Goal: Task Accomplishment & Management: Manage account settings

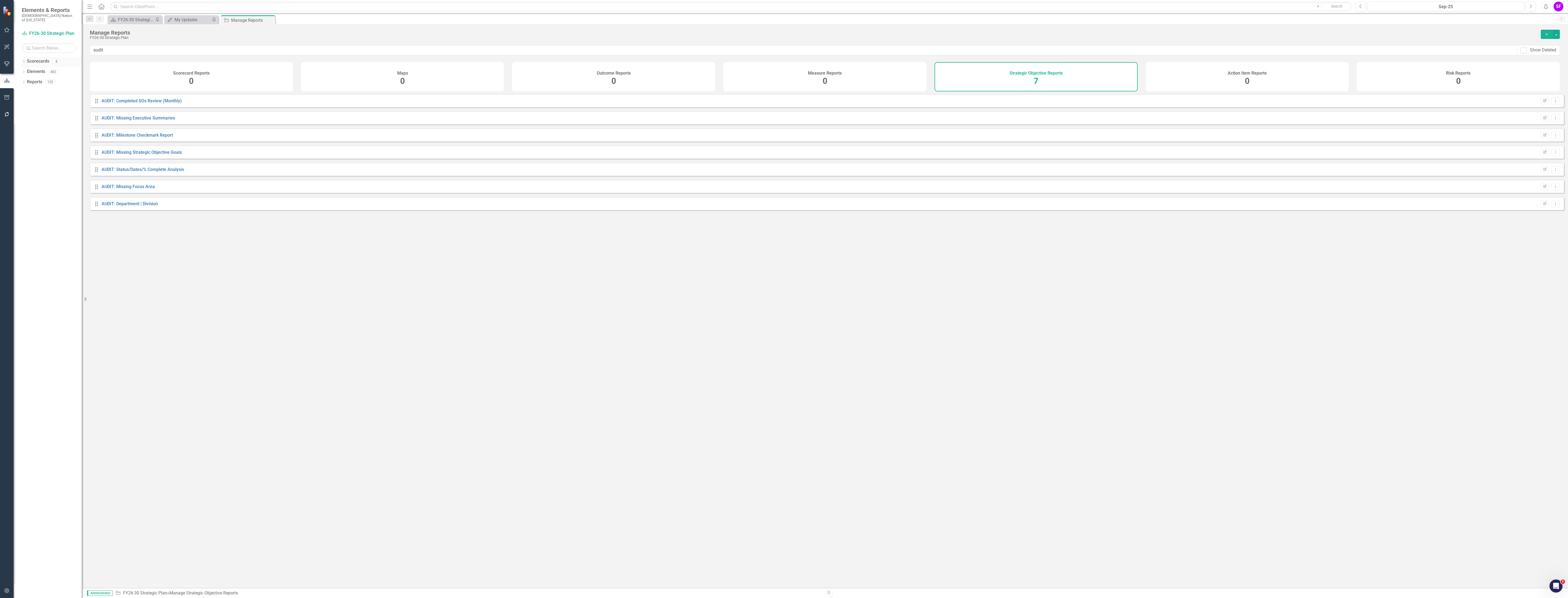
click at [32, 58] on link "Scorecards" at bounding box center [38, 61] width 23 height 6
click at [133, 84] on link "Continuous Improvement" at bounding box center [135, 83] width 54 height 6
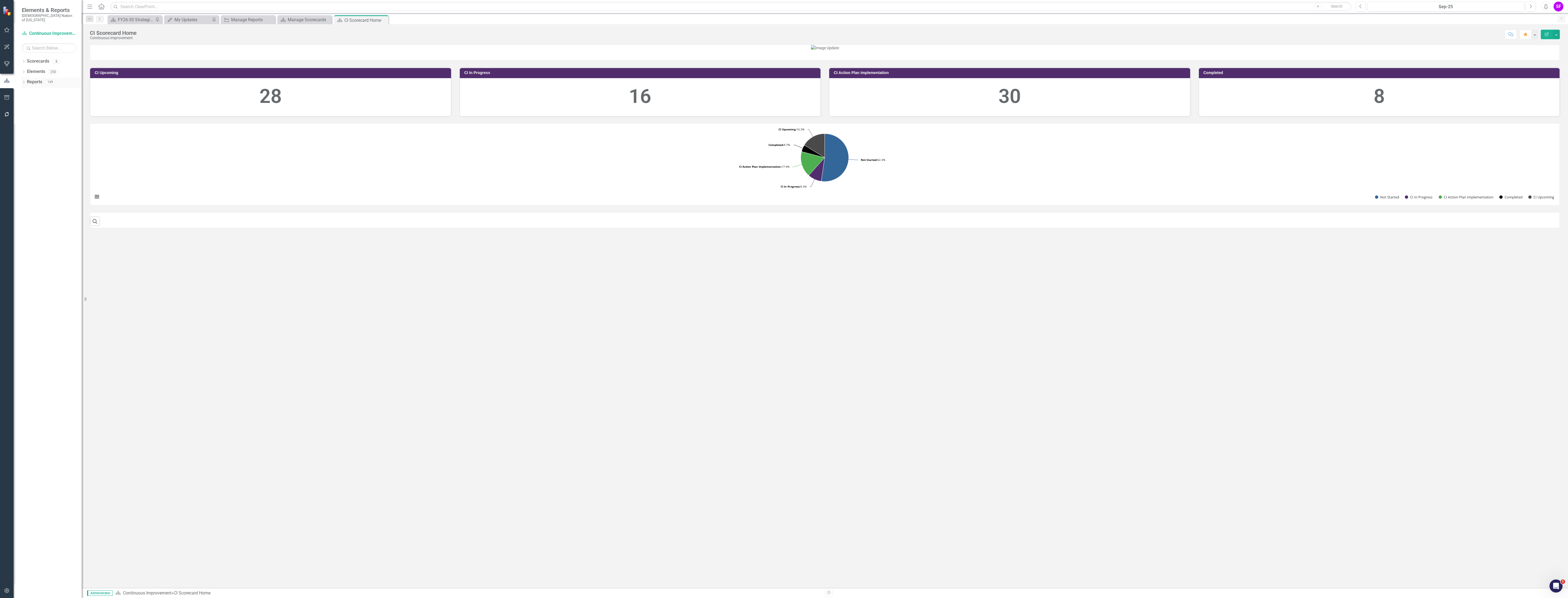
click at [38, 79] on link "Reports" at bounding box center [34, 82] width 15 height 6
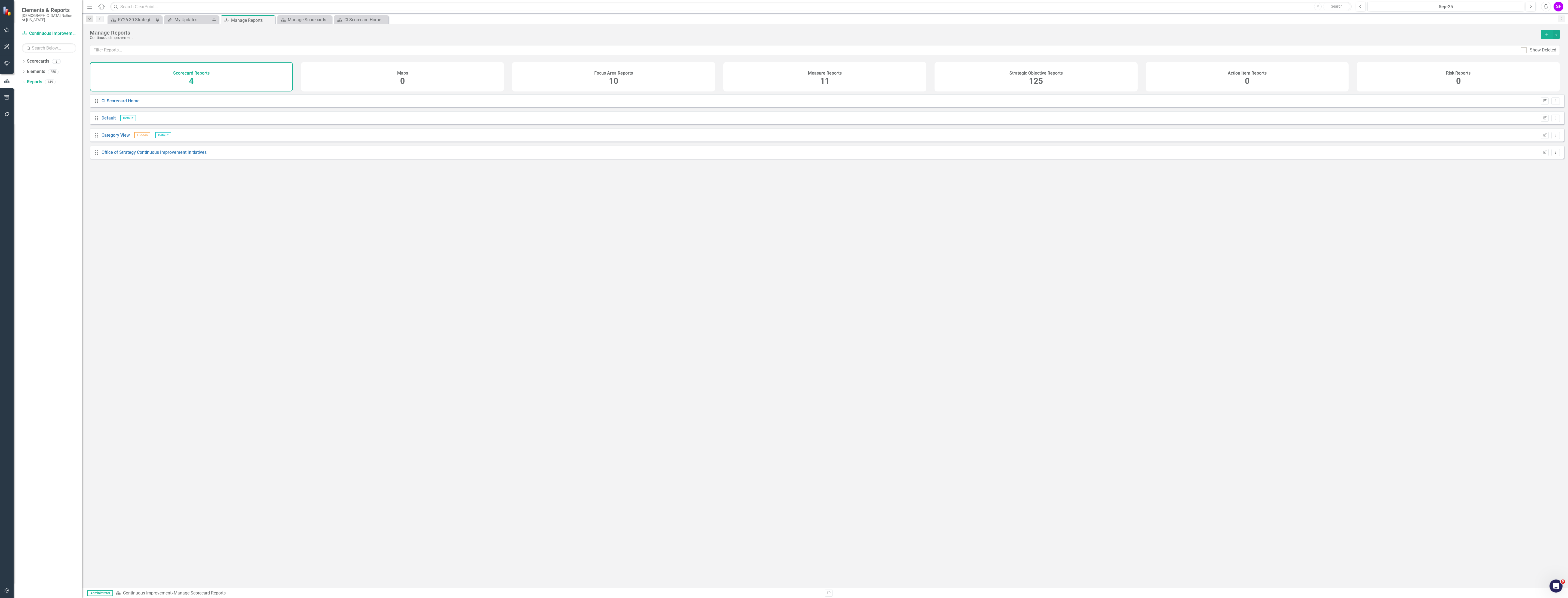
click at [1087, 68] on div "Strategic Objective Reports 125" at bounding box center [1036, 77] width 203 height 29
click at [872, 48] on input "text" at bounding box center [803, 50] width 1427 height 10
type input "q"
click at [34, 58] on link "Scorecards" at bounding box center [38, 61] width 23 height 6
click at [150, 67] on link "FY26-30 Strategic Plan" at bounding box center [132, 66] width 49 height 6
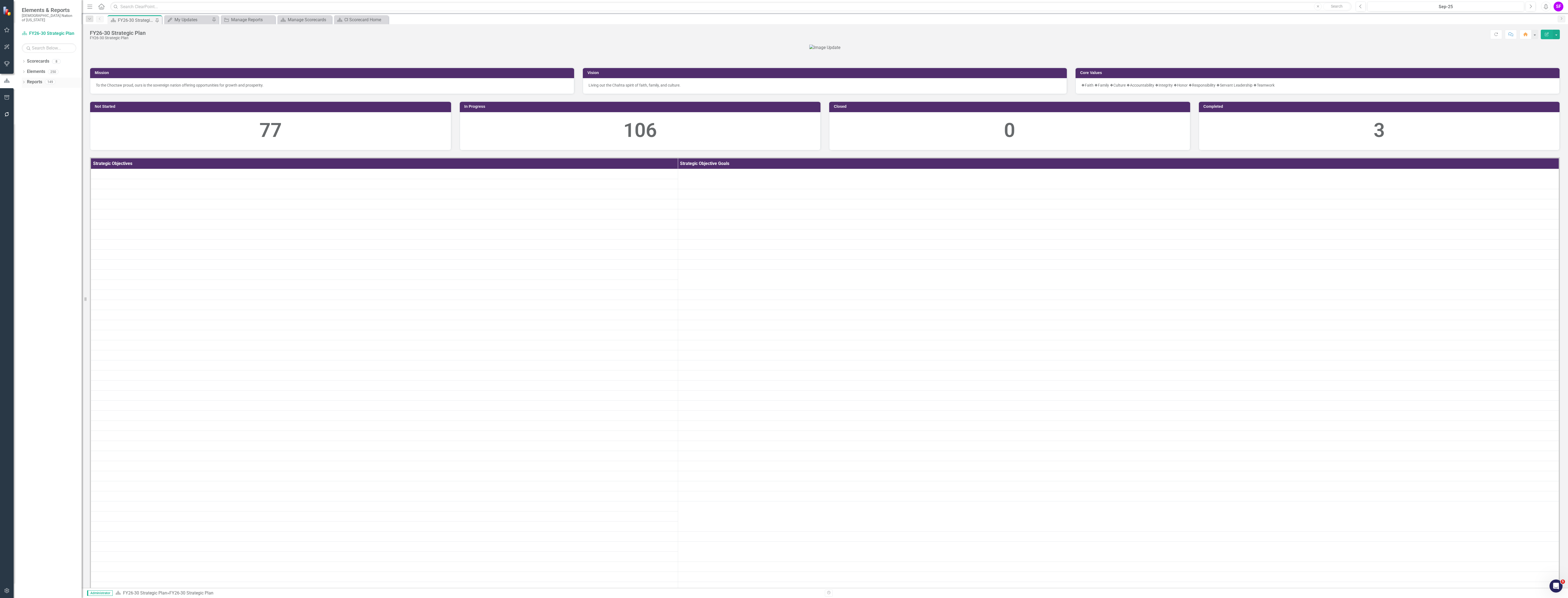
click at [37, 79] on link "Reports" at bounding box center [34, 82] width 15 height 6
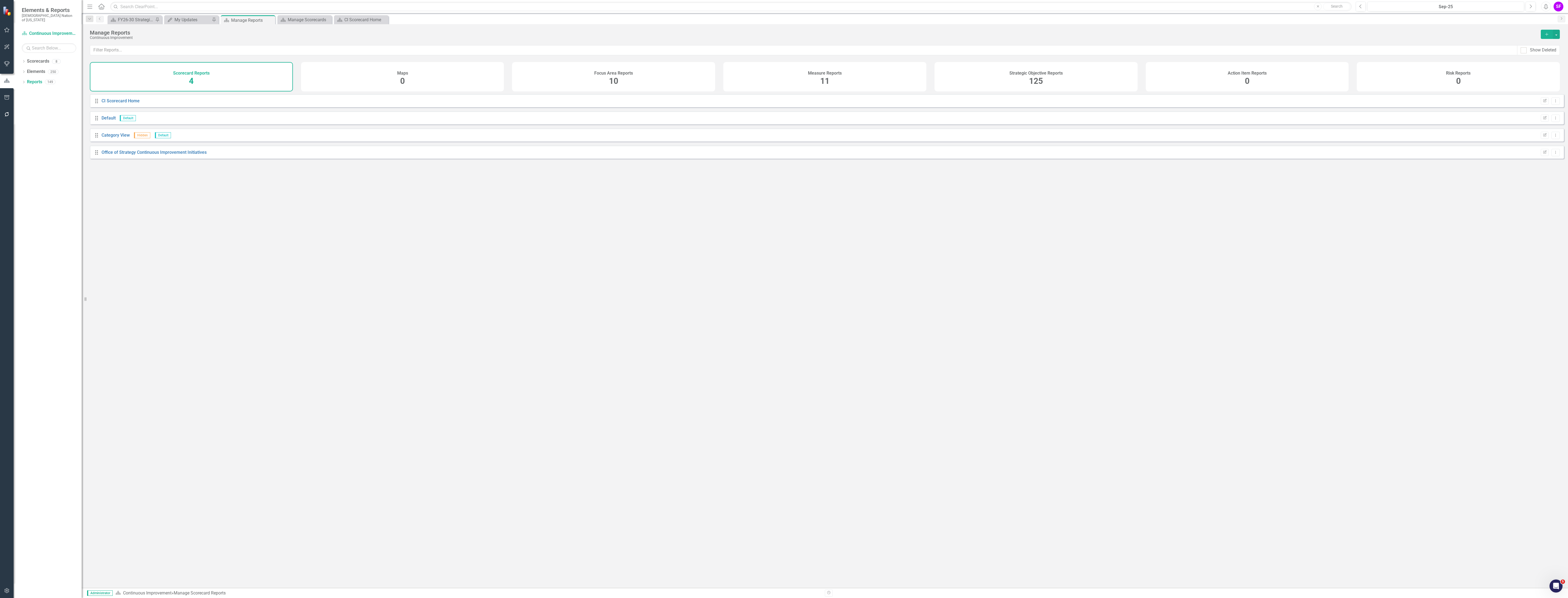
drag, startPoint x: 850, startPoint y: 81, endPoint x: 1045, endPoint y: 81, distance: 195.0
click at [850, 81] on div "Measure Reports 11" at bounding box center [825, 77] width 203 height 29
click at [1045, 81] on div "Strategic Objective Reports 125" at bounding box center [1036, 77] width 203 height 29
click at [852, 48] on input "text" at bounding box center [803, 50] width 1427 height 10
type input "quarterl"
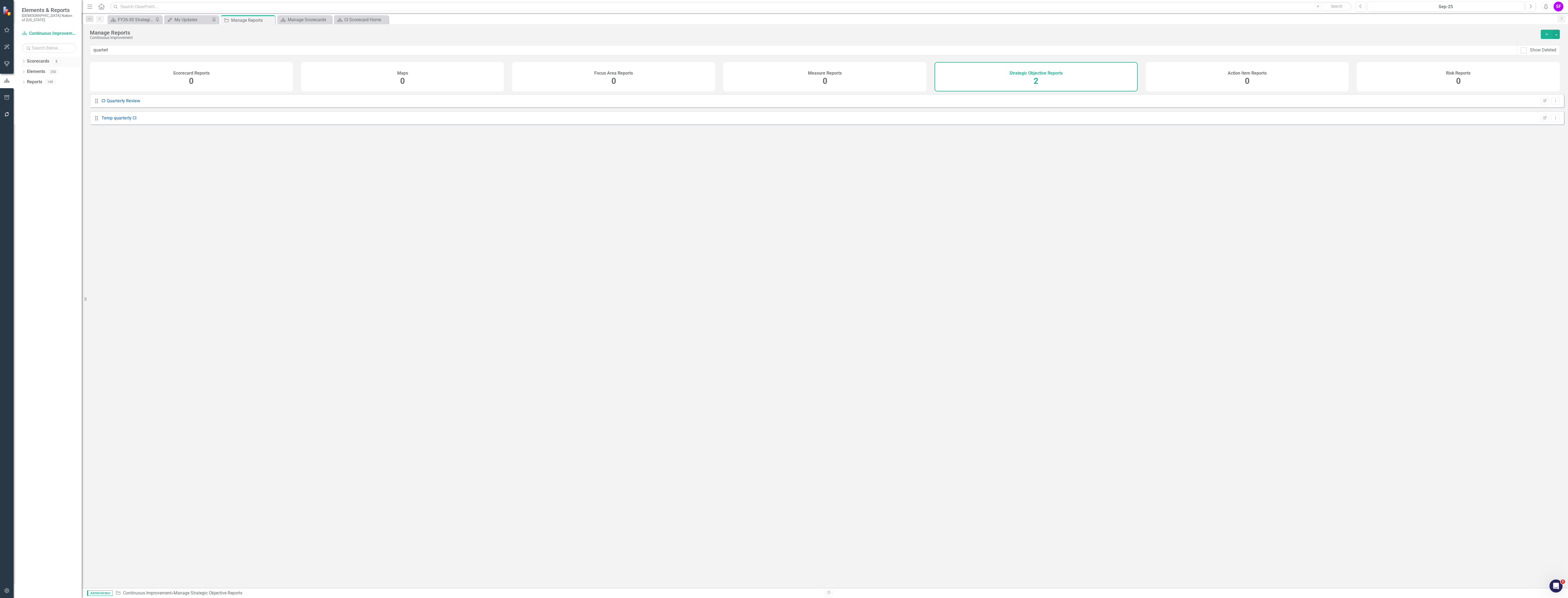
click at [23, 60] on icon "Dropdown" at bounding box center [24, 61] width 4 height 3
click at [46, 69] on link "FY26-30 Strategic Plan" at bounding box center [55, 72] width 52 height 6
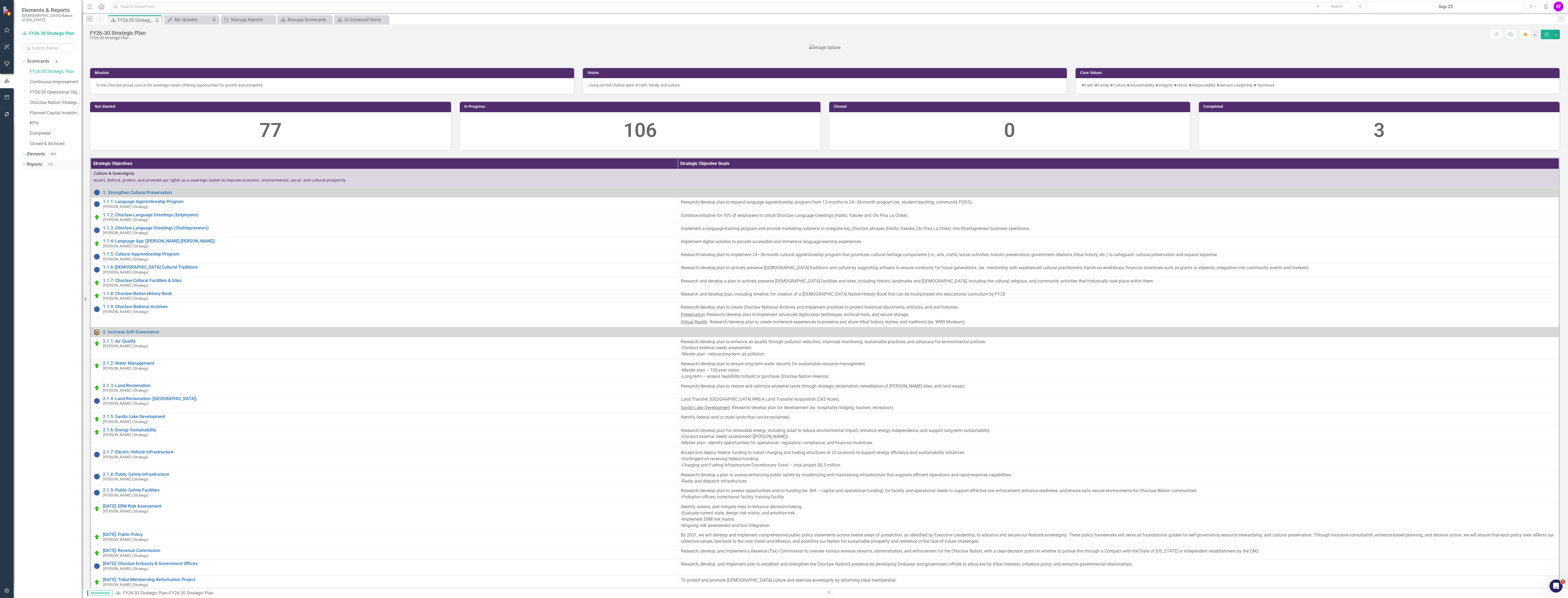
click at [36, 161] on link "Reports" at bounding box center [34, 164] width 15 height 6
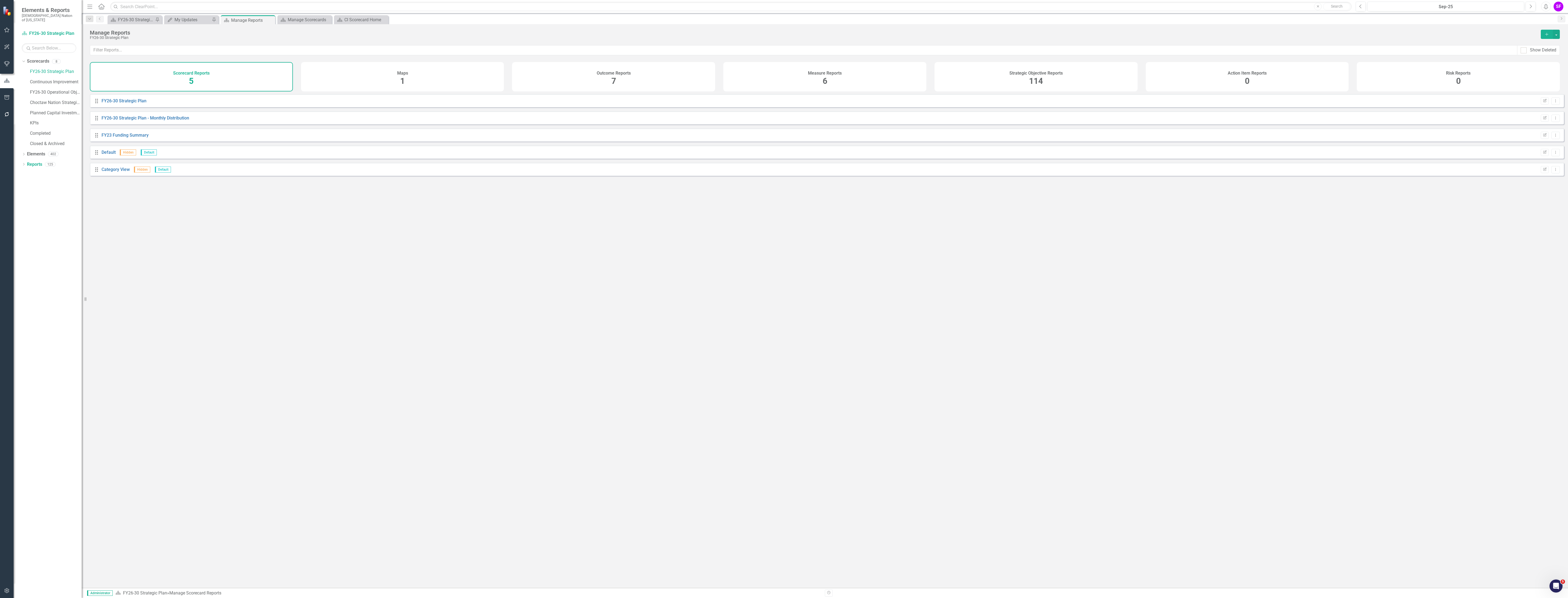
click at [978, 82] on div "Strategic Objective Reports 114" at bounding box center [1036, 77] width 203 height 29
click at [594, 51] on input "text" at bounding box center [803, 50] width 1427 height 10
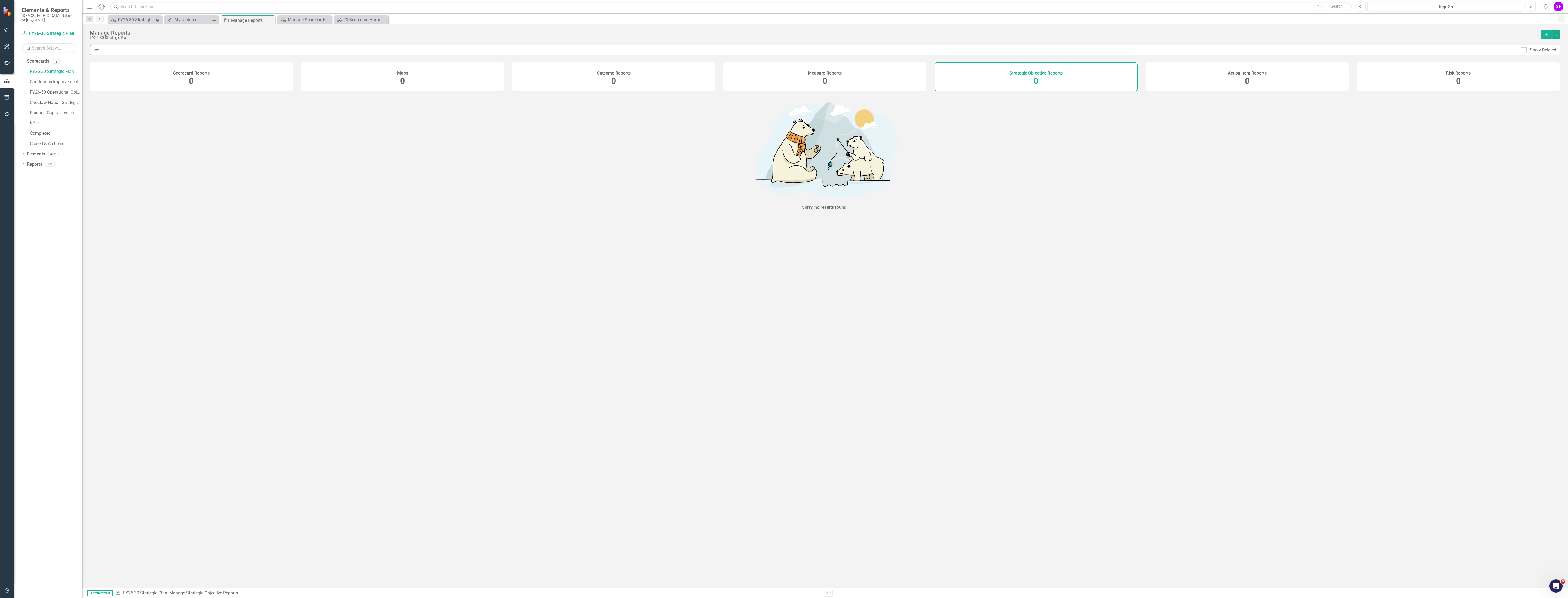
type input "w"
type input "quarter"
click at [124, 120] on link "Quarterly report - test" at bounding box center [122, 118] width 42 height 5
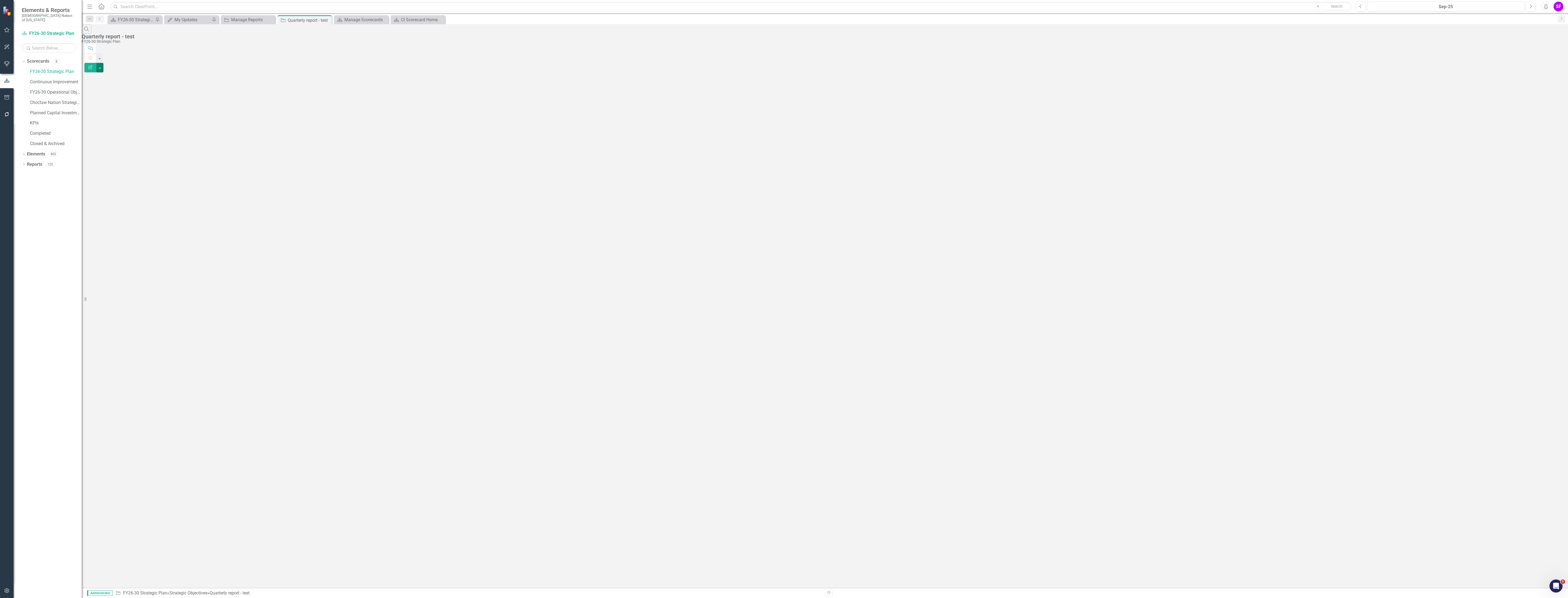
click at [103, 63] on button "button" at bounding box center [100, 68] width 7 height 10
click at [1553, 44] on link "Edit Report Edit Report" at bounding box center [1538, 45] width 43 height 10
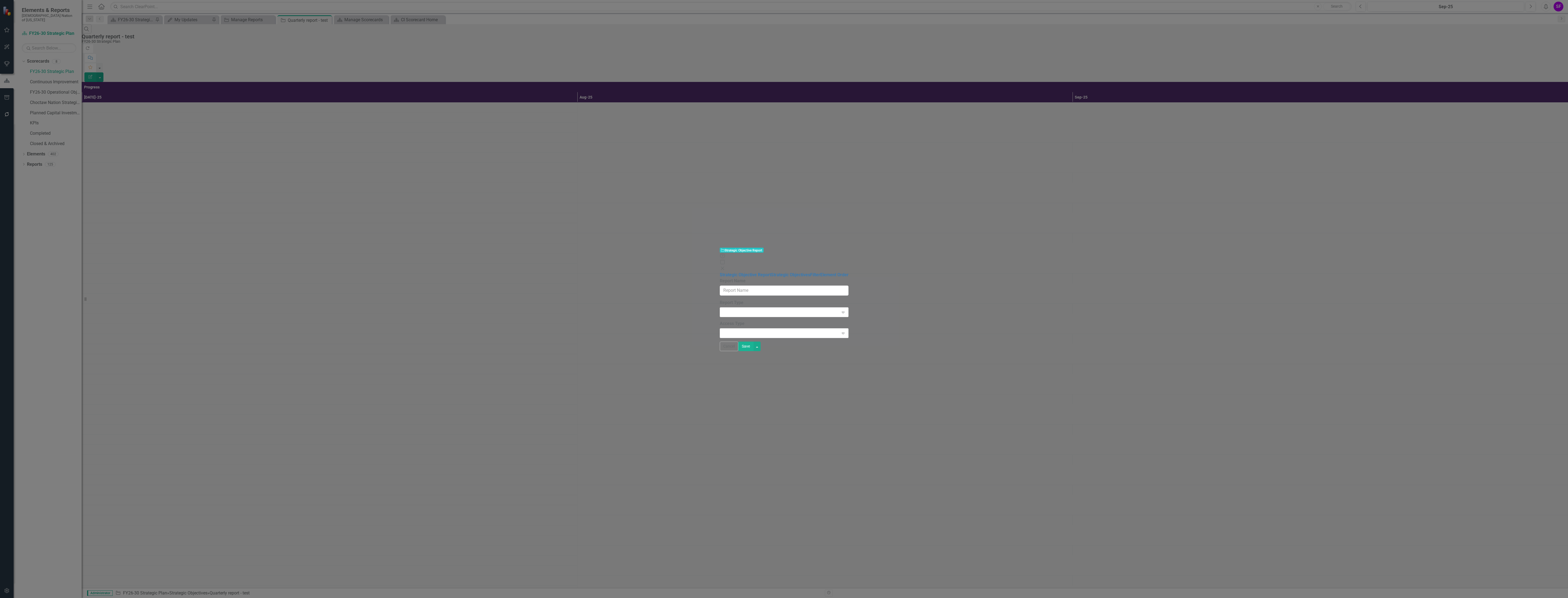
type input "Quarterly report - test"
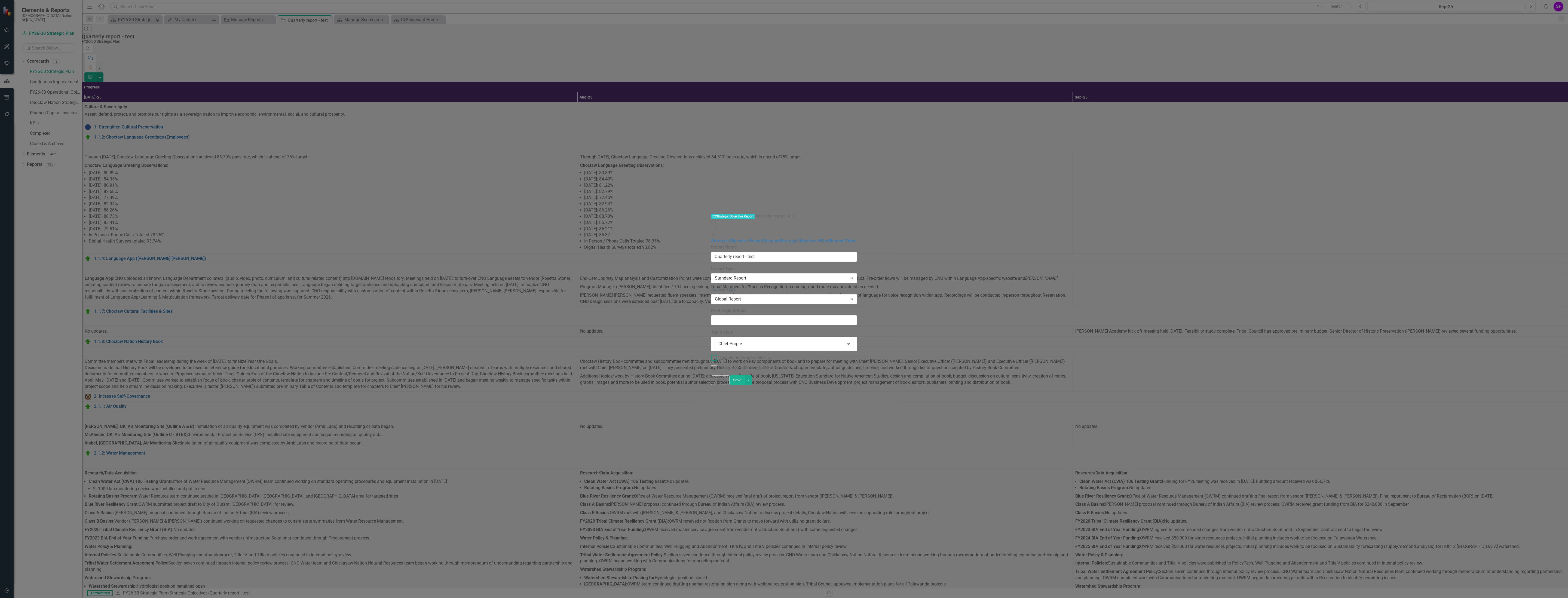
click at [720, 355] on div "Include in template library" at bounding box center [746, 358] width 51 height 6
click at [711, 355] on input "Include in template library" at bounding box center [713, 356] width 4 height 4
checkbox input "true"
click at [857, 384] on div "Cancel Save" at bounding box center [784, 380] width 146 height 10
click at [745, 384] on button "Save" at bounding box center [737, 380] width 15 height 10
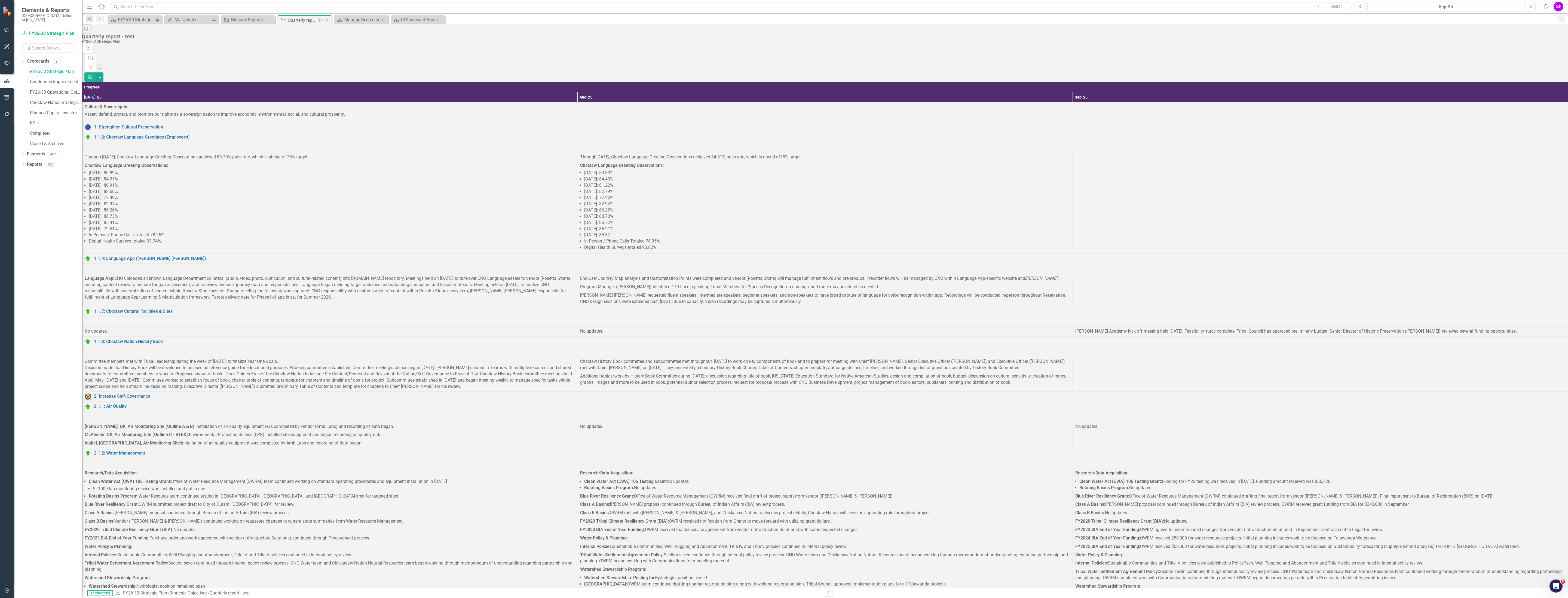
click at [326, 21] on icon at bounding box center [326, 20] width 3 height 3
click at [327, 20] on icon at bounding box center [326, 20] width 3 height 3
click at [326, 21] on icon at bounding box center [326, 20] width 3 height 3
drag, startPoint x: 43, startPoint y: 75, endPoint x: 43, endPoint y: 77, distance: 2.0
click at [44, 79] on link "Continuous Improvement" at bounding box center [55, 82] width 52 height 6
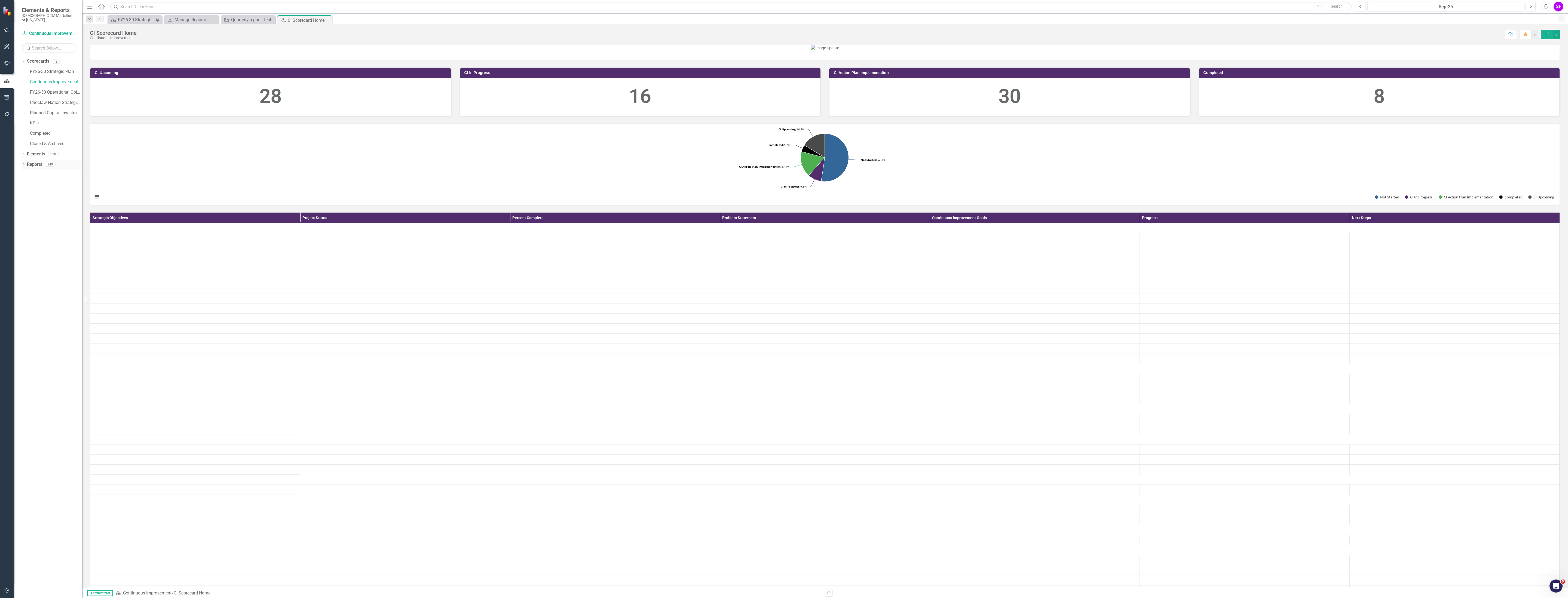
click at [34, 161] on link "Reports" at bounding box center [34, 164] width 15 height 6
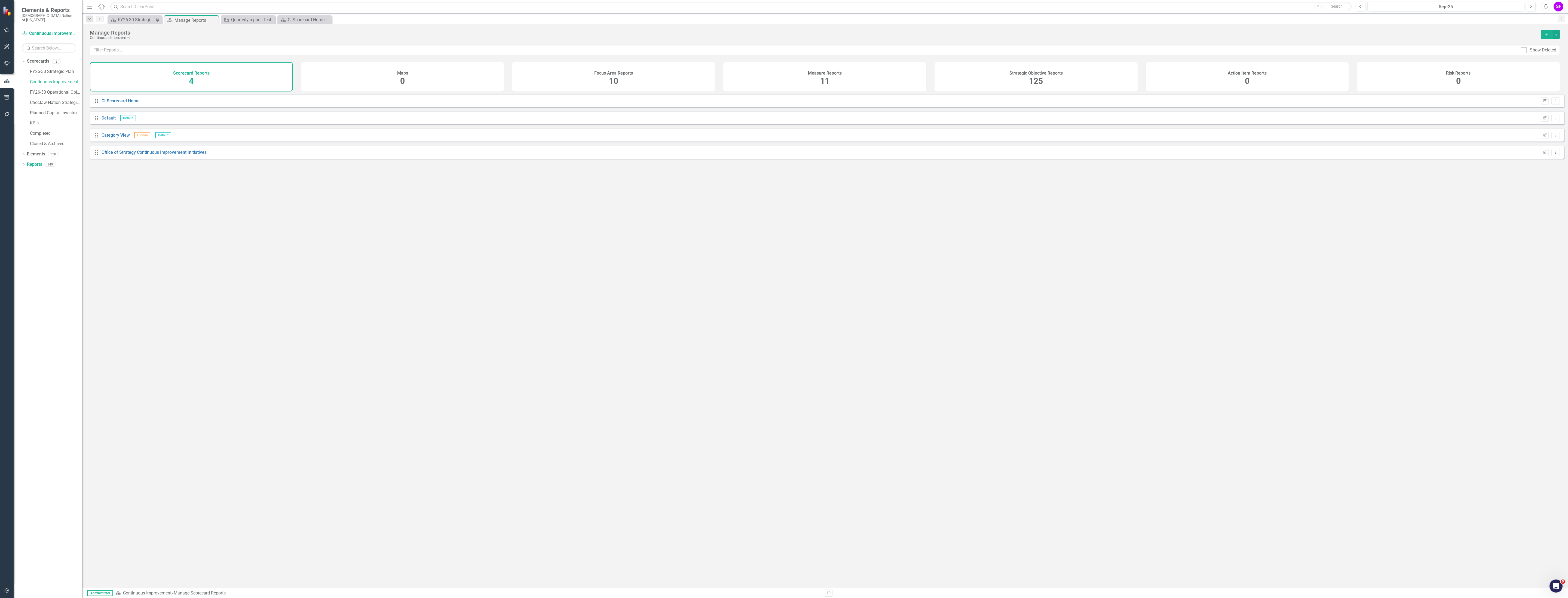
click at [1085, 76] on div "Strategic Objective Reports 125" at bounding box center [1036, 77] width 203 height 29
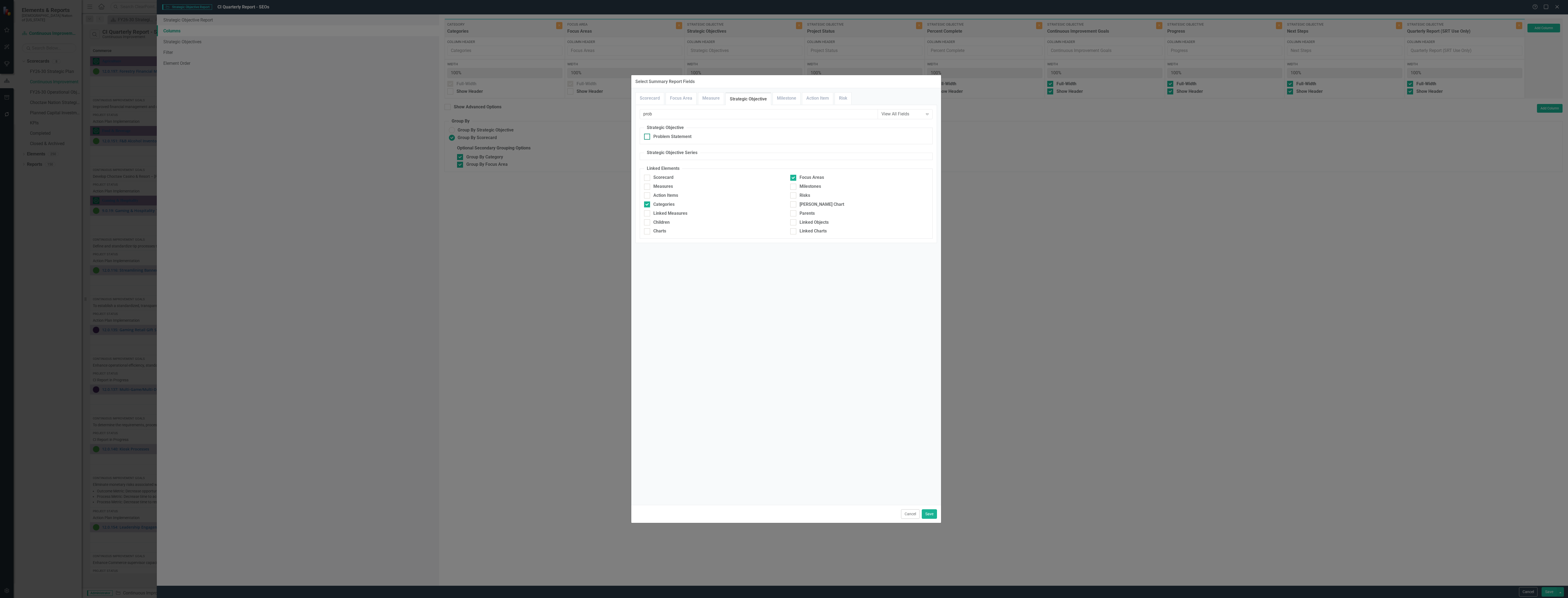
type input "prob"
click at [676, 136] on div "Problem Statement" at bounding box center [672, 137] width 38 height 6
click at [648, 136] on input "Problem Statement" at bounding box center [646, 136] width 4 height 4
checkbox input "true"
click at [933, 507] on div "Cancel Save" at bounding box center [786, 514] width 310 height 18
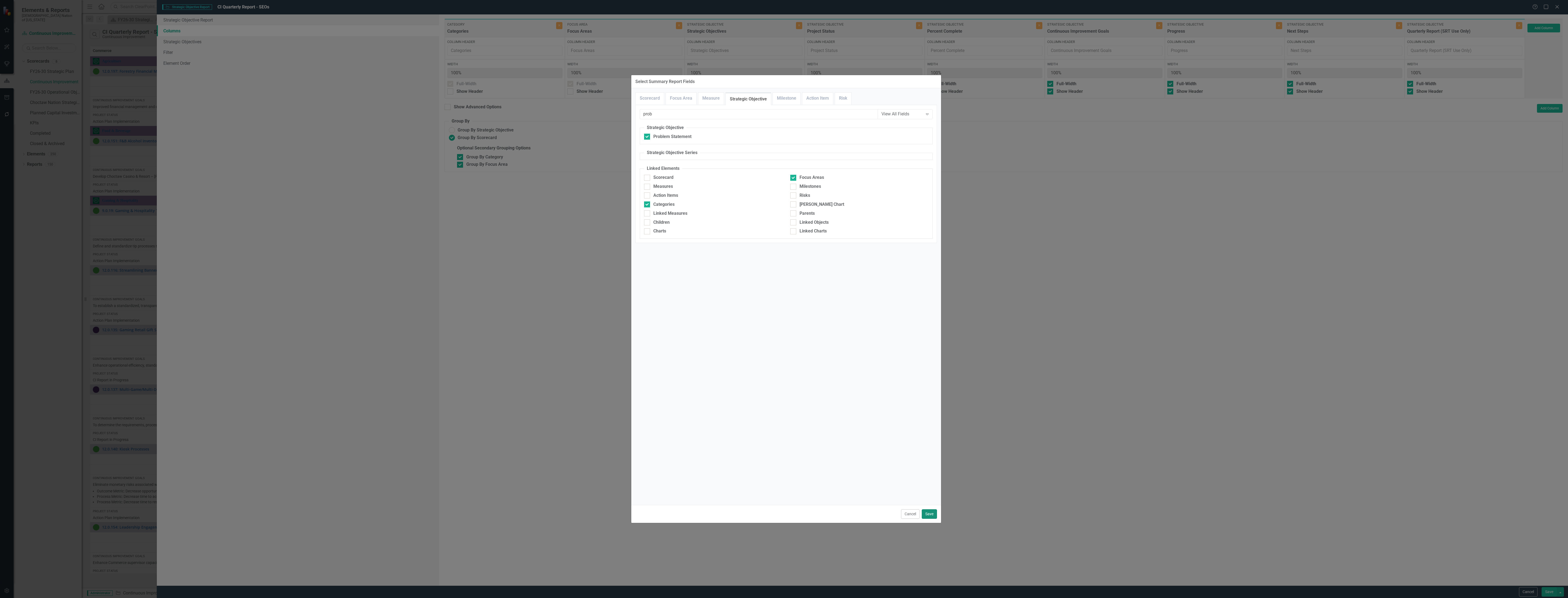
click at [932, 511] on button "Save" at bounding box center [929, 514] width 15 height 10
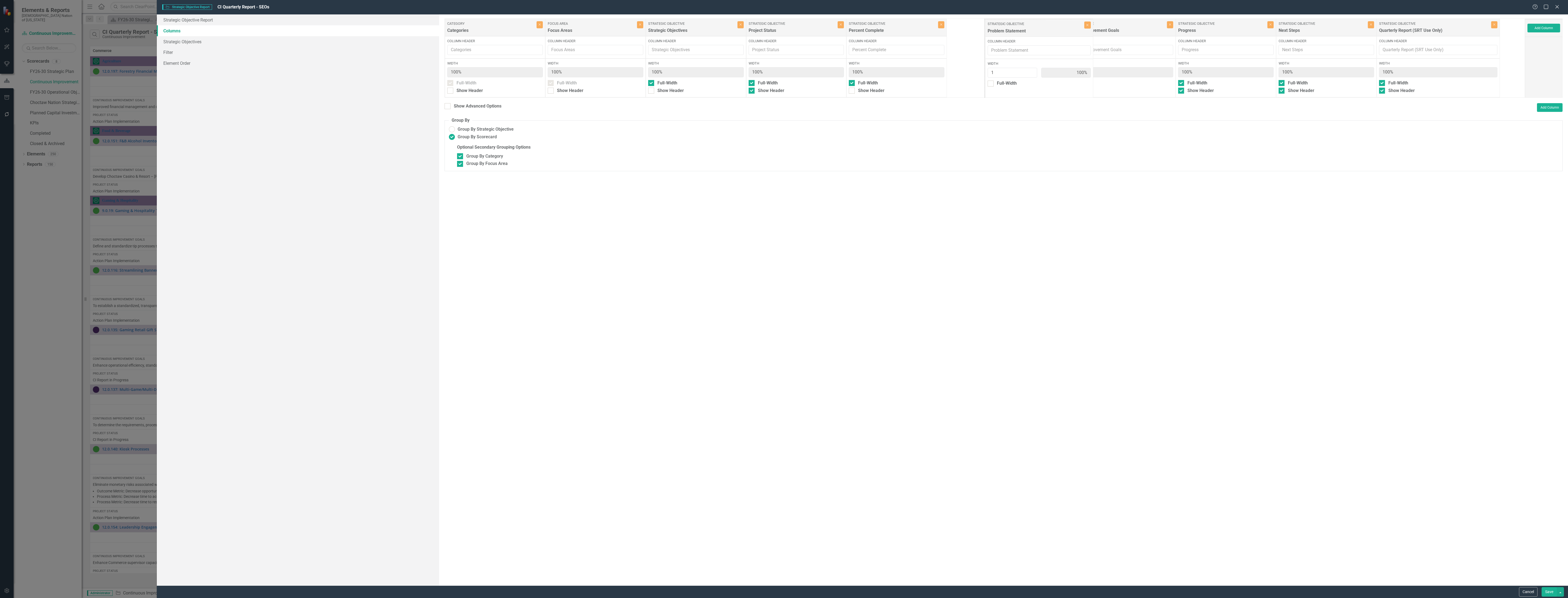
drag, startPoint x: 1451, startPoint y: 33, endPoint x: 1020, endPoint y: 33, distance: 431.0
click at [1020, 33] on div "Category Categories Close Column Header Width 100% Full-Width Show Header Focus…" at bounding box center [984, 58] width 1080 height 79
checkbox input "true"
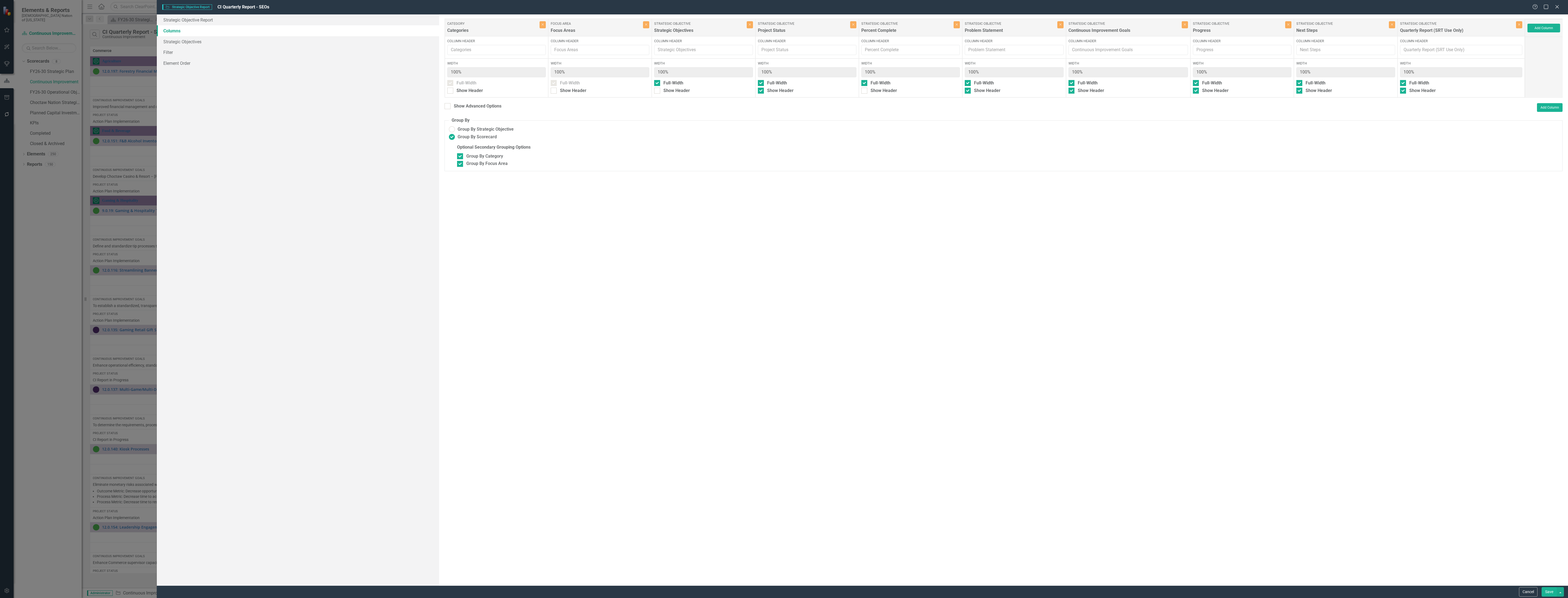
click at [1547, 590] on button "Save" at bounding box center [1549, 592] width 15 height 10
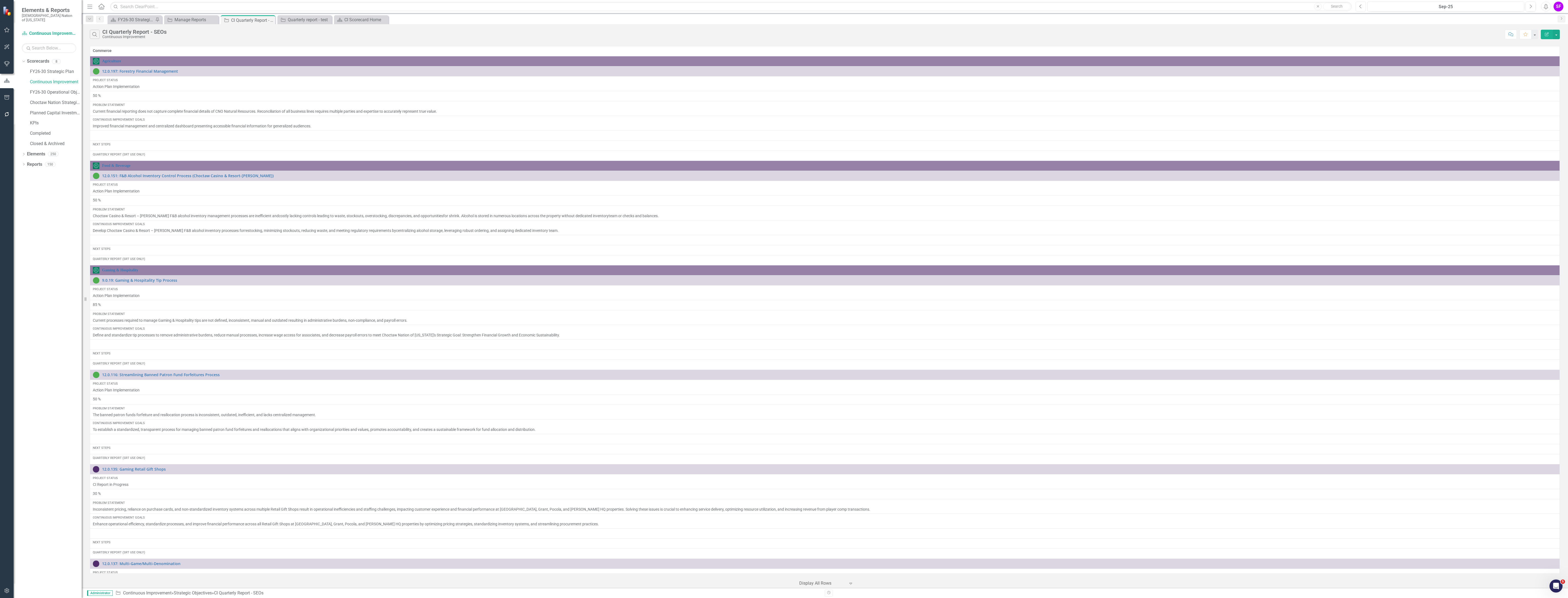
click at [1357, 7] on button "Previous" at bounding box center [1360, 7] width 10 height 10
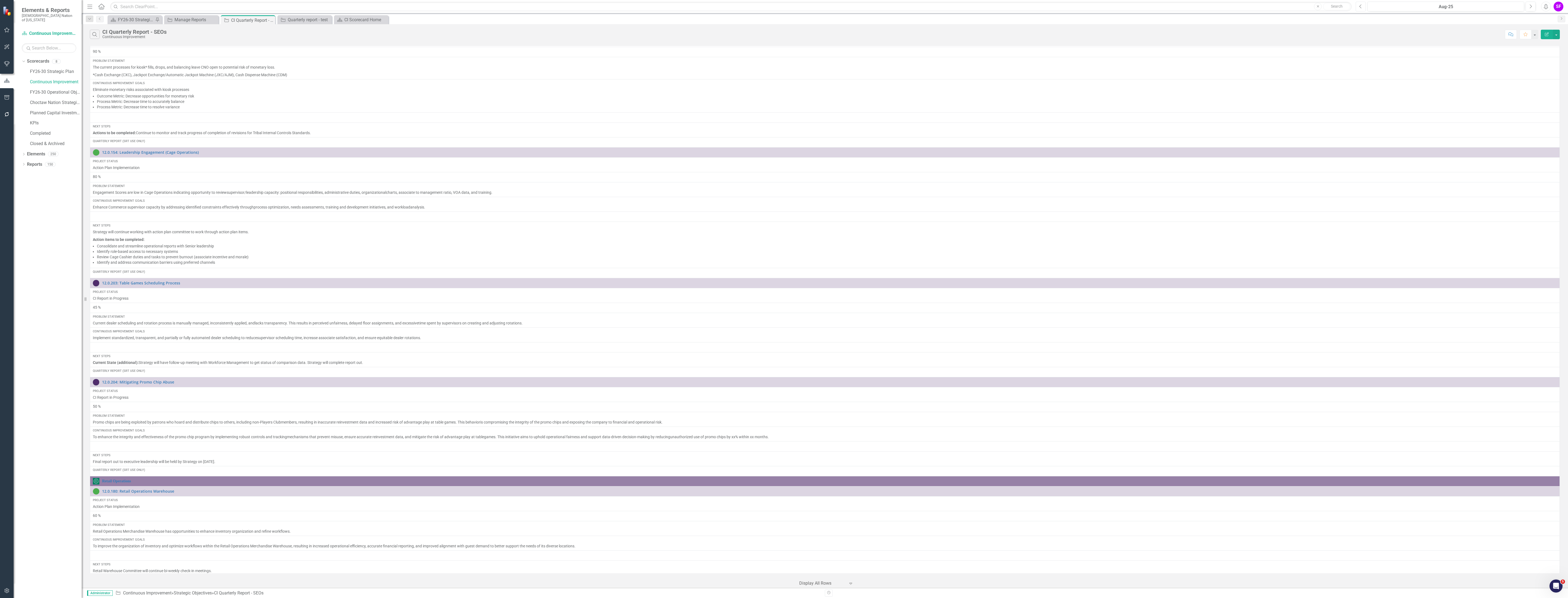
scroll to position [802, 0]
click at [1555, 32] on button "button" at bounding box center [1556, 35] width 7 height 10
click at [1545, 46] on link "Edit Report Edit Report" at bounding box center [1538, 45] width 43 height 10
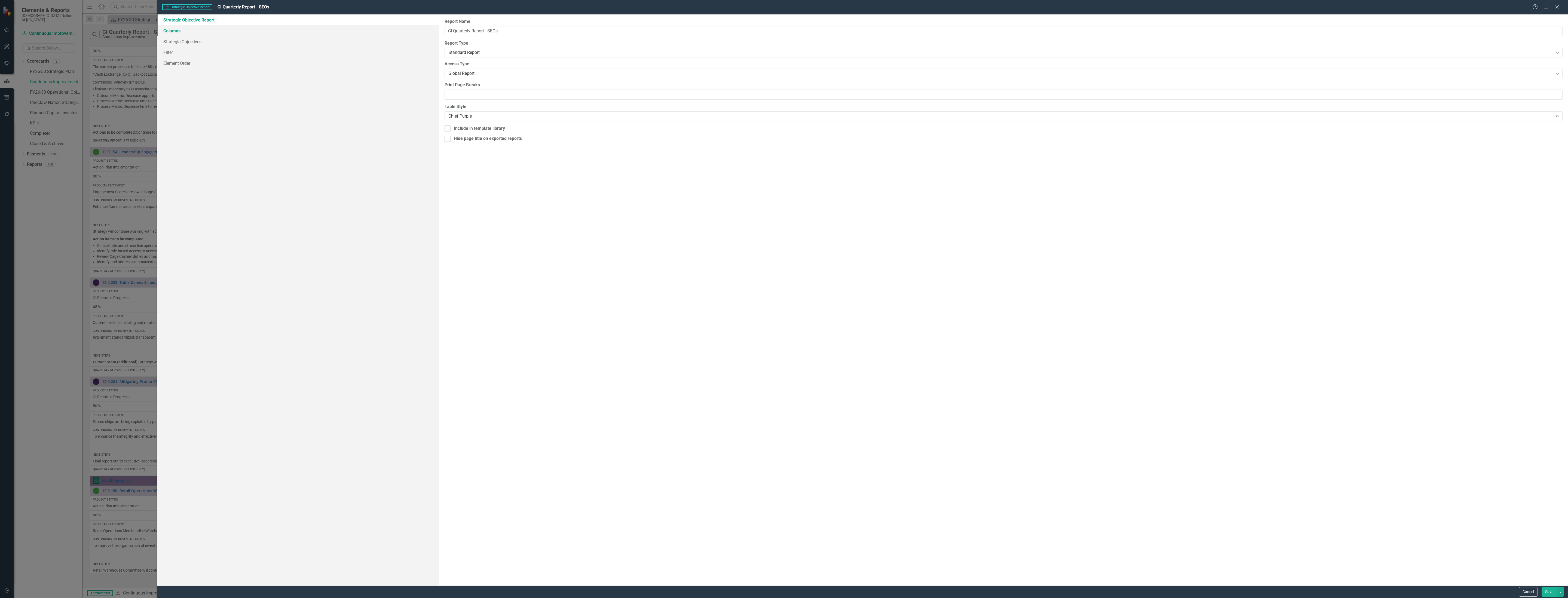
click at [177, 31] on link "Columns" at bounding box center [298, 31] width 282 height 11
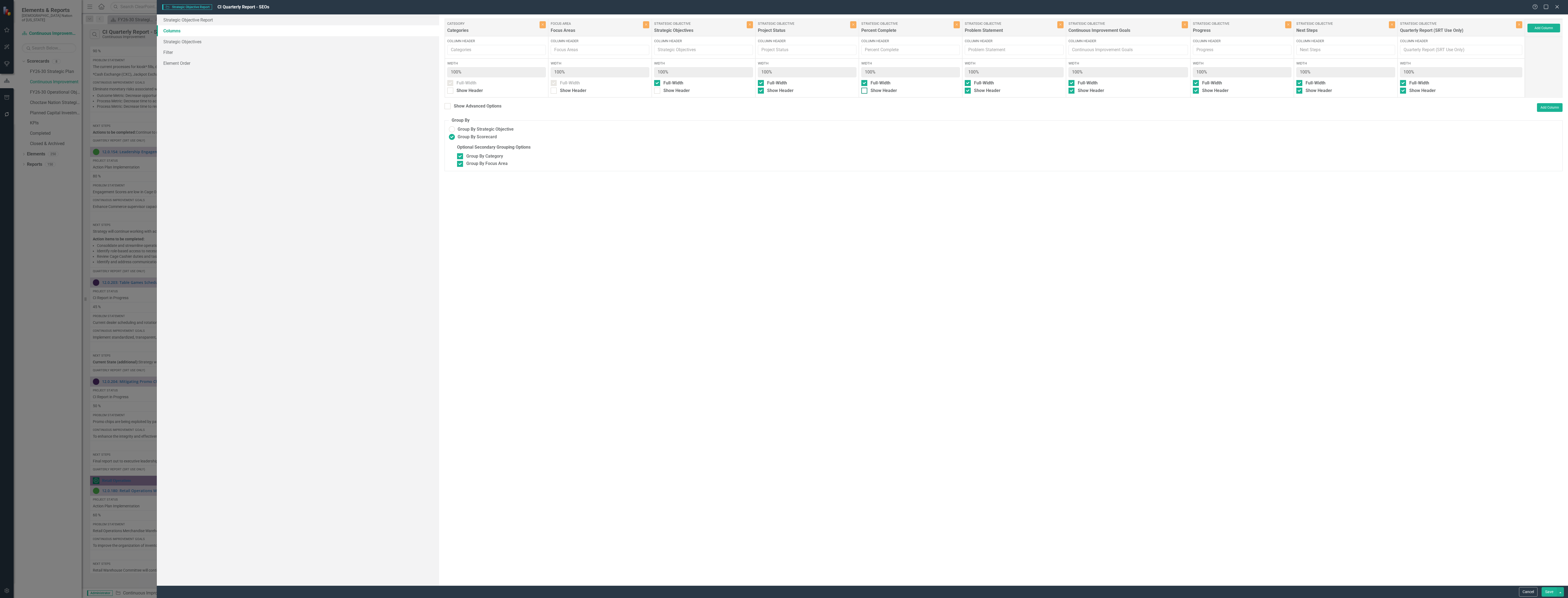
click at [892, 93] on div "Show Header" at bounding box center [883, 91] width 26 height 6
click at [865, 91] on input "Show Header" at bounding box center [863, 89] width 4 height 4
checkbox input "true"
click at [465, 108] on div "Show Advanced Options" at bounding box center [478, 106] width 47 height 6
click at [448, 106] on input "Show Advanced Options" at bounding box center [446, 105] width 4 height 4
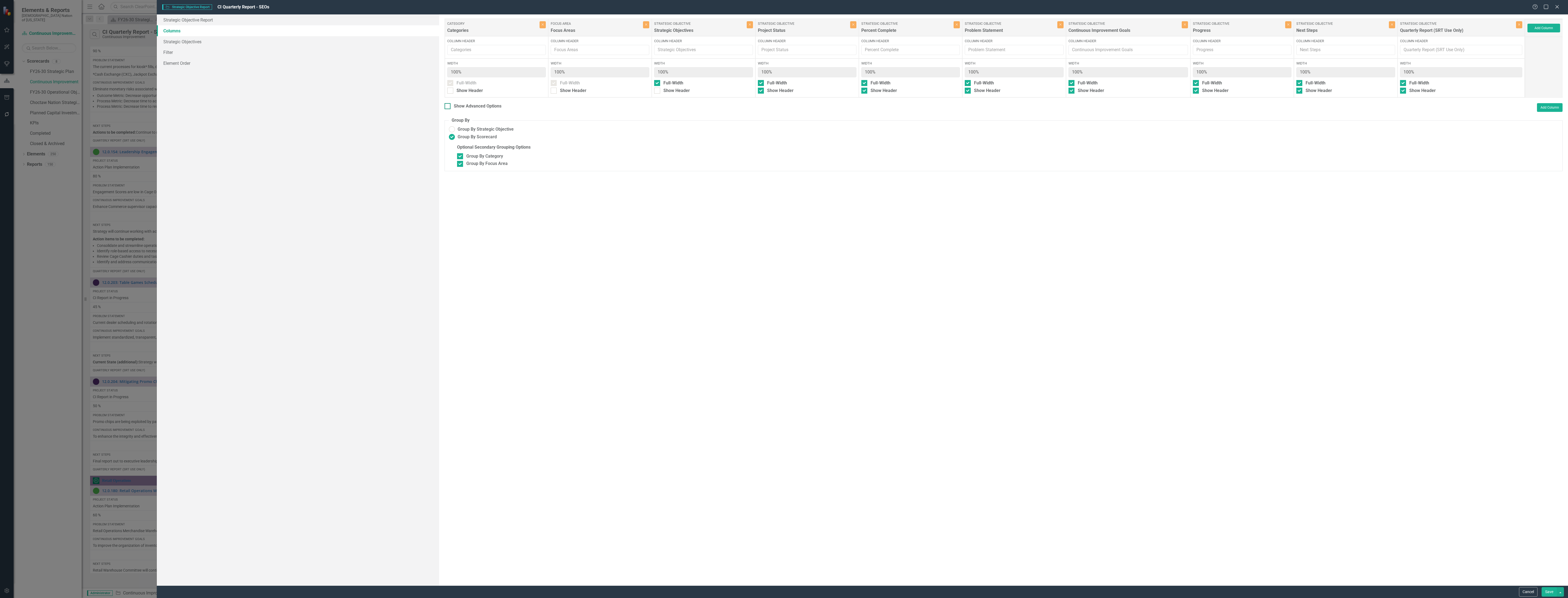
checkbox input "true"
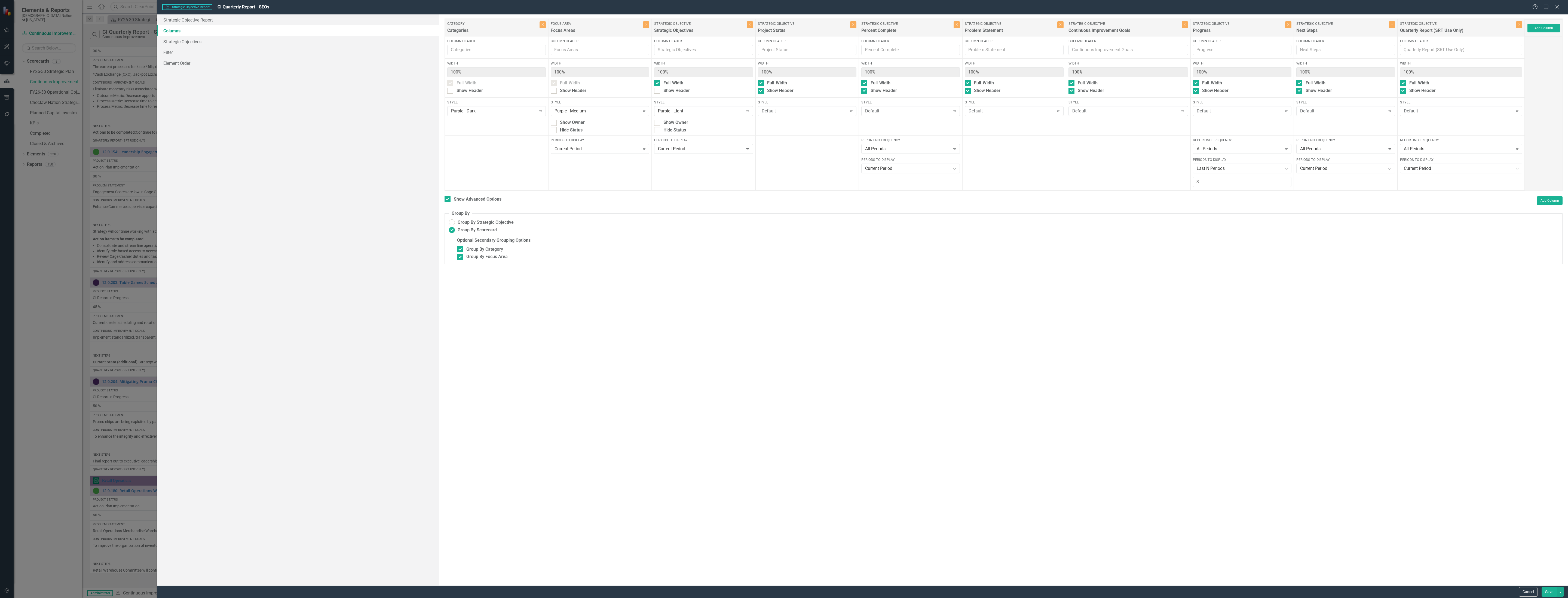
click at [1544, 587] on button "Save" at bounding box center [1549, 592] width 15 height 10
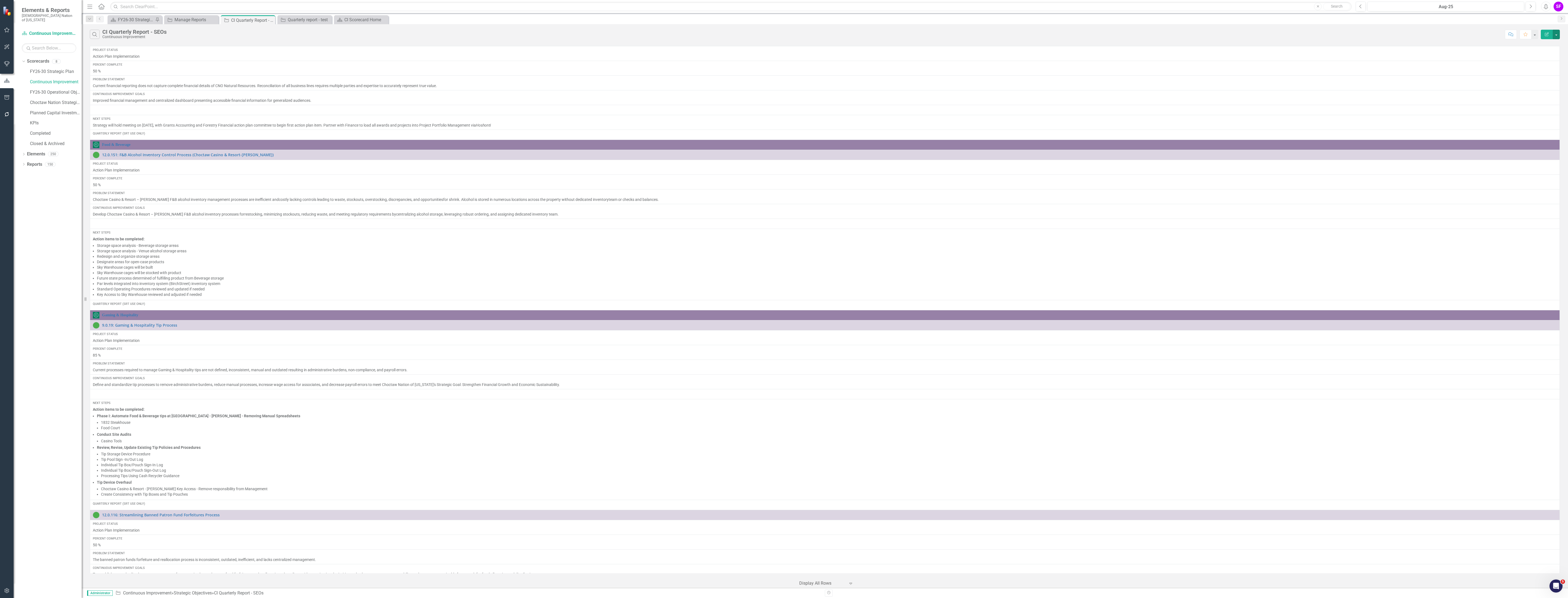
scroll to position [0, 0]
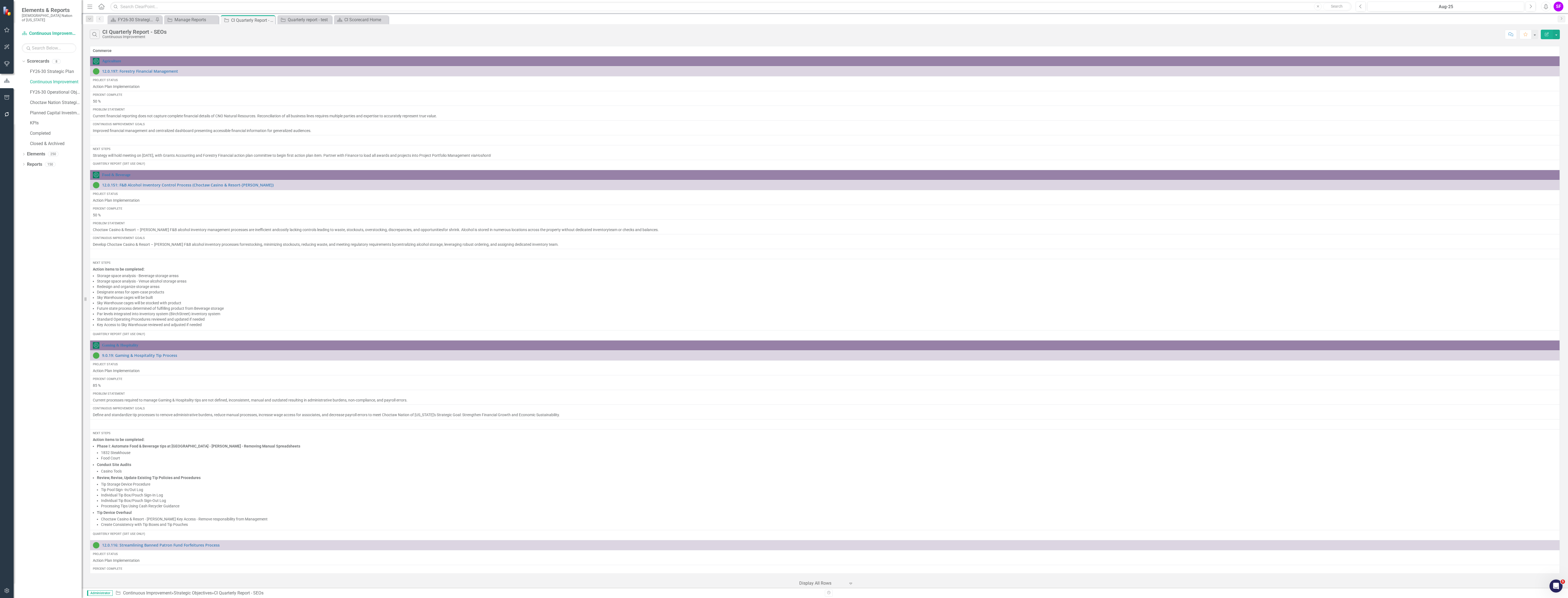
click at [154, 142] on td at bounding box center [825, 140] width 1470 height 10
click at [1556, 34] on button "button" at bounding box center [1556, 35] width 7 height 10
click at [1550, 43] on link "Edit Report Edit Report" at bounding box center [1538, 45] width 43 height 10
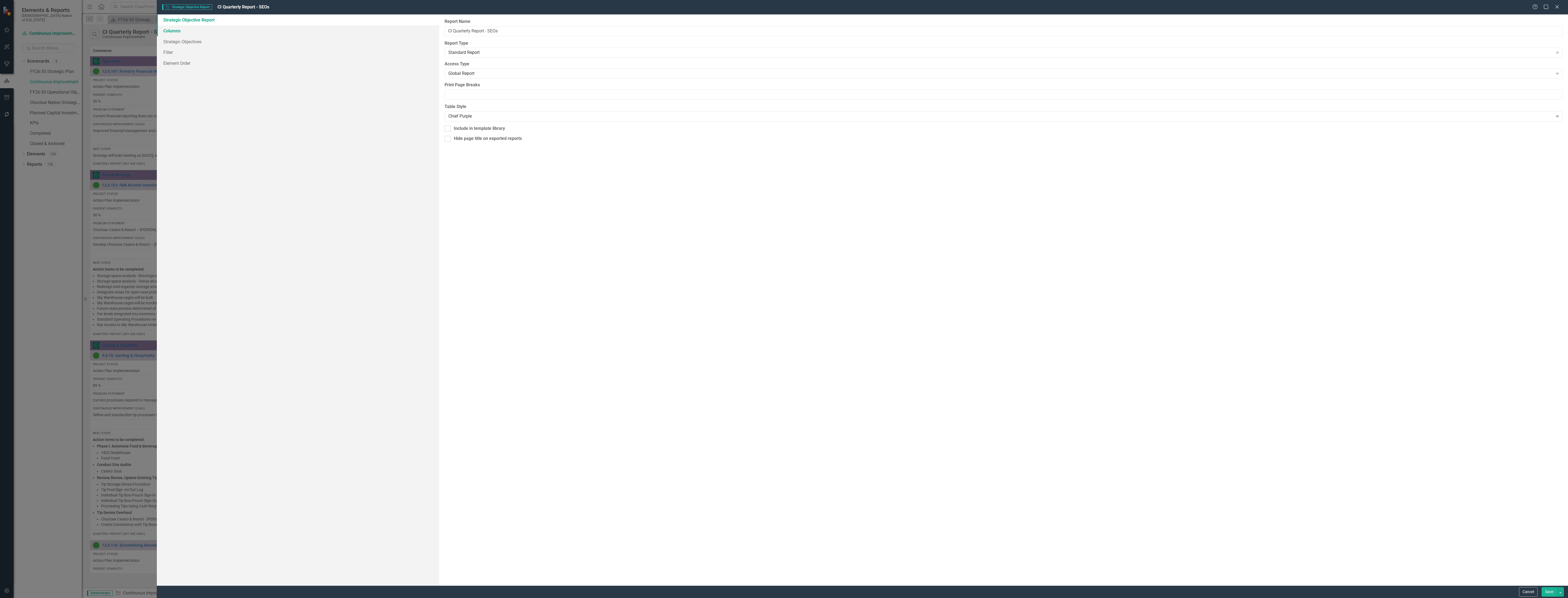
click at [178, 31] on link "Columns" at bounding box center [298, 31] width 282 height 11
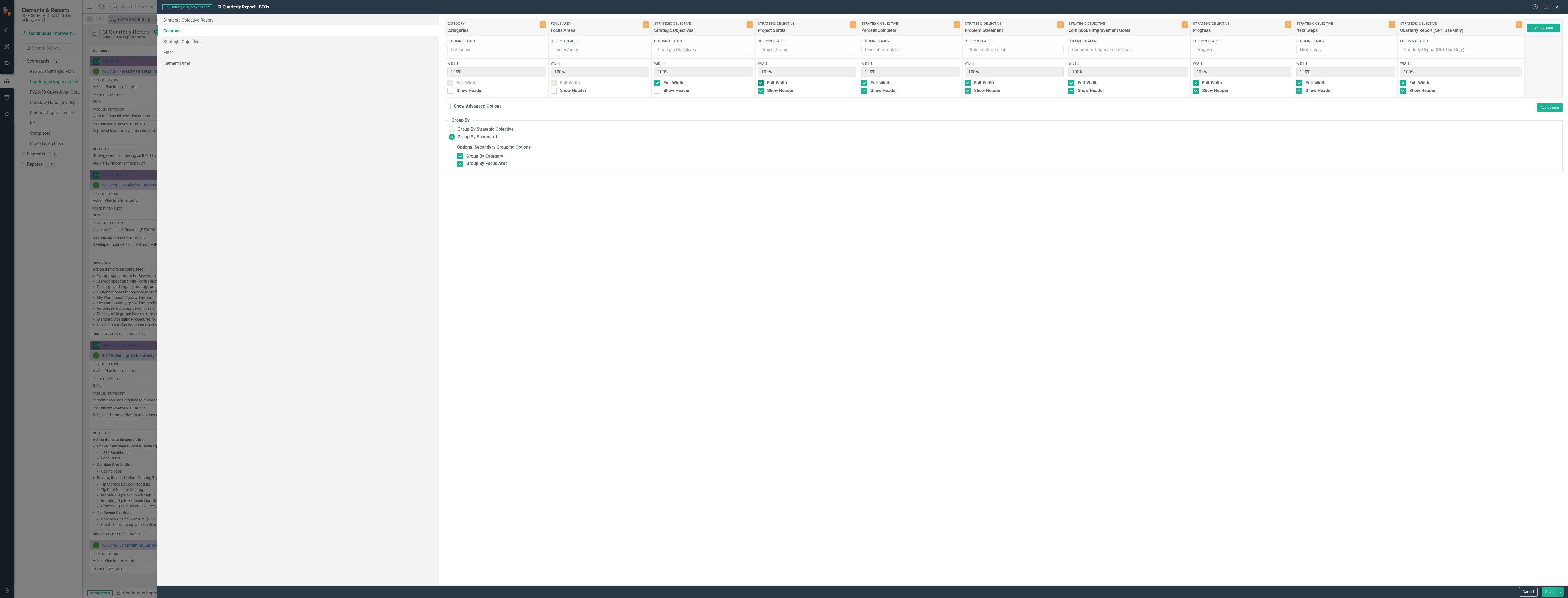
click at [771, 86] on div "Width 100% Full-Width Show Header" at bounding box center [807, 78] width 103 height 39
click at [761, 83] on input "Full-Width" at bounding box center [760, 82] width 4 height 4
checkbox input "false"
click at [882, 83] on input "Full-Width" at bounding box center [883, 82] width 4 height 4
checkbox input "false"
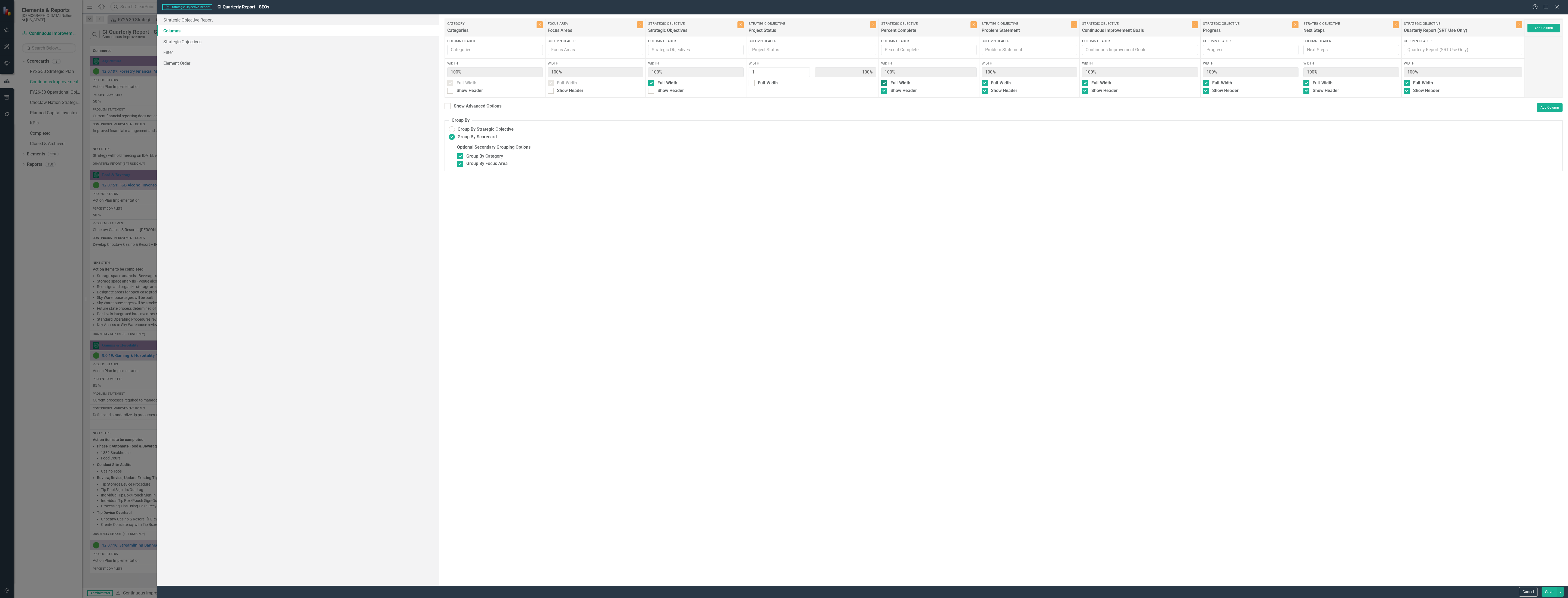
type input "50%"
click at [1550, 593] on button "Save" at bounding box center [1549, 592] width 15 height 10
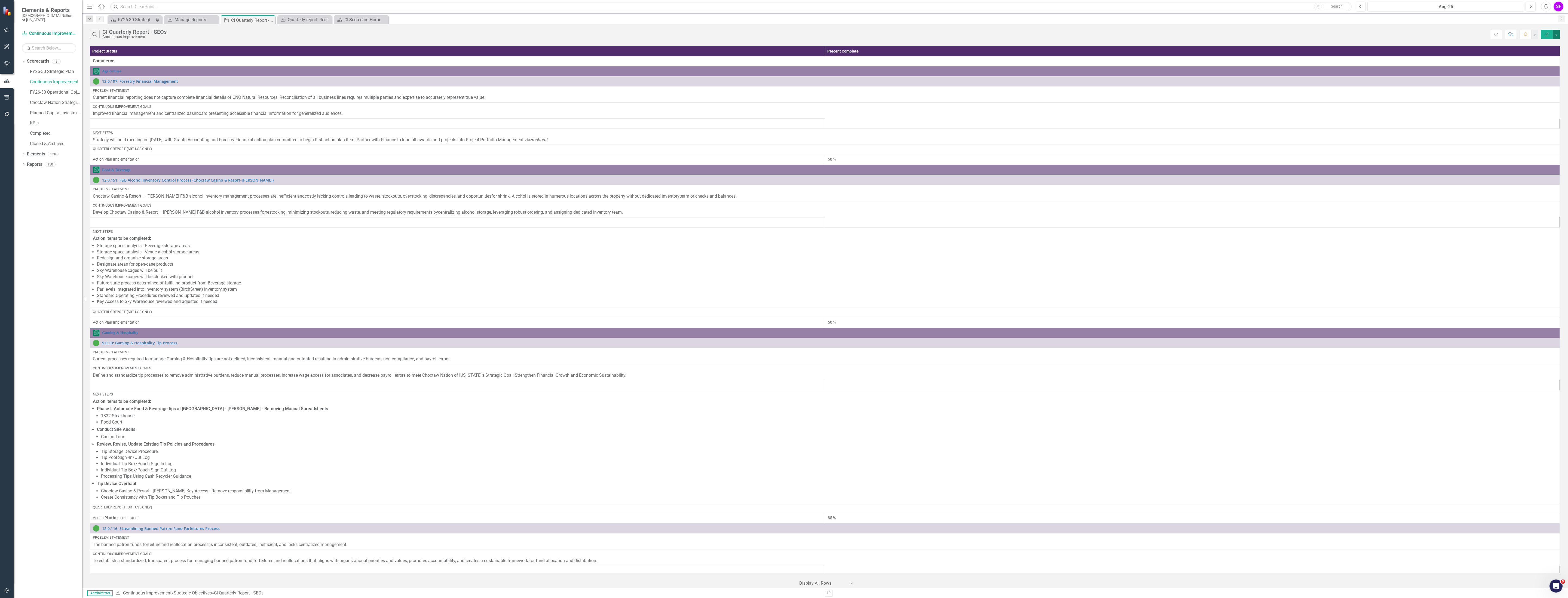
click at [1556, 36] on button "button" at bounding box center [1556, 35] width 7 height 10
click at [1542, 46] on link "Edit Report Edit Report" at bounding box center [1538, 45] width 43 height 10
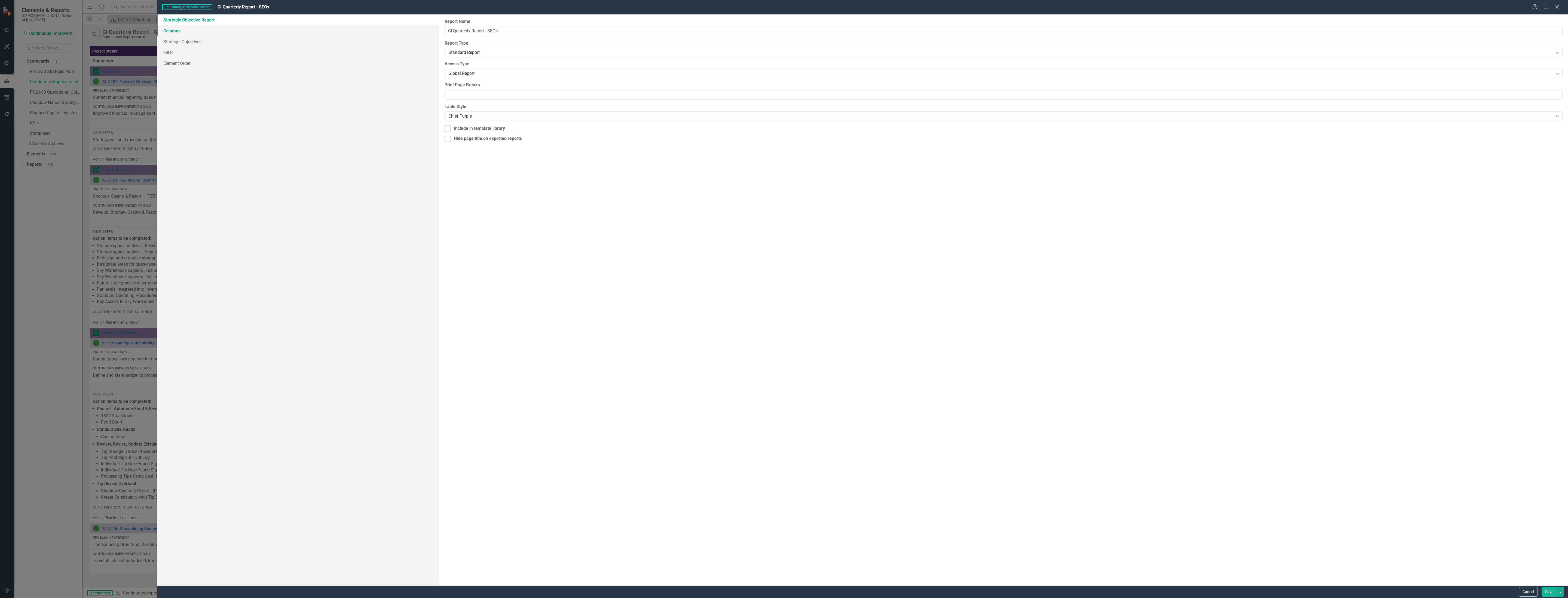
click at [197, 33] on link "Columns" at bounding box center [298, 31] width 282 height 11
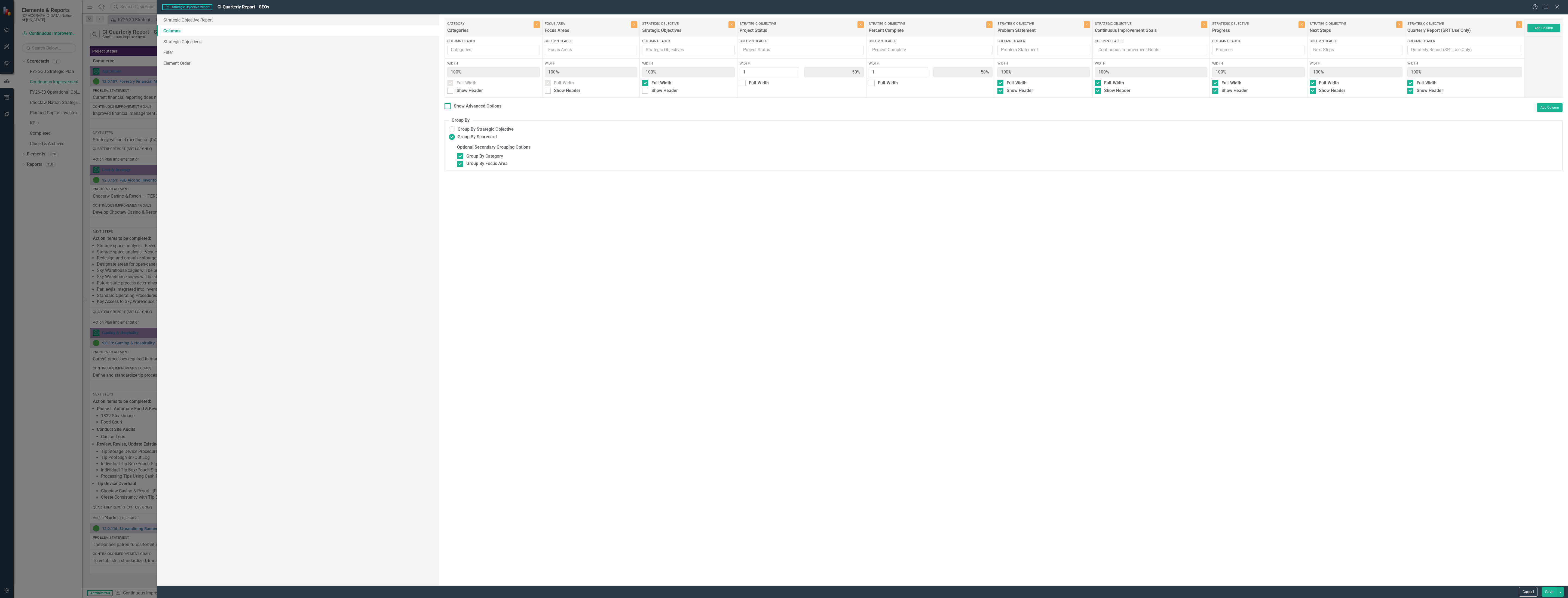
click at [491, 107] on div "Show Advanced Options" at bounding box center [478, 106] width 47 height 6
click at [448, 106] on input "Show Advanced Options" at bounding box center [446, 105] width 4 height 4
checkbox input "true"
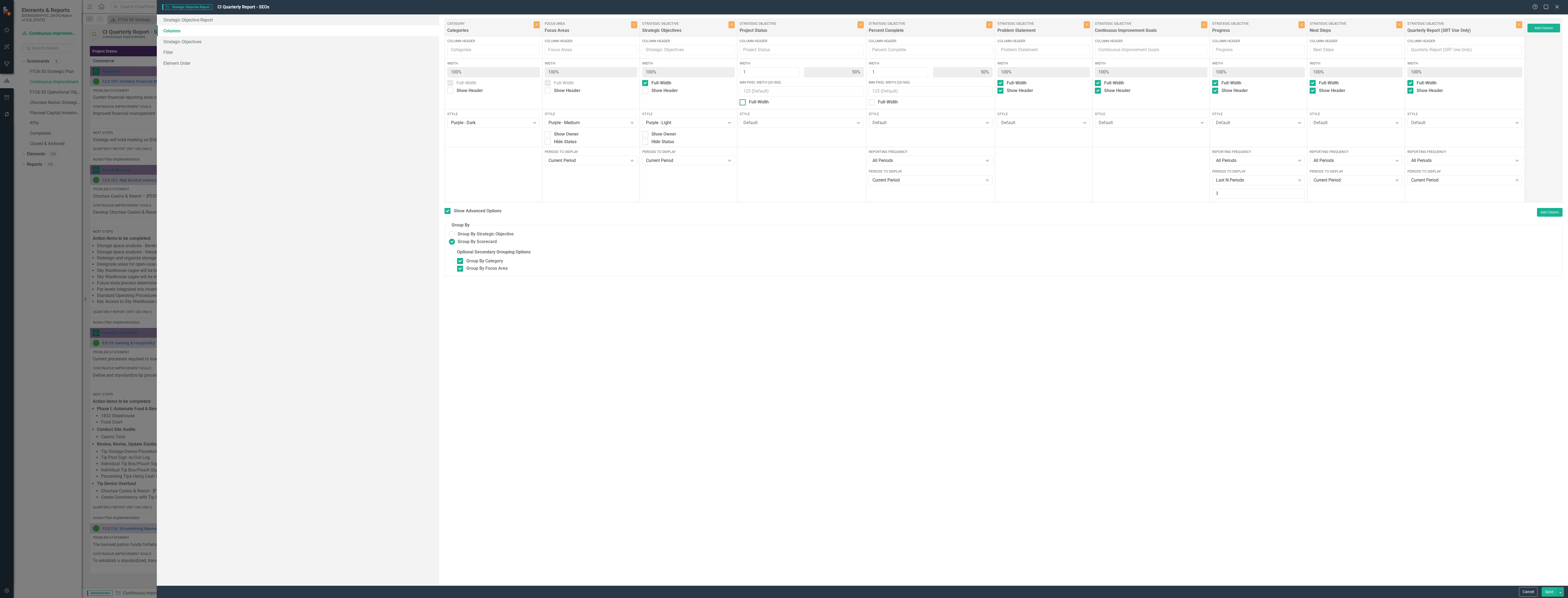
click at [746, 105] on div at bounding box center [743, 102] width 6 height 6
click at [743, 103] on input "Full-Width" at bounding box center [741, 101] width 4 height 4
checkbox input "true"
type input "100%"
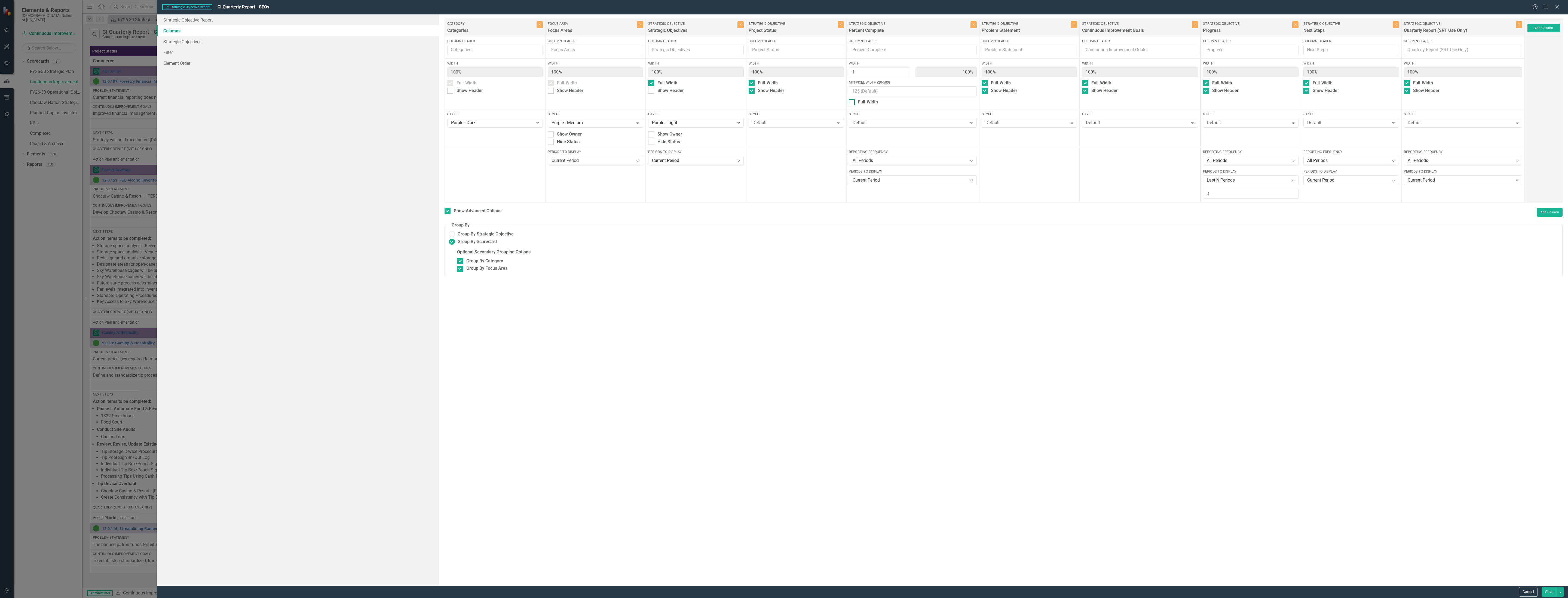
click at [855, 104] on div at bounding box center [852, 102] width 6 height 6
click at [852, 103] on input "Full-Width" at bounding box center [850, 101] width 4 height 4
checkbox input "true"
click at [1548, 593] on button "Save" at bounding box center [1549, 592] width 15 height 10
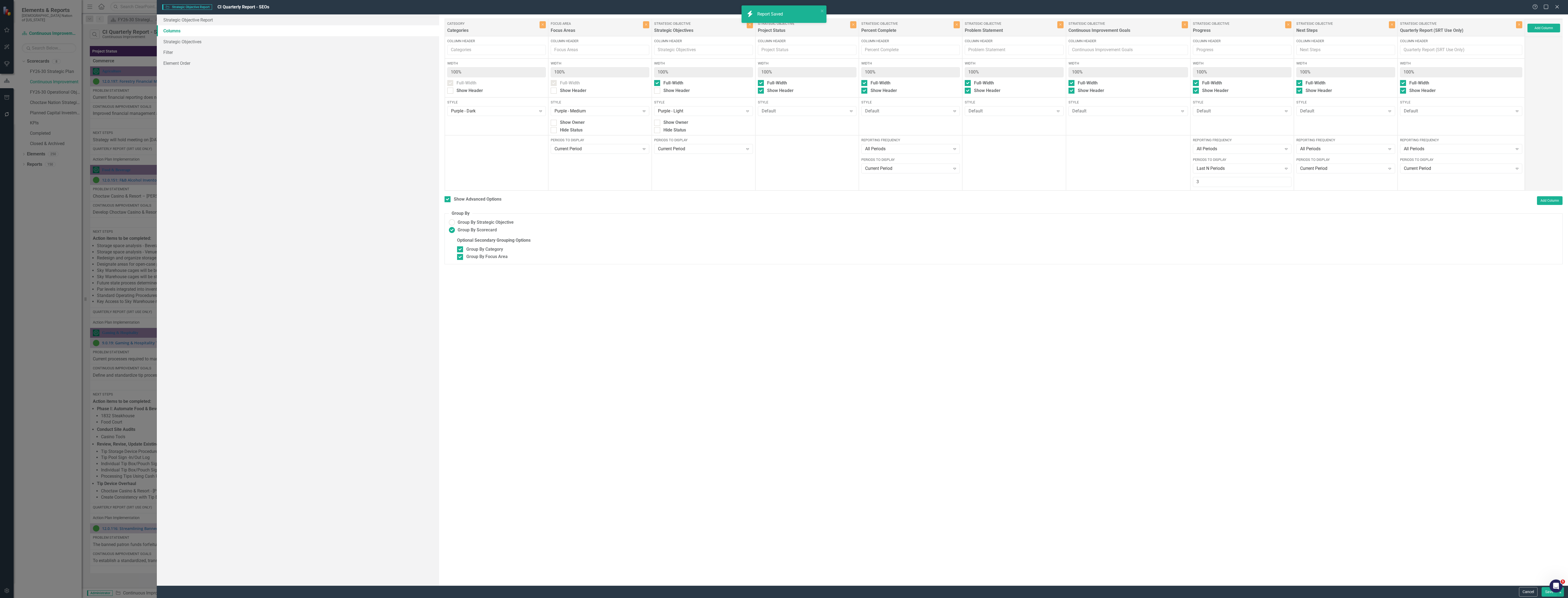
checkbox input "false"
radio input "false"
checkbox input "false"
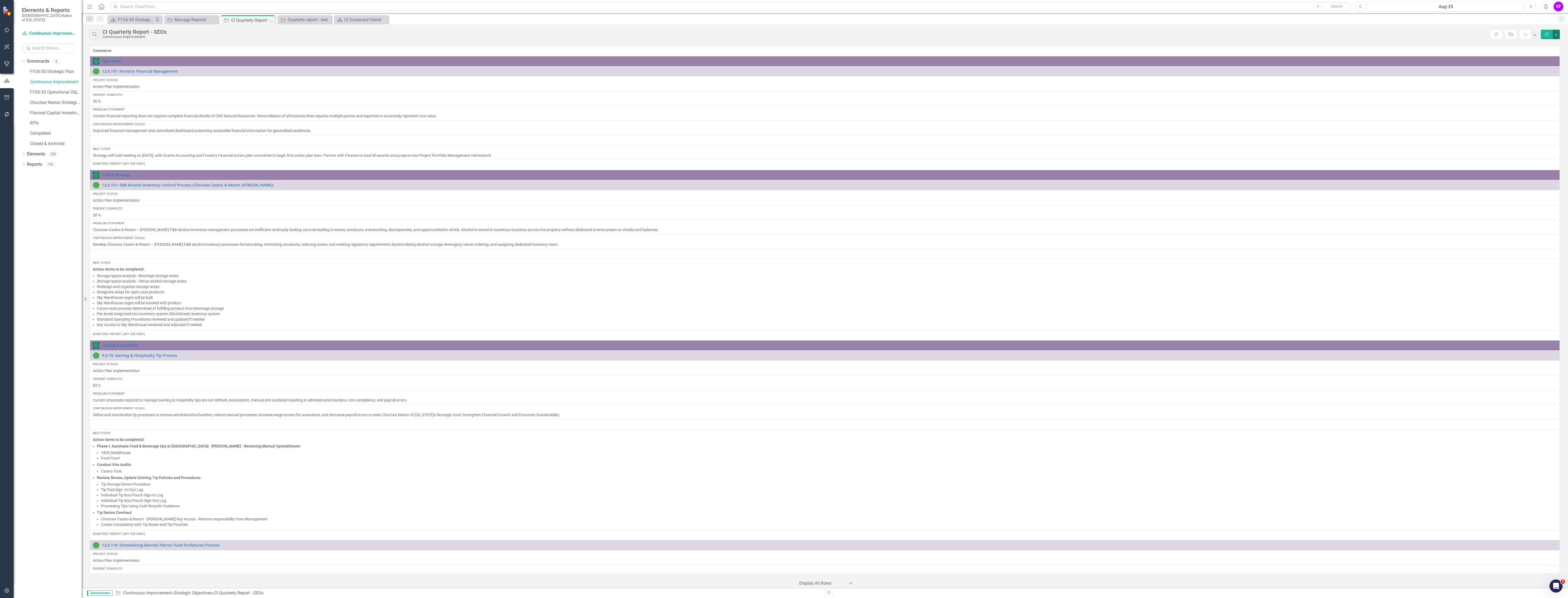
click at [1554, 36] on button "button" at bounding box center [1556, 35] width 7 height 10
click at [1549, 44] on link "Edit Report Edit Report" at bounding box center [1538, 45] width 43 height 10
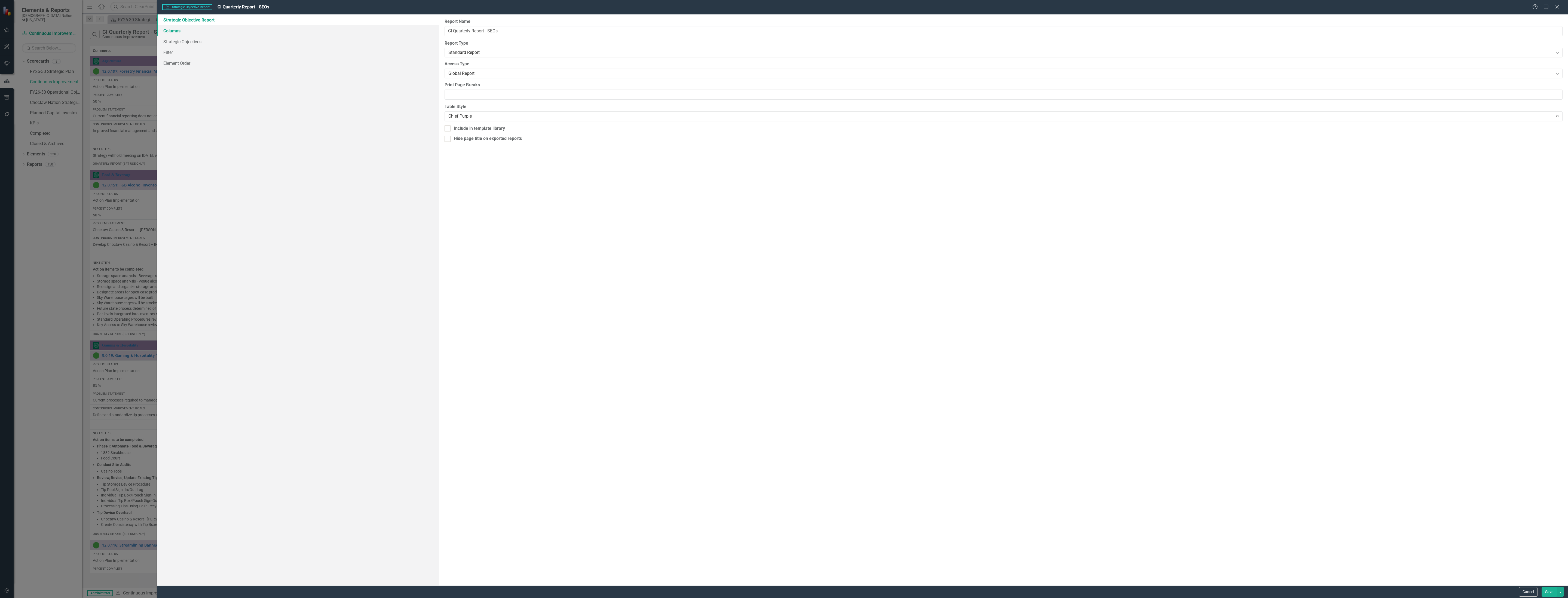
click at [186, 30] on link "Columns" at bounding box center [298, 31] width 282 height 11
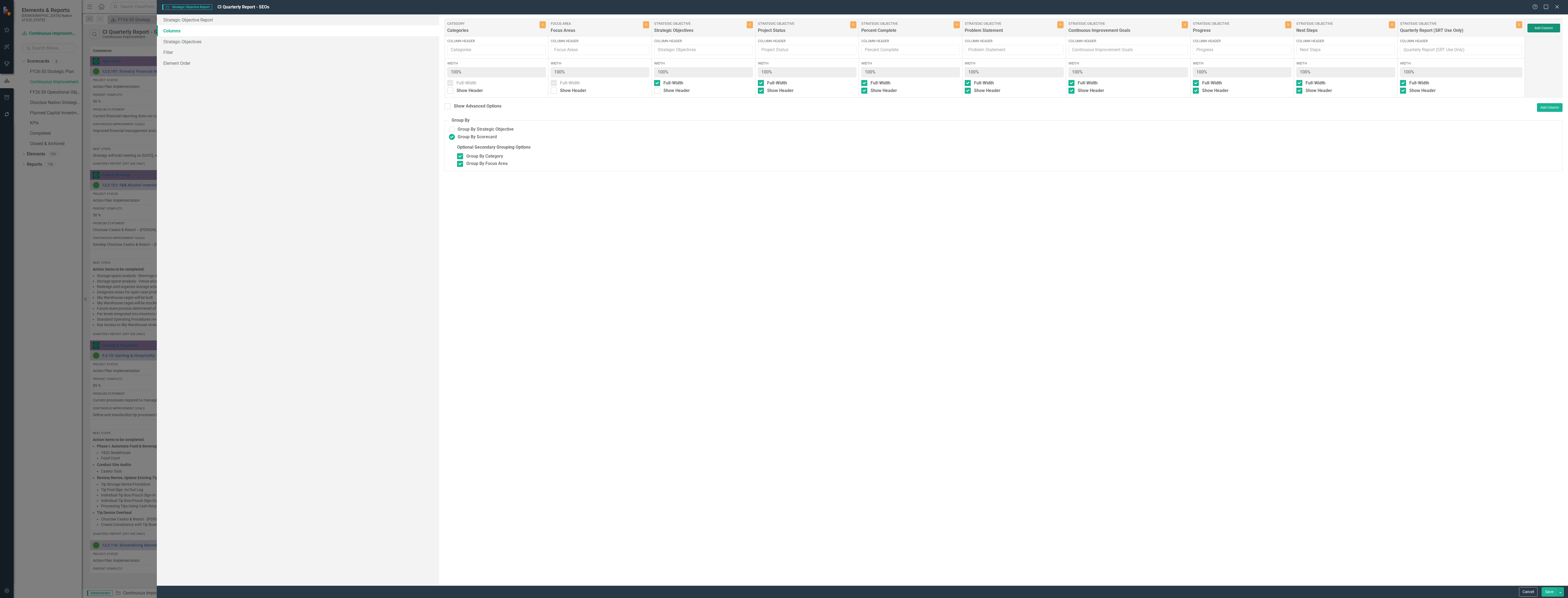
click at [1551, 26] on button "Add Column" at bounding box center [1544, 28] width 33 height 9
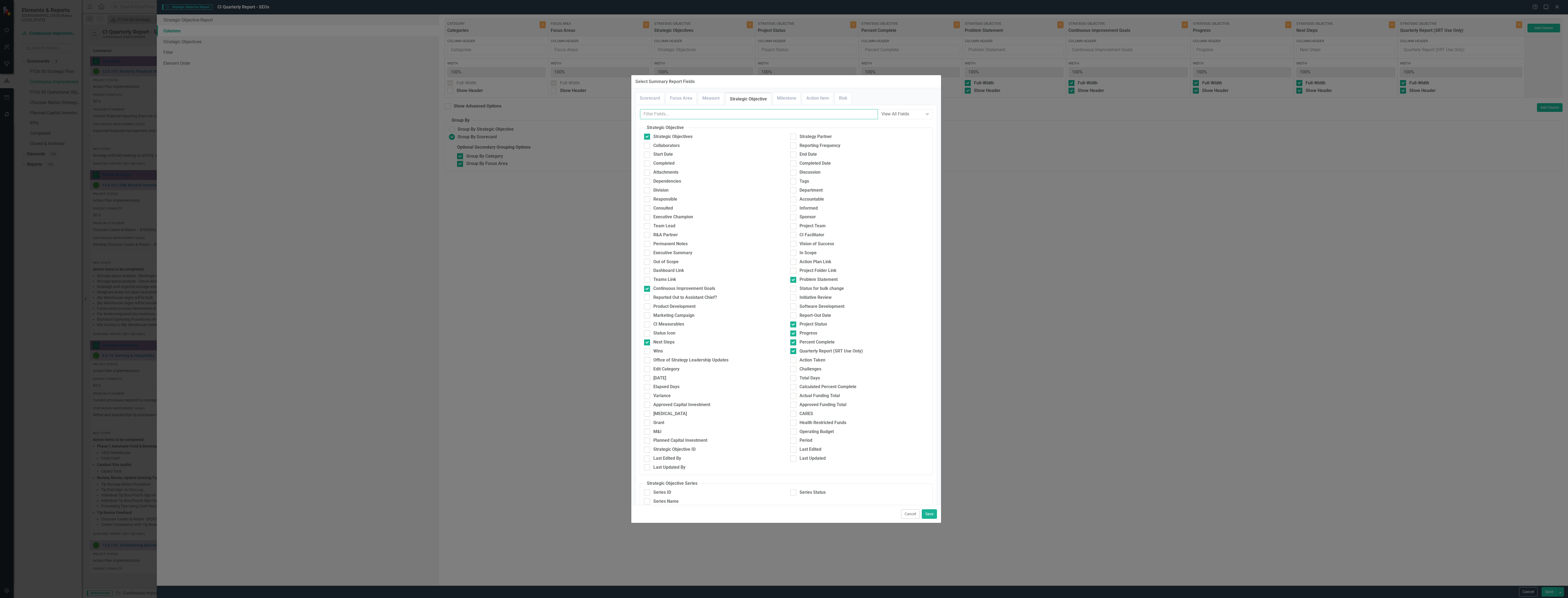
click at [742, 117] on input "text" at bounding box center [758, 114] width 238 height 10
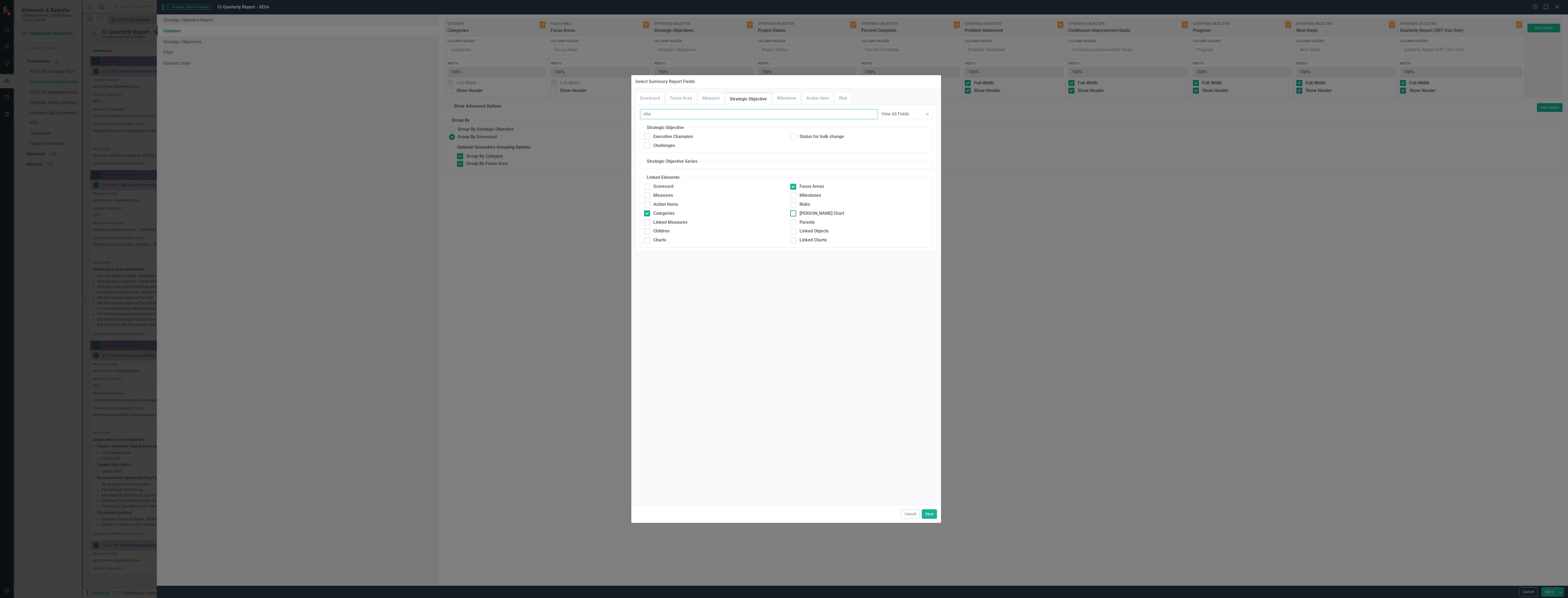
type input "cha"
click at [807, 213] on div "[PERSON_NAME] Chart" at bounding box center [821, 214] width 44 height 6
click at [794, 213] on input "[PERSON_NAME] Chart" at bounding box center [792, 212] width 4 height 4
checkbox input "true"
click at [657, 111] on input "cha" at bounding box center [758, 114] width 238 height 10
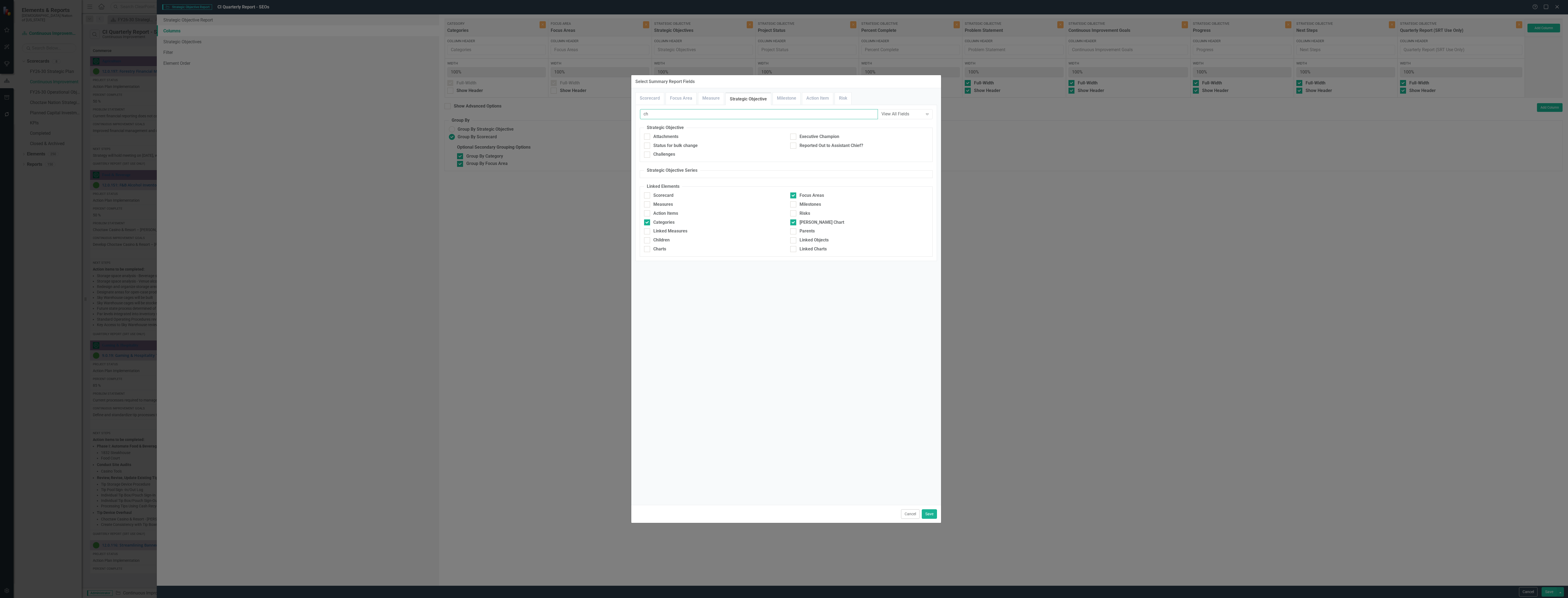
type input "c"
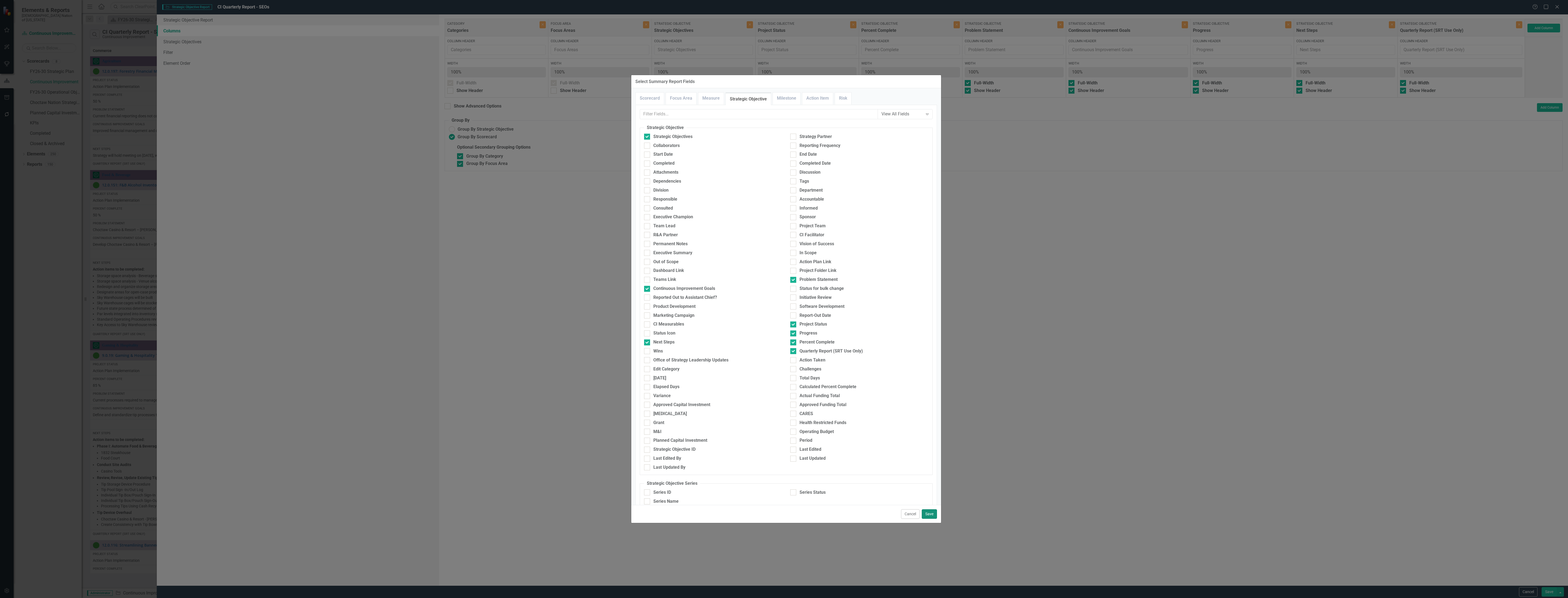
click at [933, 514] on button "Save" at bounding box center [929, 514] width 15 height 10
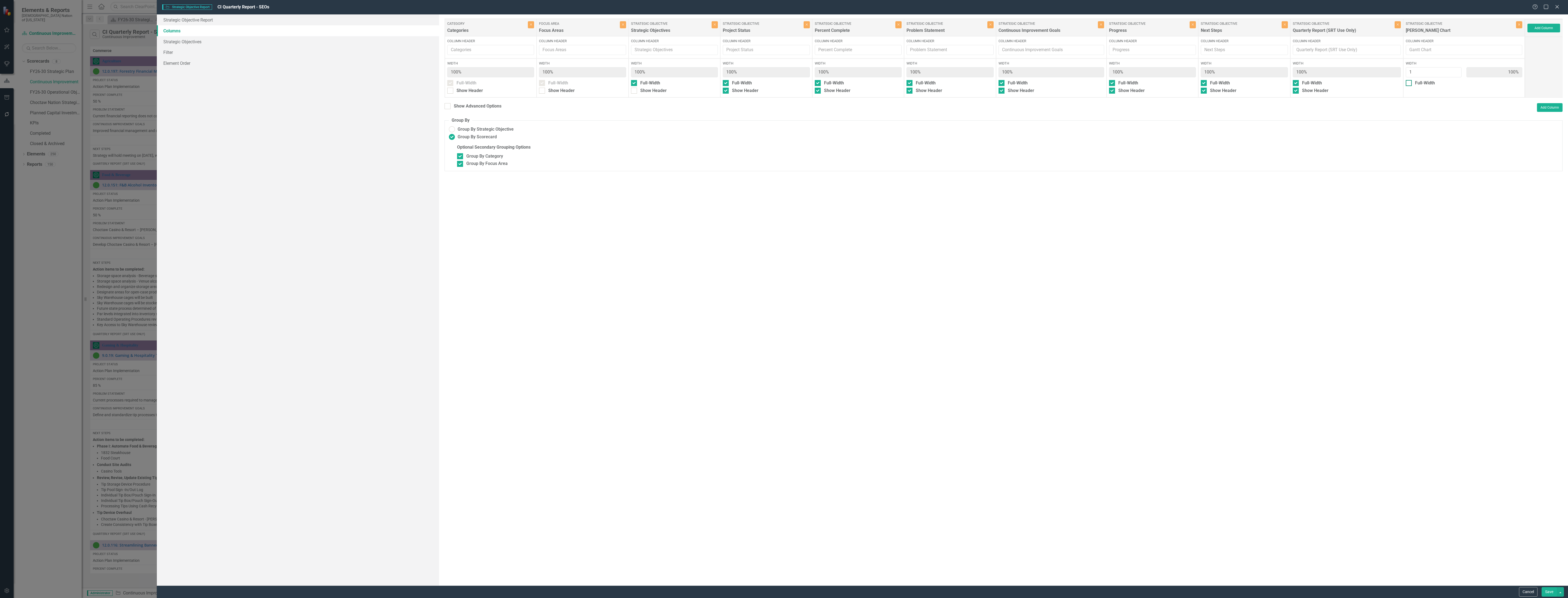
click at [1412, 86] on div at bounding box center [1409, 83] width 6 height 6
click at [1409, 83] on input "Full-Width" at bounding box center [1407, 82] width 4 height 4
checkbox input "true"
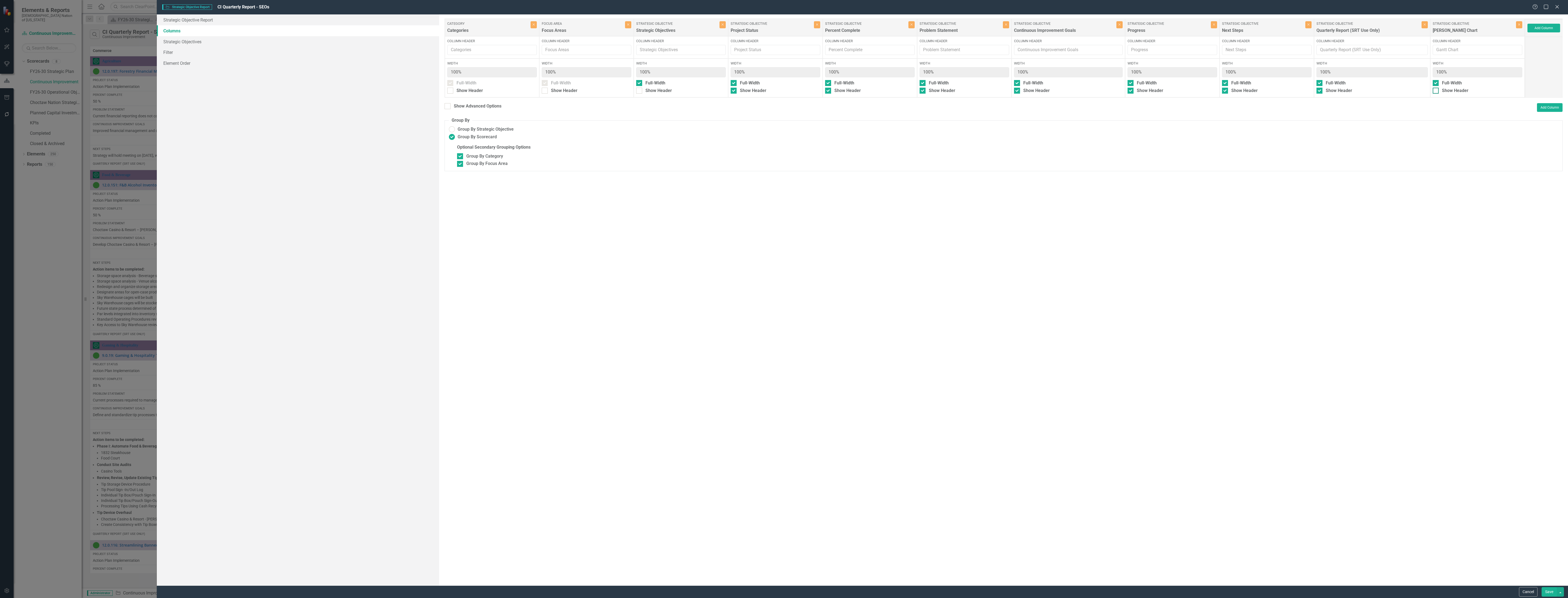
click at [1442, 90] on div "Show Header" at bounding box center [1455, 91] width 26 height 6
click at [1437, 90] on input "Show Header" at bounding box center [1435, 89] width 4 height 4
checkbox input "true"
click at [1547, 593] on button "Save" at bounding box center [1549, 592] width 15 height 10
radio input "false"
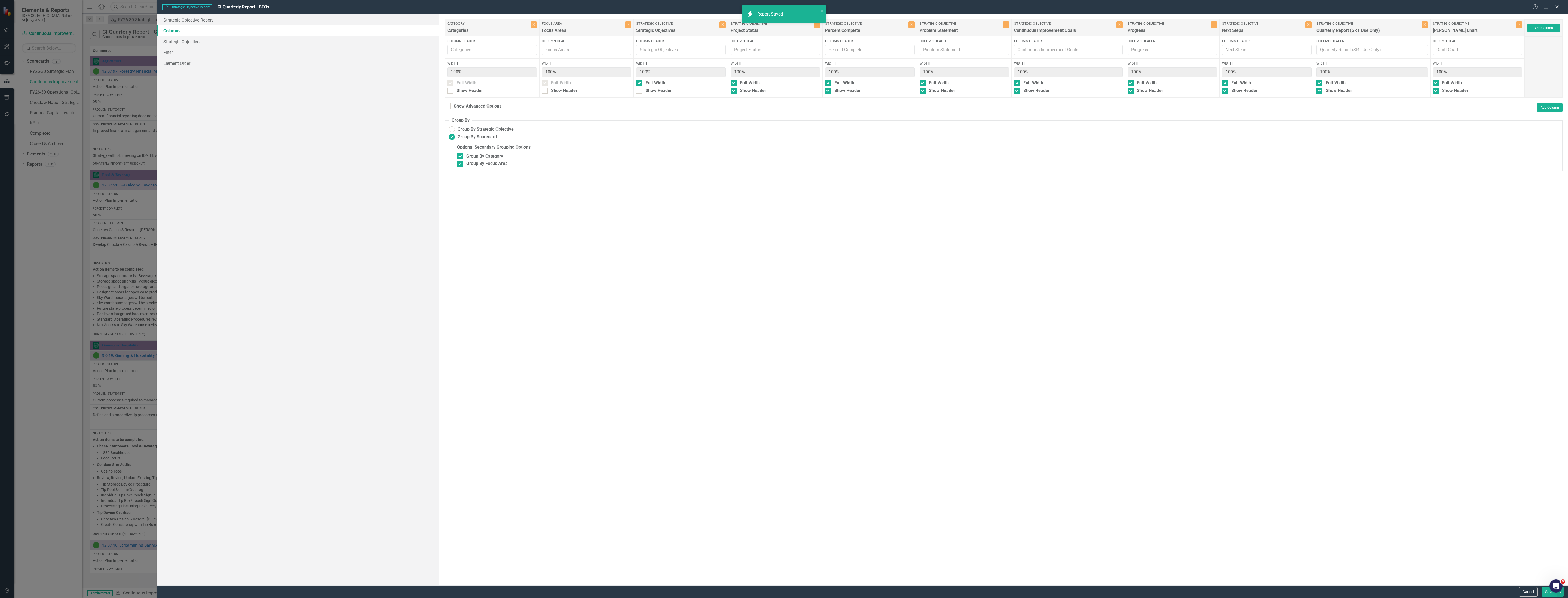
checkbox input "false"
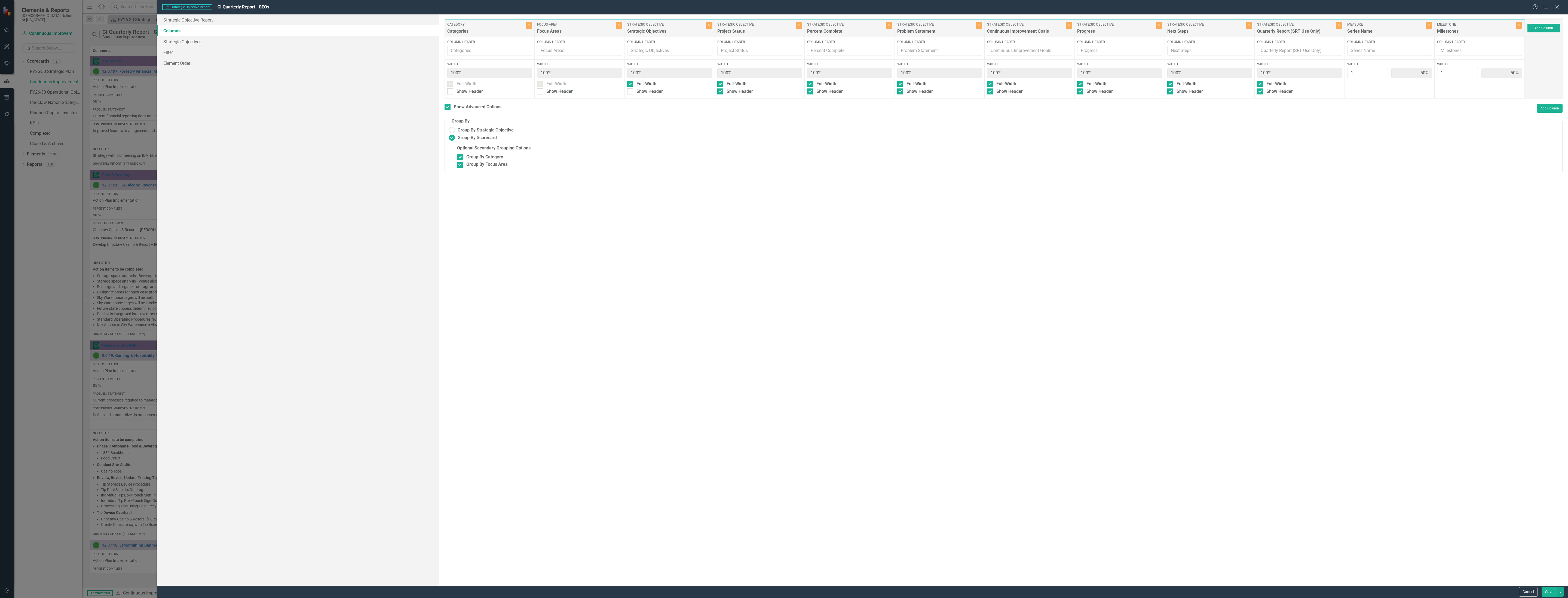
scroll to position [1261, 0]
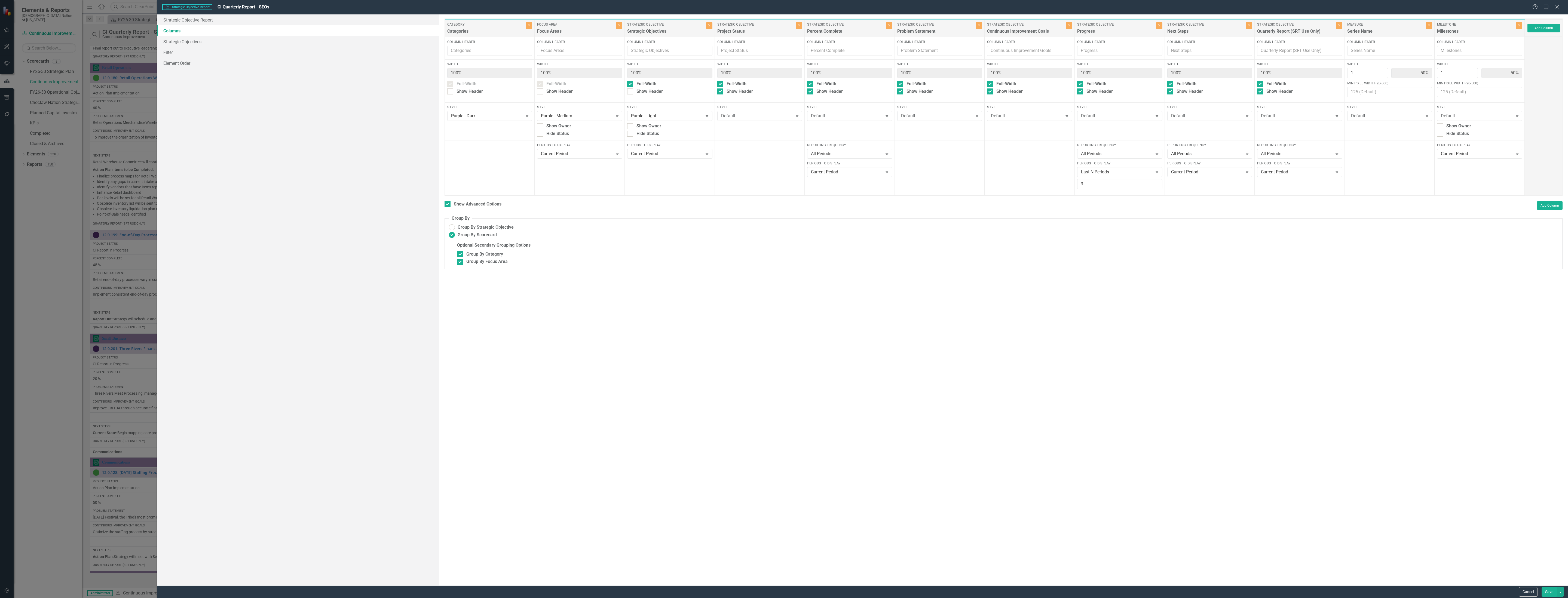
click at [1545, 592] on button "Save" at bounding box center [1549, 592] width 15 height 10
checkbox input "false"
radio input "false"
checkbox input "false"
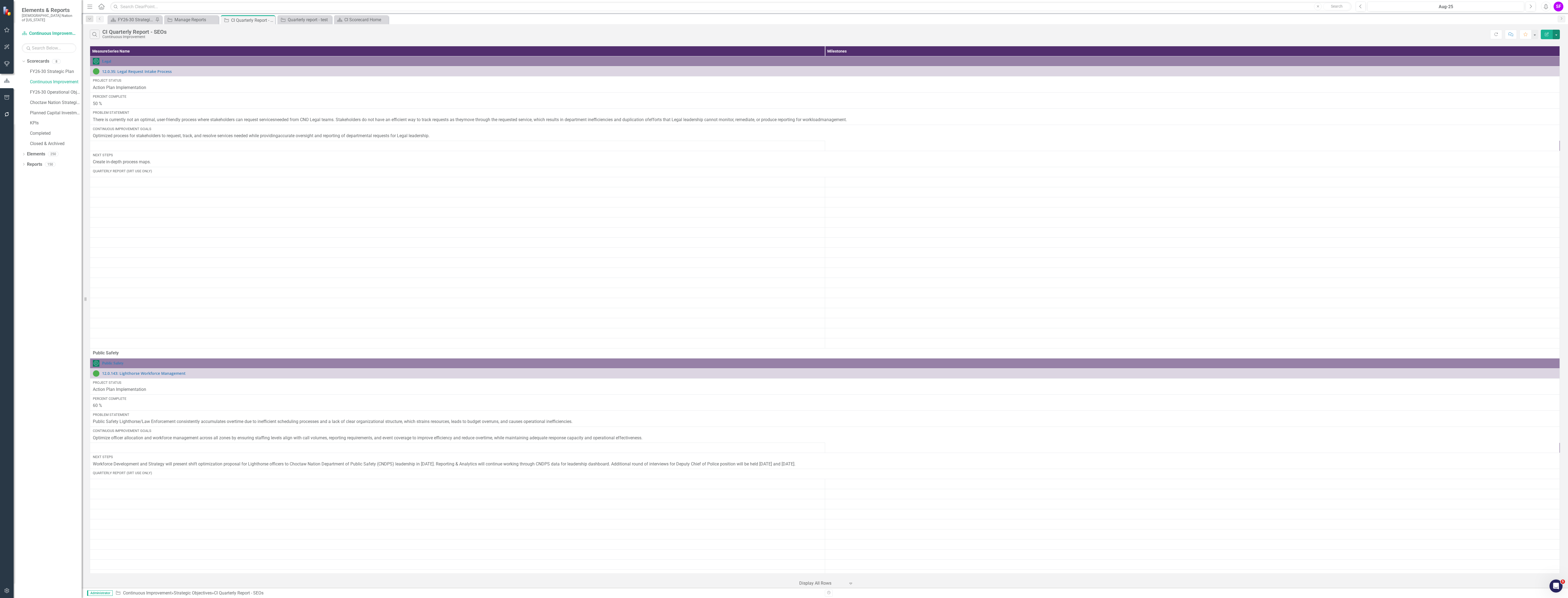
scroll to position [12845, 0]
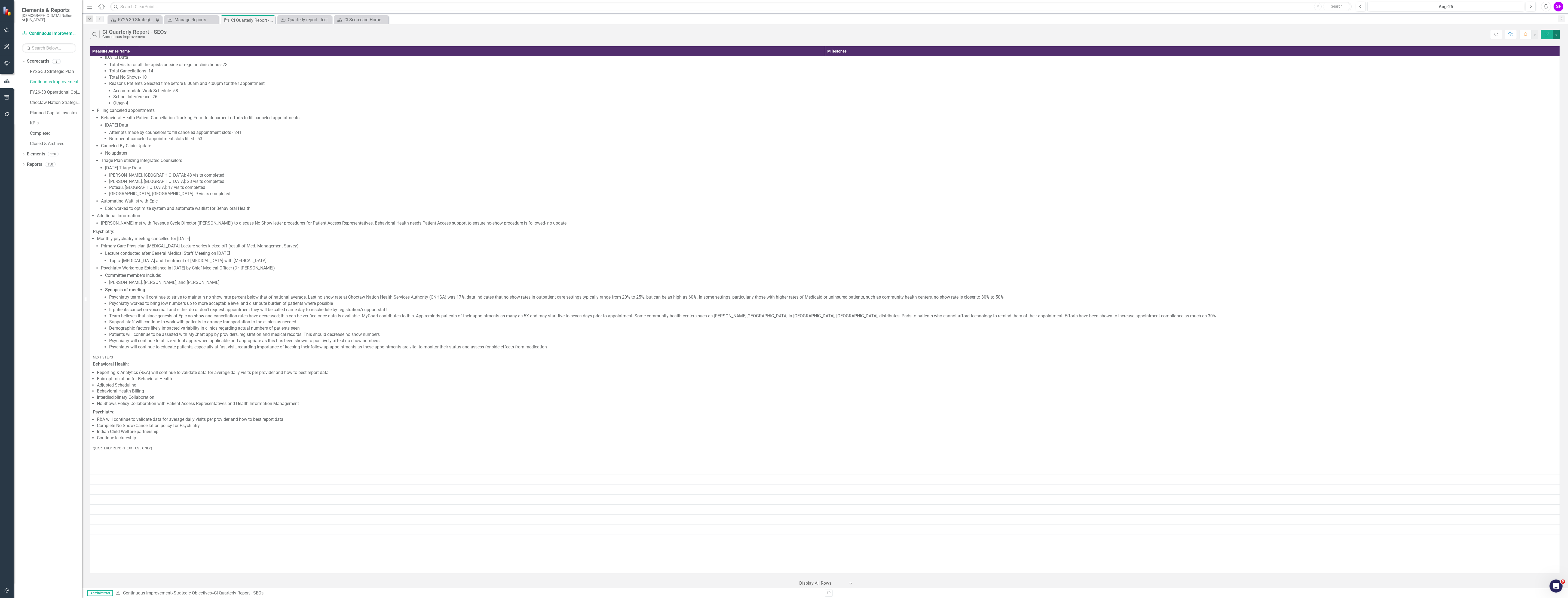
click at [1557, 37] on button "button" at bounding box center [1556, 35] width 7 height 10
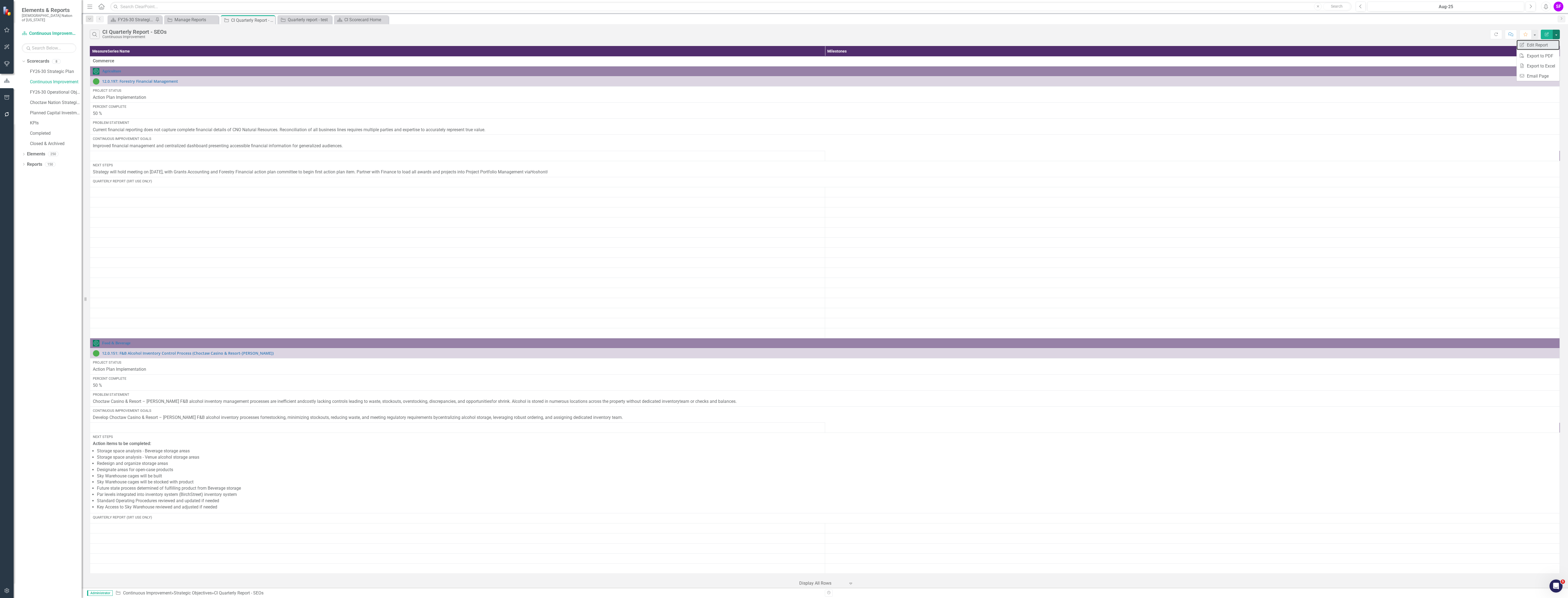
click at [1547, 46] on link "Edit Report Edit Report" at bounding box center [1538, 45] width 43 height 10
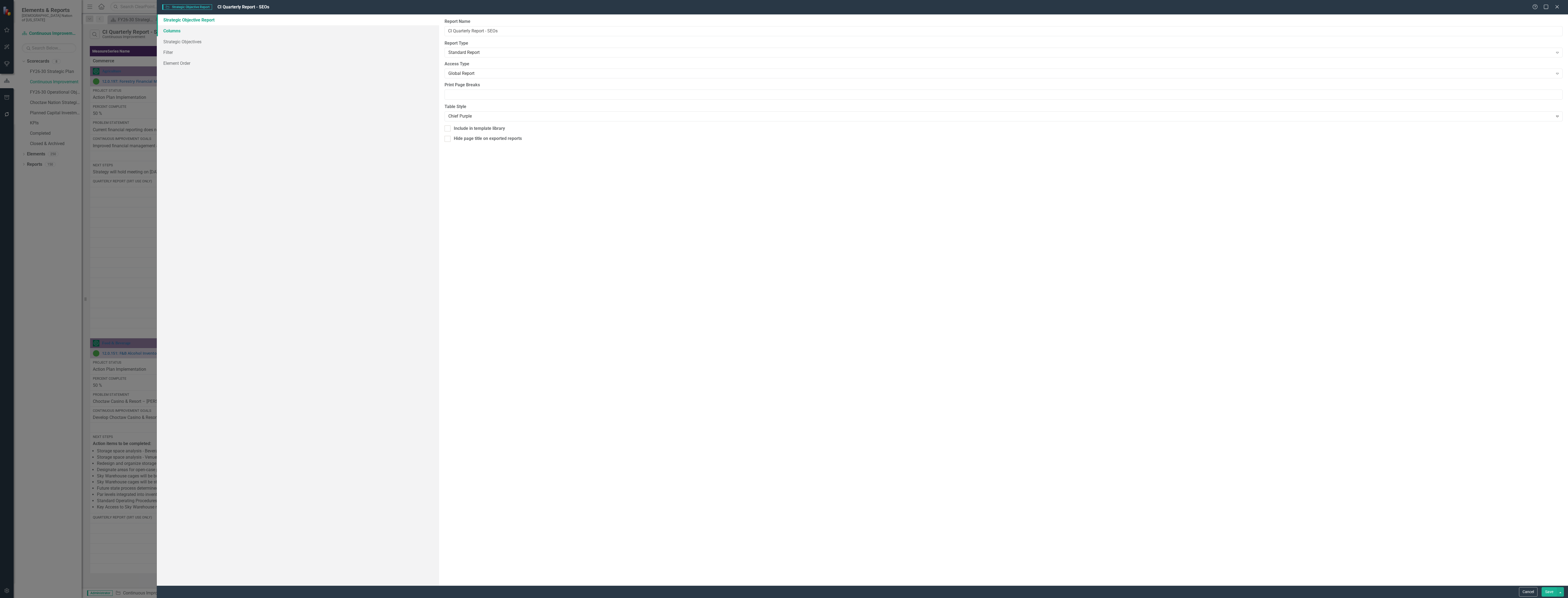
click at [177, 29] on link "Columns" at bounding box center [298, 31] width 282 height 11
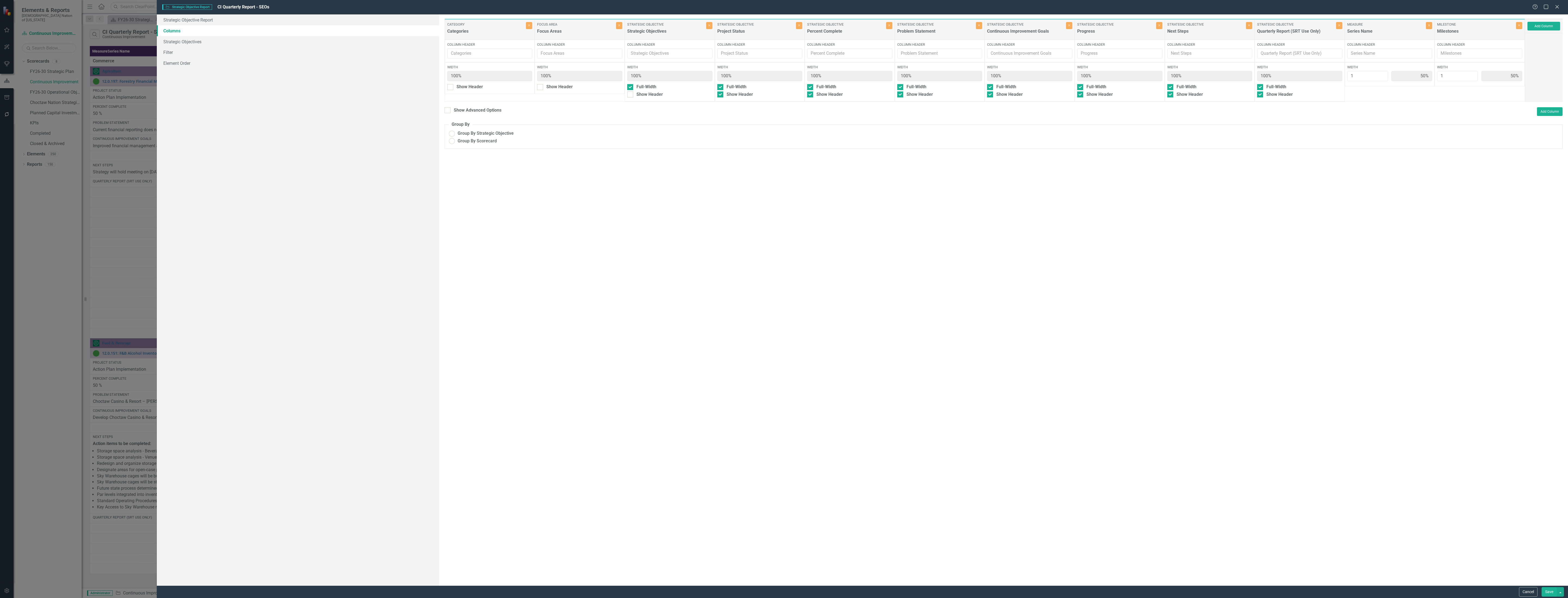
radio input "true"
click at [1429, 28] on button "Close" at bounding box center [1429, 26] width 6 height 7
click at [1519, 26] on icon "Close" at bounding box center [1519, 25] width 2 height 3
click at [1428, 25] on icon "Close" at bounding box center [1429, 25] width 2 height 3
click at [1520, 29] on button "Close" at bounding box center [1519, 26] width 6 height 7
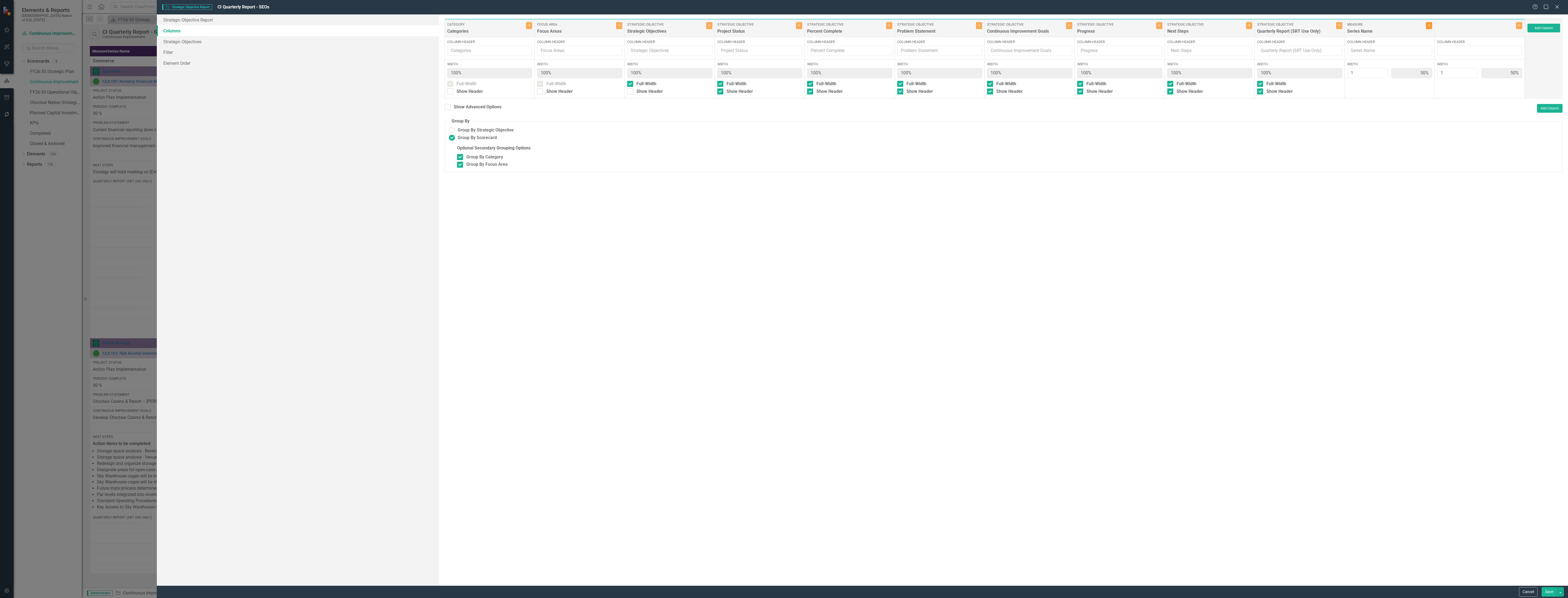
click at [1429, 24] on button "Close" at bounding box center [1429, 26] width 6 height 7
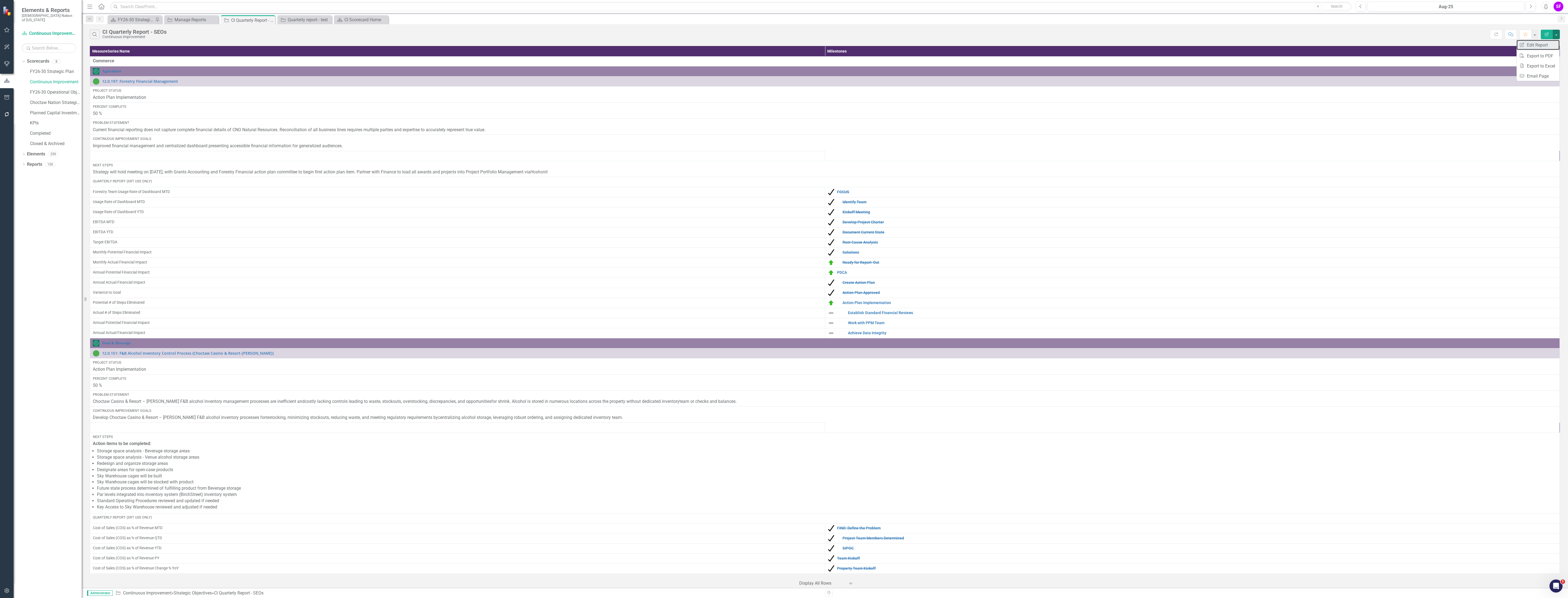
drag, startPoint x: 1538, startPoint y: 44, endPoint x: 1524, endPoint y: 42, distance: 14.1
click at [1538, 44] on link "Edit Report Edit Report" at bounding box center [1538, 45] width 43 height 10
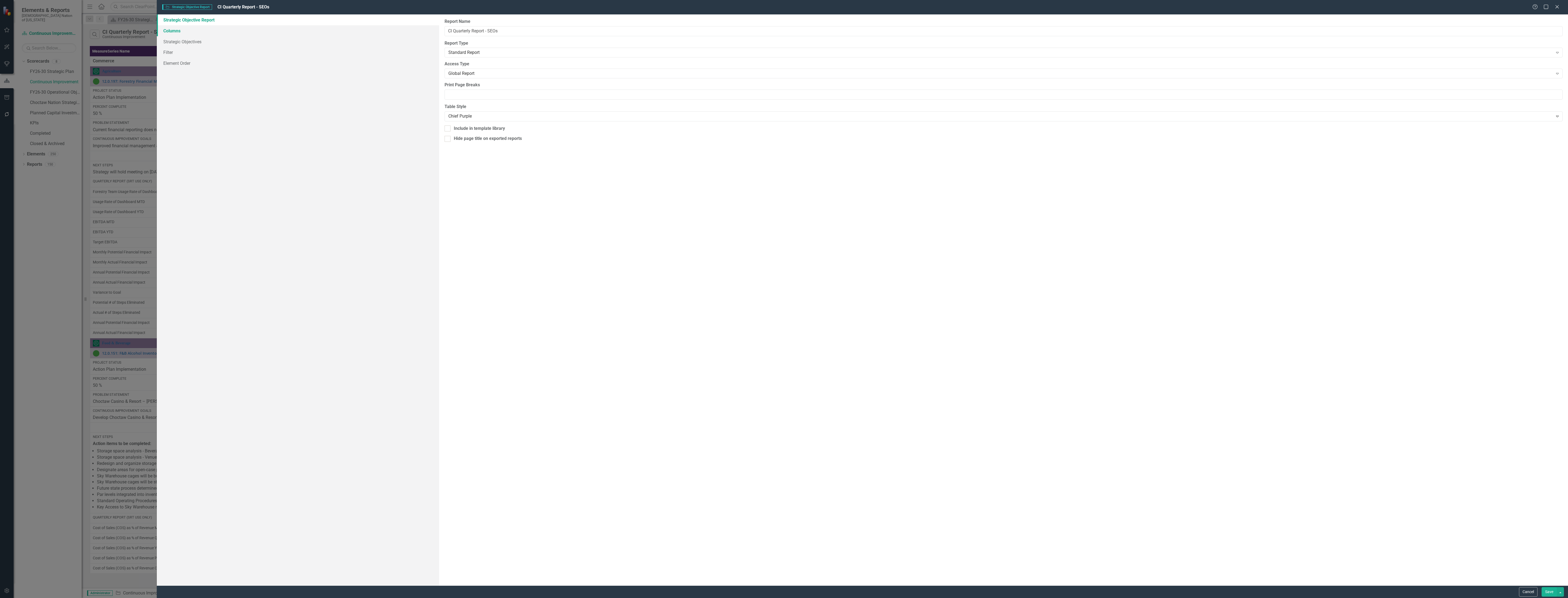
click at [178, 30] on link "Columns" at bounding box center [298, 31] width 282 height 11
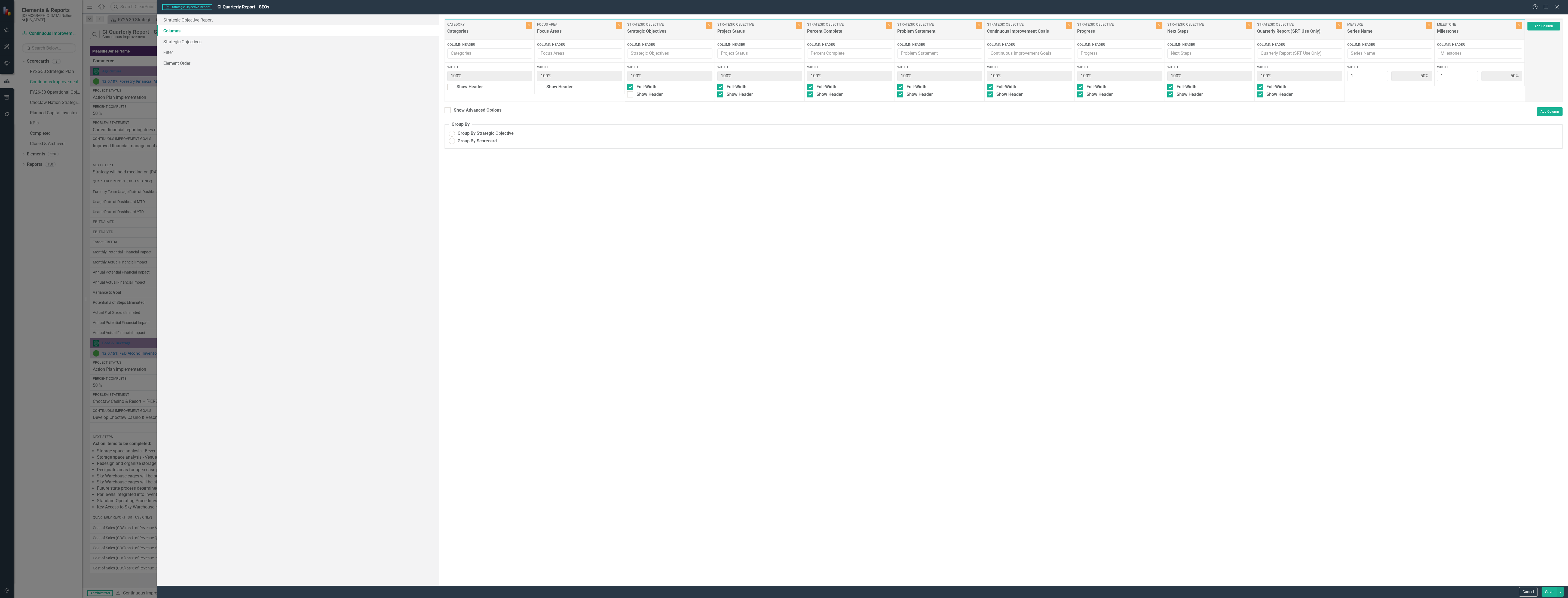
radio input "true"
click at [1430, 26] on button "Close" at bounding box center [1429, 26] width 6 height 7
type input "100%"
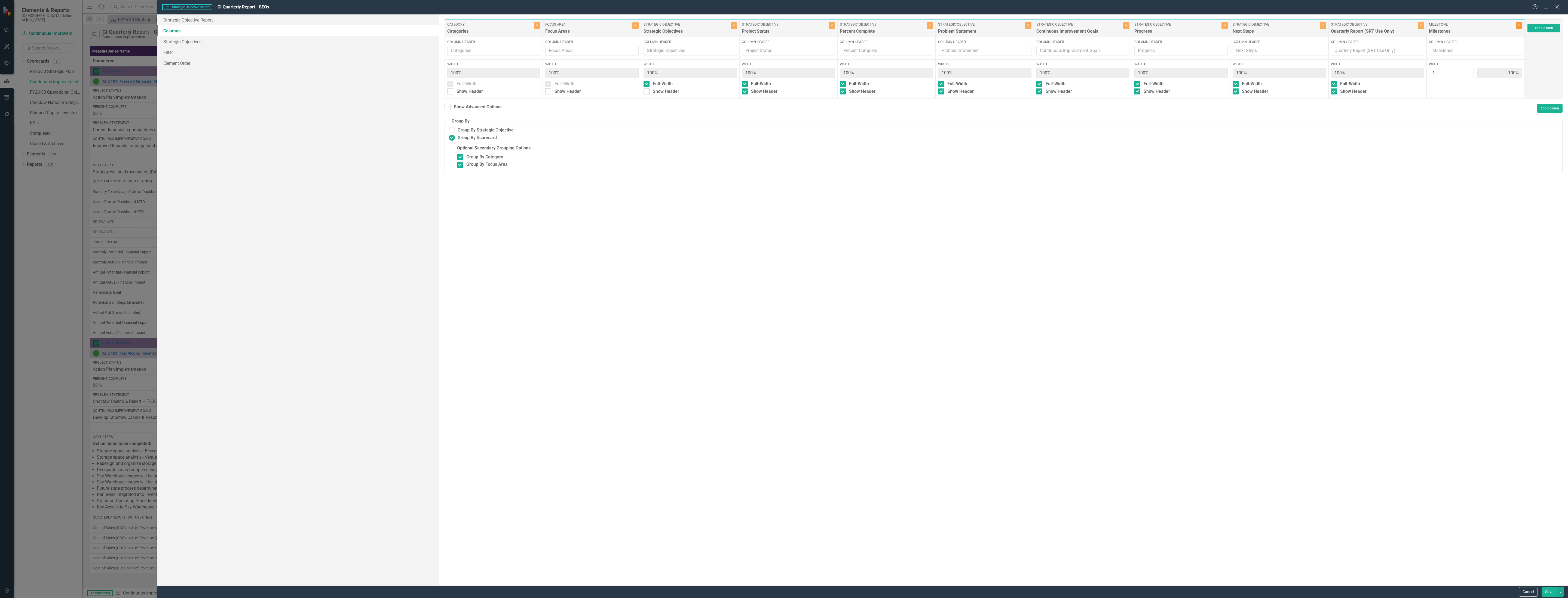
click at [1520, 26] on button "Close" at bounding box center [1519, 26] width 6 height 7
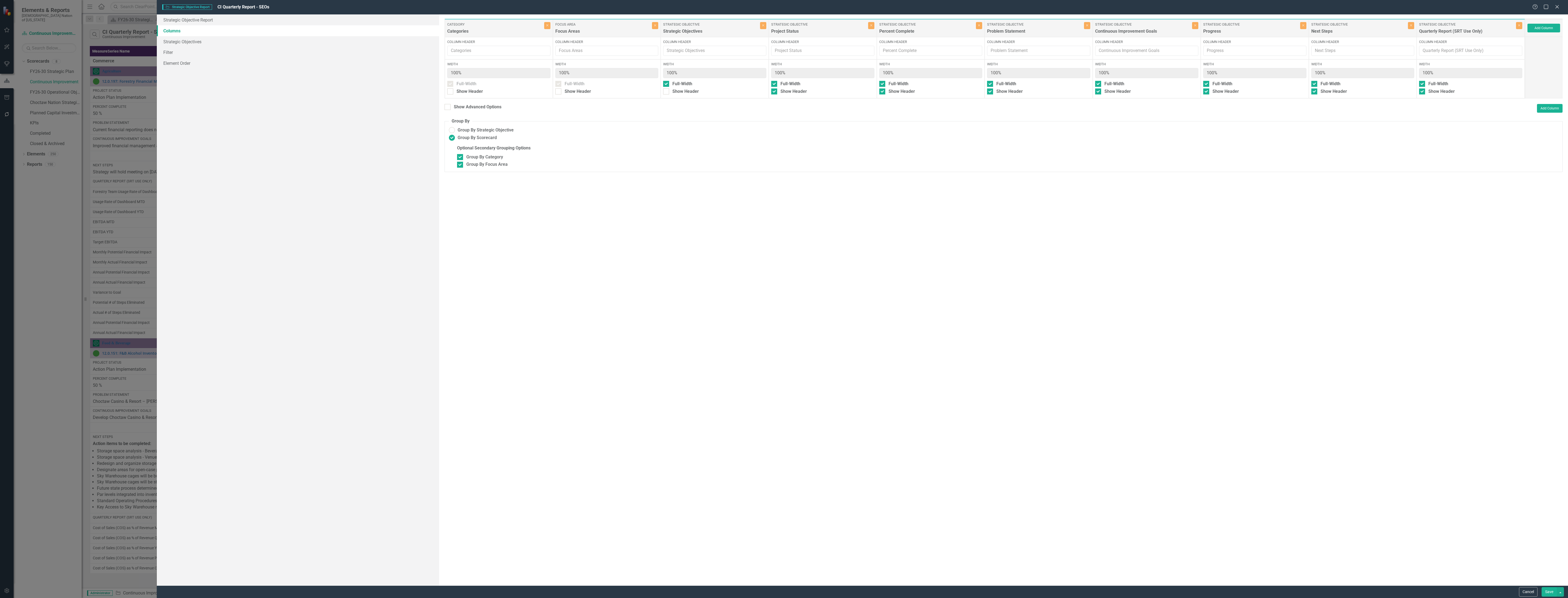
click at [449, 106] on div at bounding box center [447, 107] width 6 height 6
click at [448, 106] on input "Show Advanced Options" at bounding box center [446, 106] width 4 height 4
checkbox input "true"
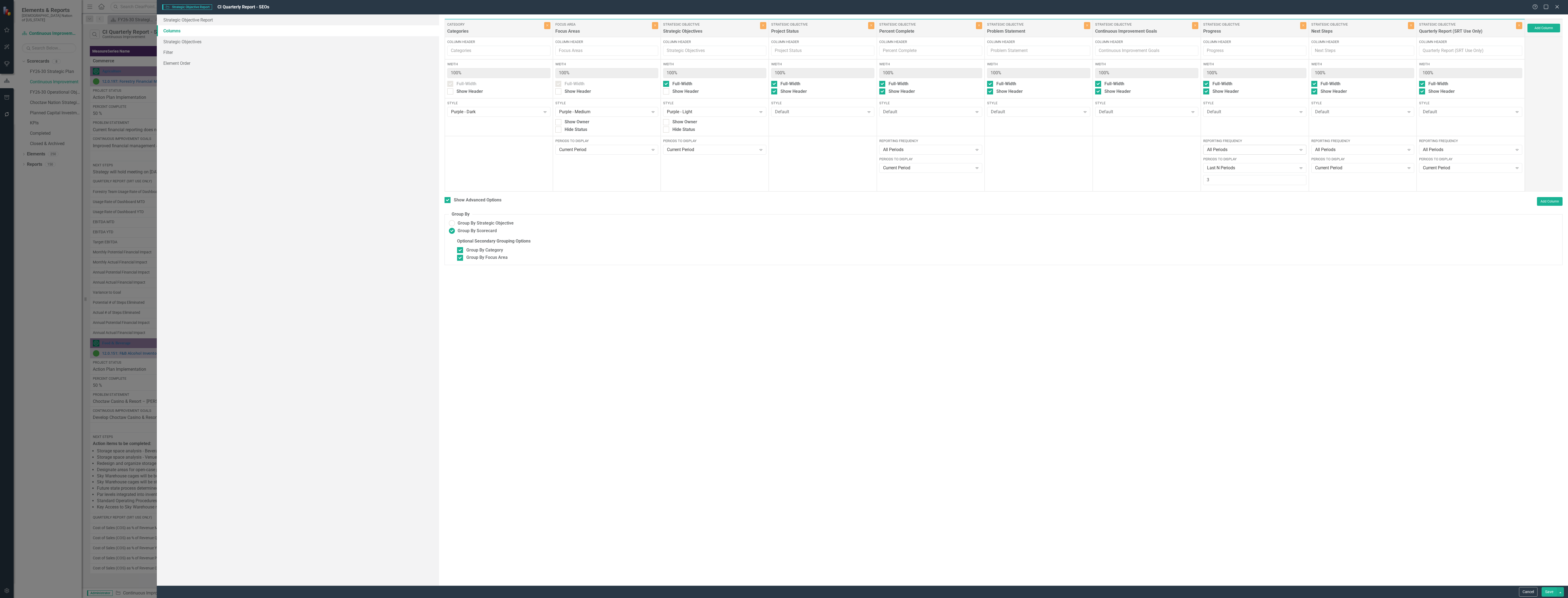
click at [1267, 145] on div "All Periods Expand" at bounding box center [1255, 150] width 103 height 10
click at [1255, 119] on div "Style Default Expand" at bounding box center [1255, 117] width 108 height 38
click at [1262, 170] on div "Last N Periods" at bounding box center [1251, 168] width 89 height 6
click at [1548, 593] on button "Save" at bounding box center [1549, 592] width 15 height 10
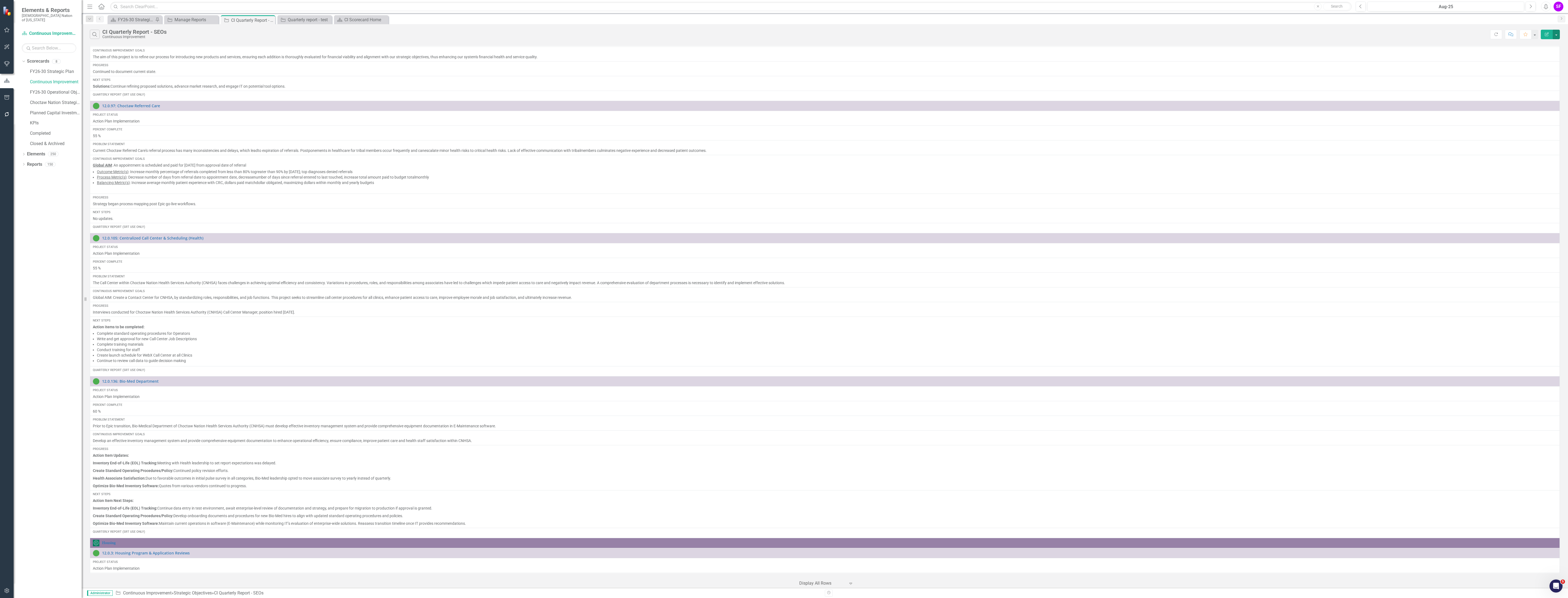
scroll to position [5350, 0]
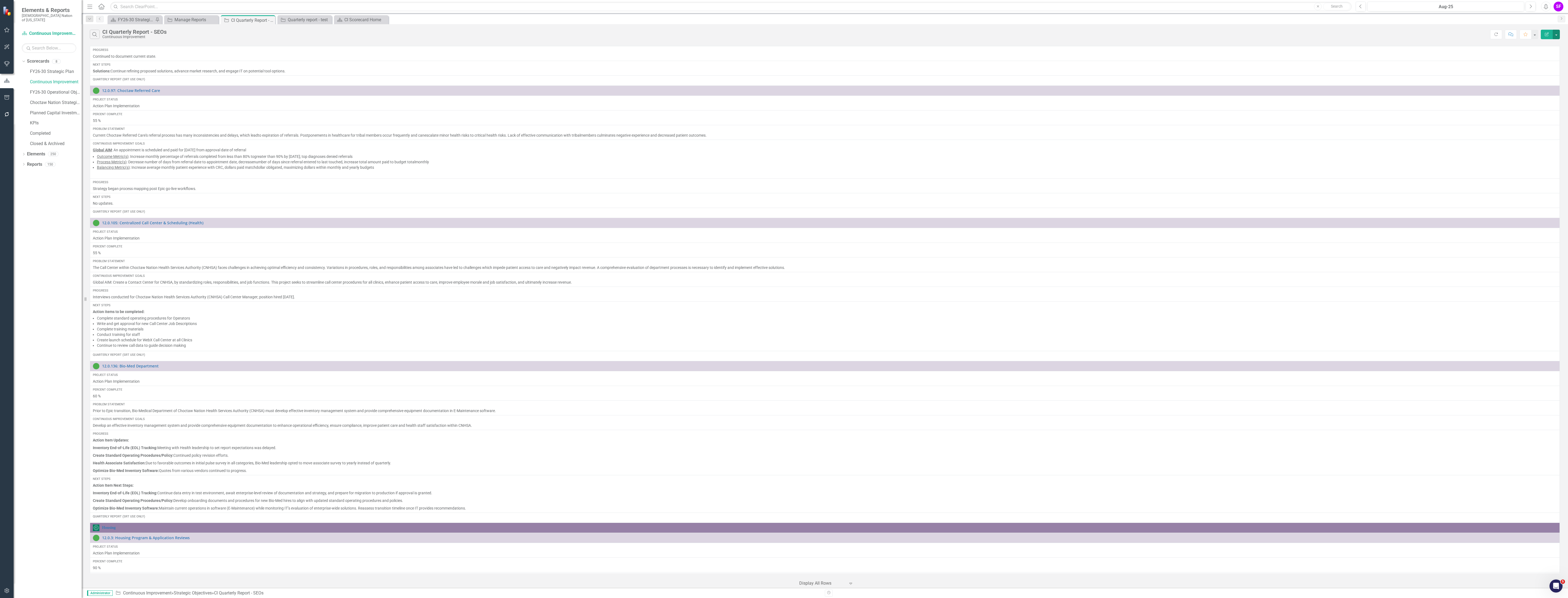
drag, startPoint x: 1555, startPoint y: 34, endPoint x: 1549, endPoint y: 43, distance: 10.8
click at [1556, 34] on button "button" at bounding box center [1556, 35] width 7 height 10
click at [1545, 46] on link "Edit Report Edit Report" at bounding box center [1538, 45] width 43 height 10
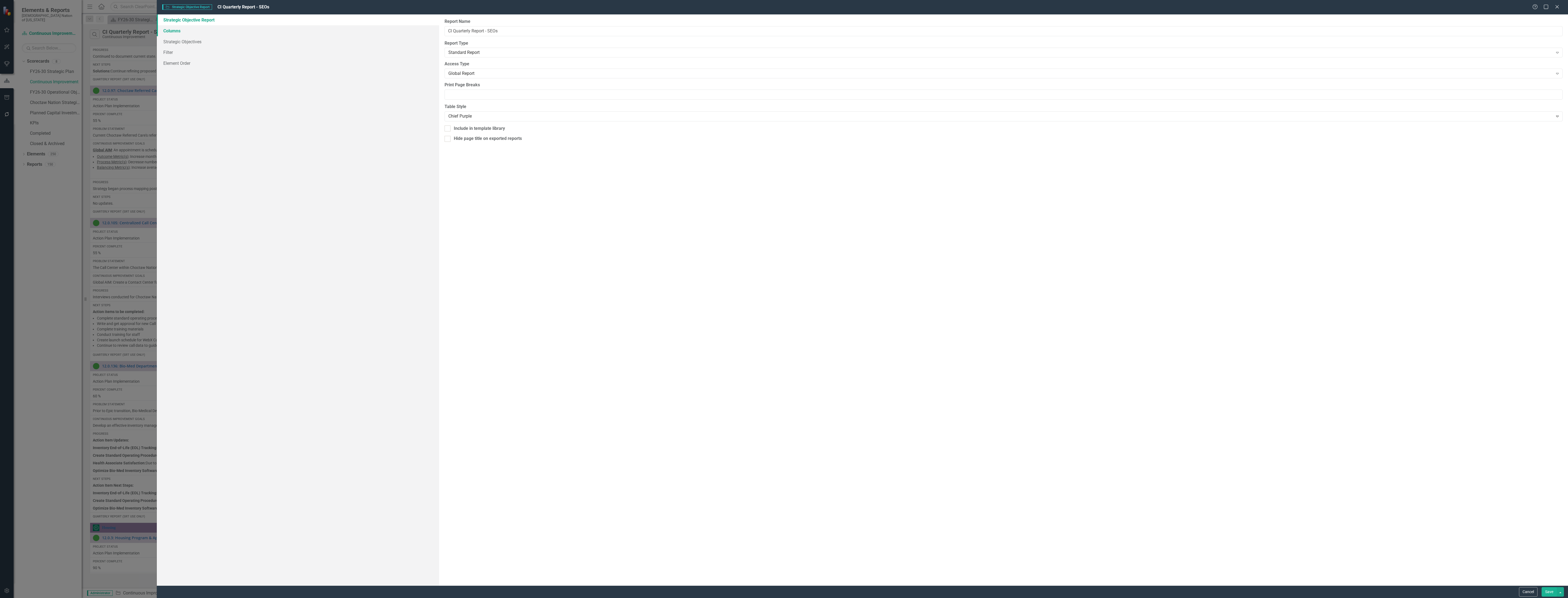
click at [175, 31] on link "Columns" at bounding box center [298, 31] width 282 height 11
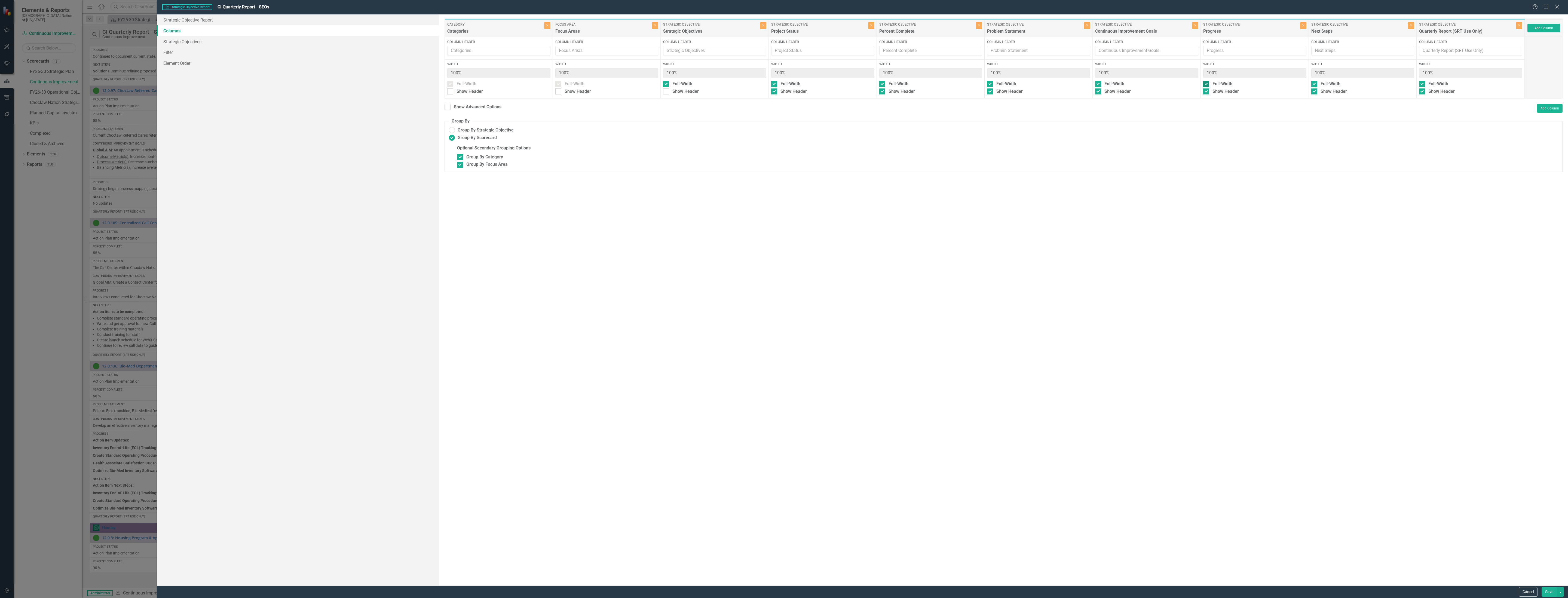
click at [1205, 83] on input "Full-Width" at bounding box center [1205, 83] width 4 height 4
checkbox input "false"
click at [1549, 593] on button "Save" at bounding box center [1549, 592] width 15 height 10
radio input "false"
checkbox input "false"
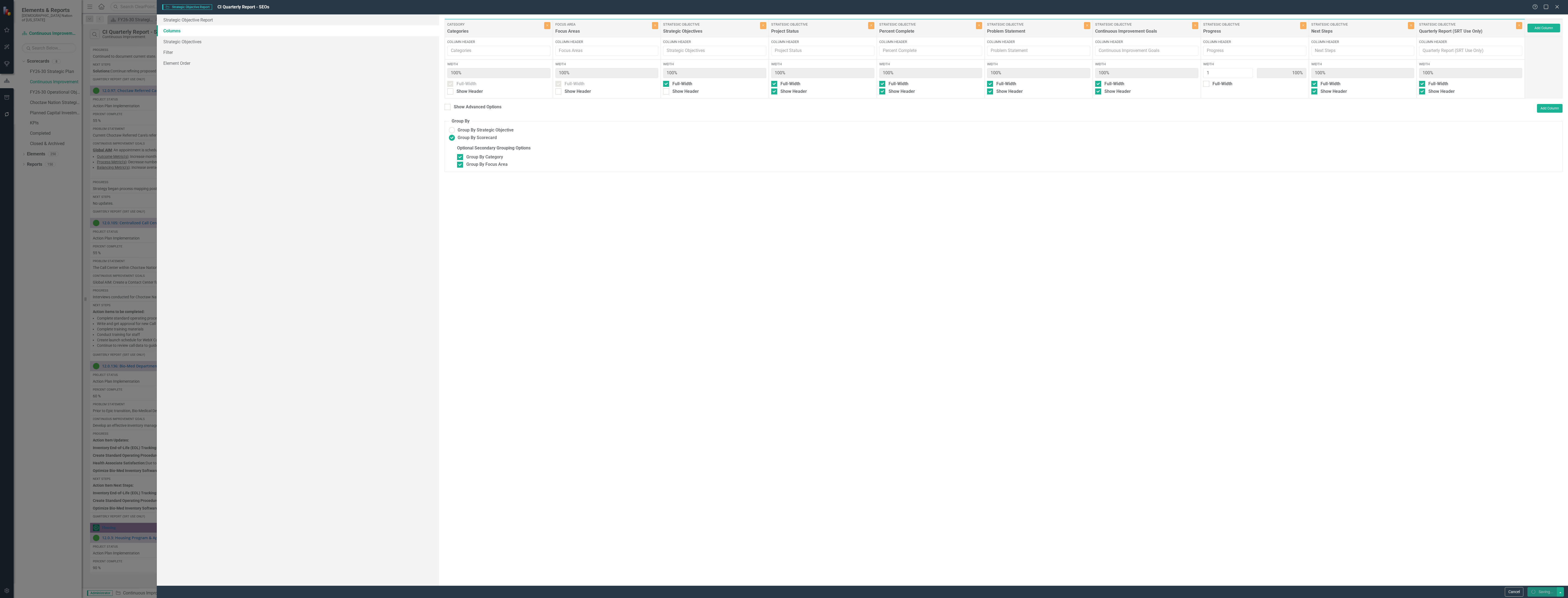
checkbox input "false"
radio input "true"
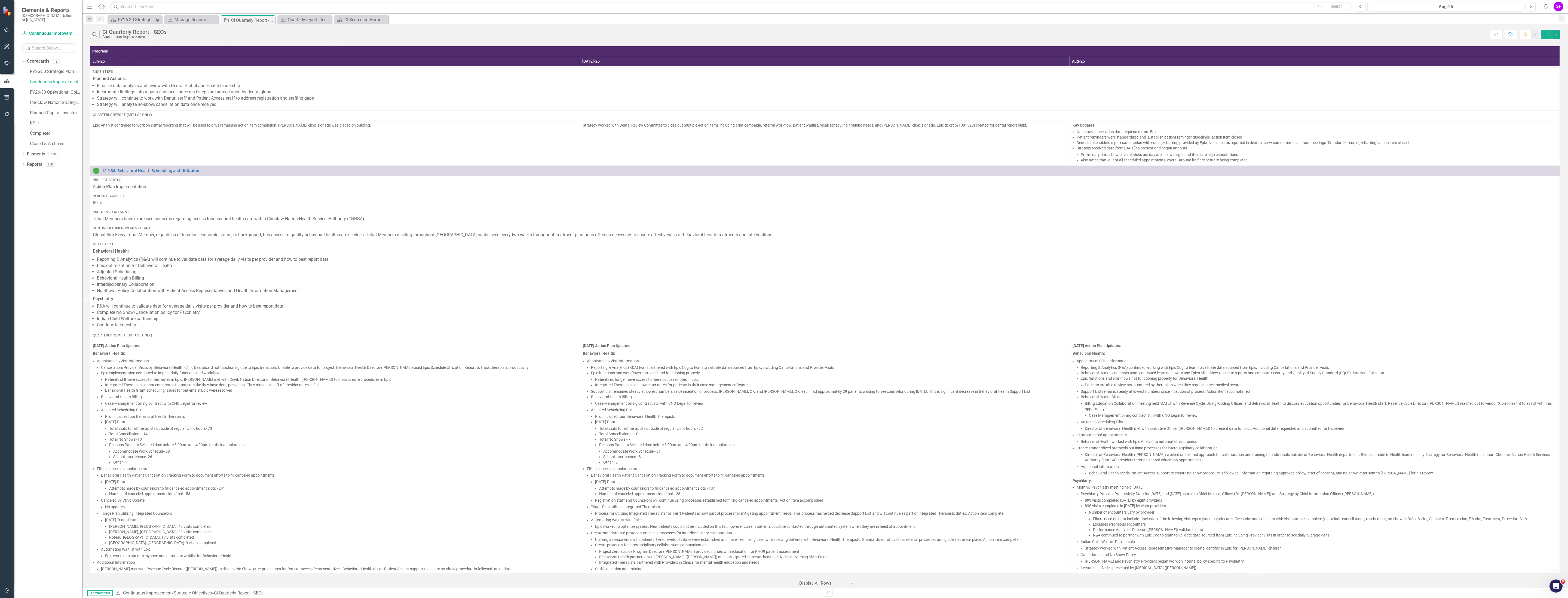
click at [495, 33] on div "Search CI Quarterly Report - SEOs Continuous Improvement" at bounding box center [790, 34] width 1401 height 9
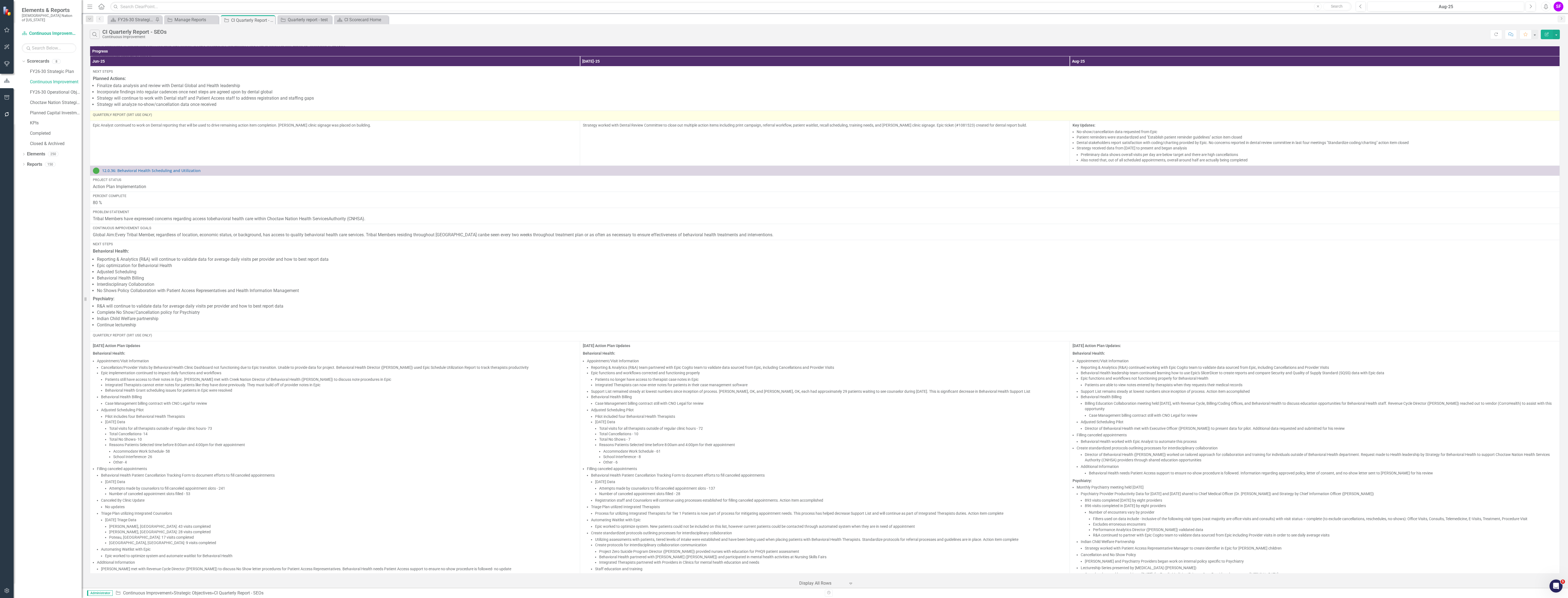
click at [248, 117] on div "Quarterly Report (SRT Use Only)" at bounding box center [825, 115] width 1464 height 5
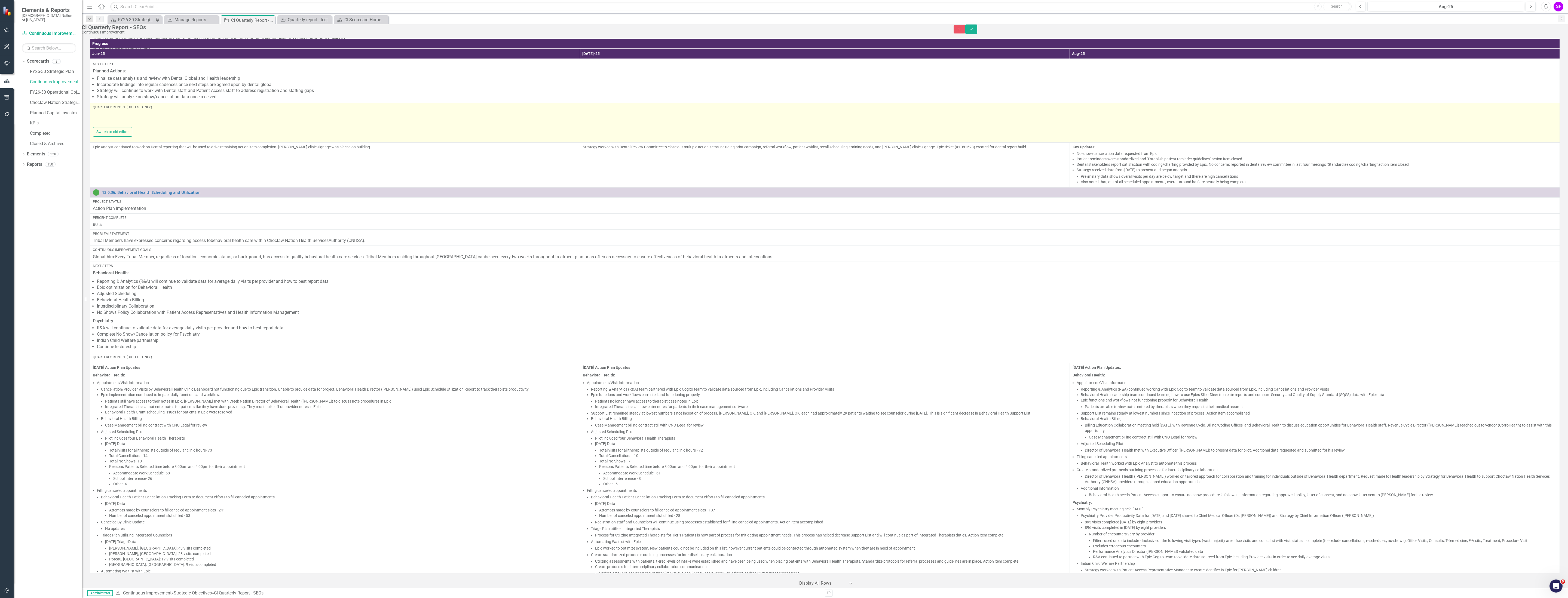
click at [254, 137] on div "Switch to old editor" at bounding box center [825, 132] width 1464 height 10
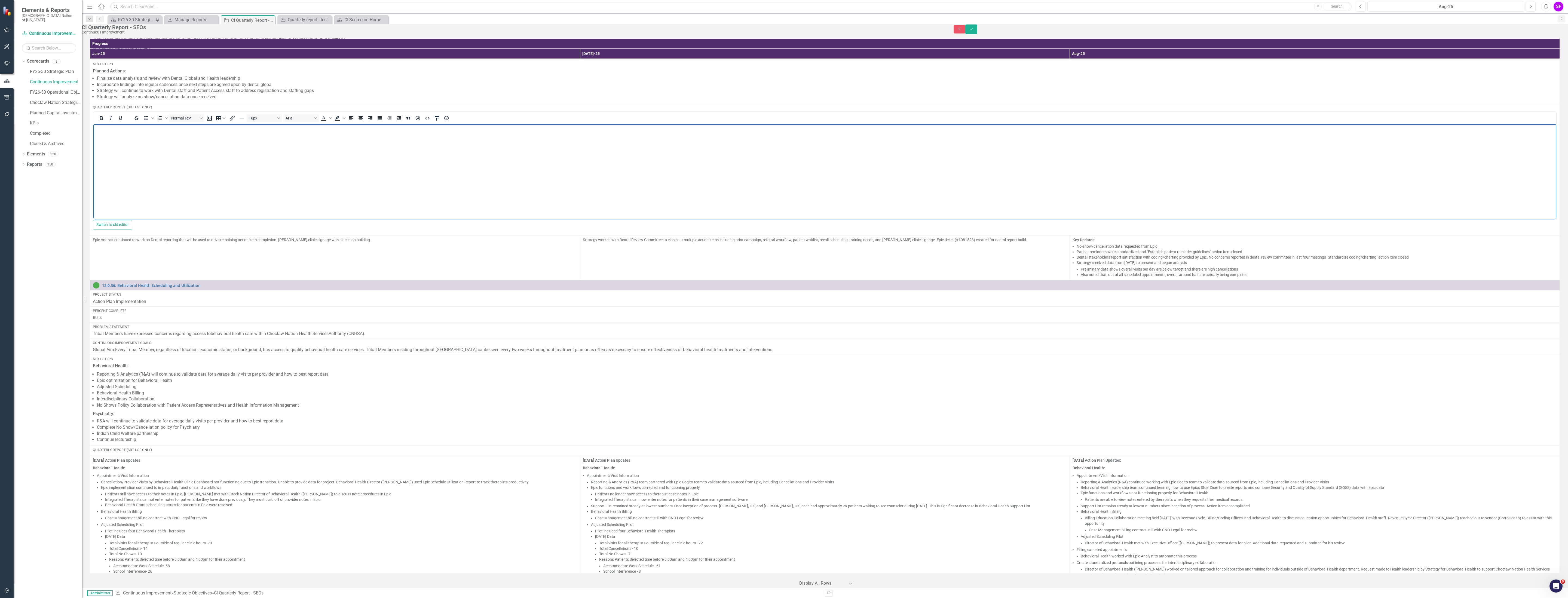
scroll to position [0, 0]
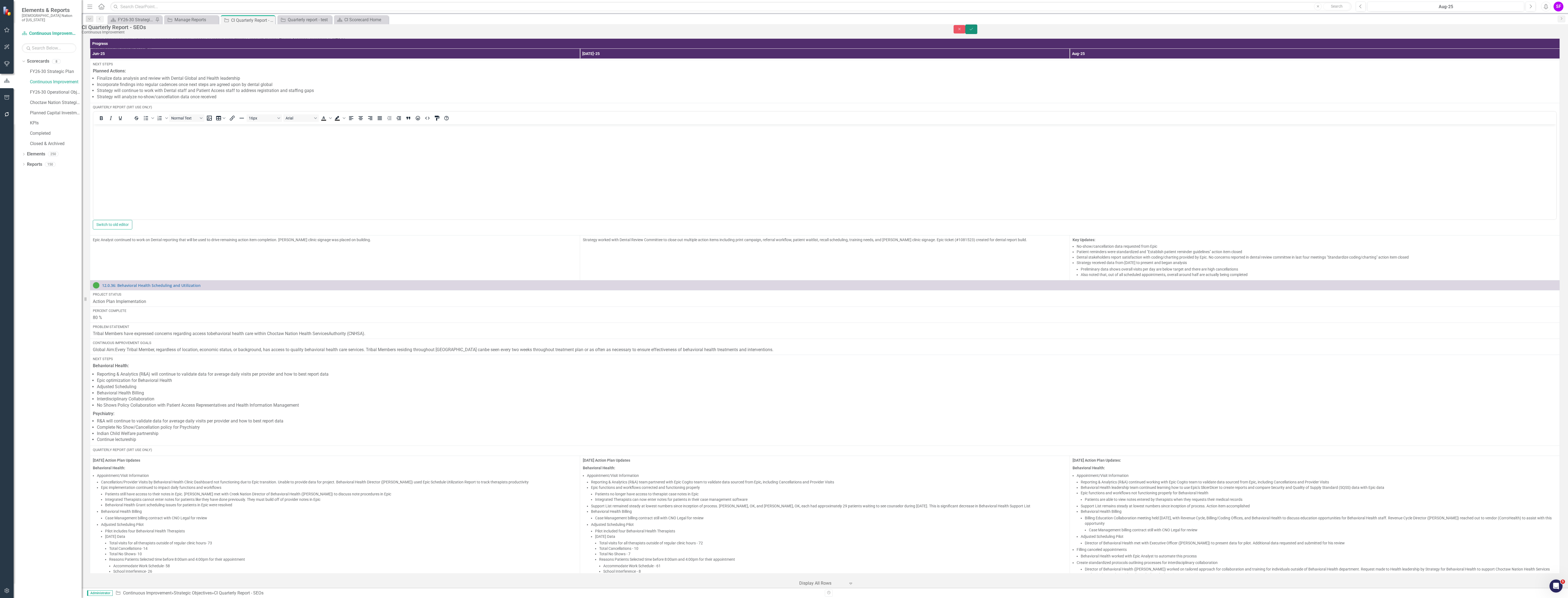
click at [974, 31] on icon "Save" at bounding box center [971, 29] width 5 height 4
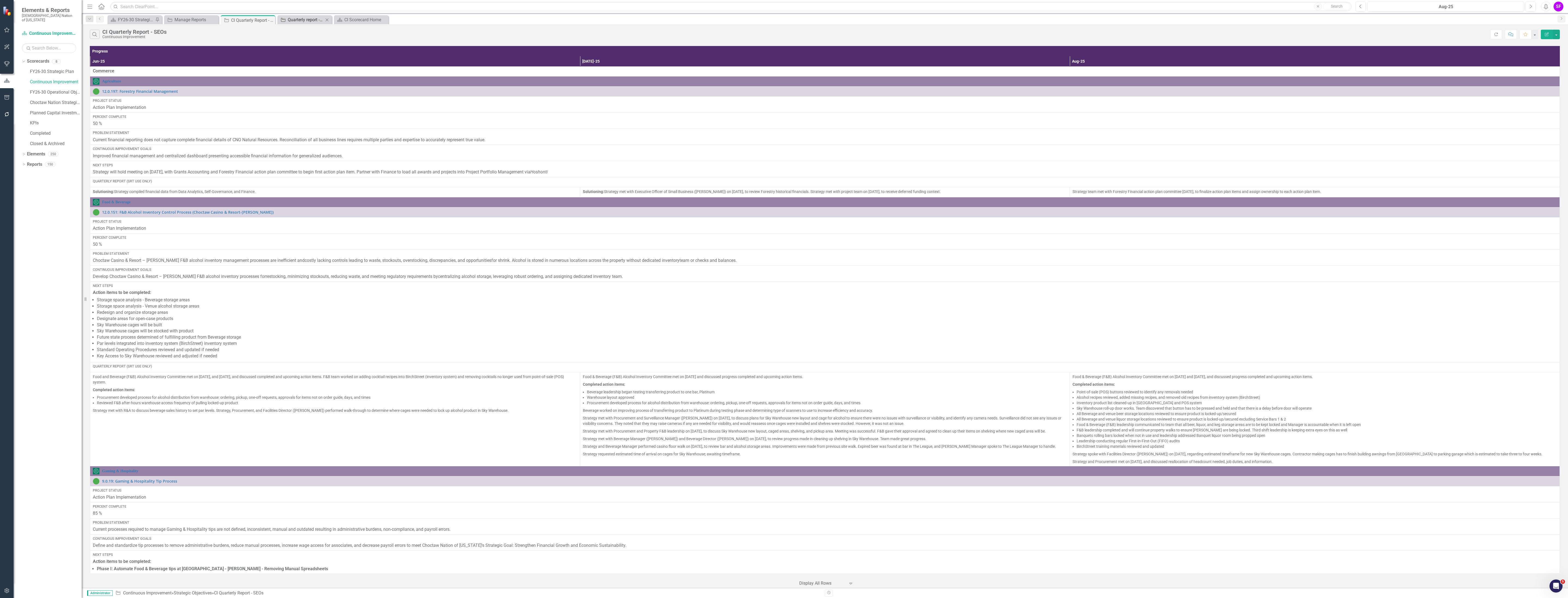
click at [305, 23] on div "Quarterly report - test" at bounding box center [306, 19] width 36 height 7
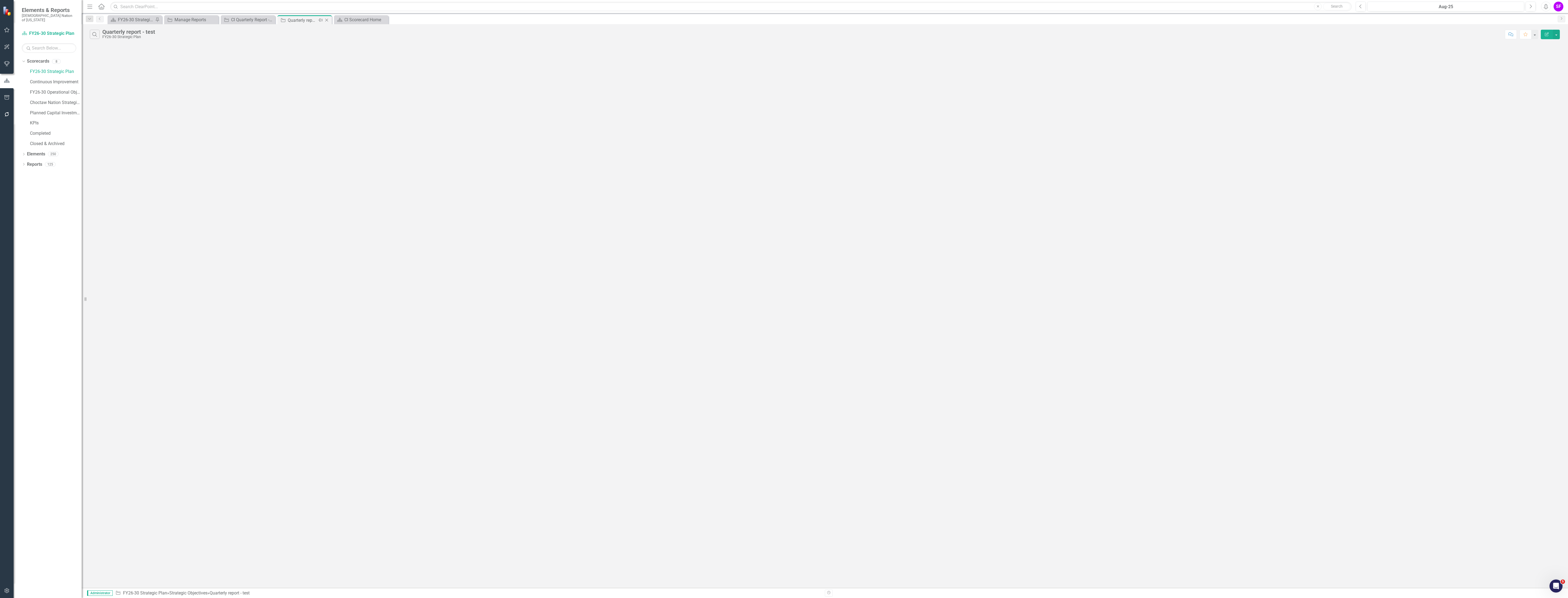
click at [327, 19] on icon "Close" at bounding box center [326, 20] width 5 height 4
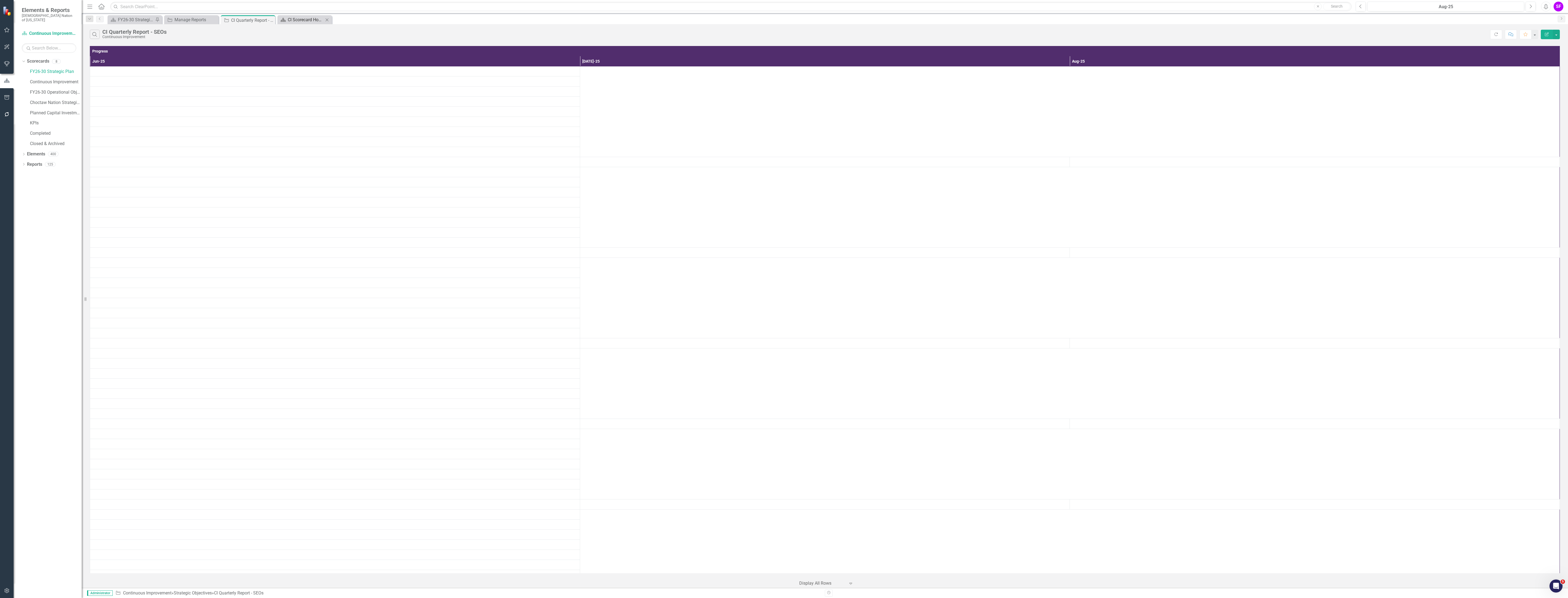
click at [307, 18] on div "CI Scorecard Home" at bounding box center [306, 19] width 36 height 7
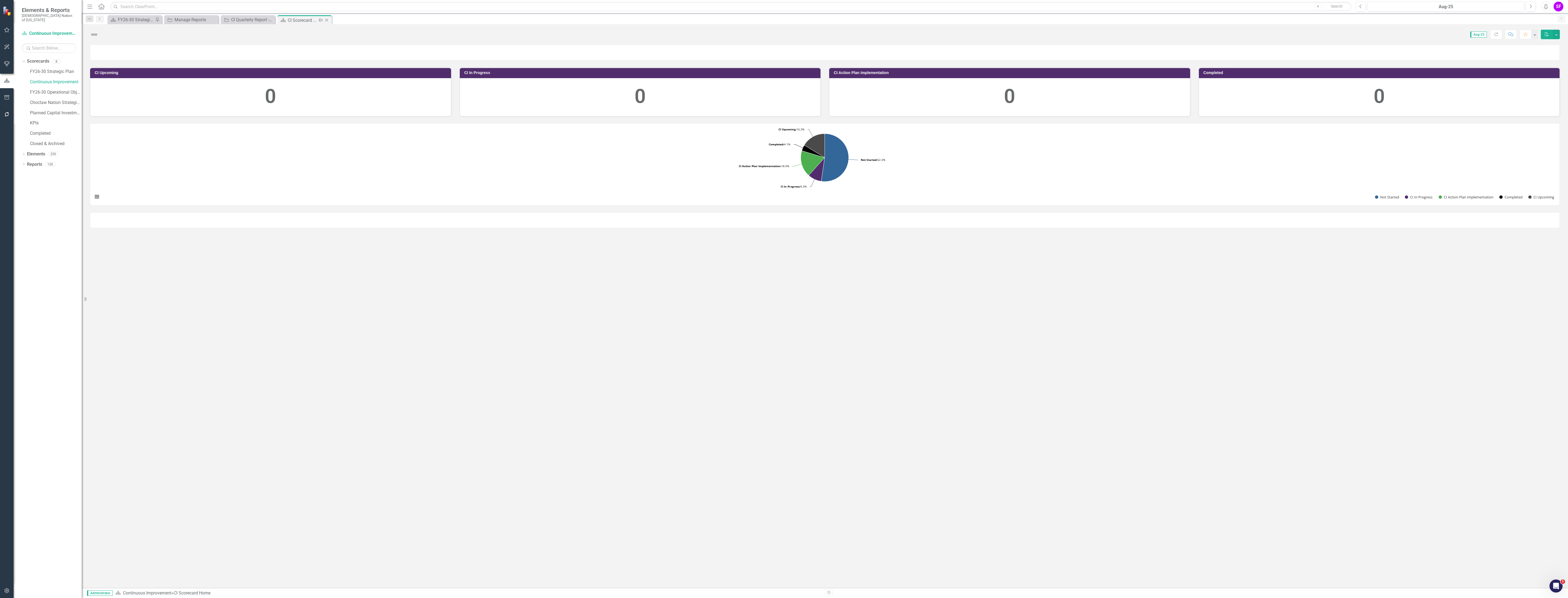
click at [328, 19] on icon "Close" at bounding box center [326, 20] width 5 height 4
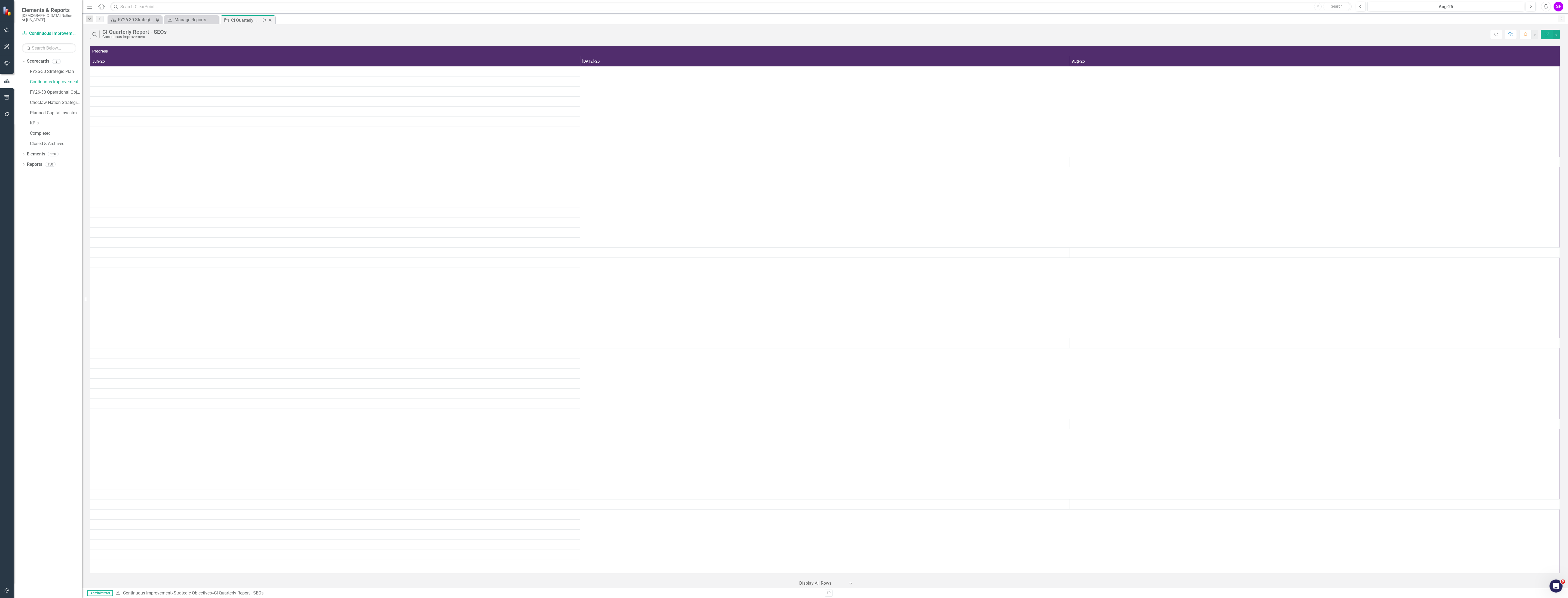
click at [270, 21] on icon "Close" at bounding box center [270, 20] width 5 height 4
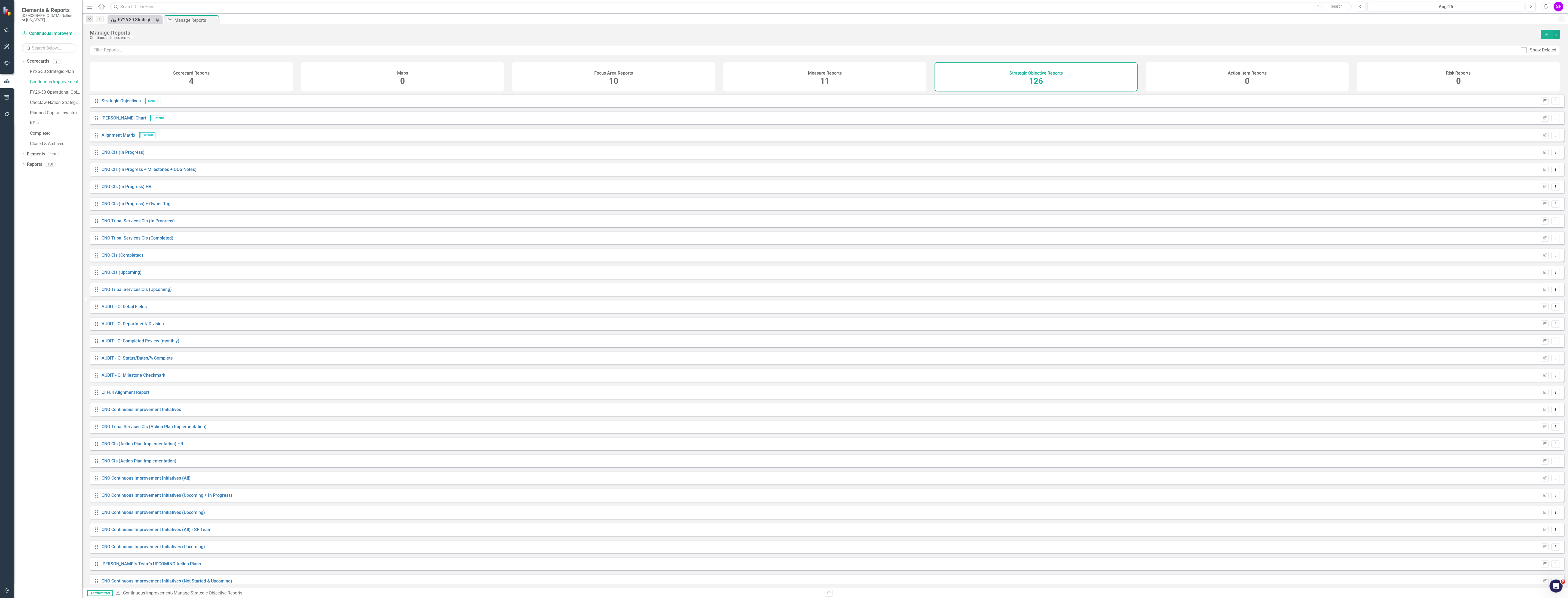
click at [142, 19] on div "FY26-30 Strategic Plan" at bounding box center [136, 19] width 36 height 7
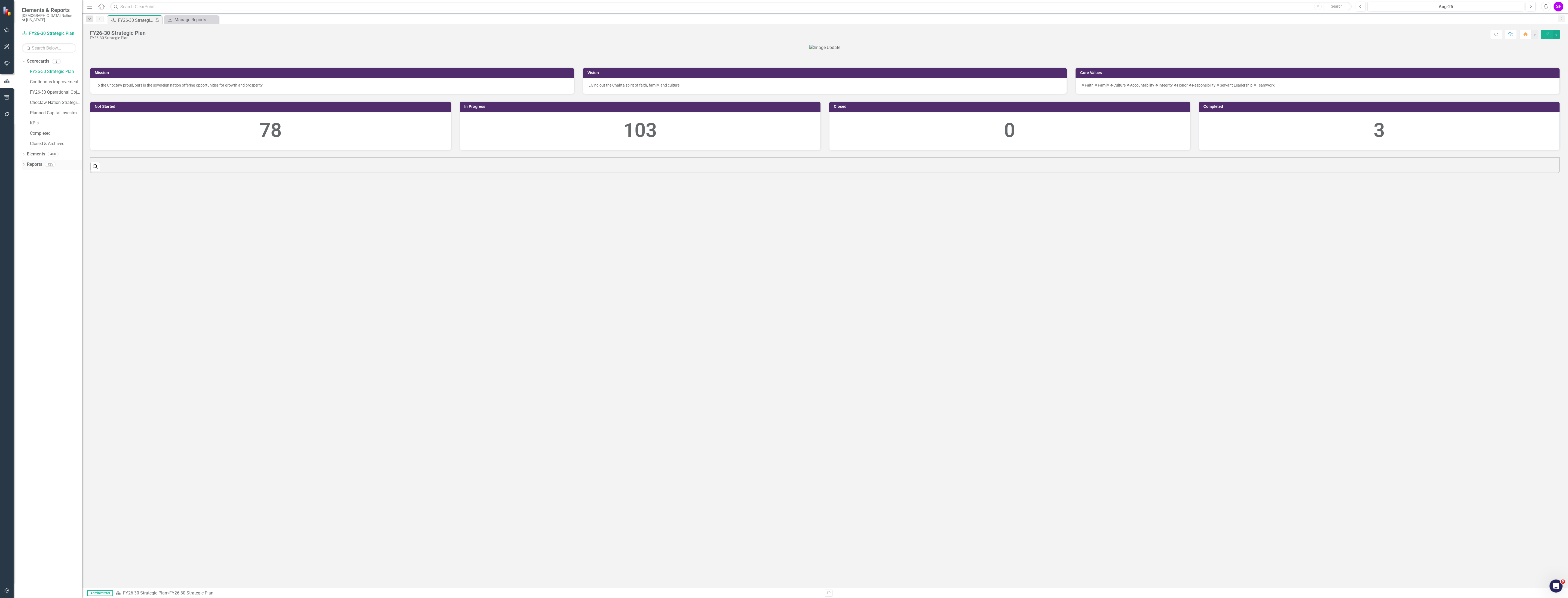
click at [35, 161] on link "Reports" at bounding box center [34, 164] width 15 height 6
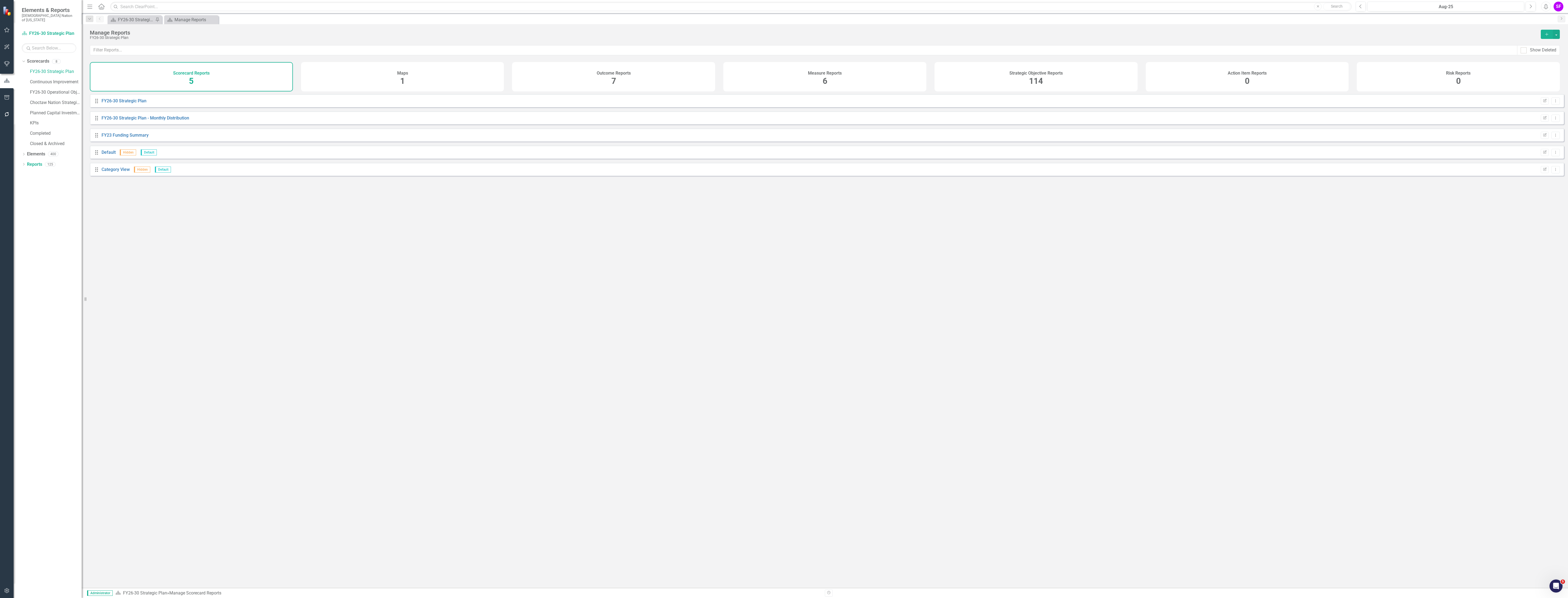
click at [1021, 83] on div "Strategic Objective Reports 114" at bounding box center [1036, 77] width 203 height 29
click at [254, 49] on input "text" at bounding box center [803, 50] width 1427 height 10
type input "quarterly"
click at [1552, 119] on button "Dropdown Menu" at bounding box center [1556, 118] width 9 height 7
click at [1533, 150] on link "Copy Duplicate Report" at bounding box center [1533, 151] width 45 height 10
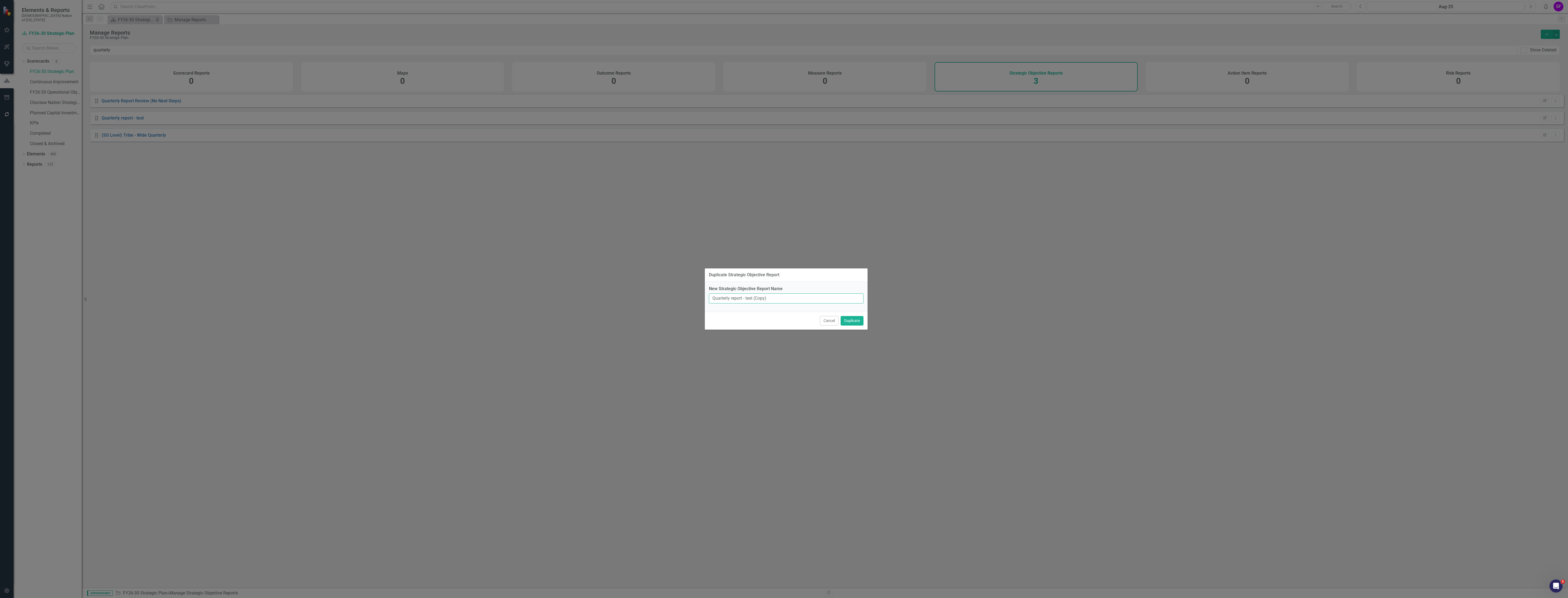
click at [781, 297] on input "Quarterly report - test (Copy)" at bounding box center [786, 298] width 155 height 10
type input "Quarterly report - Culture & Sovereignty"
click at [856, 324] on button "Duplicate" at bounding box center [852, 321] width 23 height 10
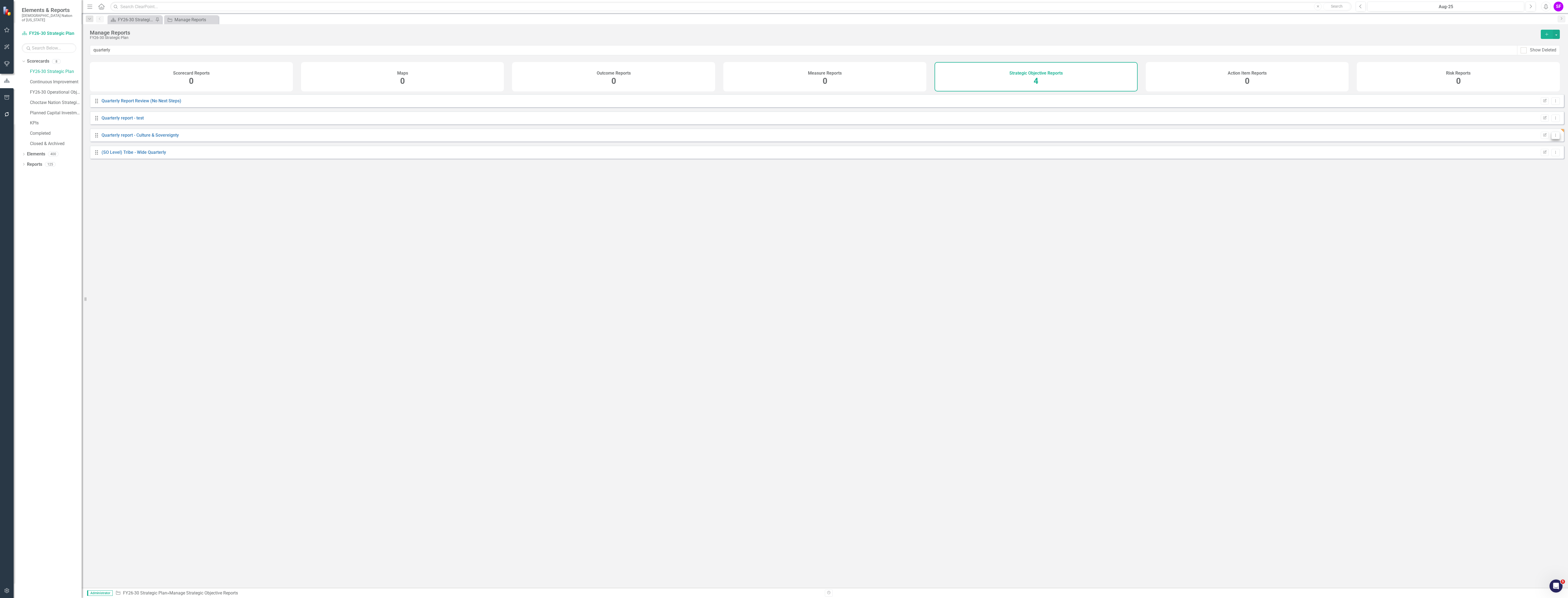
click at [1552, 139] on button "Dropdown Menu" at bounding box center [1556, 135] width 9 height 7
click at [1544, 148] on link "Edit Report Edit Report" at bounding box center [1533, 148] width 45 height 10
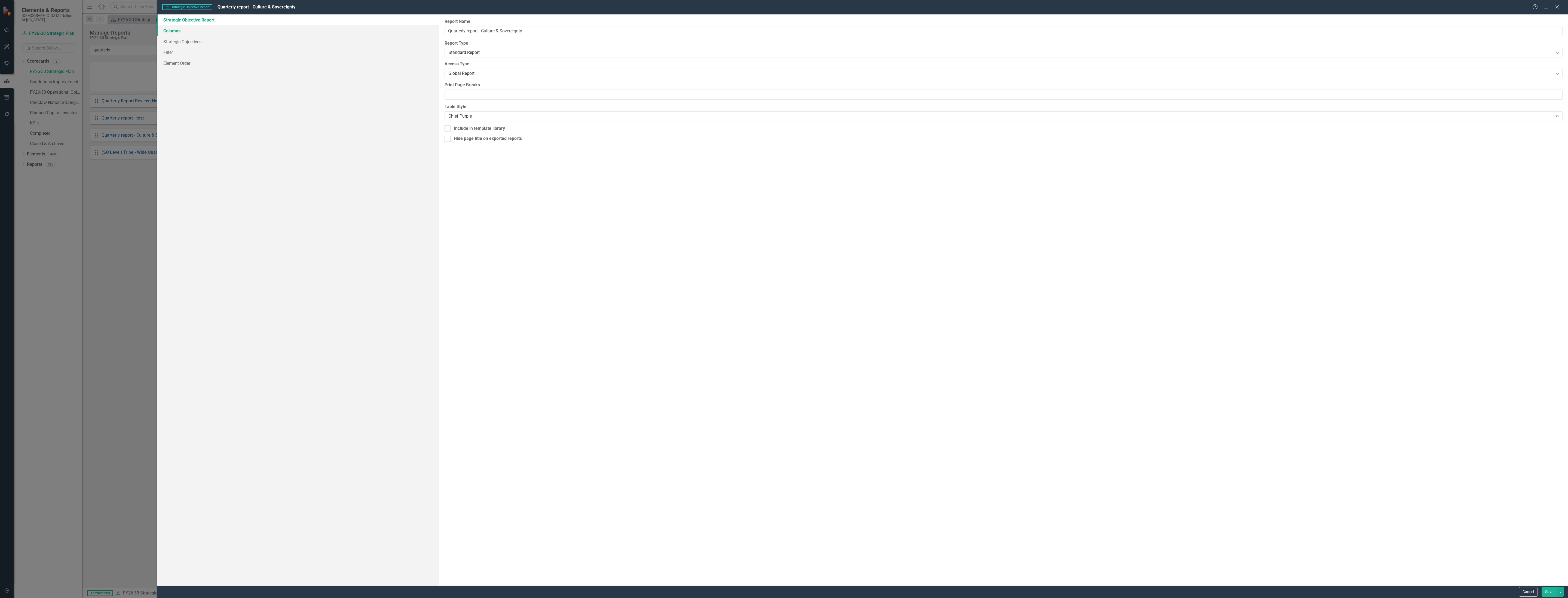
click at [198, 30] on link "Columns" at bounding box center [298, 31] width 282 height 11
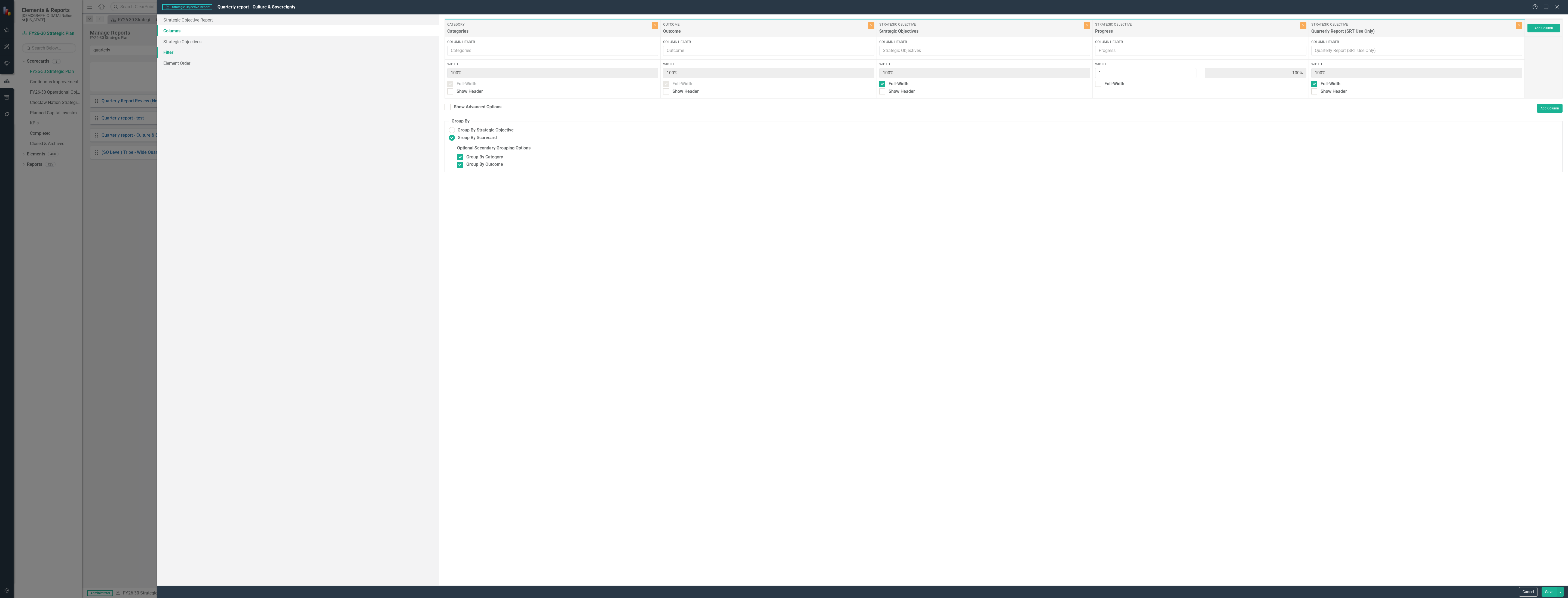
click at [187, 55] on link "Filter" at bounding box center [298, 52] width 282 height 11
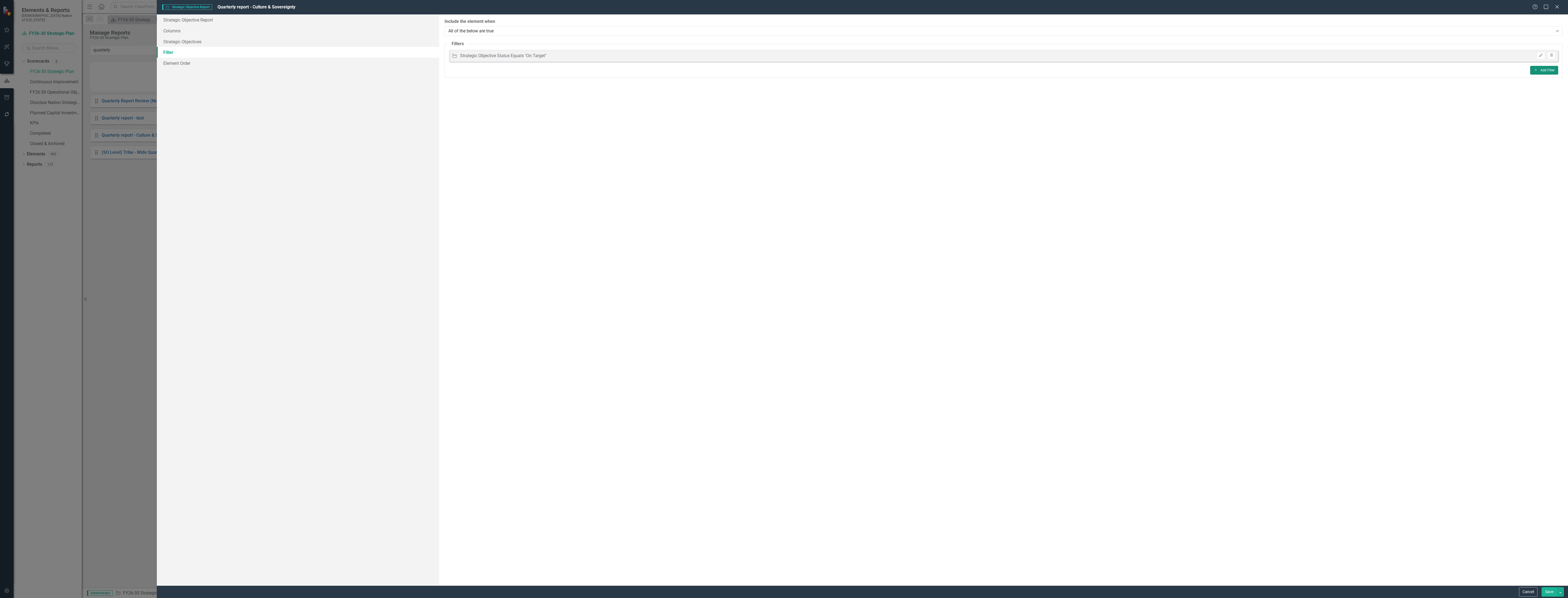
click at [1547, 72] on button "Add Add Filter" at bounding box center [1544, 70] width 28 height 9
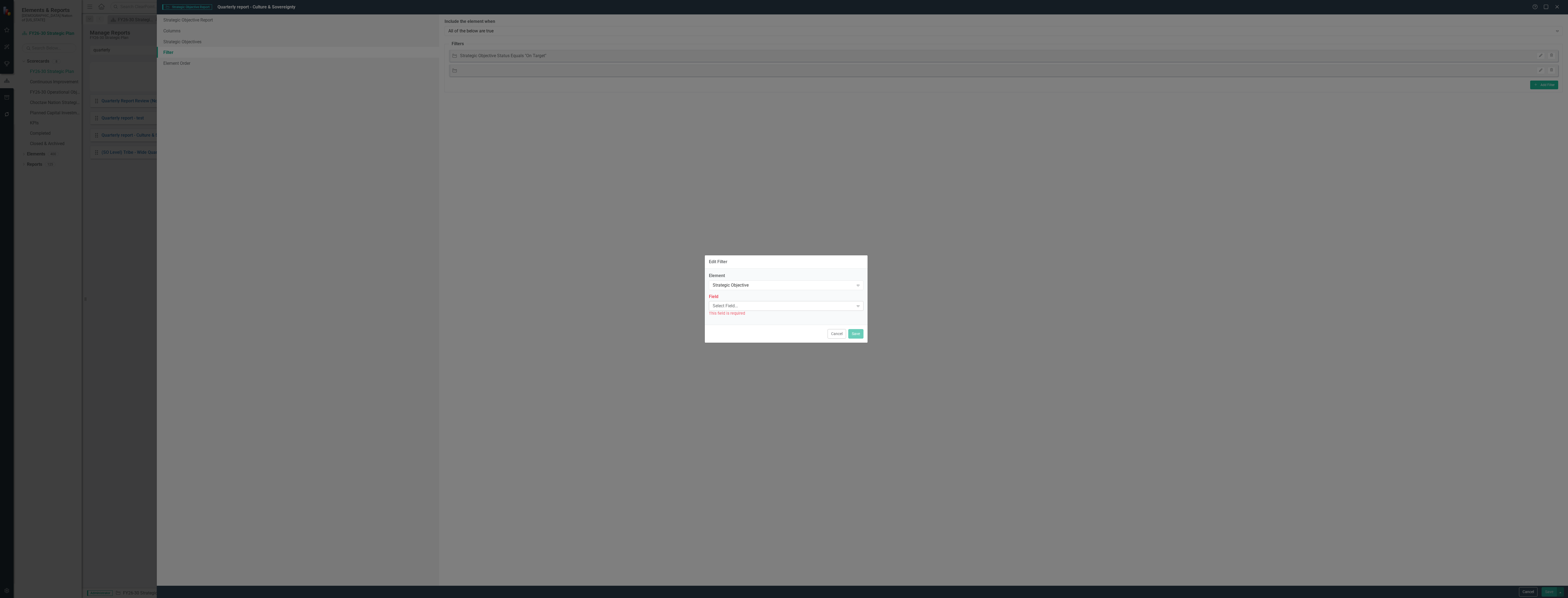
click at [761, 303] on div "Select Field..." at bounding box center [783, 306] width 141 height 6
click at [807, 275] on label "Element" at bounding box center [786, 276] width 155 height 6
click at [806, 288] on div "Strategic Objective" at bounding box center [783, 285] width 141 height 6
click at [783, 597] on div "Strategic Objective" at bounding box center [785, 602] width 1559 height 6
click at [772, 303] on div "Select Field..." at bounding box center [783, 306] width 141 height 6
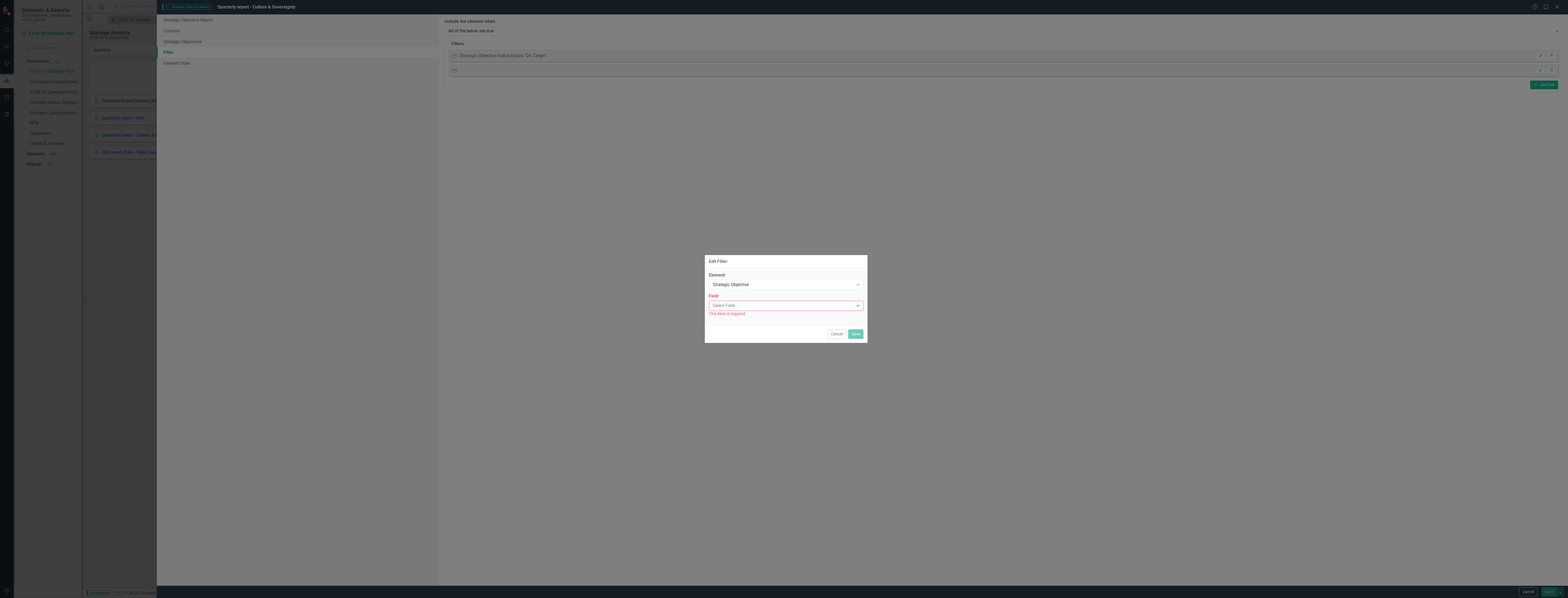
click at [807, 269] on div "Element Strategic Objective Expand Field 52 results available. Use Up and Down …" at bounding box center [786, 296] width 163 height 57
click at [837, 332] on button "Cancel" at bounding box center [837, 334] width 18 height 10
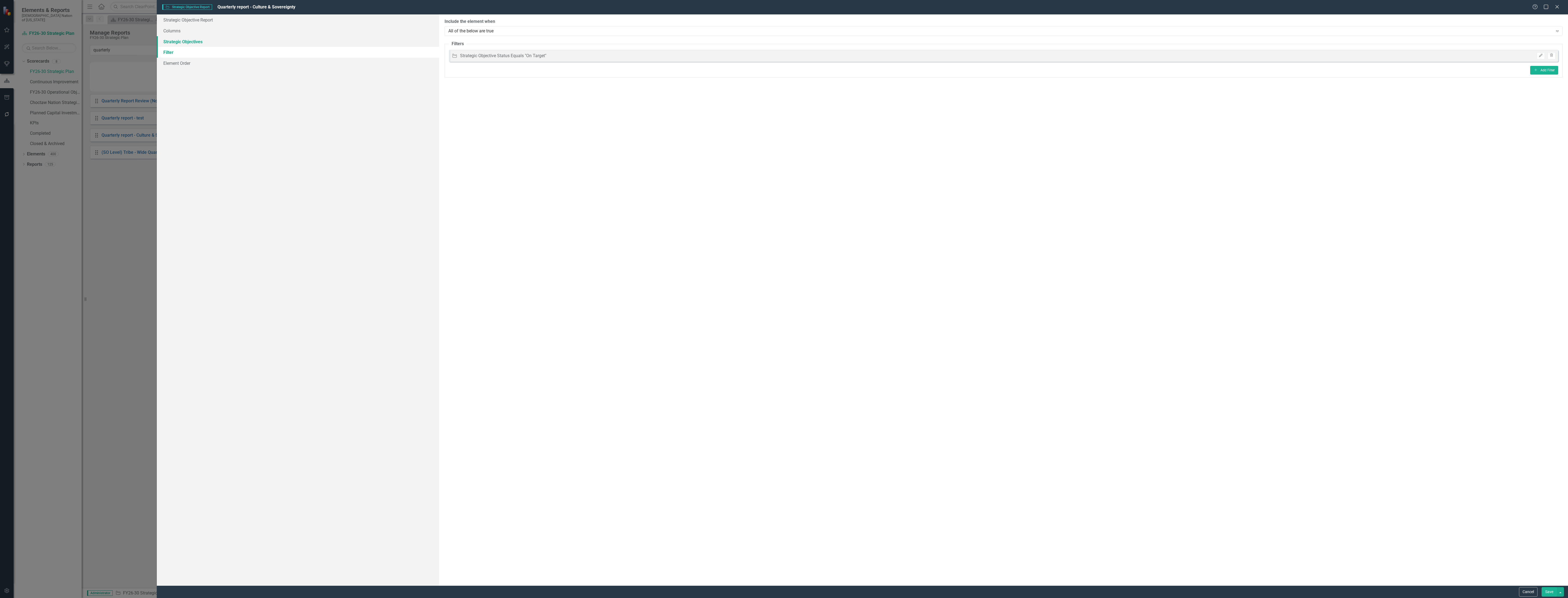
click at [181, 38] on link "Strategic Objectives" at bounding box center [298, 41] width 282 height 11
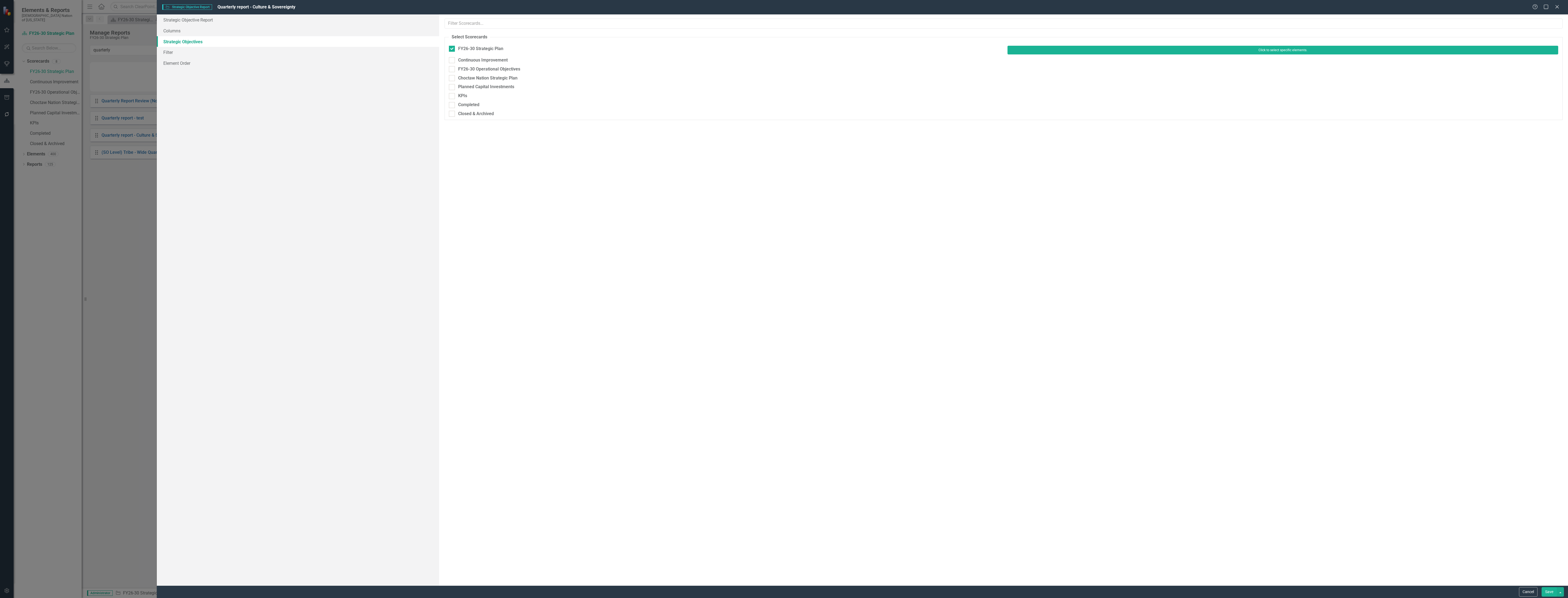
click at [1220, 46] on button "Click to select specific elements." at bounding box center [1283, 50] width 551 height 9
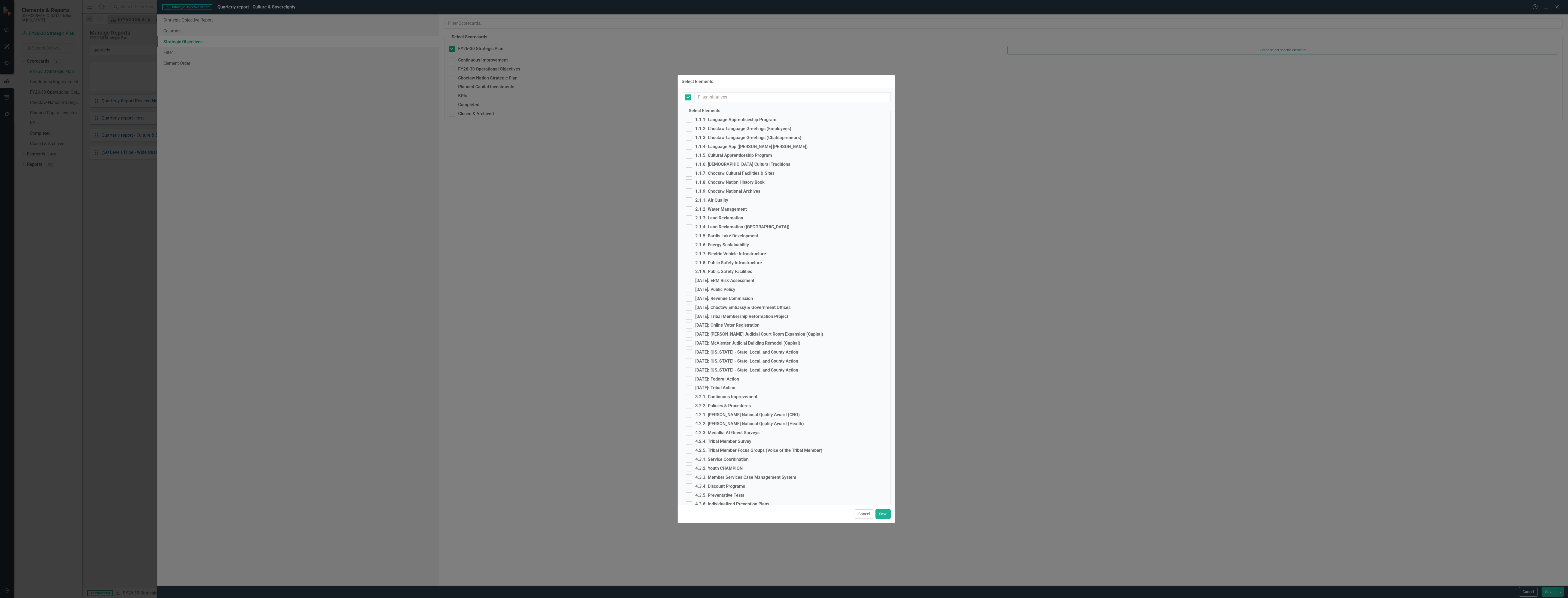
checkbox input "false"
click at [757, 119] on div "1.1.1: Language Apprenticeship Program" at bounding box center [735, 120] width 81 height 6
click at [690, 119] on input "1.1.1: Language Apprenticeship Program" at bounding box center [688, 119] width 4 height 4
checkbox input "true"
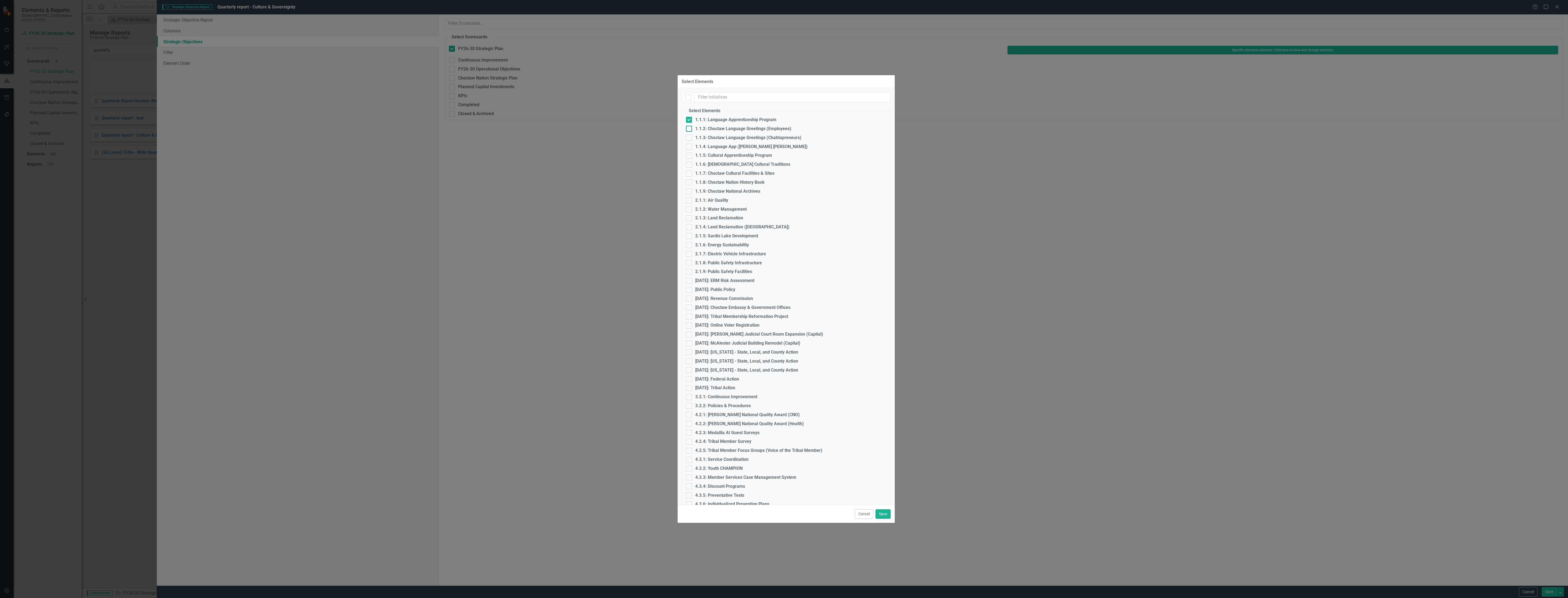
click at [752, 127] on div "1.1.2: Choctaw Language Greetings (Employees)" at bounding box center [743, 129] width 96 height 6
click at [690, 127] on input "1.1.2: Choctaw Language Greetings (Employees)" at bounding box center [688, 128] width 4 height 4
checkbox input "true"
click at [748, 138] on div "1.1.3: Choctaw Language Greetings (Chahtapreneurs)" at bounding box center [748, 137] width 106 height 6
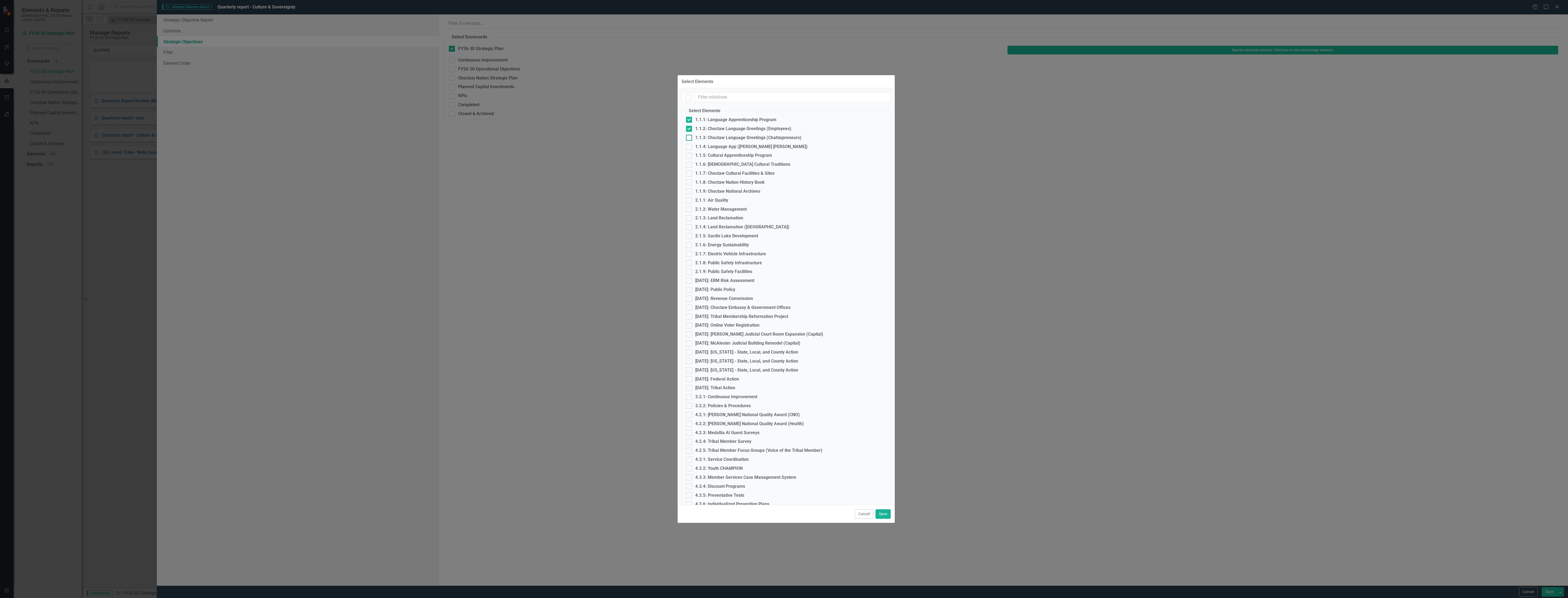
click at [690, 138] on input "1.1.3: Choctaw Language Greetings (Chahtapreneurs)" at bounding box center [688, 136] width 4 height 4
checkbox input "true"
click at [746, 144] on div "1.1.4: Language App ([PERSON_NAME] [PERSON_NAME])" at bounding box center [751, 147] width 113 height 6
click at [690, 144] on input "1.1.4: Language App ([PERSON_NAME] [PERSON_NAME])" at bounding box center [688, 145] width 4 height 4
checkbox input "true"
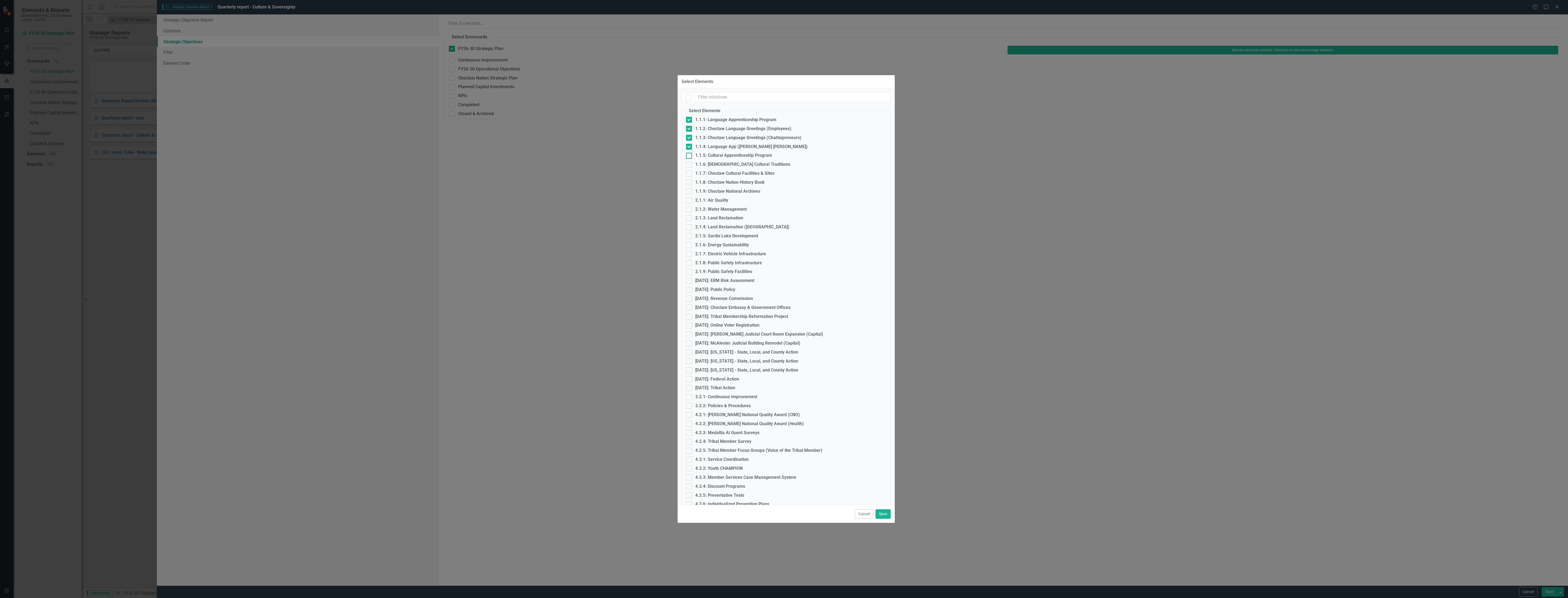
click at [745, 152] on div "1.1.5: Cultural Apprenticeship Program" at bounding box center [733, 155] width 77 height 6
click at [690, 153] on input "1.1.5: Cultural Apprenticeship Program" at bounding box center [688, 155] width 4 height 4
checkbox input "true"
click at [742, 164] on div "1.1.6: [DEMOGRAPHIC_DATA] Cultural Traditions" at bounding box center [743, 164] width 95 height 6
click at [690, 164] on input "1.1.6: [DEMOGRAPHIC_DATA] Cultural Traditions" at bounding box center [688, 164] width 4 height 4
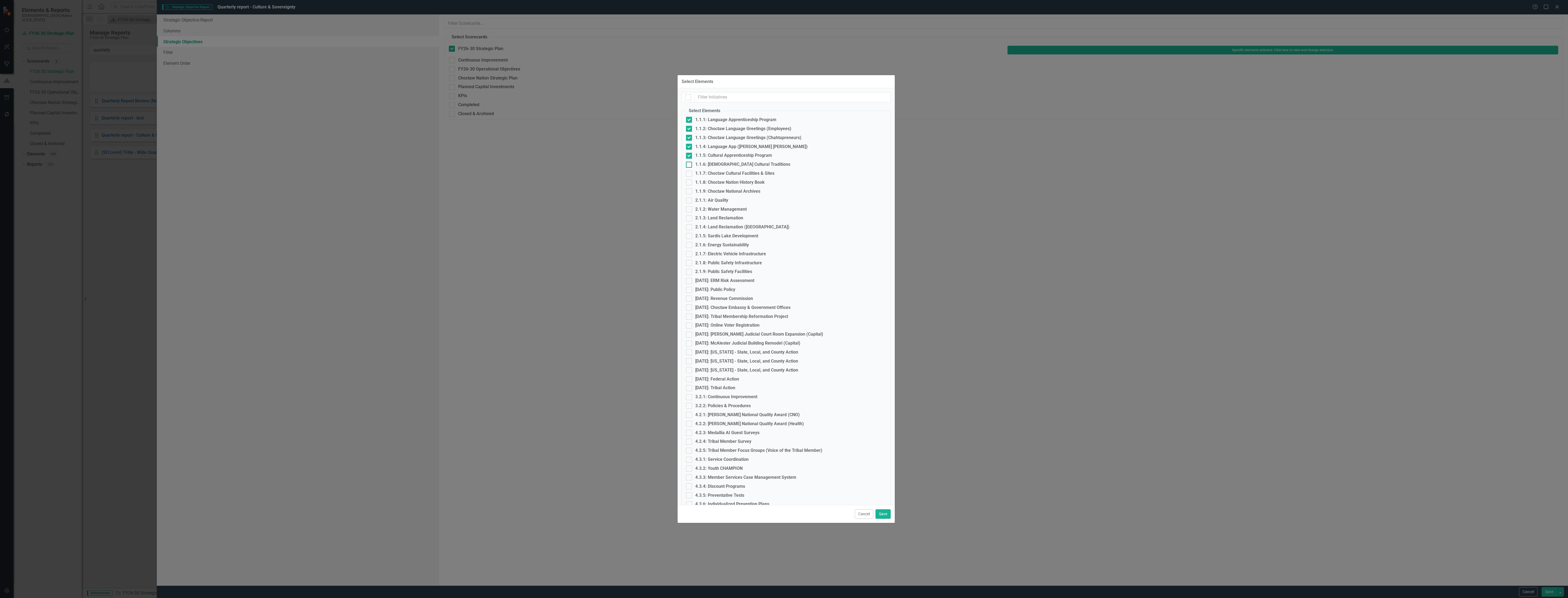
checkbox input "true"
click at [741, 170] on div "1.1.7: Choctaw Cultural Facilities & Sites" at bounding box center [735, 173] width 79 height 6
click at [690, 170] on input "1.1.7: Choctaw Cultural Facilities & Sites" at bounding box center [688, 172] width 4 height 4
checkbox input "true"
click at [740, 179] on div "1.1.8: Choctaw Nation History Book" at bounding box center [730, 183] width 69 height 6
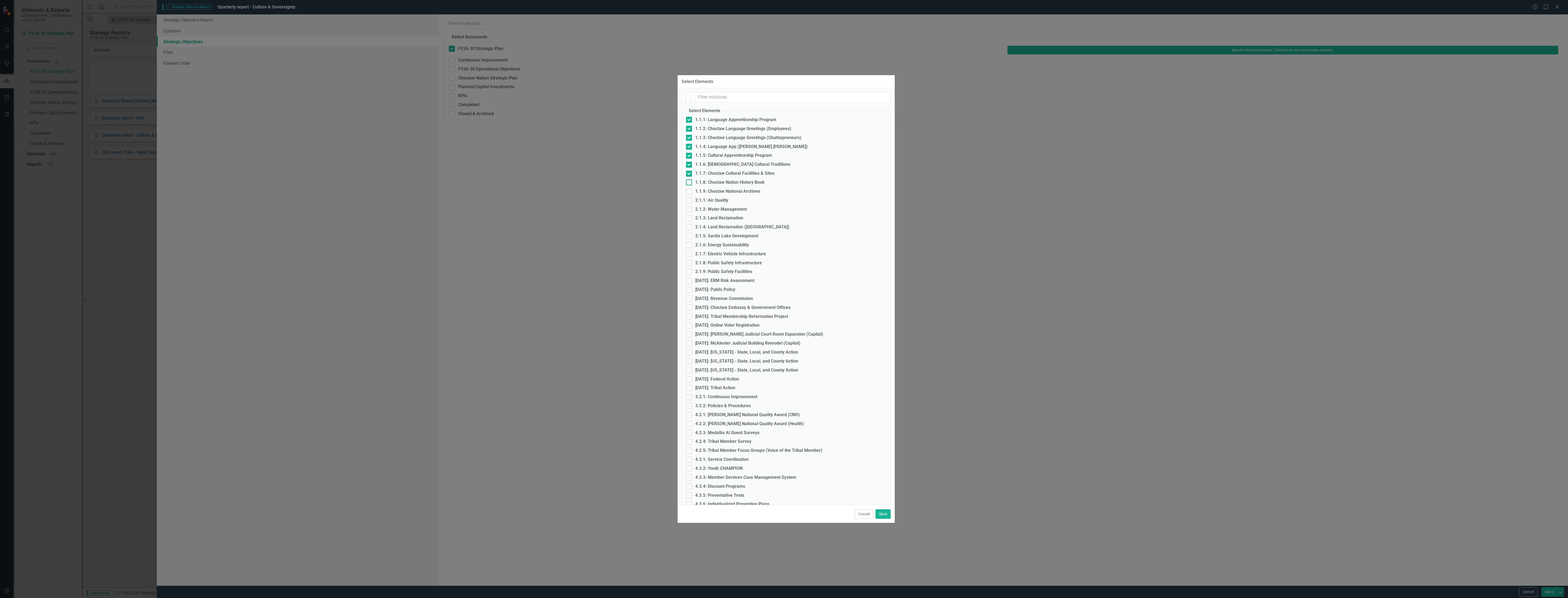
click at [690, 179] on input "1.1.8: Choctaw Nation History Book" at bounding box center [688, 181] width 4 height 4
checkbox input "true"
click at [737, 188] on div "1.1.9: Choctaw National Archives" at bounding box center [727, 191] width 65 height 6
click at [690, 188] on input "1.1.9: Choctaw National Archives" at bounding box center [688, 190] width 4 height 4
checkbox input "true"
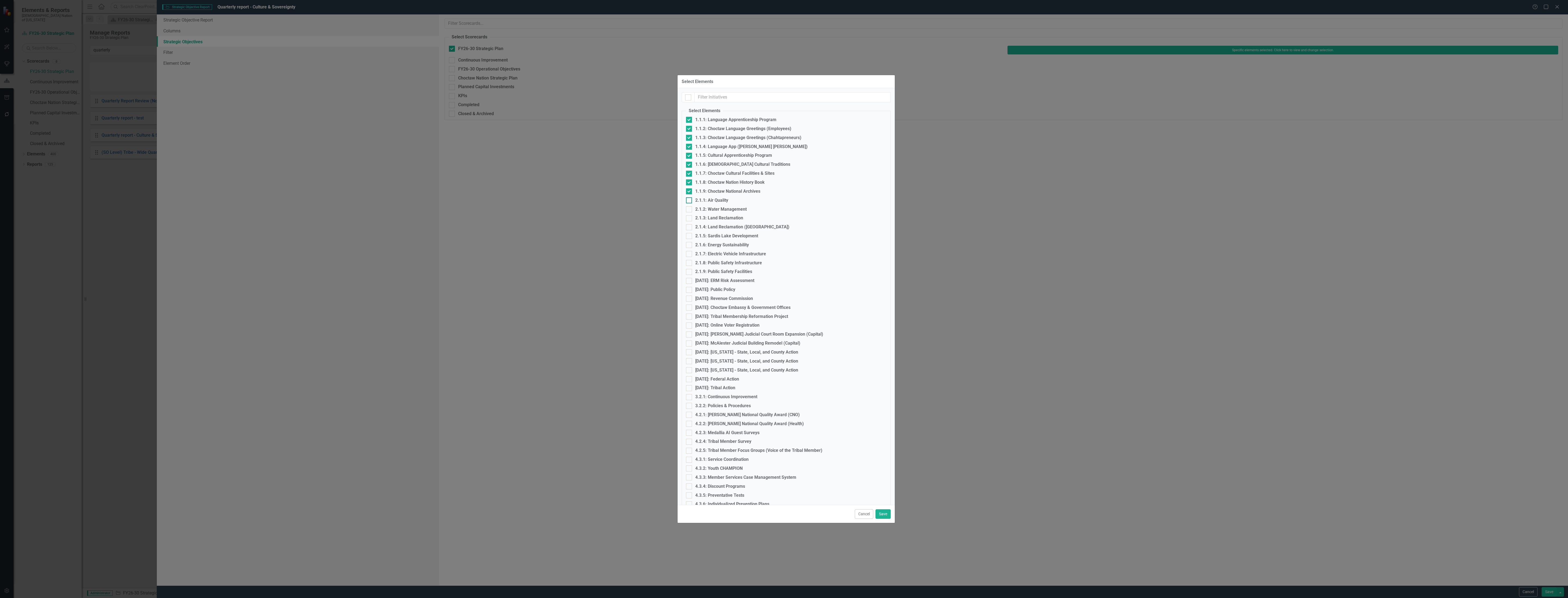
click at [710, 197] on div "2.1.1: Air Quality" at bounding box center [712, 200] width 33 height 6
click at [690, 197] on input "2.1.1: Air Quality" at bounding box center [688, 199] width 4 height 4
checkbox input "true"
click at [714, 207] on div "2.1.2: Water Management" at bounding box center [721, 209] width 52 height 6
click at [690, 207] on input "2.1.2: Water Management" at bounding box center [688, 208] width 4 height 4
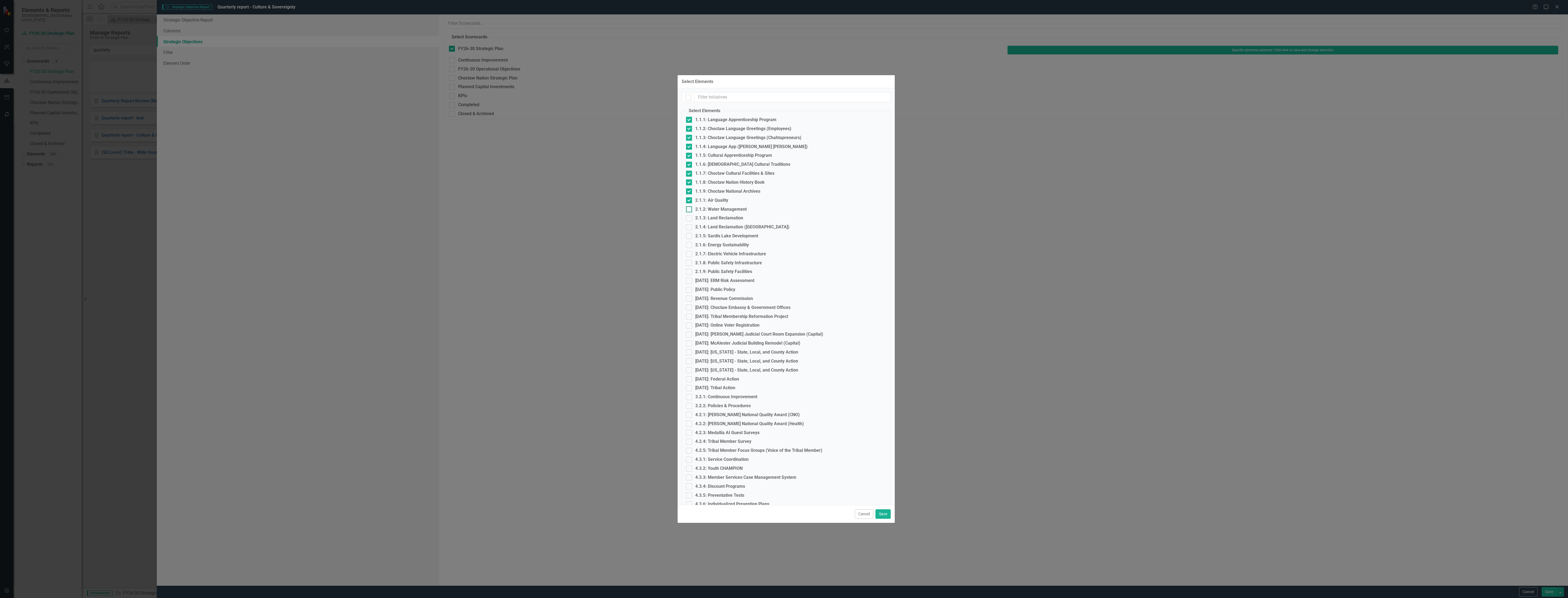
checkbox input "true"
click at [715, 215] on div "2.1.3: Land Reclamation" at bounding box center [719, 218] width 48 height 6
click at [690, 215] on input "2.1.3: Land Reclamation" at bounding box center [688, 217] width 4 height 4
checkbox input "true"
click at [715, 224] on div "2.1.4: Land Reclamation ([GEOGRAPHIC_DATA])" at bounding box center [742, 227] width 94 height 6
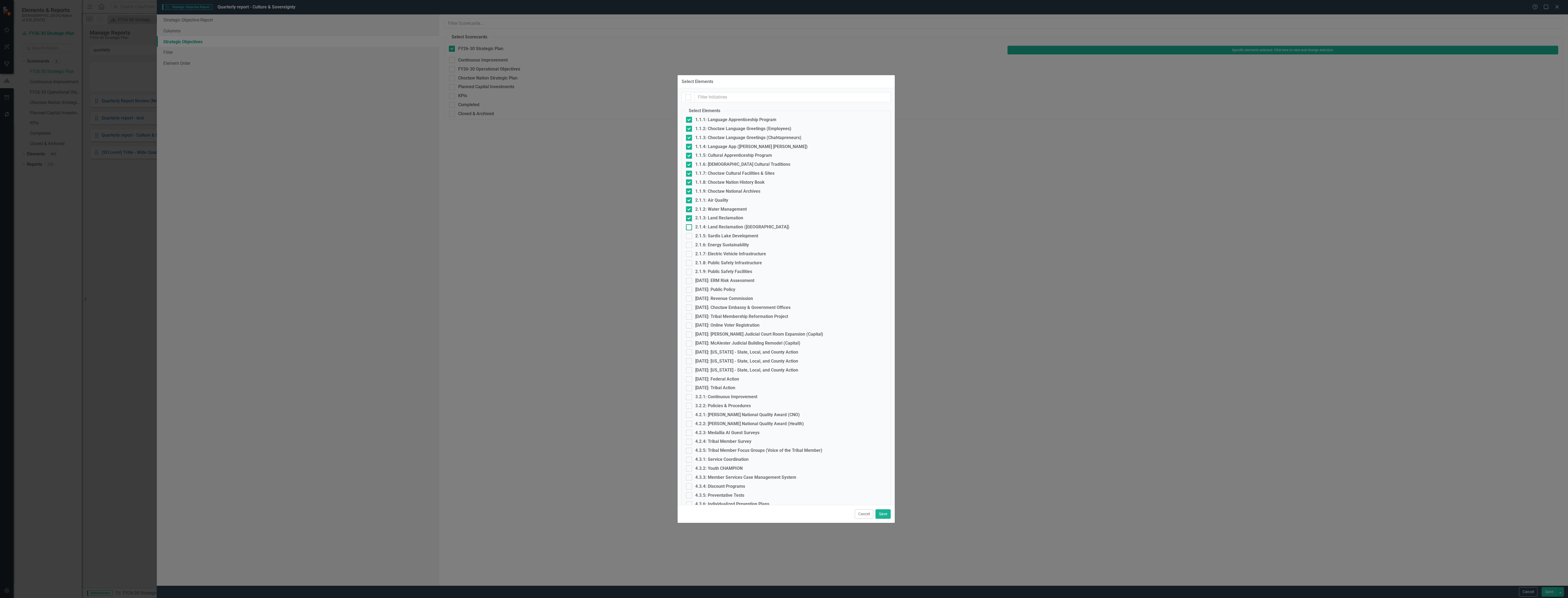
click at [690, 224] on input "2.1.4: Land Reclamation ([GEOGRAPHIC_DATA])" at bounding box center [688, 226] width 4 height 4
checkbox input "true"
click at [715, 233] on div "2.1.5: Sardis Lake Development" at bounding box center [726, 236] width 63 height 6
click at [690, 233] on input "2.1.5: Sardis Lake Development" at bounding box center [688, 235] width 4 height 4
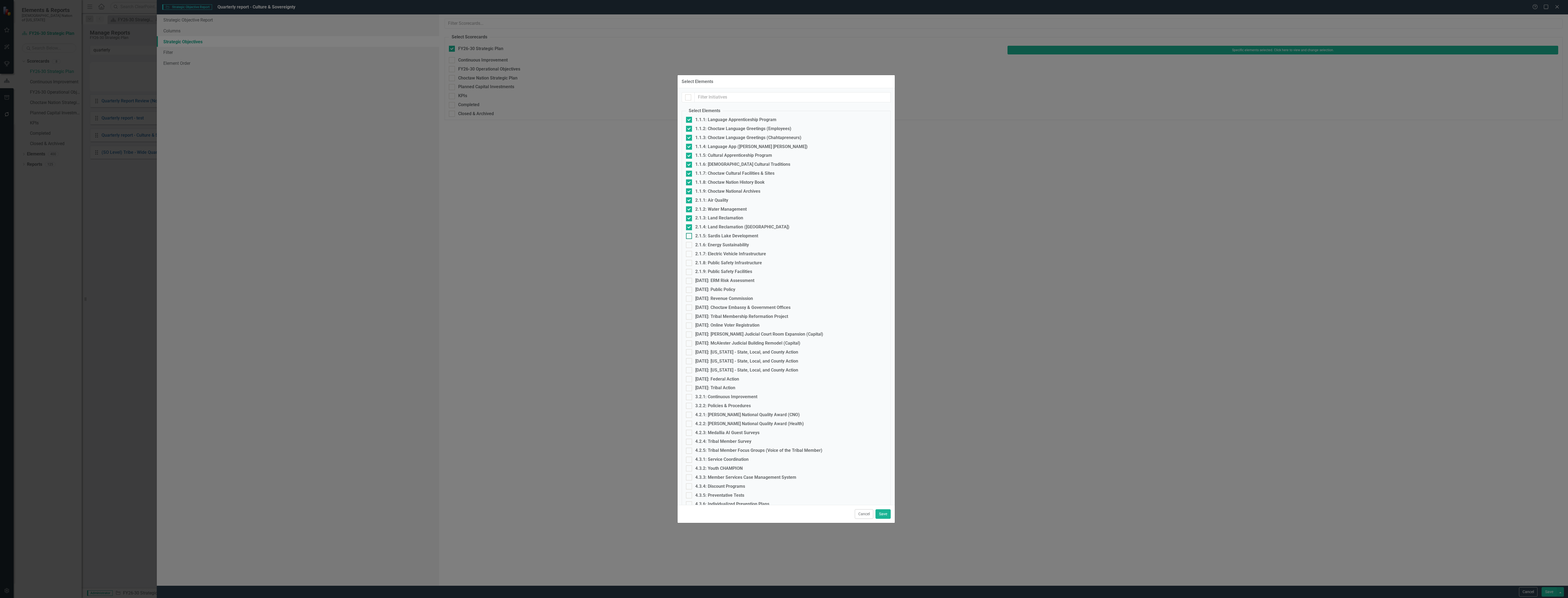
checkbox input "true"
click at [716, 242] on div "2.1.6: Energy Sustainability" at bounding box center [786, 245] width 200 height 6
click at [690, 242] on input "2.1.6: Energy Sustainability" at bounding box center [688, 244] width 4 height 4
checkbox input "true"
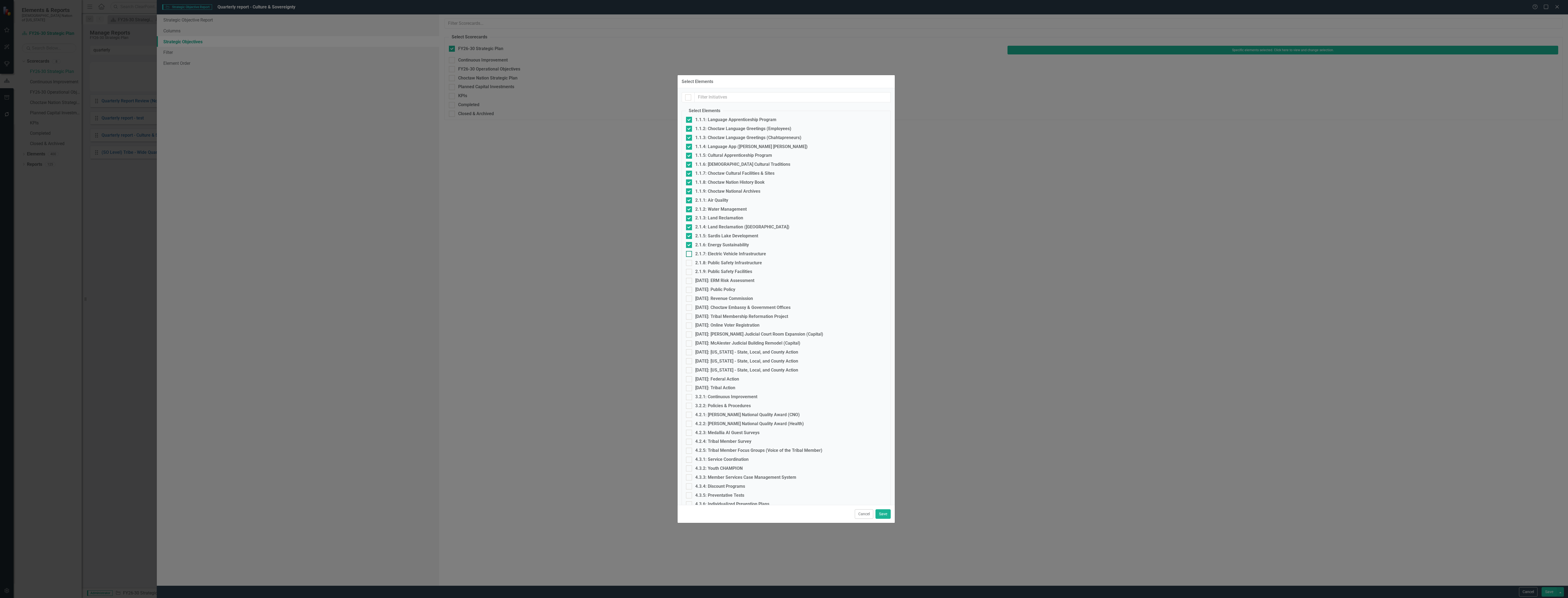
click at [719, 251] on div "2.1.7: Electric Vehicle Infrastructure" at bounding box center [730, 254] width 71 height 6
click at [690, 251] on input "2.1.7: Electric Vehicle Infrastructure" at bounding box center [688, 252] width 4 height 4
checkbox input "true"
click at [721, 260] on div "2.1.8: Public Safety Infrastructure" at bounding box center [729, 263] width 67 height 6
click at [690, 260] on input "2.1.8: Public Safety Infrastructure" at bounding box center [688, 262] width 4 height 4
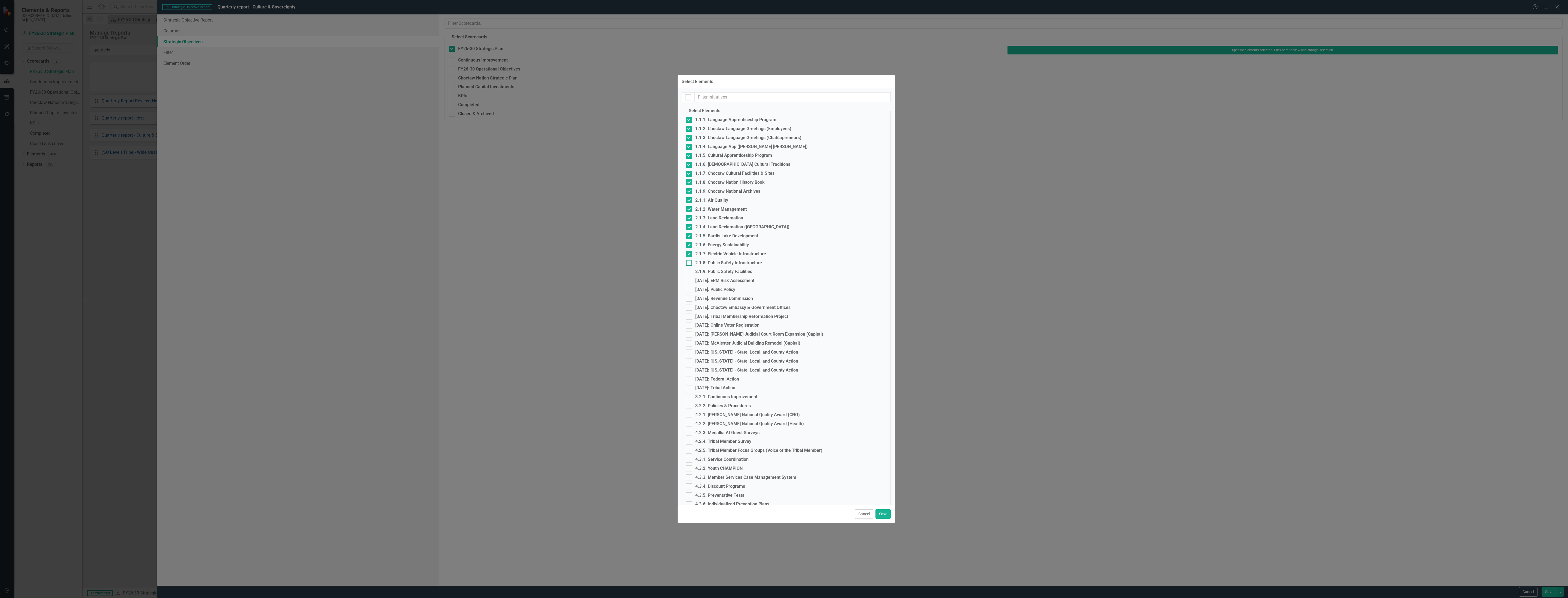
checkbox input "true"
click at [720, 268] on div "2.1.9: Public Safety Facilities" at bounding box center [723, 271] width 57 height 6
click at [690, 269] on input "2.1.9: Public Safety Facilities" at bounding box center [688, 271] width 4 height 4
checkbox input "true"
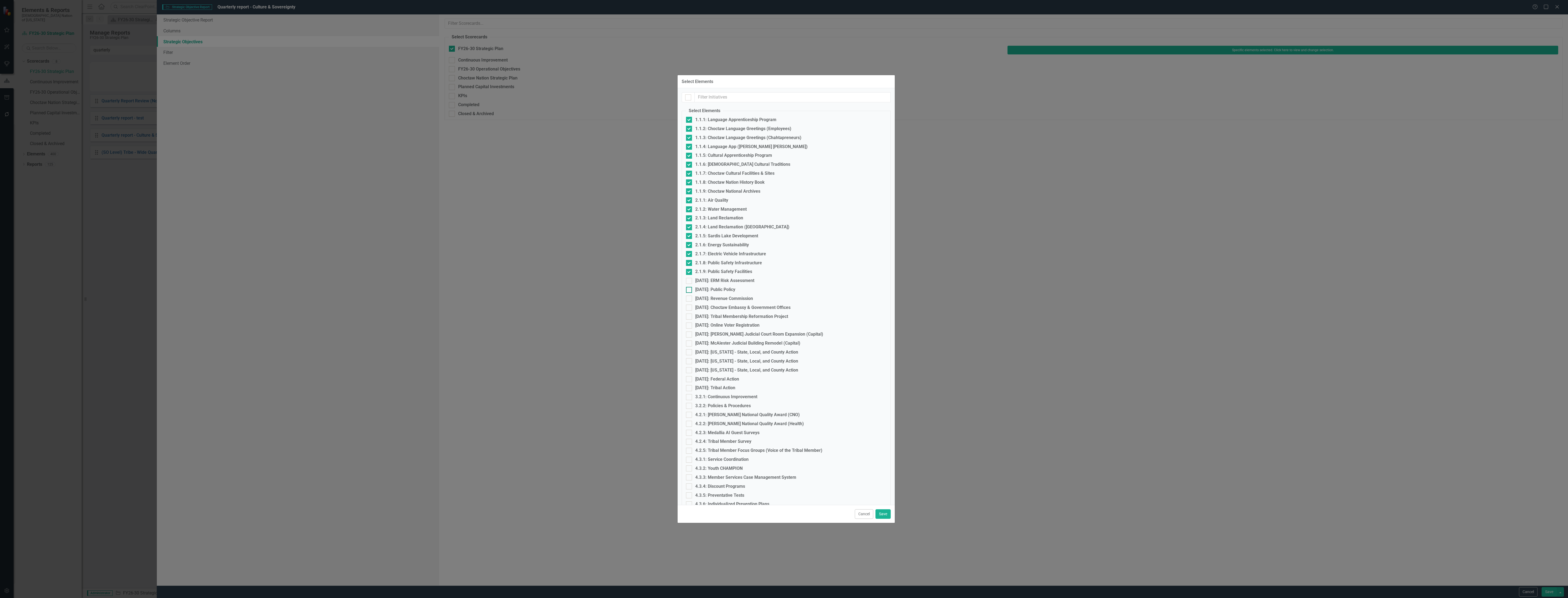
click at [716, 287] on div "[DATE]: Public Policy" at bounding box center [715, 290] width 40 height 6
click at [690, 287] on input "[DATE]: Public Policy" at bounding box center [688, 288] width 4 height 4
checkbox input "true"
click at [716, 279] on div "[DATE]: ERM Risk Assessment" at bounding box center [724, 280] width 59 height 6
click at [690, 279] on input "[DATE]: ERM Risk Assessment" at bounding box center [688, 280] width 4 height 4
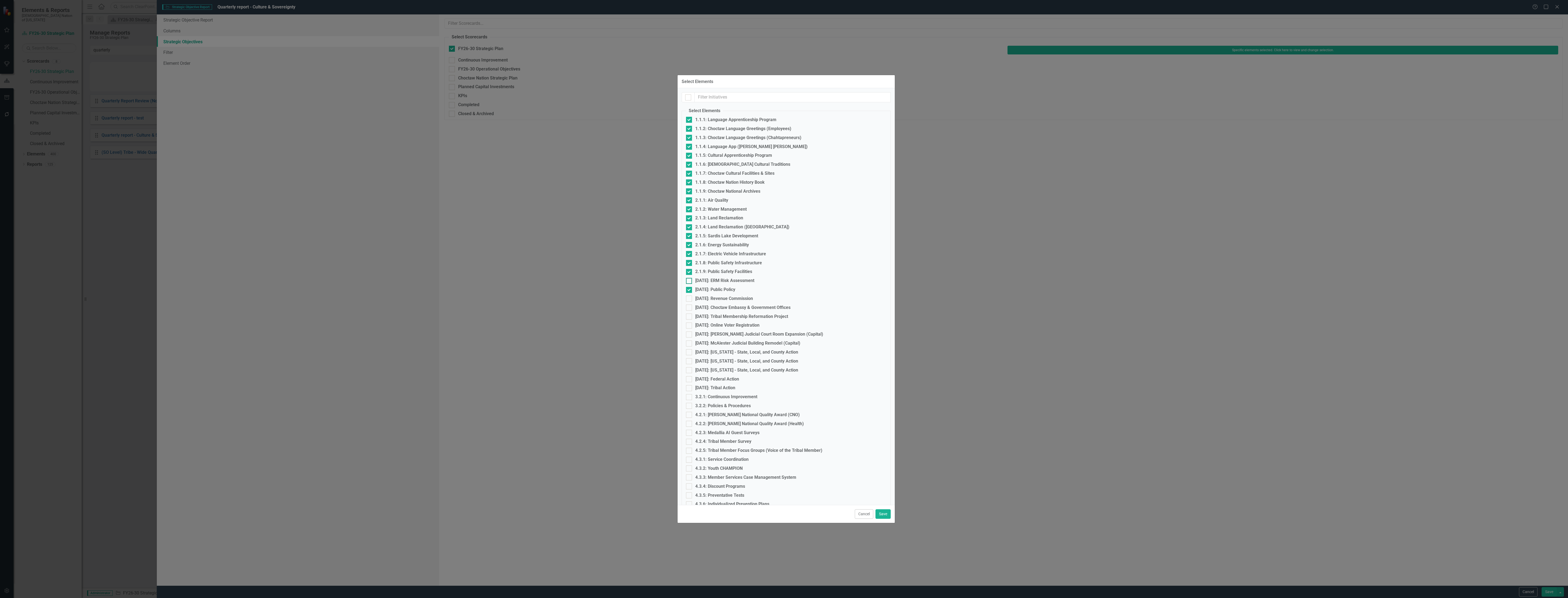
checkbox input "true"
click at [716, 296] on div "[DATE]: Revenue Commission" at bounding box center [786, 299] width 200 height 6
click at [690, 296] on input "[DATE]: Revenue Commission" at bounding box center [688, 297] width 4 height 4
checkbox input "true"
click at [713, 304] on div "[DATE]: Choctaw Embassy & Government Offices" at bounding box center [743, 307] width 96 height 6
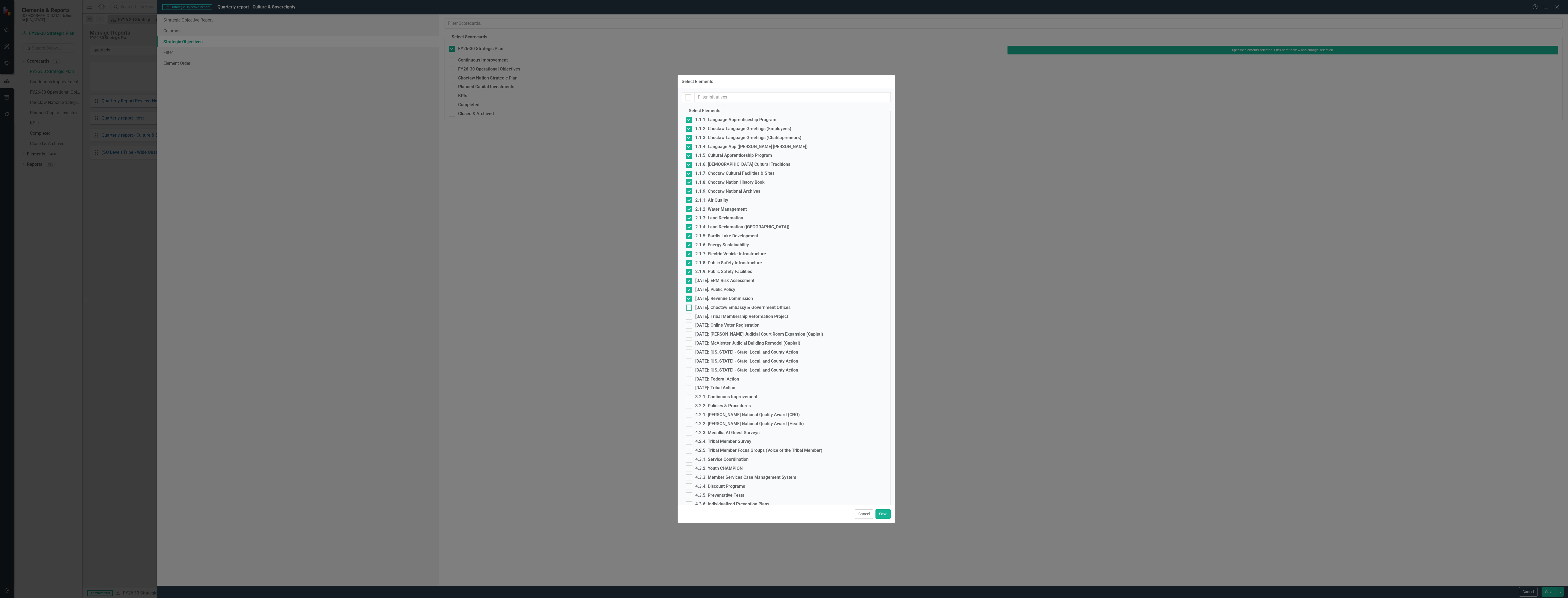
click at [690, 304] on input "[DATE]: Choctaw Embassy & Government Offices" at bounding box center [688, 306] width 4 height 4
checkbox input "true"
click at [713, 313] on div "[DATE]: Tribal Membership Reformation Project" at bounding box center [741, 316] width 93 height 6
click at [690, 313] on input "[DATE]: Tribal Membership Reformation Project" at bounding box center [688, 315] width 4 height 4
checkbox input "true"
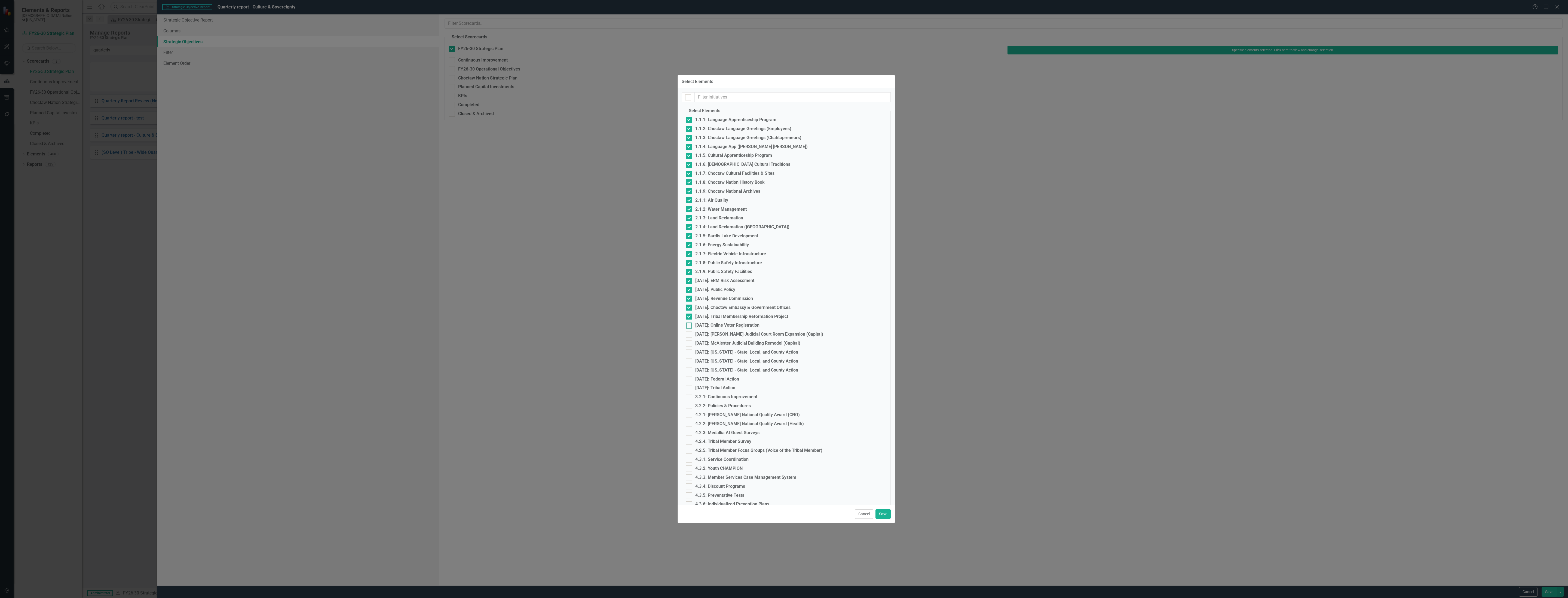
click at [715, 322] on div "[DATE]: Online Voter Registration" at bounding box center [727, 325] width 65 height 6
click at [690, 322] on input "[DATE]: Online Voter Registration" at bounding box center [688, 324] width 4 height 4
checkbox input "true"
click at [719, 331] on div "[DATE]: [PERSON_NAME] Judicial Court Room Expansion (Capital)" at bounding box center [759, 334] width 128 height 6
click at [690, 332] on input "[DATE]: [PERSON_NAME] Judicial Court Room Expansion (Capital)" at bounding box center [688, 333] width 4 height 4
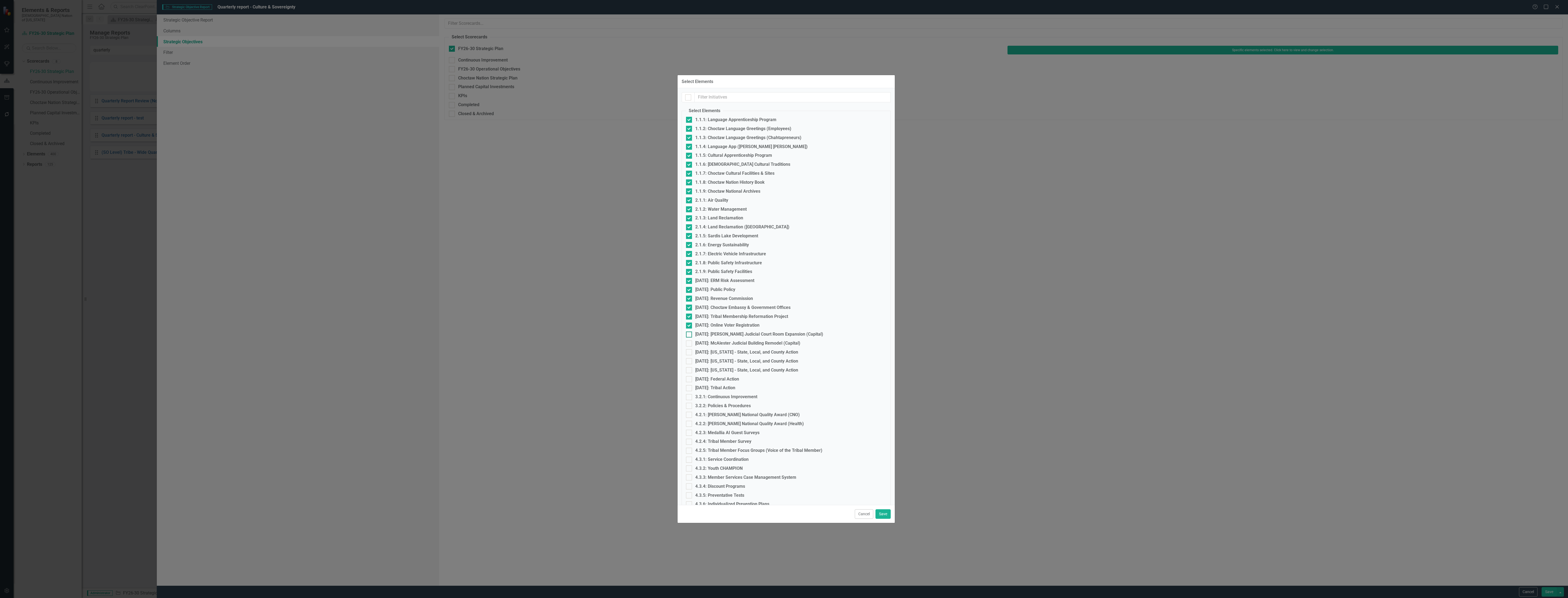
checkbox input "true"
click at [716, 340] on div "[DATE]: McAlester Judicial Building Remodel (Capital)" at bounding box center [747, 343] width 105 height 6
click at [690, 340] on input "[DATE]: McAlester Judicial Building Remodel (Capital)" at bounding box center [688, 342] width 4 height 4
checkbox input "true"
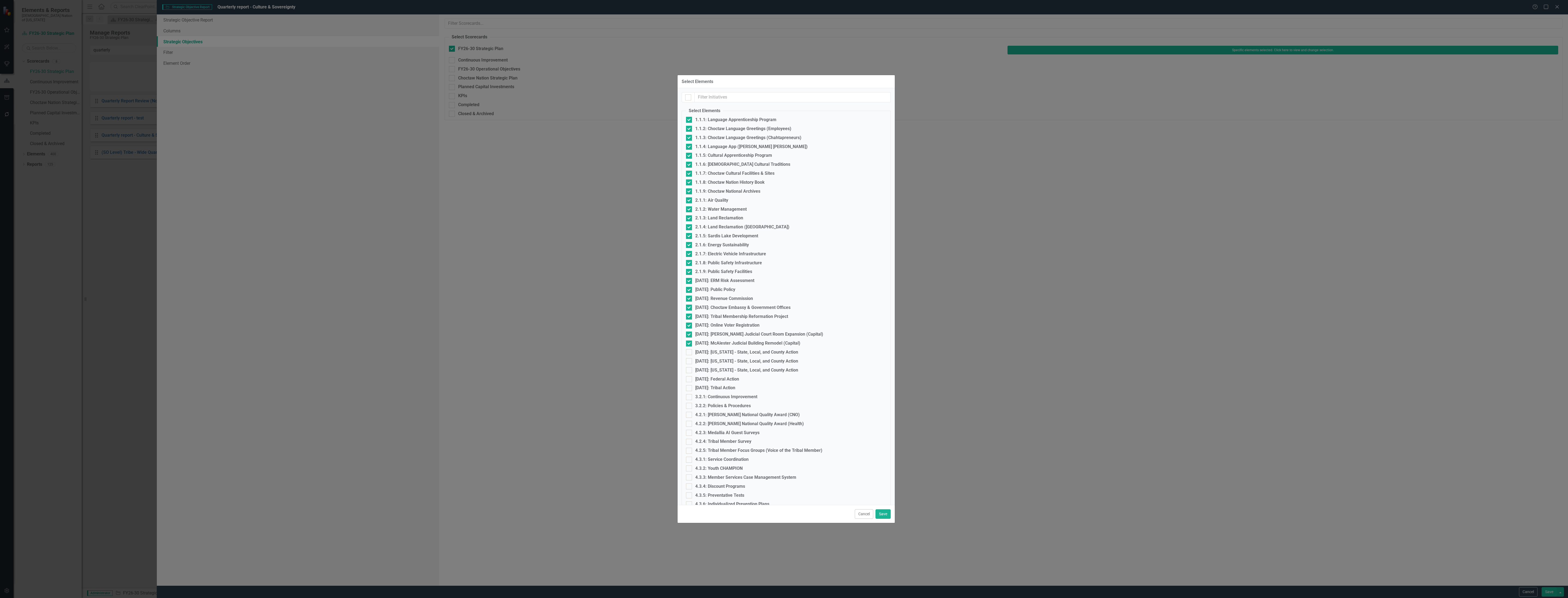
click at [718, 349] on div "[DATE]: [US_STATE] - State, Local, and County Action" at bounding box center [746, 352] width 103 height 6
click at [690, 349] on input "[DATE]: [US_STATE] - State, Local, and County Action" at bounding box center [688, 351] width 4 height 4
checkbox input "true"
click at [723, 358] on div "[DATE]: [US_STATE] - State, Local, and County Action" at bounding box center [746, 361] width 103 height 6
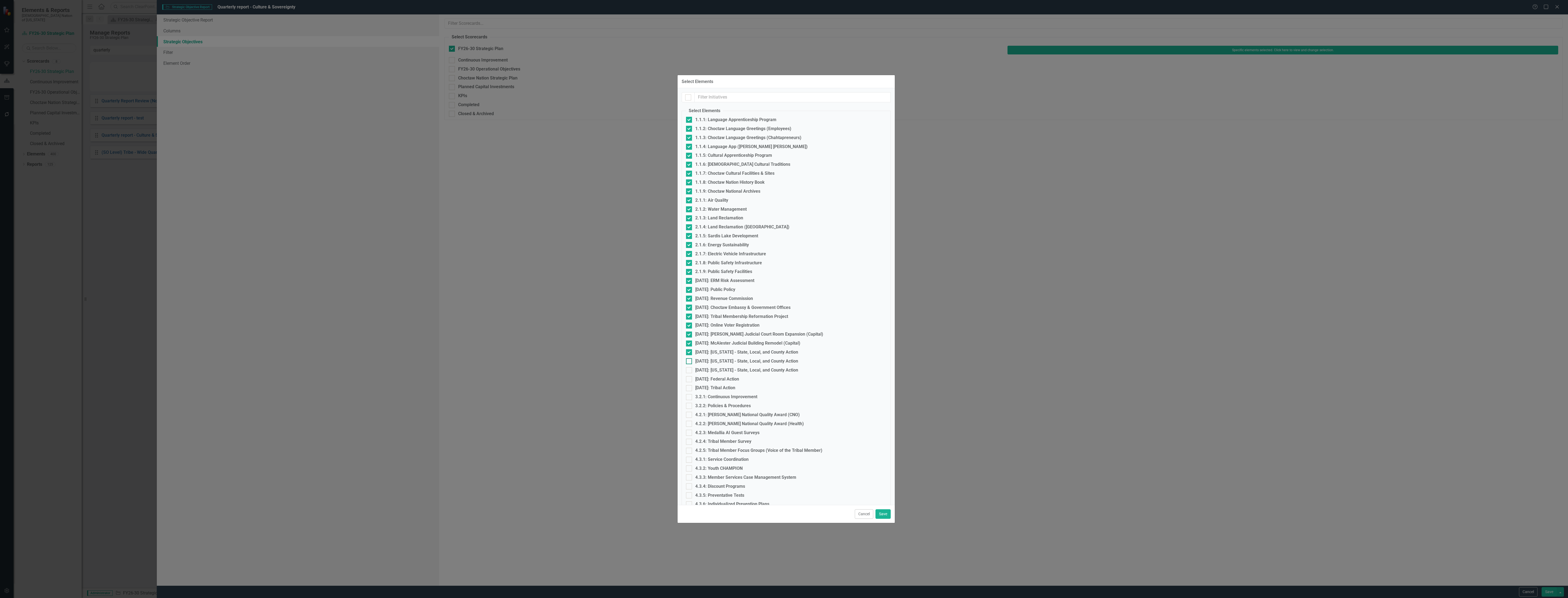
click at [690, 358] on input "[DATE]: [US_STATE] - State, Local, and County Action" at bounding box center [688, 360] width 4 height 4
checkbox input "true"
click at [721, 367] on div "[DATE]: [US_STATE] - State, Local, and County Action" at bounding box center [746, 370] width 103 height 6
click at [690, 367] on input "[DATE]: [US_STATE] - State, Local, and County Action" at bounding box center [688, 369] width 4 height 4
checkbox input "true"
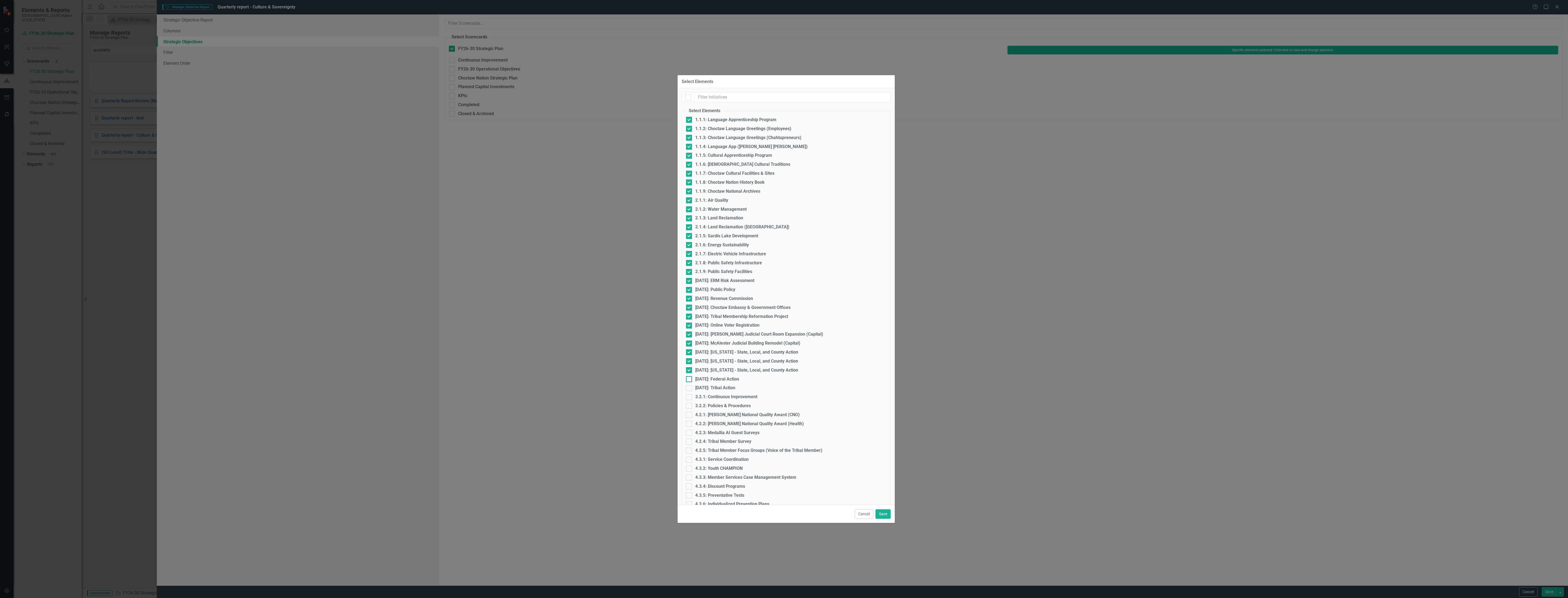
click at [720, 376] on div "[DATE]: Federal Action" at bounding box center [717, 379] width 44 height 6
click at [690, 376] on input "[DATE]: Federal Action" at bounding box center [688, 378] width 4 height 4
checkbox input "true"
click at [719, 384] on div "[DATE]: Tribal Action" at bounding box center [715, 388] width 40 height 6
click at [690, 385] on input "[DATE]: Tribal Action" at bounding box center [688, 387] width 4 height 4
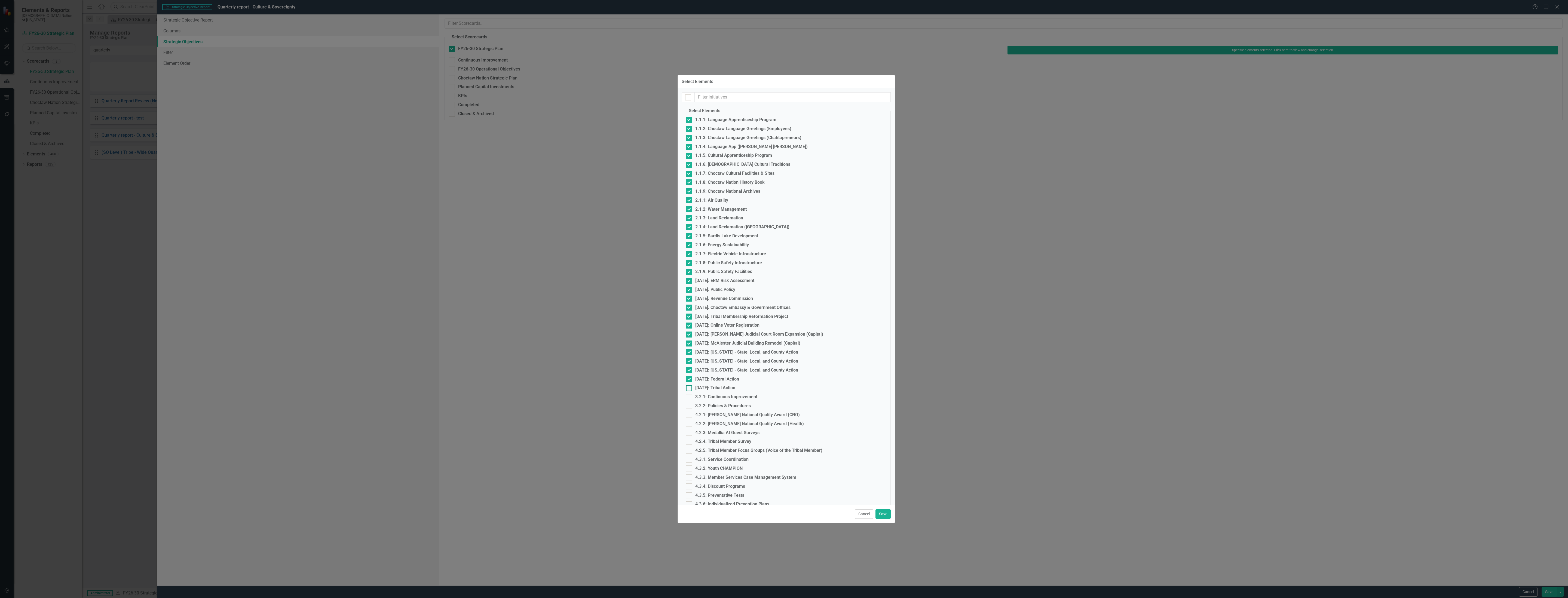
checkbox input "true"
click at [882, 518] on button "Save" at bounding box center [883, 514] width 15 height 10
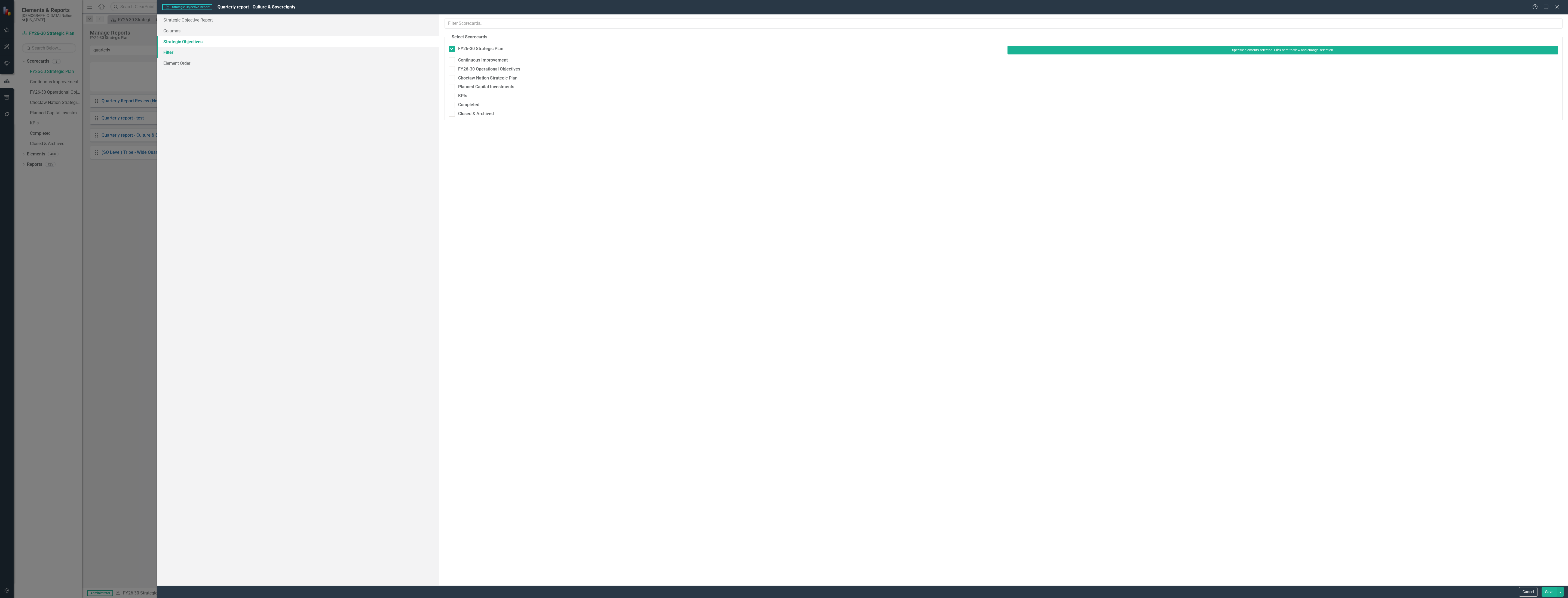
click at [172, 49] on link "Filter" at bounding box center [298, 52] width 282 height 11
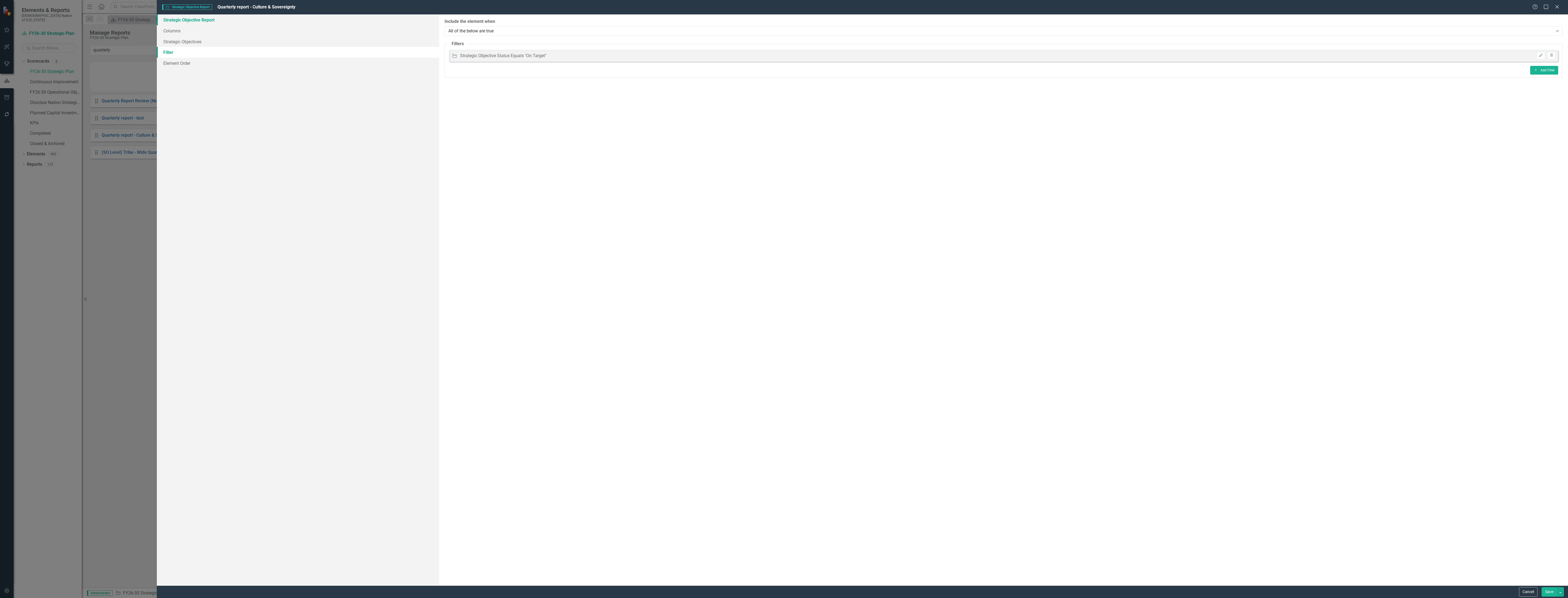
click at [210, 21] on link "Strategic Objective Report" at bounding box center [298, 20] width 282 height 11
click at [177, 27] on link "Columns" at bounding box center [298, 31] width 282 height 11
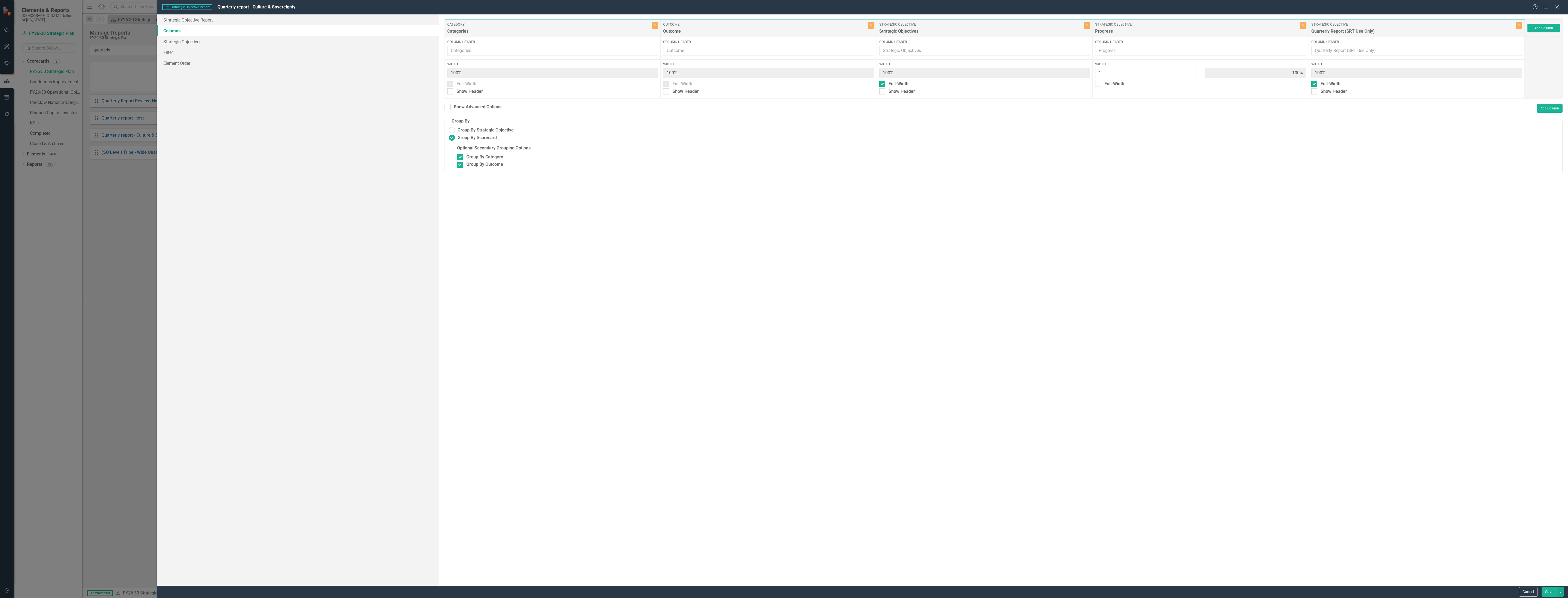
click at [1550, 589] on button "Save" at bounding box center [1549, 592] width 15 height 10
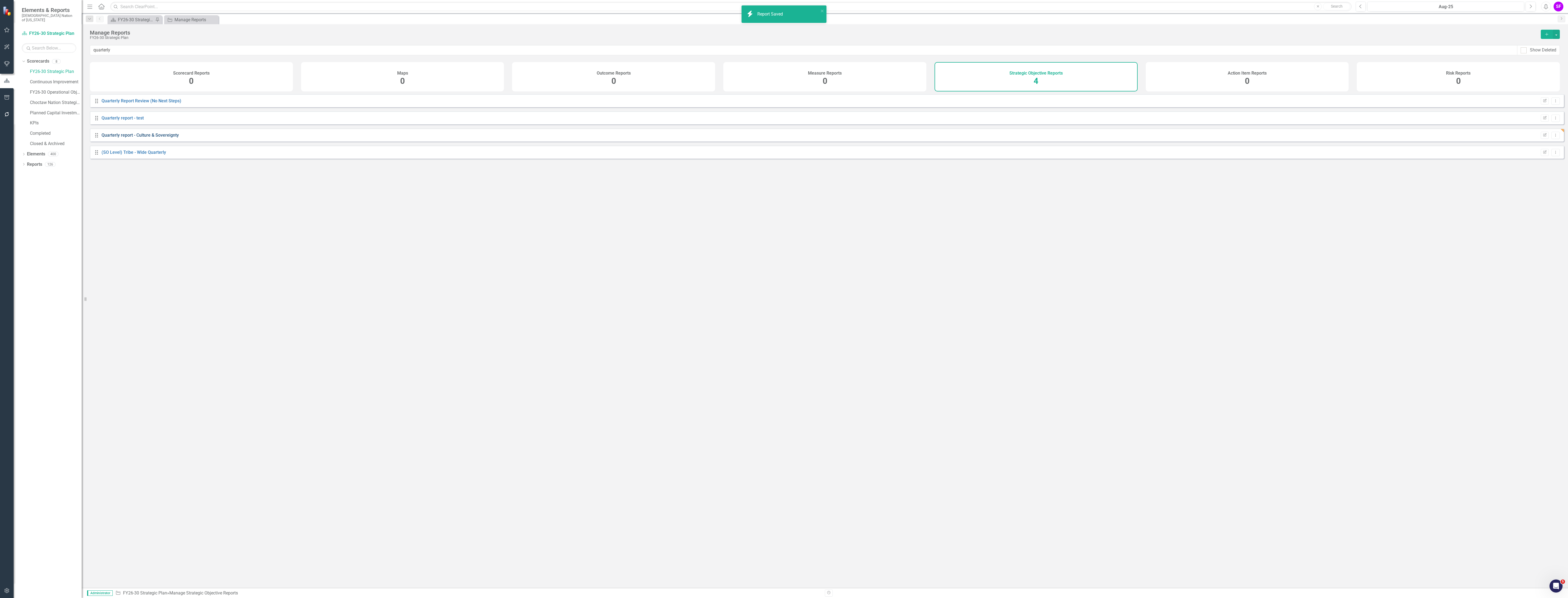
click at [162, 137] on link "Quarterly report - Culture & Sovereignty" at bounding box center [140, 135] width 77 height 5
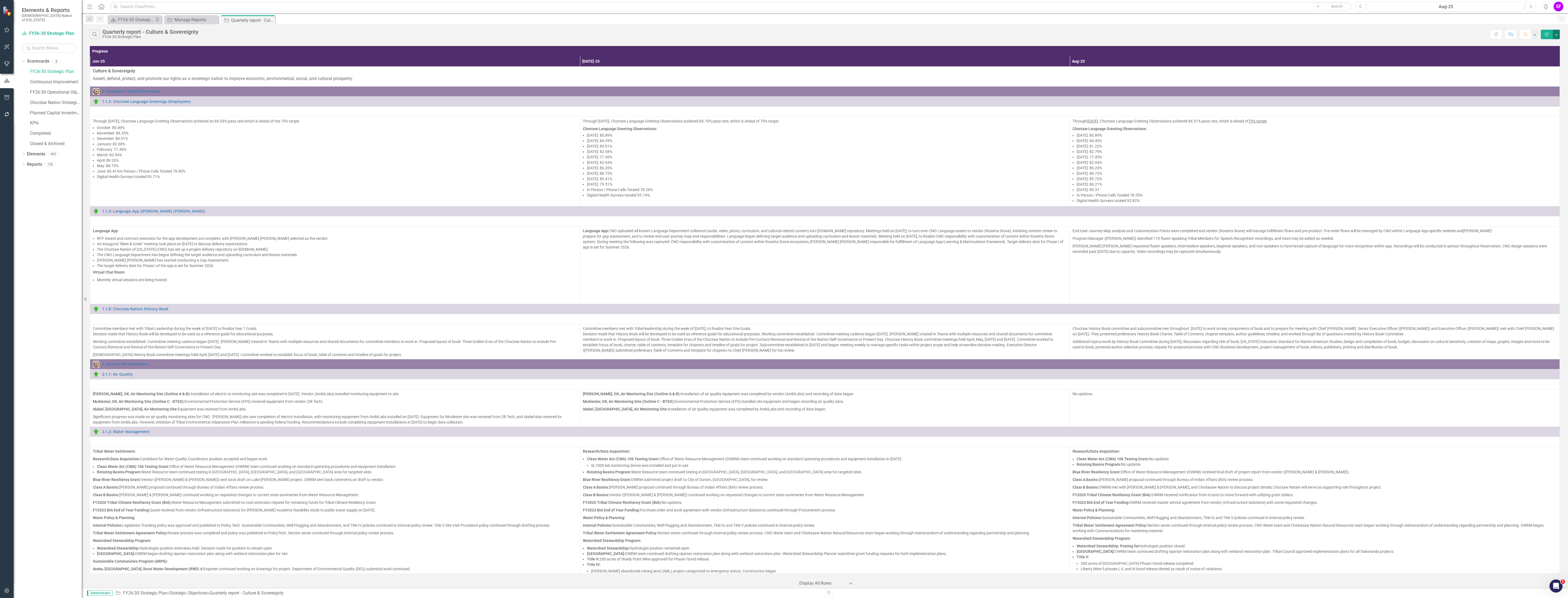
click at [1558, 37] on button "button" at bounding box center [1556, 35] width 7 height 10
click at [1553, 42] on link "Edit Report Edit Report" at bounding box center [1538, 45] width 43 height 10
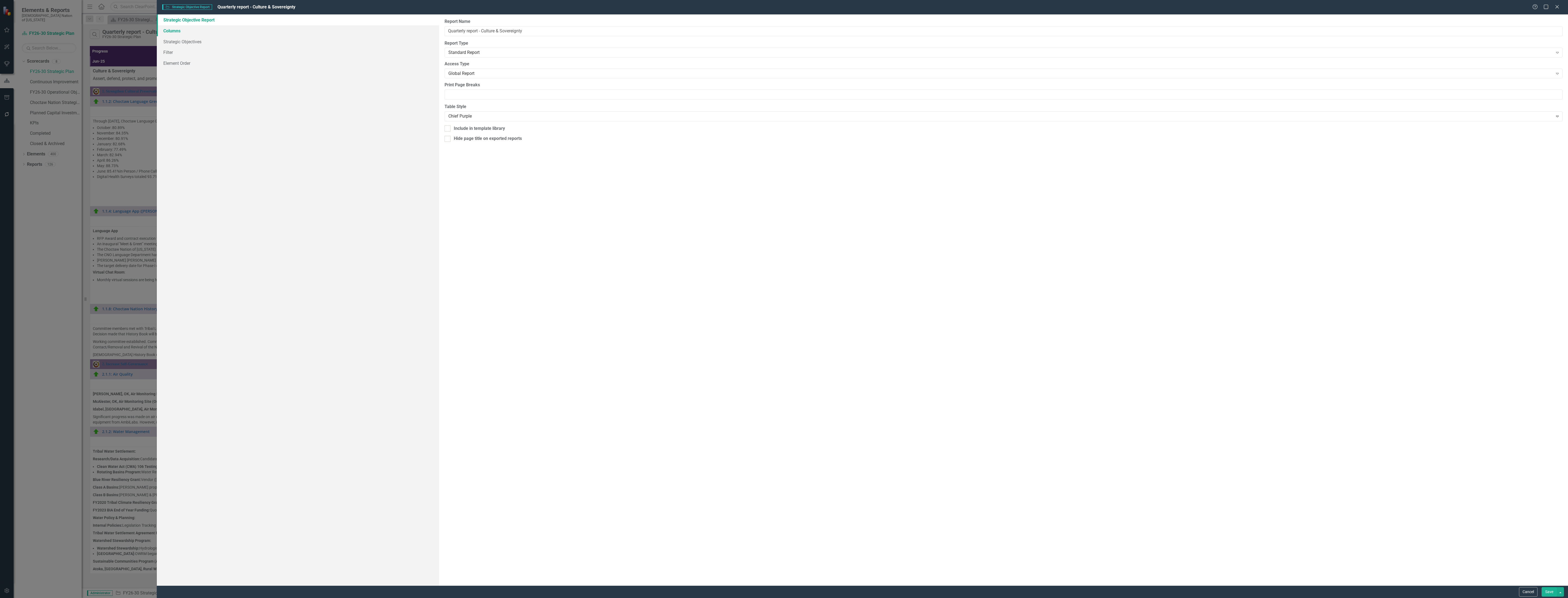
click at [182, 27] on link "Columns" at bounding box center [298, 31] width 282 height 11
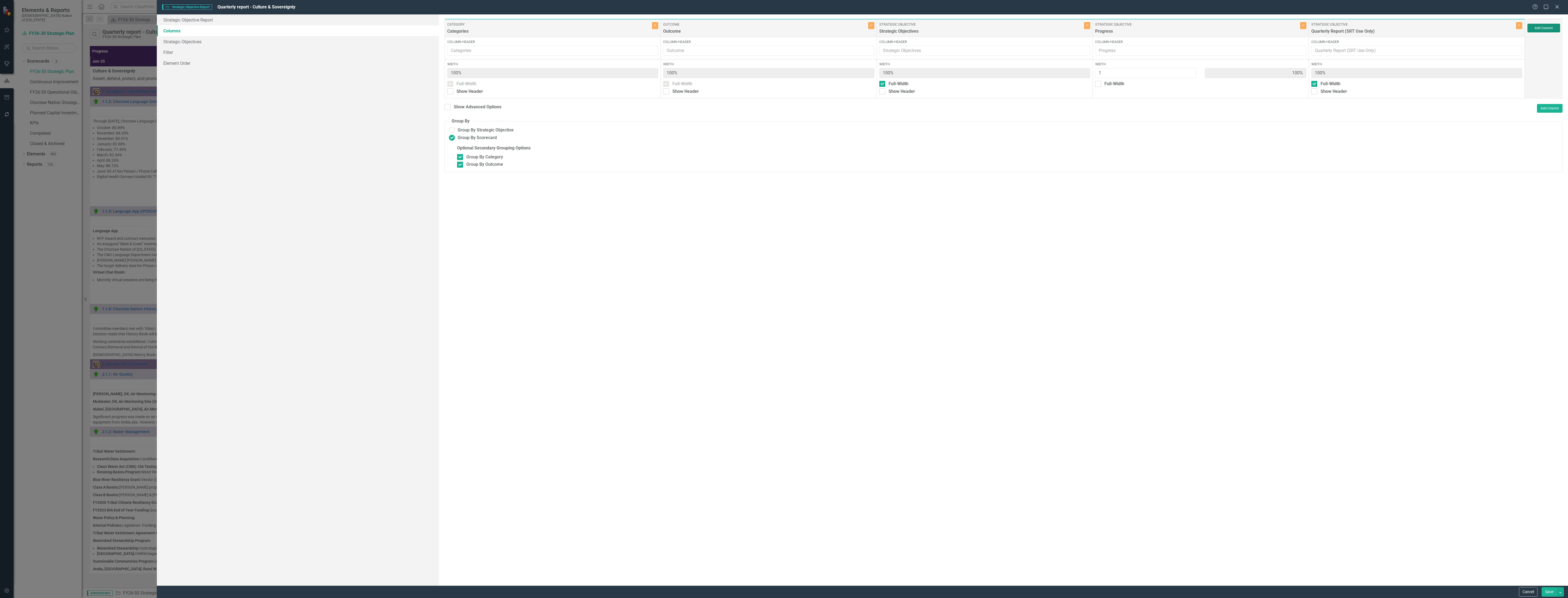
click at [1542, 27] on button "Add Column" at bounding box center [1544, 28] width 33 height 9
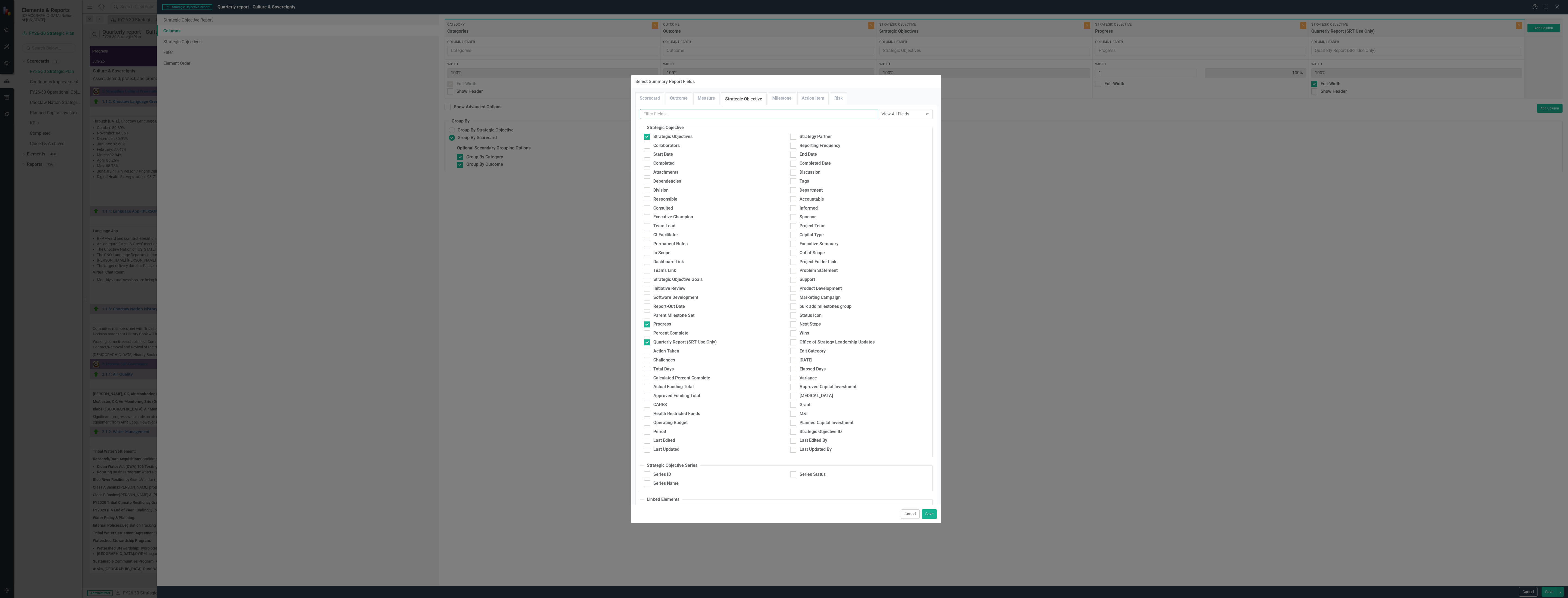
click at [721, 116] on input "text" at bounding box center [758, 114] width 238 height 10
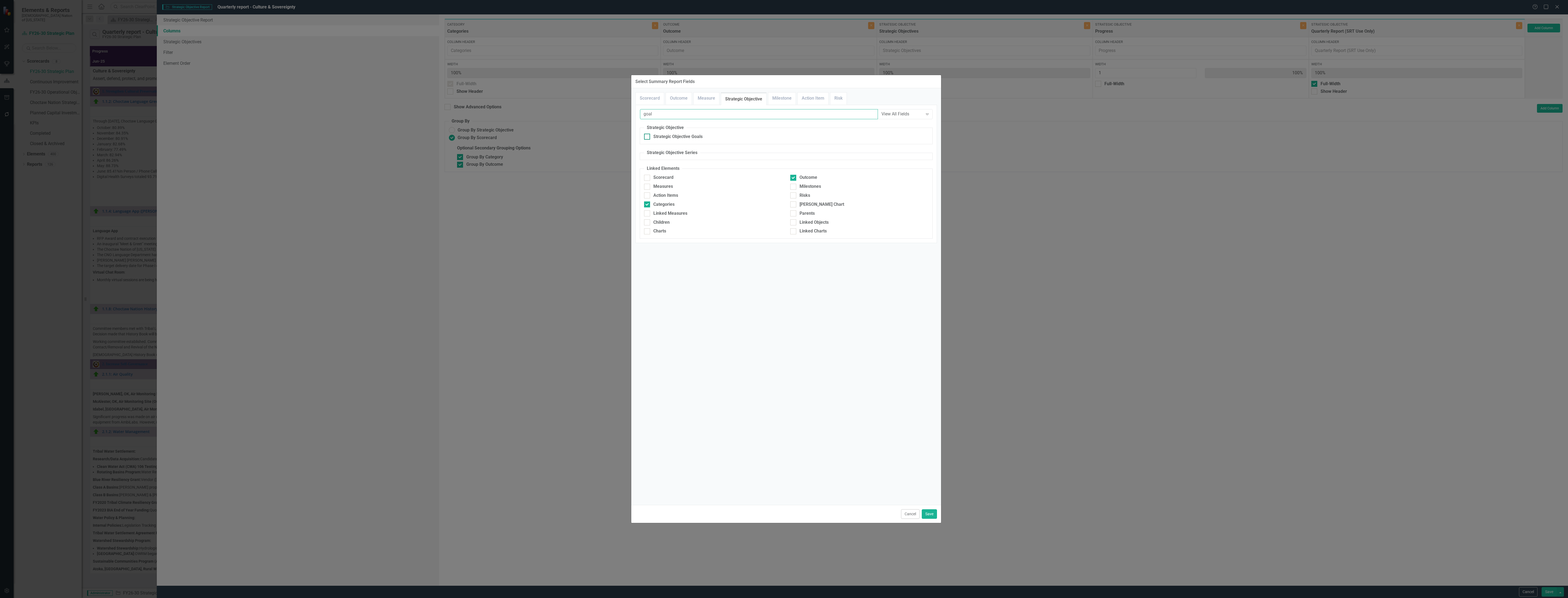
type input "goal"
click at [684, 139] on div "Strategic Objective Goals" at bounding box center [677, 137] width 49 height 6
click at [648, 137] on input "Strategic Objective Goals" at bounding box center [646, 136] width 4 height 4
checkbox input "true"
click at [929, 514] on button "Save" at bounding box center [929, 514] width 15 height 10
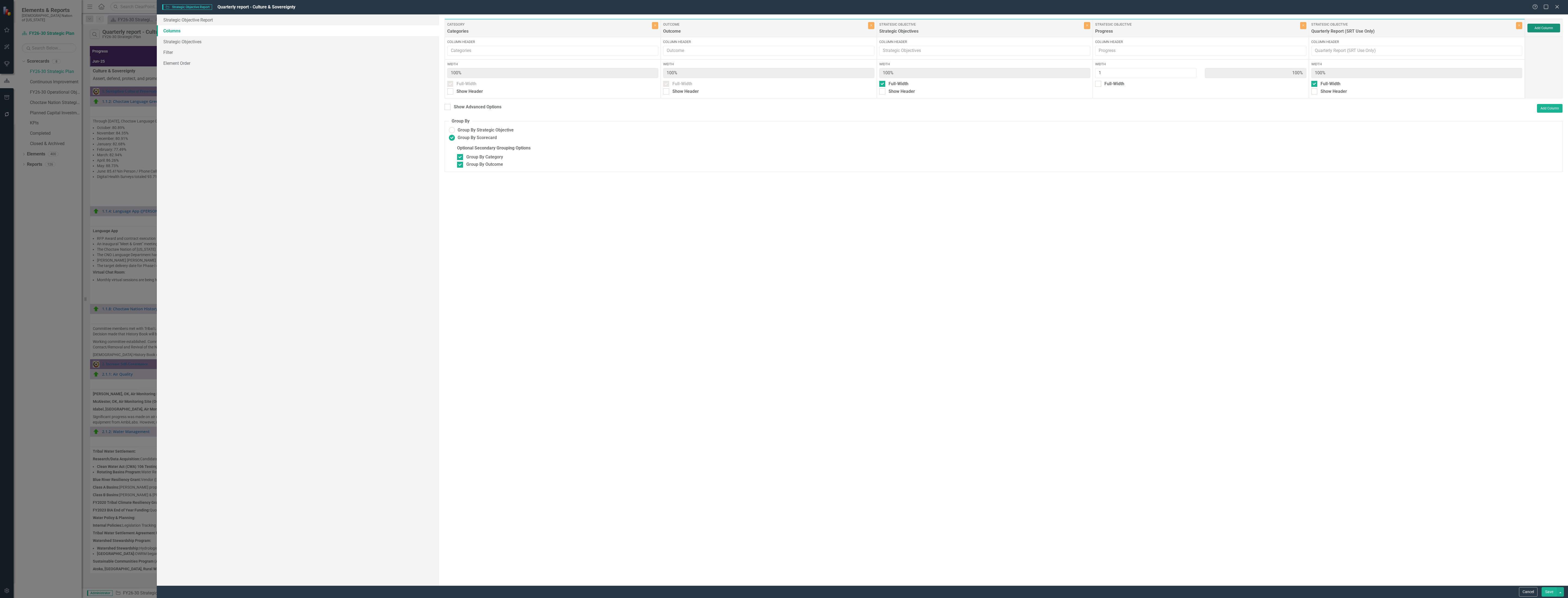
type input "50%"
drag, startPoint x: 1399, startPoint y: 30, endPoint x: 1038, endPoint y: 42, distance: 361.2
click at [1038, 42] on div "Category Categories Close Column Header Width 100% Full-Width Show Header Outco…" at bounding box center [984, 58] width 1080 height 79
click at [948, 83] on div "Full-Width" at bounding box center [938, 83] width 20 height 6
click at [922, 83] on input "Full-Width" at bounding box center [920, 82] width 4 height 4
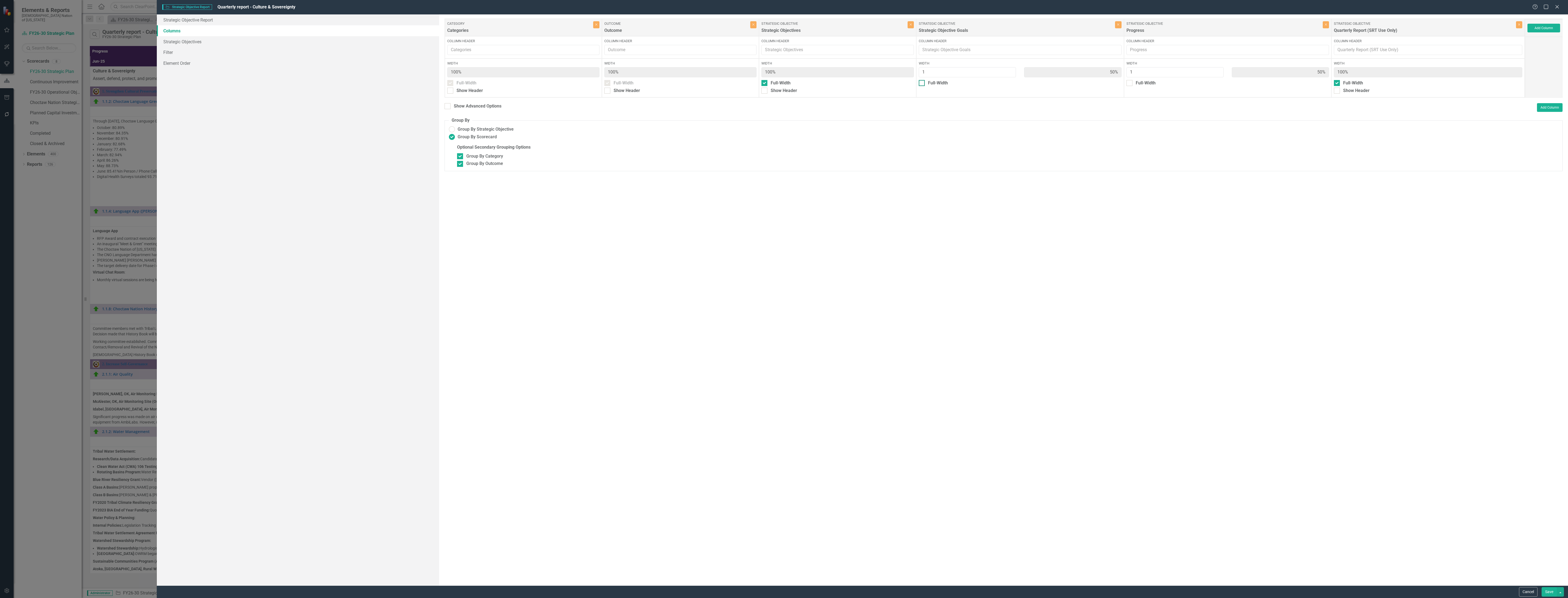
checkbox input "true"
type input "100%"
click at [978, 94] on div "Show Header" at bounding box center [964, 91] width 26 height 6
click at [945, 91] on input "Show Header" at bounding box center [943, 89] width 4 height 4
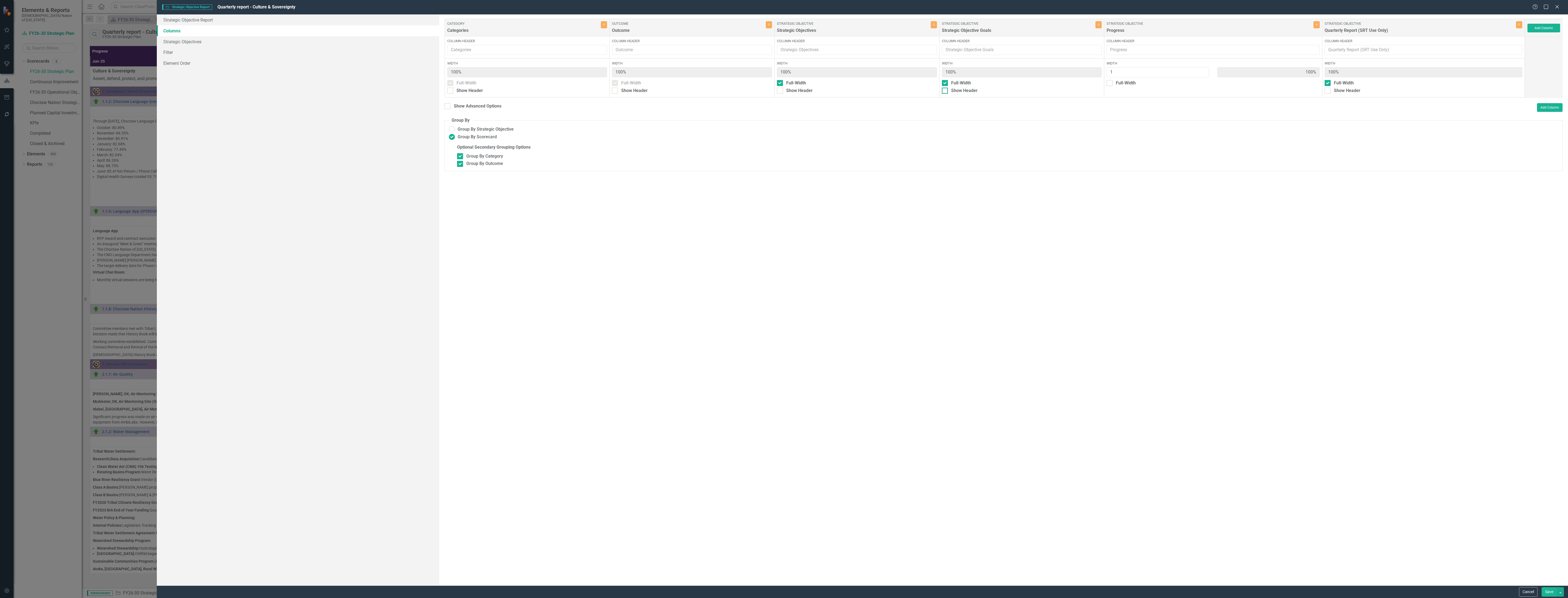
checkbox input "true"
click at [643, 92] on div "Show Header" at bounding box center [634, 91] width 26 height 6
click at [615, 91] on input "Show Header" at bounding box center [614, 89] width 4 height 4
click at [648, 91] on div "Show Header" at bounding box center [634, 91] width 26 height 6
click at [615, 91] on input "Show Header" at bounding box center [614, 89] width 4 height 4
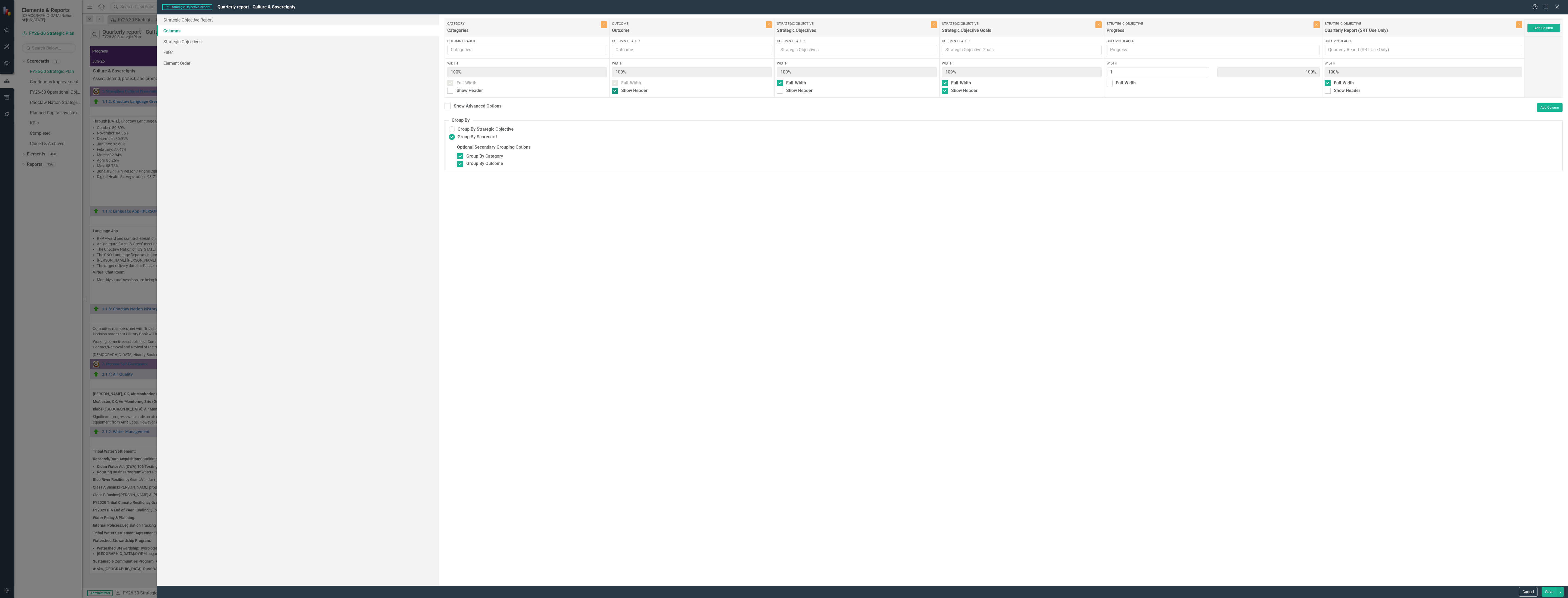
checkbox input "false"
click at [1544, 590] on button "Save" at bounding box center [1549, 592] width 15 height 10
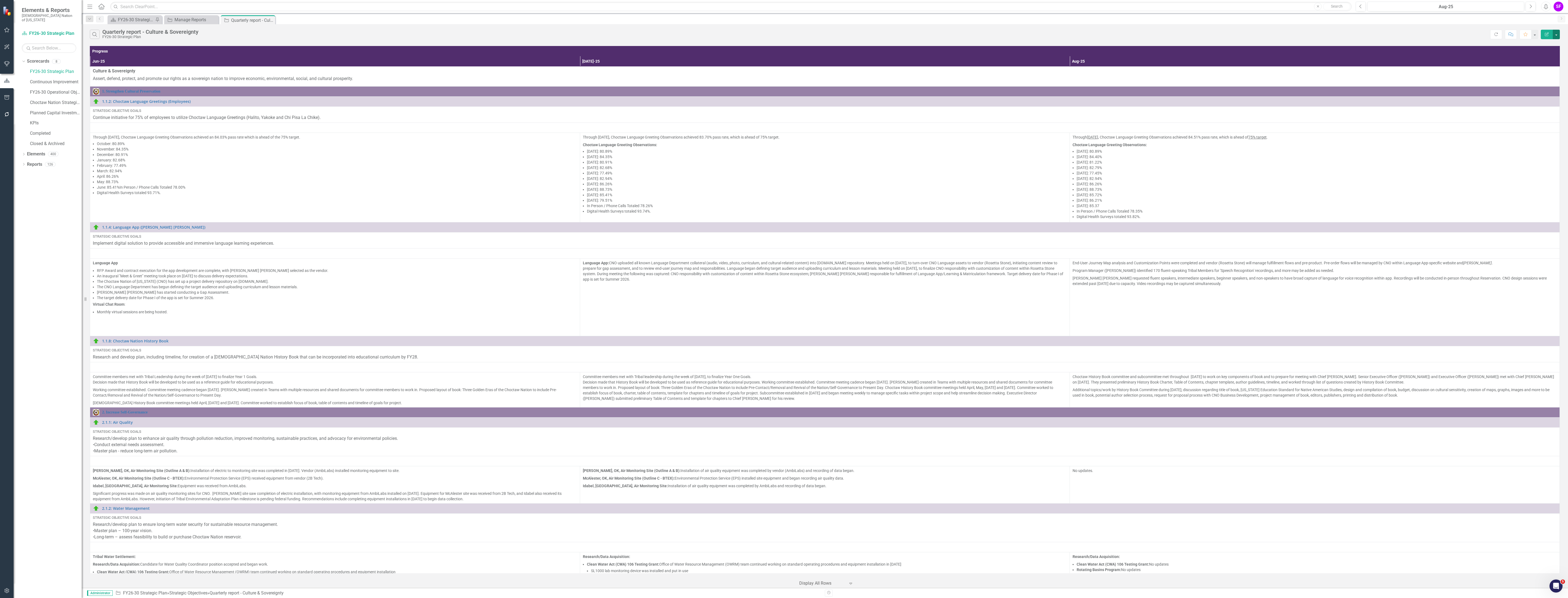
click at [1555, 34] on button "button" at bounding box center [1556, 35] width 7 height 10
click at [1549, 46] on link "Edit Report Edit Report" at bounding box center [1538, 45] width 43 height 10
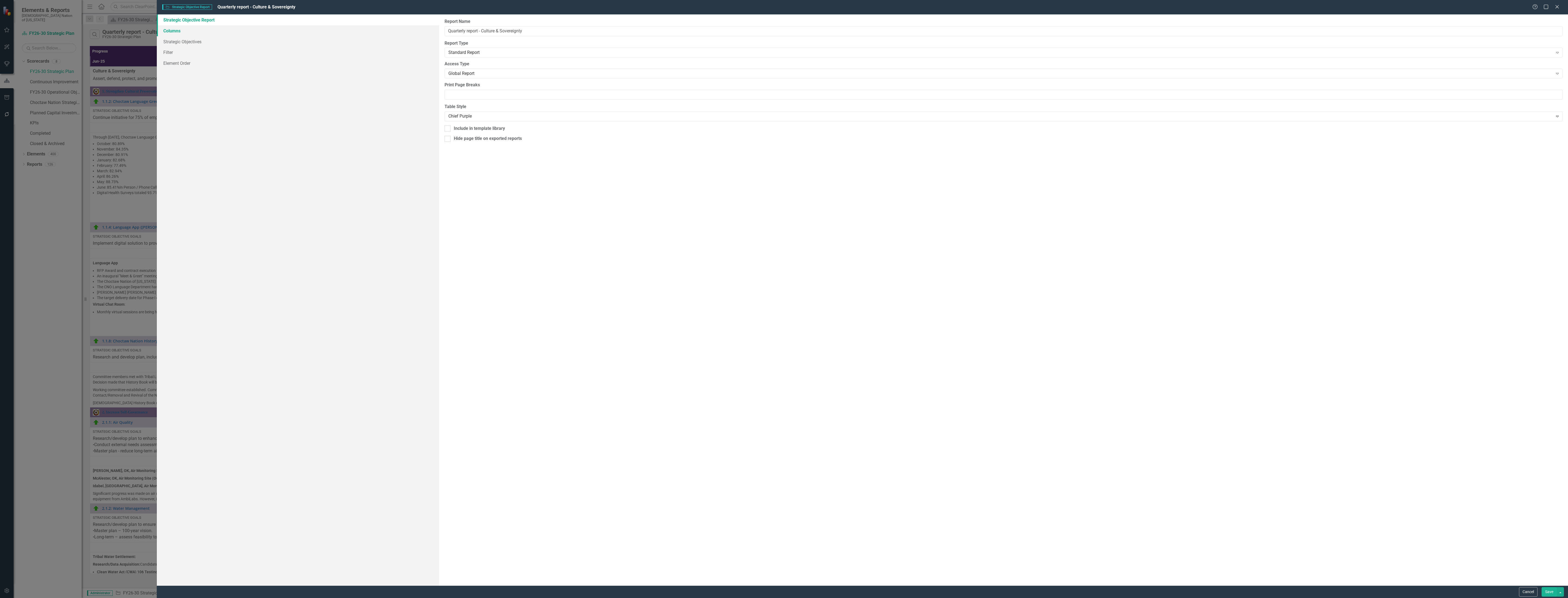
click at [183, 33] on link "Columns" at bounding box center [298, 31] width 282 height 11
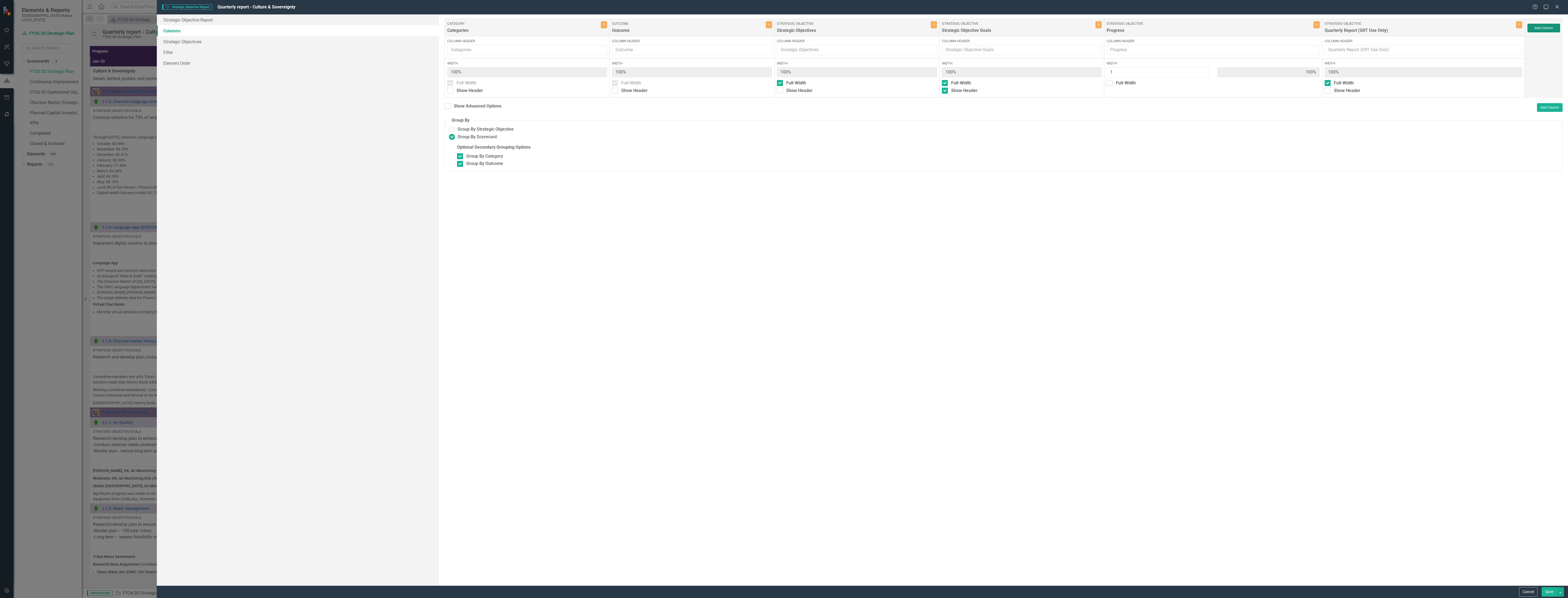
click at [1542, 27] on button "Add Column" at bounding box center [1544, 28] width 33 height 9
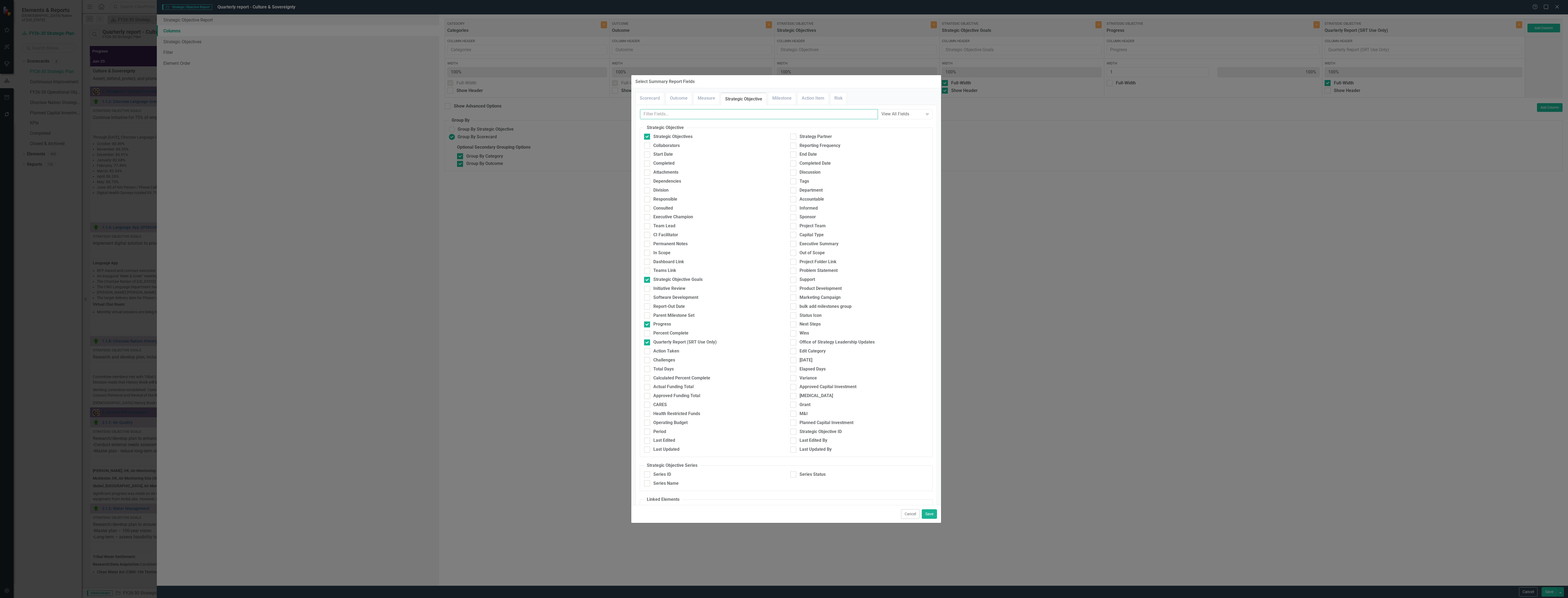
click at [799, 116] on input "text" at bounding box center [758, 114] width 238 height 10
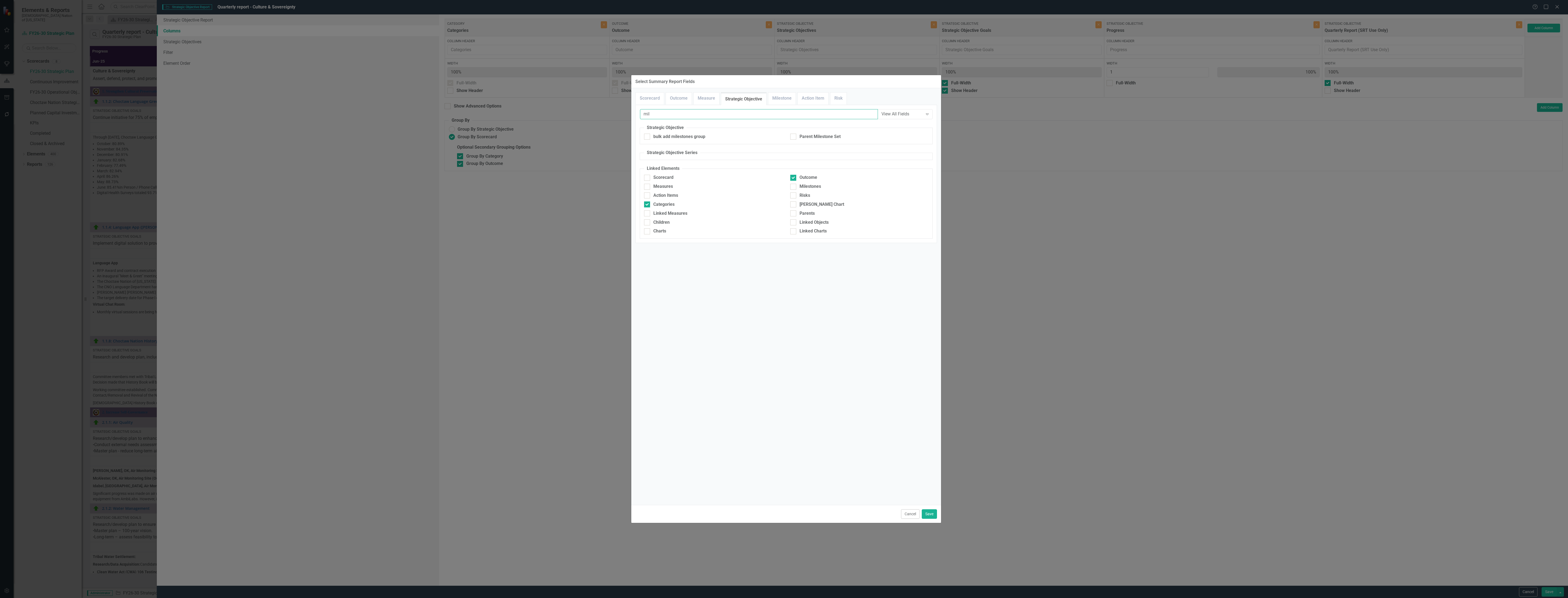
type input "mil"
click at [807, 183] on div "Outcome" at bounding box center [859, 179] width 146 height 9
drag, startPoint x: 809, startPoint y: 186, endPoint x: 811, endPoint y: 188, distance: 2.8
click at [810, 186] on div "Milestones" at bounding box center [810, 186] width 21 height 6
click at [794, 184] on div at bounding box center [793, 187] width 6 height 6
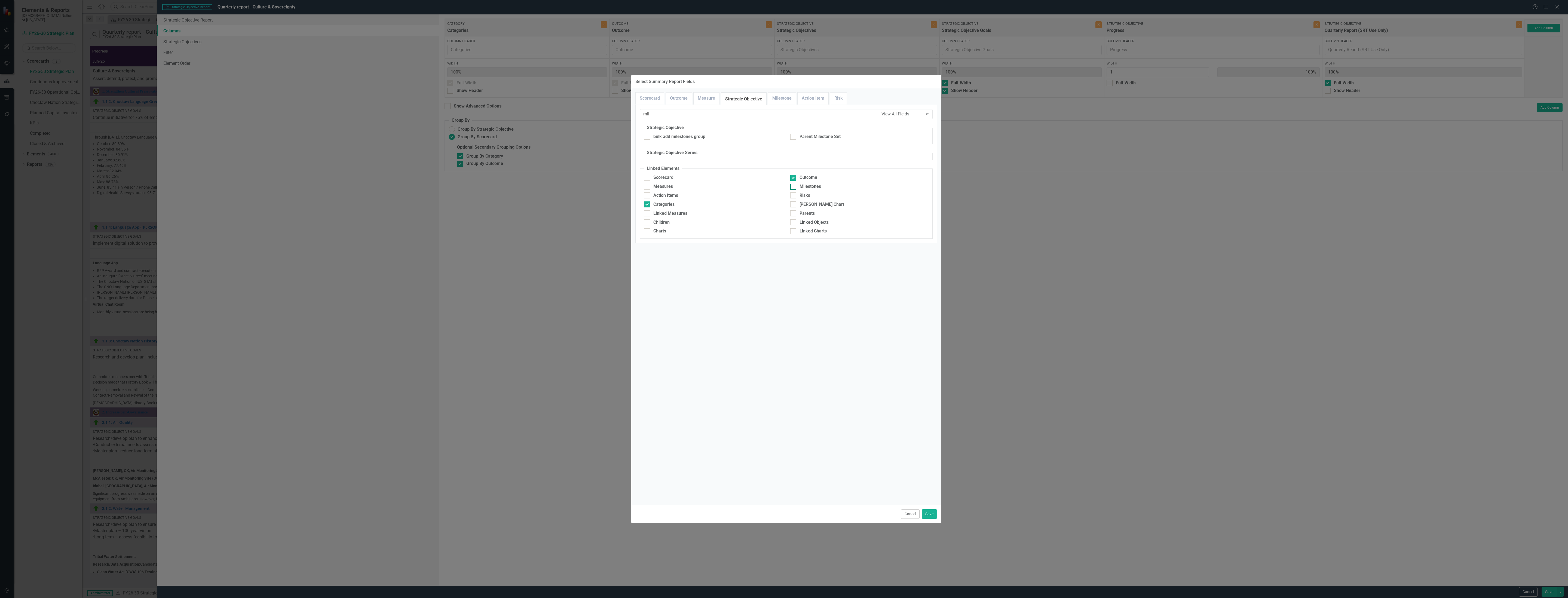
click at [794, 184] on input "Milestones" at bounding box center [792, 186] width 4 height 4
checkbox input "true"
click at [928, 511] on button "Save" at bounding box center [929, 514] width 15 height 10
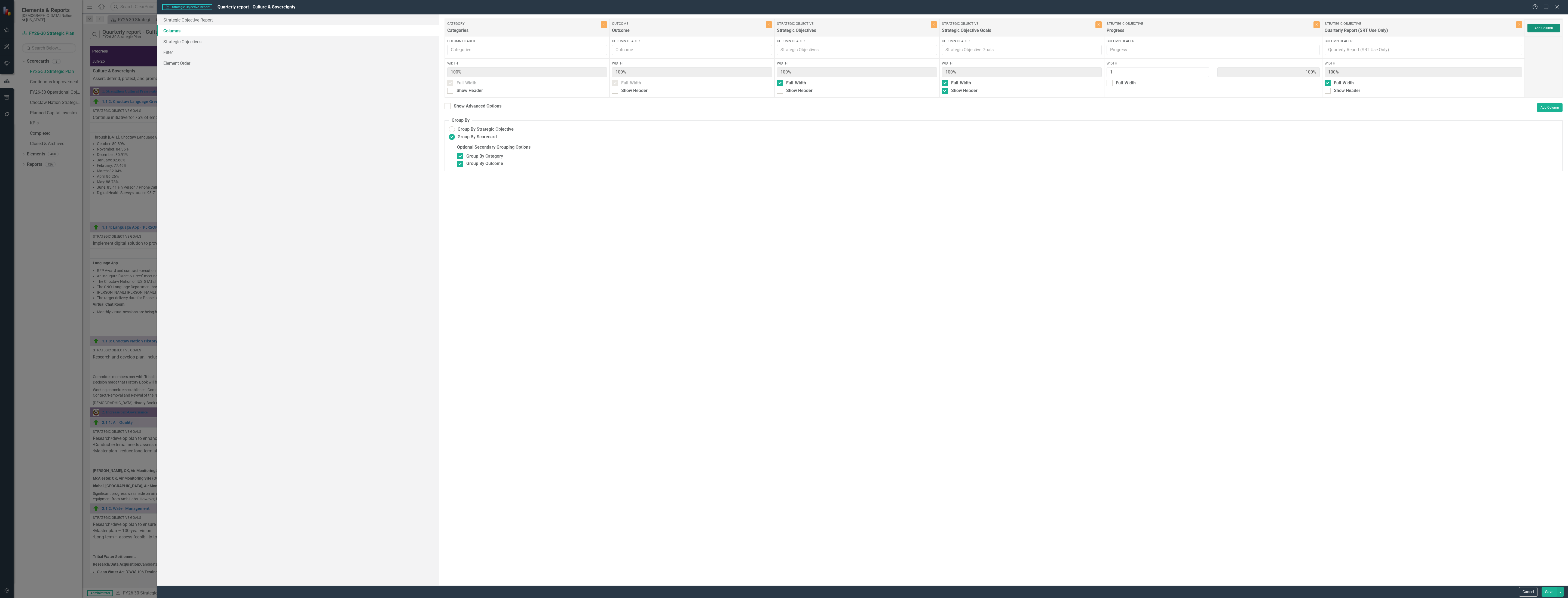
type input "50%"
click at [1547, 592] on button "Save" at bounding box center [1549, 592] width 15 height 10
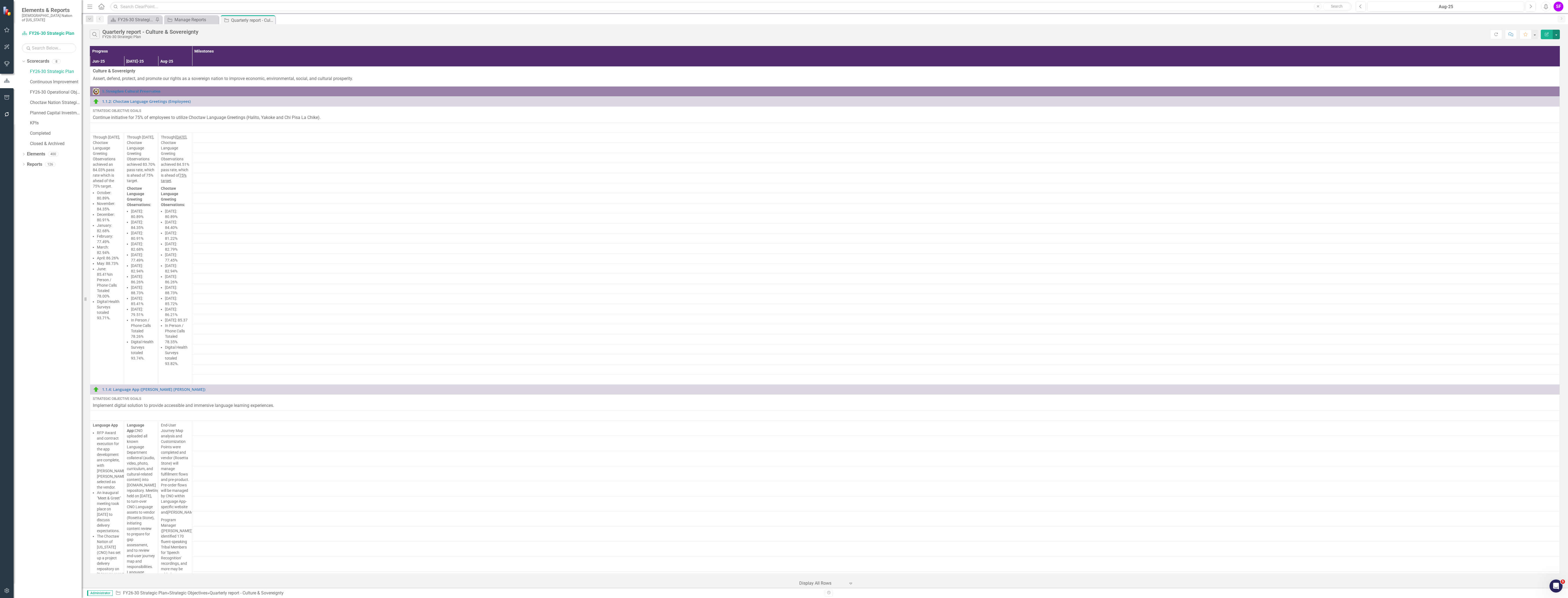
drag, startPoint x: 1556, startPoint y: 31, endPoint x: 1542, endPoint y: 43, distance: 18.4
click at [1556, 31] on button "button" at bounding box center [1556, 35] width 7 height 10
click at [1542, 43] on link "Edit Report Edit Report" at bounding box center [1538, 45] width 43 height 10
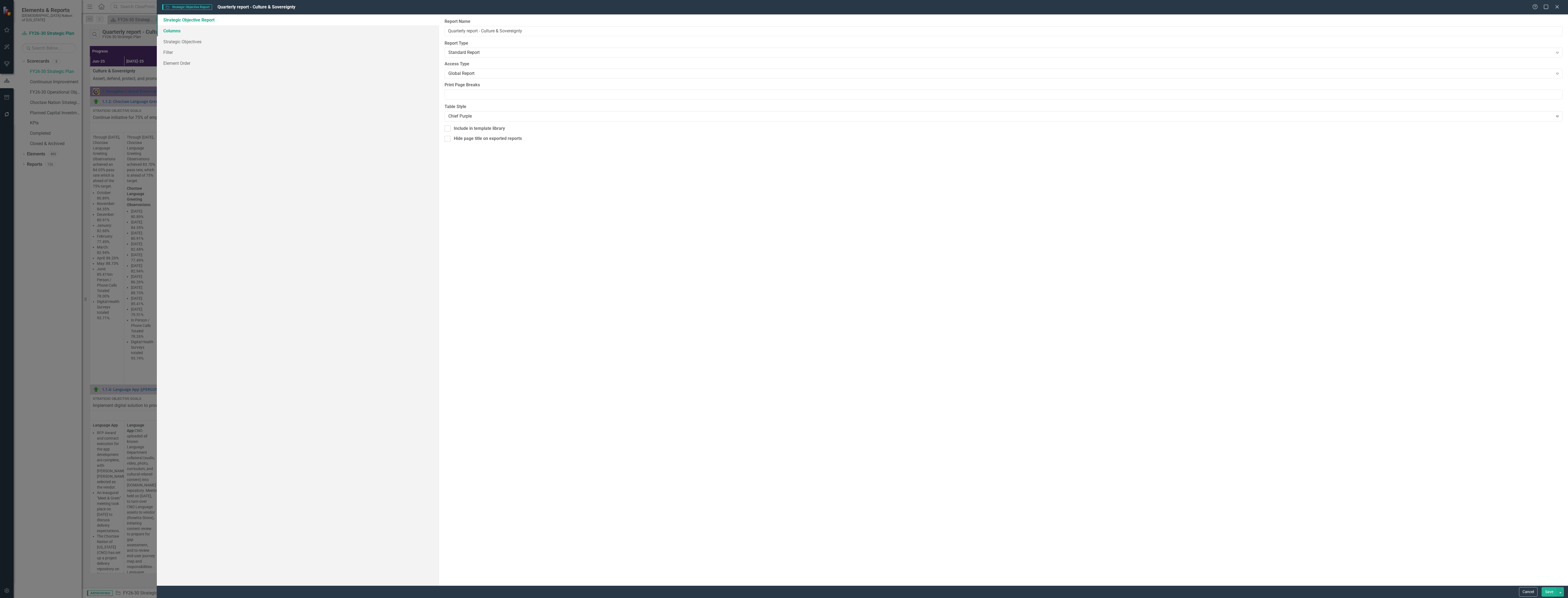
click at [214, 29] on link "Columns" at bounding box center [298, 31] width 282 height 11
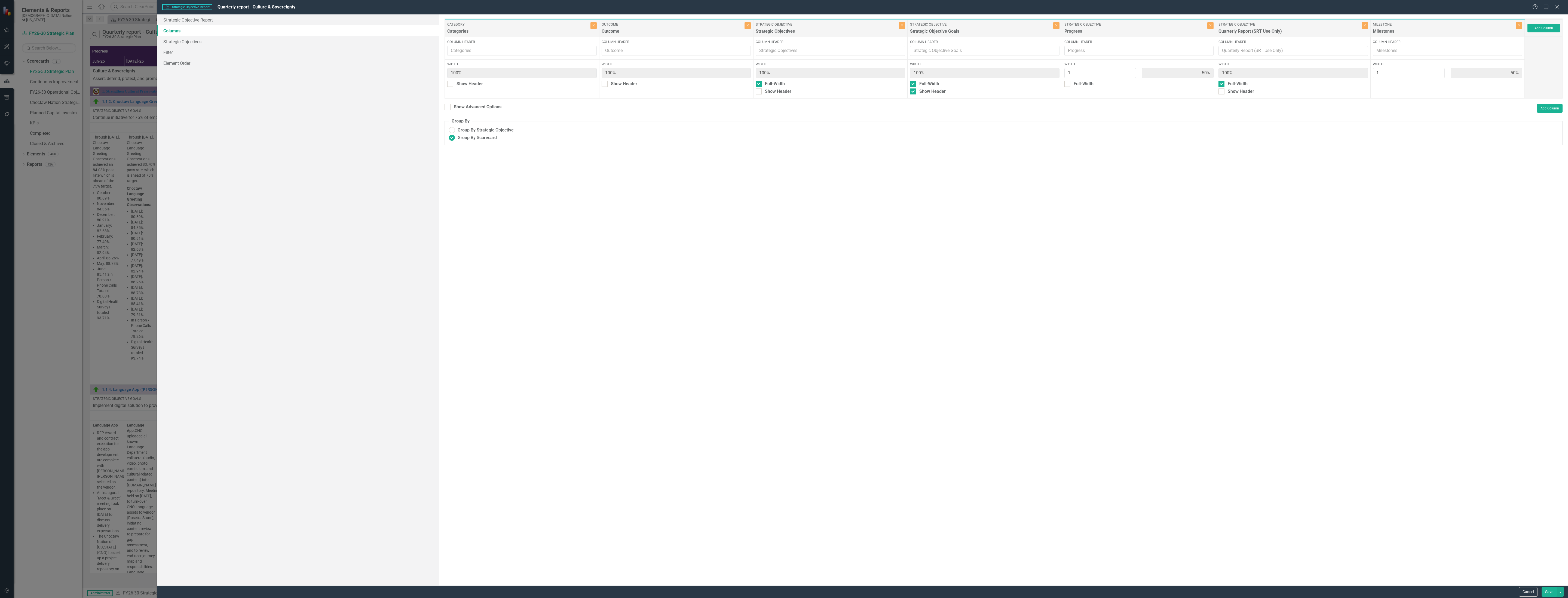
click at [1456, 38] on div "Column Header" at bounding box center [1447, 48] width 155 height 23
click at [1462, 29] on div "Milestones" at bounding box center [1443, 33] width 142 height 9
click at [1439, 71] on input "2" at bounding box center [1409, 73] width 72 height 10
click at [1439, 71] on input "3" at bounding box center [1409, 73] width 72 height 10
click at [1438, 74] on input "2" at bounding box center [1409, 73] width 72 height 10
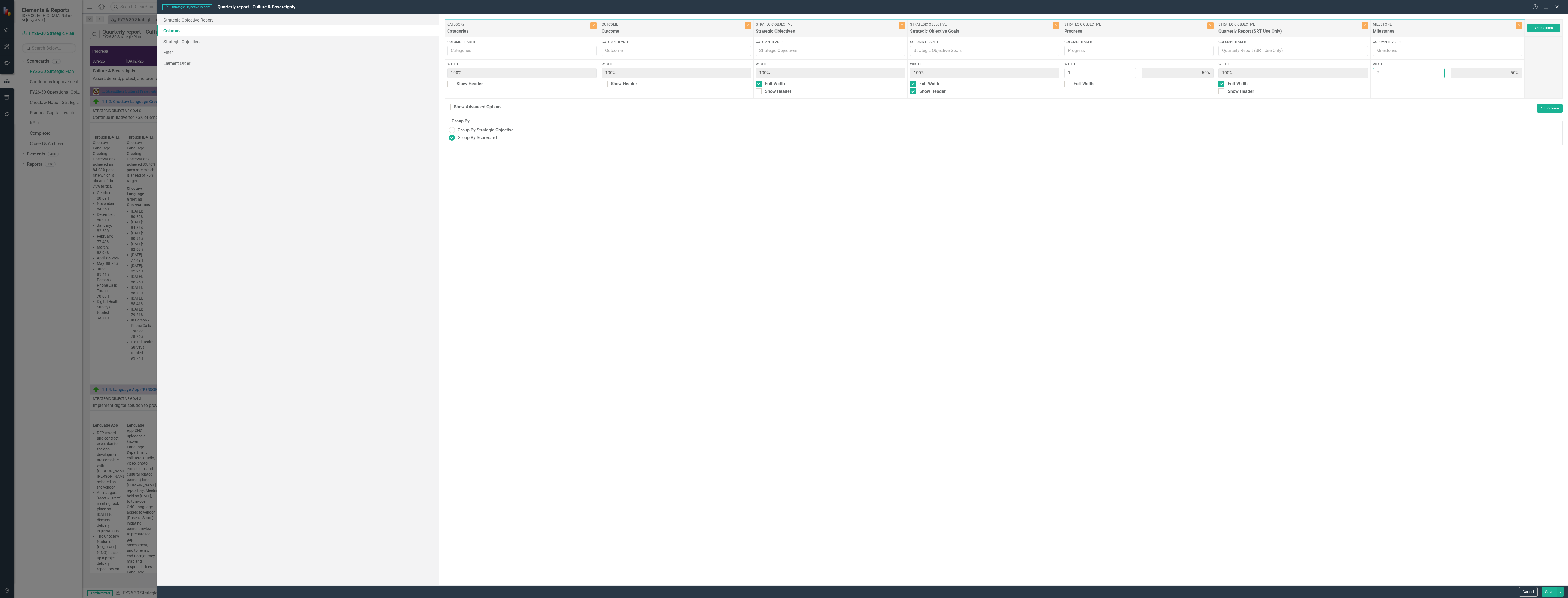
type input "1"
click at [1438, 75] on input "1" at bounding box center [1409, 73] width 72 height 10
click at [1518, 26] on icon "Close" at bounding box center [1519, 25] width 2 height 3
click at [1544, 27] on button "Add Column" at bounding box center [1544, 28] width 33 height 9
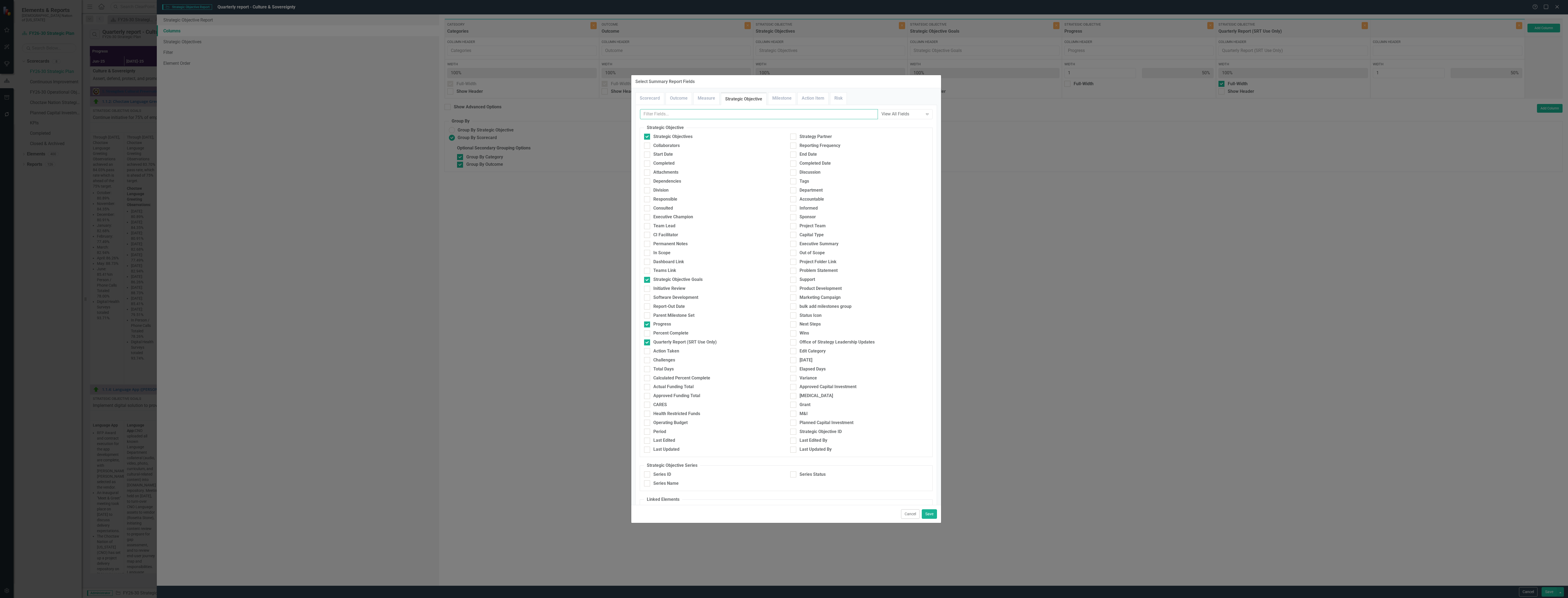
click at [731, 116] on input "text" at bounding box center [758, 114] width 238 height 10
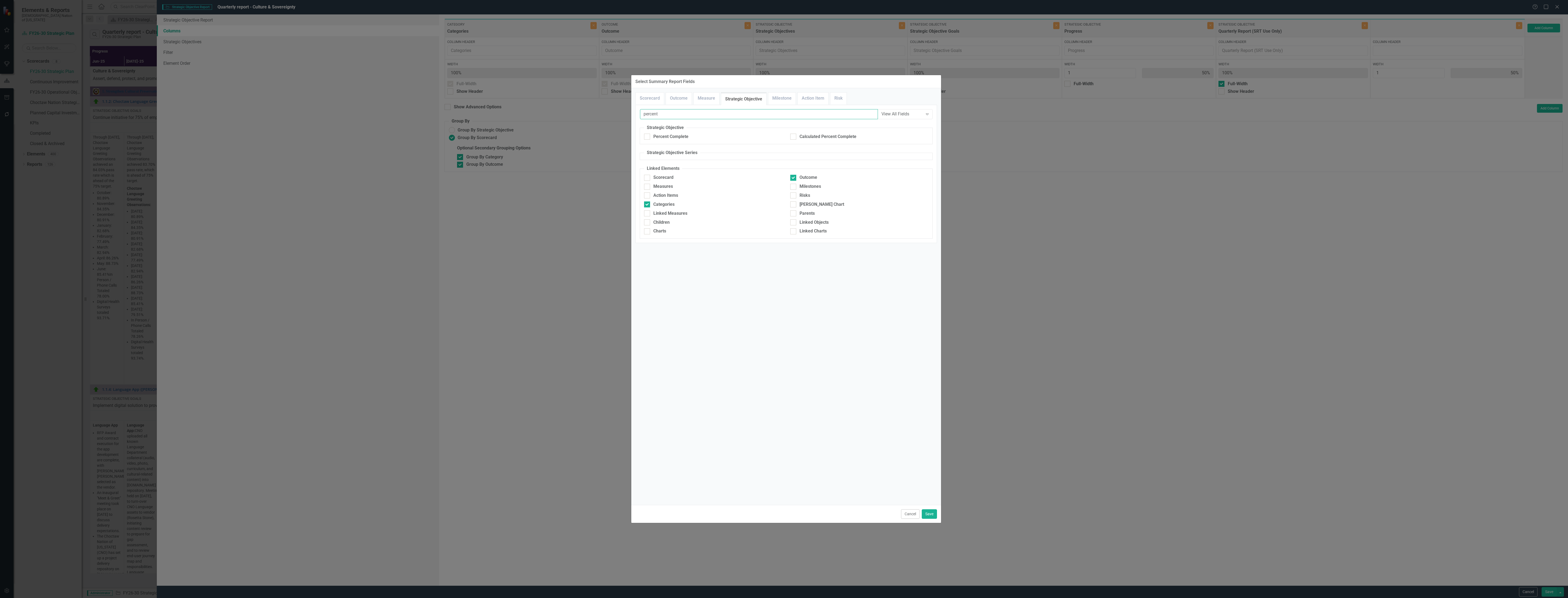
type input "percent"
click at [674, 136] on div "Percent Complete" at bounding box center [671, 137] width 35 height 6
click at [648, 136] on input "Percent Complete" at bounding box center [646, 136] width 4 height 4
checkbox input "true"
click at [928, 508] on div "Cancel Save" at bounding box center [786, 514] width 310 height 18
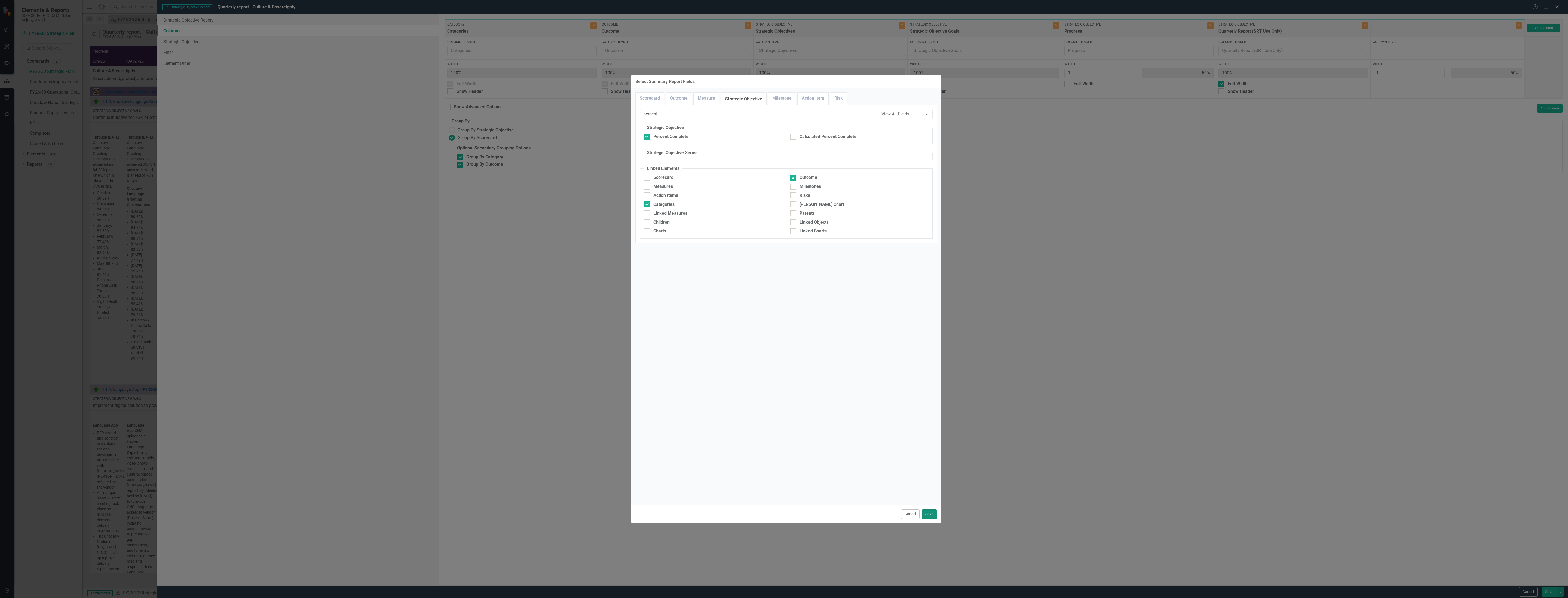
click at [928, 512] on button "Save" at bounding box center [929, 514] width 15 height 10
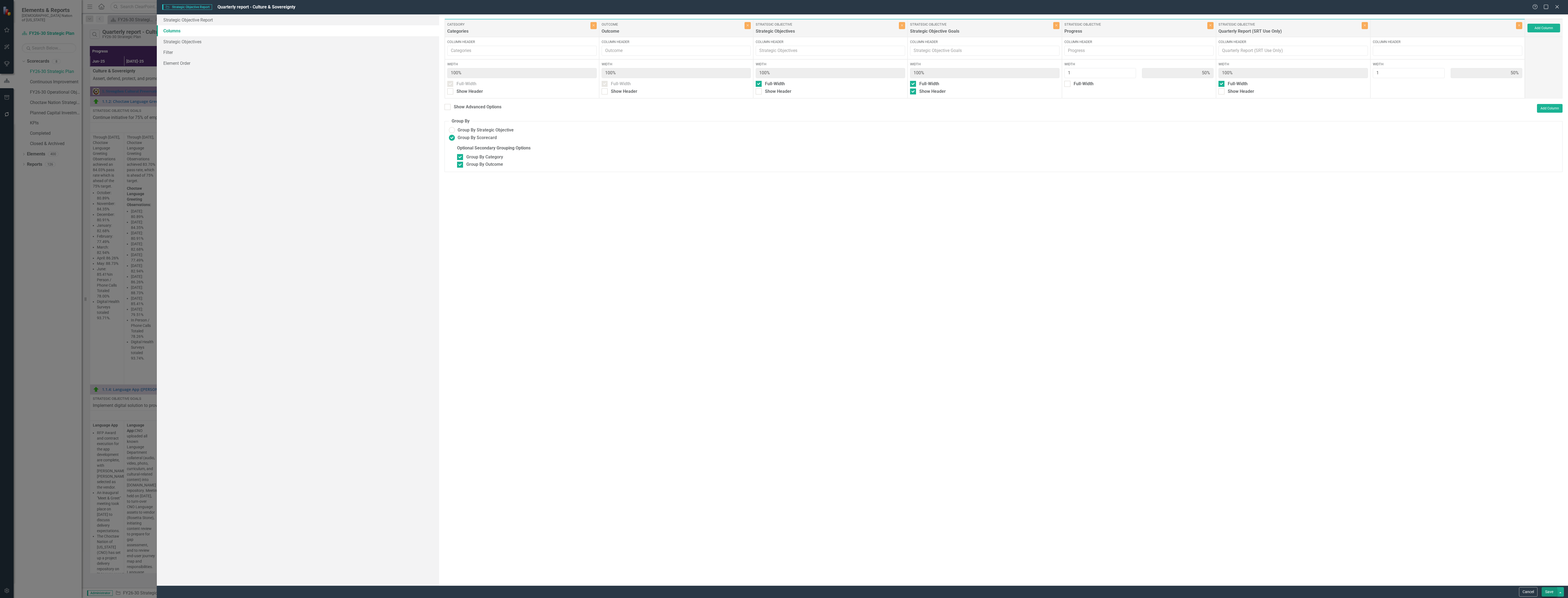
drag, startPoint x: 1547, startPoint y: 584, endPoint x: 1546, endPoint y: 588, distance: 4.1
click at [1547, 585] on div "To add columns to your report, click on the "Select Columns" button below. All …" at bounding box center [1003, 300] width 1129 height 571
click at [1546, 587] on button "Save" at bounding box center [1549, 592] width 15 height 10
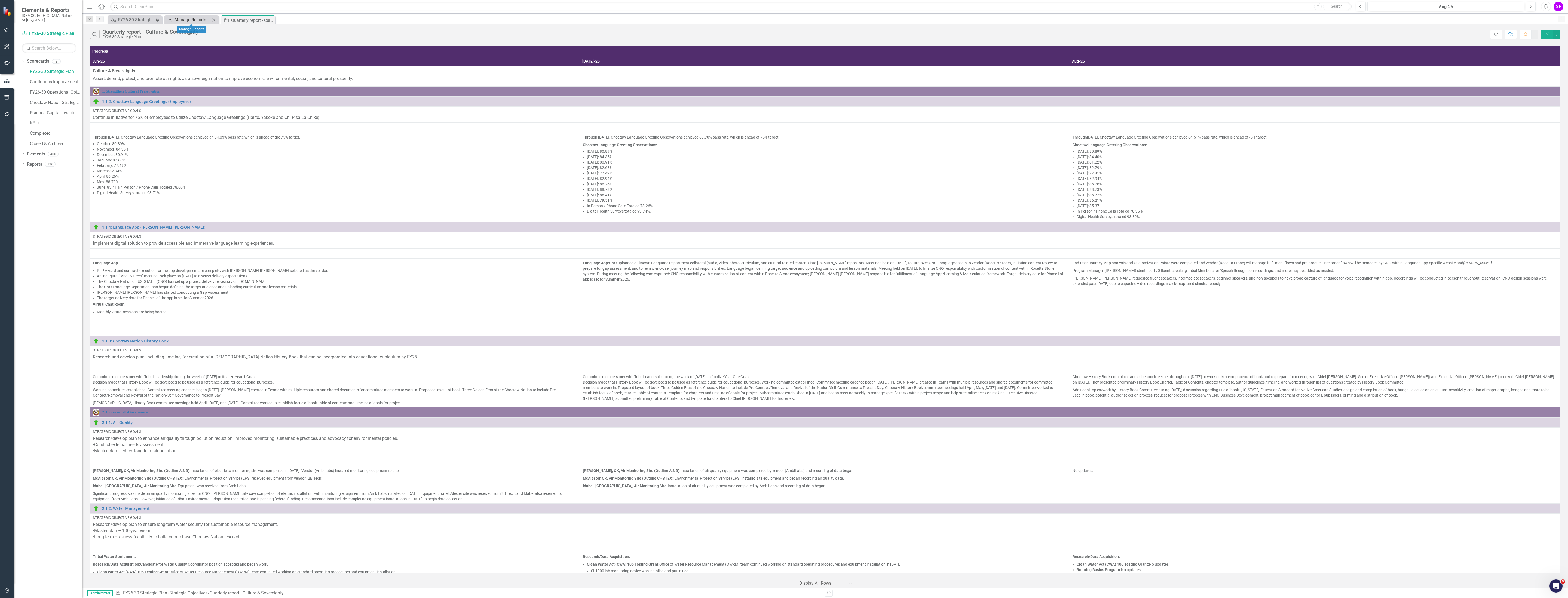
click at [180, 17] on div "Manage Reports" at bounding box center [192, 19] width 36 height 7
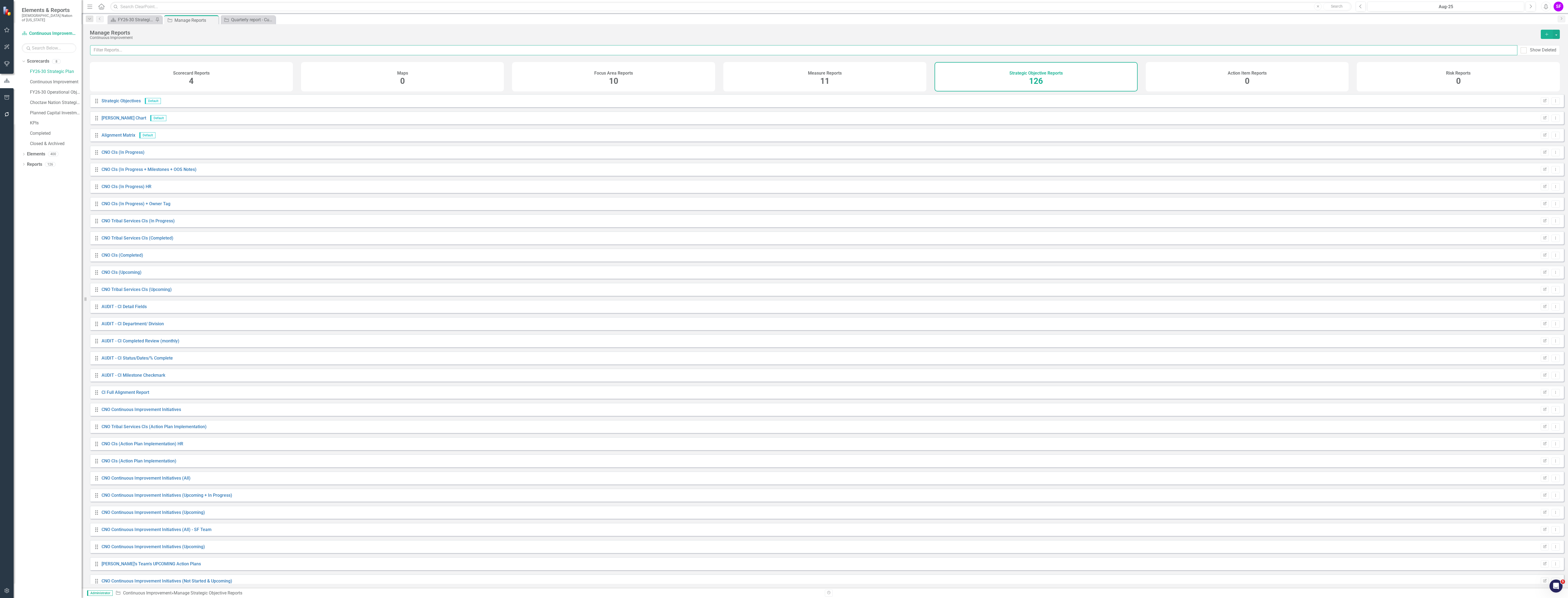
click at [293, 54] on input "text" at bounding box center [803, 50] width 1427 height 10
type input "q"
type input "c"
click at [52, 69] on link "FY26-30 Strategic Plan" at bounding box center [55, 72] width 52 height 6
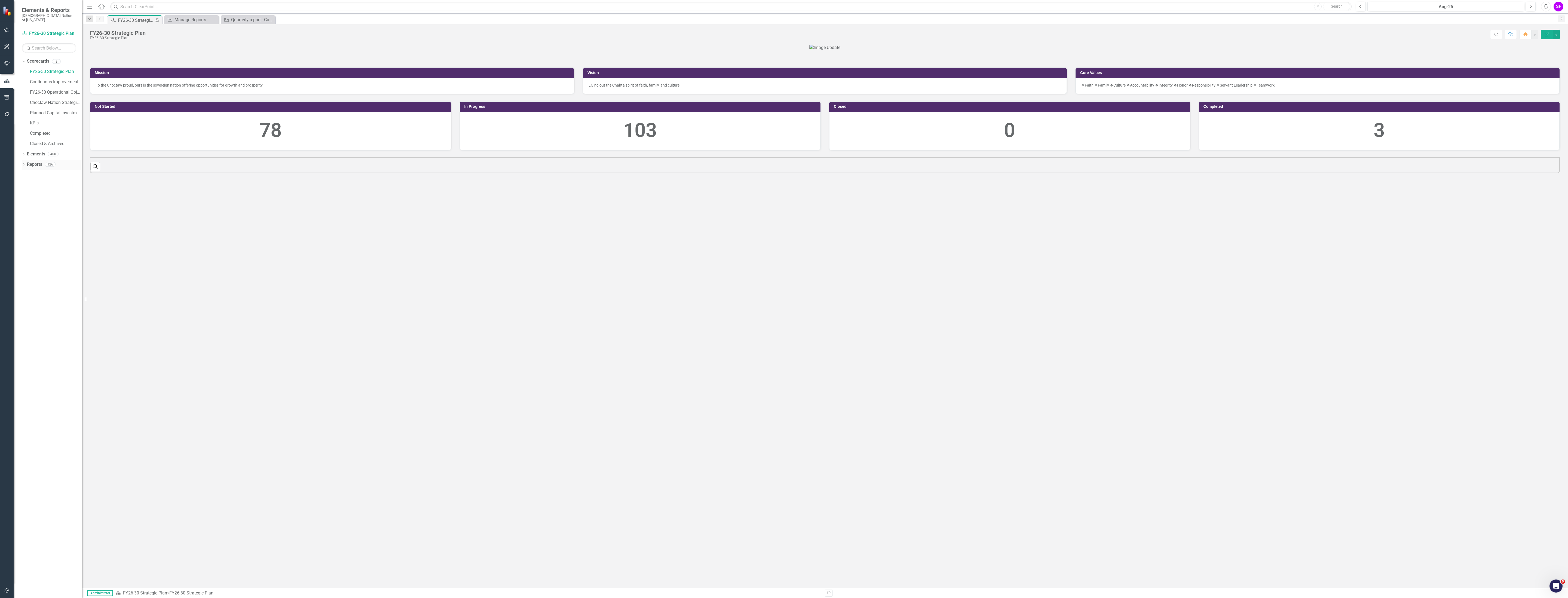
click at [36, 161] on link "Reports" at bounding box center [34, 164] width 15 height 6
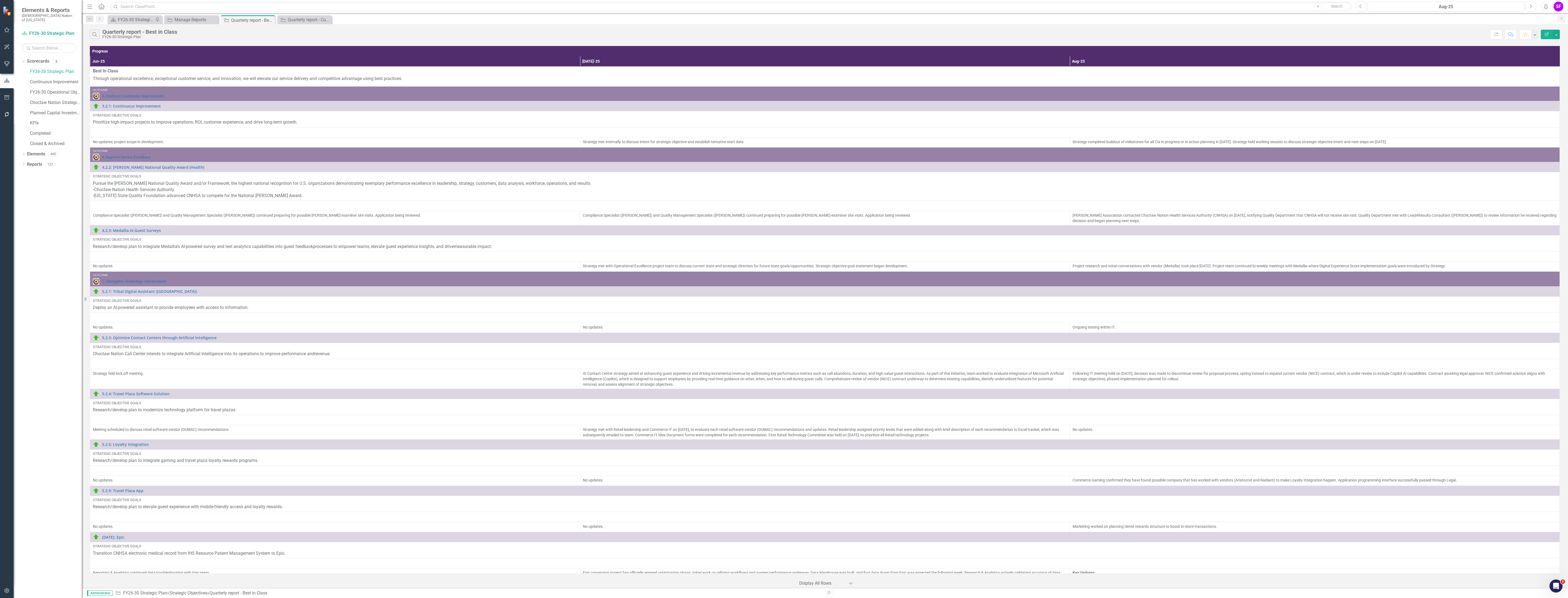
click at [1560, 35] on div "Search Quarterly report - Best in Class FY26-30 Strategic Plan Refresh Comment …" at bounding box center [825, 33] width 1486 height 18
click at [1557, 35] on button "button" at bounding box center [1556, 35] width 7 height 10
click at [1555, 42] on link "Edit Report Edit Report" at bounding box center [1538, 45] width 43 height 10
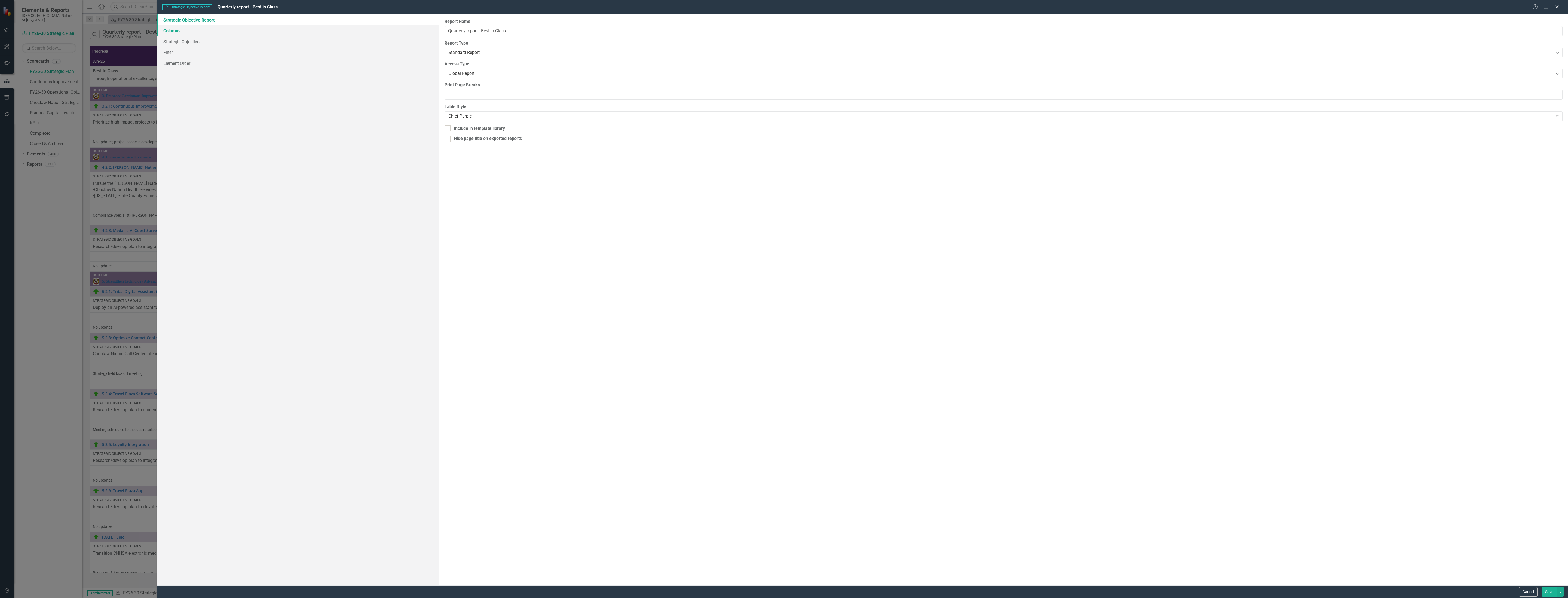
click at [183, 31] on link "Columns" at bounding box center [298, 31] width 282 height 11
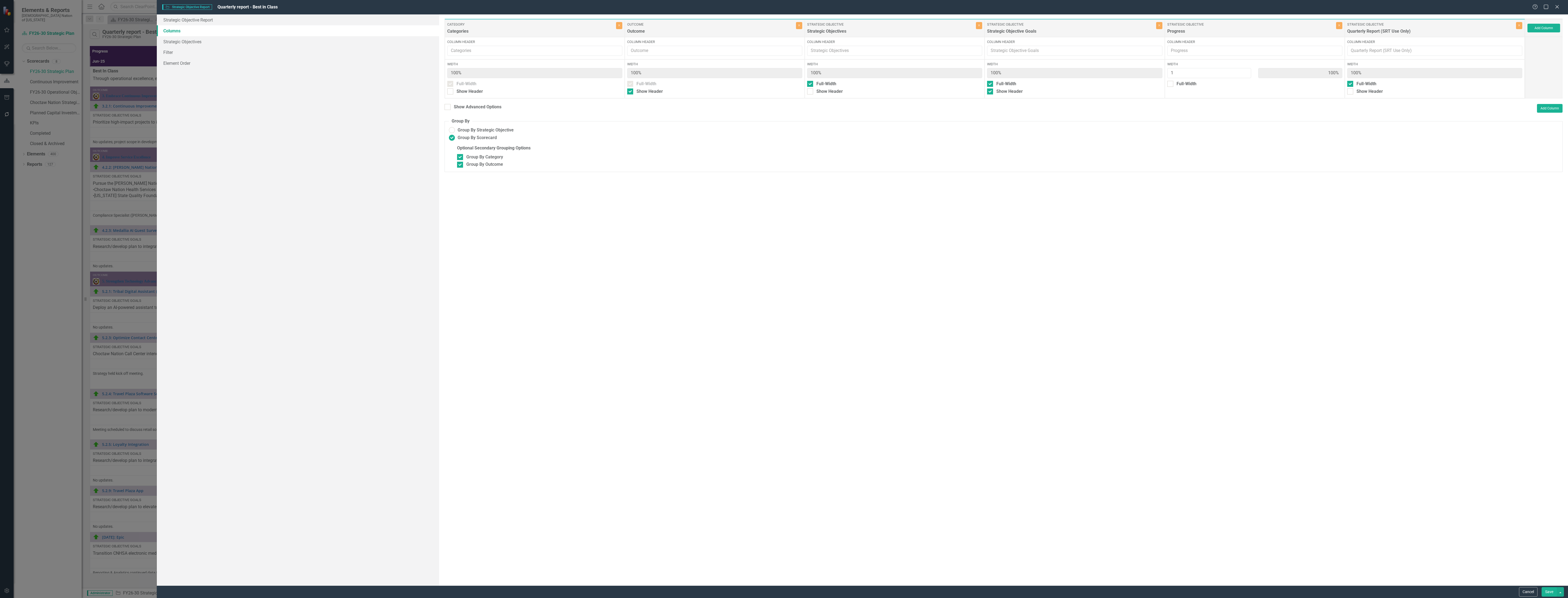
click at [649, 87] on div "Full-Width" at bounding box center [646, 84] width 20 height 6
click at [650, 92] on div "Show Header" at bounding box center [649, 91] width 26 height 6
click at [631, 92] on input "Show Header" at bounding box center [629, 90] width 4 height 4
checkbox input "false"
click at [1545, 589] on button "Save" at bounding box center [1549, 592] width 15 height 10
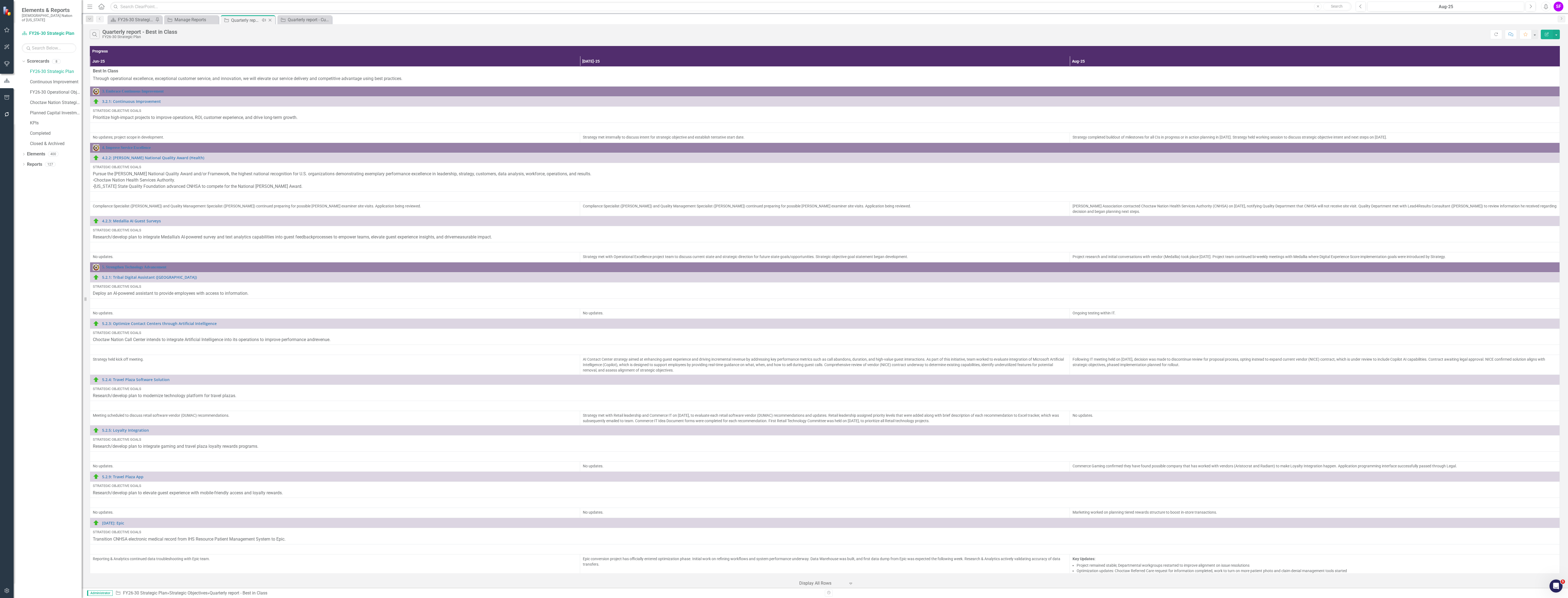
click at [269, 18] on icon "Close" at bounding box center [270, 20] width 5 height 4
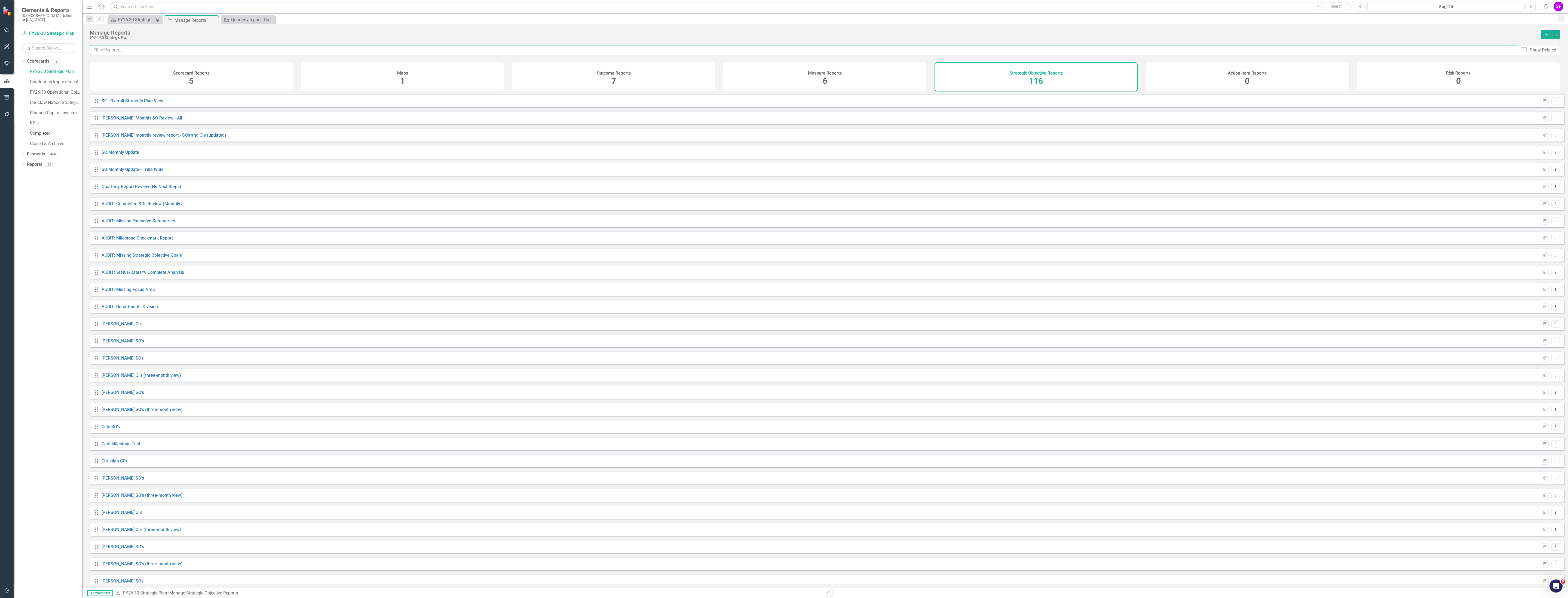
click at [237, 54] on input "text" at bounding box center [803, 50] width 1427 height 10
type input "best"
click at [1552, 105] on button "Dropdown Menu" at bounding box center [1556, 101] width 9 height 7
click at [1541, 134] on link "Copy Duplicate Report" at bounding box center [1533, 134] width 45 height 10
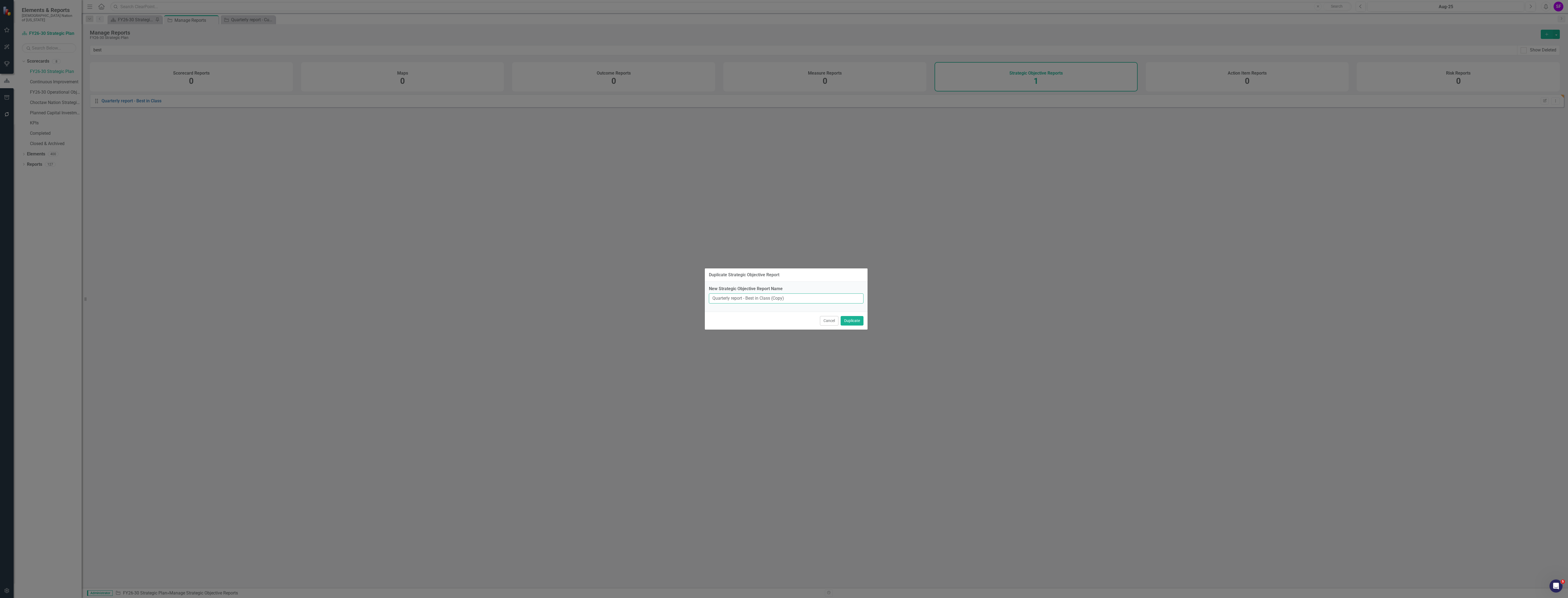
drag, startPoint x: 798, startPoint y: 298, endPoint x: 746, endPoint y: 298, distance: 52.0
click at [747, 298] on input "Quarterly report - Best in Class (Copy)" at bounding box center [786, 298] width 155 height 10
type input "Quarterly report - Empowering People"
click at [843, 318] on button "Duplicate" at bounding box center [852, 321] width 23 height 10
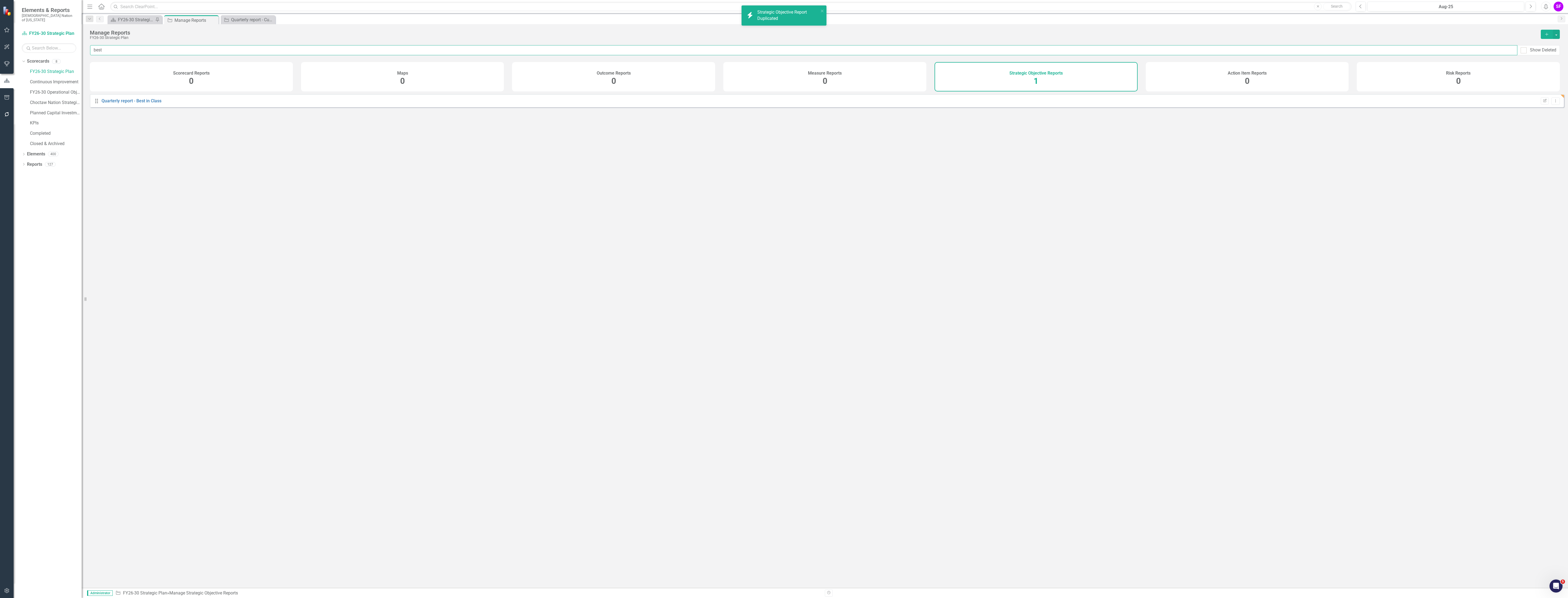
click at [136, 54] on input "best" at bounding box center [803, 50] width 1427 height 10
click at [136, 52] on input "best" at bounding box center [803, 50] width 1427 height 10
type input "empowering"
click at [1553, 103] on icon "Dropdown Menu" at bounding box center [1556, 101] width 5 height 4
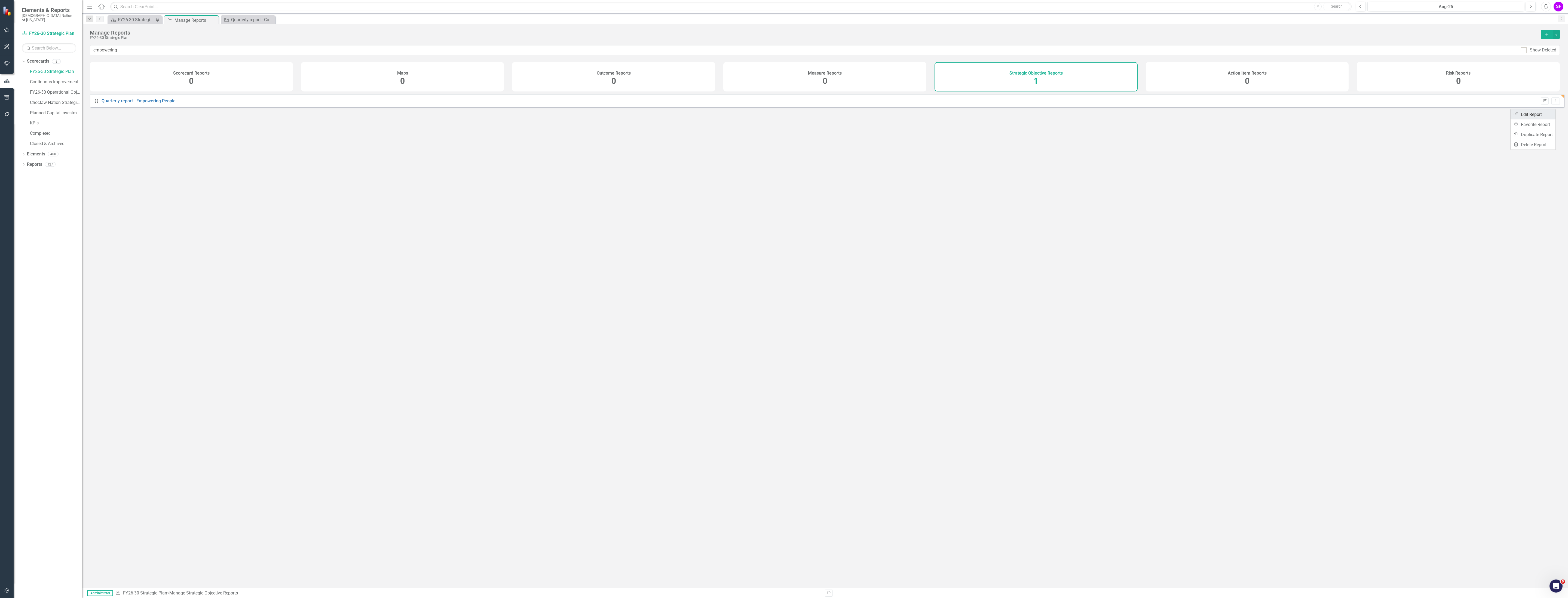
click at [1539, 114] on link "Edit Report Edit Report" at bounding box center [1533, 114] width 45 height 10
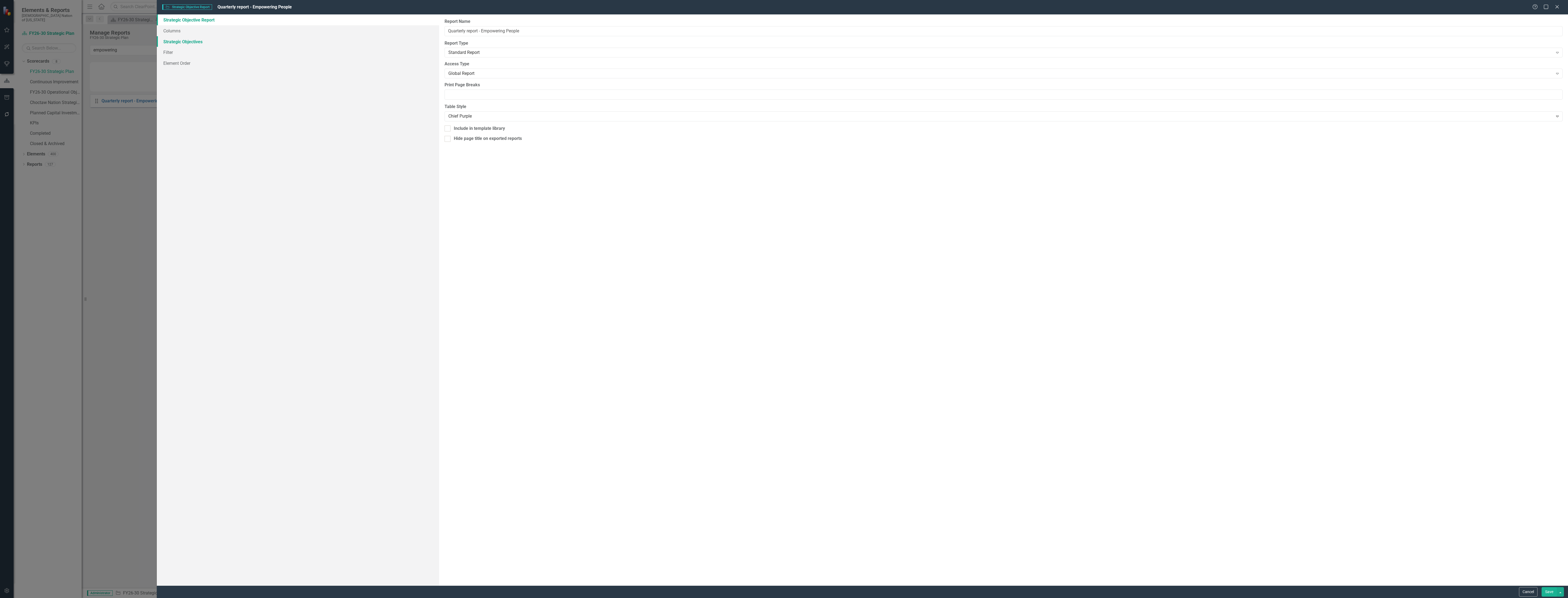
click at [180, 42] on link "Strategic Objectives" at bounding box center [298, 41] width 282 height 11
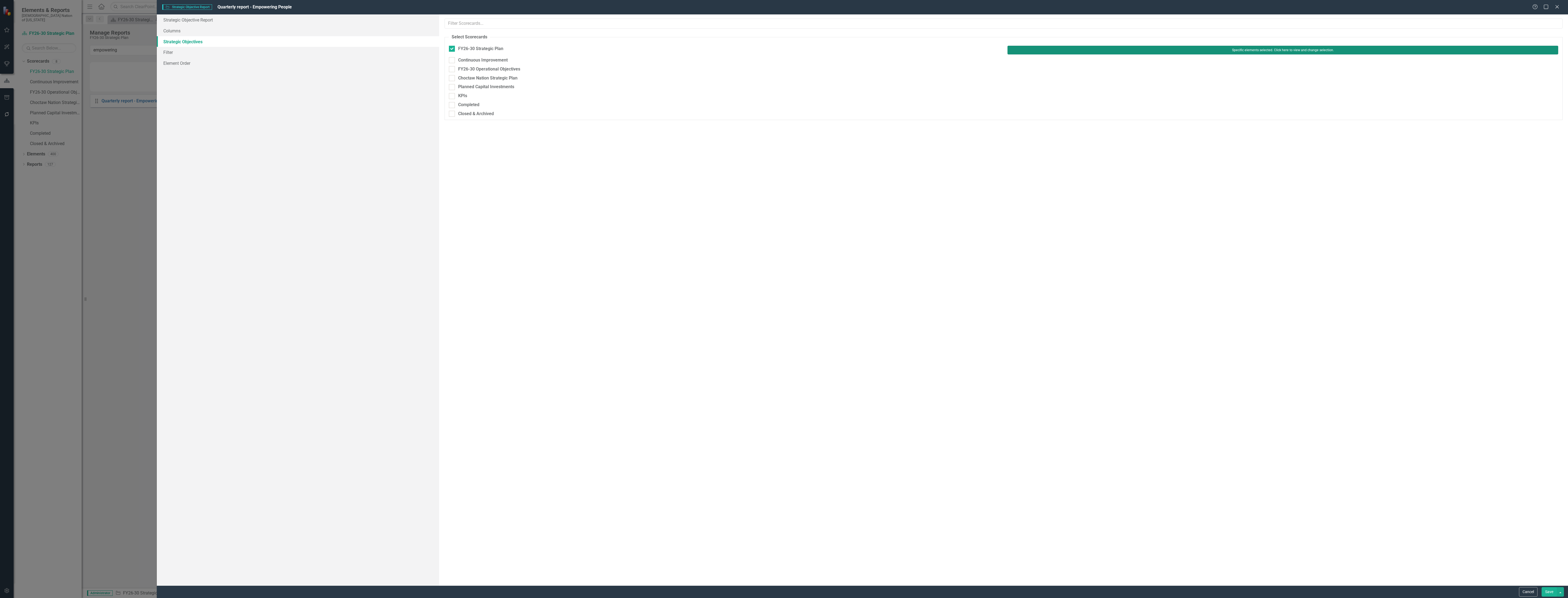
click at [1203, 50] on button "Specific elements selected. Click here to view and change selection." at bounding box center [1283, 50] width 551 height 9
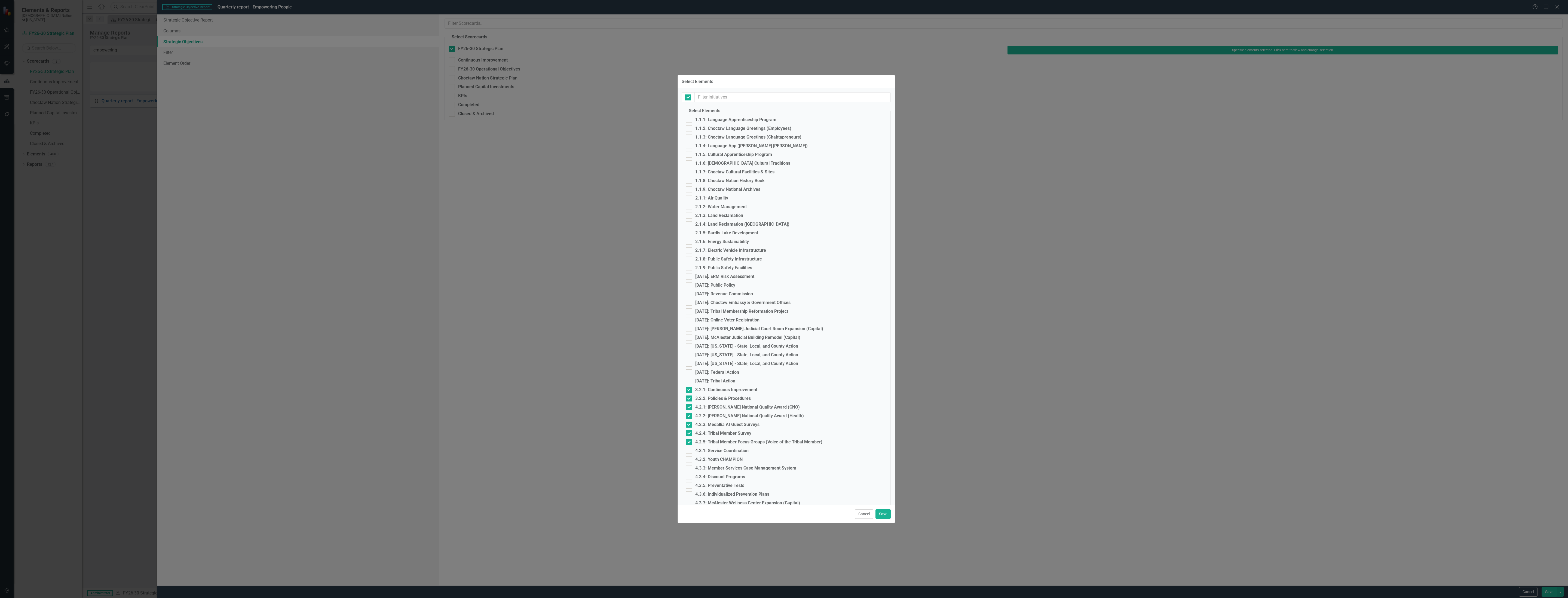
checkbox input "false"
click at [729, 389] on div "3.2.1: Continuous Improvement" at bounding box center [726, 389] width 62 height 5
click at [690, 389] on input "3.2.1: Continuous Improvement" at bounding box center [688, 389] width 4 height 4
checkbox input "false"
click at [726, 397] on div "3.2.2: Policies & Procedures" at bounding box center [723, 398] width 55 height 5
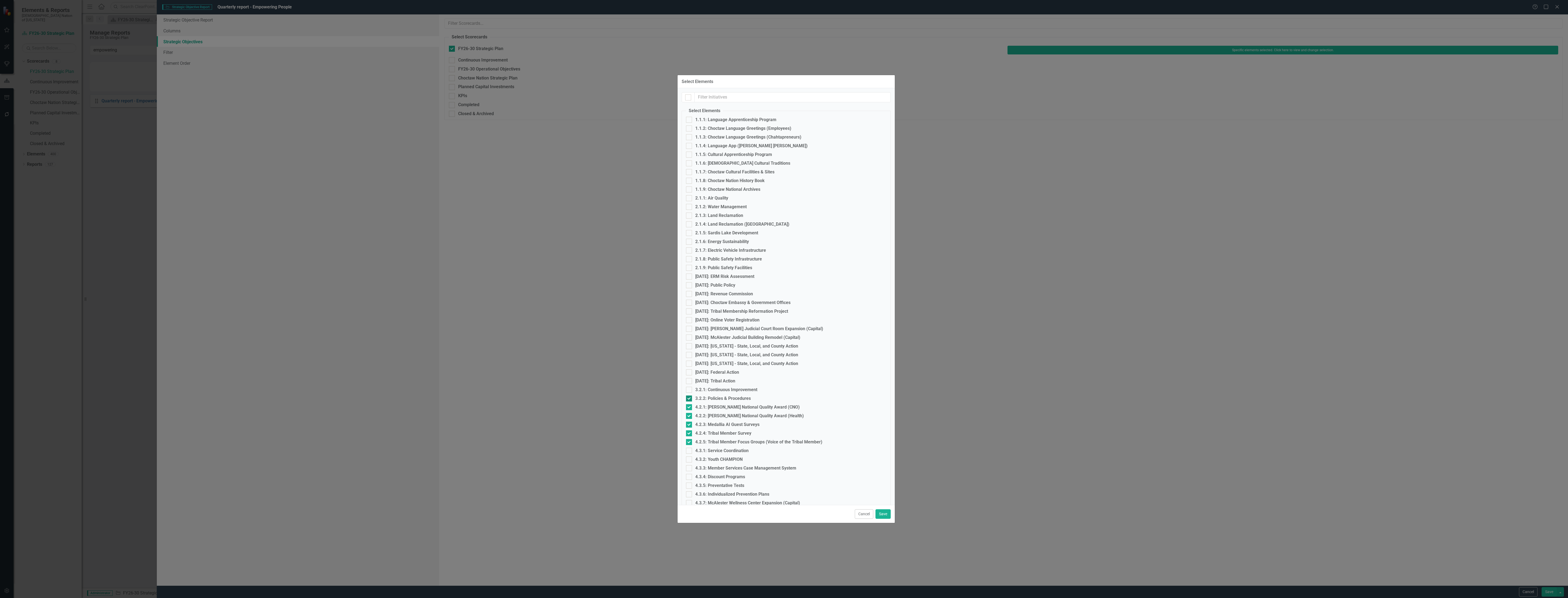
click at [690, 397] on input "3.2.2: Policies & Procedures" at bounding box center [688, 397] width 4 height 4
checkbox input "false"
click at [719, 412] on div "4.2.2: [PERSON_NAME] National Quality Award (Health)" at bounding box center [786, 415] width 200 height 6
click at [690, 412] on input "4.2.2: [PERSON_NAME] National Quality Award (Health)" at bounding box center [688, 414] width 4 height 4
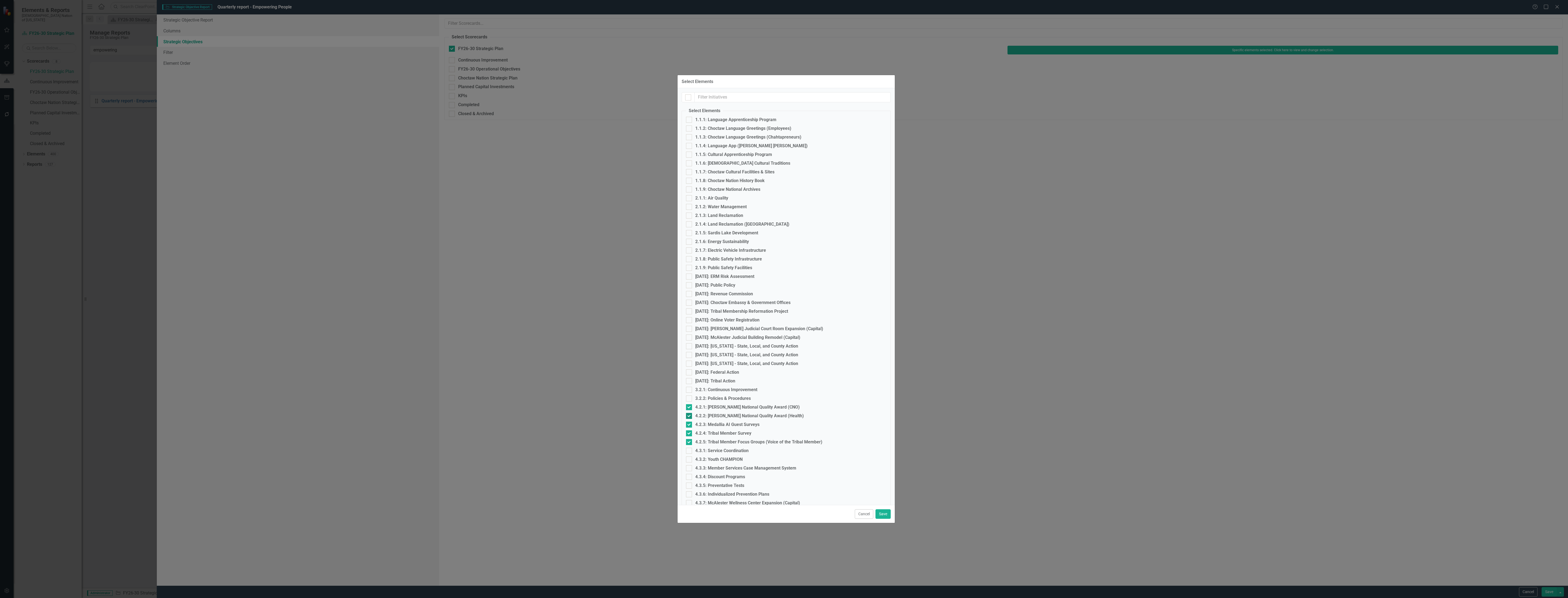
checkbox input "false"
click at [717, 407] on div "4.2.1: [PERSON_NAME] National Quality Award (CNO)" at bounding box center [747, 407] width 105 height 5
click at [690, 407] on input "4.2.1: [PERSON_NAME] National Quality Award (CNO)" at bounding box center [688, 406] width 4 height 4
checkbox input "false"
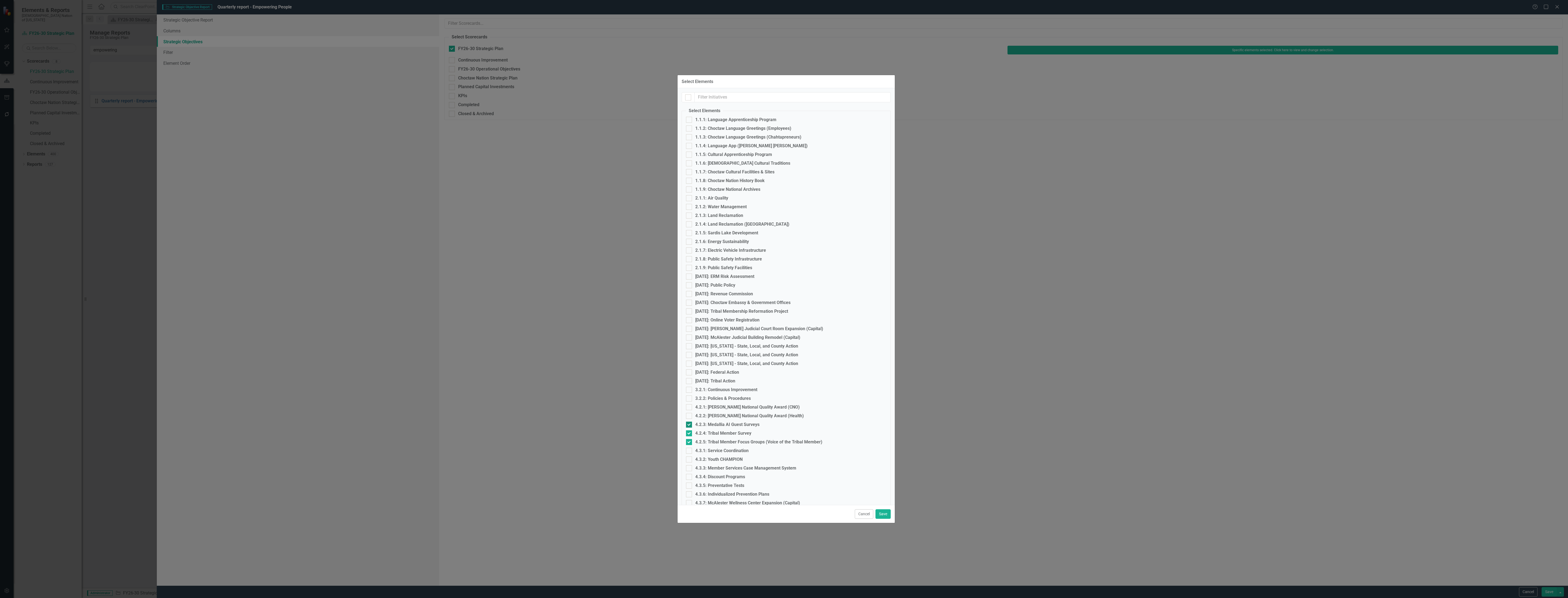
click at [710, 426] on div "4.2.3: Medallia AI Guest Surveys" at bounding box center [727, 425] width 65 height 5
click at [690, 425] on input "4.2.3: Medallia AI Guest Surveys" at bounding box center [688, 423] width 4 height 4
checkbox input "false"
click at [709, 431] on div "4.2.4: Tribal Member Survey" at bounding box center [723, 433] width 56 height 5
click at [690, 431] on input "4.2.4: Tribal Member Survey" at bounding box center [688, 432] width 4 height 4
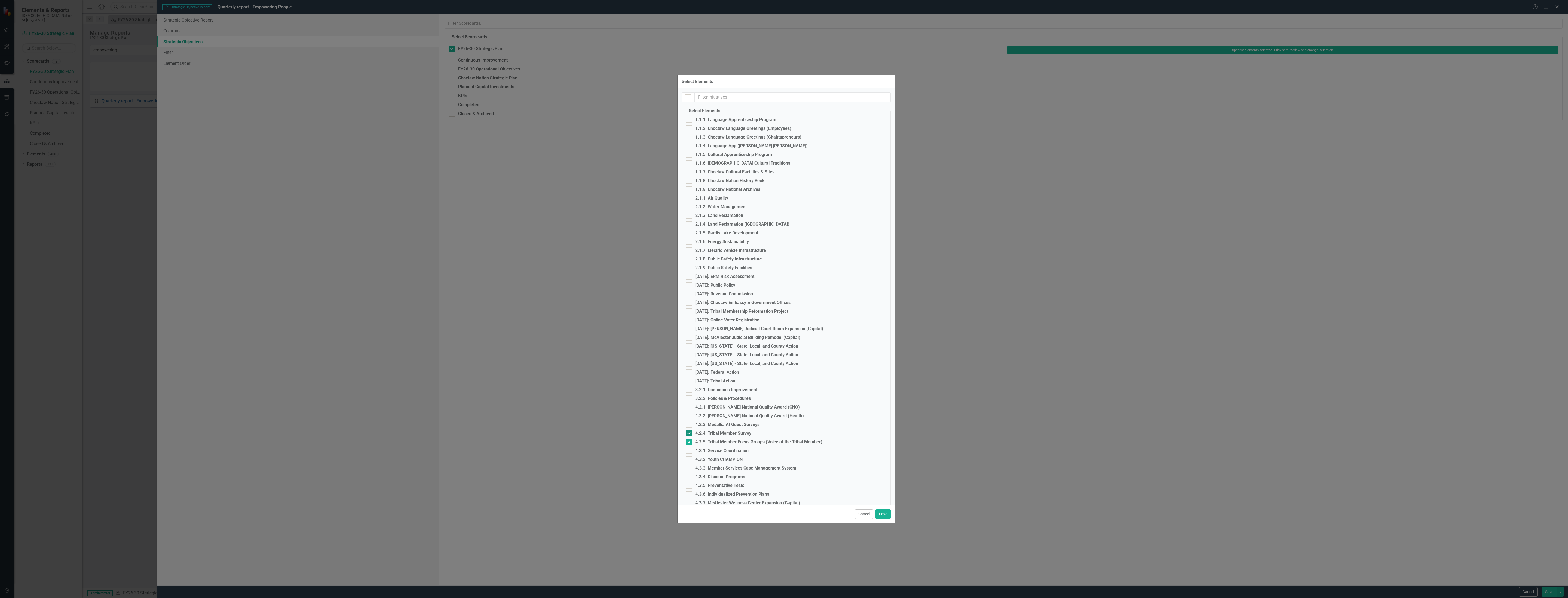
checkbox input "false"
click at [709, 439] on div "4.2.5: Tribal Member Focus Groups (Voice of the Tribal Member)" at bounding box center [786, 442] width 200 height 6
click at [690, 439] on input "4.2.5: Tribal Member Focus Groups (Voice of the Tribal Member)" at bounding box center [688, 440] width 4 height 4
checkbox input "false"
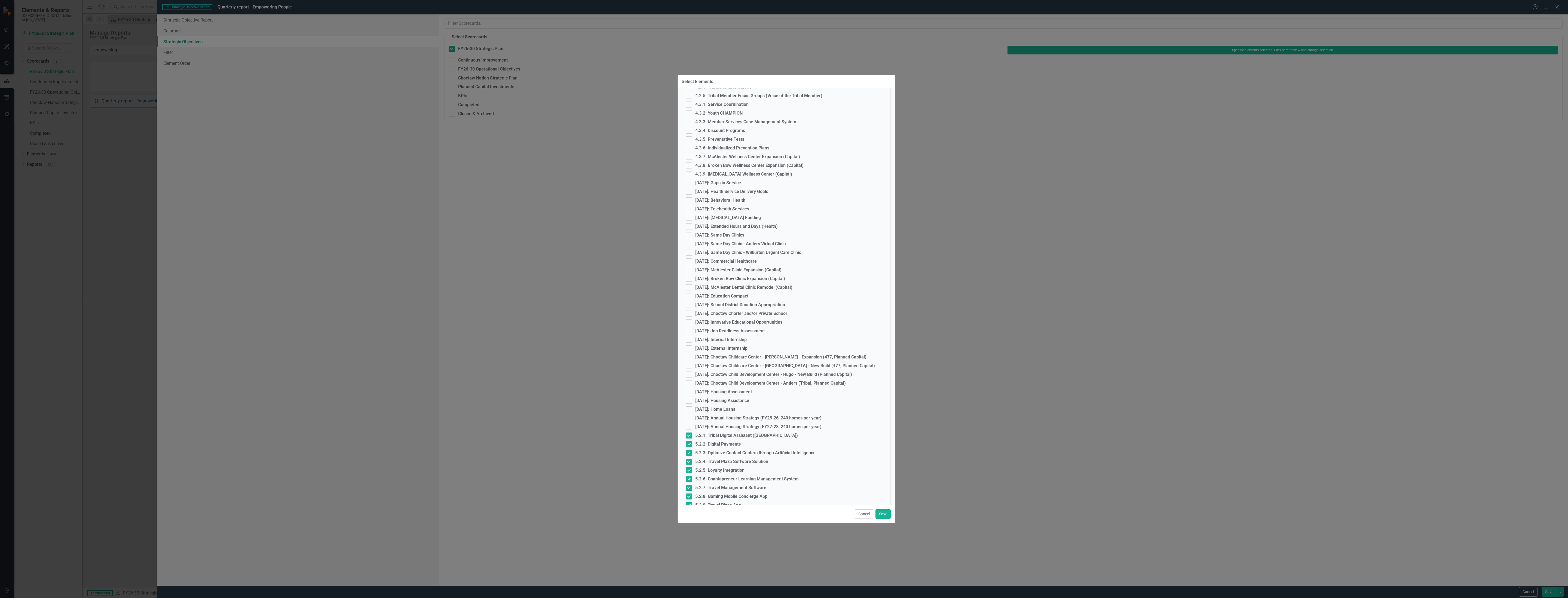
scroll to position [353, 0]
click at [712, 98] on div "4.3.1: Service Coordination" at bounding box center [722, 98] width 54 height 5
click at [690, 98] on input "4.3.1: Service Coordination" at bounding box center [688, 97] width 4 height 4
checkbox input "true"
click at [712, 105] on div "4.3.2: Youth CHAMPION" at bounding box center [719, 106] width 47 height 5
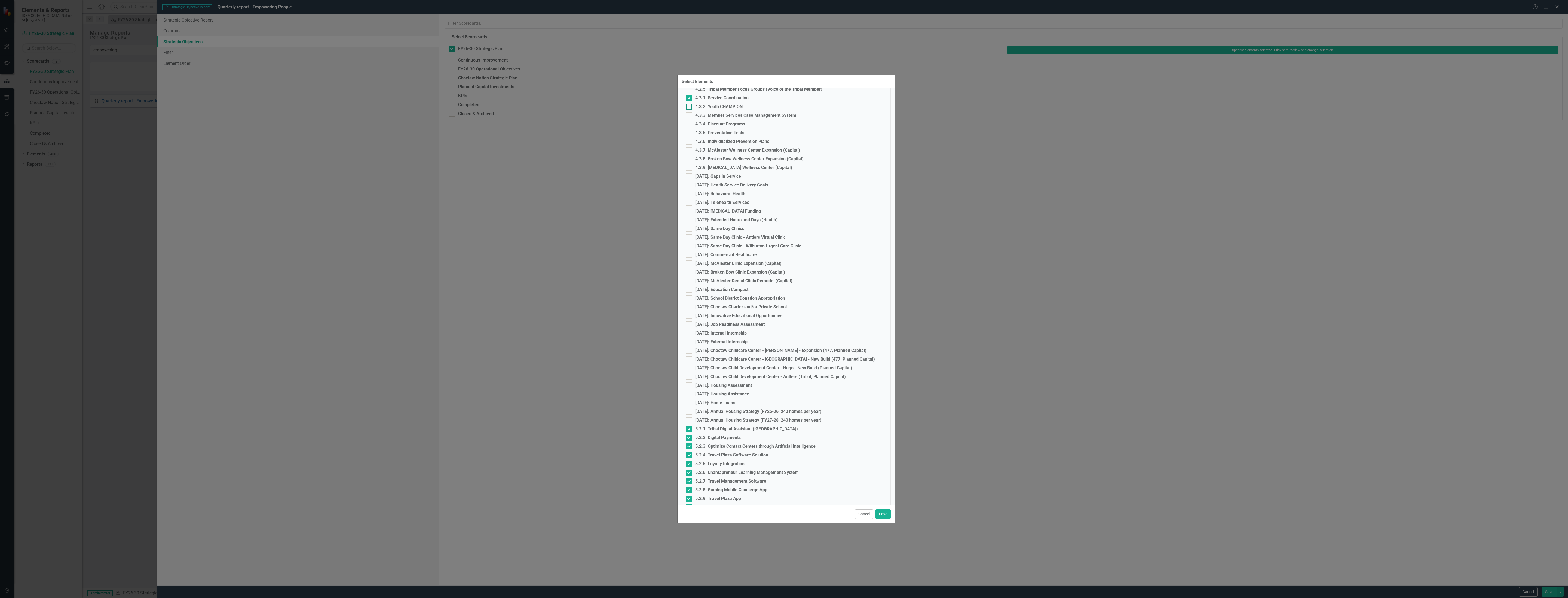
click at [690, 105] on input "4.3.2: Youth CHAMPION" at bounding box center [688, 105] width 4 height 4
checkbox input "true"
click at [711, 114] on div "4.3.3: Member Services Case Management System" at bounding box center [746, 116] width 101 height 5
click at [690, 114] on input "4.3.3: Member Services Case Management System" at bounding box center [688, 114] width 4 height 4
checkbox input "true"
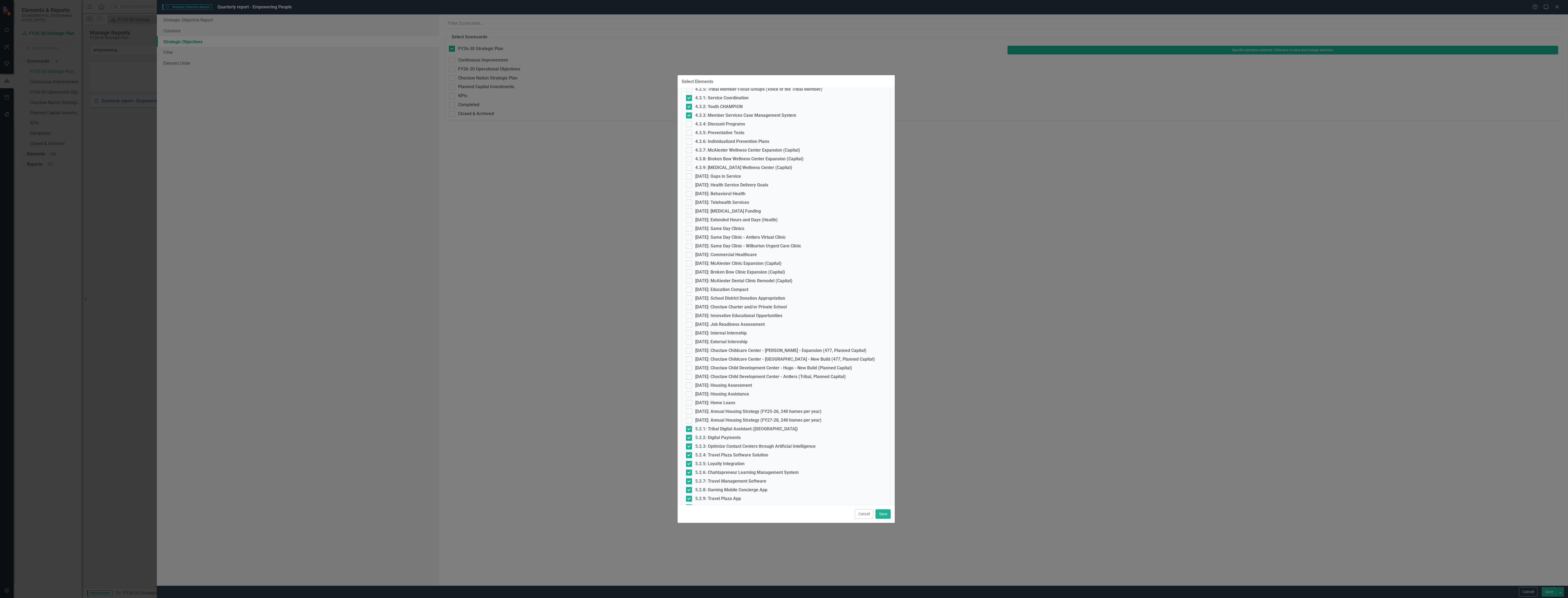
click at [710, 120] on fieldset "Select Elements 1.1.1: Language Apprenticeship Program 1.1.2: Choctaw Language …" at bounding box center [786, 561] width 209 height 1611
click at [712, 125] on div "4.3.4: Discount Programs" at bounding box center [720, 124] width 50 height 5
click at [690, 125] on input "4.3.4: Discount Programs" at bounding box center [688, 123] width 4 height 4
checkbox input "true"
click at [712, 131] on div "4.3.5: Preventative Tests" at bounding box center [719, 133] width 49 height 5
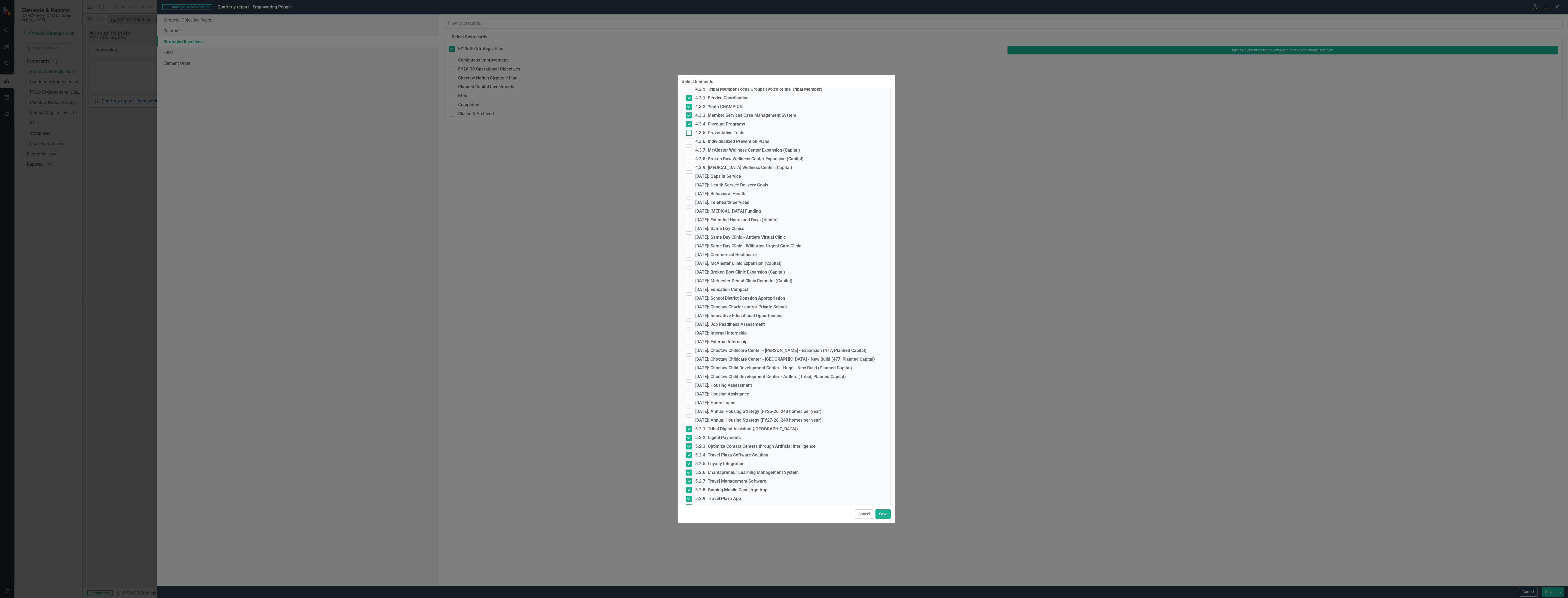
click at [690, 131] on input "4.3.5: Preventative Tests" at bounding box center [688, 131] width 4 height 4
checkbox input "true"
click at [713, 141] on div "4.3.6: Individualized Prevention Plans" at bounding box center [732, 142] width 74 height 5
click at [690, 141] on input "4.3.6: Individualized Prevention Plans" at bounding box center [688, 141] width 4 height 4
checkbox input "true"
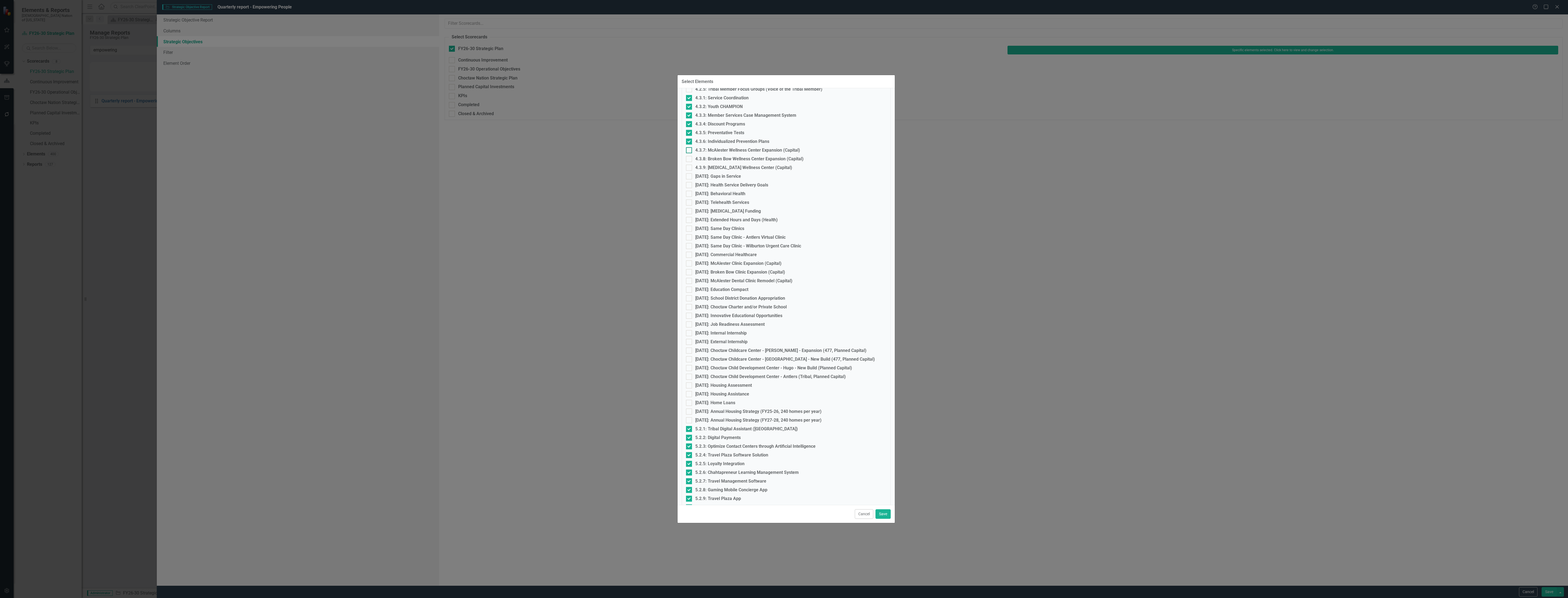
click at [713, 148] on div "4.3.7: McAlester Wellness Center Expansion (Capital)" at bounding box center [747, 150] width 105 height 5
click at [690, 148] on input "4.3.7: McAlester Wellness Center Expansion (Capital)" at bounding box center [688, 149] width 4 height 4
checkbox input "true"
click at [713, 157] on div "4.3.8: Broken Bow Wellness Center Expansion (Capital)" at bounding box center [749, 159] width 108 height 5
click at [690, 157] on input "4.3.8: Broken Bow Wellness Center Expansion (Capital)" at bounding box center [688, 158] width 4 height 4
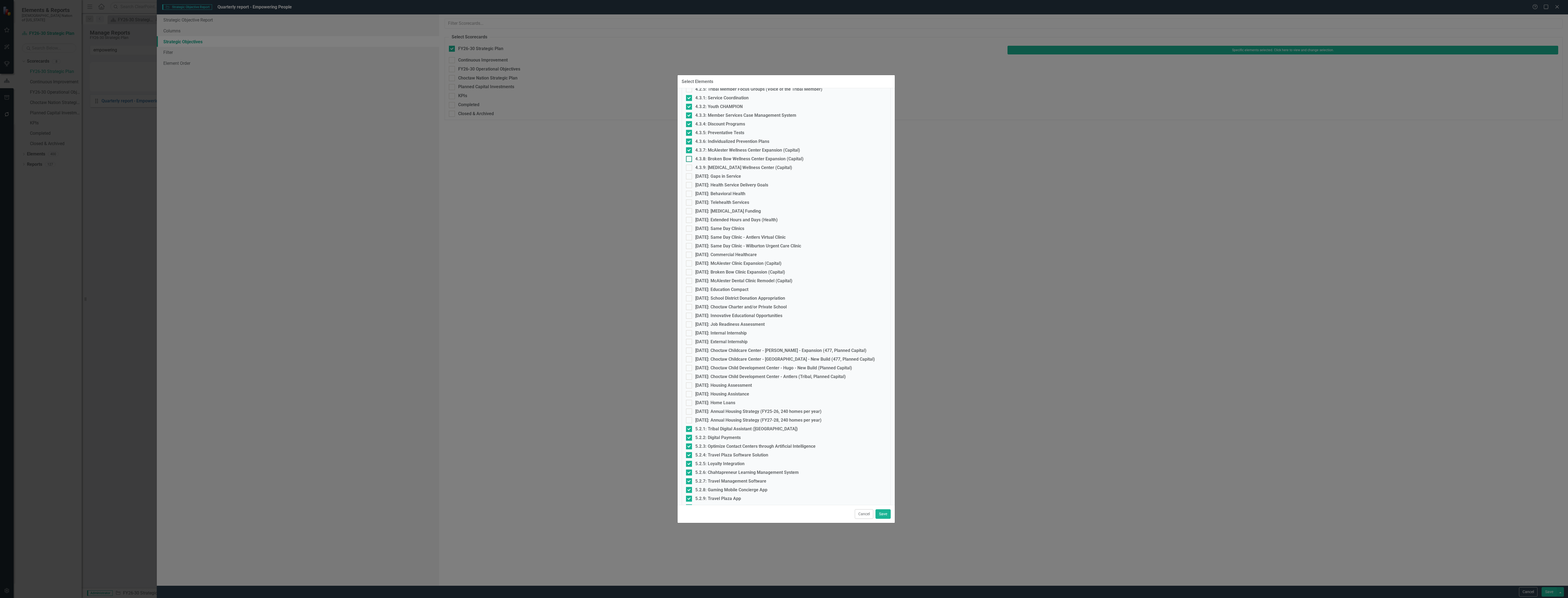
checkbox input "true"
click at [713, 164] on fieldset "Select Elements 1.1.1: Language Apprenticeship Program 1.1.2: Choctaw Language …" at bounding box center [786, 561] width 209 height 1611
click at [715, 169] on div "4.3.9: [MEDICAL_DATA] Wellness Center (Capital)" at bounding box center [743, 167] width 97 height 5
click at [690, 168] on input "4.3.9: [MEDICAL_DATA] Wellness Center (Capital)" at bounding box center [688, 167] width 4 height 4
checkbox input "true"
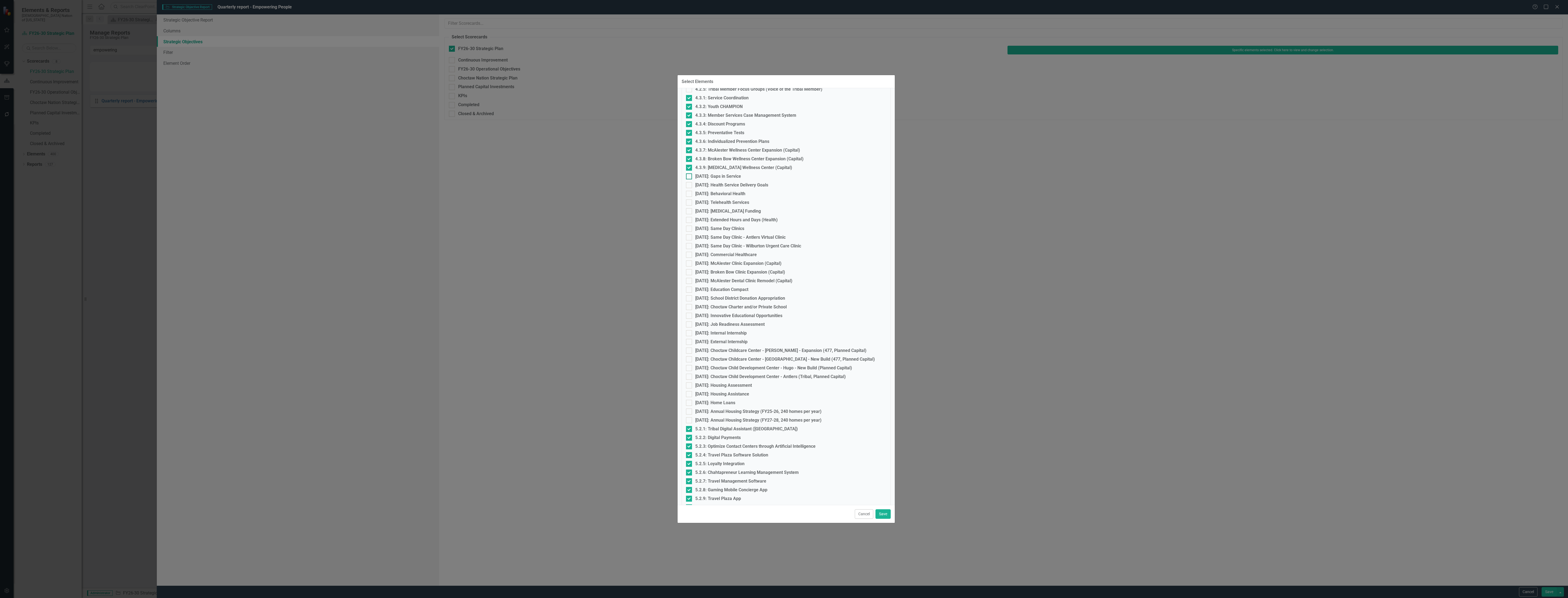
click at [713, 174] on div "[DATE]: Gaps in Service" at bounding box center [718, 176] width 46 height 5
click at [690, 174] on input "[DATE]: Gaps in Service" at bounding box center [688, 175] width 4 height 4
checkbox input "true"
click at [710, 184] on div "[DATE]: Health Service Delivery Goals" at bounding box center [732, 185] width 73 height 5
click at [690, 184] on input "[DATE]: Health Service Delivery Goals" at bounding box center [688, 184] width 4 height 4
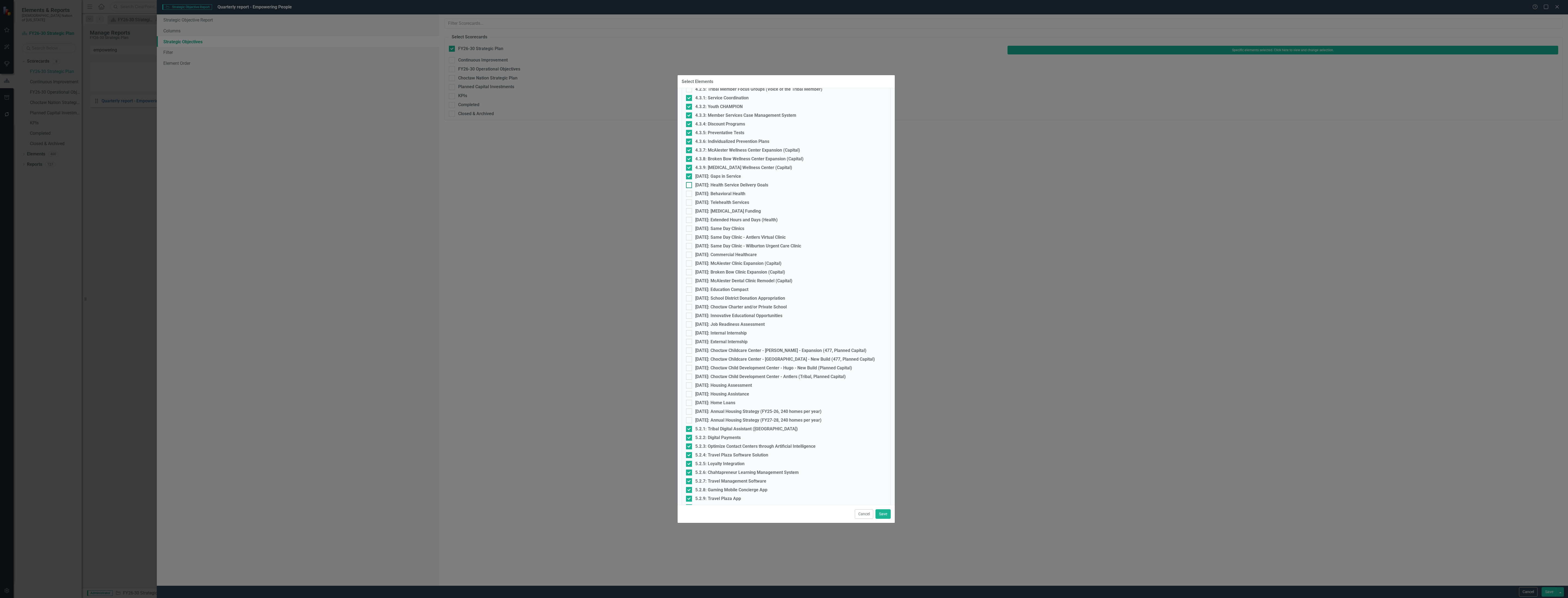
checkbox input "true"
click at [711, 193] on div "[DATE]: Behavioral Health" at bounding box center [720, 193] width 50 height 5
click at [690, 193] on input "[DATE]: Behavioral Health" at bounding box center [688, 193] width 4 height 4
checkbox input "true"
click at [714, 203] on div "[DATE]: Telehealth Services" at bounding box center [722, 203] width 54 height 5
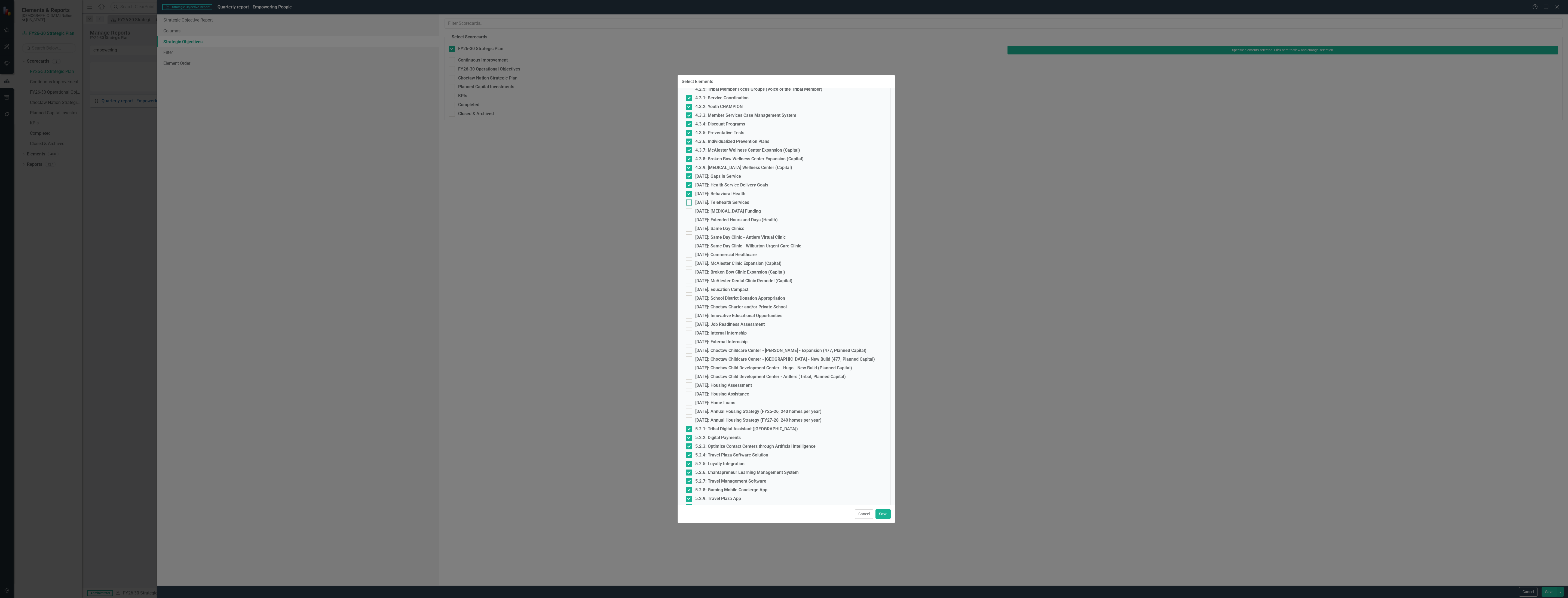
click at [690, 203] on input "[DATE]: Telehealth Services" at bounding box center [688, 201] width 4 height 4
checkbox input "true"
click at [713, 209] on div "[DATE]: [MEDICAL_DATA] Funding" at bounding box center [728, 211] width 66 height 5
click at [690, 209] on input "[DATE]: [MEDICAL_DATA] Funding" at bounding box center [688, 210] width 4 height 4
checkbox input "true"
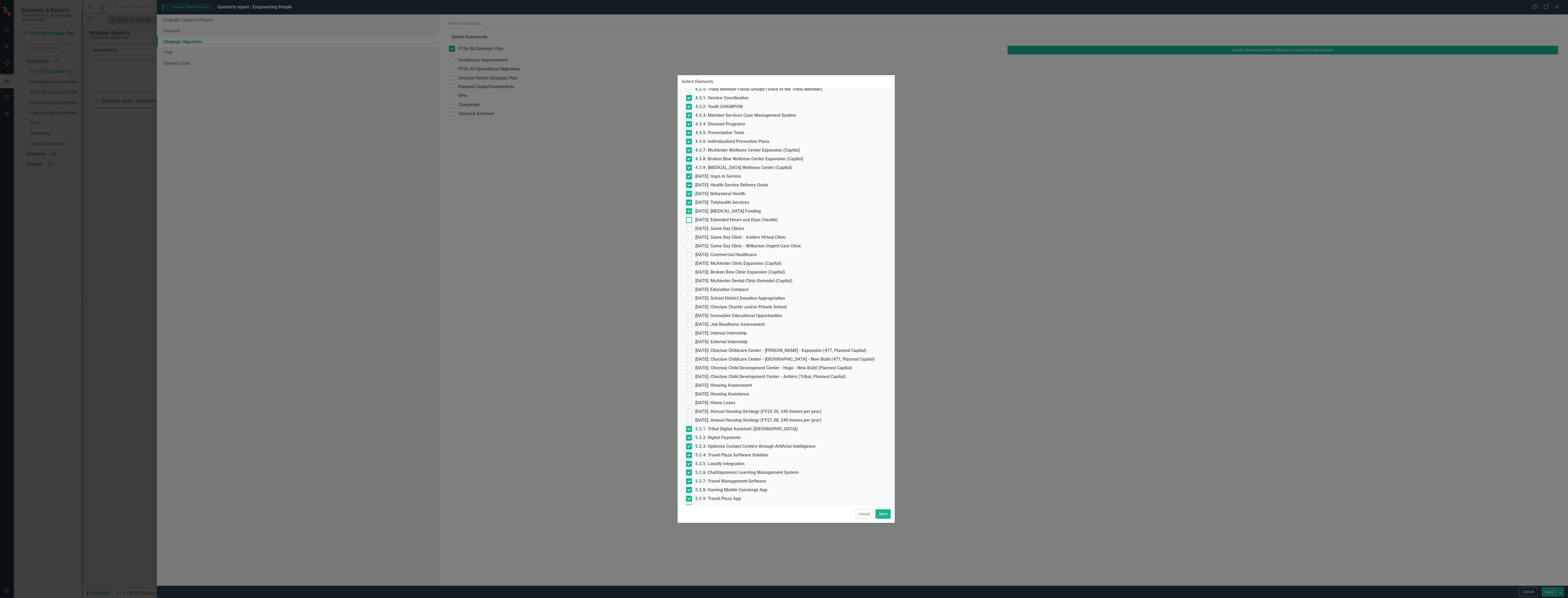
click at [713, 217] on div "[DATE]: Extended Hours and Days (Health)" at bounding box center [786, 220] width 200 height 6
click at [690, 217] on input "[DATE]: Extended Hours and Days (Health)" at bounding box center [688, 218] width 4 height 4
checkbox input "true"
click at [712, 227] on div "[DATE]: Same Day Clinics" at bounding box center [719, 229] width 49 height 5
click at [690, 227] on input "[DATE]: Same Day Clinics" at bounding box center [688, 228] width 4 height 4
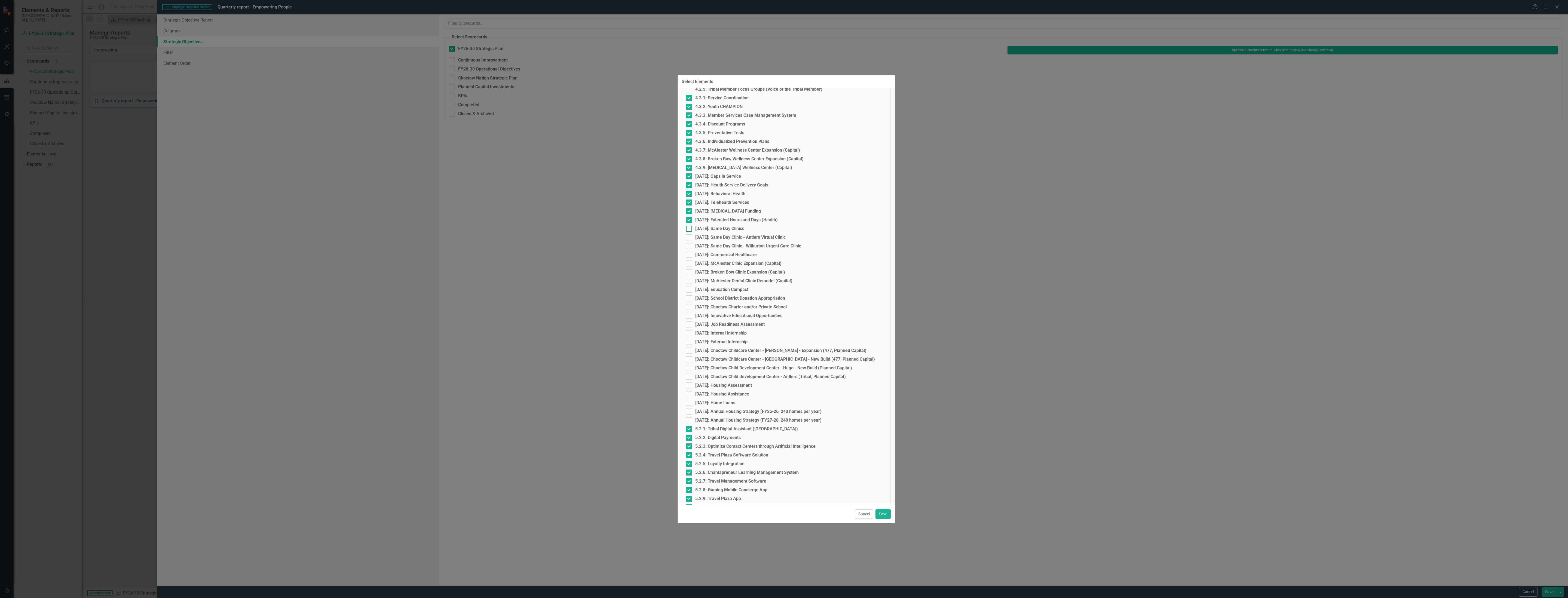
checkbox input "true"
click at [709, 235] on div "[DATE]: Same Day Clinic - Antlers Virtual Clinic" at bounding box center [740, 237] width 90 height 5
click at [690, 235] on input "[DATE]: Same Day Clinic - Antlers Virtual Clinic" at bounding box center [688, 236] width 4 height 4
checkbox input "true"
click at [709, 243] on div "[DATE]: Same Day Clinic - Wilburton Urgent Care Clinic" at bounding box center [748, 246] width 106 height 5
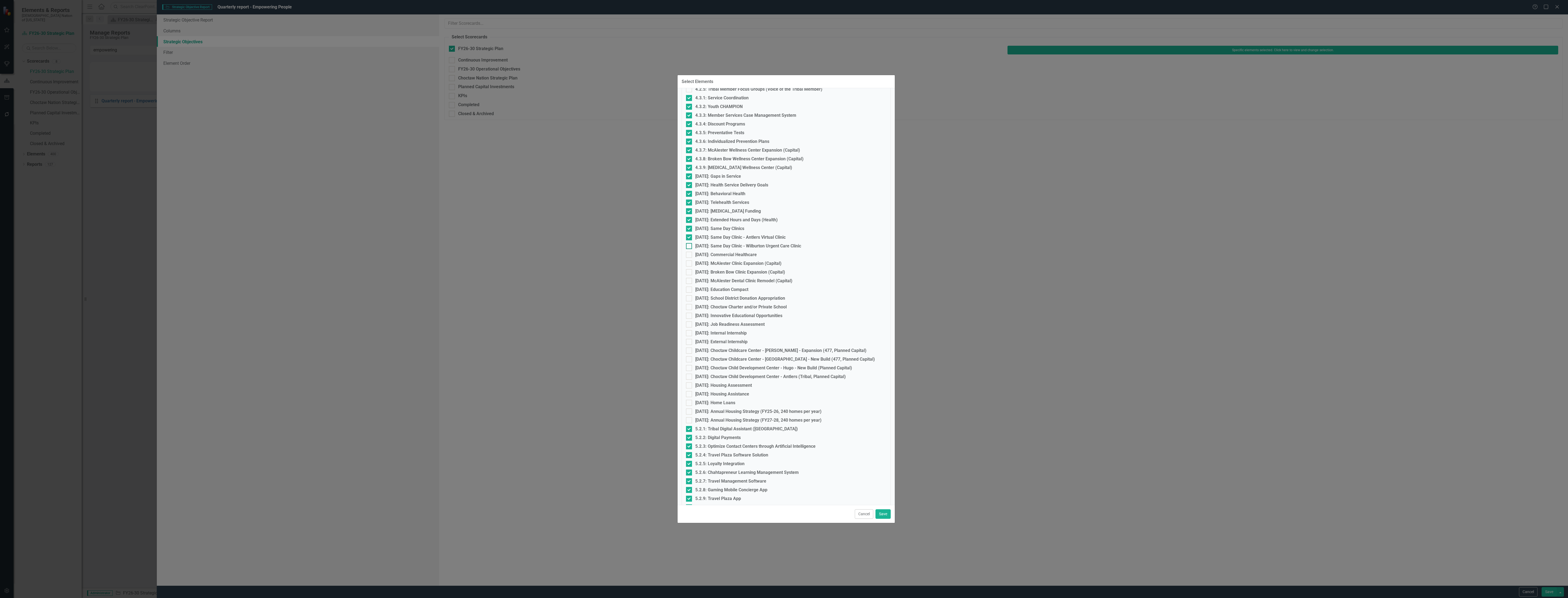
click at [690, 243] on input "[DATE]: Same Day Clinic - Wilburton Urgent Care Clinic" at bounding box center [688, 245] width 4 height 4
checkbox input "true"
click at [709, 257] on div "[DATE]: Commercial Healthcare" at bounding box center [726, 255] width 61 height 5
click at [690, 255] on input "[DATE]: Commercial Healthcare" at bounding box center [688, 254] width 4 height 4
checkbox input "true"
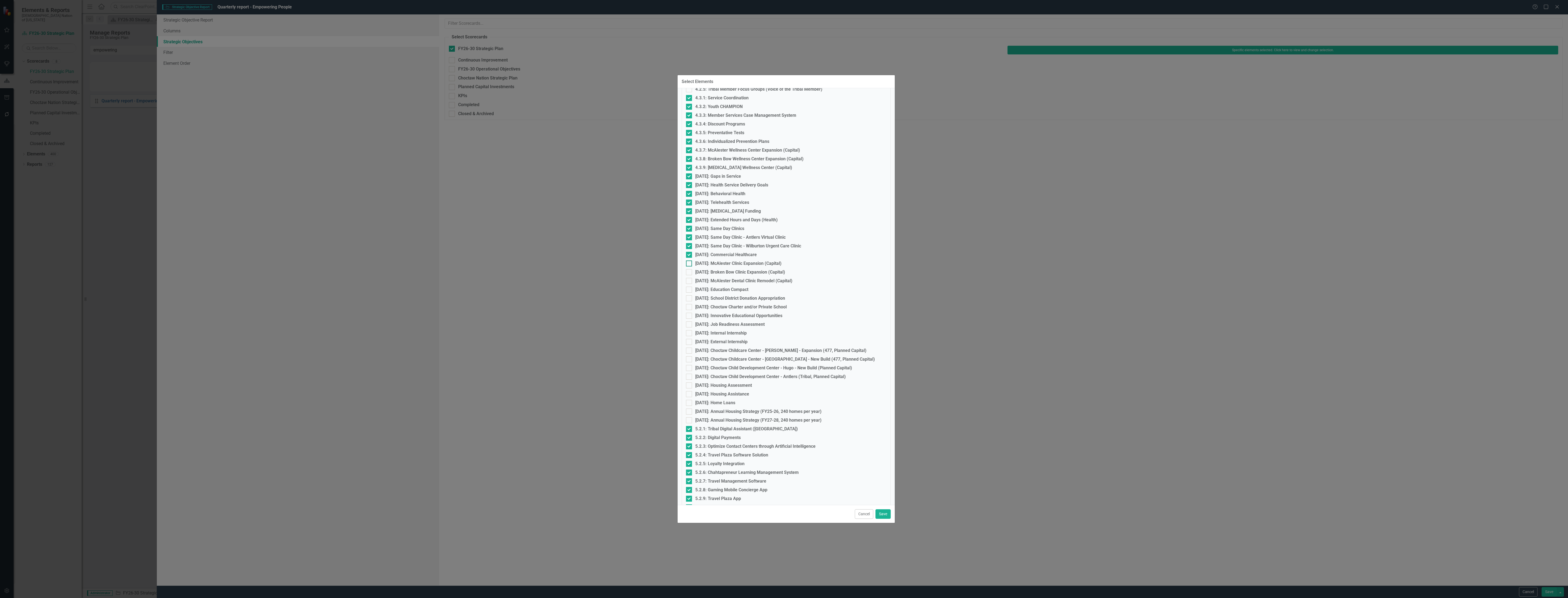
click at [709, 262] on div "[DATE]: McAlester Clinic Expansion (Capital)" at bounding box center [738, 263] width 86 height 5
click at [690, 262] on input "[DATE]: McAlester Clinic Expansion (Capital)" at bounding box center [688, 262] width 4 height 4
checkbox input "true"
click at [710, 270] on div "4.3.21: Broken Bow Clinic Expansion (Capital)" at bounding box center [740, 272] width 90 height 5
click at [690, 270] on input "4.3.21: Broken Bow Clinic Expansion (Capital)" at bounding box center [688, 271] width 4 height 4
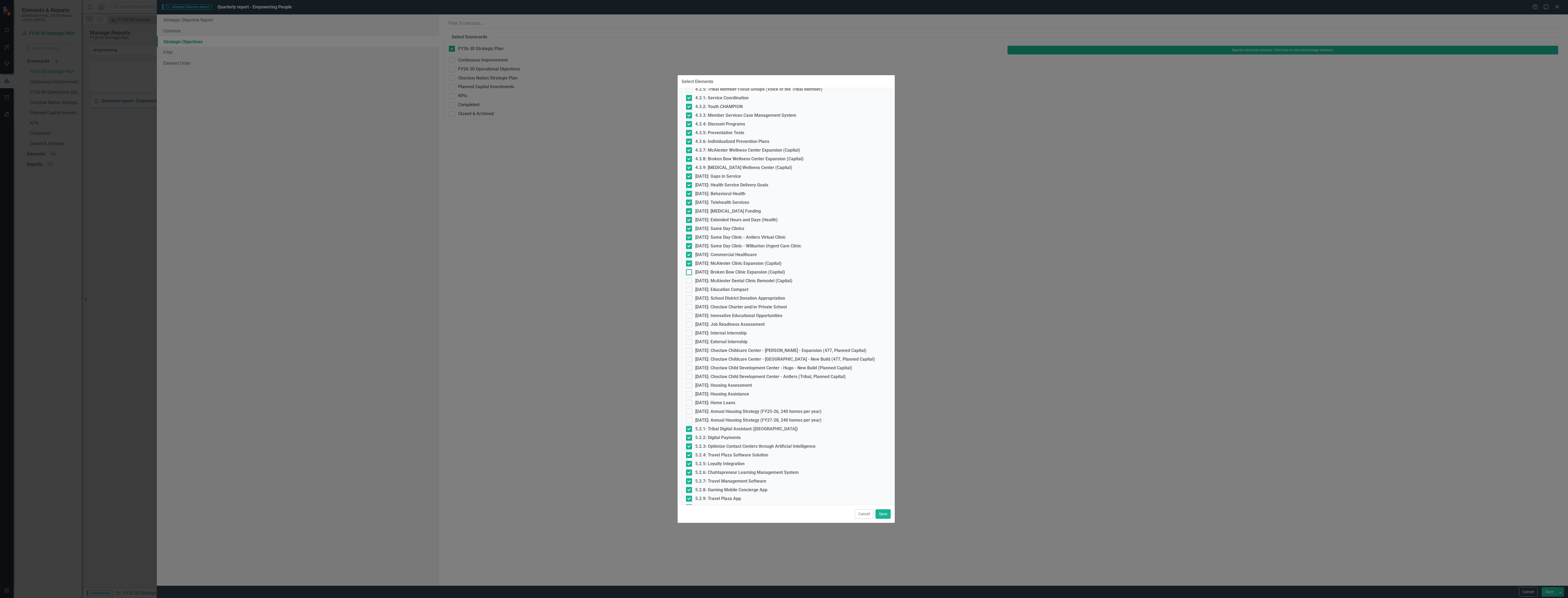
checkbox input "true"
click at [712, 283] on div "[DATE]: McAlester Dental Clinic Remodel (Capital)" at bounding box center [744, 281] width 97 height 5
click at [690, 281] on input "[DATE]: McAlester Dental Clinic Remodel (Capital)" at bounding box center [688, 280] width 4 height 4
checkbox input "true"
click at [712, 287] on div "[DATE]: Education Compact" at bounding box center [721, 290] width 53 height 5
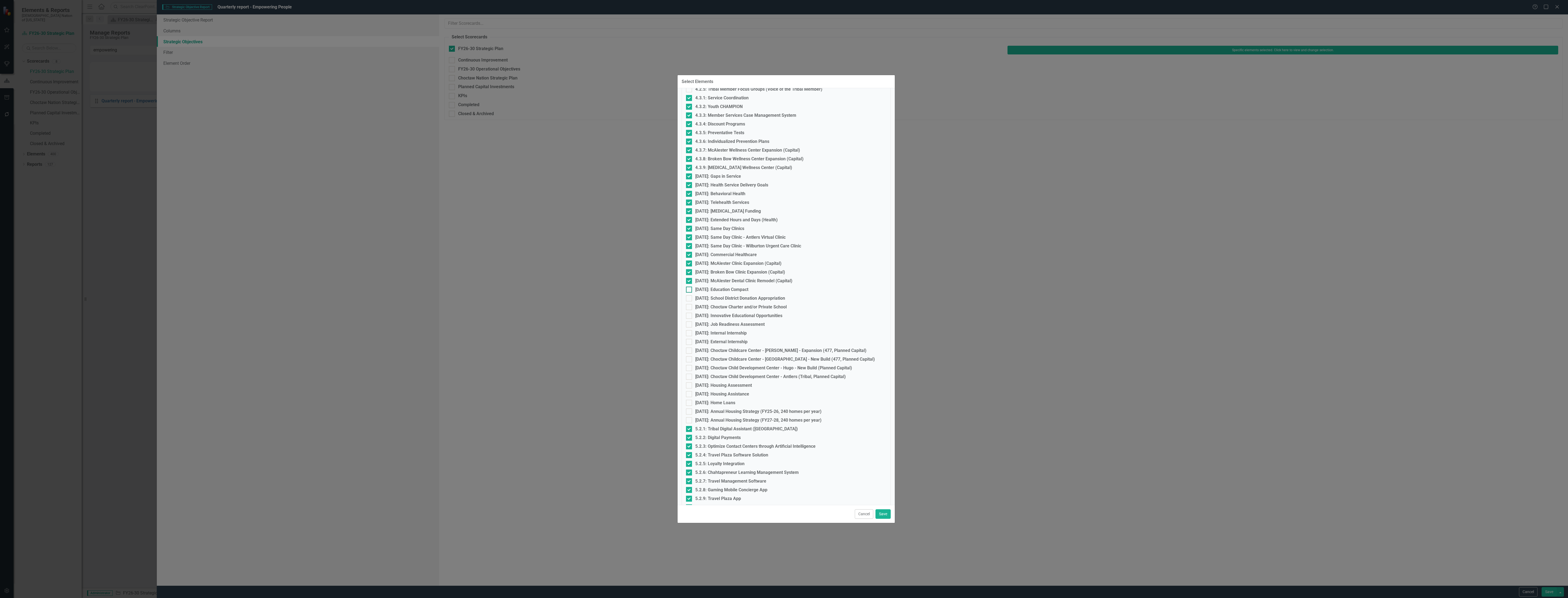
click at [690, 287] on input "[DATE]: Education Compact" at bounding box center [688, 288] width 4 height 4
checkbox input "true"
click at [712, 297] on div "[DATE]: School District Donation Appropriation" at bounding box center [740, 298] width 90 height 5
click at [690, 297] on input "[DATE]: School District Donation Appropriation" at bounding box center [688, 297] width 4 height 4
checkbox input "true"
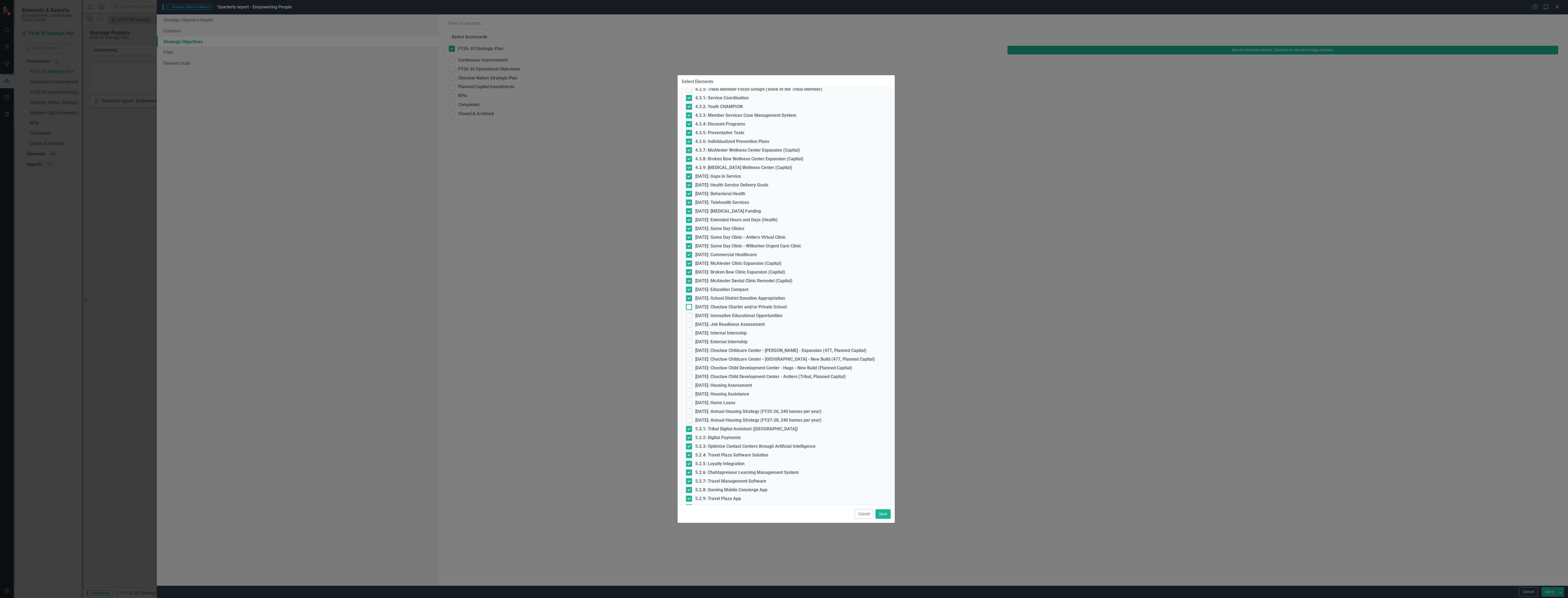
click at [712, 305] on div "[DATE]: Choctaw Charter and/or Private School" at bounding box center [741, 307] width 91 height 5
click at [690, 305] on input "[DATE]: Choctaw Charter and/or Private School" at bounding box center [688, 306] width 4 height 4
checkbox input "true"
click at [714, 316] on div "[DATE]: Innovative Educational Opportunities" at bounding box center [738, 316] width 87 height 5
click at [690, 316] on input "[DATE]: Innovative Educational Opportunities" at bounding box center [688, 315] width 4 height 4
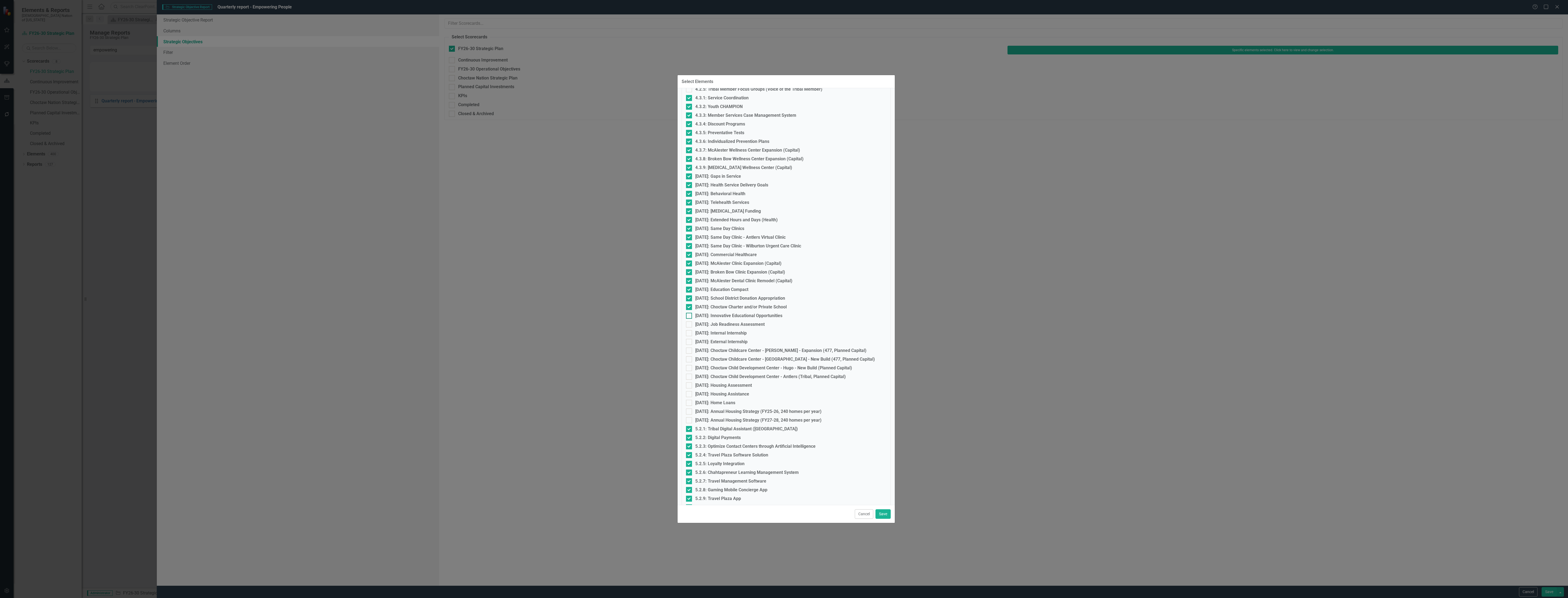
checkbox input "true"
click at [714, 322] on div "[DATE]: Job Readiness Assessment" at bounding box center [730, 324] width 69 height 5
click at [690, 321] on input "[DATE]: Job Readiness Assessment" at bounding box center [688, 323] width 4 height 4
checkbox input "true"
click at [714, 335] on div "[DATE]: Internal Internship" at bounding box center [721, 333] width 52 height 5
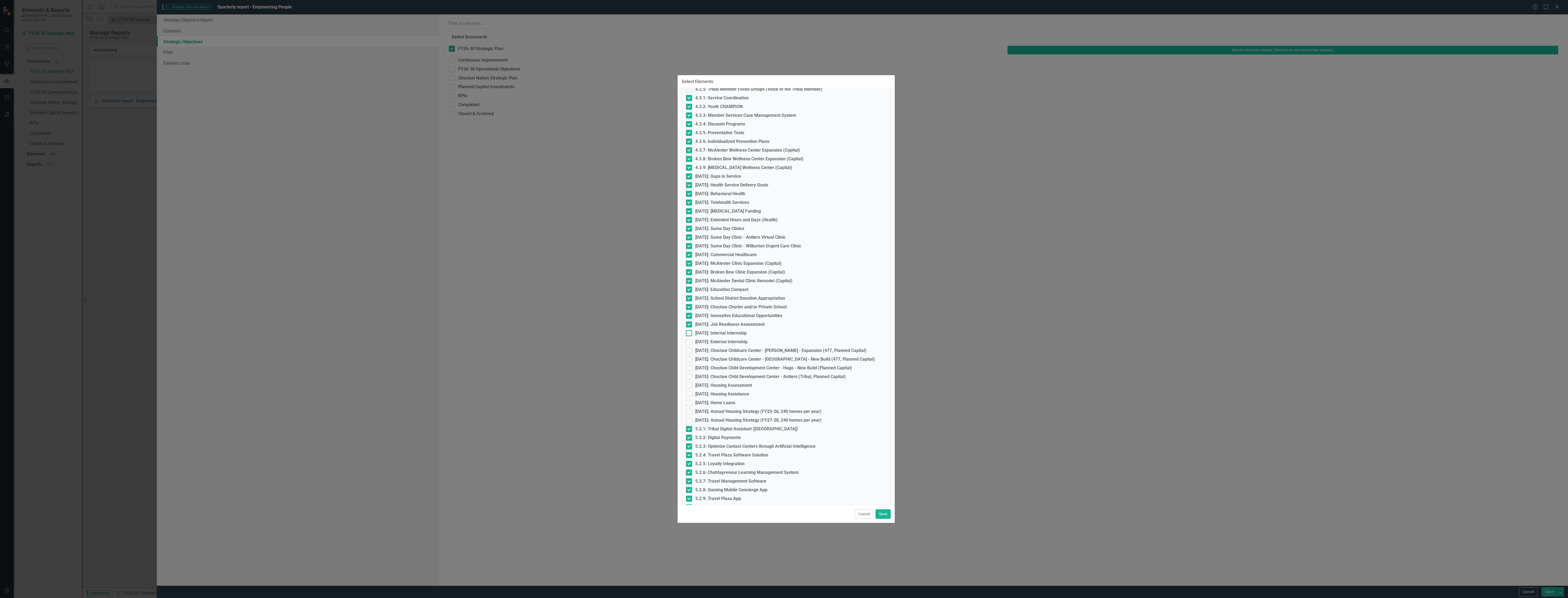
click at [690, 333] on input "[DATE]: Internal Internship" at bounding box center [688, 332] width 4 height 4
checkbox input "true"
click at [713, 338] on fieldset "Select Elements 1.1.1: Language Apprenticeship Program 1.1.2: Choctaw Language …" at bounding box center [786, 561] width 209 height 1611
click at [712, 341] on div "[DATE]: External Internship" at bounding box center [721, 342] width 52 height 5
click at [690, 341] on input "[DATE]: External Internship" at bounding box center [688, 341] width 4 height 4
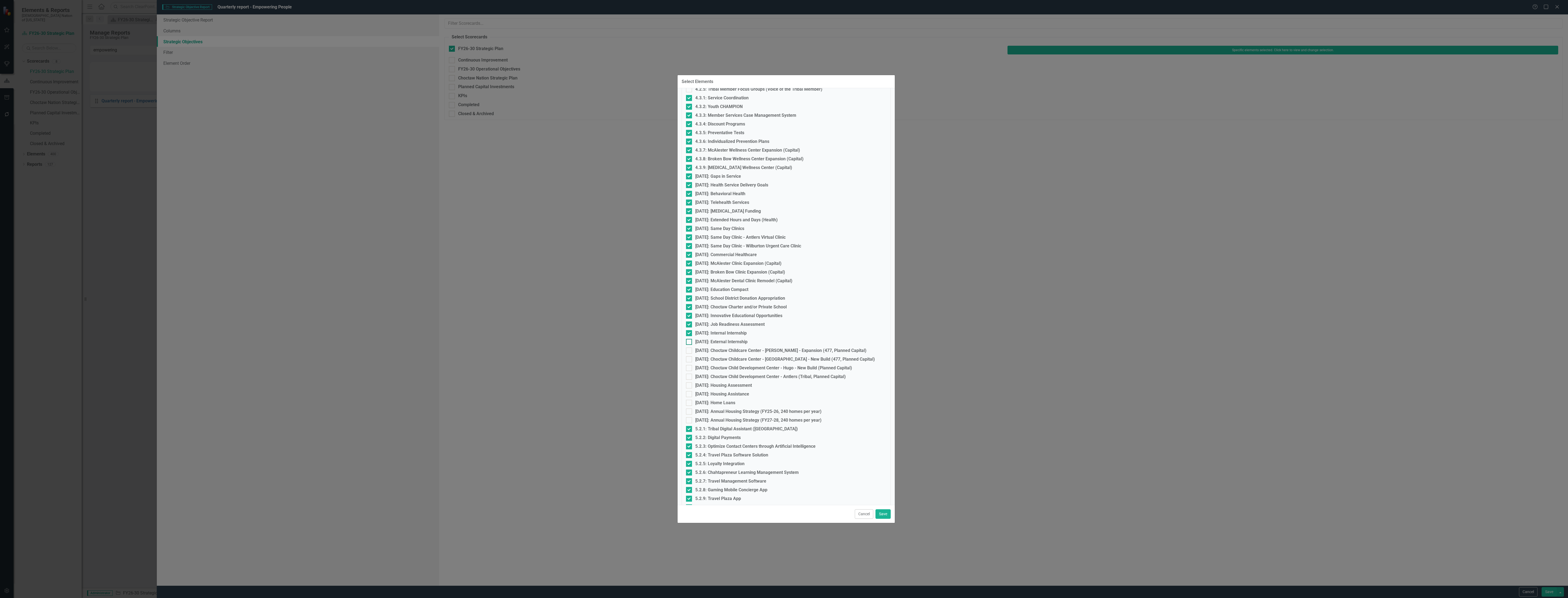
checkbox input "true"
click at [712, 347] on fieldset "Select Elements 1.1.1: Language Apprenticeship Program 1.1.2: Choctaw Language …" at bounding box center [786, 561] width 209 height 1611
click at [712, 349] on div "[DATE]: Choctaw Childcare Center - [PERSON_NAME] - Expansion (477, Planned Capi…" at bounding box center [780, 350] width 171 height 5
click at [690, 349] on input "[DATE]: Choctaw Childcare Center - [PERSON_NAME] - Expansion (477, Planned Capi…" at bounding box center [688, 349] width 4 height 4
checkbox input "true"
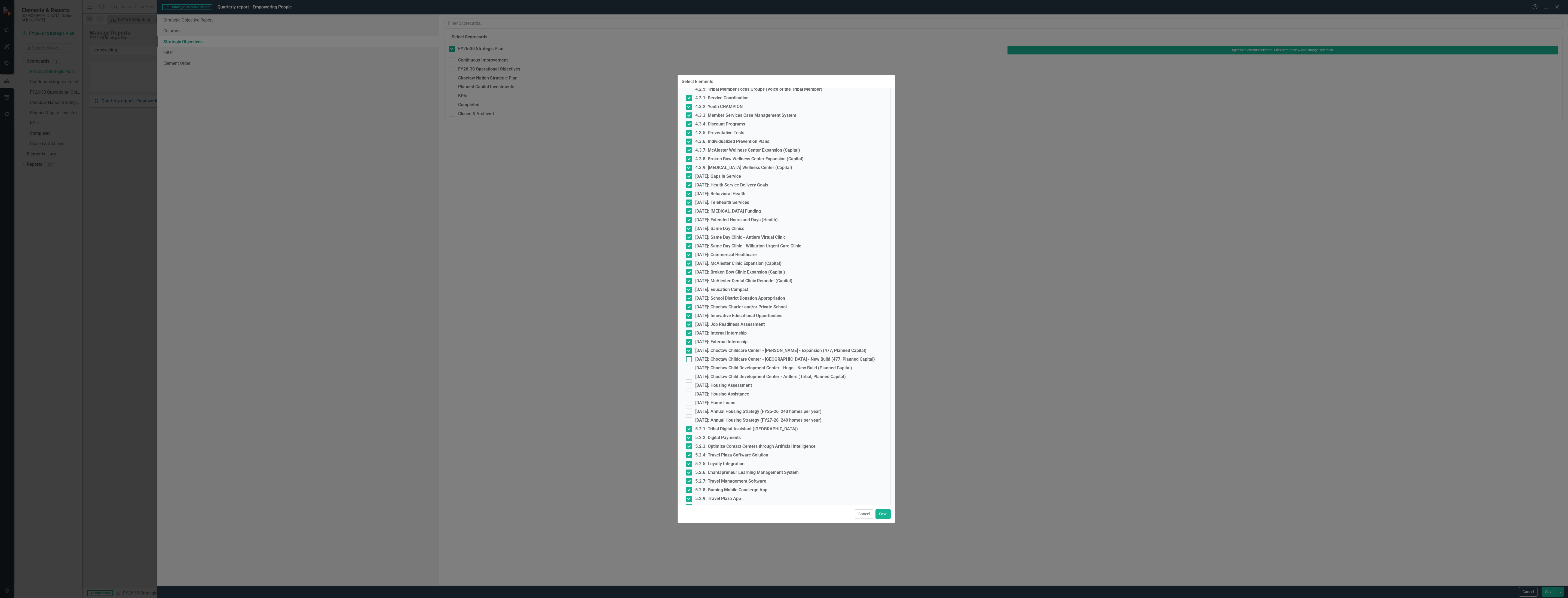
click at [716, 359] on div "[DATE]: Choctaw Childcare Center - [GEOGRAPHIC_DATA] - New Build (477, Planned …" at bounding box center [785, 359] width 180 height 5
click at [690, 359] on input "[DATE]: Choctaw Childcare Center - [GEOGRAPHIC_DATA] - New Build (477, Planned …" at bounding box center [688, 358] width 4 height 4
checkbox input "true"
click at [716, 367] on div "[DATE]: Choctaw Child Development Center - Hugo - New Build (Planned Capital)" at bounding box center [774, 368] width 157 height 5
click at [690, 367] on input "[DATE]: Choctaw Child Development Center - Hugo - New Build (Planned Capital)" at bounding box center [688, 367] width 4 height 4
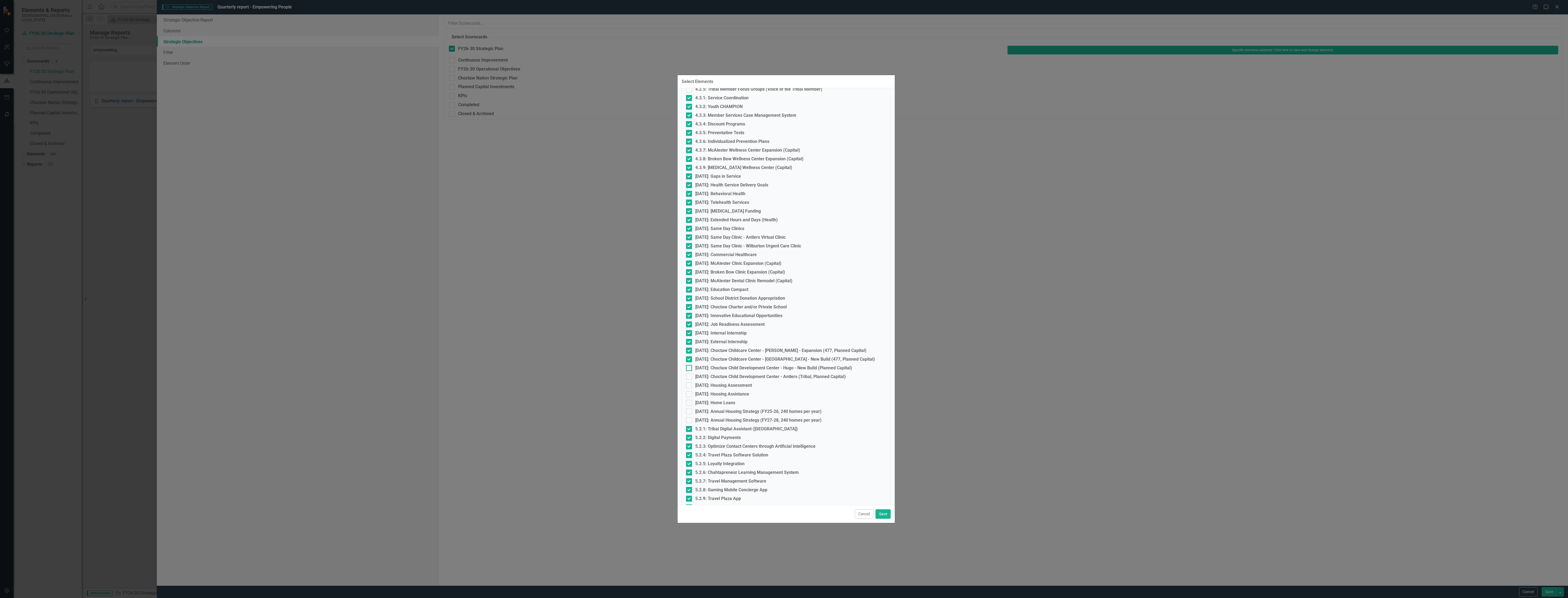
checkbox input "true"
click at [714, 374] on div "[DATE]: Choctaw Child Development Center - Antlers (Tribal, Planned Capital)" at bounding box center [770, 377] width 150 height 5
click at [690, 374] on input "[DATE]: Choctaw Child Development Center - Antlers (Tribal, Planned Capital)" at bounding box center [688, 375] width 4 height 4
checkbox input "true"
click at [714, 382] on div "[DATE]: Housing Assessment" at bounding box center [786, 385] width 200 height 6
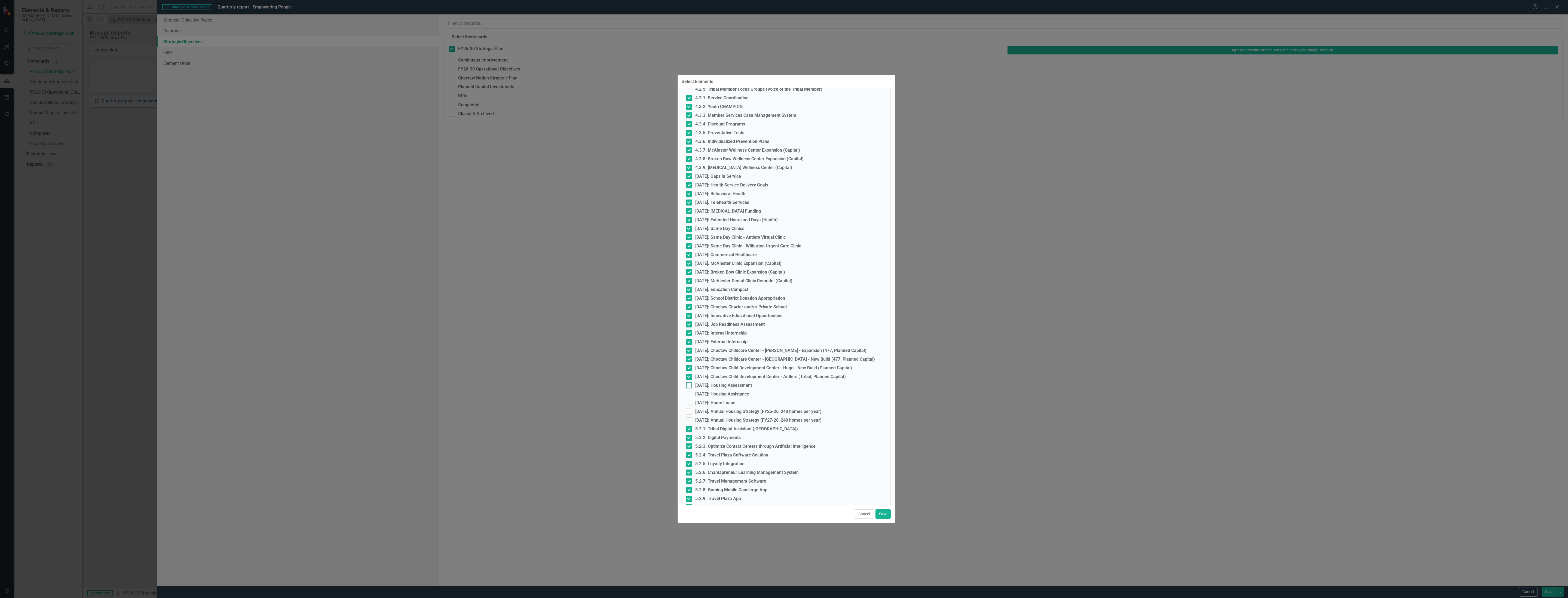
click at [690, 382] on input "[DATE]: Housing Assessment" at bounding box center [688, 384] width 4 height 4
checkbox input "true"
click at [714, 392] on div "[DATE]: Housing Assistance" at bounding box center [722, 394] width 54 height 5
click at [690, 391] on input "[DATE]: Housing Assistance" at bounding box center [688, 393] width 4 height 4
checkbox input "true"
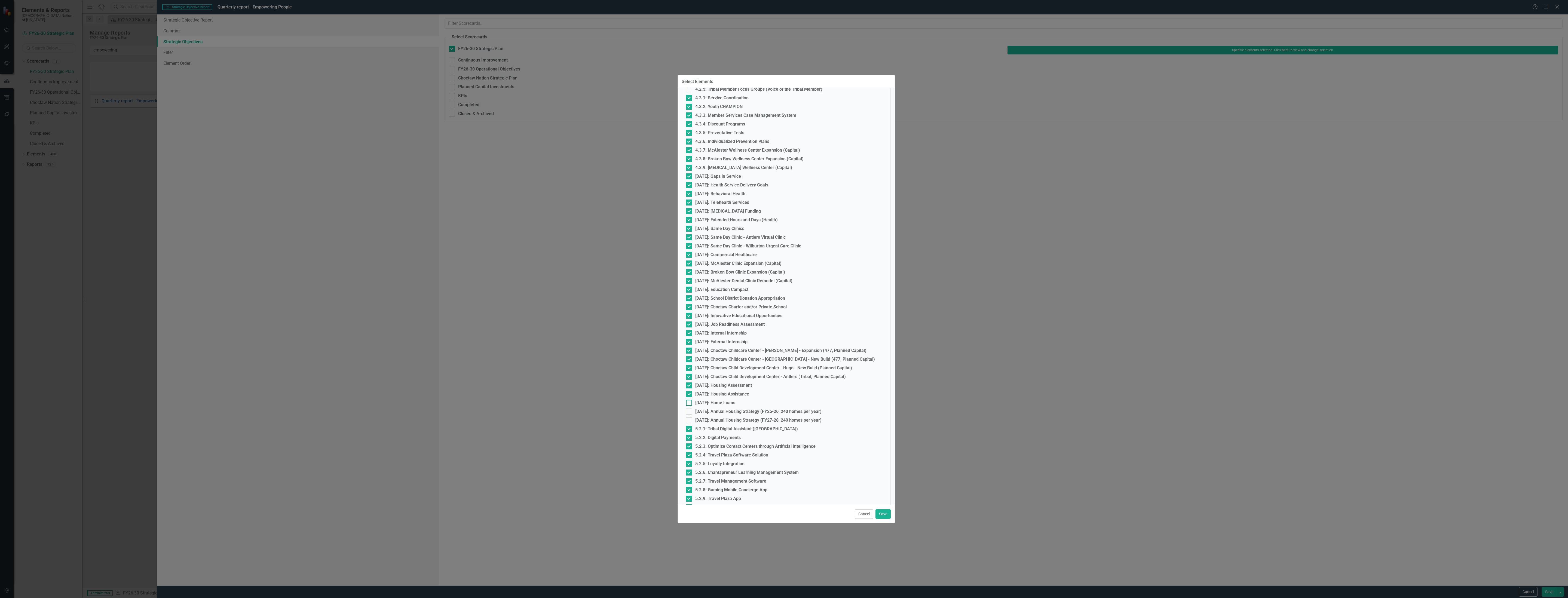
click at [715, 401] on div "[DATE]: Home Loans" at bounding box center [715, 403] width 40 height 5
click at [690, 401] on input "[DATE]: Home Loans" at bounding box center [688, 402] width 4 height 4
checkbox input "true"
click at [715, 409] on div "[DATE]: Annual Housing Strategy (FY25-26, 240 homes per year)" at bounding box center [758, 411] width 127 height 5
click at [690, 409] on input "[DATE]: Annual Housing Strategy (FY25-26, 240 homes per year)" at bounding box center [688, 410] width 4 height 4
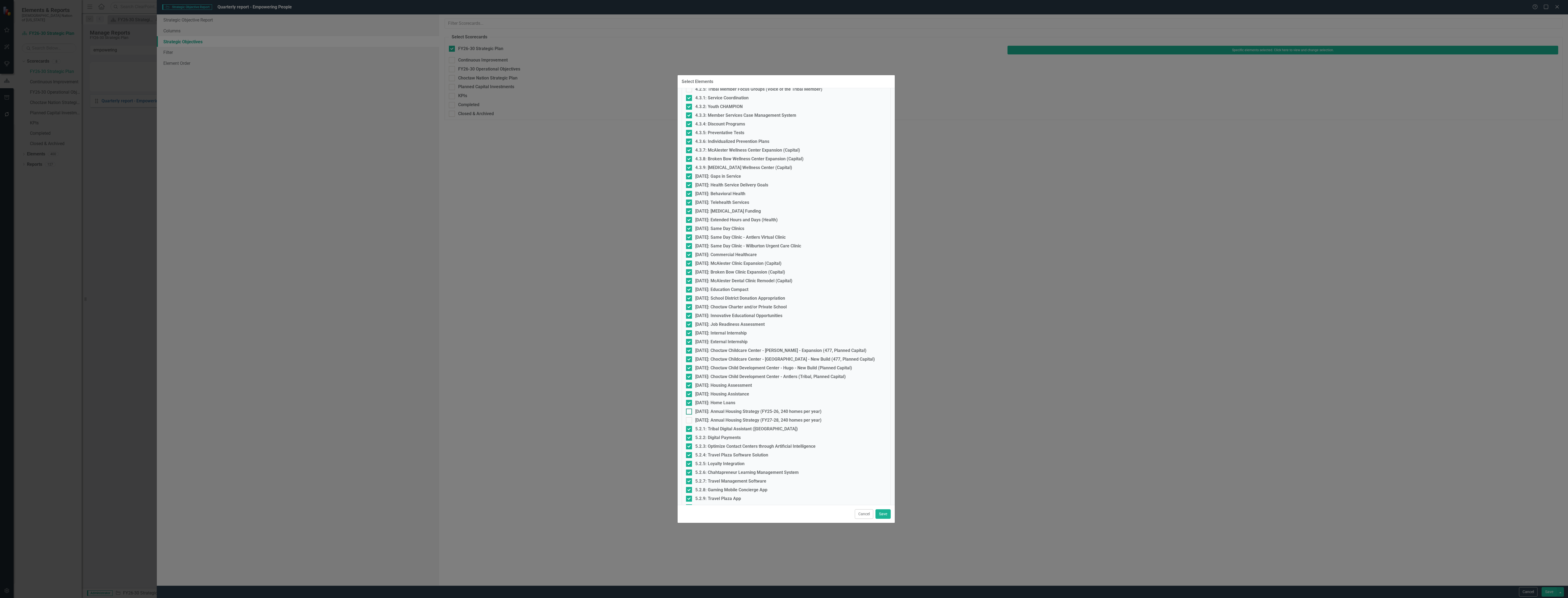
checkbox input "true"
click at [714, 420] on div "[DATE]: Annual Housing Strategy (FY27-28, 240 homes per year)" at bounding box center [758, 420] width 127 height 5
click at [690, 420] on input "[DATE]: Annual Housing Strategy (FY27-28, 240 homes per year)" at bounding box center [688, 419] width 4 height 4
checkbox input "true"
click at [718, 427] on div "5.2.1: Tribal Digital Assistant ([GEOGRAPHIC_DATA])" at bounding box center [746, 429] width 103 height 5
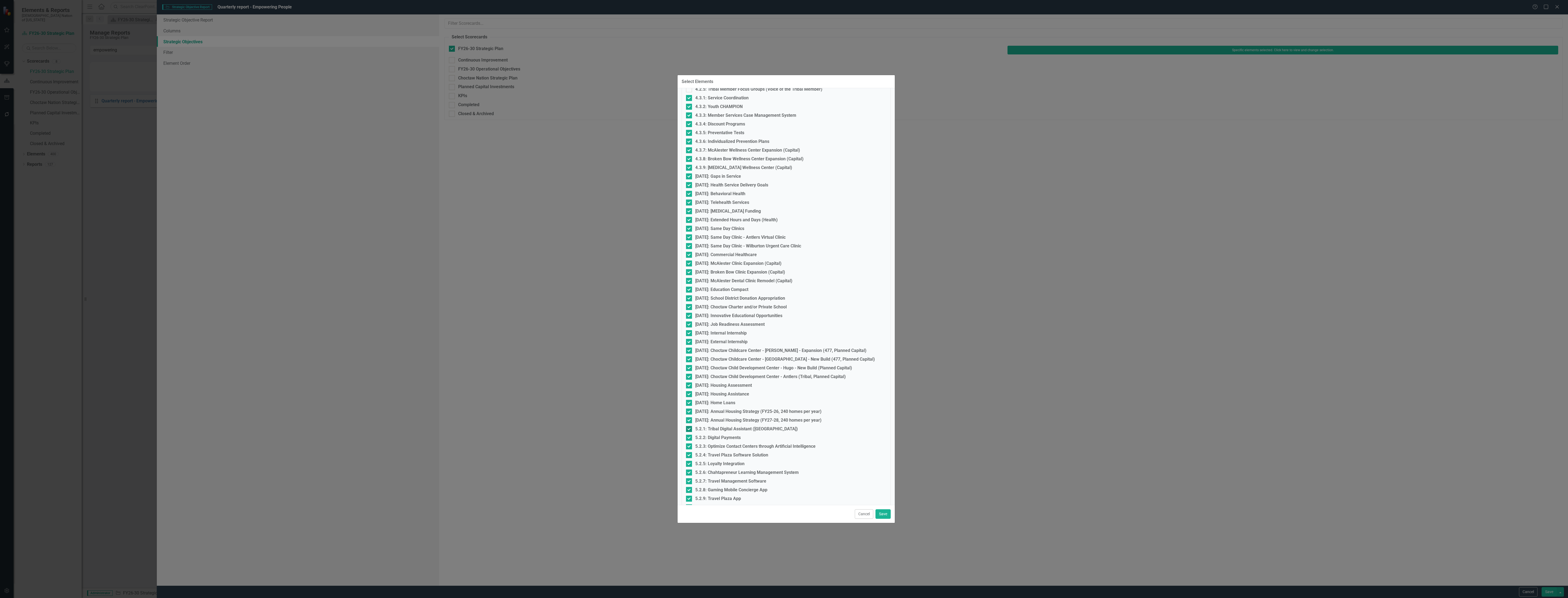
click at [690, 427] on input "5.2.1: Tribal Digital Assistant ([GEOGRAPHIC_DATA])" at bounding box center [688, 428] width 4 height 4
checkbox input "false"
click at [717, 437] on div "5.2.2: Digital Payments" at bounding box center [718, 437] width 46 height 5
click at [690, 437] on input "5.2.2: Digital Payments" at bounding box center [688, 436] width 4 height 4
checkbox input "false"
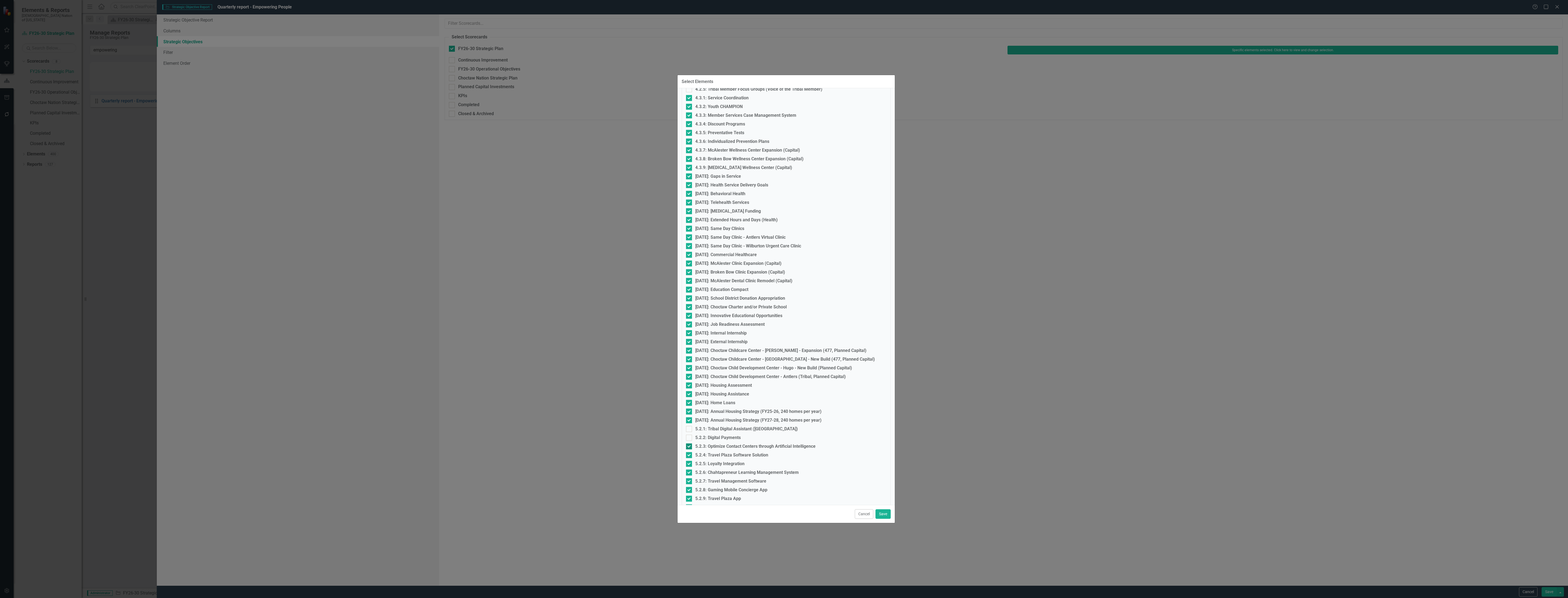
click at [718, 444] on div "5.2.3: Optimize Contact Centers through Artificial Intelligence" at bounding box center [755, 446] width 121 height 5
click at [690, 444] on input "5.2.3: Optimize Contact Centers through Artificial Intelligence" at bounding box center [688, 445] width 4 height 4
checkbox input "false"
click at [718, 454] on div "5.2.4: Travel Plaza Software Solution" at bounding box center [732, 455] width 73 height 5
click at [690, 454] on input "5.2.4: Travel Plaza Software Solution" at bounding box center [688, 454] width 4 height 4
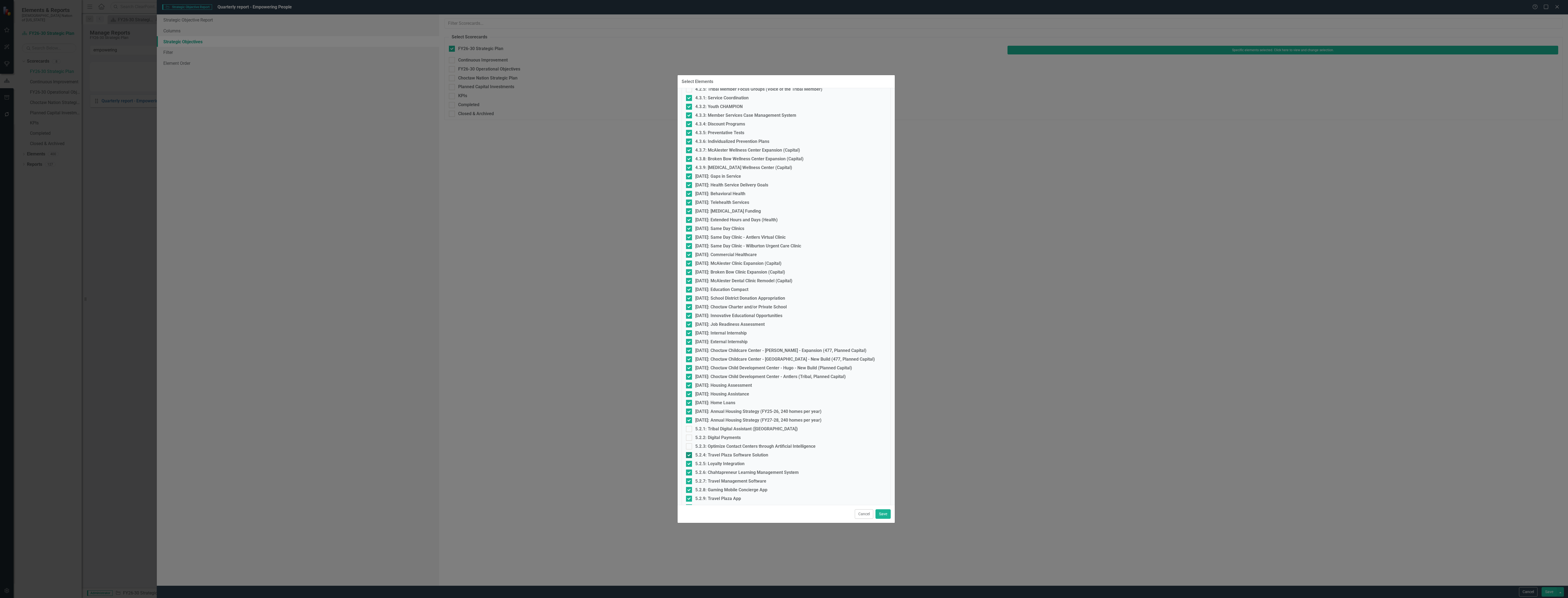
checkbox input "false"
click at [717, 465] on div "5.2.5: Loyalty Integration" at bounding box center [719, 464] width 49 height 5
click at [690, 464] on input "5.2.5: Loyalty Integration" at bounding box center [688, 462] width 4 height 4
checkbox input "false"
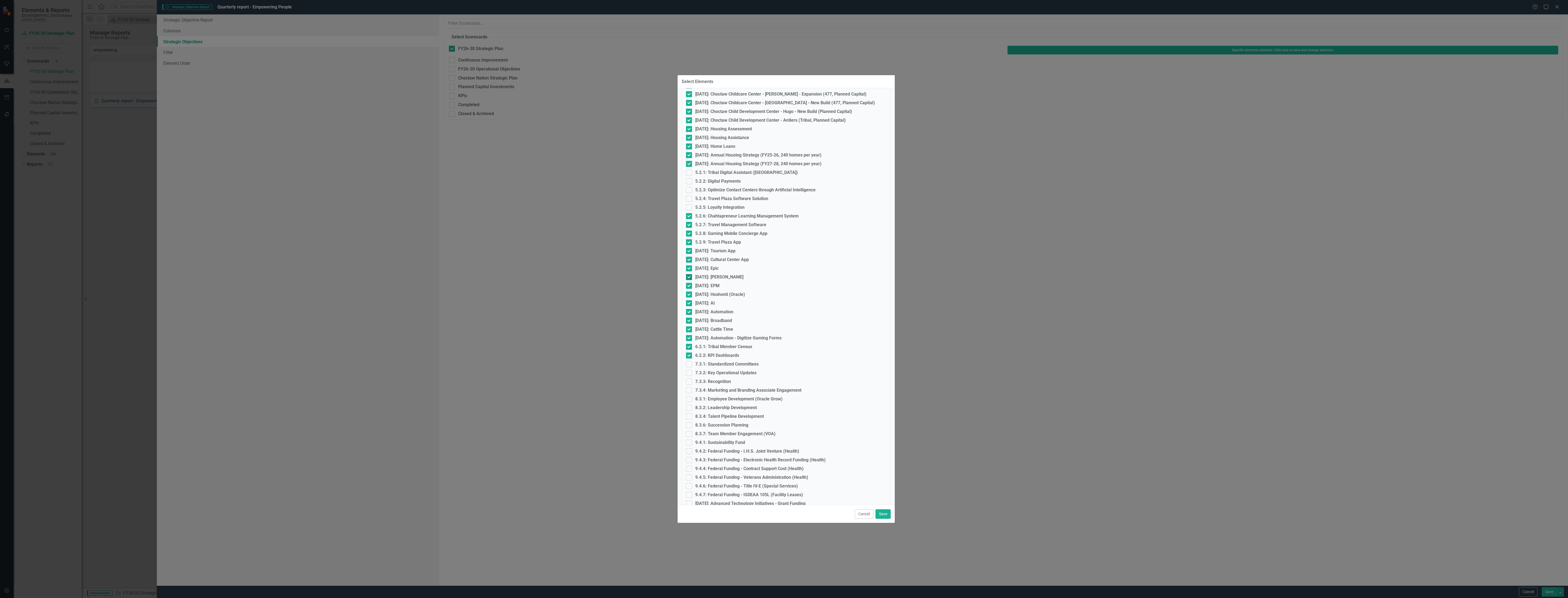
scroll to position [628, 0]
click at [691, 194] on div at bounding box center [689, 197] width 6 height 6
click at [690, 194] on input "5.2.6: Chahtapreneur Learning Management System" at bounding box center [688, 196] width 4 height 4
checkbox input "false"
click at [690, 205] on div at bounding box center [689, 206] width 6 height 6
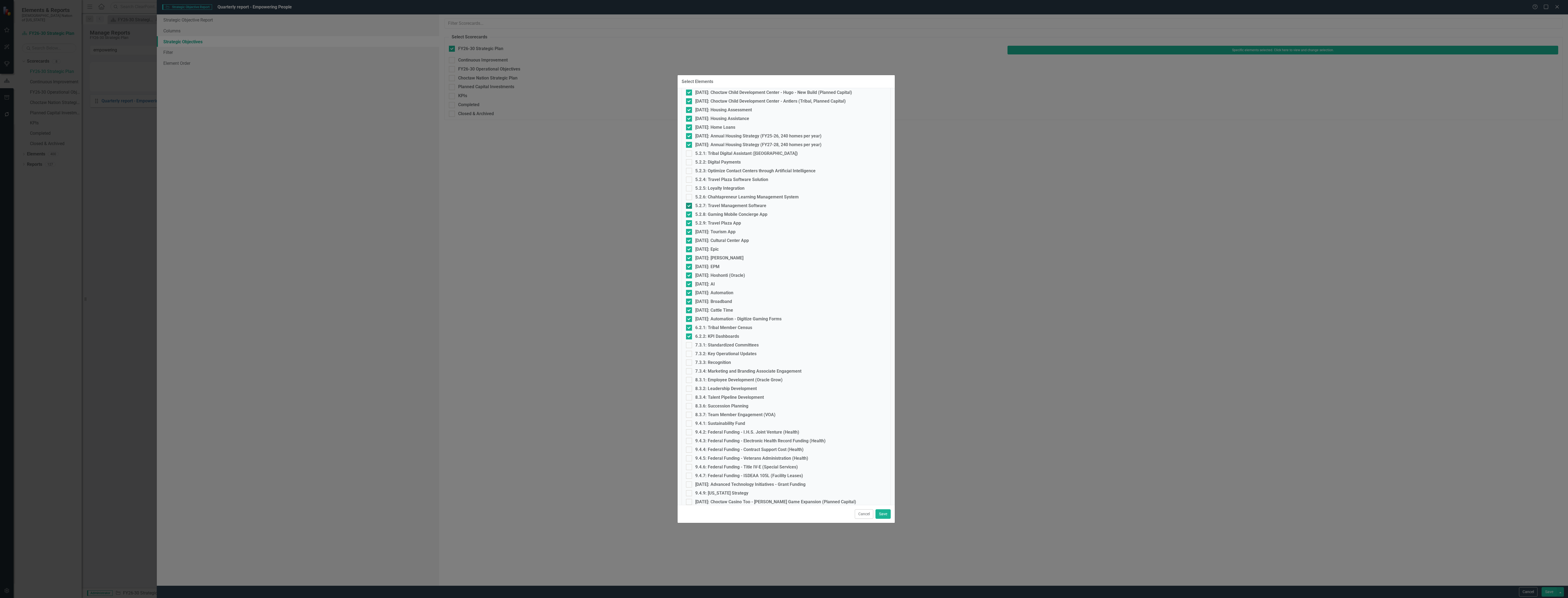
click at [690, 205] on input "5.2.7: Travel Management Software" at bounding box center [688, 204] width 4 height 4
checkbox input "false"
click at [691, 219] on fieldset "Select Elements 1.1.1: Language Apprenticeship Program 1.1.2: Choctaw Language …" at bounding box center [786, 285] width 209 height 1611
click at [690, 217] on div at bounding box center [689, 214] width 6 height 6
click at [690, 215] on input "5.2.8: Gaming Mobile Concierge App" at bounding box center [688, 213] width 4 height 4
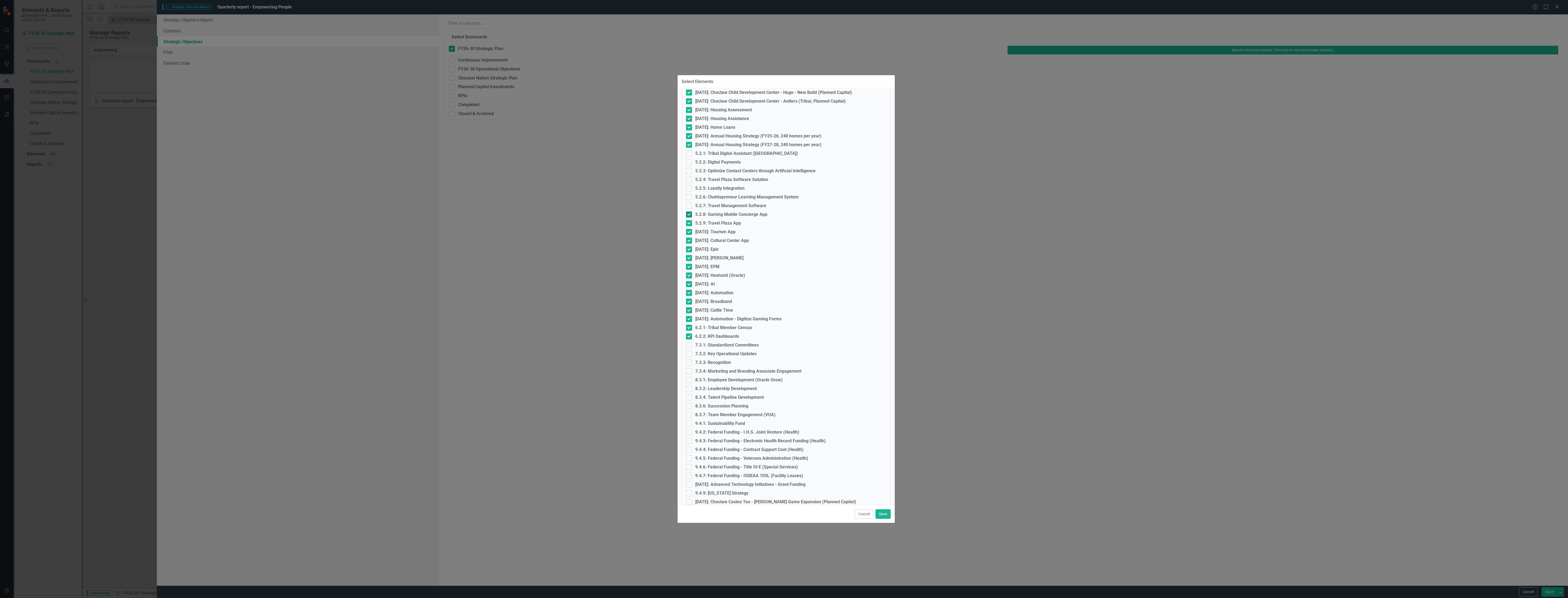
checkbox input "false"
click at [688, 225] on div at bounding box center [689, 223] width 6 height 6
click at [688, 224] on input "5.2.9: Travel Plaza App" at bounding box center [688, 222] width 4 height 4
checkbox input "false"
click at [686, 232] on div at bounding box center [689, 232] width 6 height 6
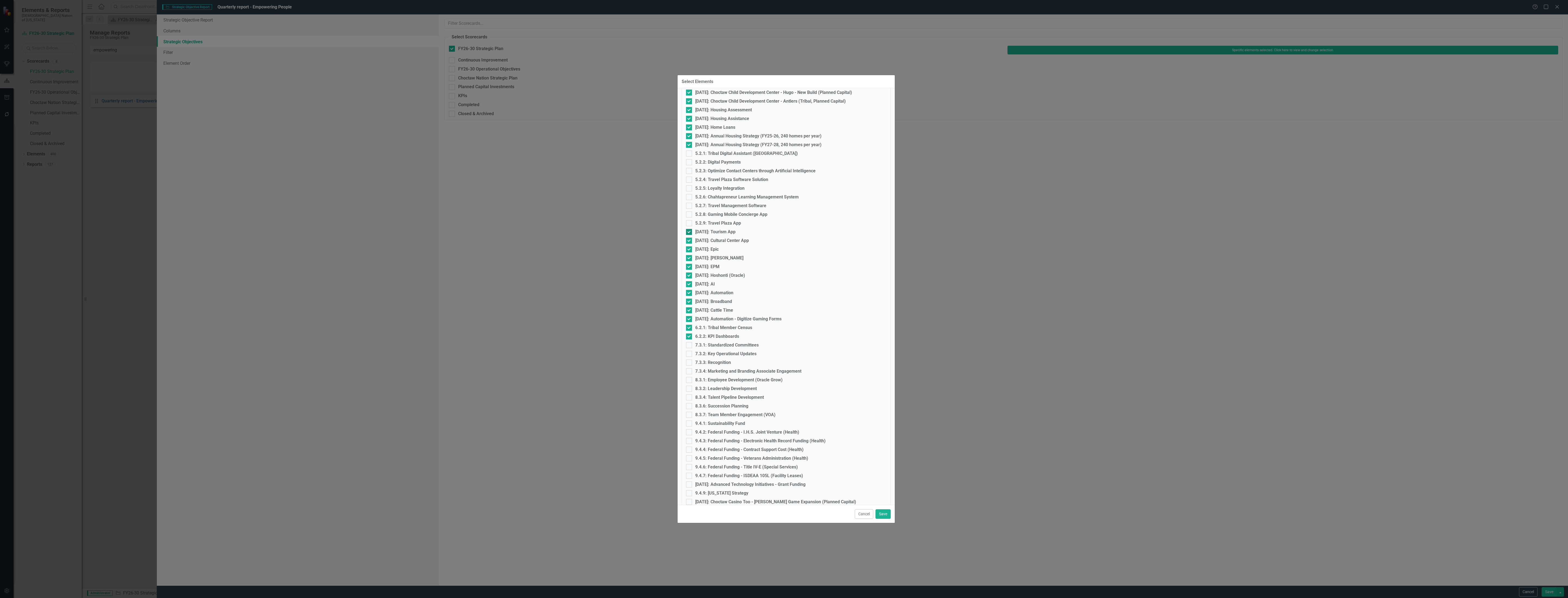
click at [686, 232] on input "[DATE]: Tourism App" at bounding box center [688, 231] width 4 height 4
checkbox input "false"
click at [688, 243] on fieldset "Select Elements 1.1.1: Language Apprenticeship Program 1.1.2: Choctaw Language …" at bounding box center [786, 285] width 209 height 1611
click at [691, 245] on fieldset "Select Elements 1.1.1: Language Apprenticeship Program 1.1.2: Choctaw Language …" at bounding box center [786, 285] width 209 height 1611
click at [690, 242] on div at bounding box center [689, 240] width 6 height 6
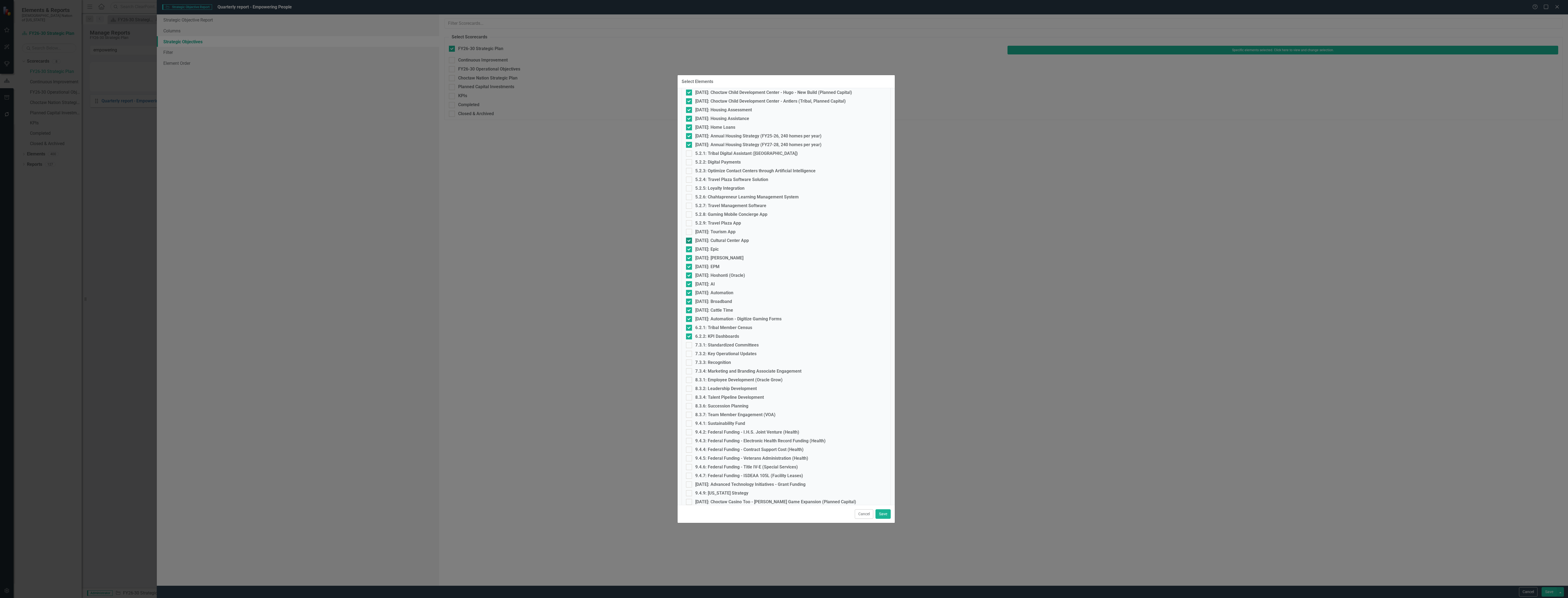
click at [690, 241] on input "[DATE]: Cultural Center App" at bounding box center [688, 239] width 4 height 4
checkbox input "false"
click at [690, 252] on div at bounding box center [689, 249] width 6 height 6
click at [690, 250] on input "[DATE]: Epic" at bounding box center [688, 248] width 4 height 4
checkbox input "false"
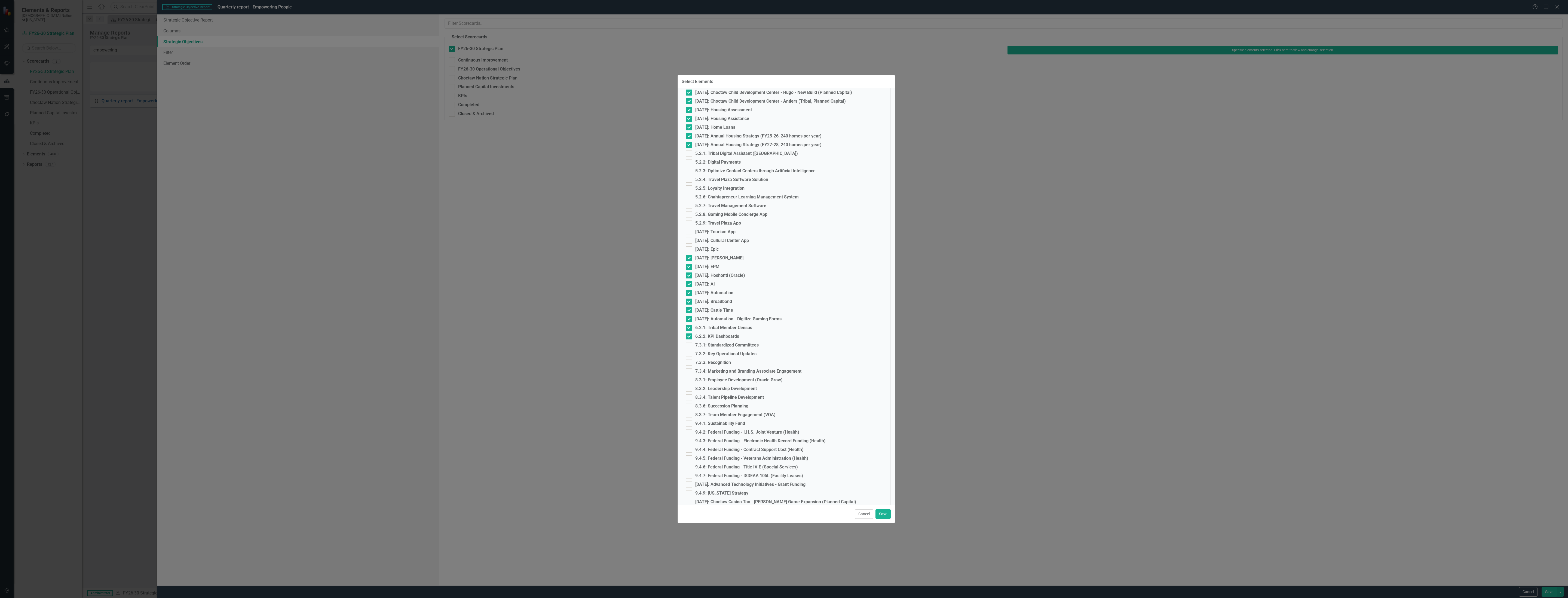
drag, startPoint x: 688, startPoint y: 257, endPoint x: 685, endPoint y: 267, distance: 10.4
click at [688, 257] on input "[DATE]: [PERSON_NAME]" at bounding box center [688, 257] width 4 height 4
checkbox input "false"
click at [688, 267] on div at bounding box center [689, 266] width 6 height 6
click at [688, 267] on input "[DATE]: EPM" at bounding box center [688, 265] width 4 height 4
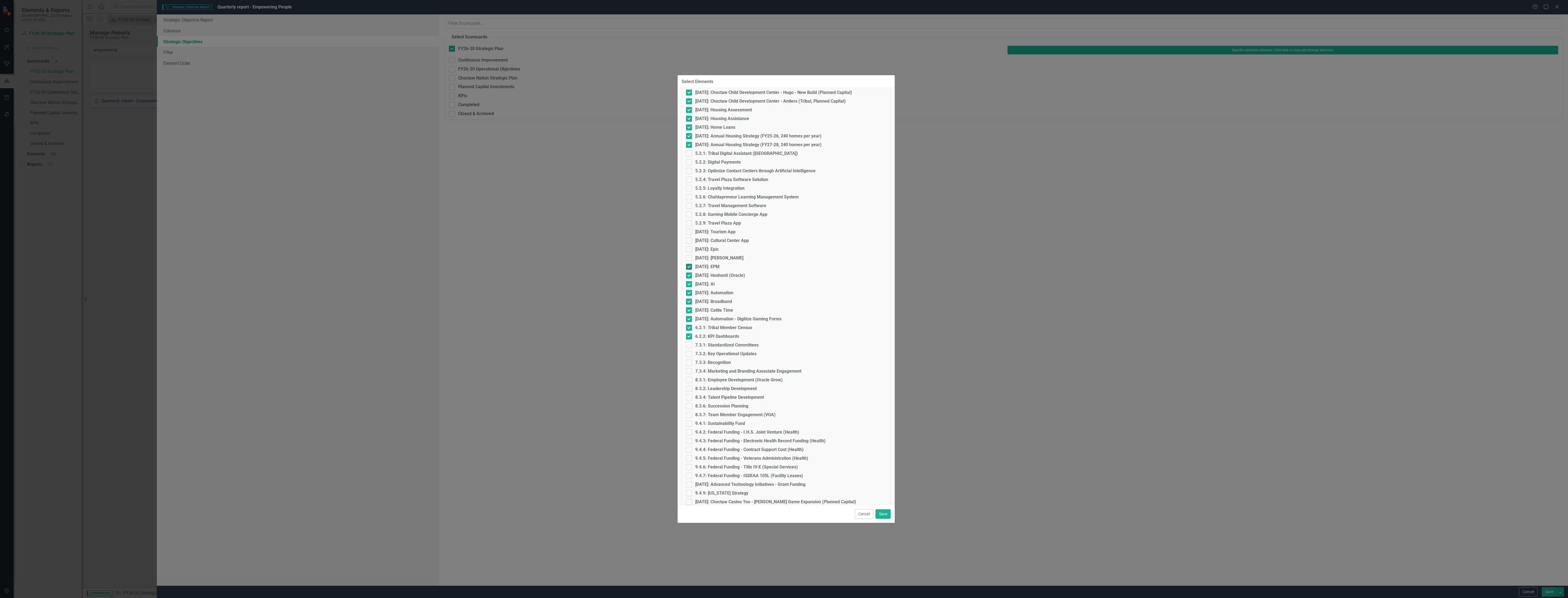
checkbox input "false"
click at [688, 273] on input "[DATE]: Hoshonti (Oracle)" at bounding box center [688, 274] width 4 height 4
checkbox input "false"
click at [687, 285] on div at bounding box center [689, 284] width 6 height 6
click at [687, 285] on input "[DATE]: AI" at bounding box center [688, 283] width 4 height 4
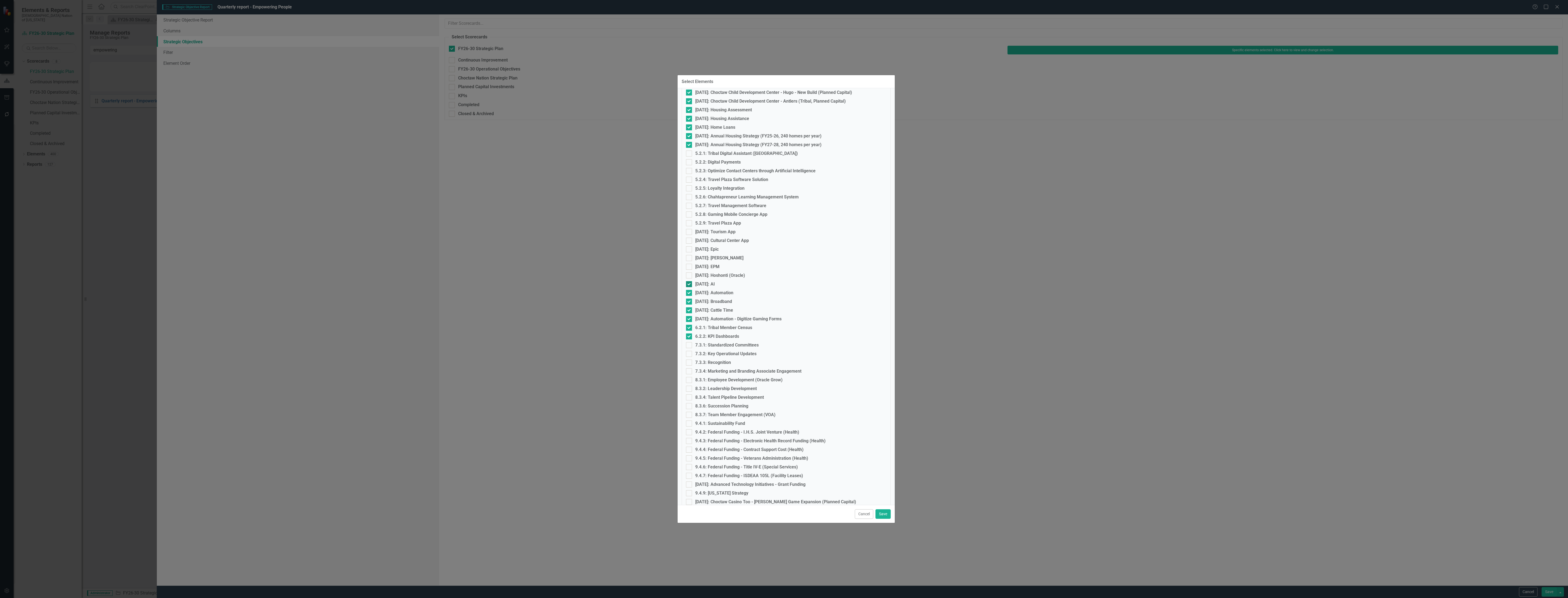
checkbox input "false"
click at [687, 293] on input "[DATE]: Automation" at bounding box center [688, 291] width 4 height 4
checkbox input "false"
click at [687, 299] on input "[DATE]: Broadband" at bounding box center [688, 301] width 4 height 4
checkbox input "false"
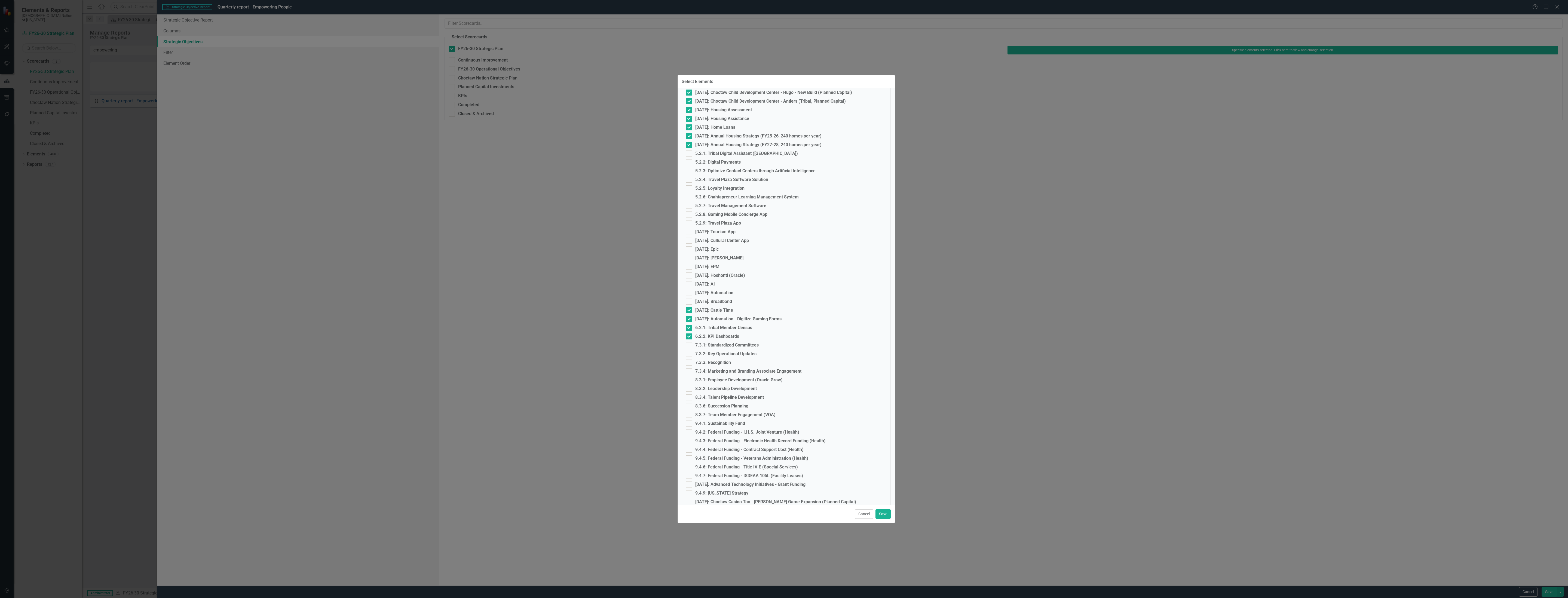
click at [685, 311] on fieldset "Select Elements 1.1.1: Language Apprenticeship Program 1.1.2: Choctaw Language …" at bounding box center [786, 285] width 209 height 1611
click at [688, 310] on input "[DATE]: Cattle Time" at bounding box center [688, 309] width 4 height 4
checkbox input "false"
click at [688, 320] on div at bounding box center [689, 319] width 6 height 6
click at [688, 319] on input "[DATE]: Automation - Digitize Gaming Forms" at bounding box center [688, 318] width 4 height 4
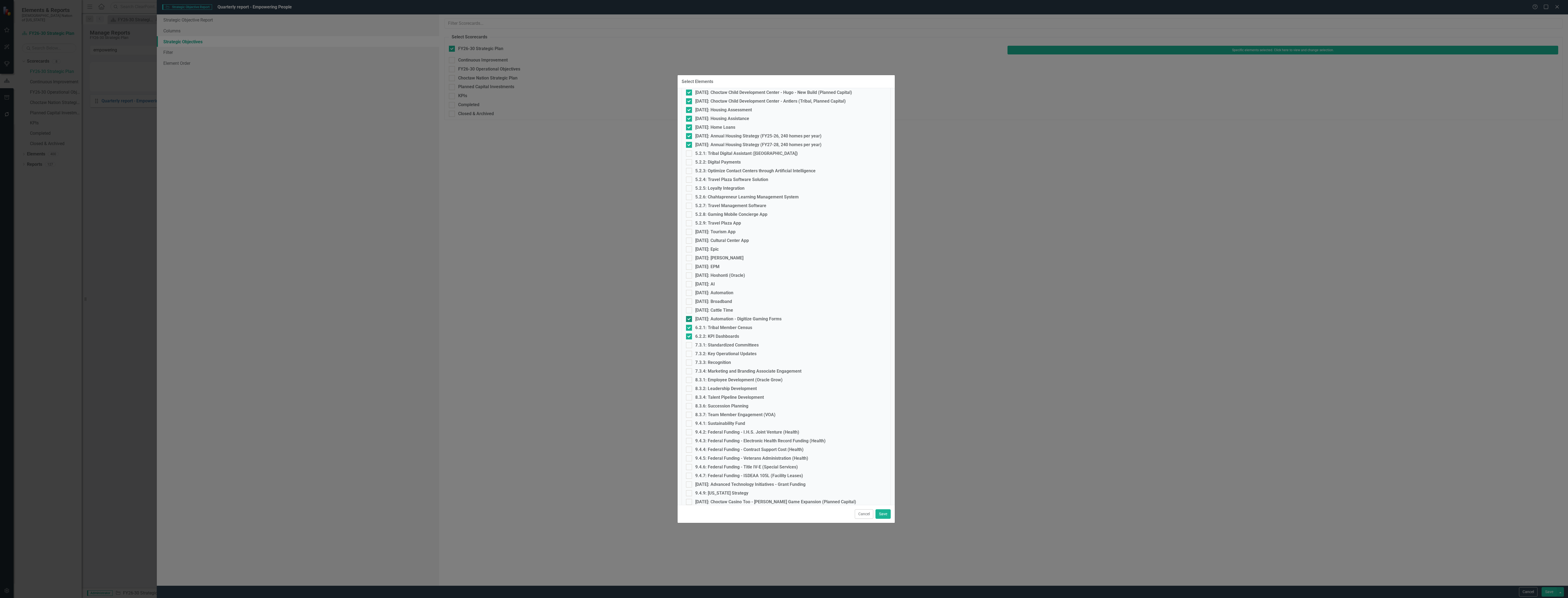
checkbox input "false"
click at [688, 328] on div at bounding box center [689, 328] width 6 height 6
click at [688, 328] on input "6.2.1: Tribal Member Census" at bounding box center [688, 327] width 4 height 4
checkbox input "false"
click at [691, 336] on div at bounding box center [689, 336] width 6 height 6
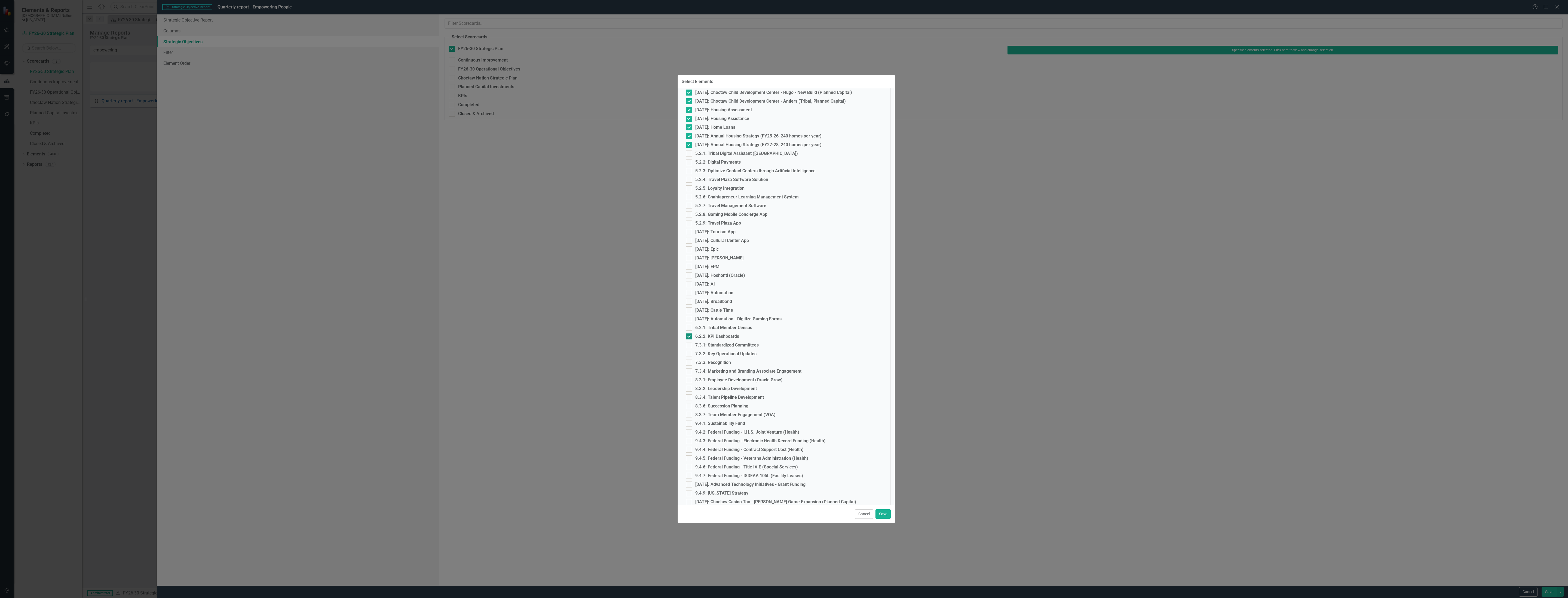
click at [690, 336] on input "6.2.2: KPI Dashboards" at bounding box center [688, 335] width 4 height 4
checkbox input "false"
click at [689, 343] on input "7.3.1: Standardized Committees" at bounding box center [688, 344] width 4 height 4
checkbox input "true"
click at [688, 352] on input "7.3.2: Key Operational Updates" at bounding box center [688, 352] width 4 height 4
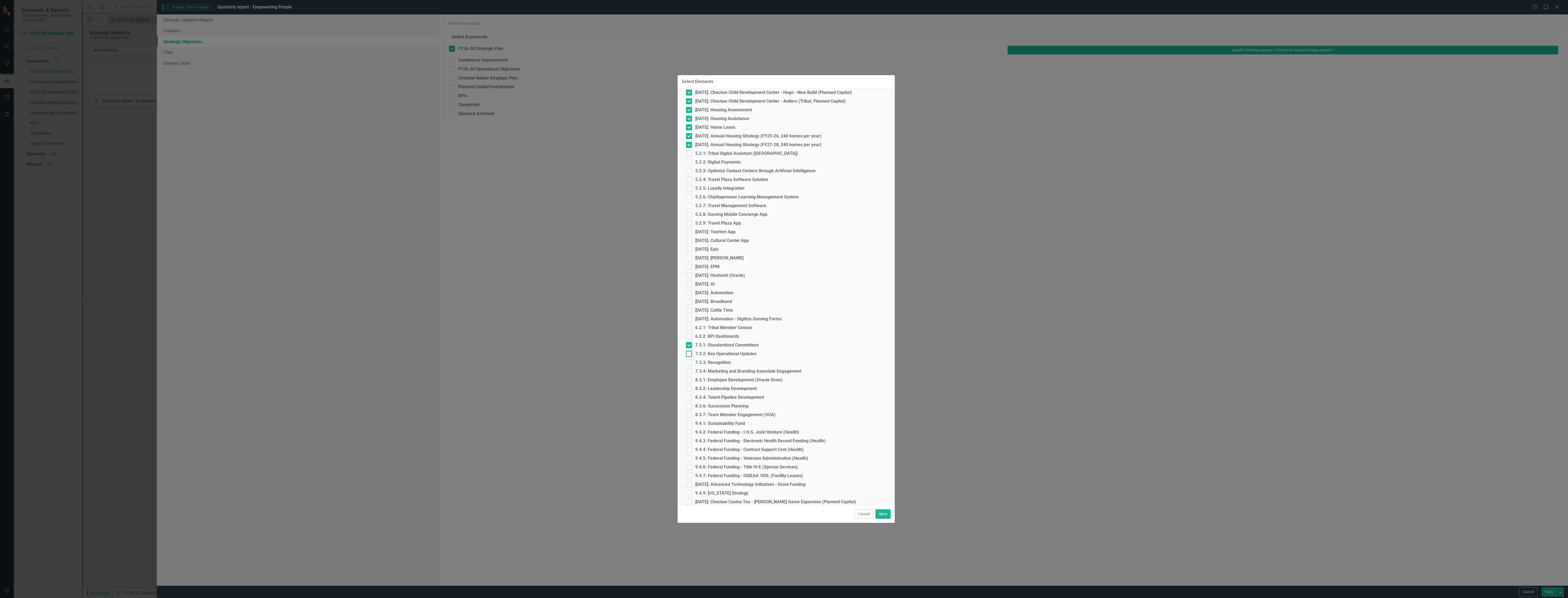
checkbox input "true"
click at [686, 363] on div at bounding box center [689, 363] width 6 height 6
click at [686, 363] on input "7.3.3: Recognition" at bounding box center [688, 361] width 4 height 4
checkbox input "true"
click at [688, 369] on input "7.3.4: Marketing and Branding Associate Engagement" at bounding box center [688, 370] width 4 height 4
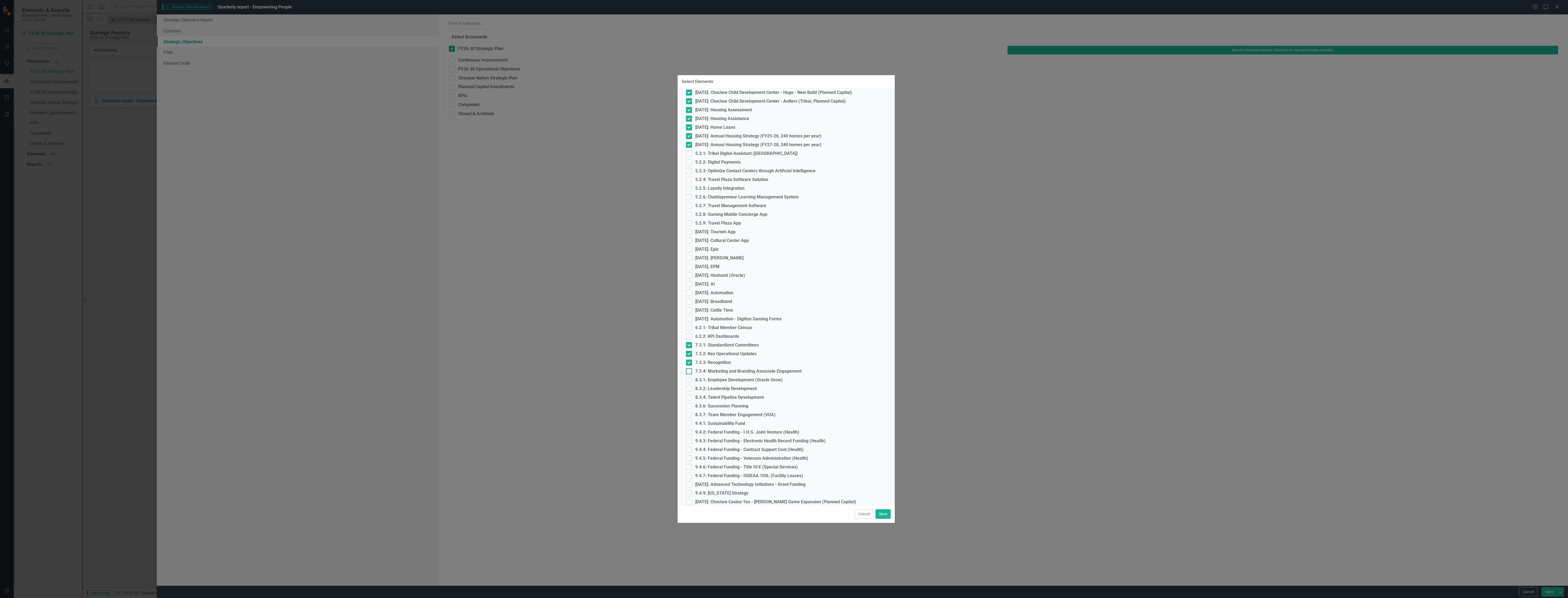
checkbox input "true"
click at [688, 380] on div at bounding box center [689, 380] width 6 height 6
click at [688, 380] on input "8.3.1: Employee Development (Oracle Grow)" at bounding box center [688, 378] width 4 height 4
checkbox input "true"
click at [688, 389] on div at bounding box center [689, 389] width 6 height 6
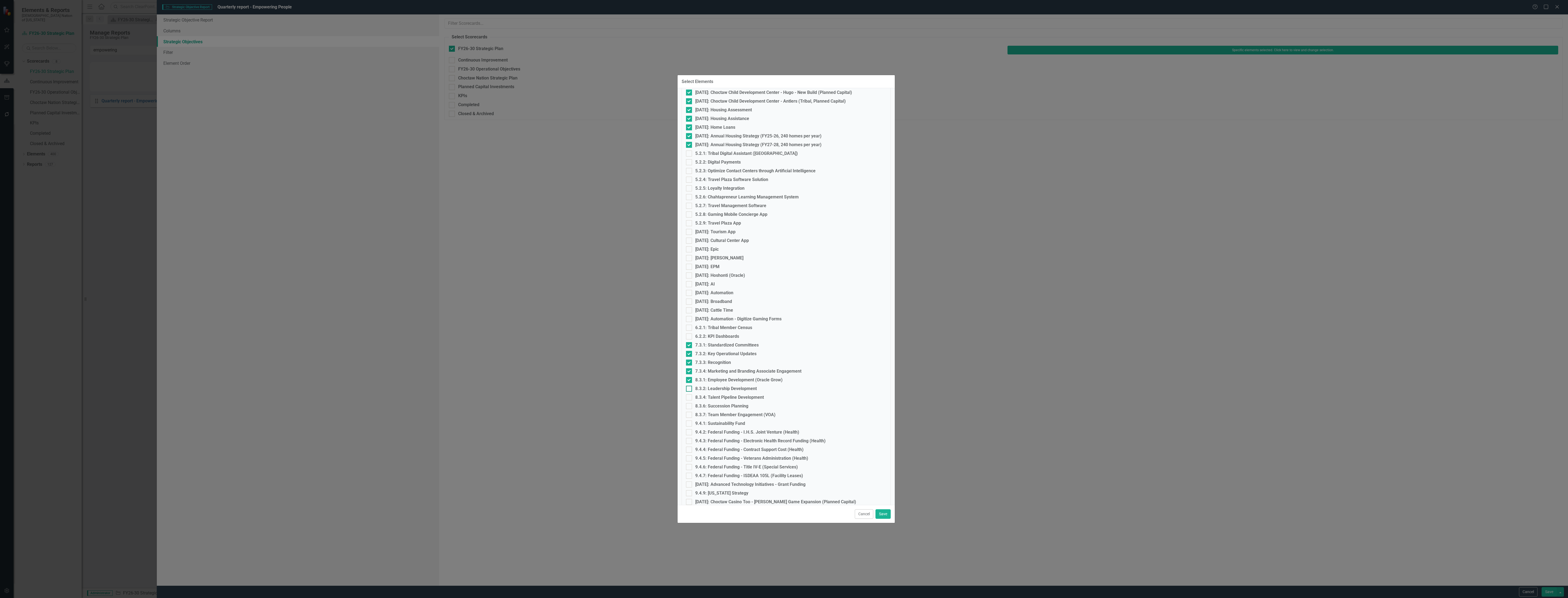
click at [688, 389] on input "8.3.2: Leadership Development" at bounding box center [688, 388] width 4 height 4
checkbox input "true"
click at [688, 396] on input "8.3.4: Talent Pipeline Development" at bounding box center [688, 396] width 4 height 4
checkbox input "true"
click at [688, 405] on input "8.3.6: Succession Planning" at bounding box center [688, 405] width 4 height 4
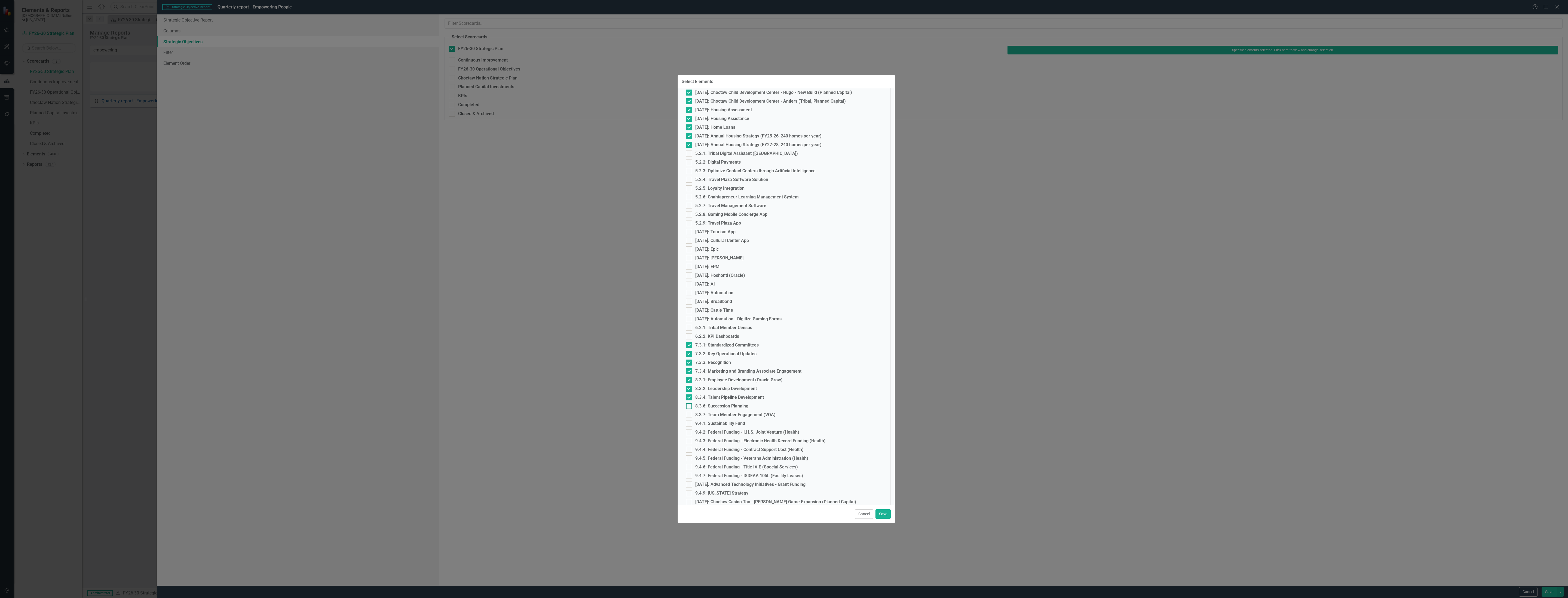
checkbox input "true"
click at [688, 412] on input "8.3.7: Team Member Engagement (VOA)" at bounding box center [688, 414] width 4 height 4
checkbox input "true"
click at [884, 515] on button "Save" at bounding box center [883, 514] width 15 height 10
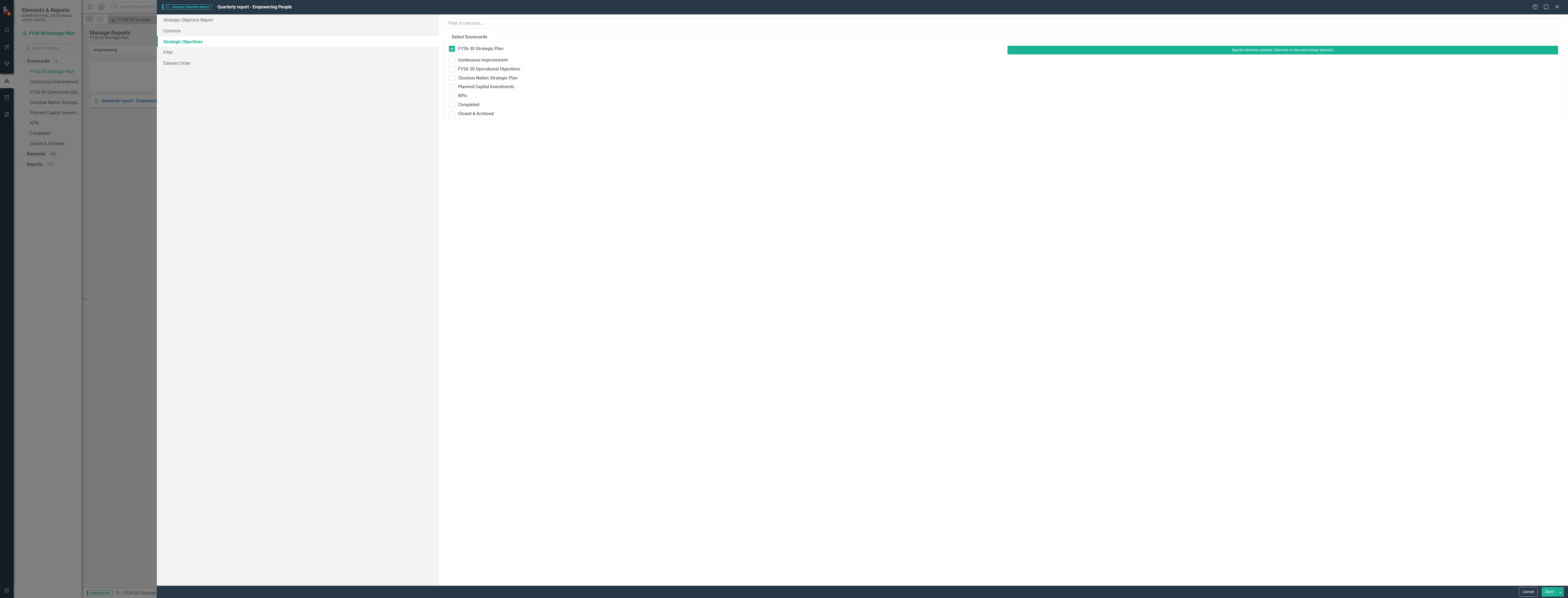
click at [1543, 592] on button "Save" at bounding box center [1549, 592] width 15 height 10
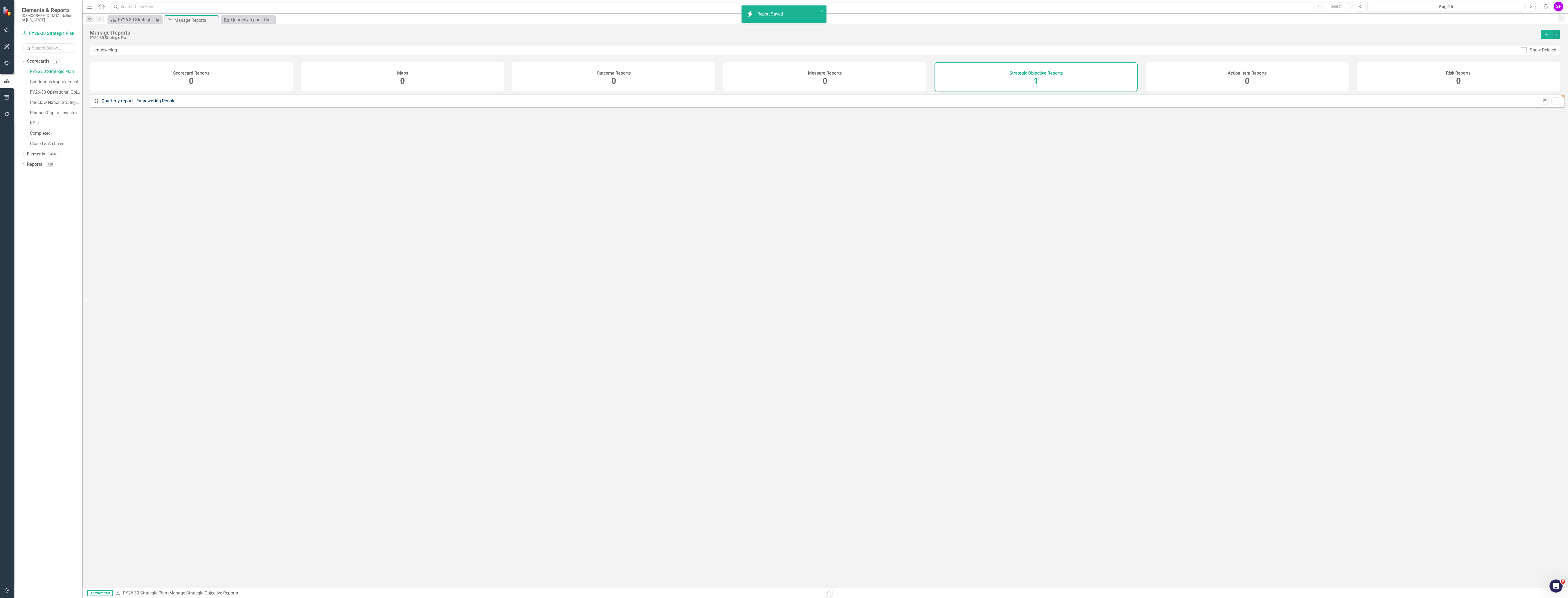
click at [152, 103] on link "Quarterly report - Empowering People" at bounding box center [139, 100] width 74 height 5
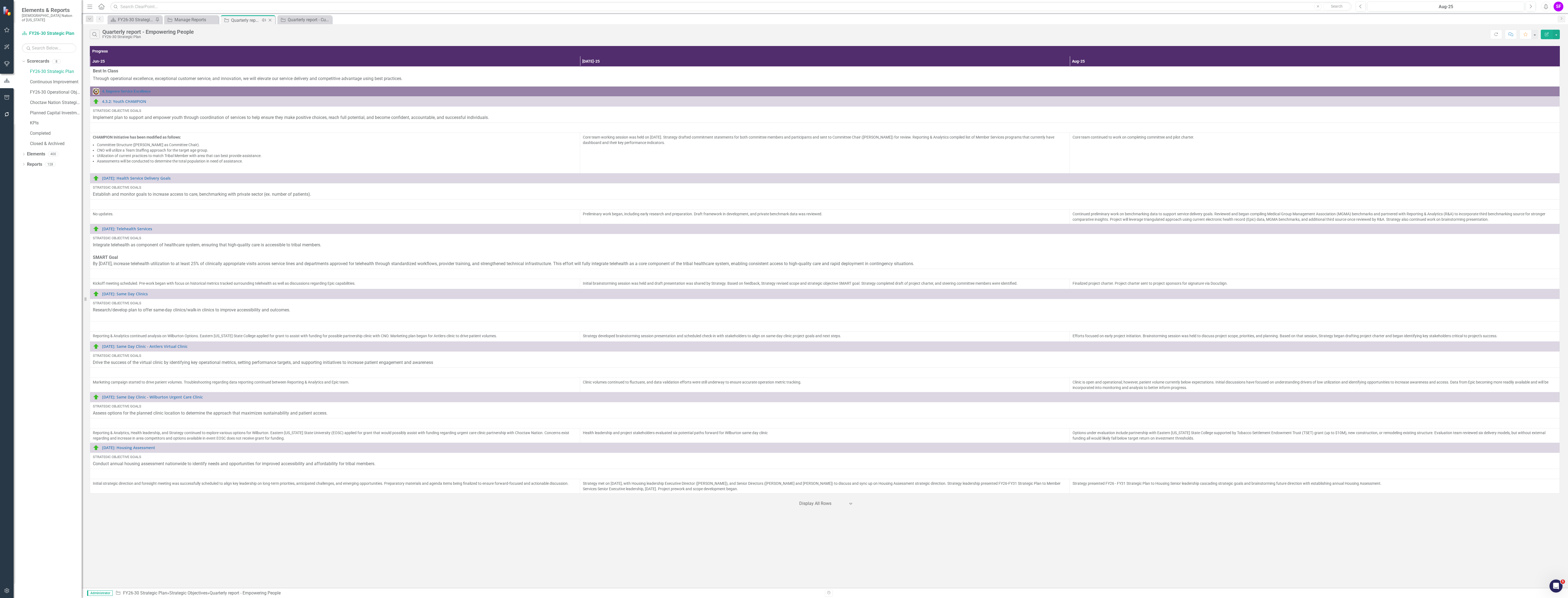
click at [270, 21] on icon "Close" at bounding box center [270, 20] width 5 height 4
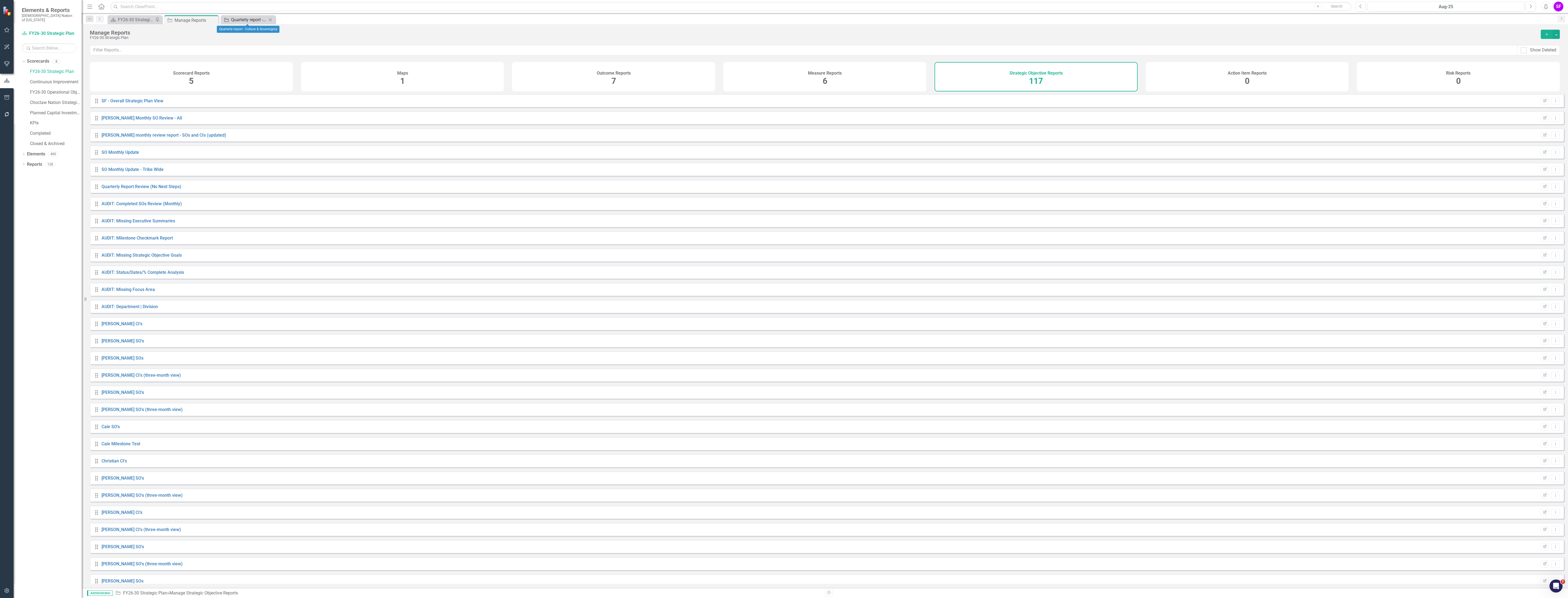
click at [248, 19] on div "Quarterly report - Culture & Sovereignty" at bounding box center [249, 19] width 36 height 7
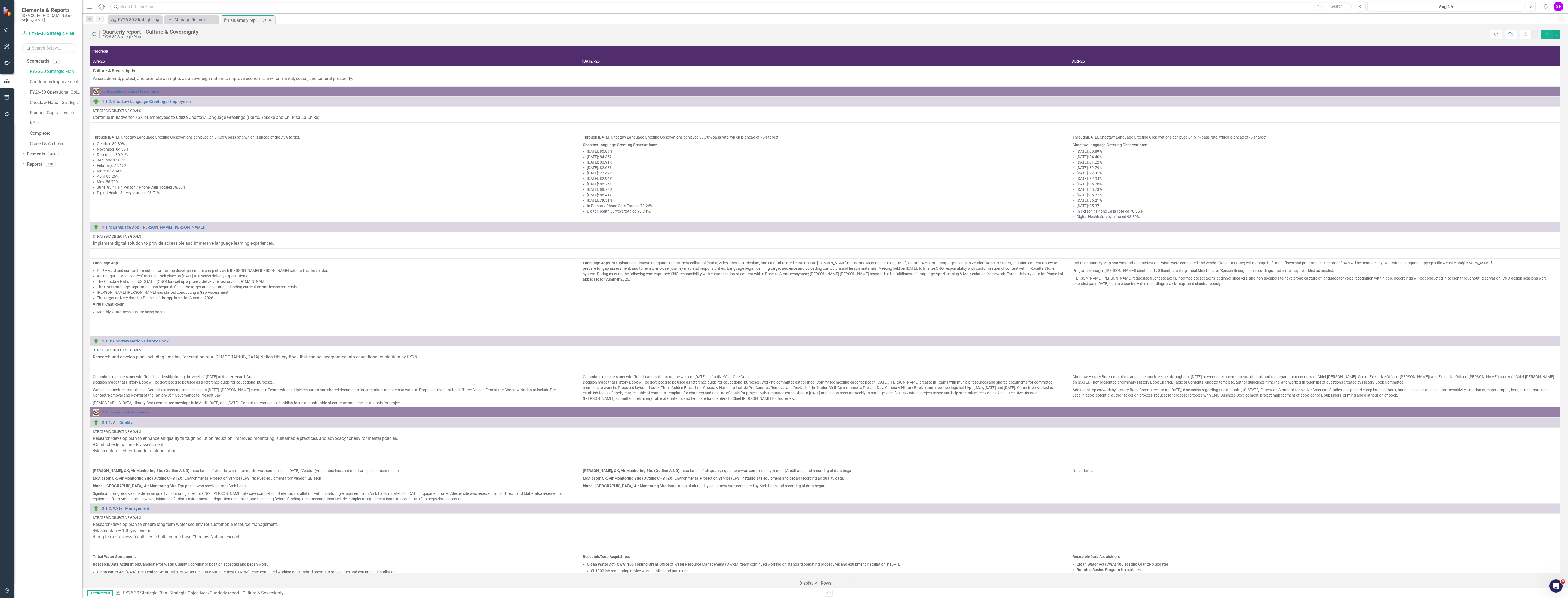
click at [268, 20] on icon "Close" at bounding box center [270, 20] width 5 height 4
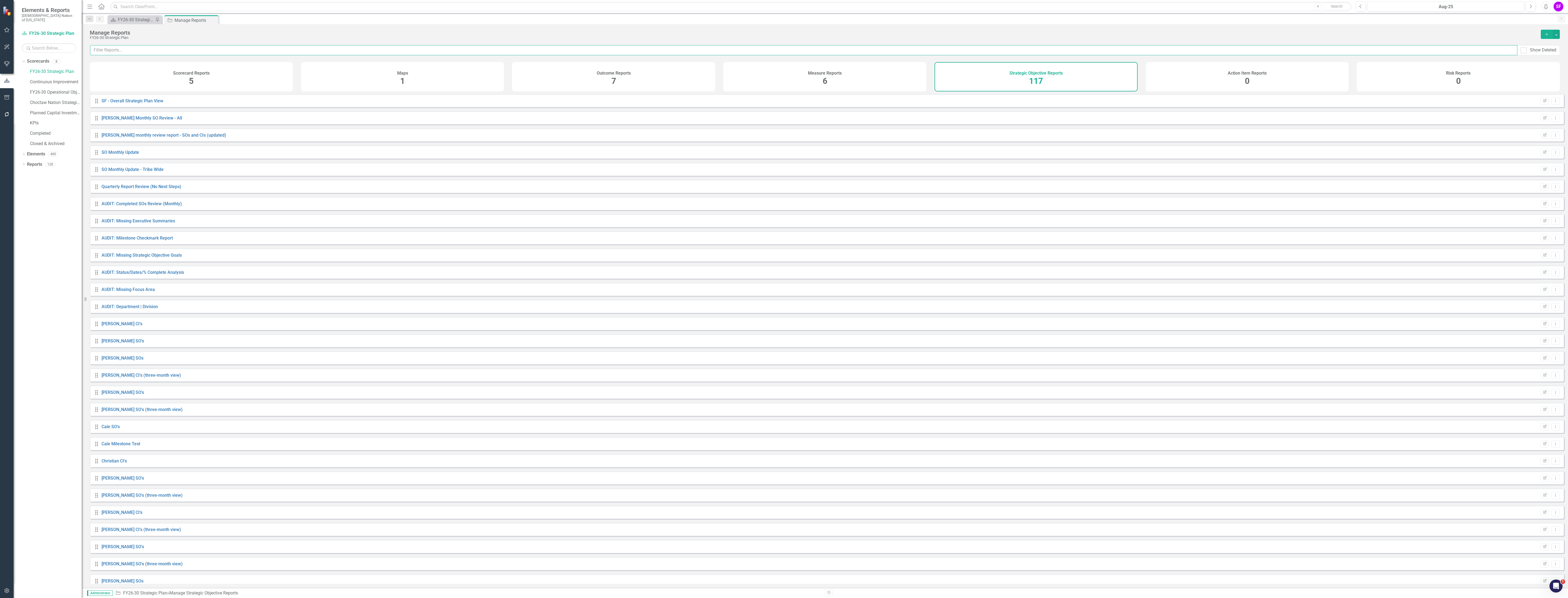
click at [223, 50] on input "text" at bounding box center [803, 50] width 1427 height 10
type input "best"
click at [1552, 105] on button "Dropdown Menu" at bounding box center [1556, 101] width 9 height 7
click at [1545, 133] on link "Copy Duplicate Report" at bounding box center [1533, 134] width 45 height 10
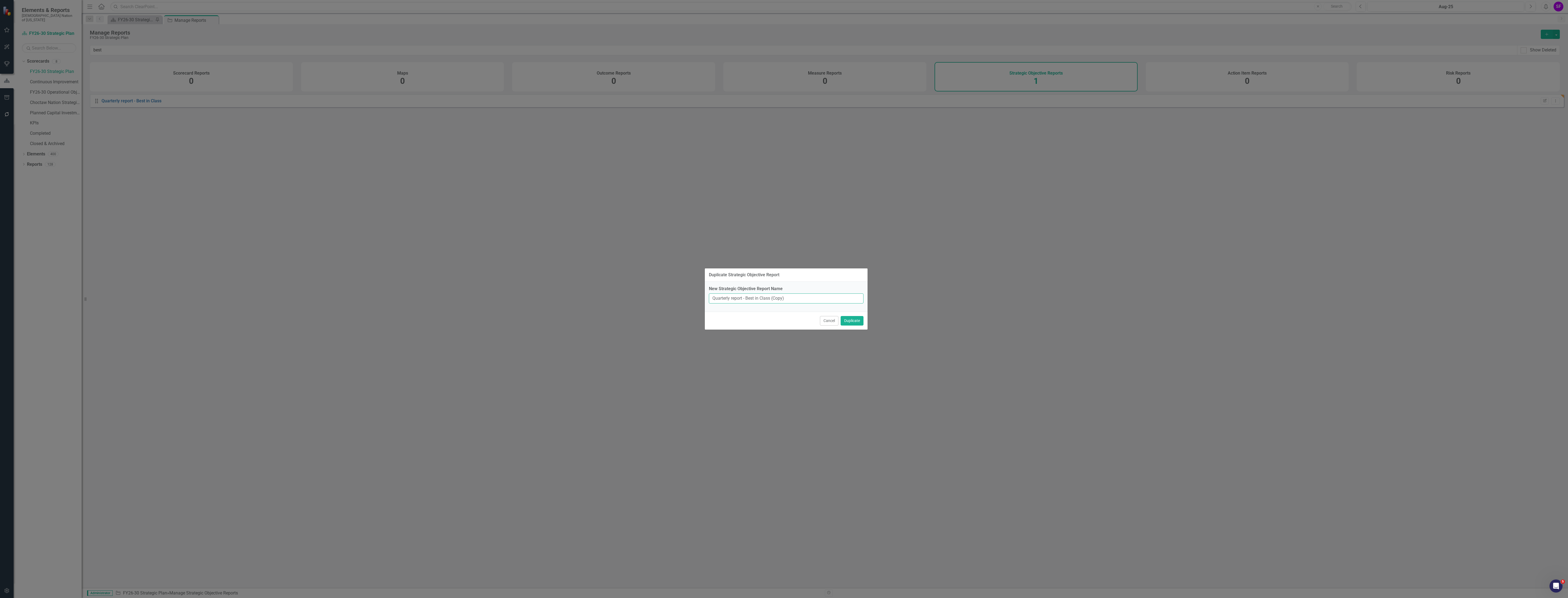
drag, startPoint x: 792, startPoint y: 296, endPoint x: 746, endPoint y: 301, distance: 46.3
click at [746, 301] on input "Quarterly report - Best in Class (Copy)" at bounding box center [786, 298] width 155 height 10
type input "Quarterly report -Financial Stewardship"
click at [856, 318] on button "Duplicate" at bounding box center [852, 321] width 23 height 10
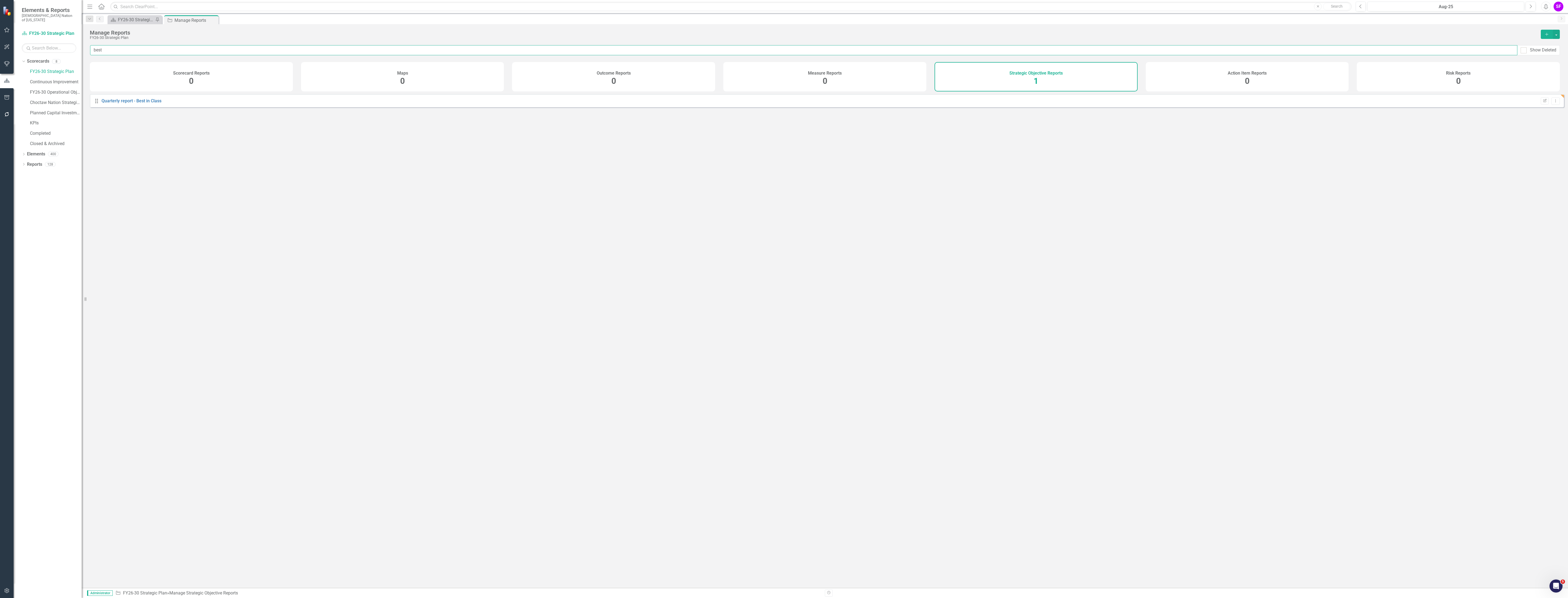
click at [267, 52] on input "best" at bounding box center [803, 50] width 1427 height 10
click at [267, 52] on input "best" at bounding box center [803, 50] width 1427 height 10
type input "finan"
click at [160, 103] on link "Quarterly report -Financial Stewardship" at bounding box center [140, 100] width 77 height 5
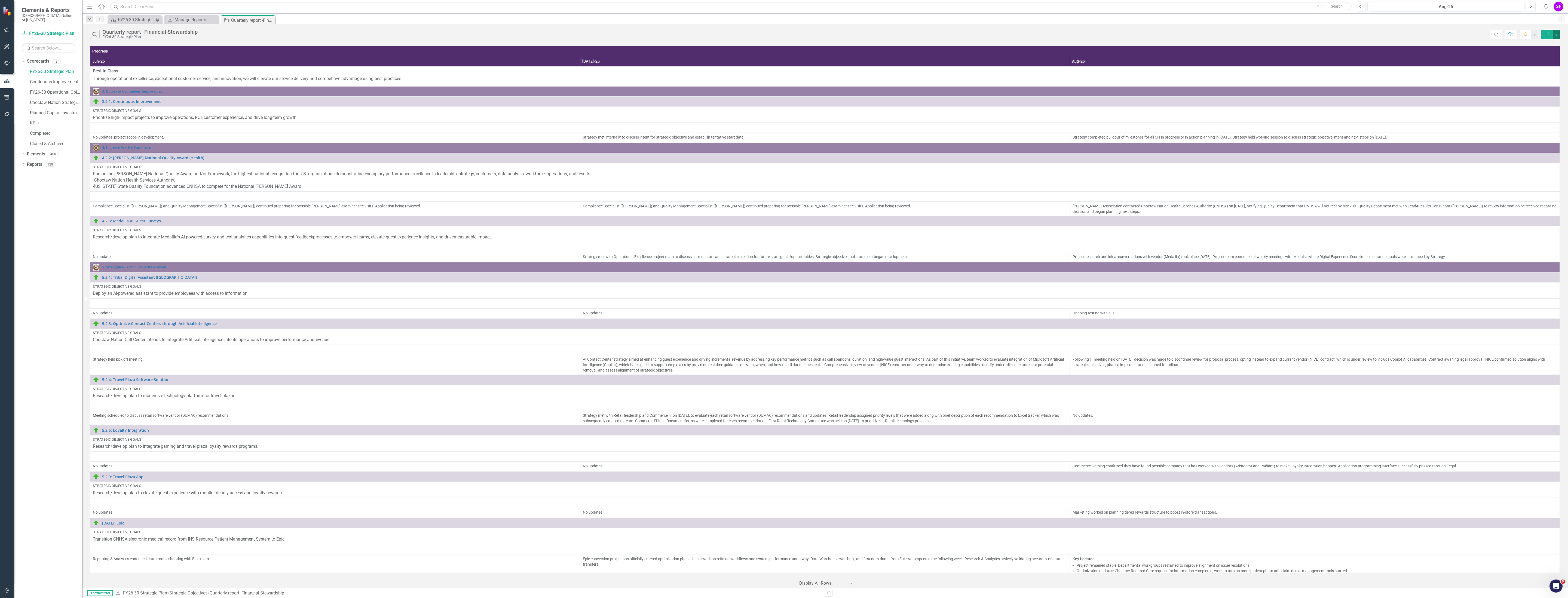
click at [1556, 33] on button "button" at bounding box center [1556, 35] width 7 height 10
click at [1544, 42] on link "Edit Report Edit Report" at bounding box center [1538, 45] width 43 height 10
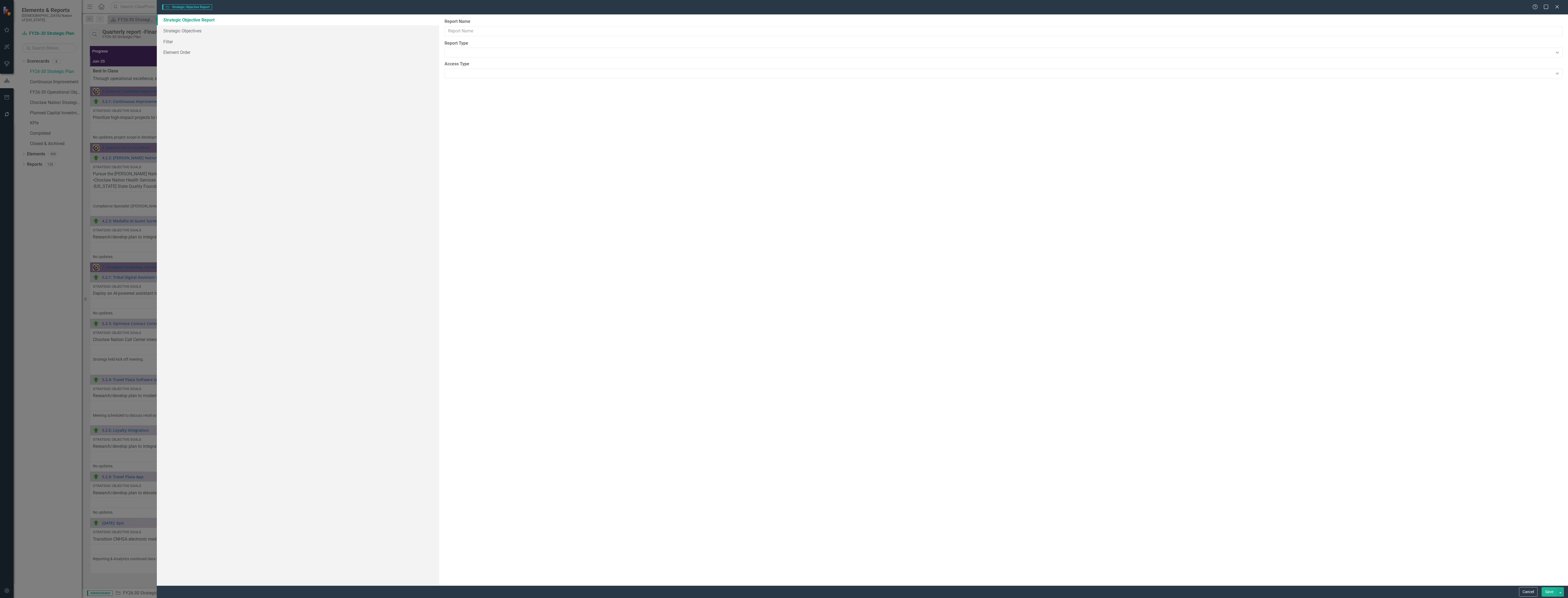
type input "Quarterly report -Financial Stewardship"
click at [178, 40] on link "Strategic Objectives" at bounding box center [298, 41] width 282 height 11
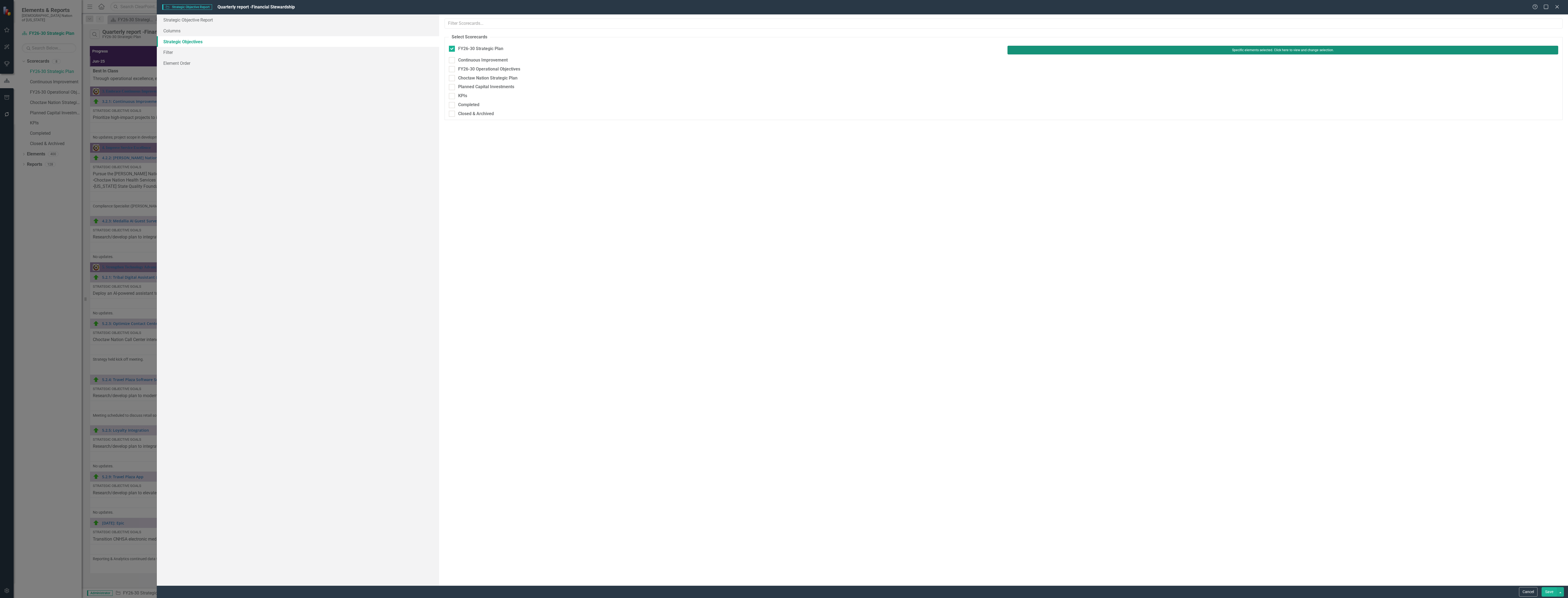
click at [1114, 51] on button "Specific elements selected. Click here to view and change selection." at bounding box center [1283, 50] width 551 height 9
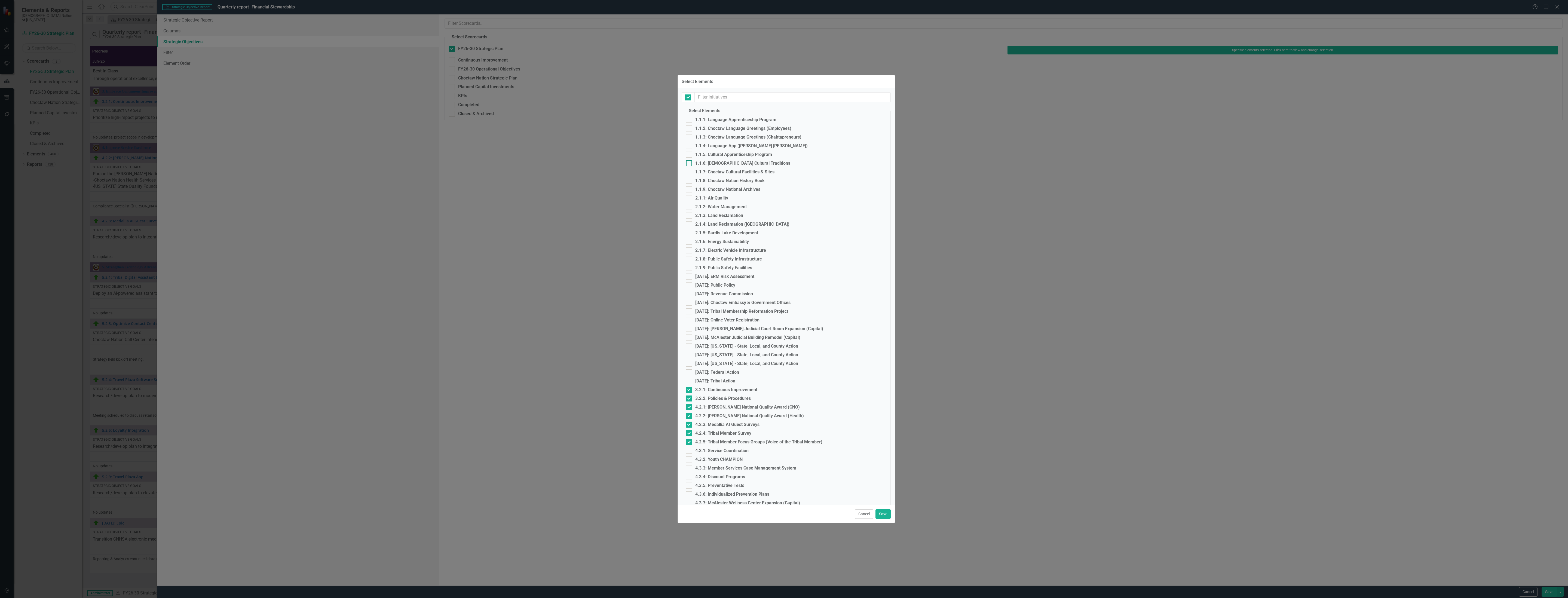
checkbox input "false"
drag, startPoint x: 687, startPoint y: 388, endPoint x: 690, endPoint y: 401, distance: 13.3
click at [688, 389] on input "3.2.1: Continuous Improvement" at bounding box center [688, 389] width 4 height 4
checkbox input "false"
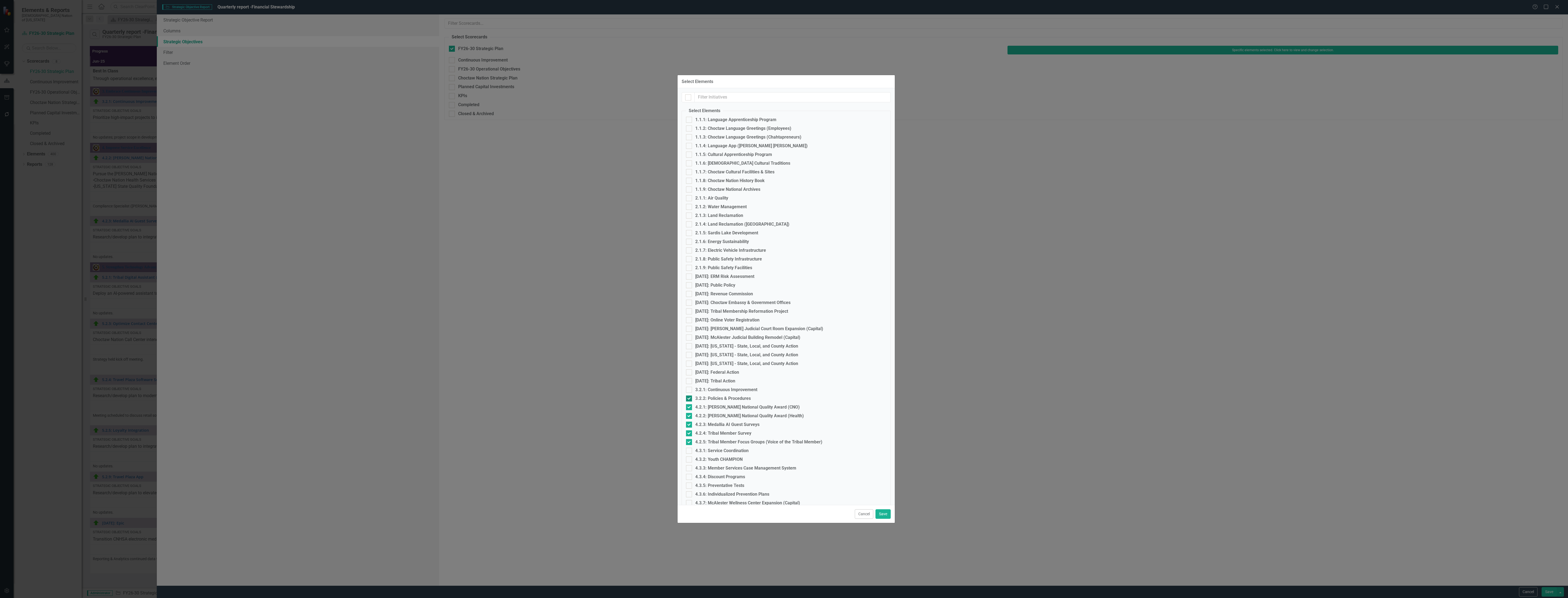
click at [690, 401] on div at bounding box center [689, 398] width 6 height 6
click at [690, 399] on input "3.2.2: Policies & Procedures" at bounding box center [688, 397] width 4 height 4
checkbox input "false"
click at [690, 405] on div at bounding box center [689, 407] width 6 height 6
click at [690, 405] on input "4.2.1: [PERSON_NAME] National Quality Award (CNO)" at bounding box center [688, 406] width 4 height 4
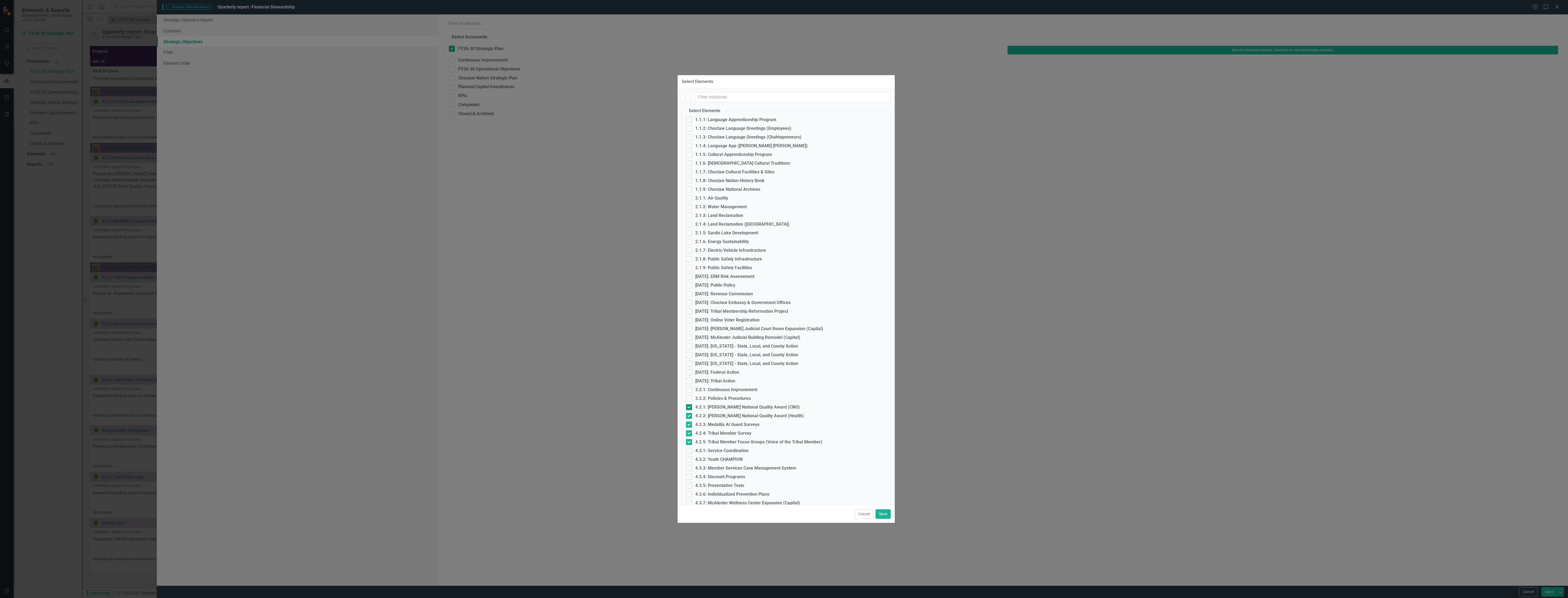
checkbox input "false"
click at [689, 414] on input "4.2.2: [PERSON_NAME] National Quality Award (Health)" at bounding box center [688, 414] width 4 height 4
checkbox input "false"
click at [688, 427] on div at bounding box center [689, 425] width 6 height 6
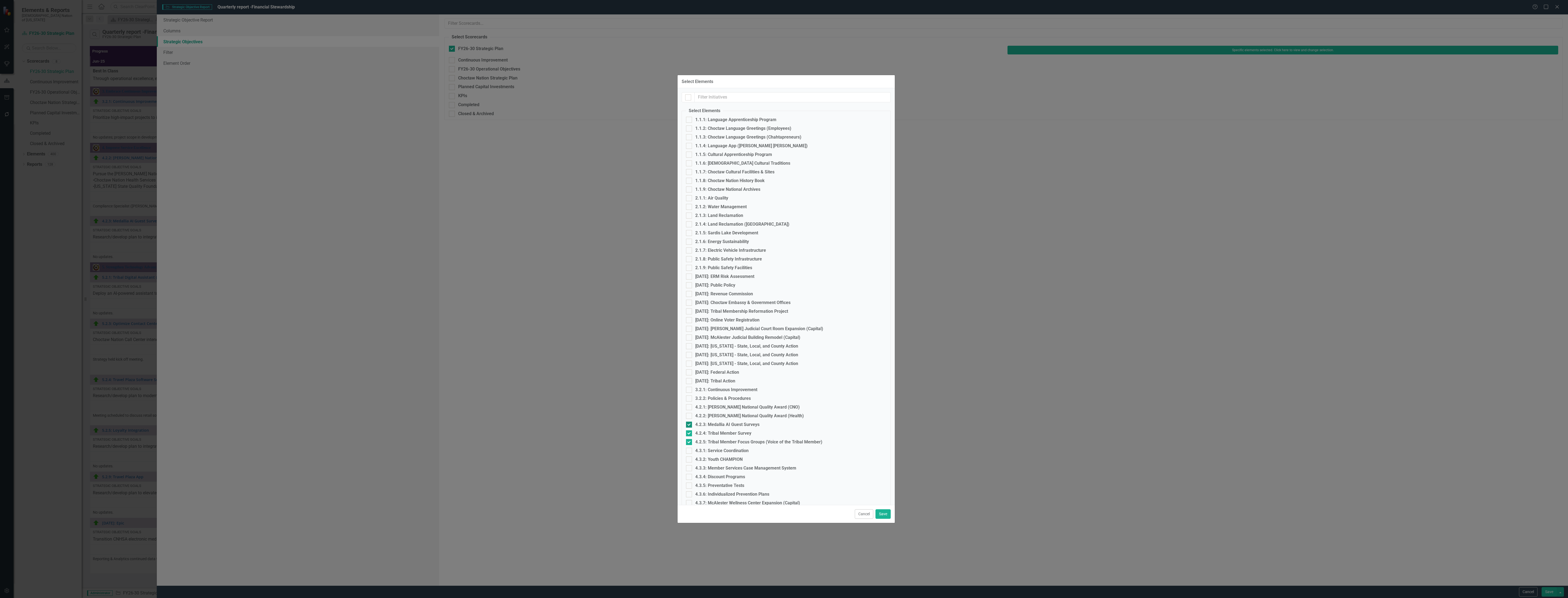
click at [688, 425] on input "4.2.3: Medallia AI Guest Surveys" at bounding box center [688, 423] width 4 height 4
checkbox input "false"
click at [688, 432] on input "4.2.4: Tribal Member Survey" at bounding box center [688, 432] width 4 height 4
checkbox input "false"
click at [690, 442] on div at bounding box center [689, 442] width 6 height 6
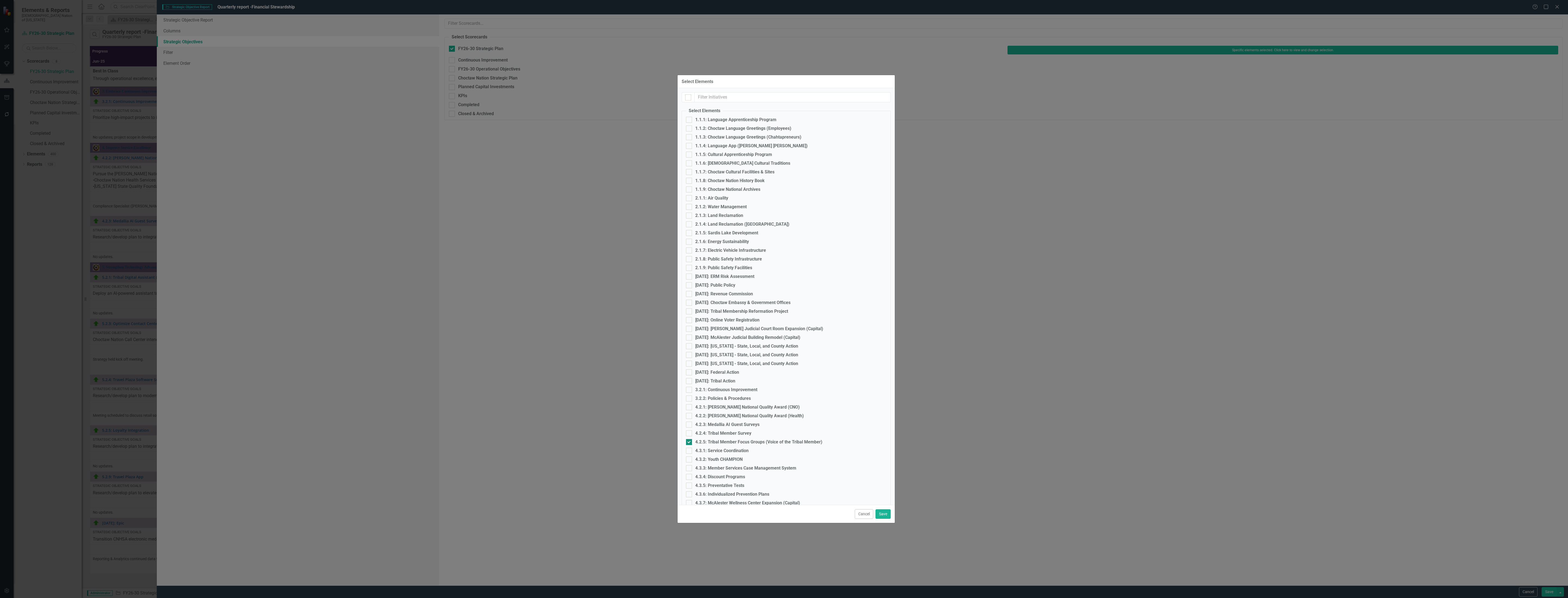
click at [690, 442] on input "4.2.5: Tribal Member Focus Groups (Voice of the Tribal Member)" at bounding box center [688, 440] width 4 height 4
checkbox input "false"
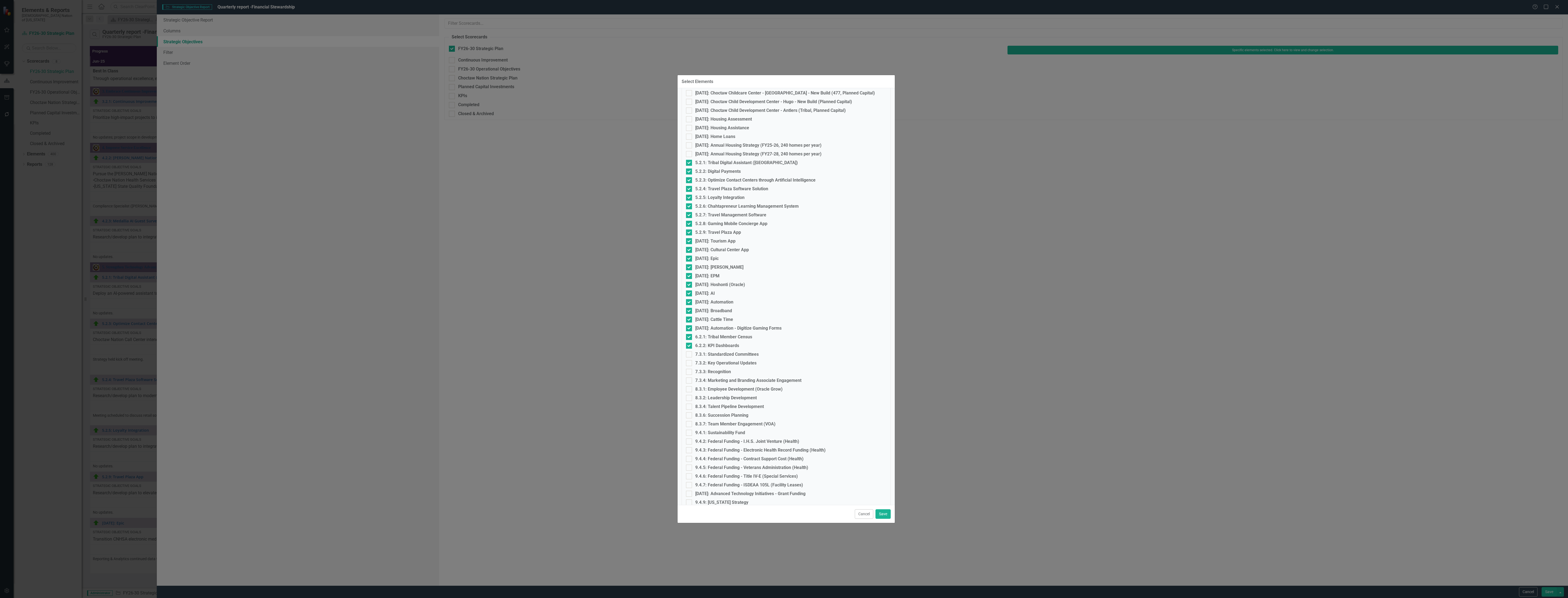
scroll to position [639, 0]
click at [689, 141] on input "5.2.1: Tribal Digital Assistant ([GEOGRAPHIC_DATA])" at bounding box center [688, 141] width 4 height 4
checkbox input "false"
click at [691, 151] on div at bounding box center [689, 151] width 6 height 6
click at [690, 151] on input "5.2.2: Digital Payments" at bounding box center [688, 150] width 4 height 4
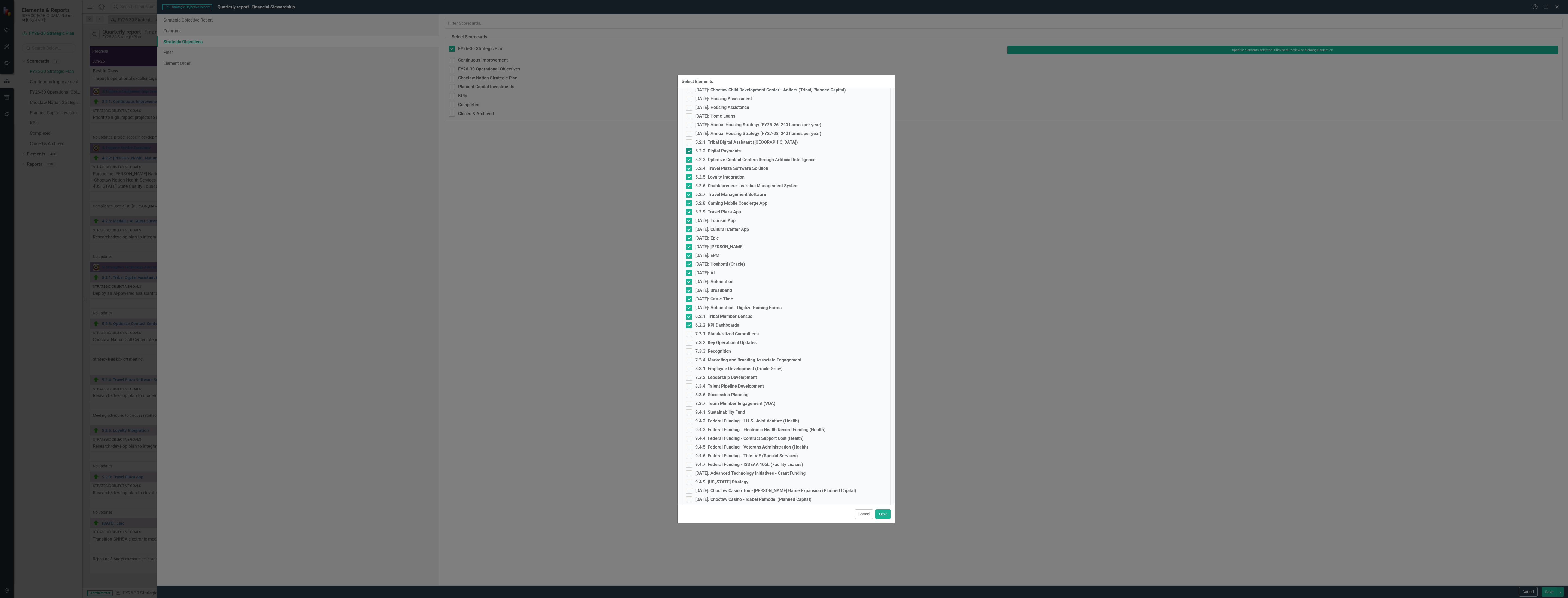
checkbox input "false"
click at [691, 159] on div at bounding box center [689, 160] width 6 height 6
click at [690, 159] on input "5.2.3: Optimize Contact Centers through Artificial Intelligence" at bounding box center [688, 159] width 4 height 4
checkbox input "false"
click at [690, 167] on div at bounding box center [689, 169] width 6 height 6
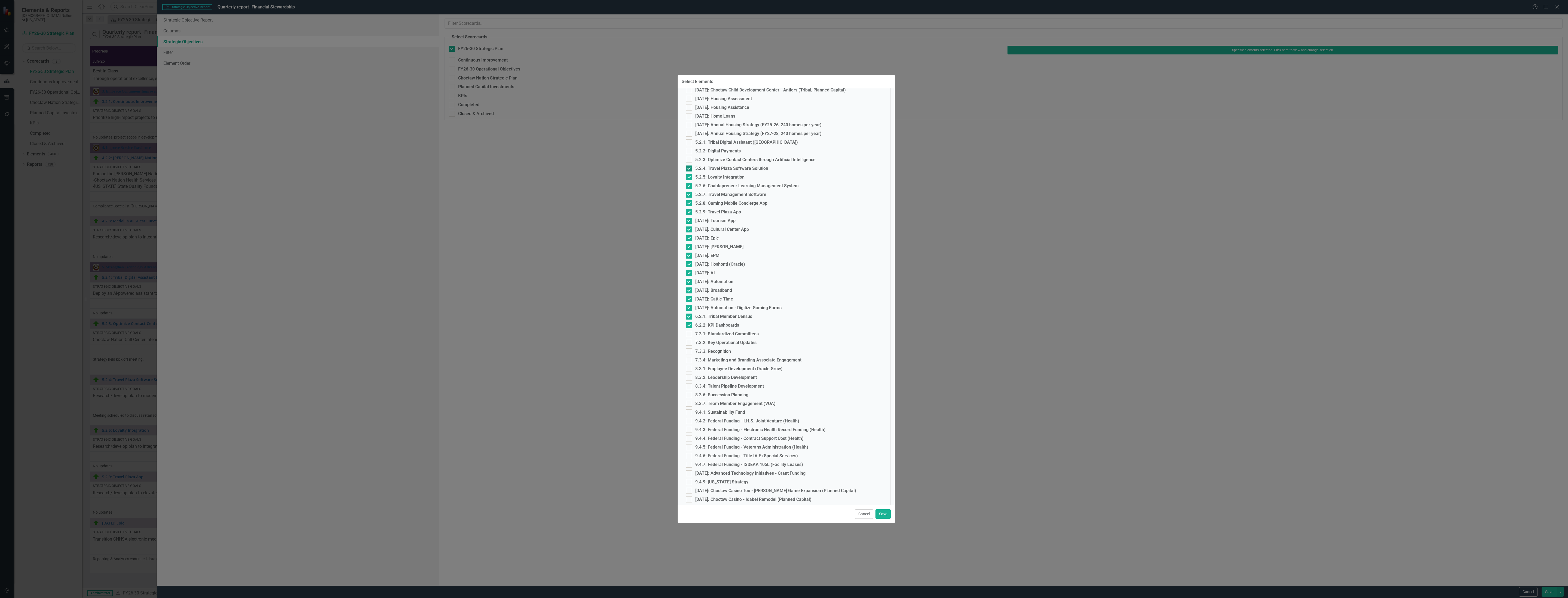
click at [690, 167] on input "5.2.4: Travel Plaza Software Solution" at bounding box center [688, 167] width 4 height 4
checkbox input "false"
drag, startPoint x: 690, startPoint y: 173, endPoint x: 688, endPoint y: 181, distance: 8.2
click at [690, 174] on fieldset "Select Elements 1.1.1: Language Apprenticeship Program 1.1.2: Choctaw Language …" at bounding box center [786, 274] width 209 height 1611
click at [688, 179] on div at bounding box center [689, 177] width 6 height 6
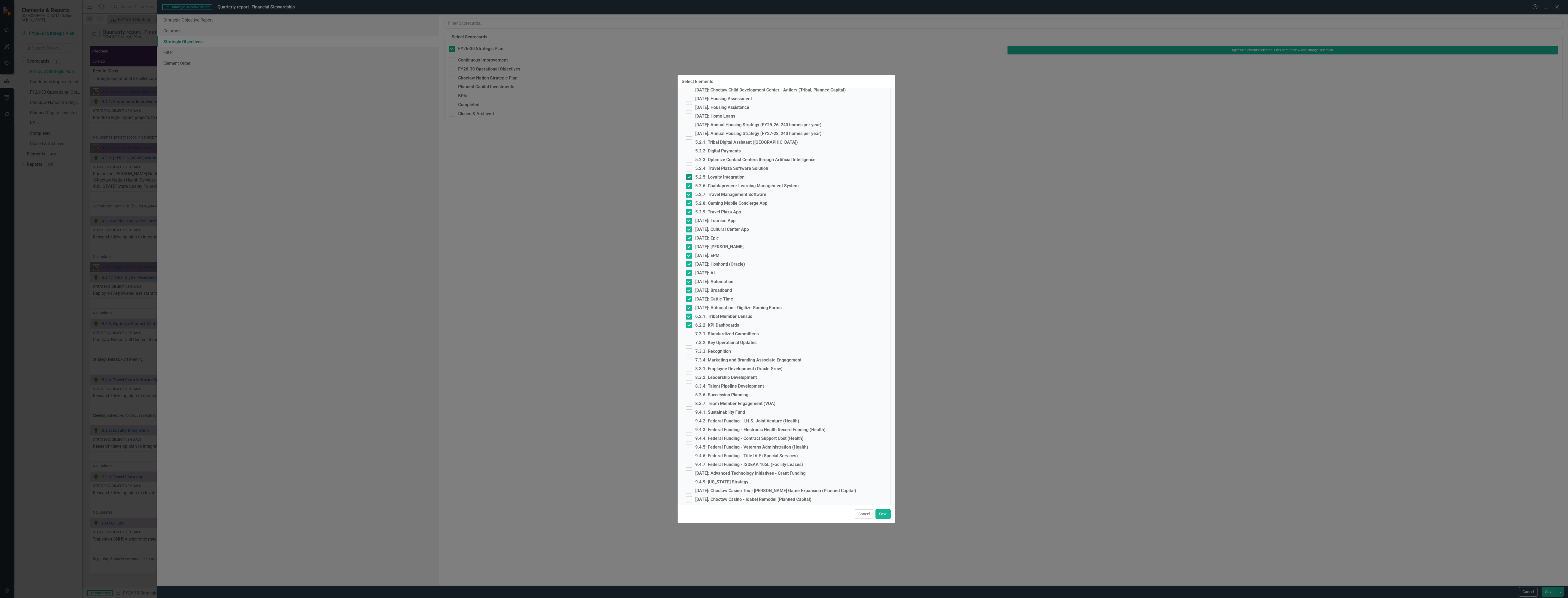
click at [688, 178] on input "5.2.5: Loyalty Integration" at bounding box center [688, 176] width 4 height 4
checkbox input "false"
click at [688, 184] on input "5.2.6: Chahtapreneur Learning Management System" at bounding box center [688, 185] width 4 height 4
checkbox input "false"
click at [688, 192] on input "5.2.7: Travel Management Software" at bounding box center [688, 193] width 4 height 4
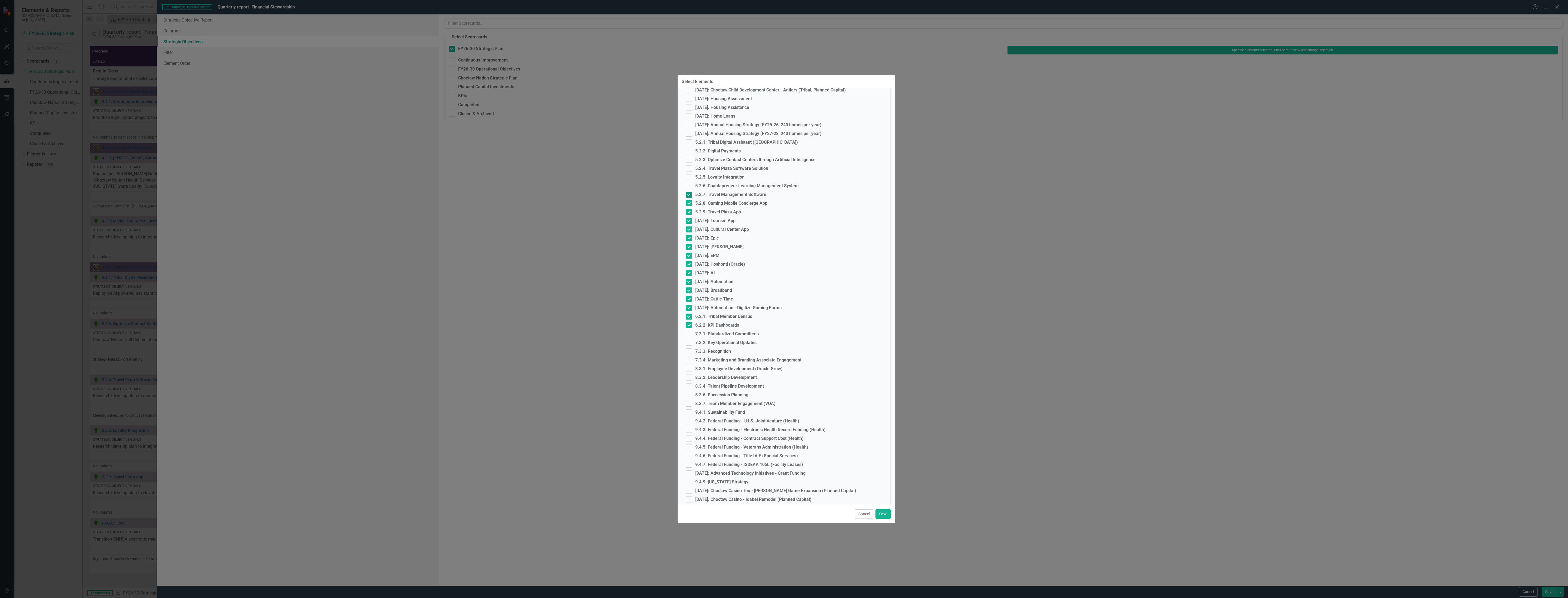
checkbox input "false"
click at [688, 204] on div at bounding box center [689, 203] width 6 height 6
click at [688, 204] on input "5.2.8: Gaming Mobile Concierge App" at bounding box center [688, 202] width 4 height 4
checkbox input "false"
click at [688, 211] on input "5.2.9: Travel Plaza App" at bounding box center [688, 210] width 4 height 4
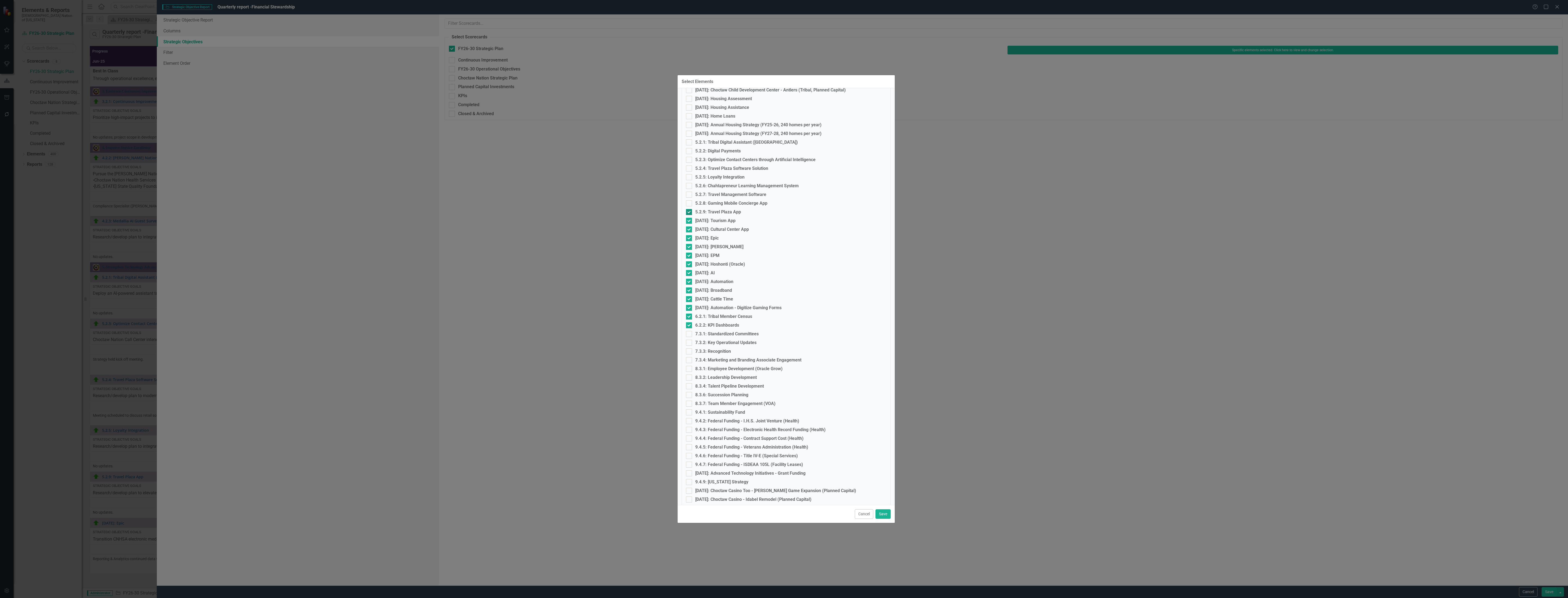
checkbox input "false"
click at [688, 221] on input "[DATE]: Tourism App" at bounding box center [688, 220] width 4 height 4
checkbox input "false"
click at [689, 235] on input "[DATE]: Epic" at bounding box center [688, 237] width 4 height 4
checkbox input "false"
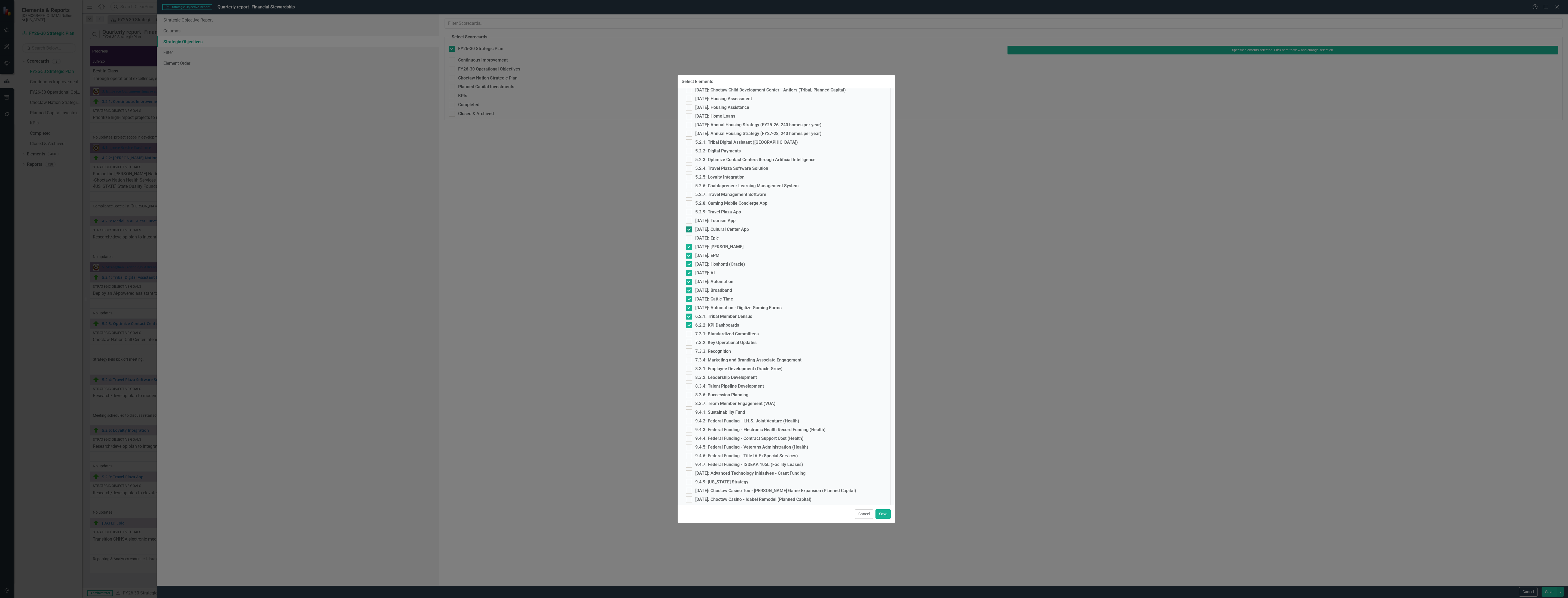
click at [689, 231] on div at bounding box center [689, 229] width 6 height 6
click at [689, 230] on input "[DATE]: Cultural Center App" at bounding box center [688, 228] width 4 height 4
checkbox input "false"
click at [687, 250] on fieldset "Select Elements 1.1.1: Language Apprenticeship Program 1.1.2: Choctaw Language …" at bounding box center [786, 274] width 209 height 1611
click at [688, 250] on fieldset "Select Elements 1.1.1: Language Apprenticeship Program 1.1.2: Choctaw Language …" at bounding box center [786, 274] width 209 height 1611
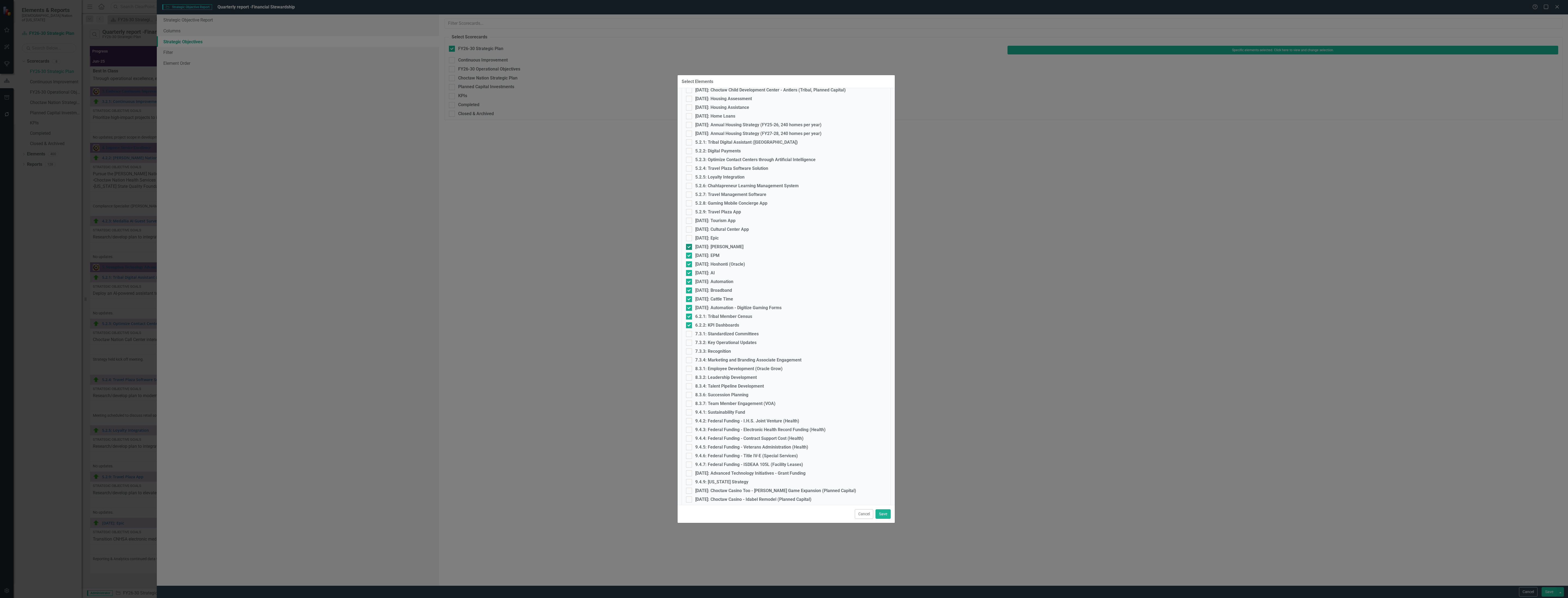
click at [688, 246] on input "[DATE]: [PERSON_NAME]" at bounding box center [688, 246] width 4 height 4
checkbox input "false"
click at [688, 255] on input "[DATE]: EPM" at bounding box center [688, 254] width 4 height 4
checkbox input "false"
click at [688, 263] on input "[DATE]: Hoshonti (Oracle)" at bounding box center [688, 263] width 4 height 4
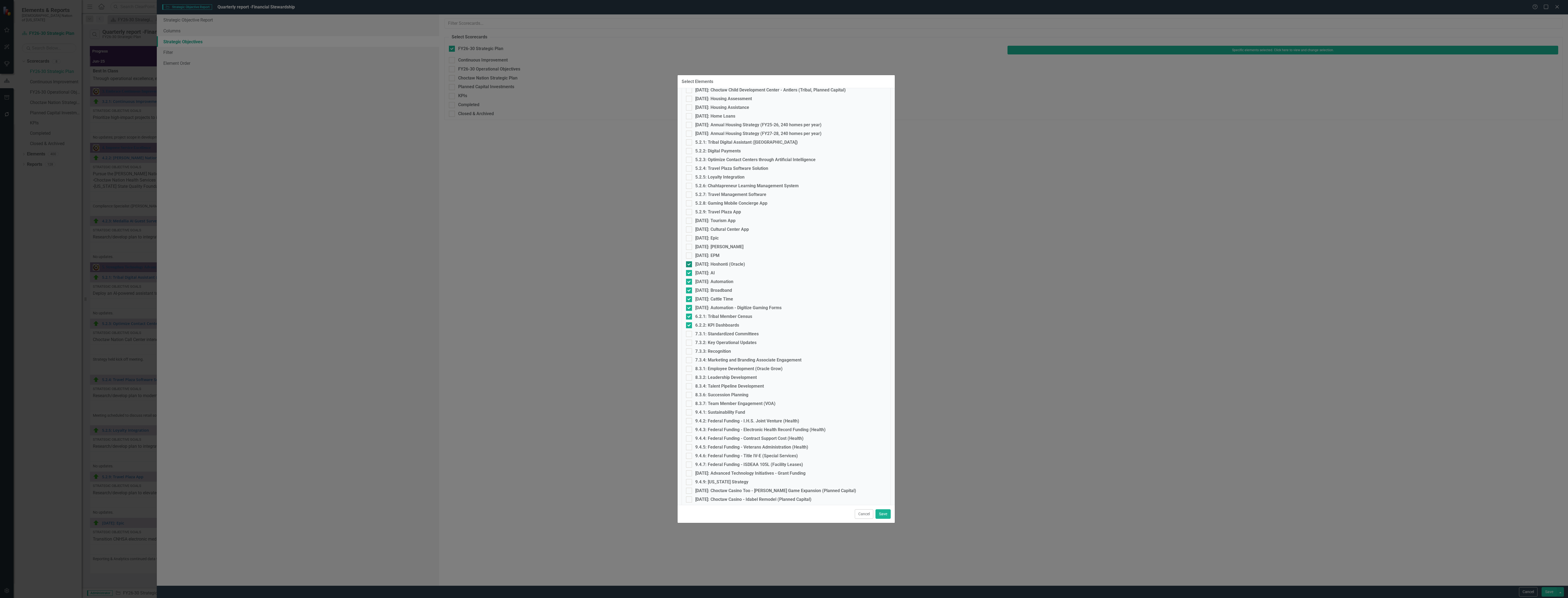
checkbox input "false"
click at [688, 272] on input "[DATE]: AI" at bounding box center [688, 272] width 4 height 4
checkbox input "false"
click at [689, 280] on input "[DATE]: Automation" at bounding box center [688, 280] width 4 height 4
checkbox input "false"
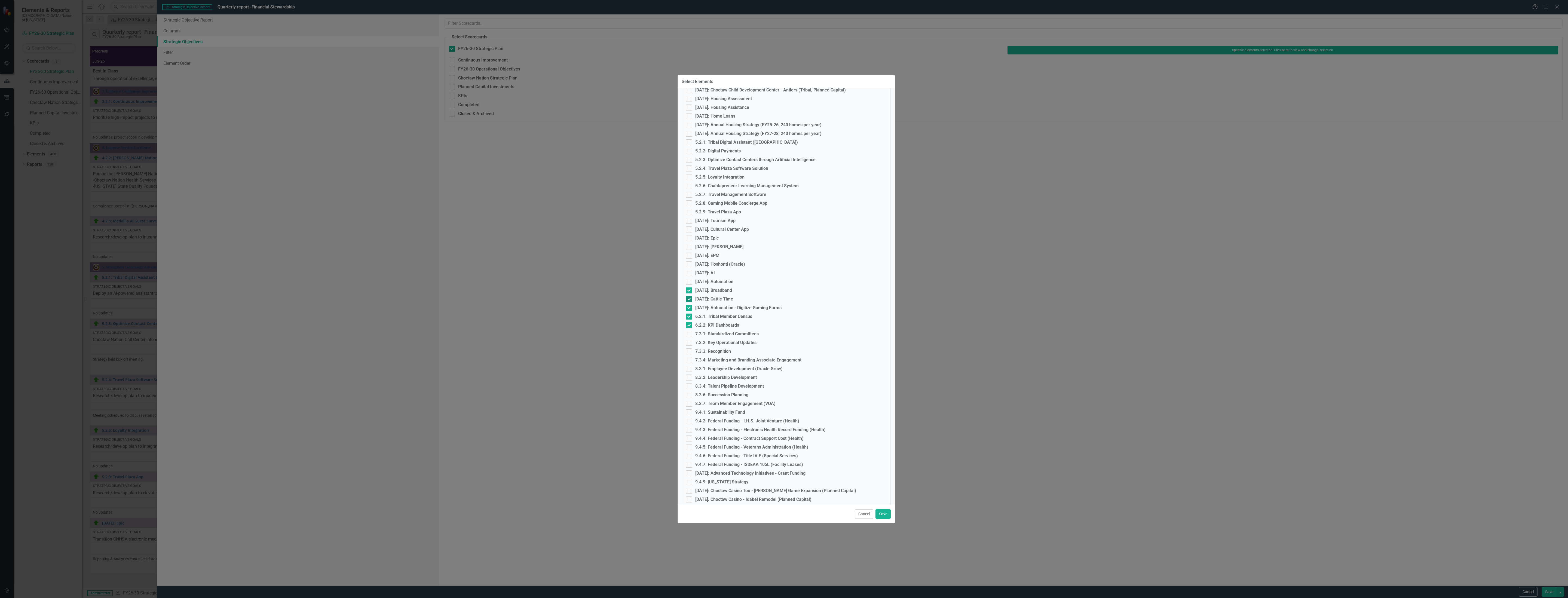
drag, startPoint x: 688, startPoint y: 290, endPoint x: 688, endPoint y: 298, distance: 8.0
click at [688, 290] on input "[DATE]: Broadband" at bounding box center [688, 289] width 4 height 4
checkbox input "false"
click at [688, 299] on input "[DATE]: Cattle Time" at bounding box center [688, 298] width 4 height 4
checkbox input "false"
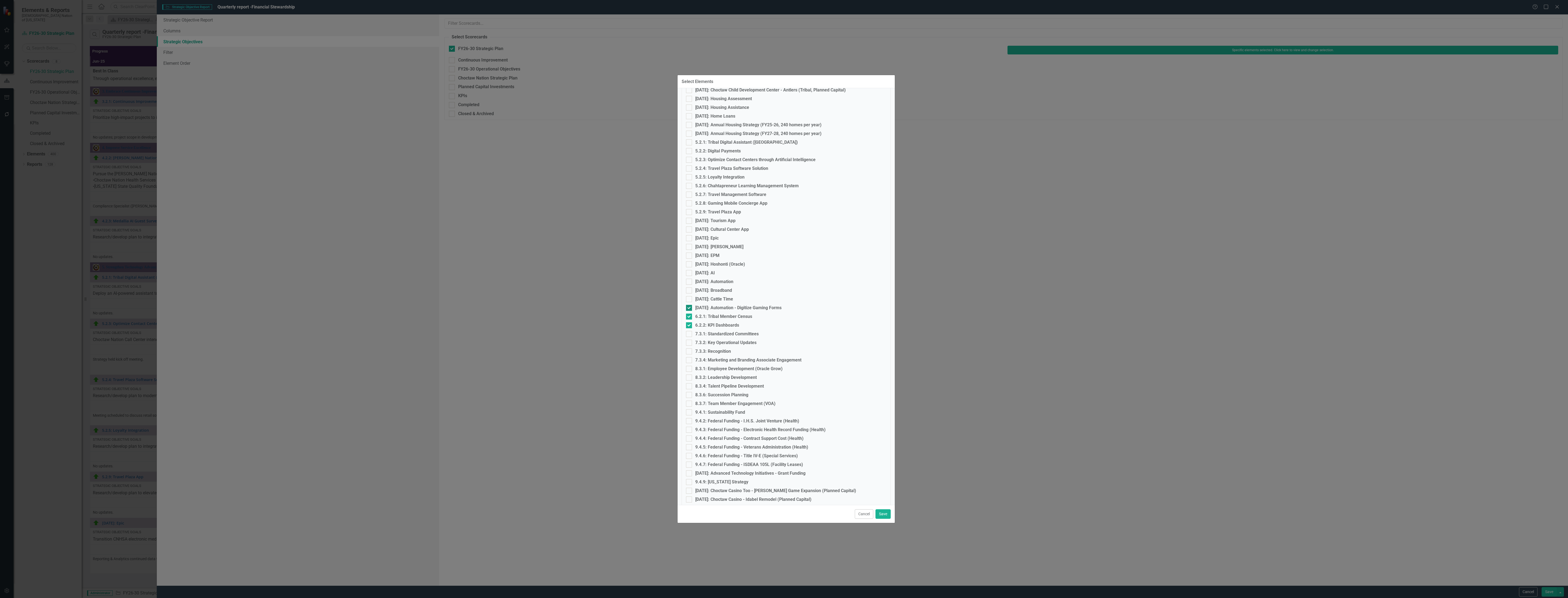
click at [688, 305] on input "[DATE]: Automation - Digitize Gaming Forms" at bounding box center [688, 307] width 4 height 4
checkbox input "false"
click at [688, 315] on input "6.2.1: Tribal Member Census" at bounding box center [688, 315] width 4 height 4
checkbox input "false"
click at [687, 325] on input "6.2.2: KPI Dashboards" at bounding box center [688, 324] width 4 height 4
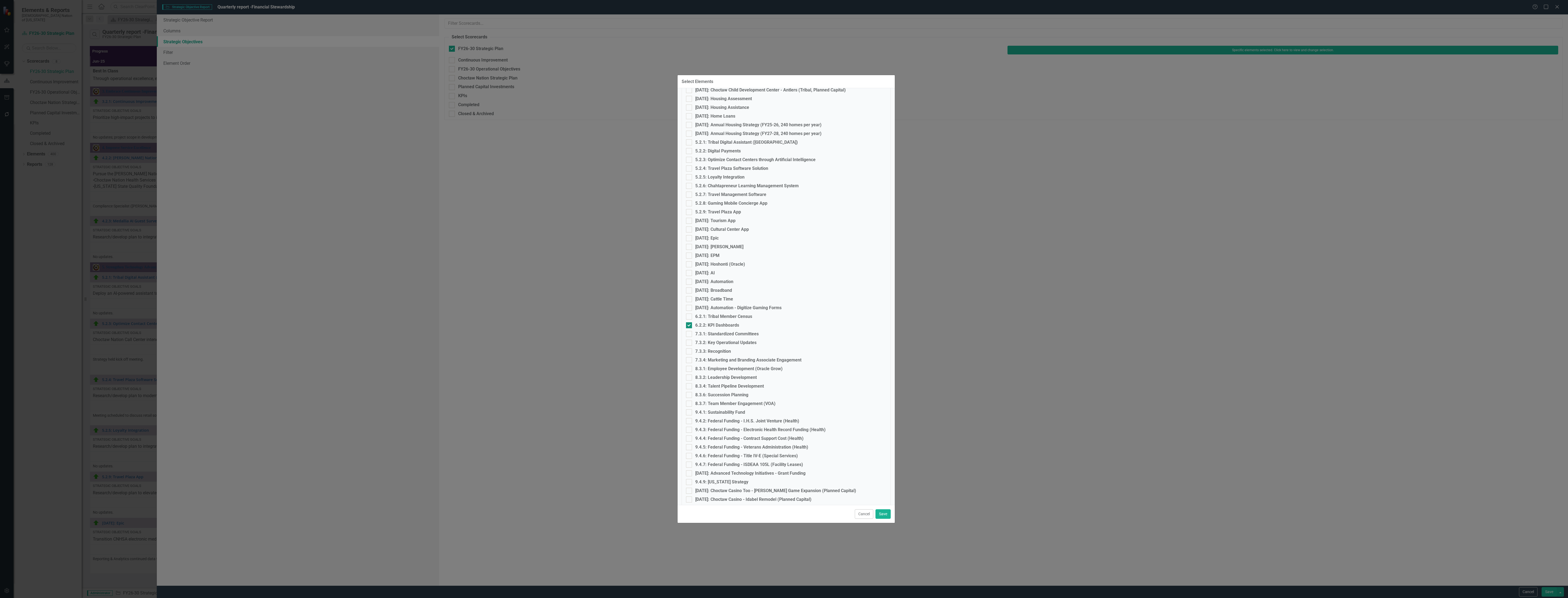
checkbox input "false"
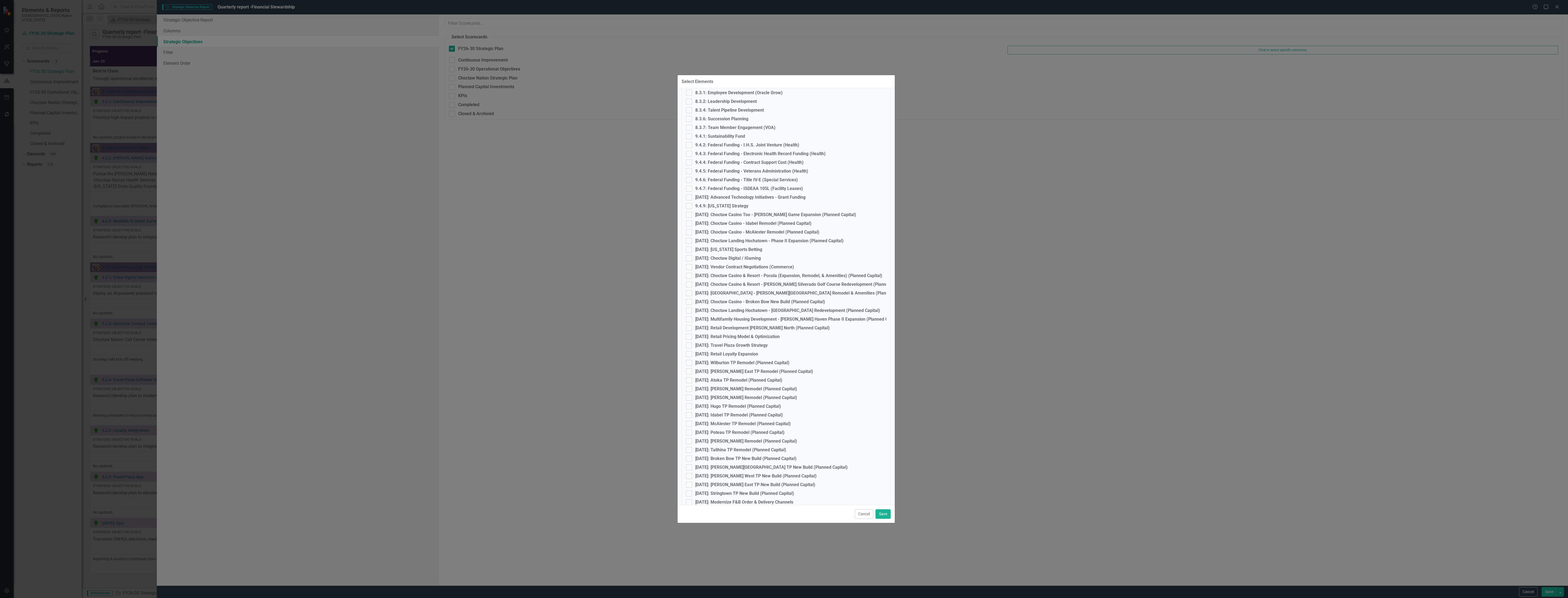
scroll to position [917, 0]
click at [688, 132] on input "9.4.1: Sustainability Fund" at bounding box center [688, 133] width 4 height 4
checkbox input "true"
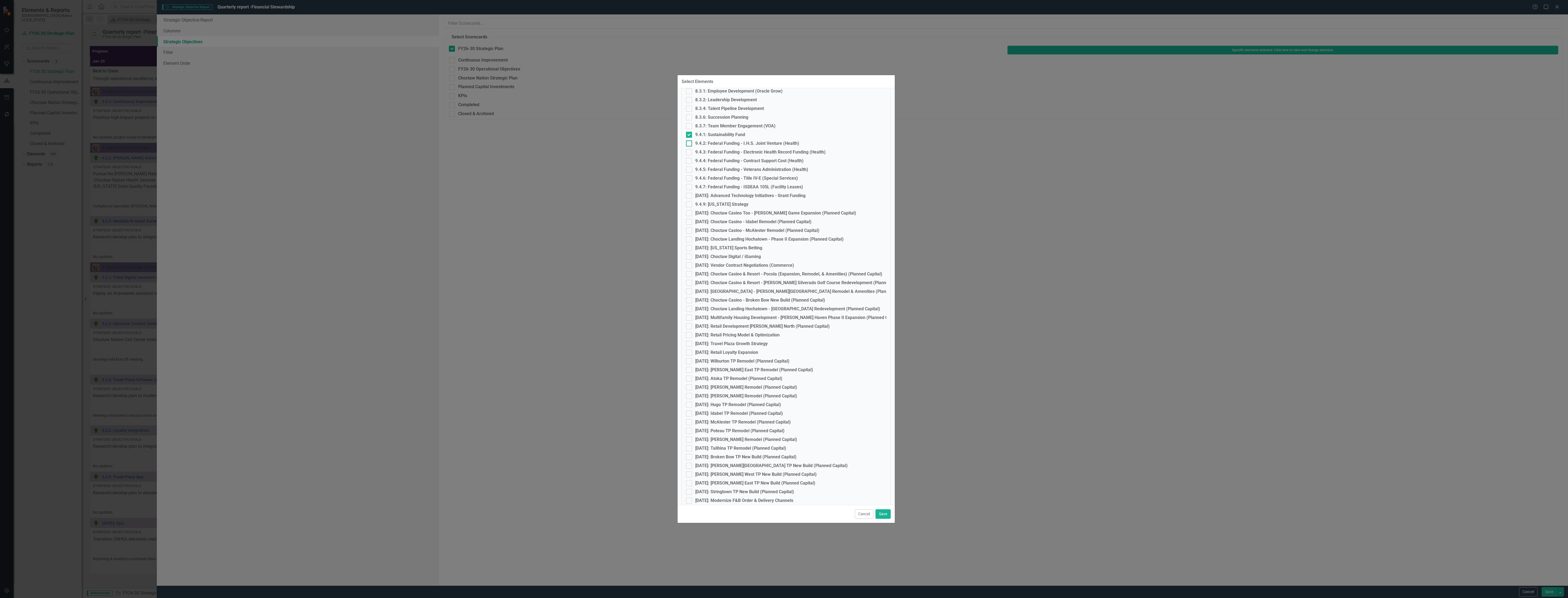
click at [690, 144] on div at bounding box center [689, 144] width 6 height 6
click at [690, 144] on input "9.4.2: Federal Funding - I.H.S. Joint Venture (Health)" at bounding box center [688, 142] width 4 height 4
checkbox input "true"
click at [688, 153] on div at bounding box center [689, 152] width 6 height 6
click at [688, 153] on input "9.4.3: Federal Funding - Electronic Health Record Funding (Health)" at bounding box center [688, 151] width 4 height 4
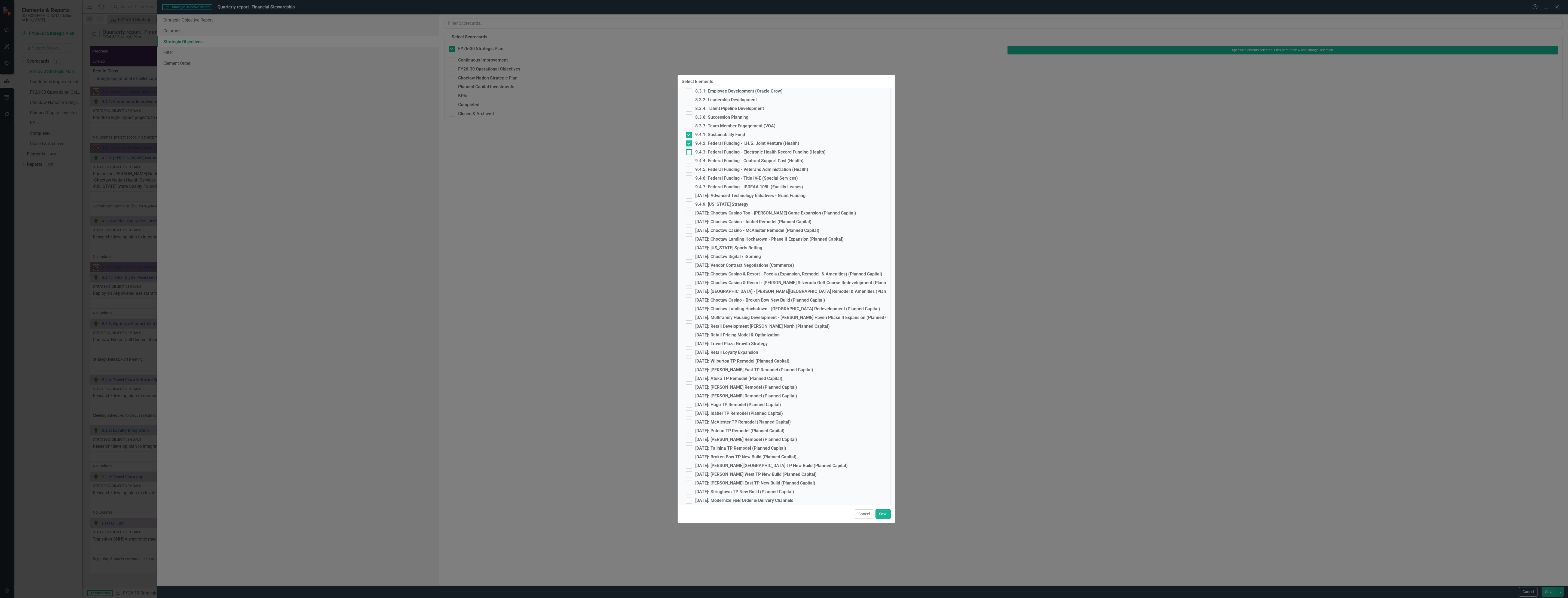
checkbox input "true"
drag, startPoint x: 686, startPoint y: 159, endPoint x: 688, endPoint y: 162, distance: 3.6
click at [686, 159] on input "9.4.4: Federal Funding - Contract Support Cost (Health)" at bounding box center [688, 159] width 4 height 4
checkbox input "true"
click at [689, 167] on input "9.4.5: Federal Funding - Veterans Administration (Health)" at bounding box center [688, 169] width 4 height 4
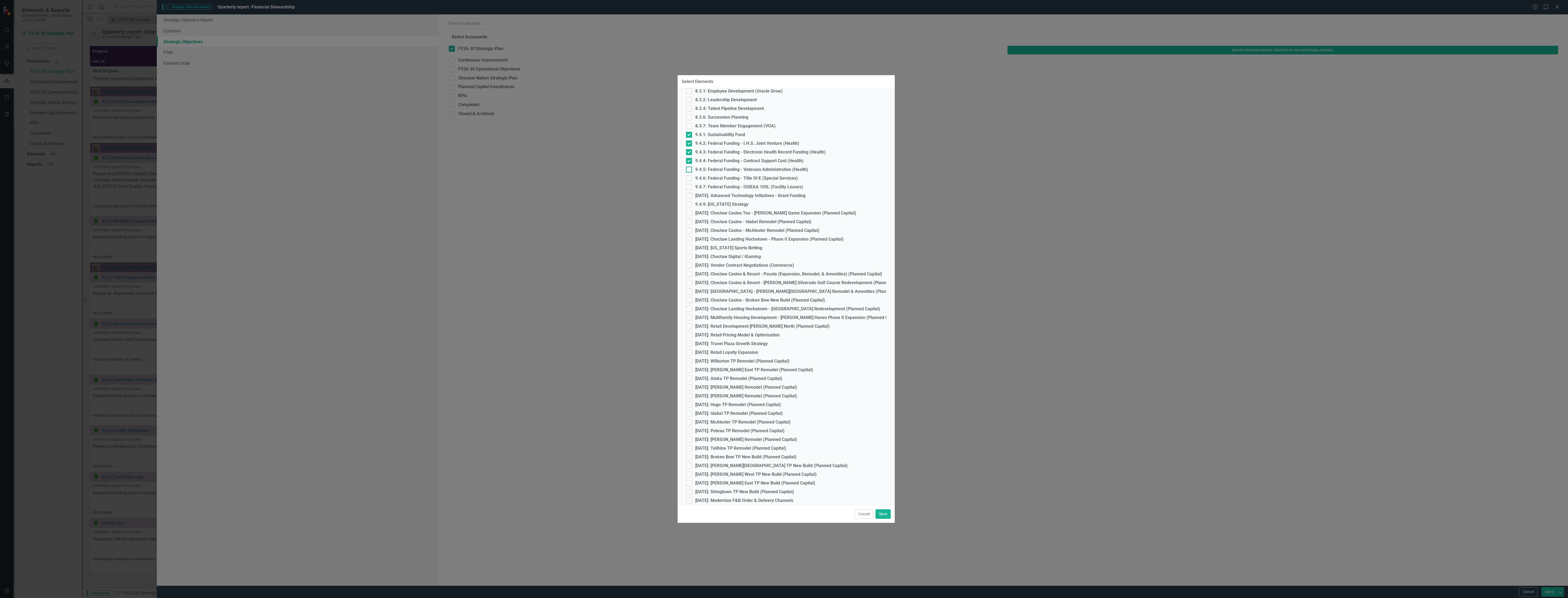
checkbox input "true"
click at [689, 176] on input "9.4.6: Federal Funding - Title IV-E (Special Services)" at bounding box center [688, 177] width 4 height 4
checkbox input "true"
click at [689, 186] on input "9.4.7: Federal Funding - ISDEAA 105L (Facility Leases)" at bounding box center [688, 186] width 4 height 4
checkbox input "true"
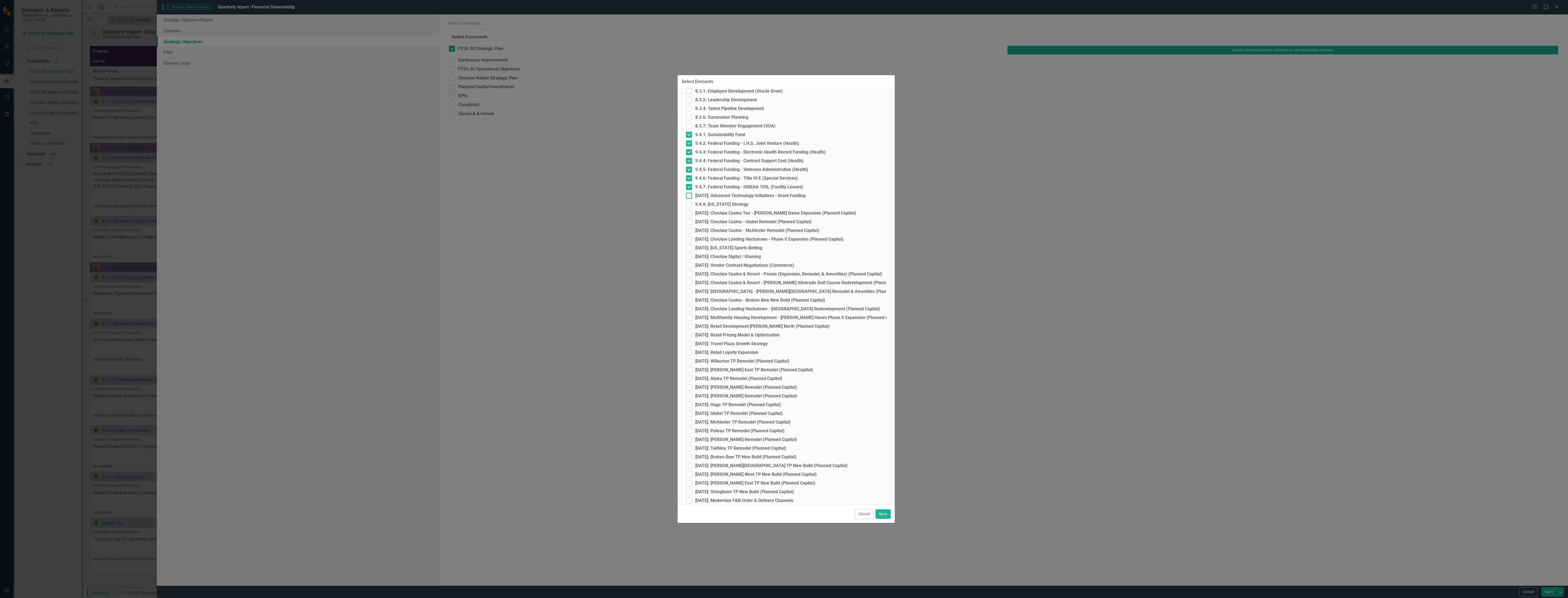
click at [690, 198] on div at bounding box center [689, 196] width 6 height 6
click at [690, 196] on input "[DATE]: Advanced Technology Initiatives - Grant Funding" at bounding box center [688, 195] width 4 height 4
checkbox input "true"
click at [688, 203] on input "9.4.9: [US_STATE] Strategy" at bounding box center [688, 203] width 4 height 4
checkbox input "true"
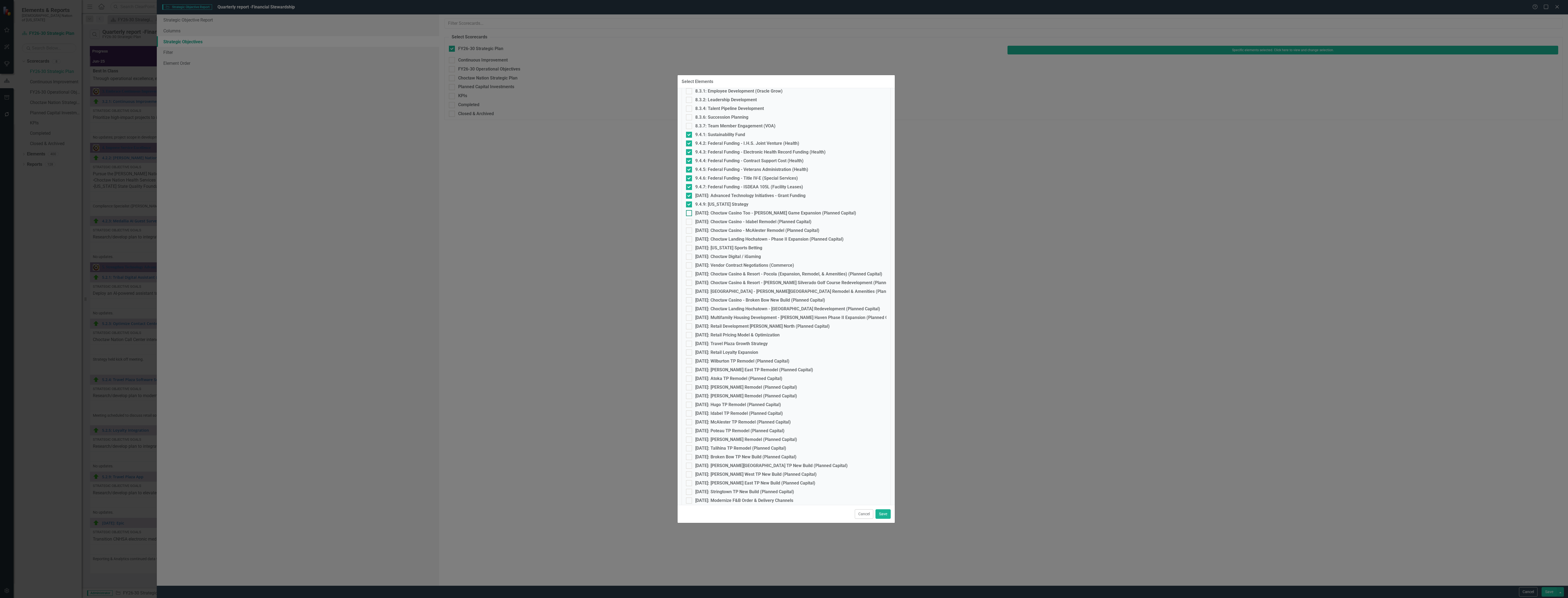
click at [688, 214] on div at bounding box center [689, 213] width 6 height 6
click at [688, 214] on input "[DATE]: Choctaw Casino Too - [PERSON_NAME] Game Expansion (Planned Capital)" at bounding box center [688, 212] width 4 height 4
checkbox input "true"
click at [688, 220] on input "[DATE]: Choctaw Casino - Idabel Remodel (Planned Capital)" at bounding box center [688, 221] width 4 height 4
checkbox input "true"
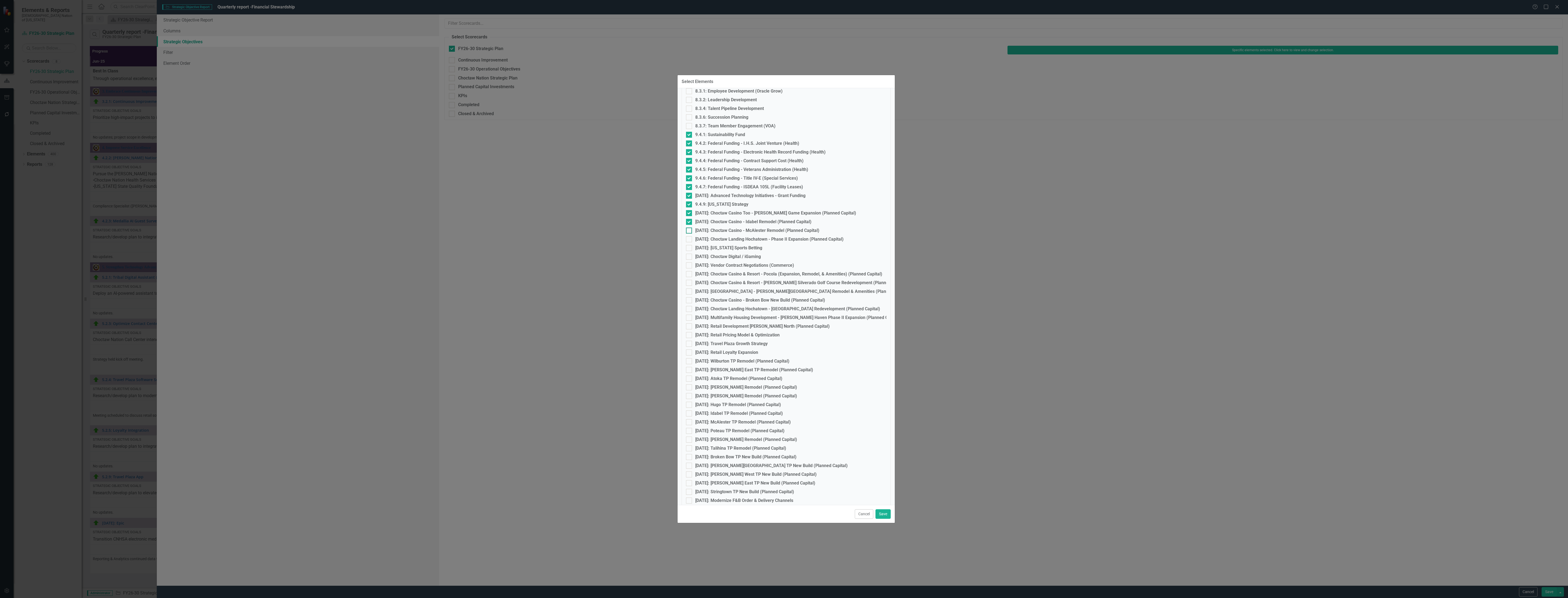
click at [688, 231] on div at bounding box center [689, 231] width 6 height 6
click at [688, 231] on input "[DATE]: Choctaw Casino - McAlester Remodel (Planned Capital)" at bounding box center [688, 229] width 4 height 4
checkbox input "true"
drag, startPoint x: 687, startPoint y: 235, endPoint x: 690, endPoint y: 245, distance: 10.4
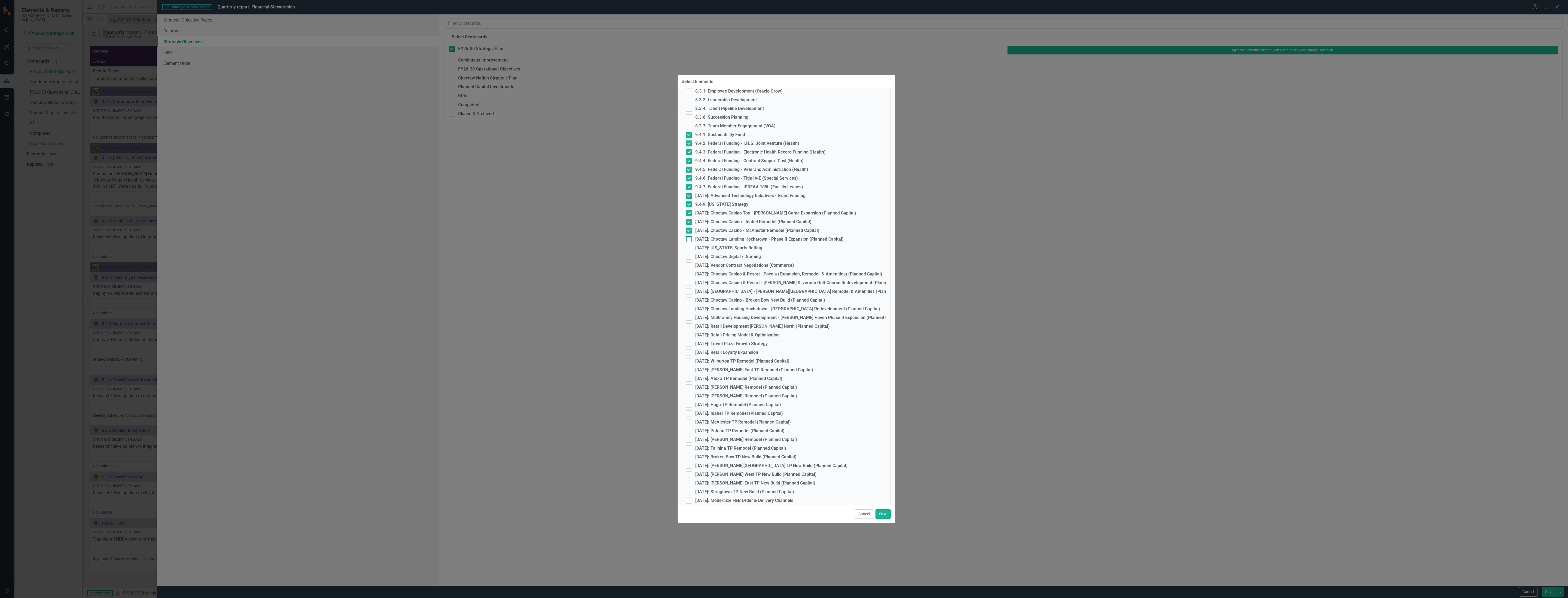
click at [688, 240] on div at bounding box center [689, 239] width 6 height 6
click at [688, 240] on input "[DATE]: Choctaw Landing Hochatown - Phase II Expansion (Planned Capital)" at bounding box center [688, 238] width 4 height 4
checkbox input "true"
click at [688, 248] on div at bounding box center [689, 248] width 6 height 6
click at [688, 248] on input "[DATE]: [US_STATE] Sports Betting" at bounding box center [688, 246] width 4 height 4
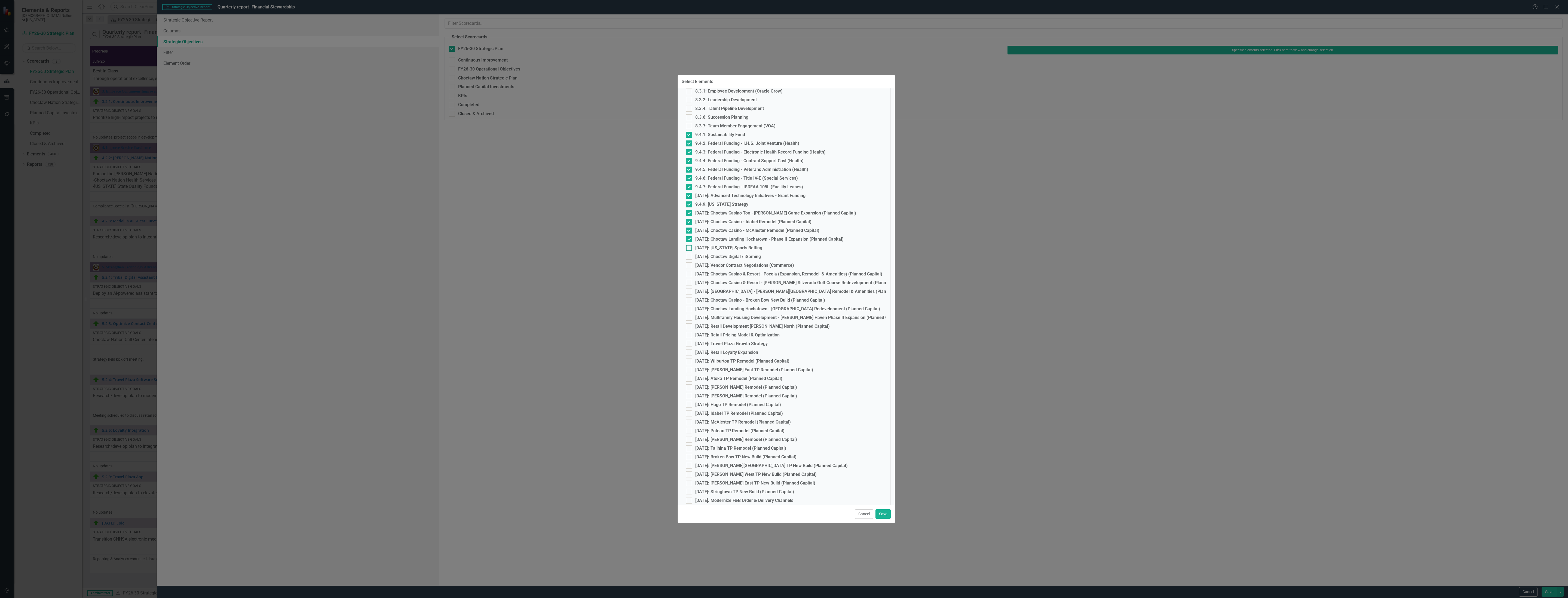
checkbox input "true"
click at [688, 256] on input "[DATE]: Choctaw Digital / iGaming" at bounding box center [688, 256] width 4 height 4
checkbox input "true"
click at [689, 262] on input "[DATE]: Vendor Contract Negotiations (Commerce)" at bounding box center [688, 264] width 4 height 4
checkbox input "true"
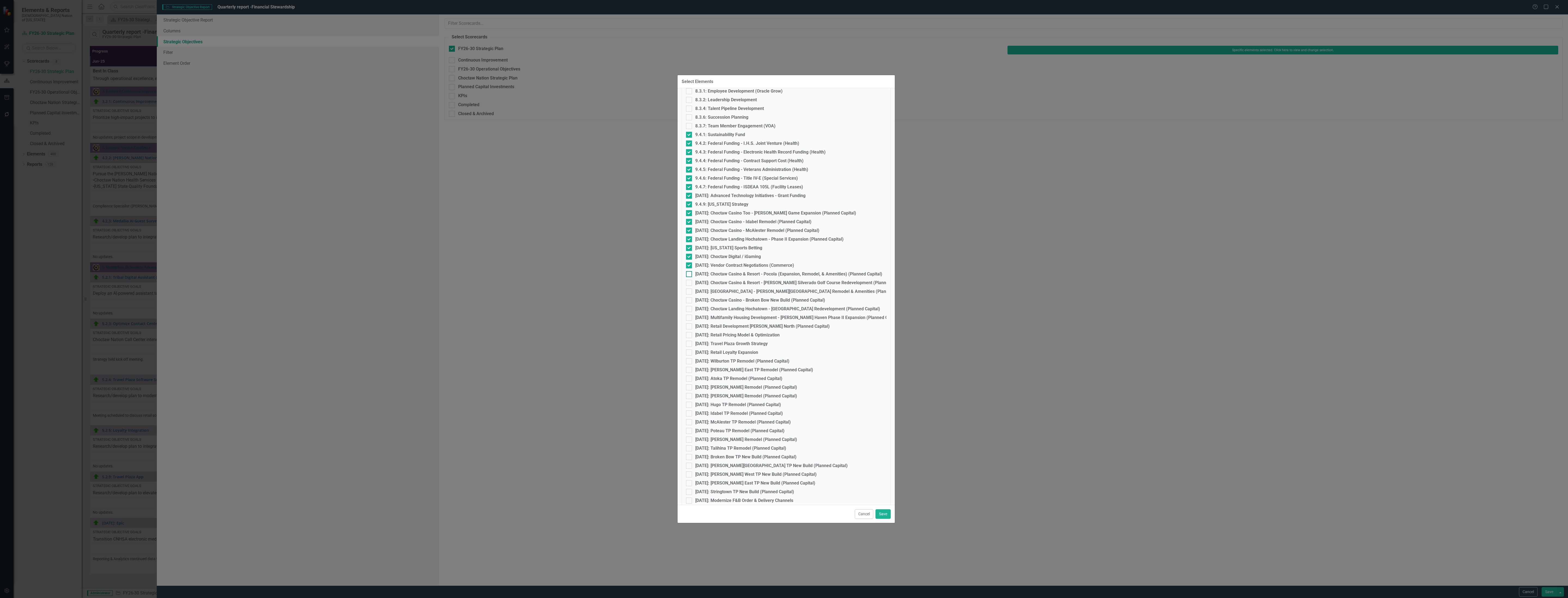
click at [687, 271] on input "[DATE]: Choctaw Casino & Resort - Pocola (Expansion, Remodel, & Amenities) (Pla…" at bounding box center [688, 273] width 4 height 4
checkbox input "true"
click at [688, 283] on div at bounding box center [689, 283] width 6 height 6
click at [688, 283] on input "[DATE]: Choctaw Casino & Resort - [PERSON_NAME] Silverado Golf Course Redevelop…" at bounding box center [688, 282] width 4 height 4
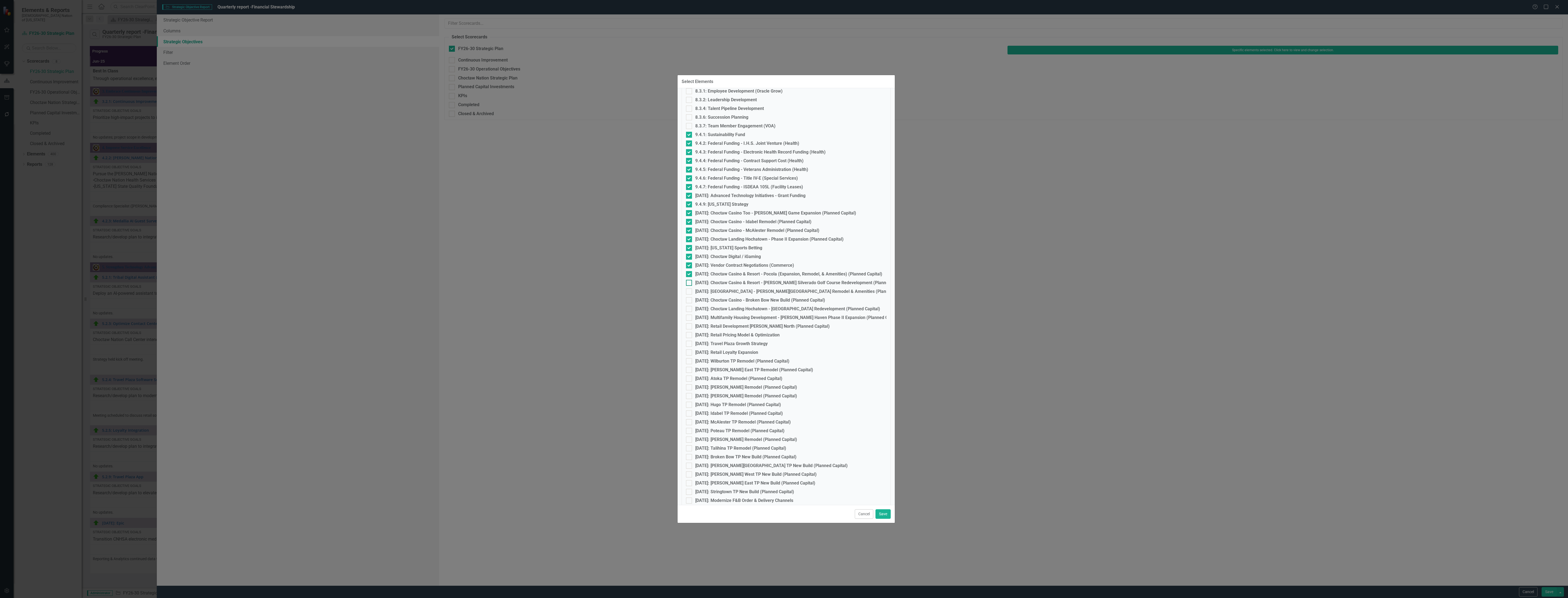
checkbox input "true"
click at [691, 290] on div at bounding box center [689, 291] width 6 height 6
click at [690, 290] on input "[DATE]: [GEOGRAPHIC_DATA] - [PERSON_NAME][GEOGRAPHIC_DATA] Remodel & Amenities …" at bounding box center [688, 290] width 4 height 4
checkbox input "true"
click at [691, 298] on div at bounding box center [689, 300] width 6 height 6
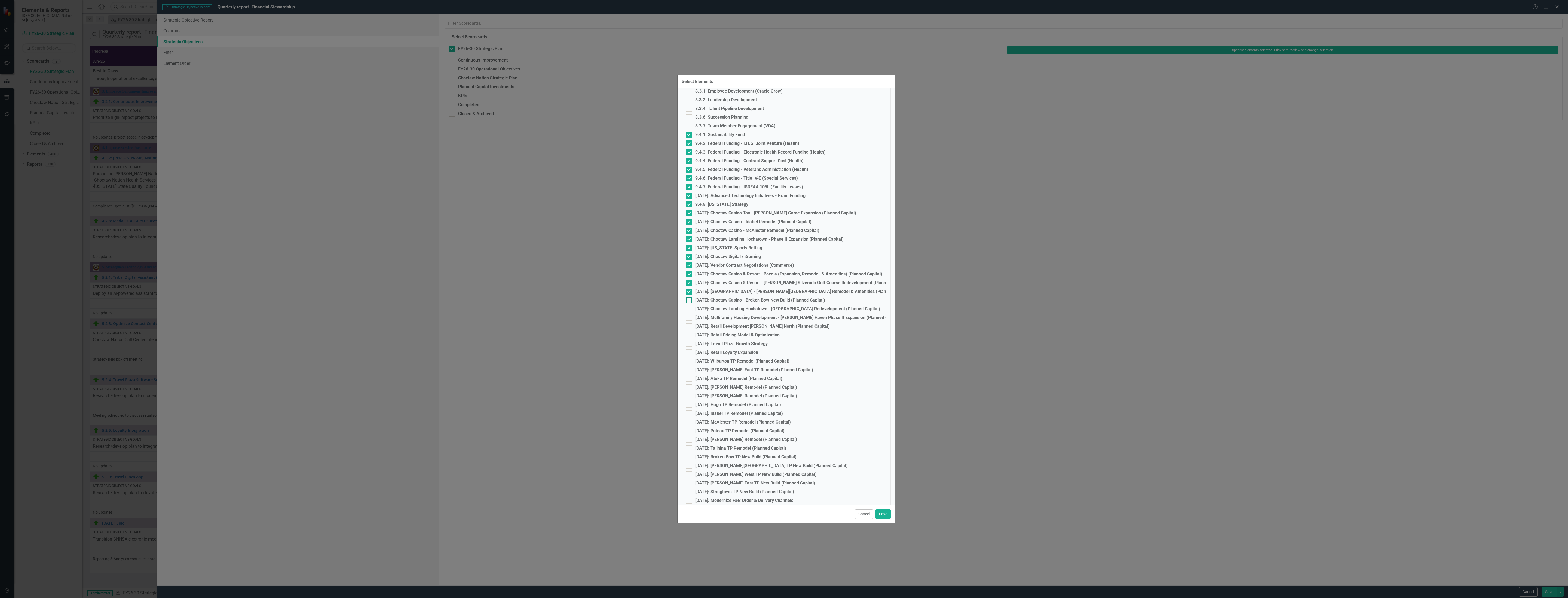
click at [690, 298] on input "[DATE]: Choctaw Casino - Broken Bow New Build (Planned Capital)" at bounding box center [688, 299] width 4 height 4
checkbox input "true"
click at [688, 308] on input "[DATE]: Choctaw Landing Hochatown - [GEOGRAPHIC_DATA] Redevelopment (Planned Ca…" at bounding box center [688, 308] width 4 height 4
checkbox input "true"
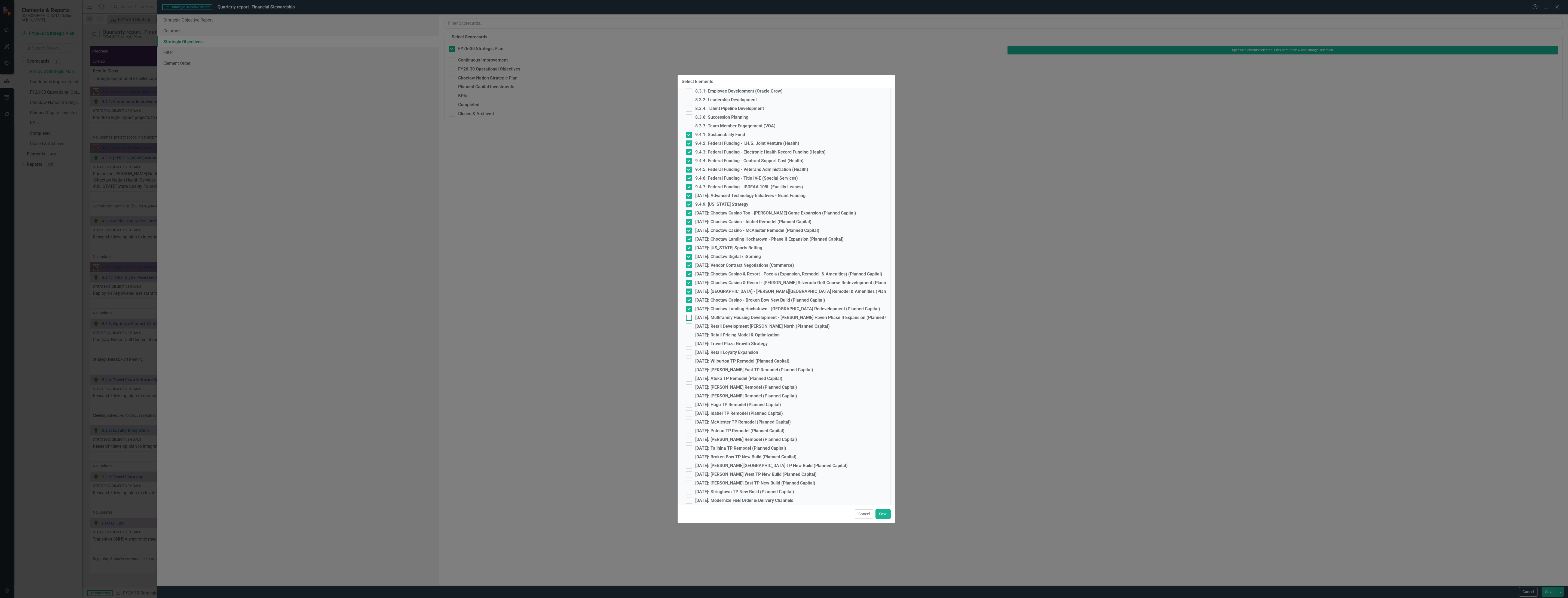
click at [690, 315] on div at bounding box center [689, 318] width 6 height 6
click at [690, 315] on input "[DATE]: Multifamily Housing Development - [PERSON_NAME] Haven Phase II Expansio…" at bounding box center [688, 316] width 4 height 4
checkbox input "true"
click at [688, 325] on input "[DATE]: Retail Development [PERSON_NAME] North (Planned Capital)" at bounding box center [688, 325] width 4 height 4
checkbox input "true"
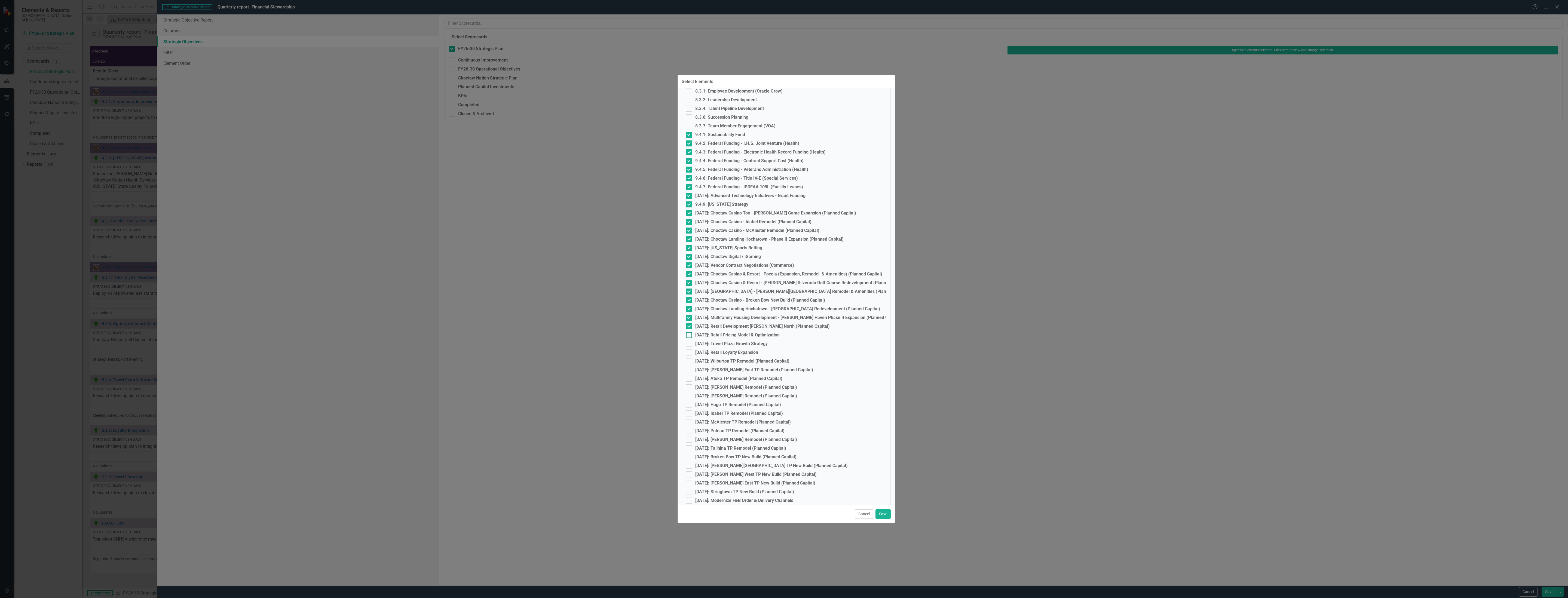
click at [688, 334] on input "[DATE]: Retail Pricing Model & Optimization" at bounding box center [688, 334] width 4 height 4
checkbox input "true"
click at [690, 343] on div at bounding box center [689, 344] width 6 height 6
click at [690, 343] on input "[DATE]: Travel Plaza Growth Strategy" at bounding box center [688, 342] width 4 height 4
checkbox input "true"
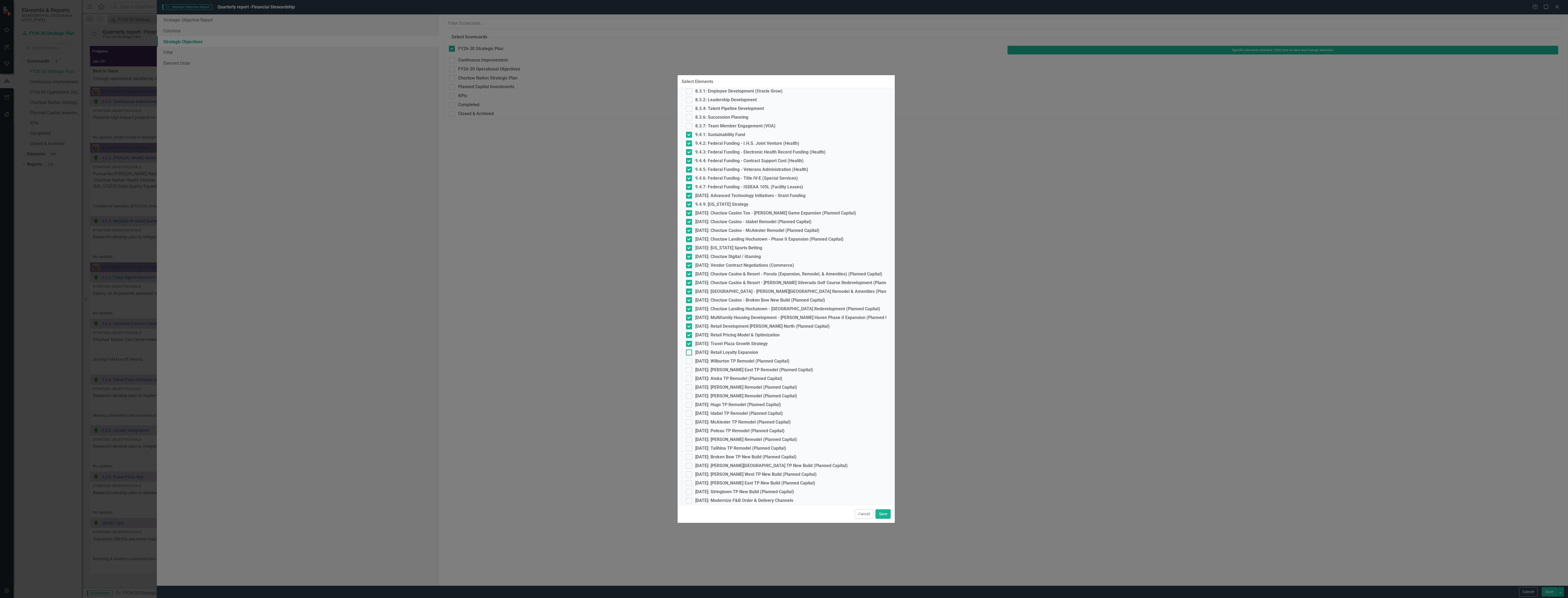
click at [689, 350] on input "[DATE]: Retail Loyalty Expansion" at bounding box center [688, 351] width 4 height 4
checkbox input "true"
click at [690, 360] on div at bounding box center [689, 361] width 6 height 6
click at [690, 360] on input "[DATE]: Wilburton TP Remodel (Planned Capital)" at bounding box center [688, 360] width 4 height 4
checkbox input "true"
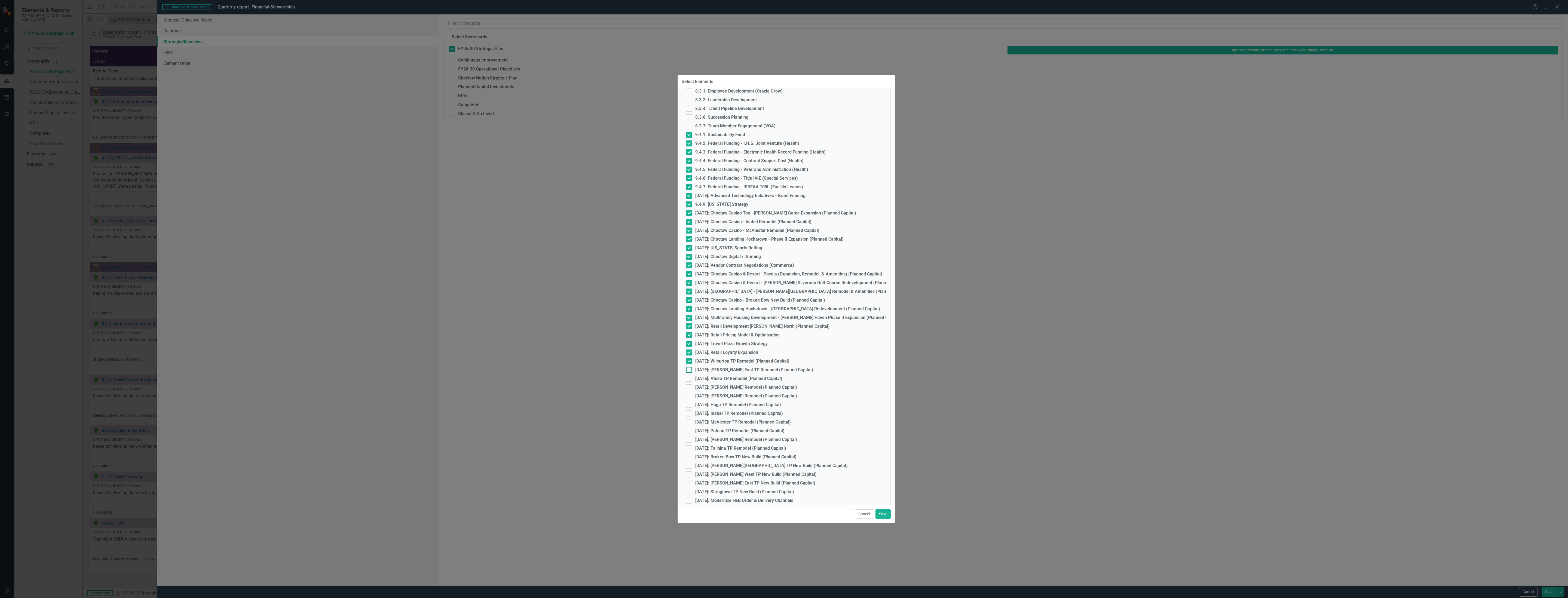
click at [690, 367] on div at bounding box center [689, 370] width 6 height 6
click at [690, 367] on input "[DATE]: [PERSON_NAME] East TP Remodel (Planned Capital)" at bounding box center [688, 369] width 4 height 4
checkbox input "true"
click at [691, 377] on div at bounding box center [689, 378] width 6 height 6
click at [690, 377] on input "[DATE]: Atoka TP Remodel (Planned Capital)" at bounding box center [688, 377] width 4 height 4
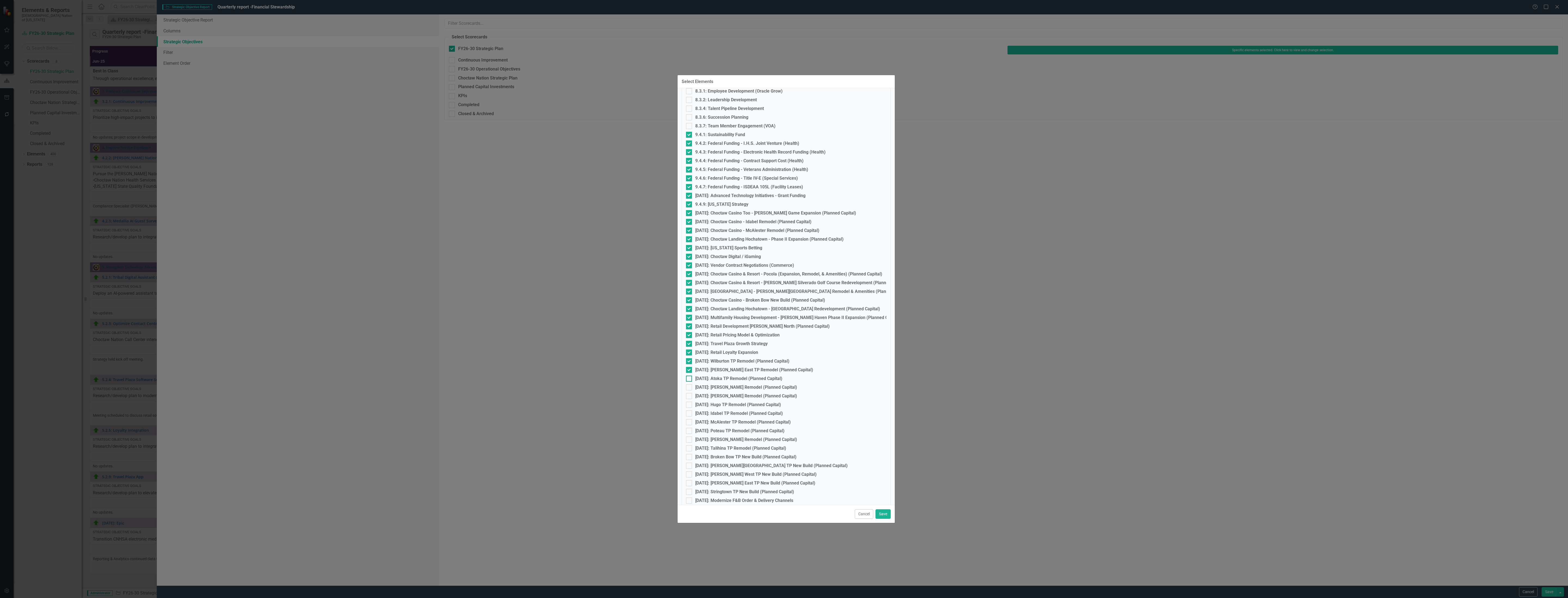
checkbox input "true"
click at [690, 387] on div at bounding box center [689, 387] width 6 height 6
click at [690, 387] on input "[DATE]: [PERSON_NAME] Remodel (Planned Capital)" at bounding box center [688, 386] width 4 height 4
checkbox input "true"
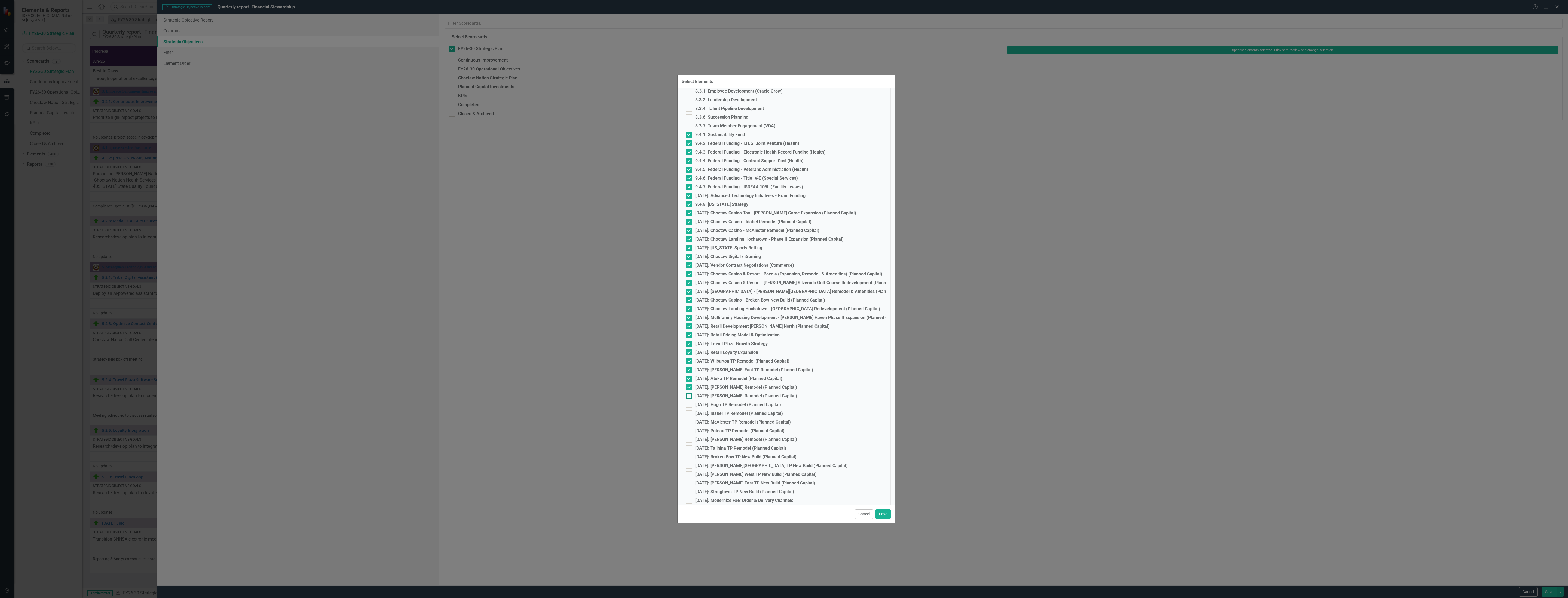
click at [690, 395] on div at bounding box center [689, 396] width 6 height 6
click at [690, 395] on input "[DATE]: [PERSON_NAME] Remodel (Planned Capital)" at bounding box center [688, 395] width 4 height 4
checkbox input "true"
click at [690, 406] on div at bounding box center [689, 405] width 6 height 6
click at [690, 405] on input "[DATE]: Hugo TP Remodel (Planned Capital)" at bounding box center [688, 403] width 4 height 4
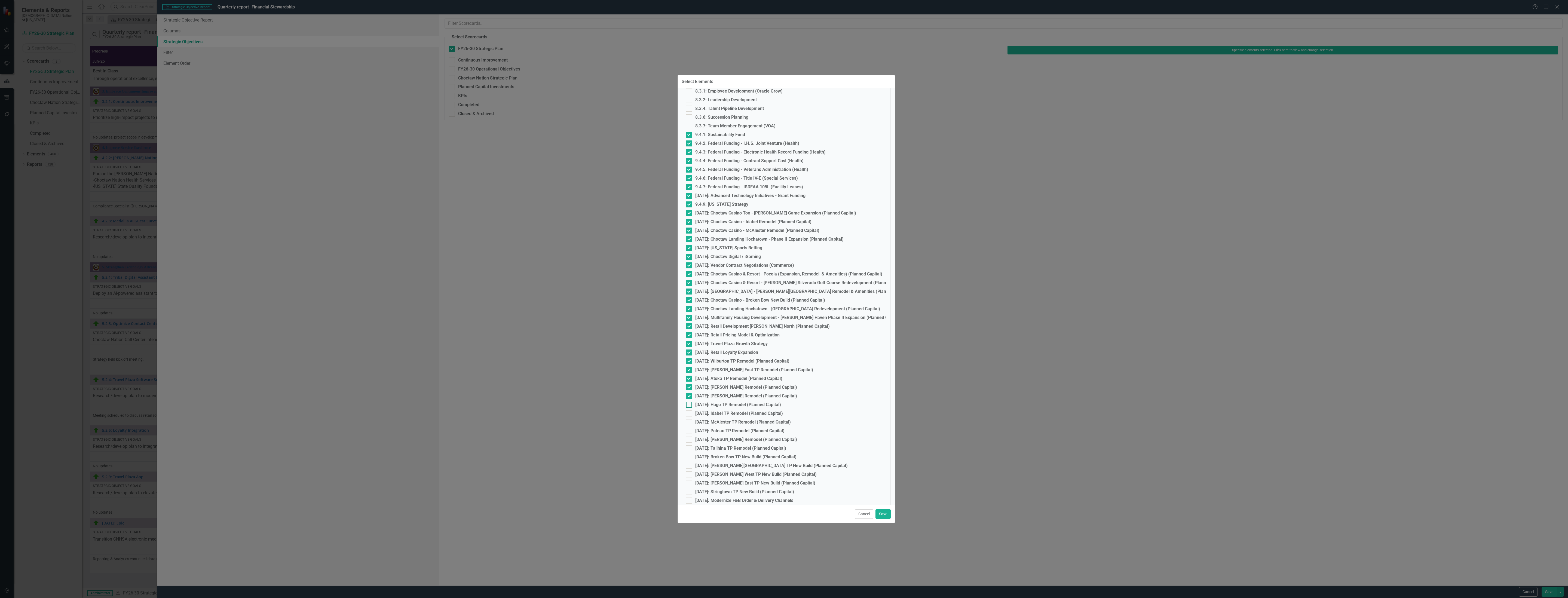
checkbox input "true"
click at [690, 413] on div at bounding box center [689, 413] width 6 height 6
click at [690, 413] on input "[DATE]: Idabel TP Remodel (Planned Capital)" at bounding box center [688, 412] width 4 height 4
checkbox input "true"
click at [688, 421] on input "[DATE]: McAlester TP Remodel (Planned Capital)" at bounding box center [688, 421] width 4 height 4
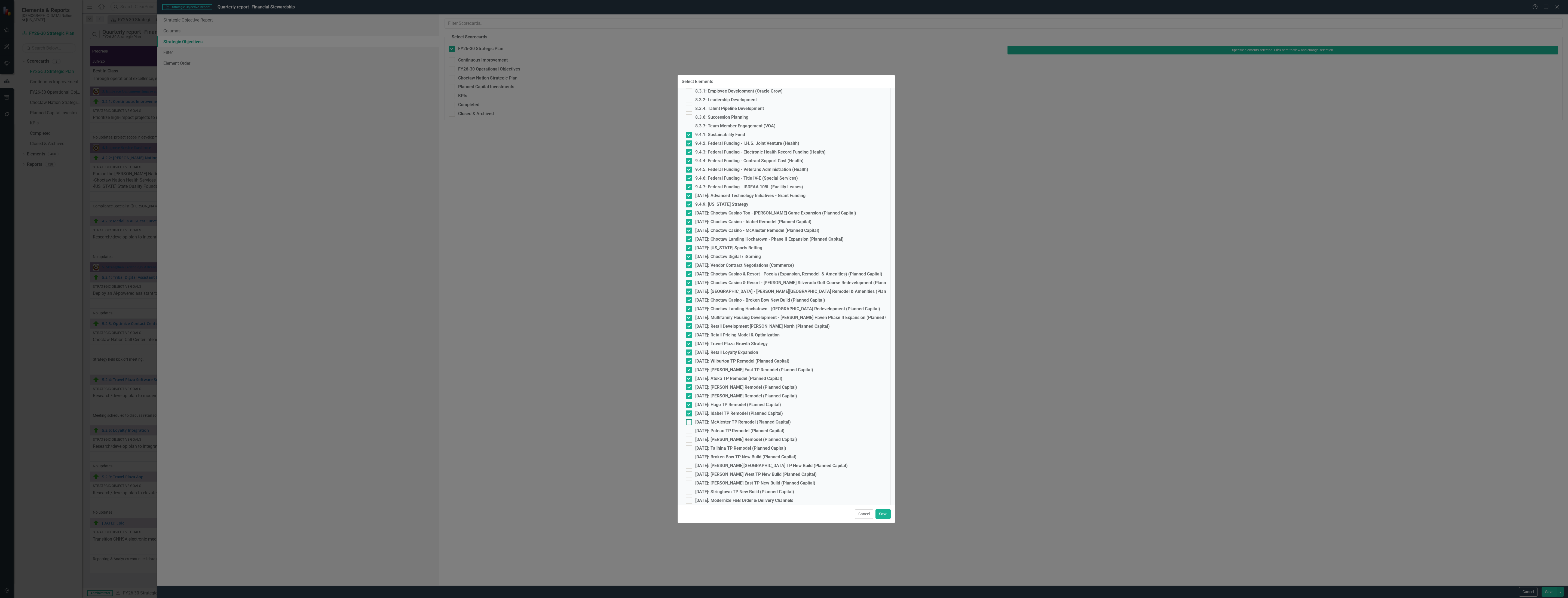
checkbox input "true"
click at [688, 428] on input "[DATE]: Poteau TP Remodel (Planned Capital)" at bounding box center [688, 429] width 4 height 4
checkbox input "true"
click at [689, 439] on input "[DATE]: [PERSON_NAME] Remodel (Planned Capital)" at bounding box center [688, 438] width 4 height 4
checkbox input "true"
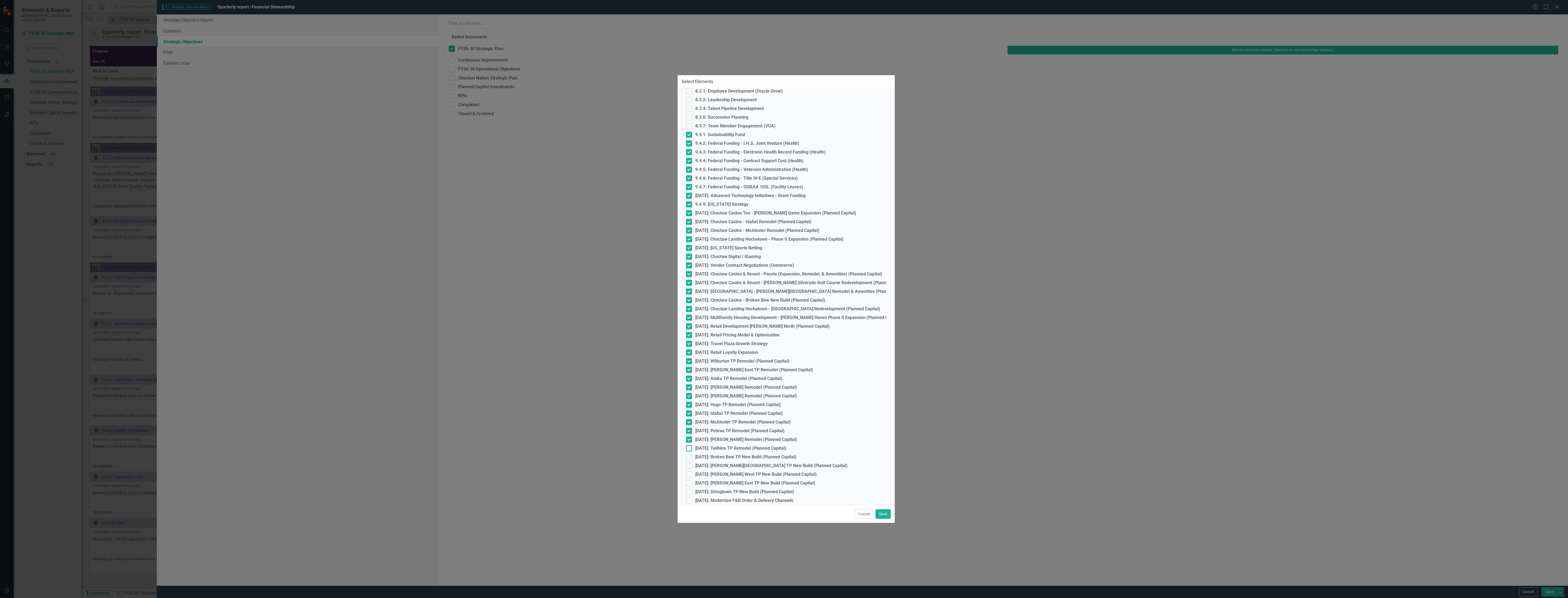
click at [690, 447] on div at bounding box center [689, 448] width 6 height 6
click at [690, 447] on input "[DATE]: Talihina TP Remodel (Planned Capital)" at bounding box center [688, 447] width 4 height 4
checkbox input "true"
click at [690, 456] on div at bounding box center [689, 457] width 6 height 6
click at [690, 456] on input "[DATE]: Broken Bow TP New Build (Planned Capital)" at bounding box center [688, 456] width 4 height 4
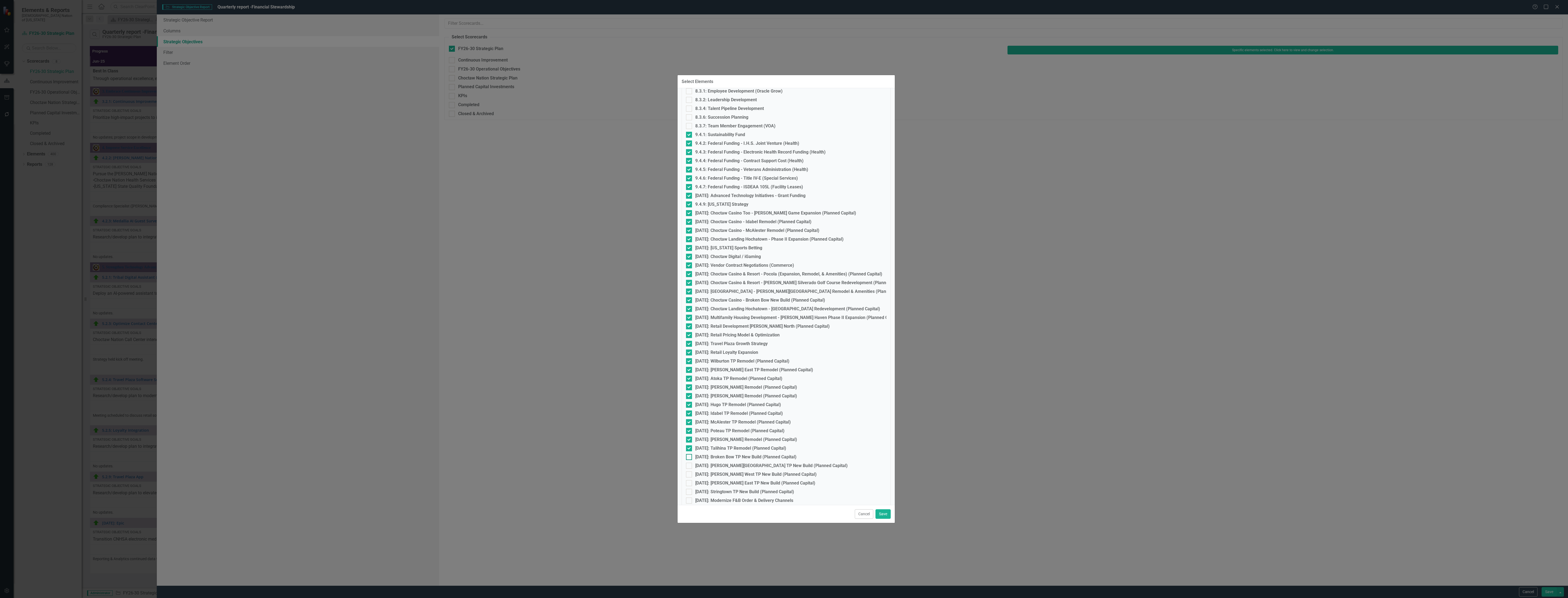
checkbox input "true"
click at [690, 463] on div at bounding box center [689, 465] width 6 height 6
click at [690, 463] on input "[DATE]: [PERSON_NAME][GEOGRAPHIC_DATA] TP New Build (Planned Capital)" at bounding box center [688, 464] width 4 height 4
checkbox input "true"
click at [690, 475] on div at bounding box center [689, 475] width 6 height 6
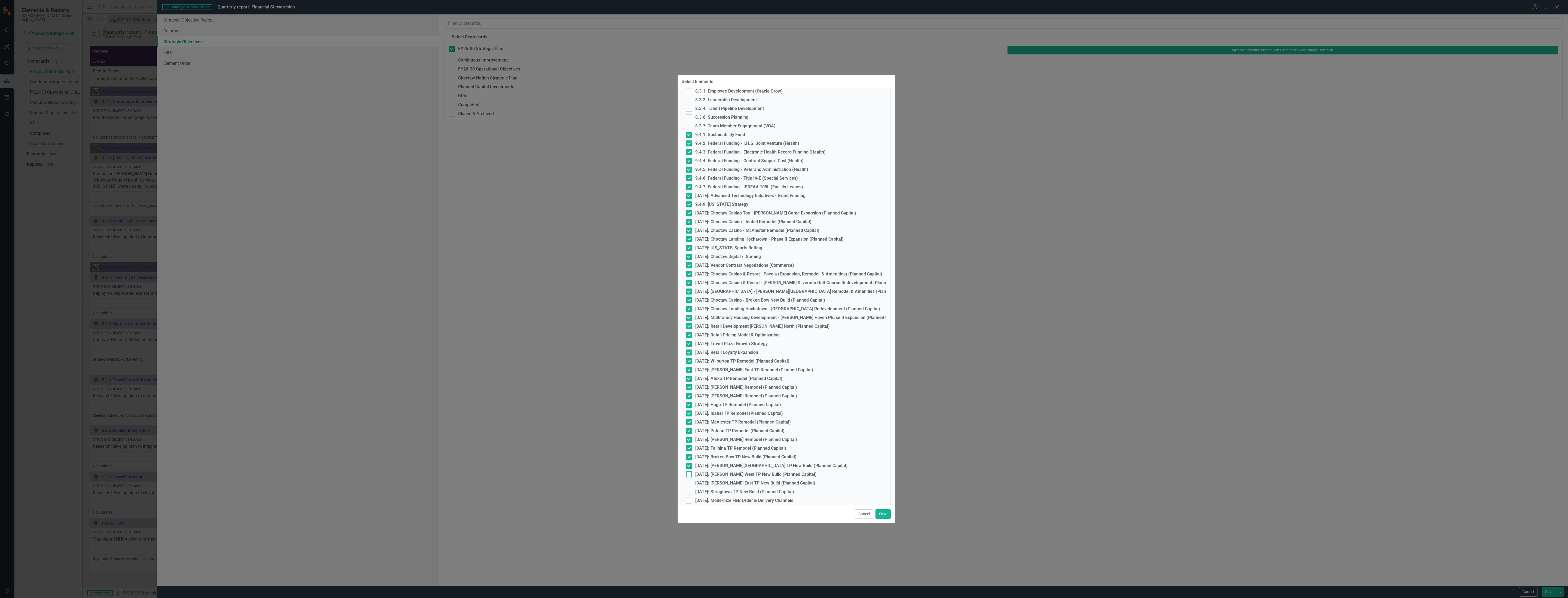
click at [690, 475] on input "[DATE]: [PERSON_NAME] West TP New Build (Planned Capital)" at bounding box center [688, 473] width 4 height 4
checkbox input "true"
drag, startPoint x: 688, startPoint y: 481, endPoint x: 689, endPoint y: 491, distance: 10.0
click at [688, 481] on input "[DATE]: [PERSON_NAME] East TP New Build (Planned Capital)" at bounding box center [688, 482] width 4 height 4
checkbox input "true"
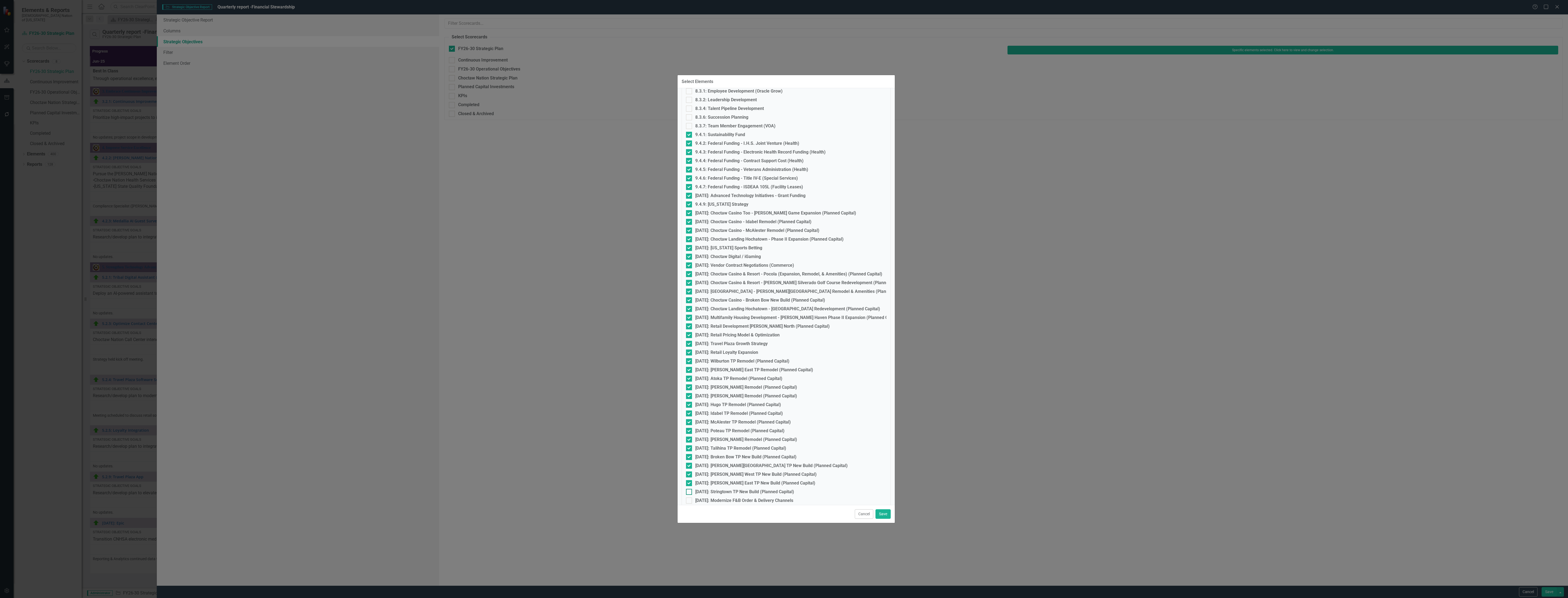
click at [690, 491] on div at bounding box center [689, 492] width 6 height 6
click at [690, 491] on input "[DATE]: Stringtown TP New Build (Planned Capital)" at bounding box center [688, 490] width 4 height 4
checkbox input "true"
click at [688, 498] on input "[DATE]: Modernize F&B Order & Delivery Channels" at bounding box center [688, 499] width 4 height 4
checkbox input "true"
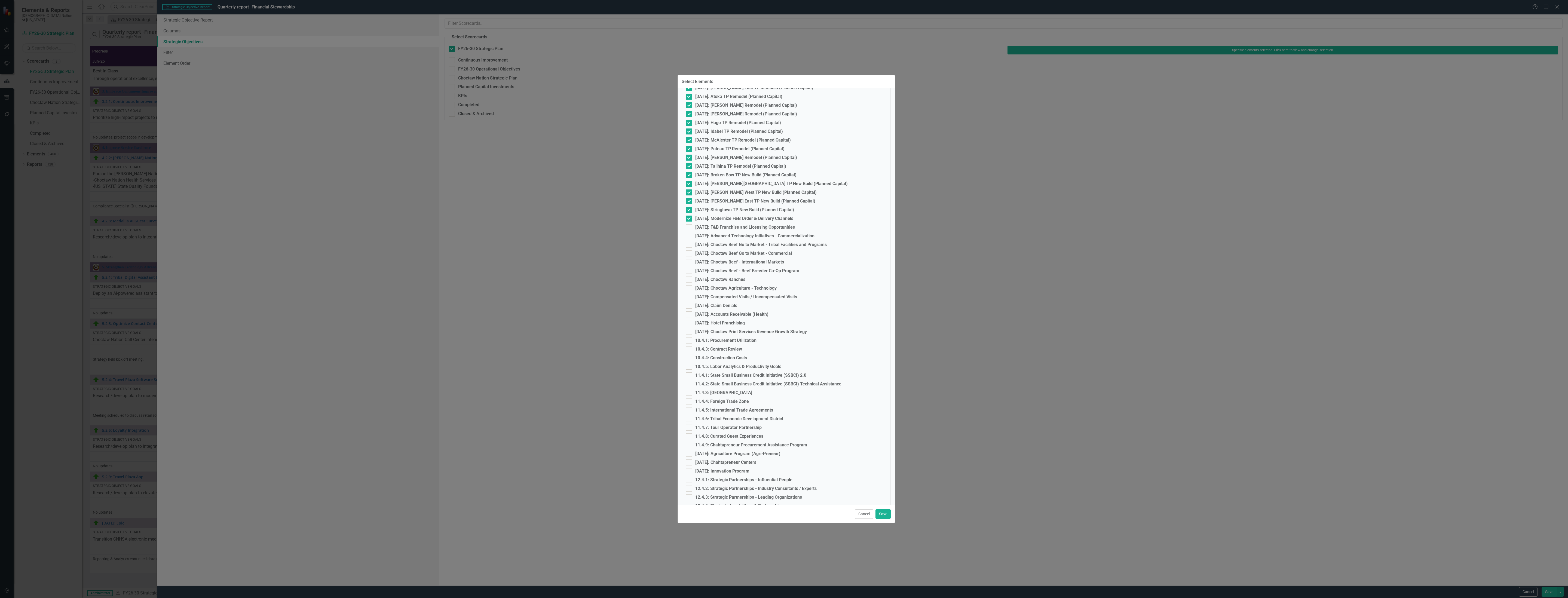
scroll to position [1218, 0]
click at [688, 207] on div at bounding box center [689, 208] width 6 height 6
click at [688, 207] on input "[DATE]: F&B Franchise and Licensing Opportunities" at bounding box center [688, 207] width 4 height 4
checkbox input "true"
click at [688, 217] on input "[DATE]: Advanced Technology Initiatives - Commercialization" at bounding box center [688, 215] width 4 height 4
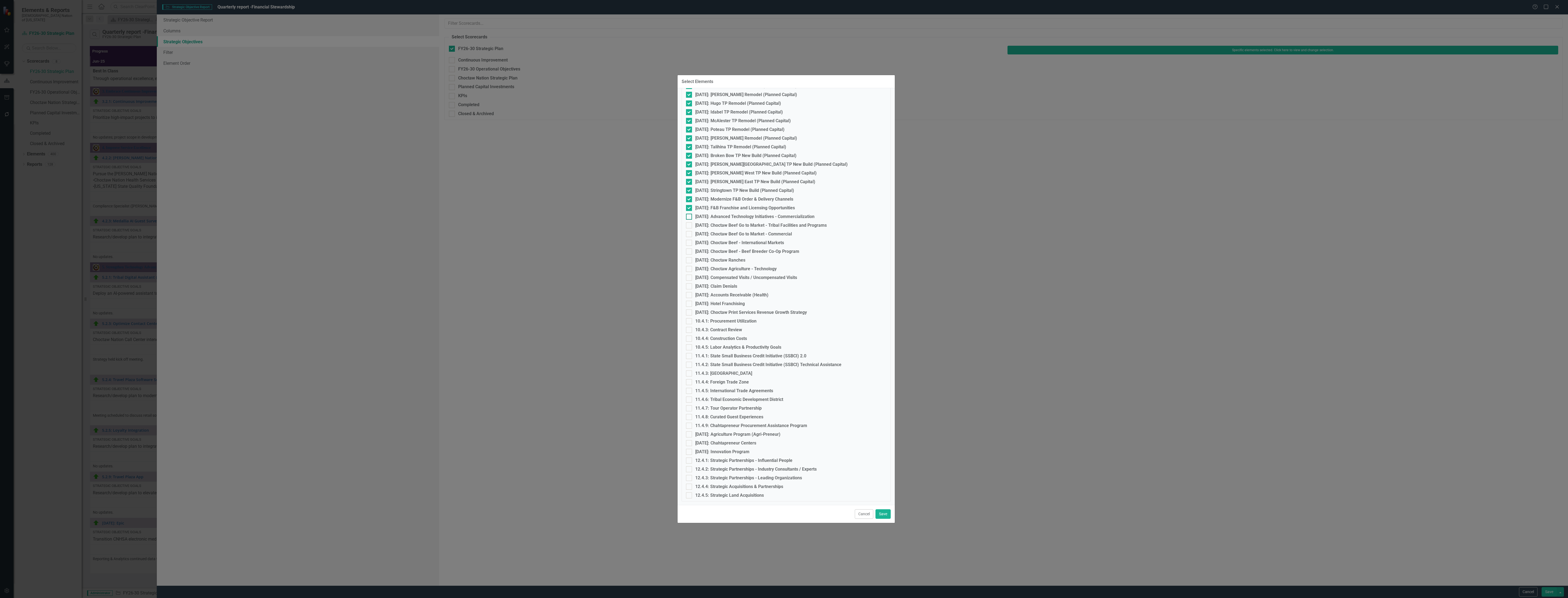
checkbox input "true"
click at [687, 225] on div at bounding box center [689, 225] width 6 height 6
click at [687, 225] on input "[DATE]: Choctaw Beef Go to Market - Tribal Facilities and Programs" at bounding box center [688, 224] width 4 height 4
checkbox input "true"
click at [688, 235] on div at bounding box center [689, 234] width 6 height 6
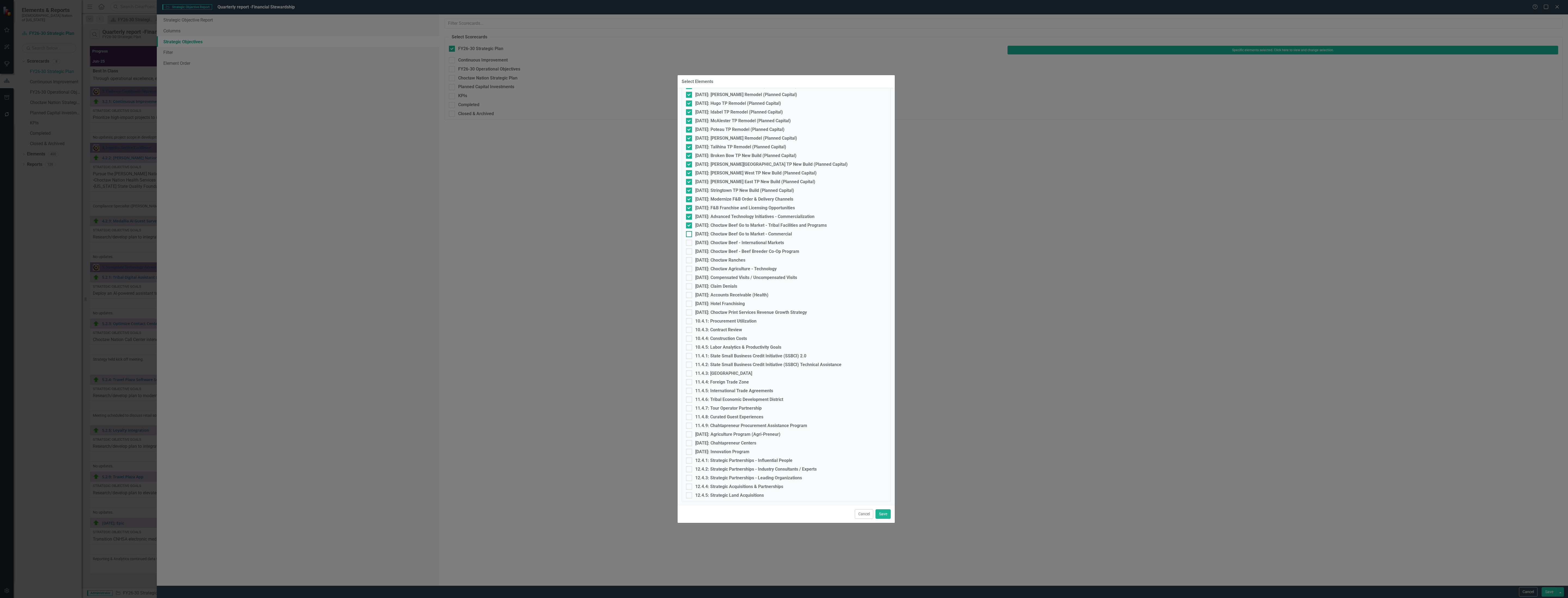
click at [688, 235] on input "[DATE]: Choctaw Beef Go to Market - Commercial" at bounding box center [688, 233] width 4 height 4
checkbox input "true"
click at [691, 242] on div at bounding box center [689, 243] width 6 height 6
click at [690, 242] on input "[DATE]: Choctaw Beef - International Markets" at bounding box center [688, 242] width 4 height 4
checkbox input "true"
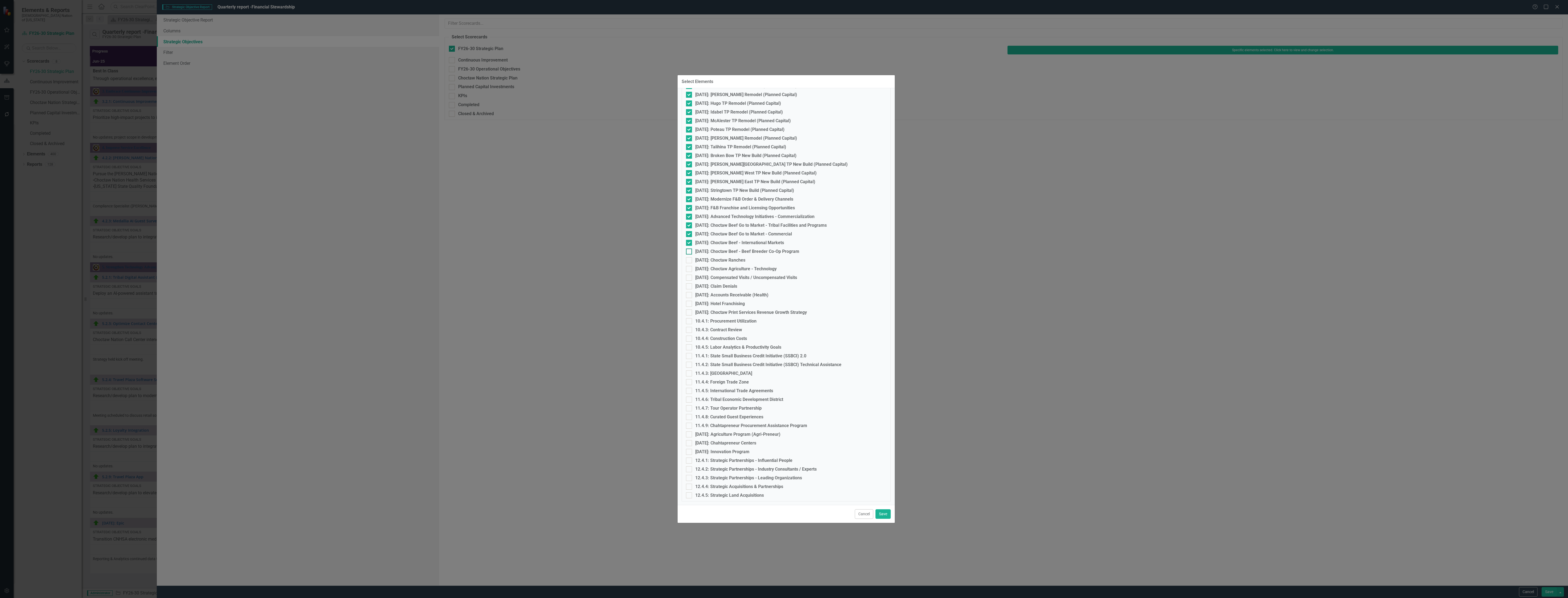
click at [691, 252] on div at bounding box center [689, 251] width 6 height 6
click at [690, 252] on input "[DATE]: Choctaw Beef - Beef Breeder Co-Op Program" at bounding box center [688, 250] width 4 height 4
checkbox input "true"
click at [690, 262] on div at bounding box center [689, 260] width 6 height 6
click at [690, 260] on input "[DATE]: Choctaw Ranches" at bounding box center [688, 259] width 4 height 4
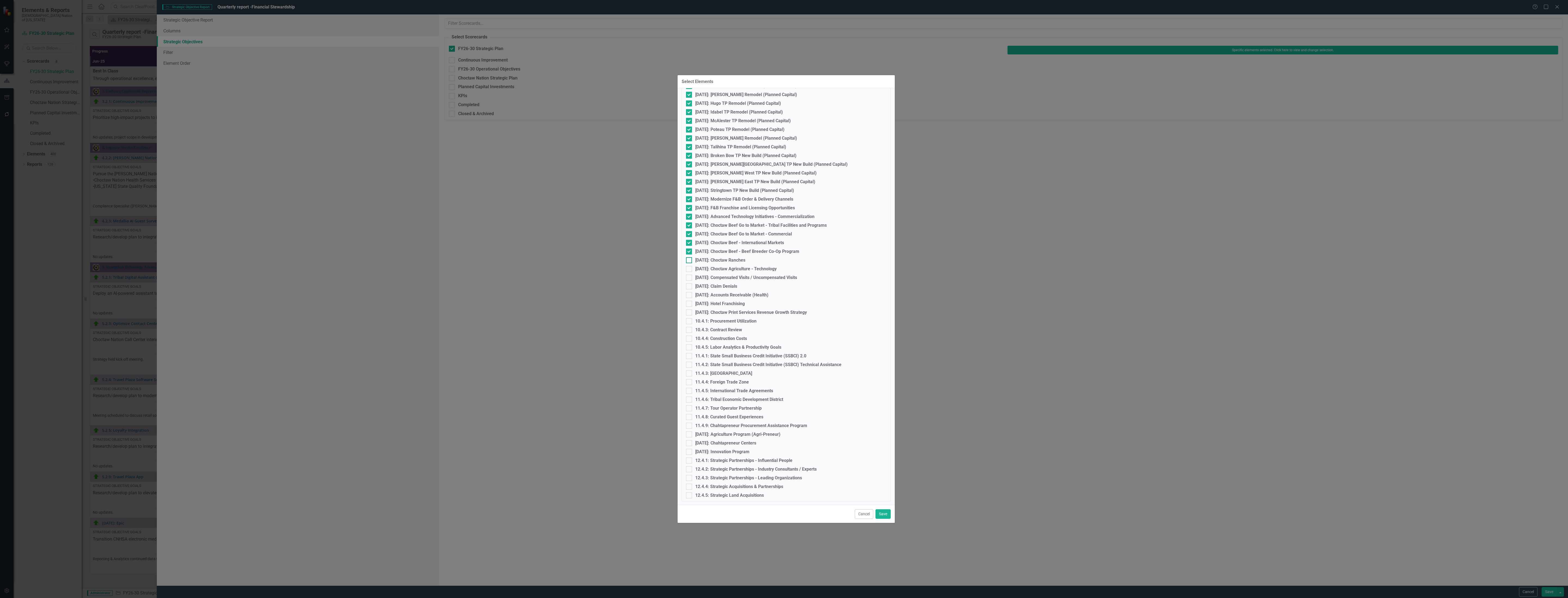
checkbox input "true"
click at [689, 266] on input "[DATE]: Choctaw Agriculture - Technology" at bounding box center [688, 268] width 4 height 4
checkbox input "true"
click at [690, 276] on div at bounding box center [689, 277] width 6 height 6
click at [690, 276] on input "[DATE]: Compensated Visits / Uncompensated Visits" at bounding box center [688, 276] width 4 height 4
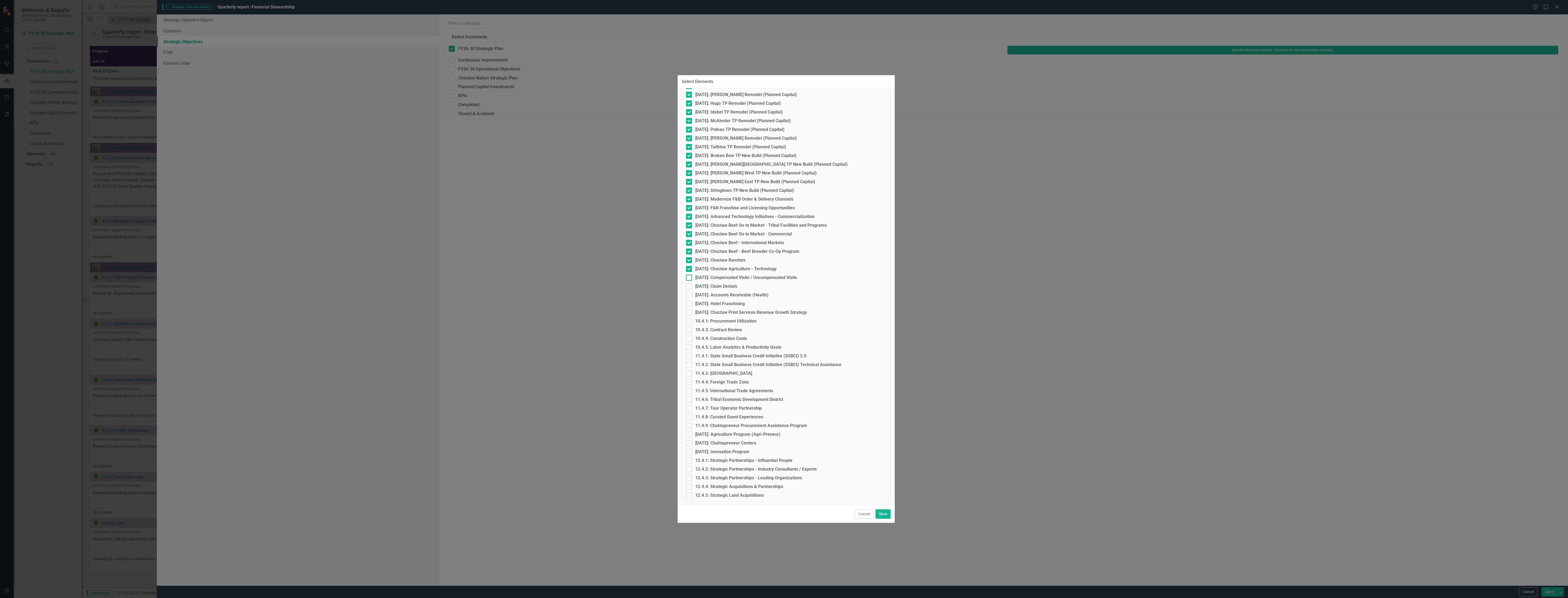
checkbox input "true"
click at [690, 284] on div at bounding box center [689, 287] width 6 height 6
click at [690, 284] on input "[DATE]: Claim Denials" at bounding box center [688, 285] width 4 height 4
checkbox input "true"
click at [690, 294] on div at bounding box center [689, 295] width 6 height 6
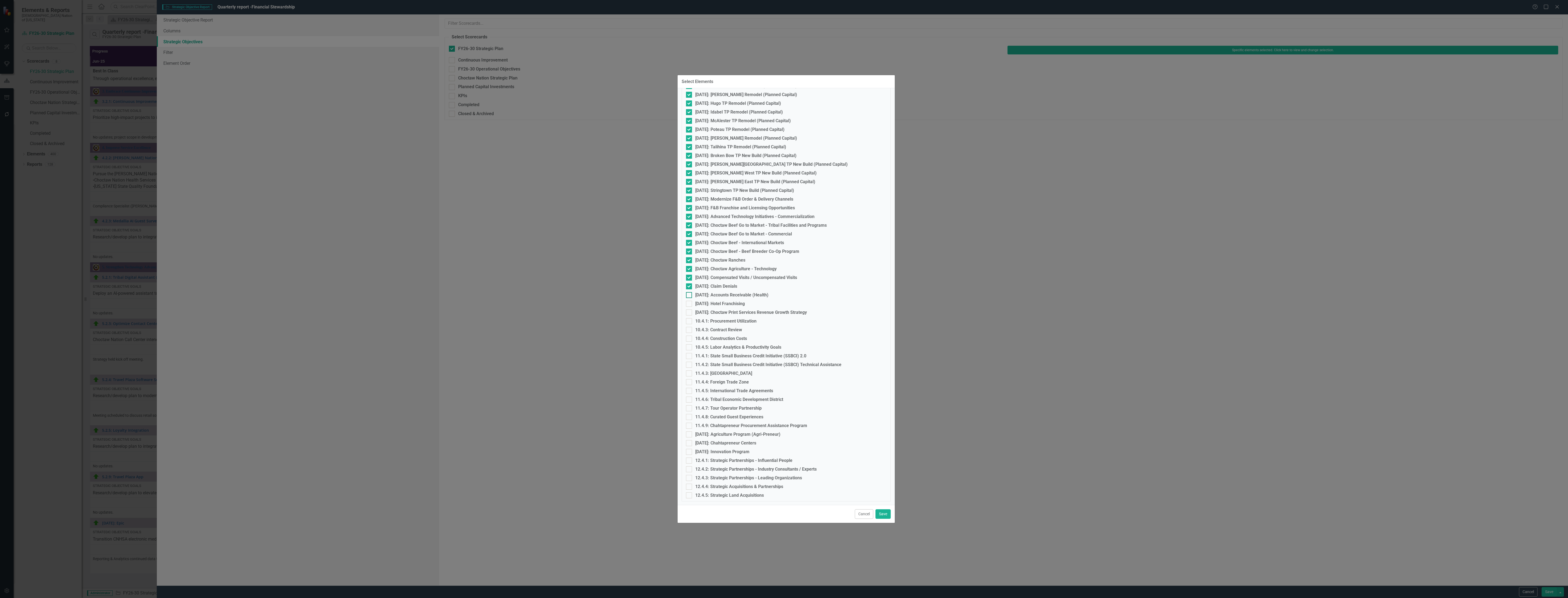
click at [690, 294] on input "[DATE]: Accounts Receivable (Health)" at bounding box center [688, 294] width 4 height 4
checkbox input "true"
click at [690, 303] on div at bounding box center [689, 304] width 6 height 6
click at [690, 303] on input "[DATE]: Hotel Franchising" at bounding box center [688, 302] width 4 height 4
checkbox input "true"
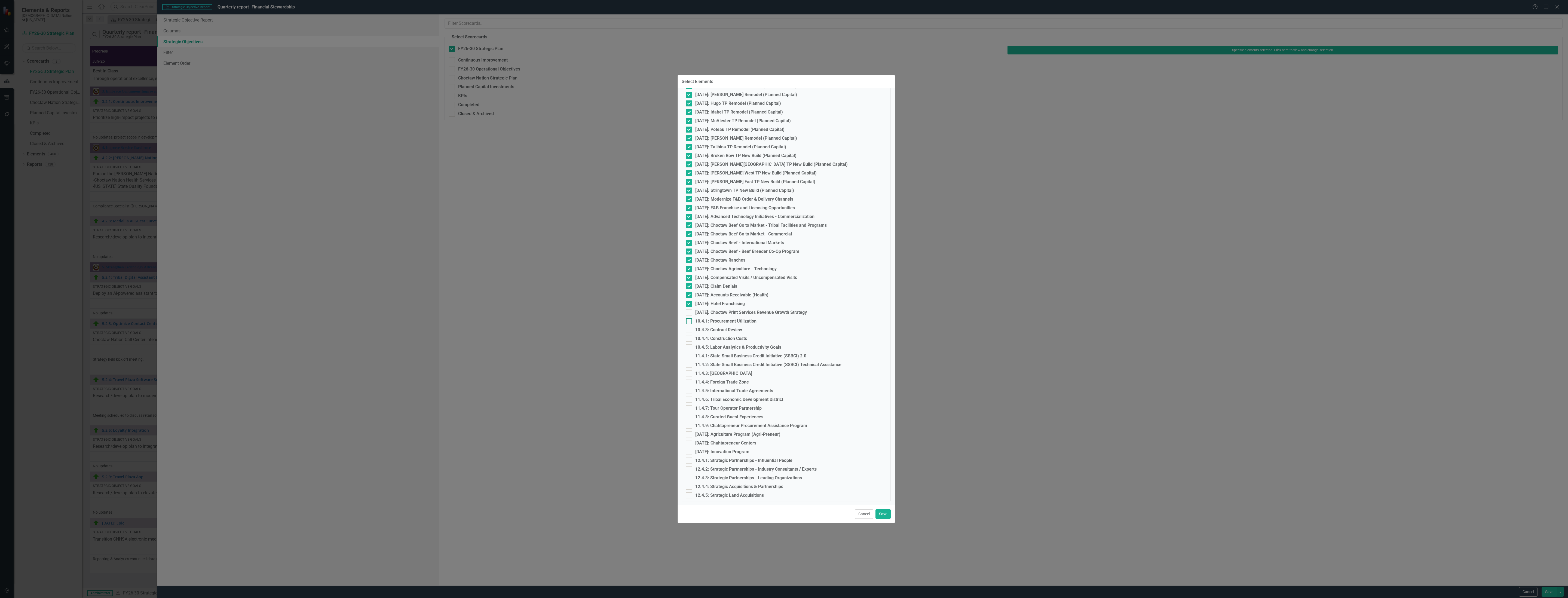
drag, startPoint x: 690, startPoint y: 310, endPoint x: 688, endPoint y: 317, distance: 7.3
click at [689, 310] on div at bounding box center [689, 312] width 6 height 6
click at [689, 310] on input "[DATE]: Choctaw Print Services Revenue Growth Strategy" at bounding box center [688, 311] width 4 height 4
checkbox input "true"
click at [688, 319] on input "10.4.1: Procurement Utilization" at bounding box center [688, 320] width 4 height 4
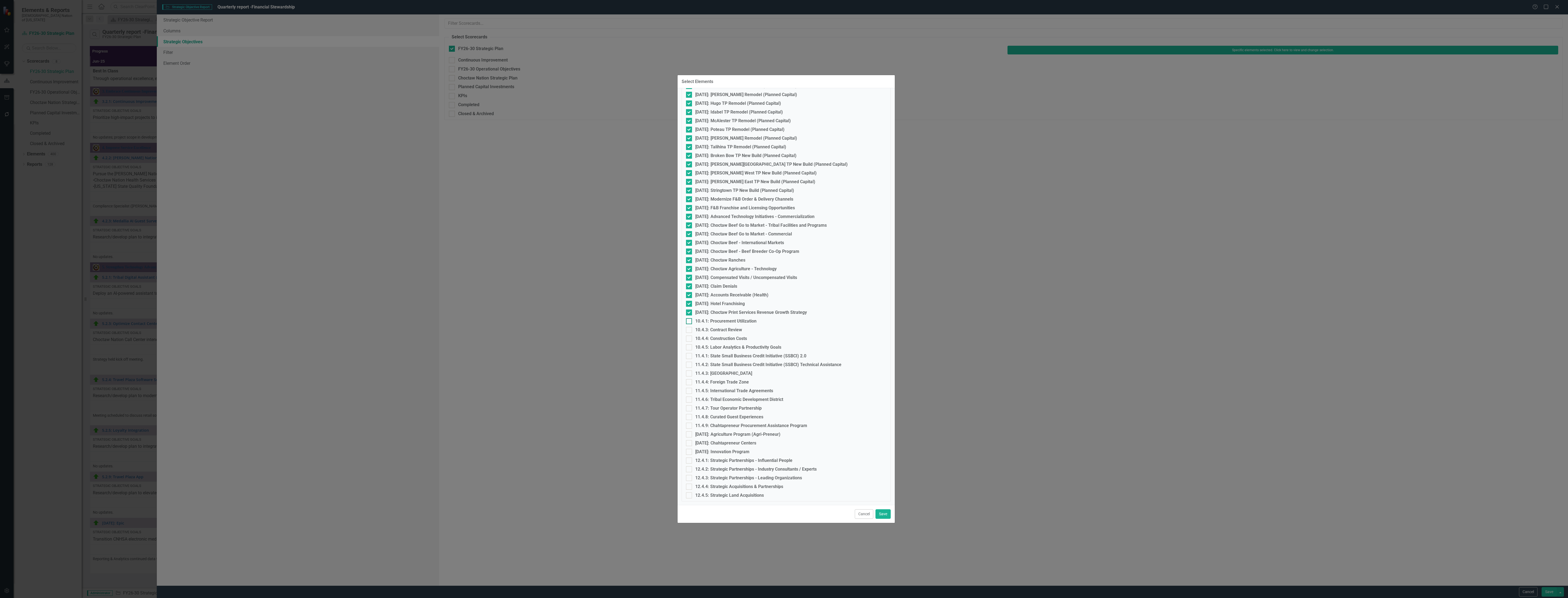
checkbox input "true"
click at [692, 328] on div "10.4.3: Contract Review" at bounding box center [786, 330] width 200 height 6
click at [690, 328] on input "10.4.3: Contract Review" at bounding box center [688, 329] width 4 height 4
checkbox input "true"
click at [691, 338] on div at bounding box center [689, 338] width 6 height 6
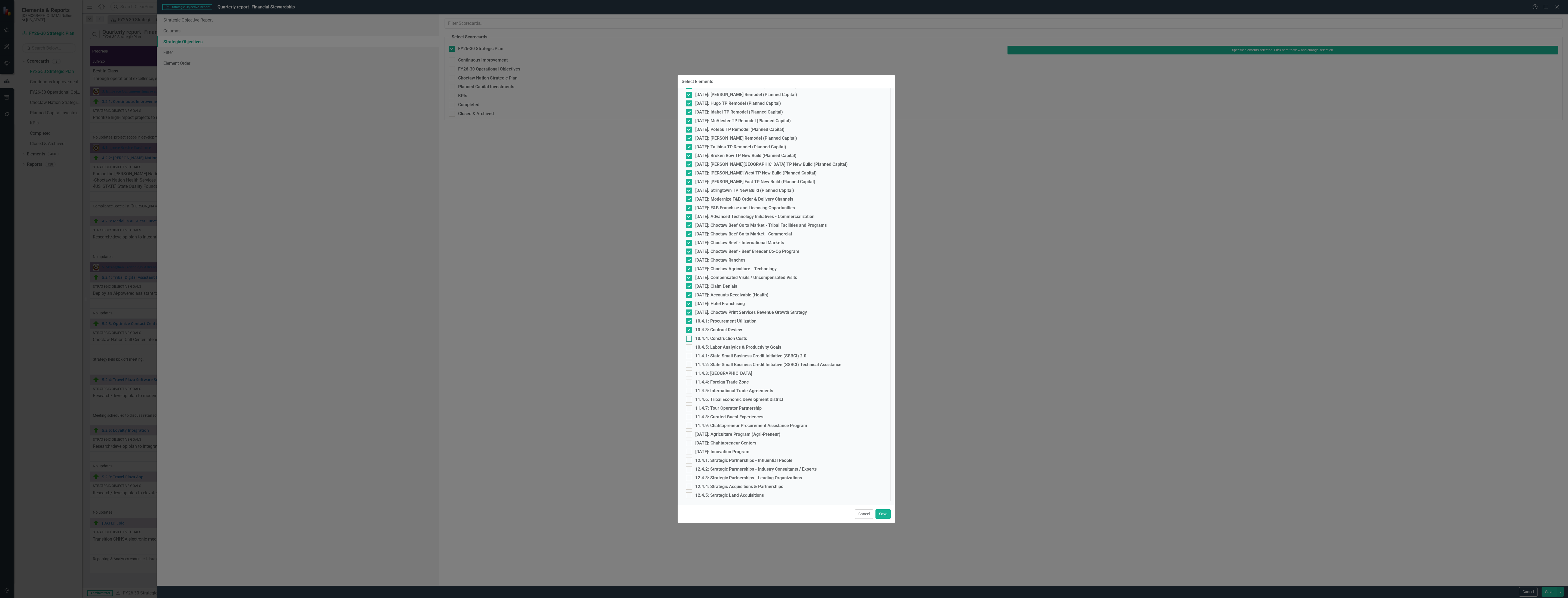
click at [690, 338] on input "10.4.4: Construction Costs" at bounding box center [688, 337] width 4 height 4
checkbox input "true"
click at [689, 346] on input "10.4.5: Labor Analytics & Productivity Goals" at bounding box center [688, 346] width 4 height 4
checkbox input "true"
click at [689, 353] on input "11.4.1: State Small Business Credit Initiative (SSBCI) 2.0" at bounding box center [688, 355] width 4 height 4
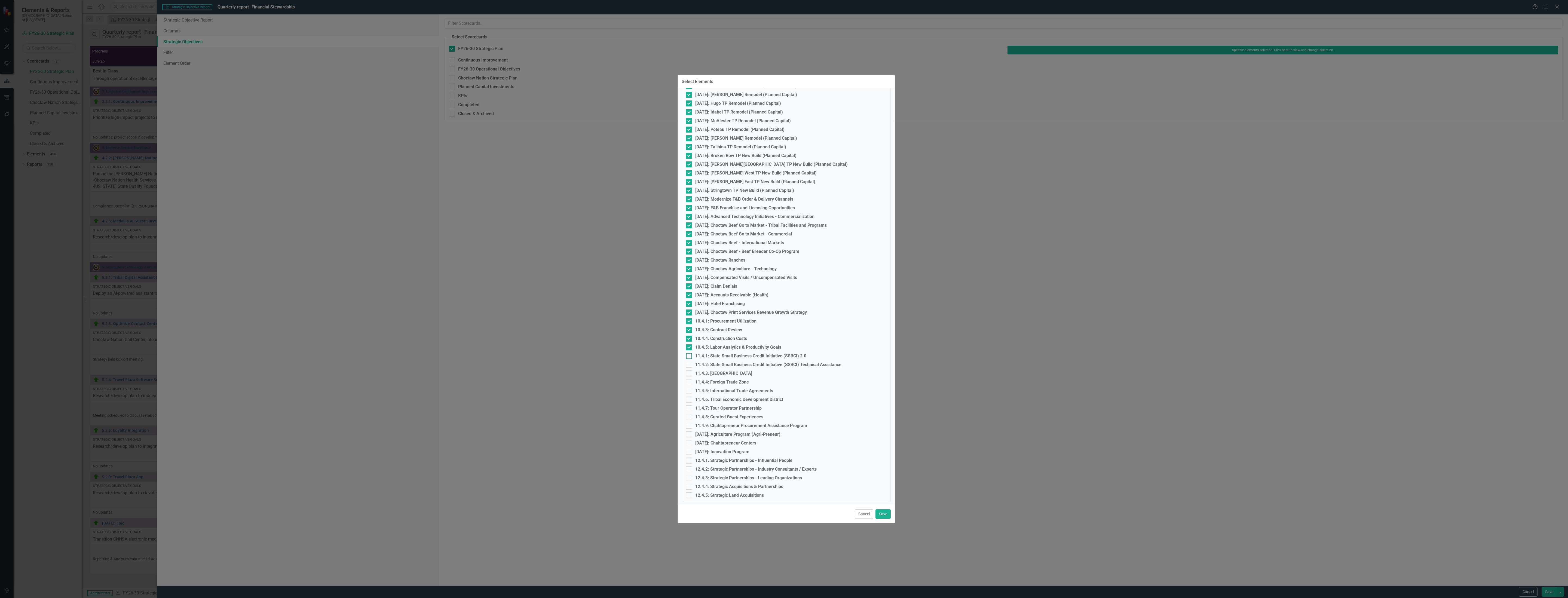
checkbox input "true"
click at [688, 363] on input "11.4.2: State Small Business Credit Initiative (SSBCI) Technical Assistance" at bounding box center [688, 363] width 4 height 4
checkbox input "true"
click at [688, 370] on input "11.4.3: [GEOGRAPHIC_DATA]" at bounding box center [688, 372] width 4 height 4
checkbox input "true"
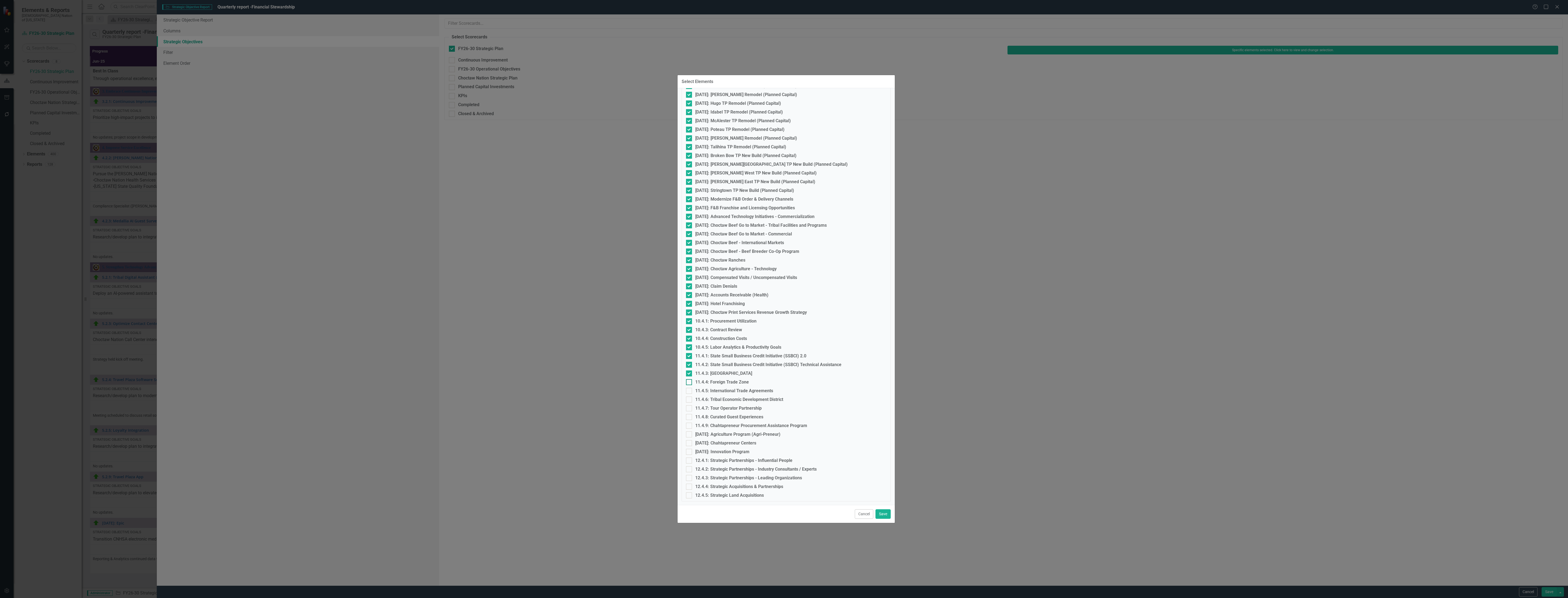
click at [688, 379] on input "11.4.4: Foreign Trade Zone" at bounding box center [688, 381] width 4 height 4
checkbox input "true"
click at [688, 389] on input "11.4.5: International Trade Agreements" at bounding box center [688, 389] width 4 height 4
checkbox input "true"
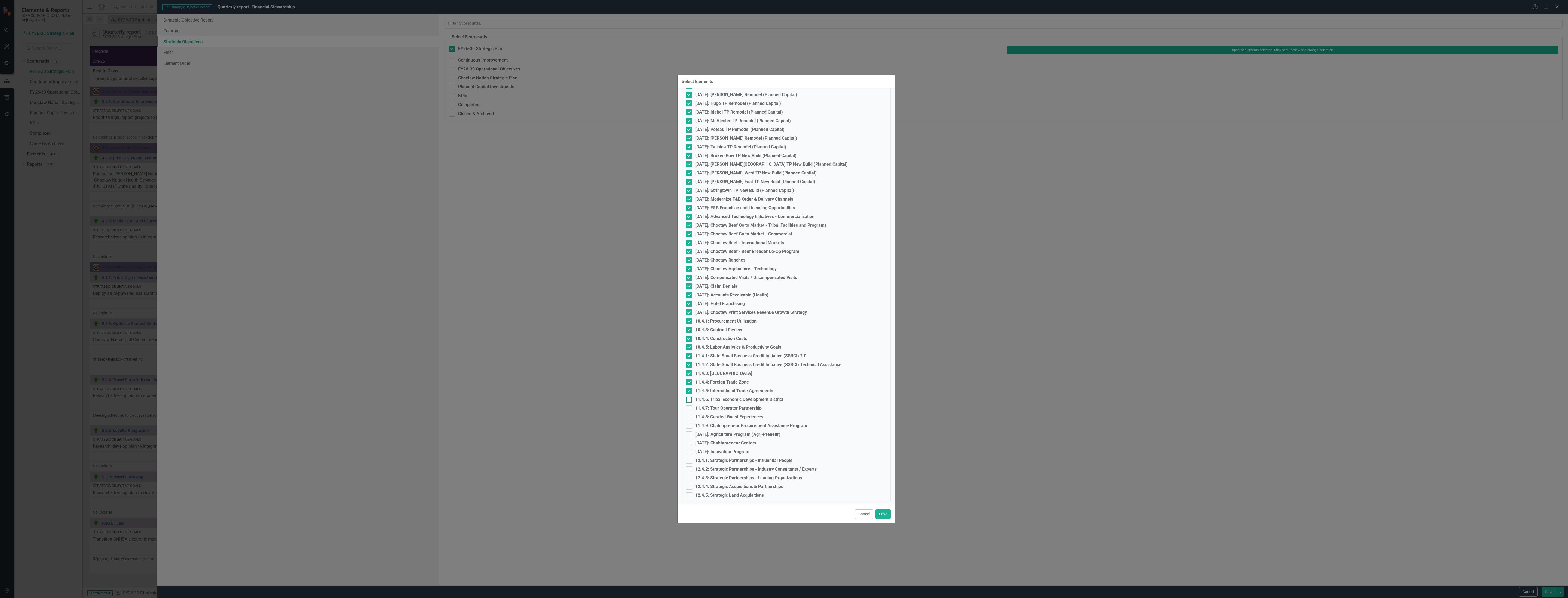
click at [693, 397] on div "11.4.6: Tribal Economic Development District" at bounding box center [786, 400] width 200 height 6
click at [690, 397] on input "11.4.6: Tribal Economic Development District" at bounding box center [688, 398] width 4 height 4
checkbox input "true"
click at [691, 408] on div at bounding box center [689, 408] width 6 height 6
click at [690, 408] on input "11.4.7: Tour Operator Partnership" at bounding box center [688, 407] width 4 height 4
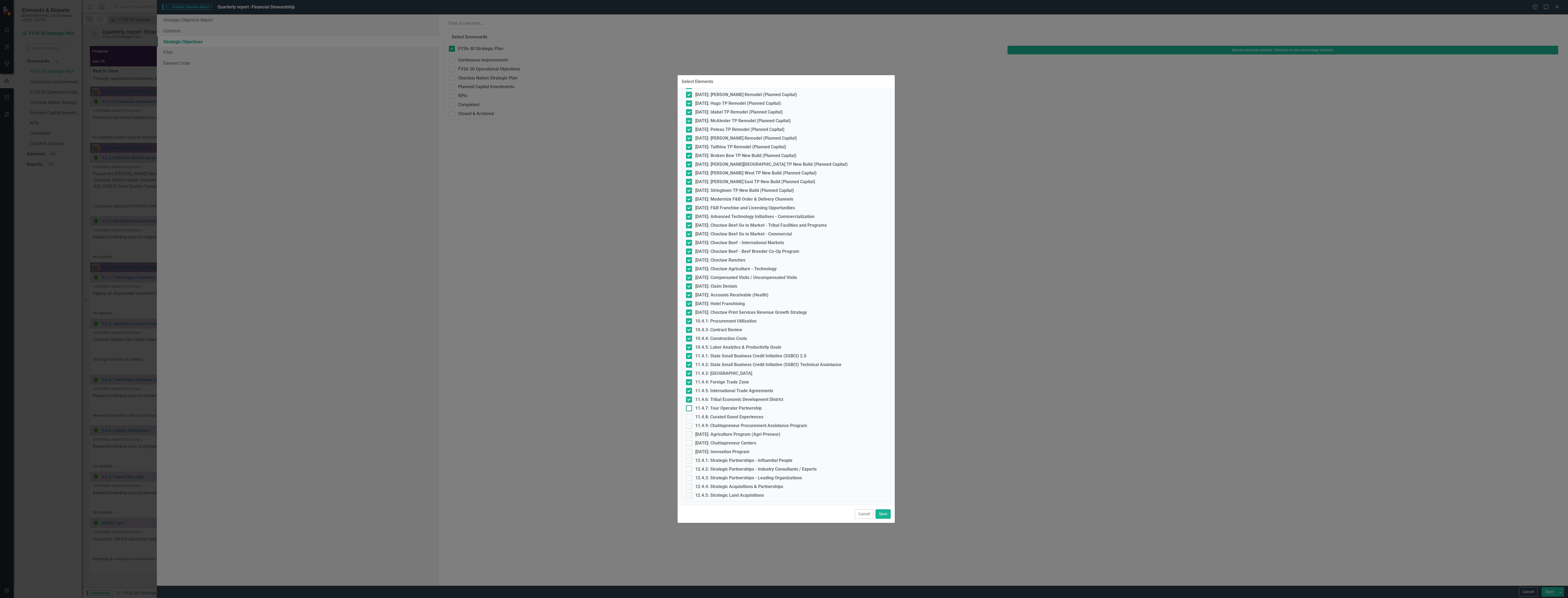
checkbox input "true"
click at [690, 415] on div at bounding box center [689, 417] width 6 height 6
click at [690, 415] on input "11.4.8: Curated Guest Experiences" at bounding box center [688, 415] width 4 height 4
checkbox input "true"
click at [690, 425] on div at bounding box center [689, 426] width 6 height 6
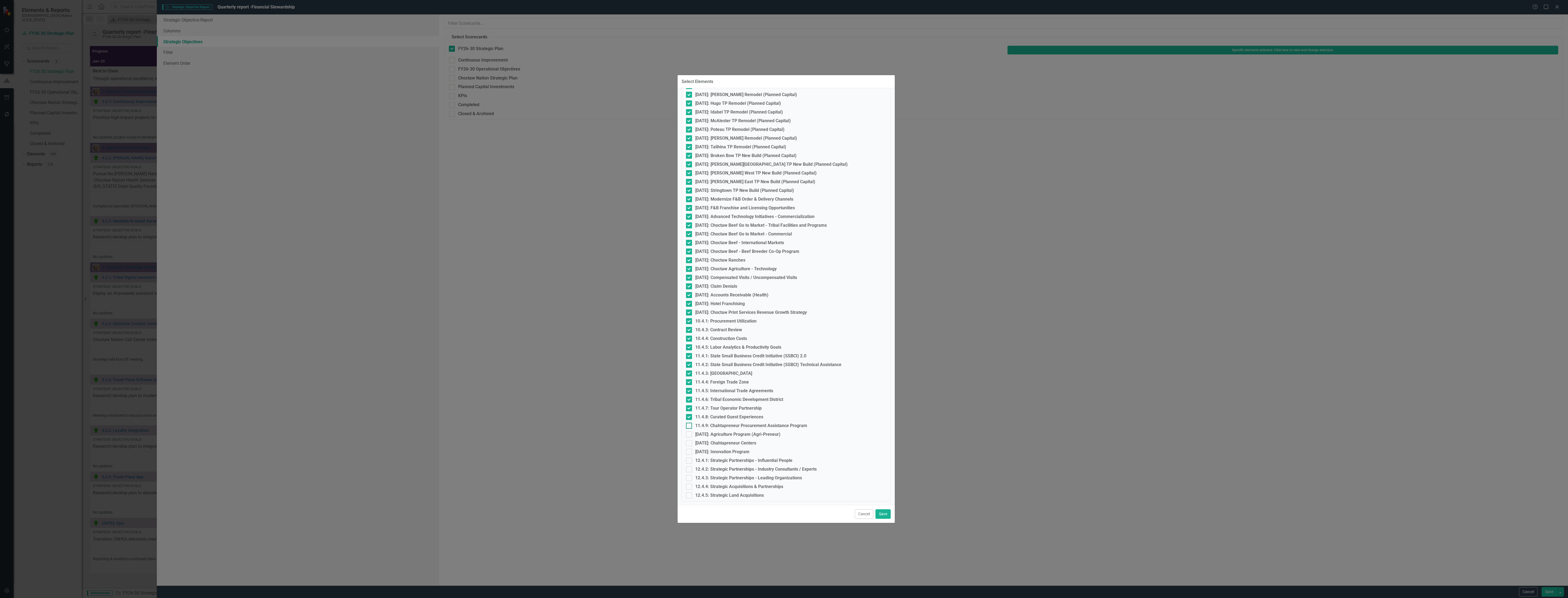
click at [690, 425] on input "11.4.9: Chahtapreneur Procurement Assistance Program" at bounding box center [688, 425] width 4 height 4
checkbox input "true"
click at [689, 434] on div at bounding box center [689, 434] width 6 height 6
click at [689, 434] on input "[DATE]: Agriculture Program (Agri-Preneur)" at bounding box center [688, 433] width 4 height 4
checkbox input "true"
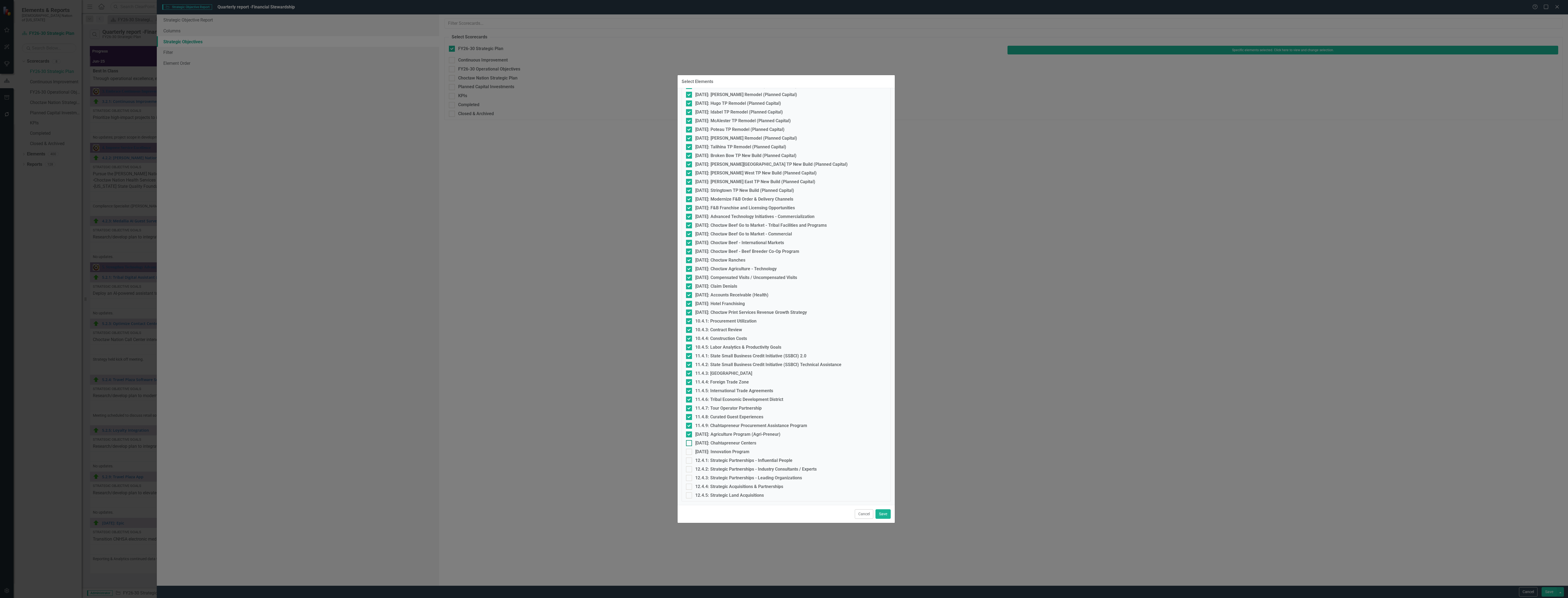
click at [688, 442] on input "[DATE]: Chahtapreneur Centers" at bounding box center [688, 442] width 4 height 4
checkbox input "true"
click at [687, 448] on input "[DATE]: Innovation Program" at bounding box center [688, 450] width 4 height 4
checkbox input "true"
click at [690, 458] on div at bounding box center [689, 461] width 6 height 6
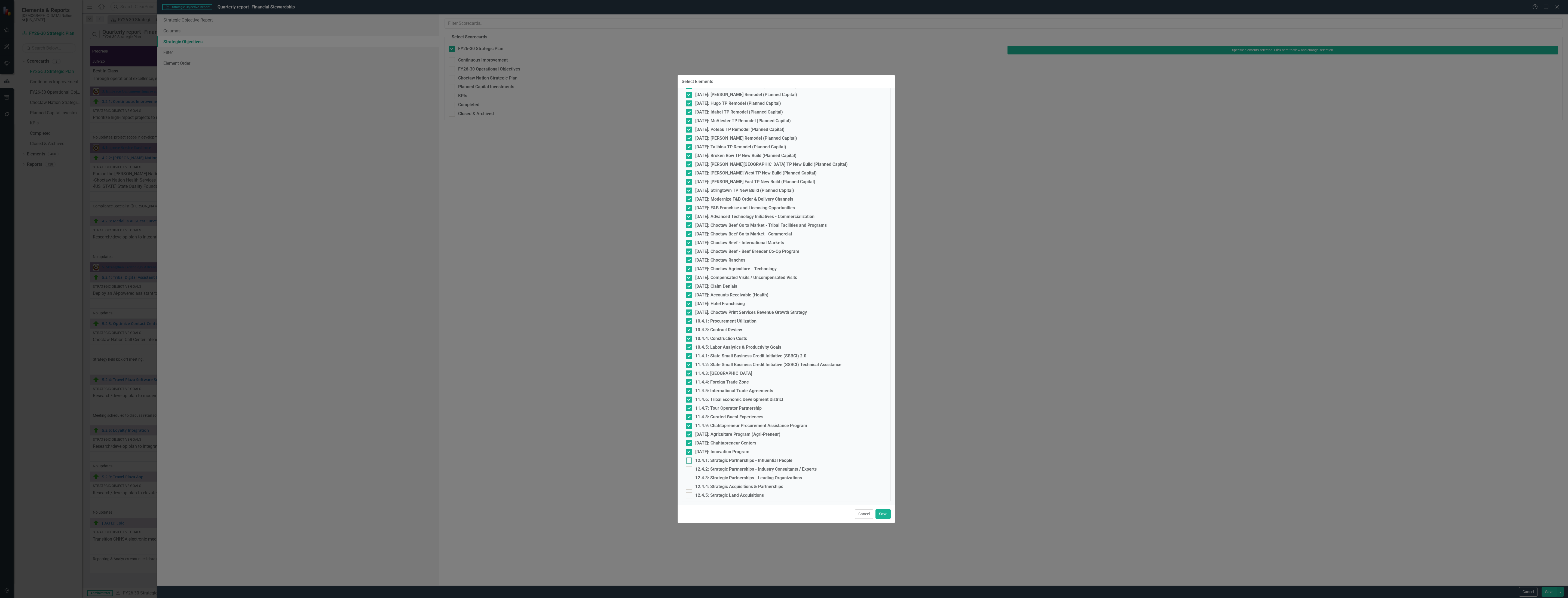
click at [690, 458] on input "12.4.1: Strategic Partnerships - Influential People" at bounding box center [688, 459] width 4 height 4
checkbox input "true"
click at [688, 466] on input "12.4.2: Strategic Partnerships - Industry Consultants / Experts" at bounding box center [688, 468] width 4 height 4
checkbox input "true"
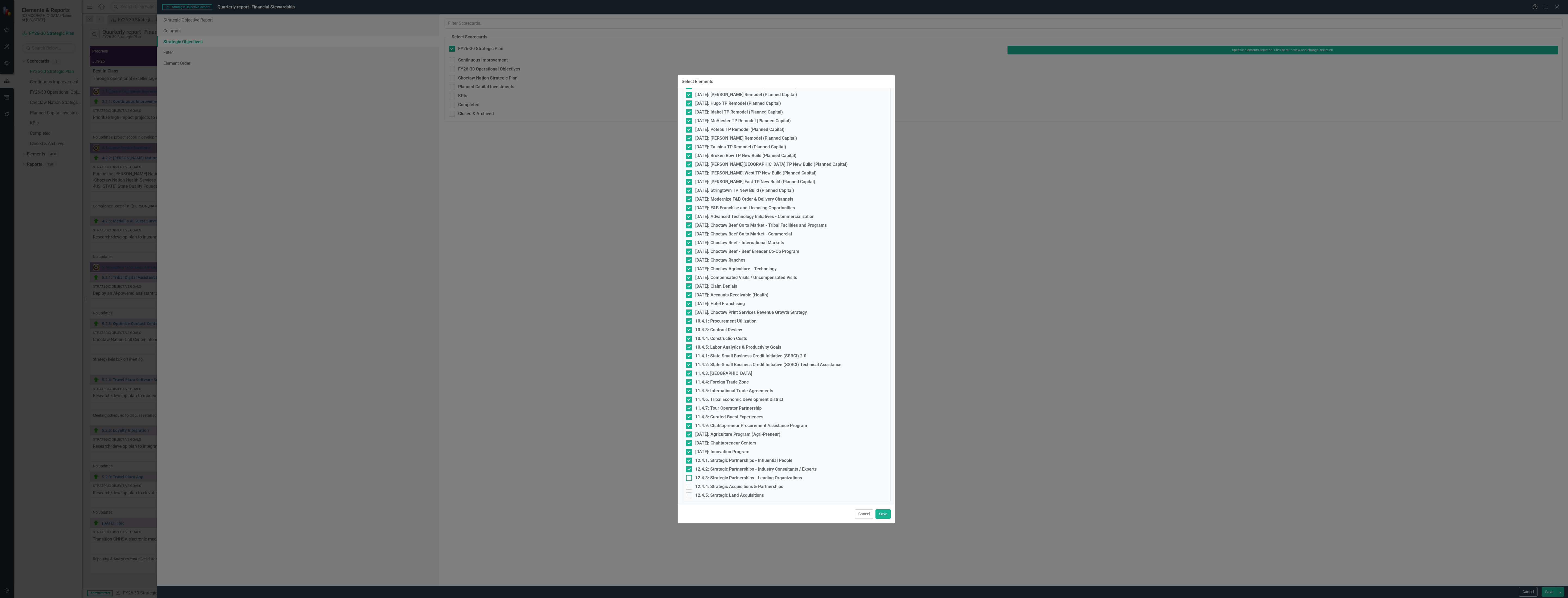
click at [688, 478] on div at bounding box center [689, 478] width 6 height 6
click at [688, 478] on input "12.4.3: Strategic Partnerships - Leading Organizations" at bounding box center [688, 476] width 4 height 4
checkbox input "true"
click at [688, 485] on input "12.4.4: Strategic Acquisitions & Partnerships" at bounding box center [688, 485] width 4 height 4
checkbox input "true"
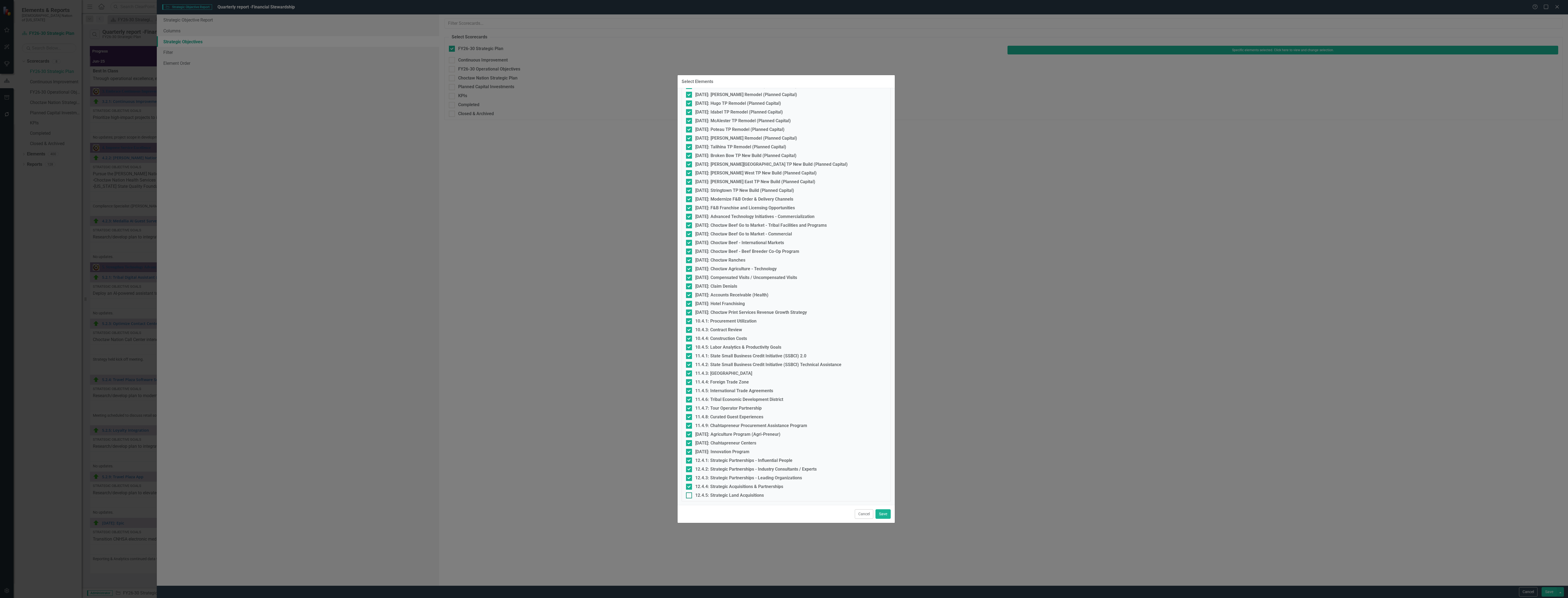
click at [688, 492] on input "12.4.5: Strategic Land Acquisitions" at bounding box center [688, 494] width 4 height 4
checkbox input "true"
click at [878, 513] on button "Save" at bounding box center [883, 514] width 15 height 10
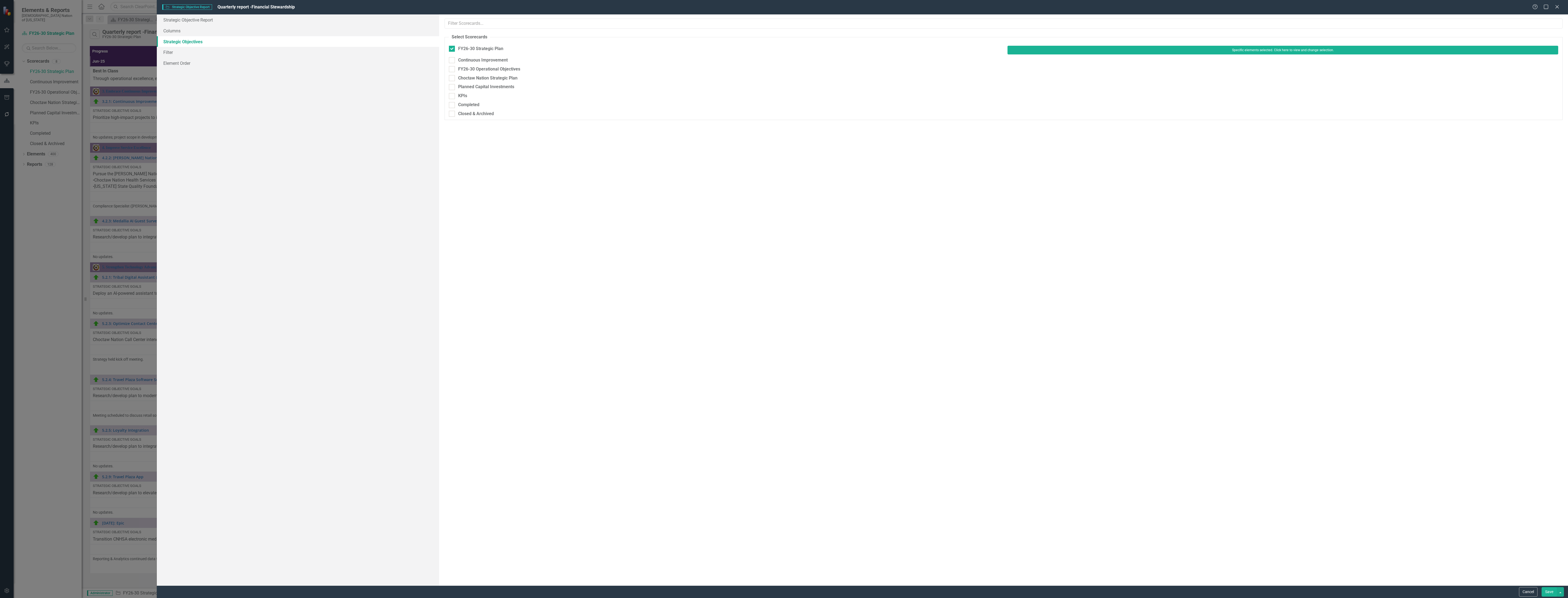
click at [1544, 591] on button "Save" at bounding box center [1549, 592] width 15 height 10
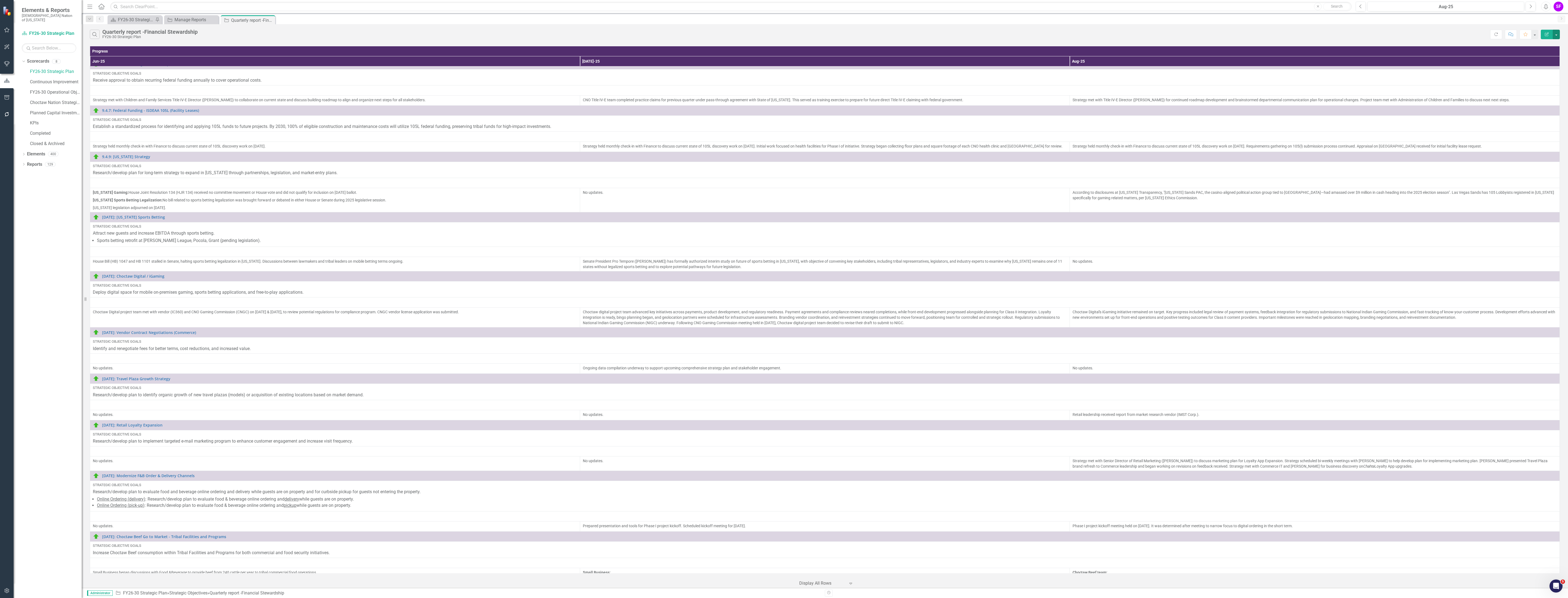
scroll to position [0, 0]
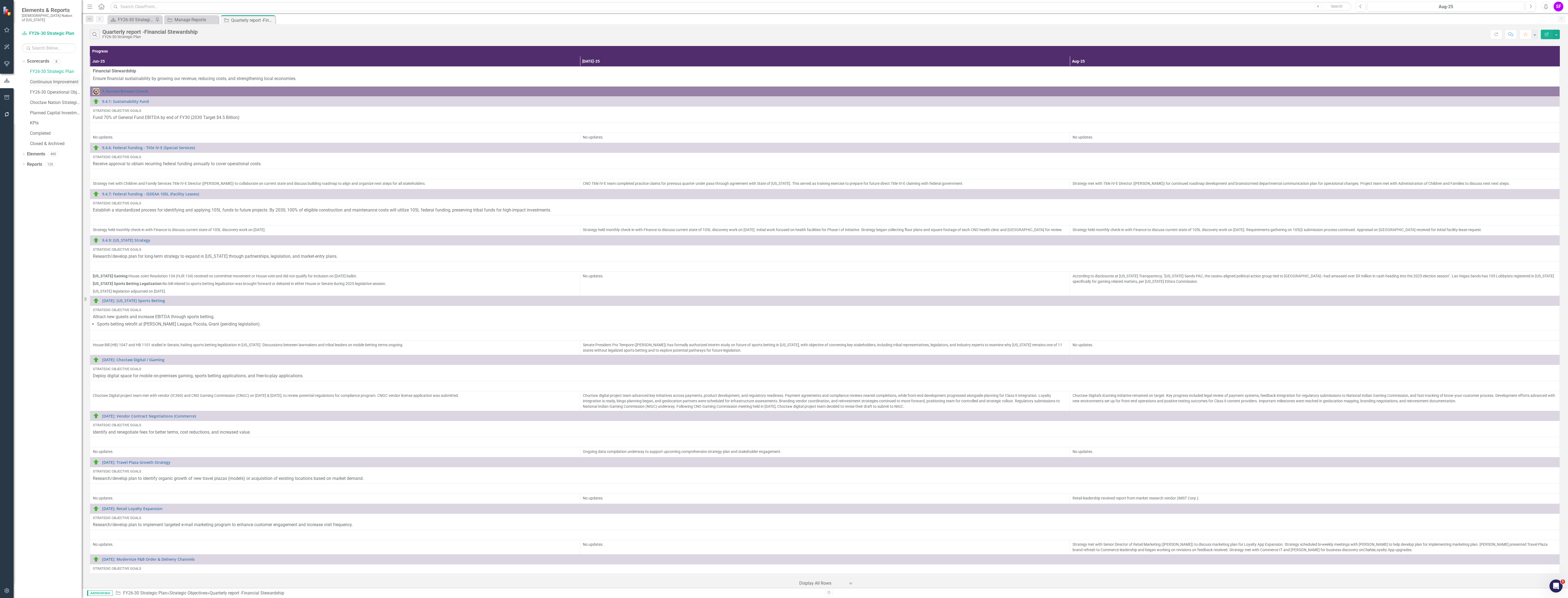
click at [56, 79] on link "Continuous Improvement" at bounding box center [55, 82] width 52 height 6
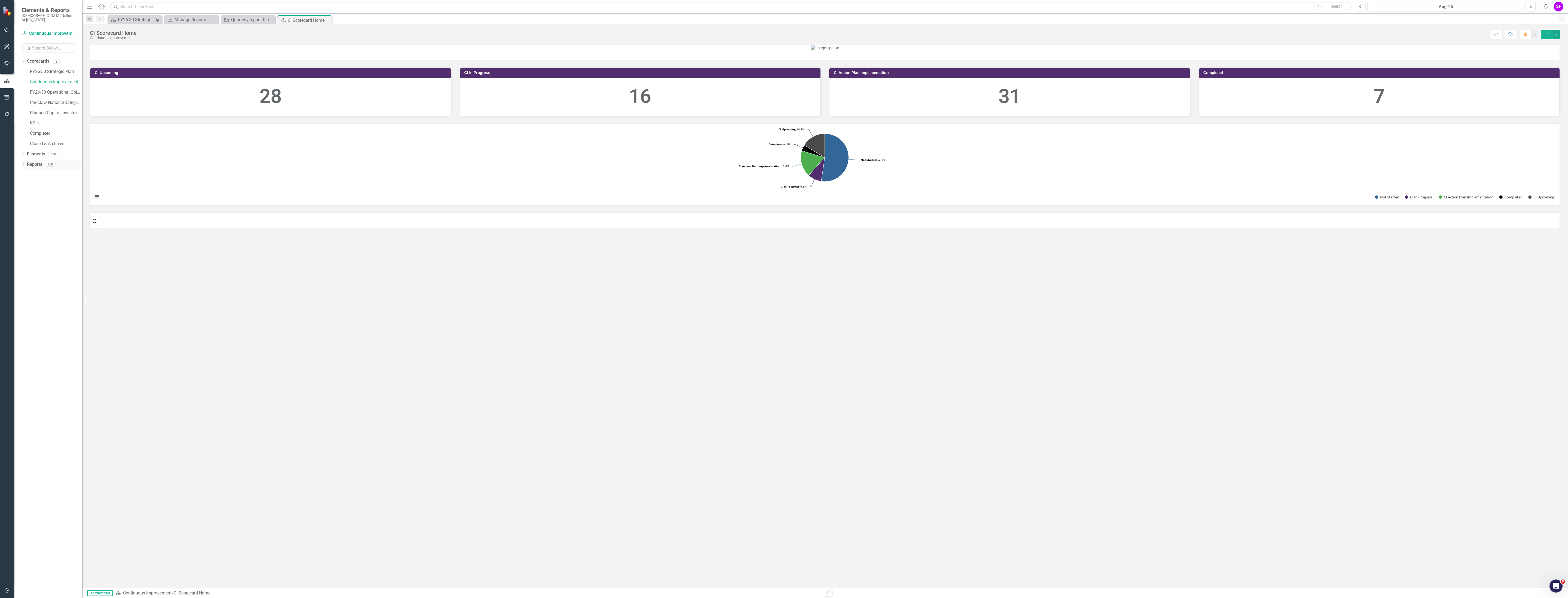
click at [29, 161] on link "Reports" at bounding box center [34, 164] width 15 height 6
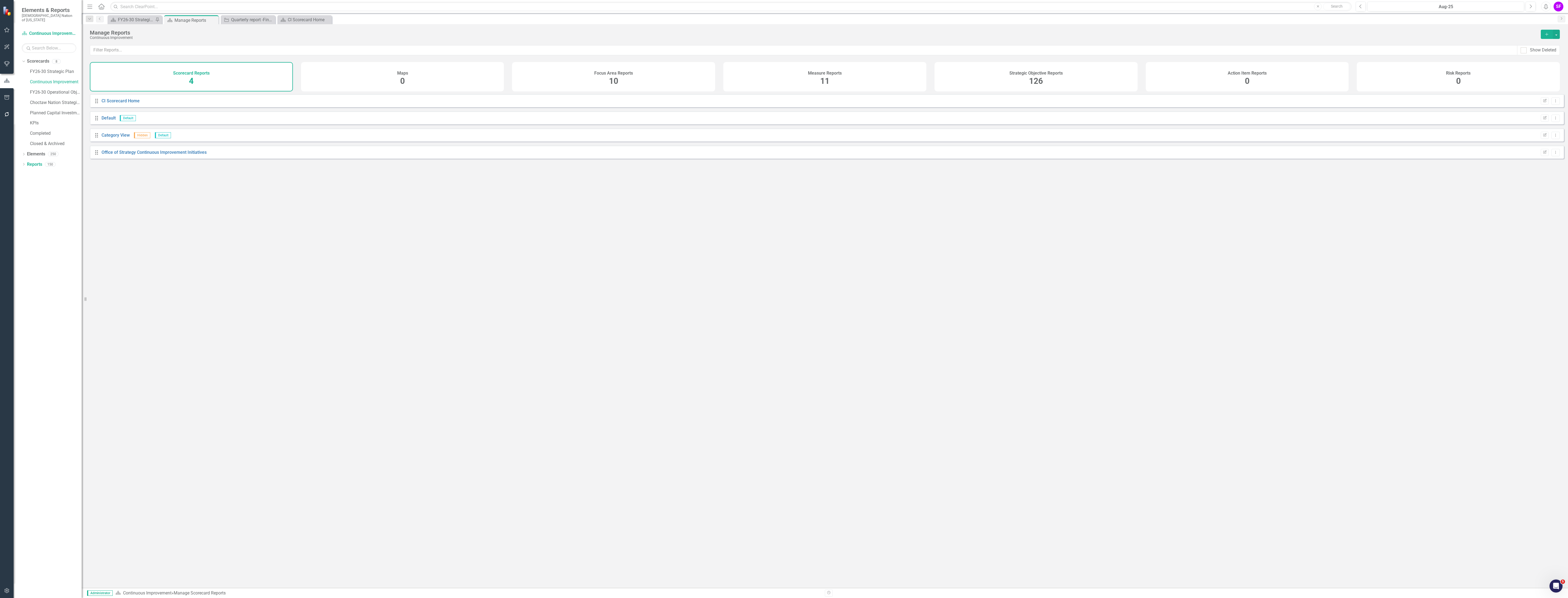
click at [598, 86] on div "Focus Area Reports 10" at bounding box center [614, 77] width 203 height 29
click at [122, 103] on link "Focus Areas" at bounding box center [114, 100] width 24 height 5
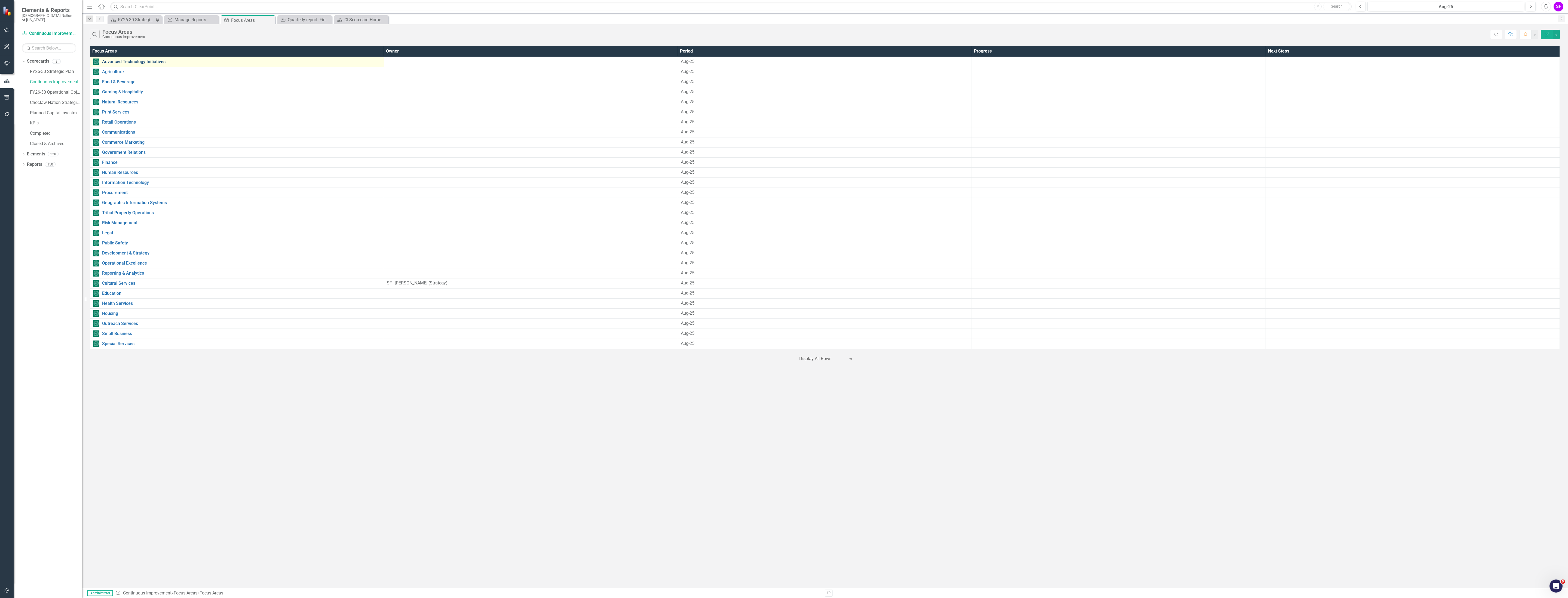
click at [136, 61] on link "Advanced Technology Initiatives" at bounding box center [242, 61] width 279 height 5
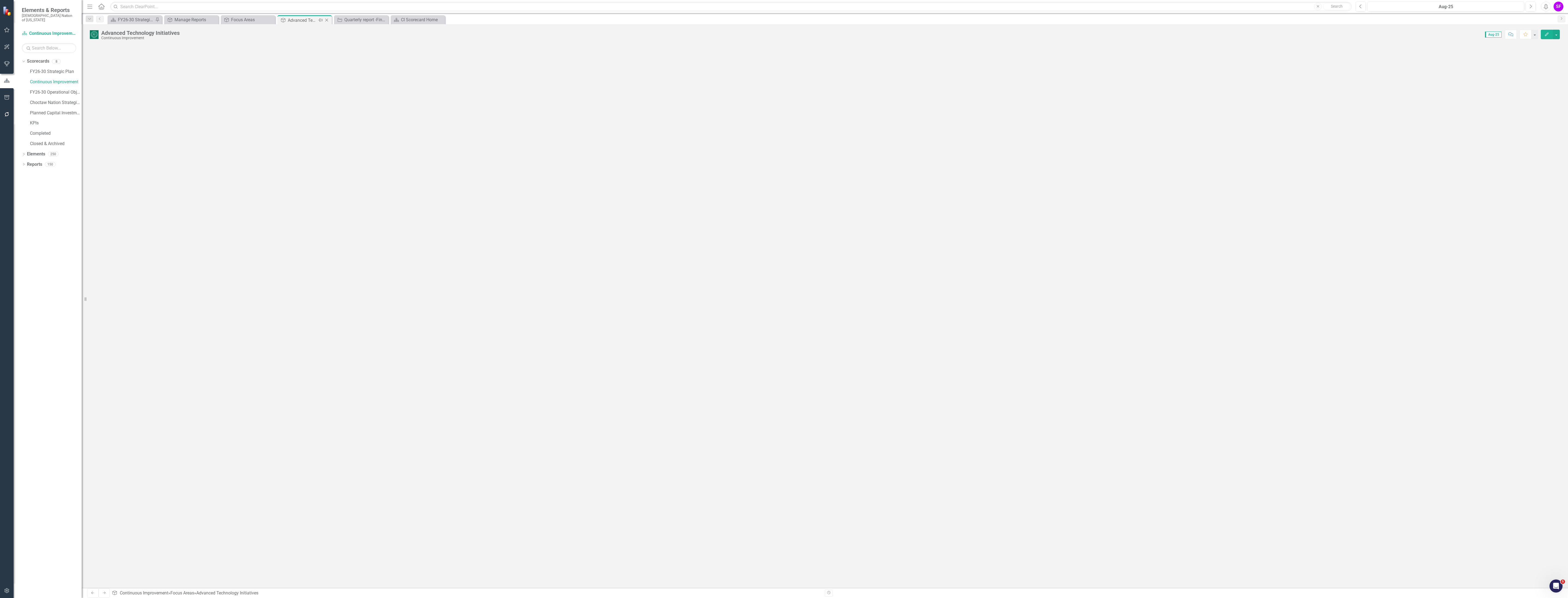
click at [326, 18] on icon "Close" at bounding box center [326, 20] width 5 height 4
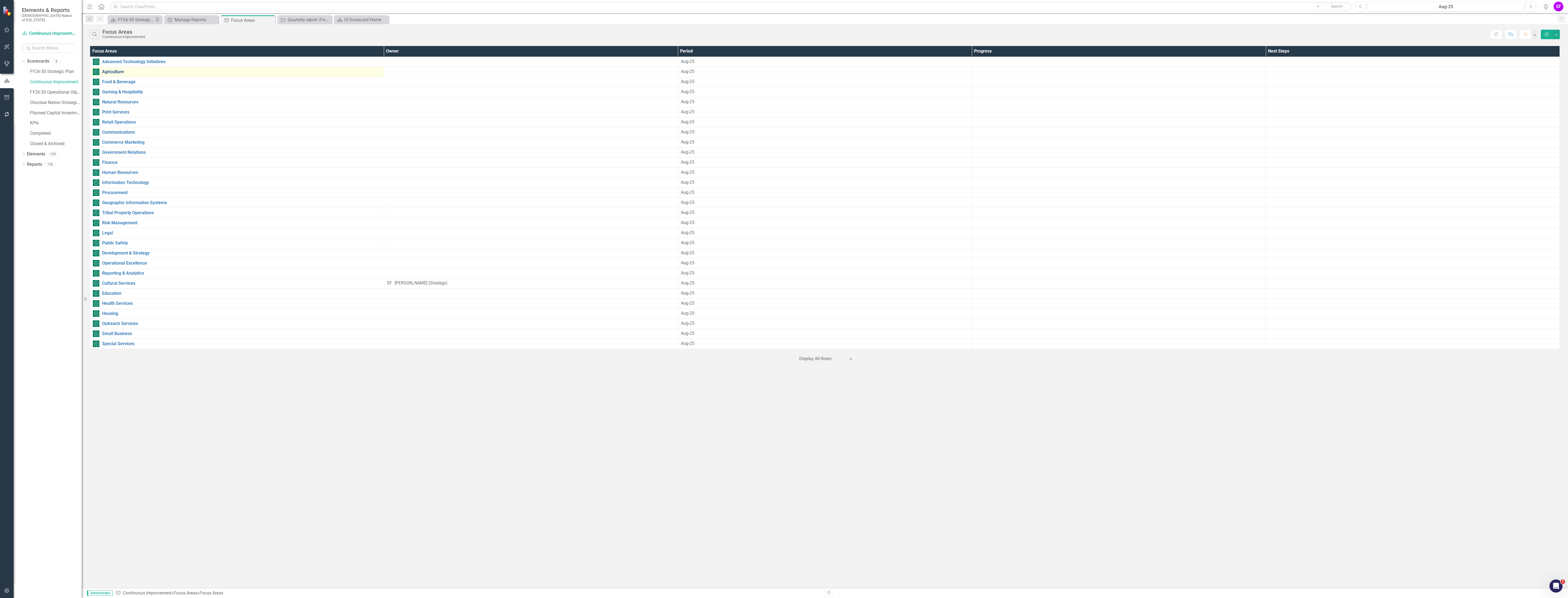
click at [116, 71] on link "Agriculture" at bounding box center [242, 72] width 279 height 5
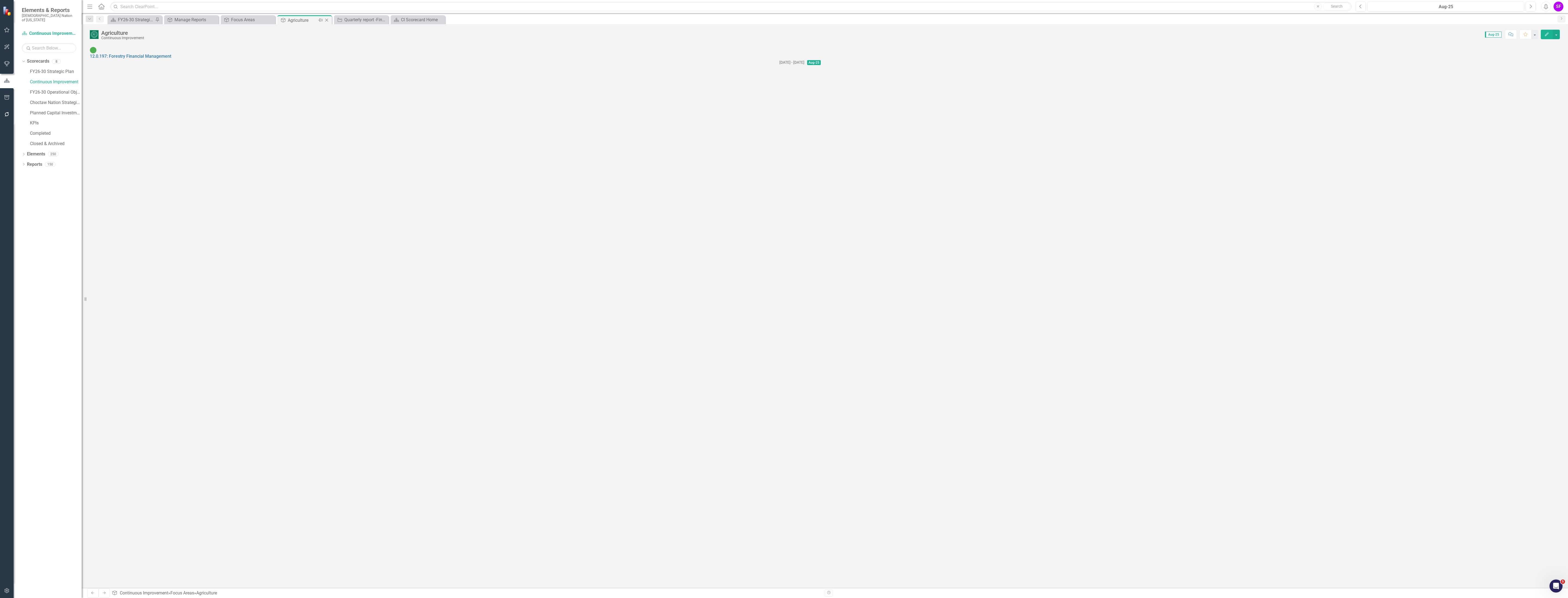
click at [325, 19] on icon at bounding box center [326, 20] width 3 height 3
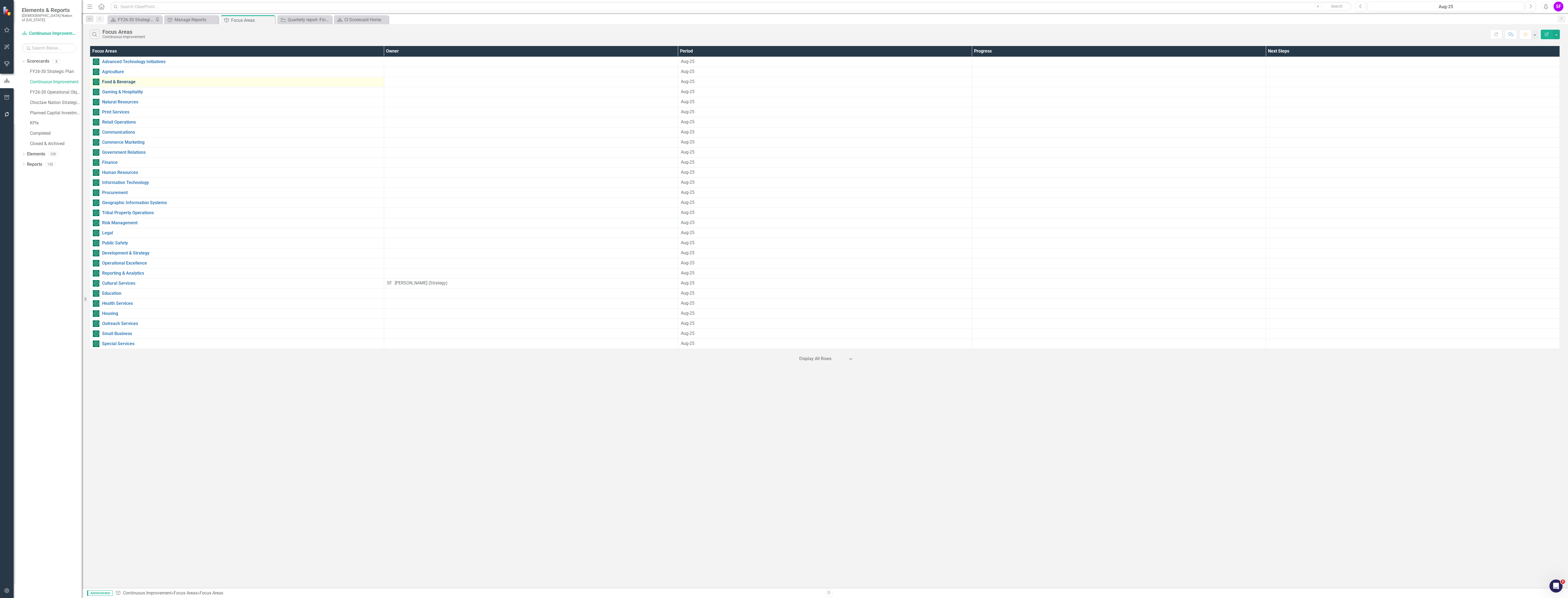
click at [123, 82] on link "Food & Beverage" at bounding box center [242, 82] width 279 height 5
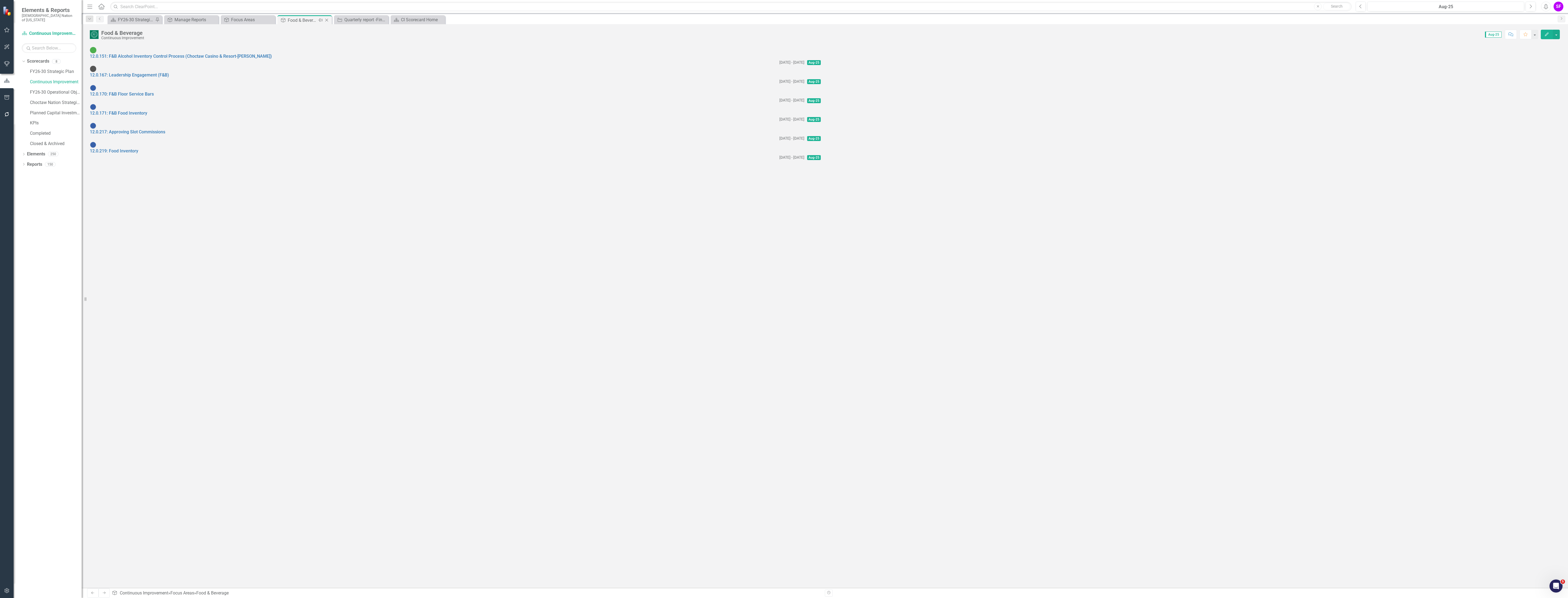
click at [327, 20] on icon at bounding box center [326, 20] width 3 height 3
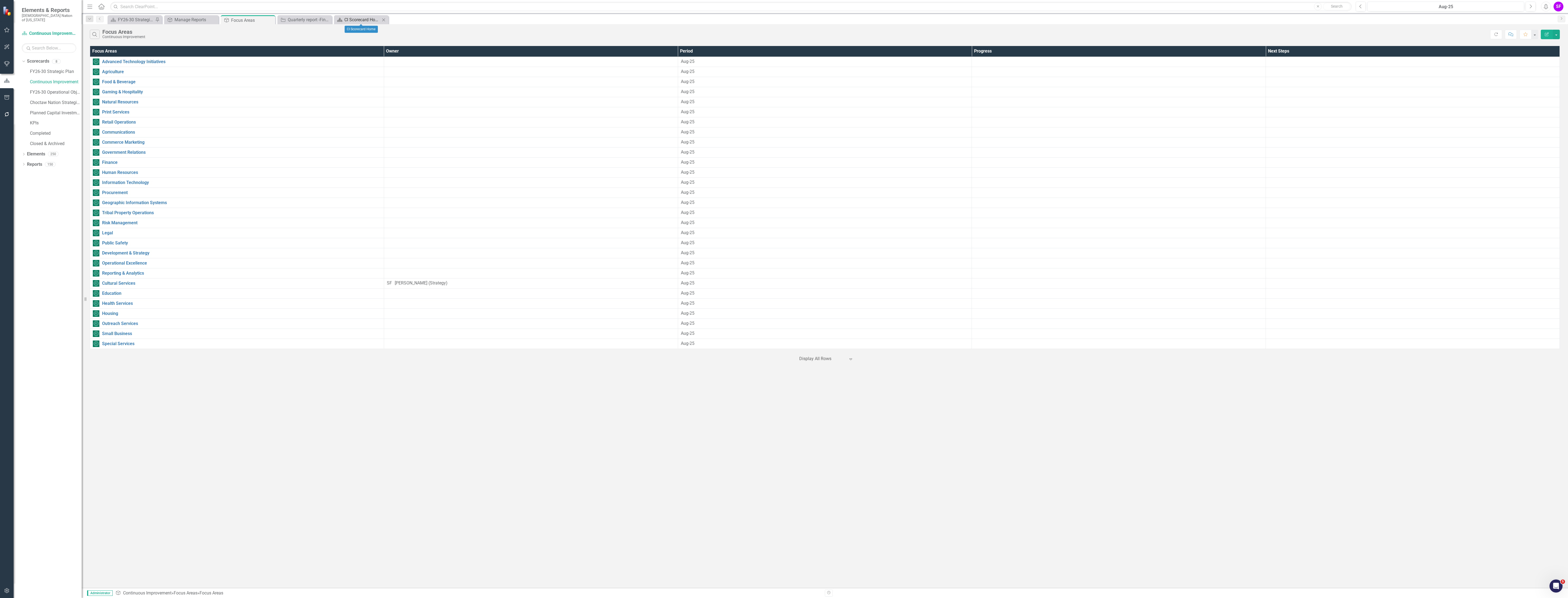
click at [349, 20] on div "CI Scorecard Home" at bounding box center [362, 19] width 36 height 7
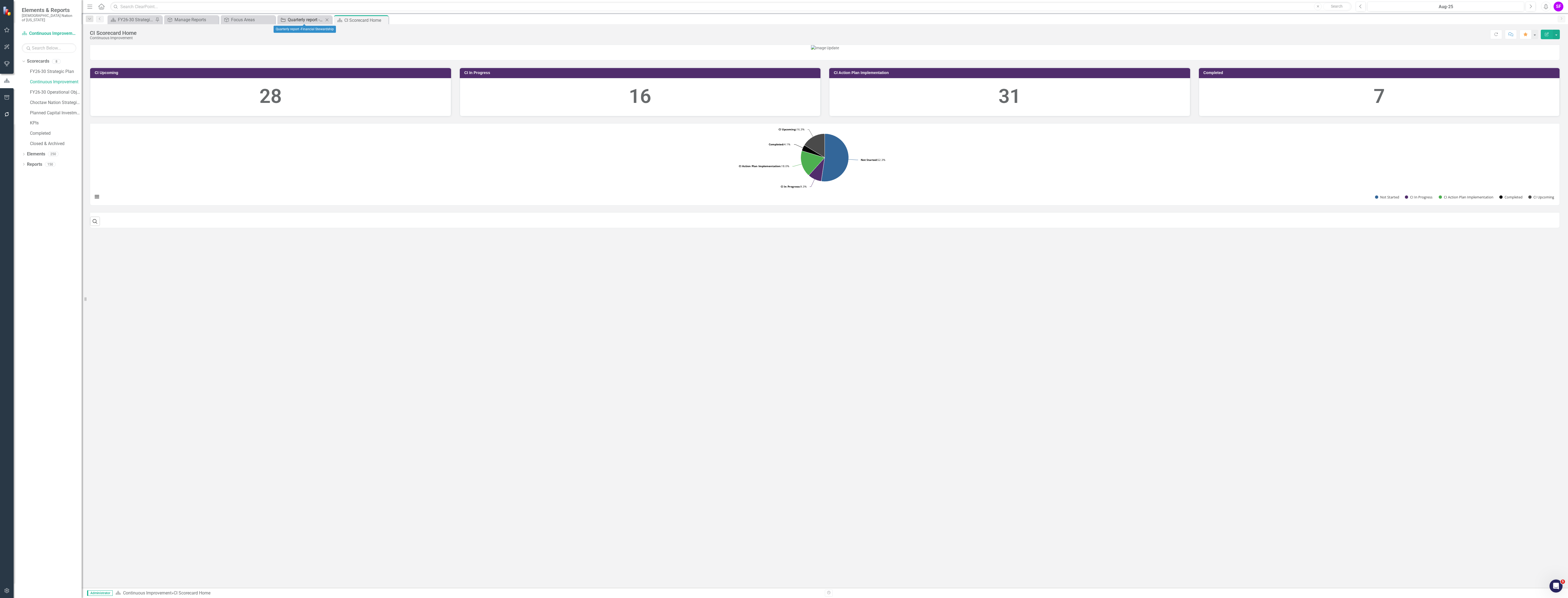
click at [303, 20] on div "Quarterly report -Financial Stewardship" at bounding box center [306, 19] width 36 height 7
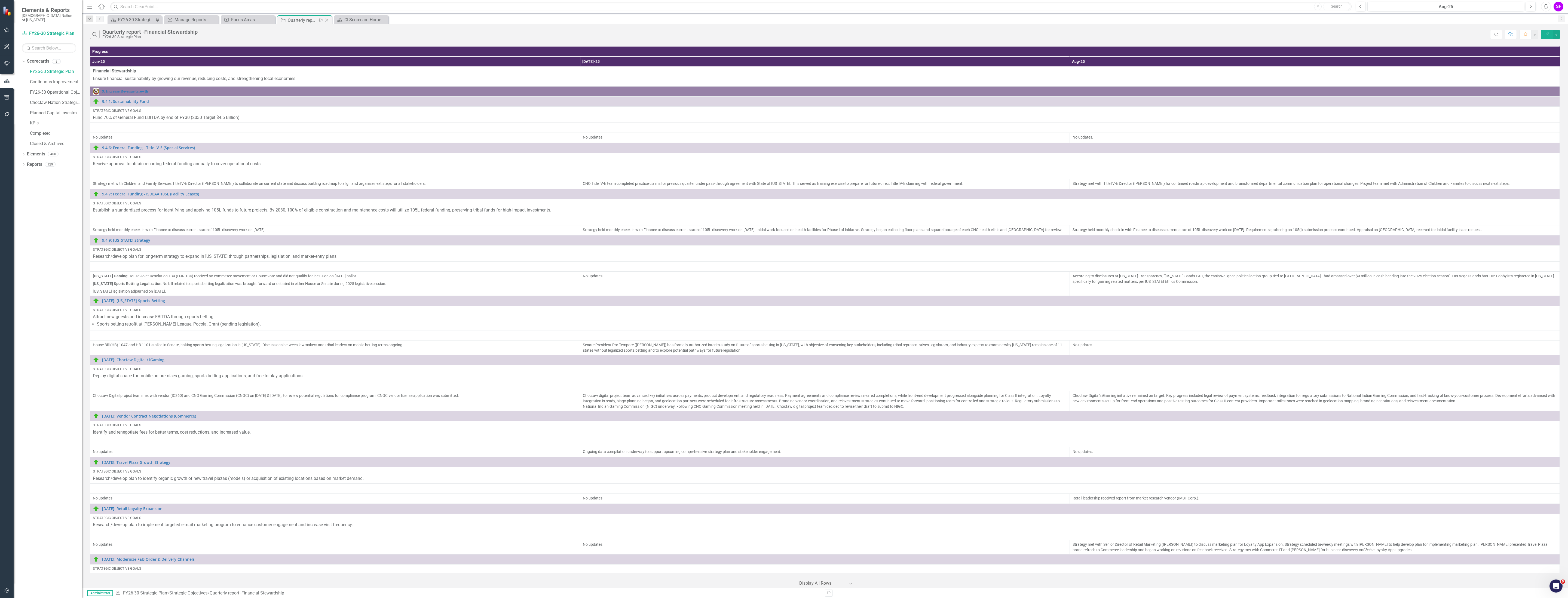
click at [326, 19] on icon "Close" at bounding box center [326, 20] width 5 height 4
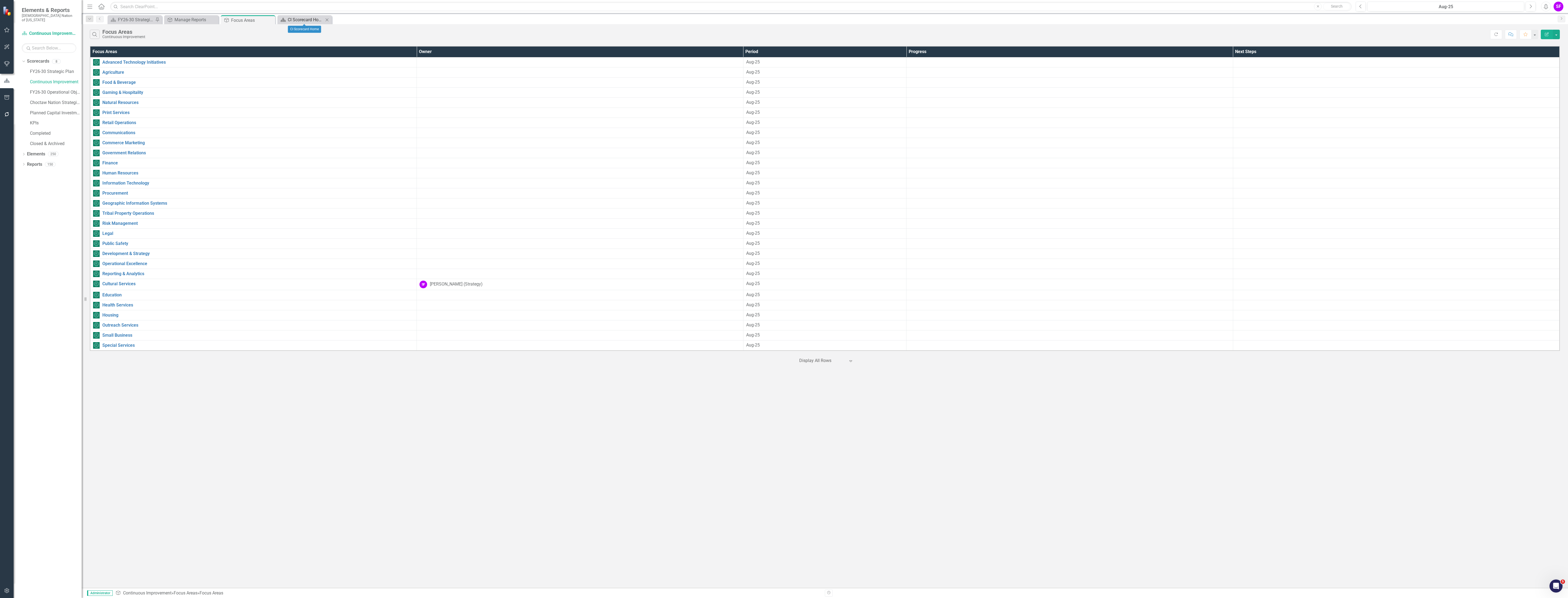
click at [315, 17] on div "CI Scorecard Home" at bounding box center [306, 19] width 36 height 7
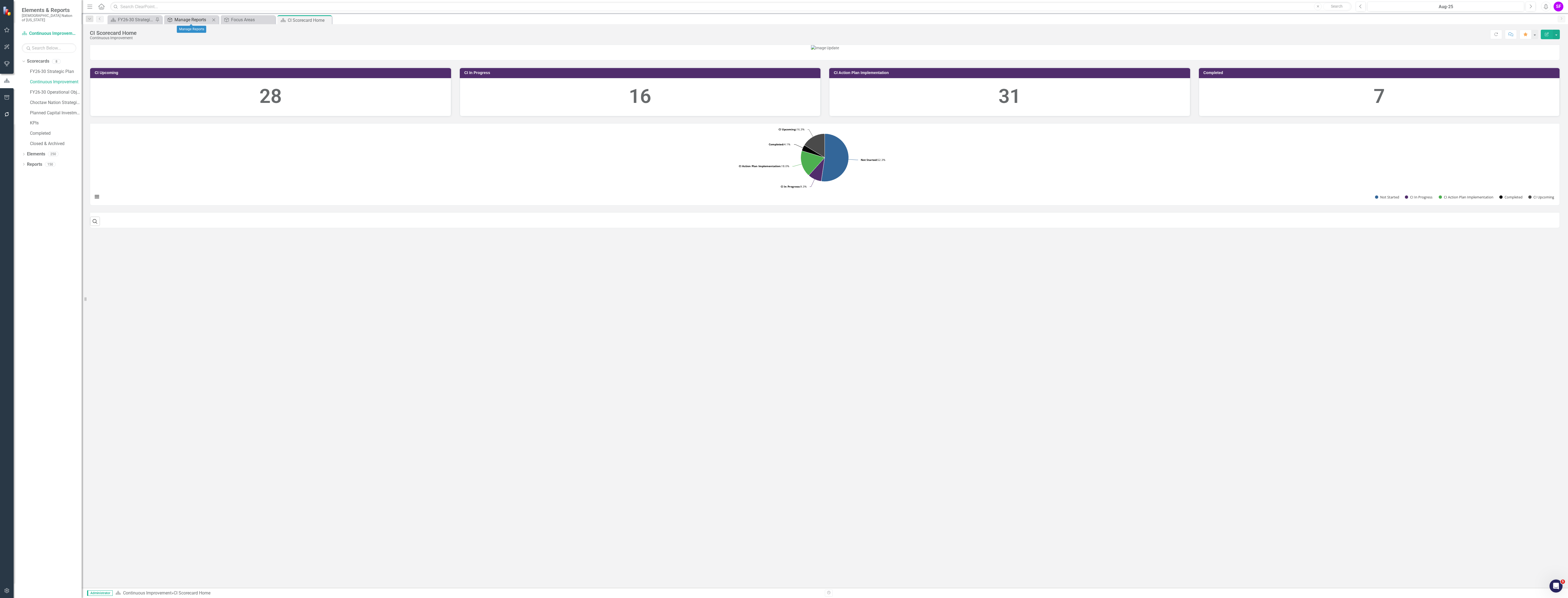
click at [186, 21] on div "Manage Reports" at bounding box center [192, 19] width 36 height 7
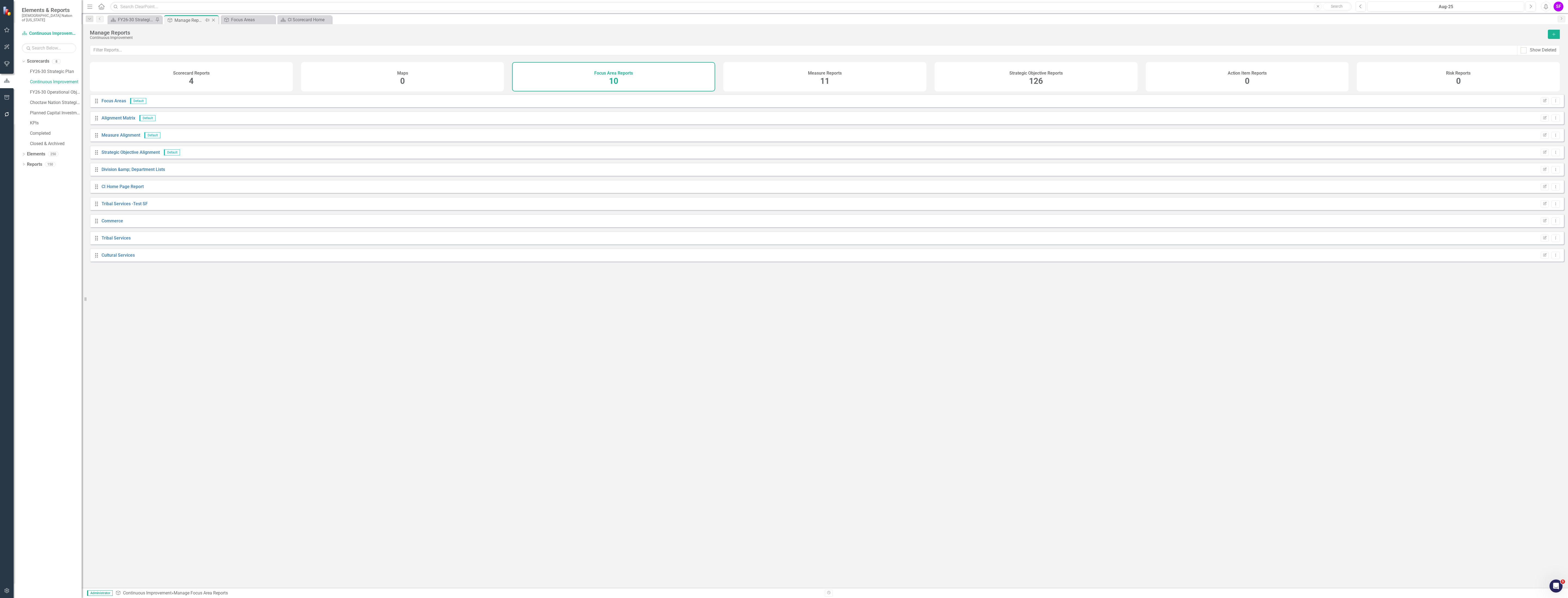
click at [213, 19] on icon "Close" at bounding box center [213, 20] width 5 height 4
